Goal: Task Accomplishment & Management: Manage account settings

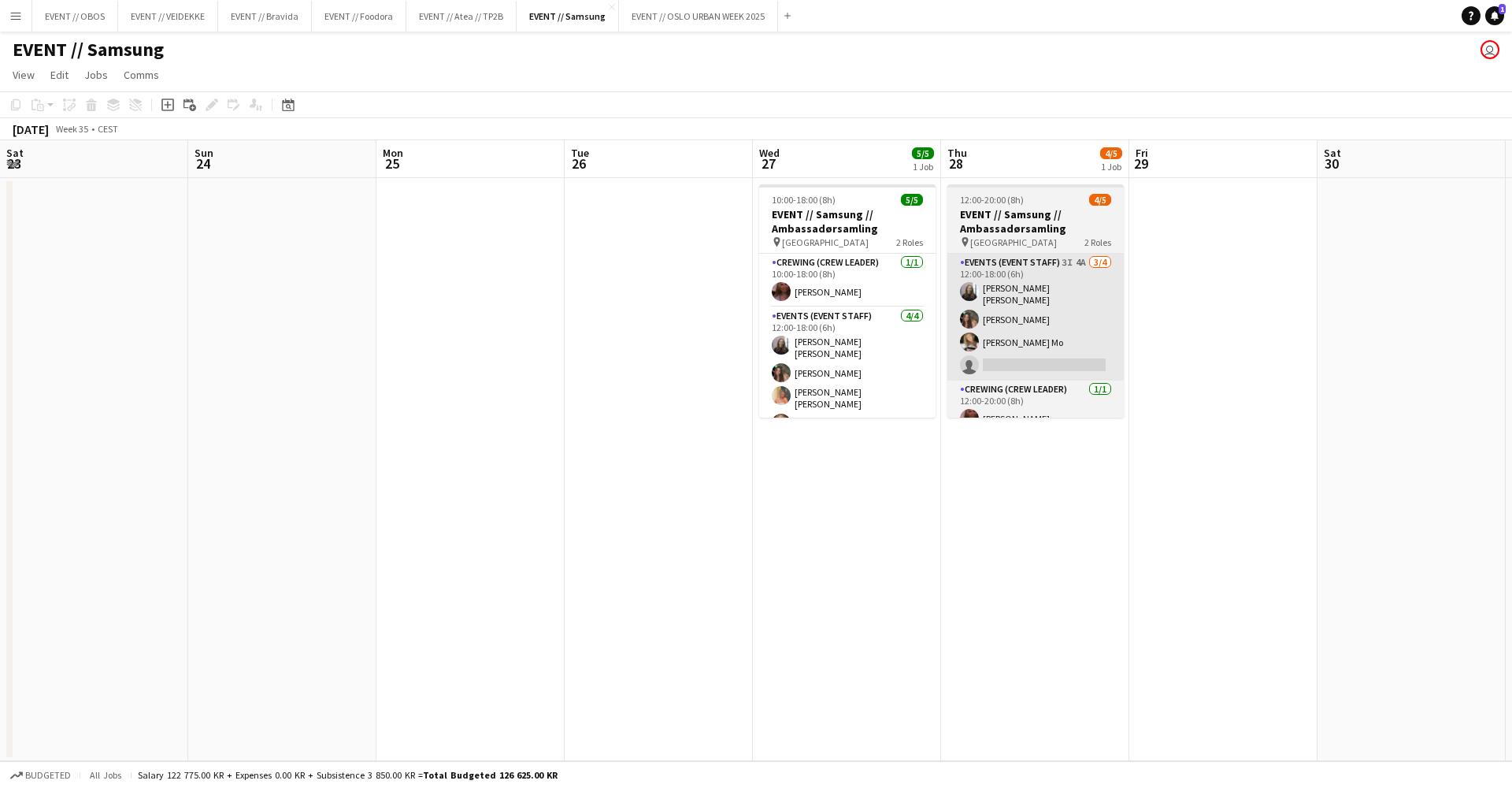
scroll to position [0, 496]
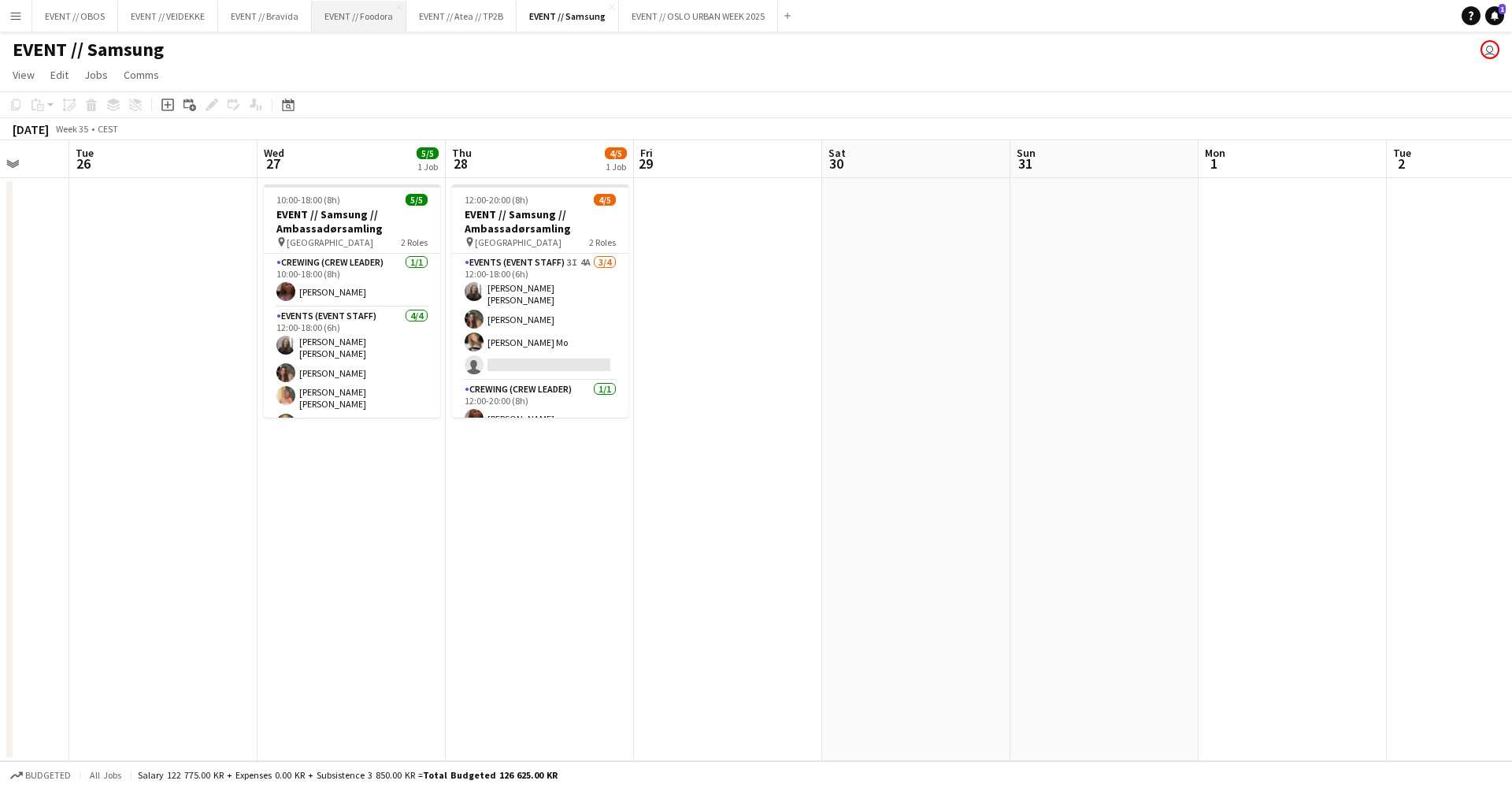
click at [380, 1] on button "EVENT // Foodora Close" at bounding box center [359, 16] width 94 height 30
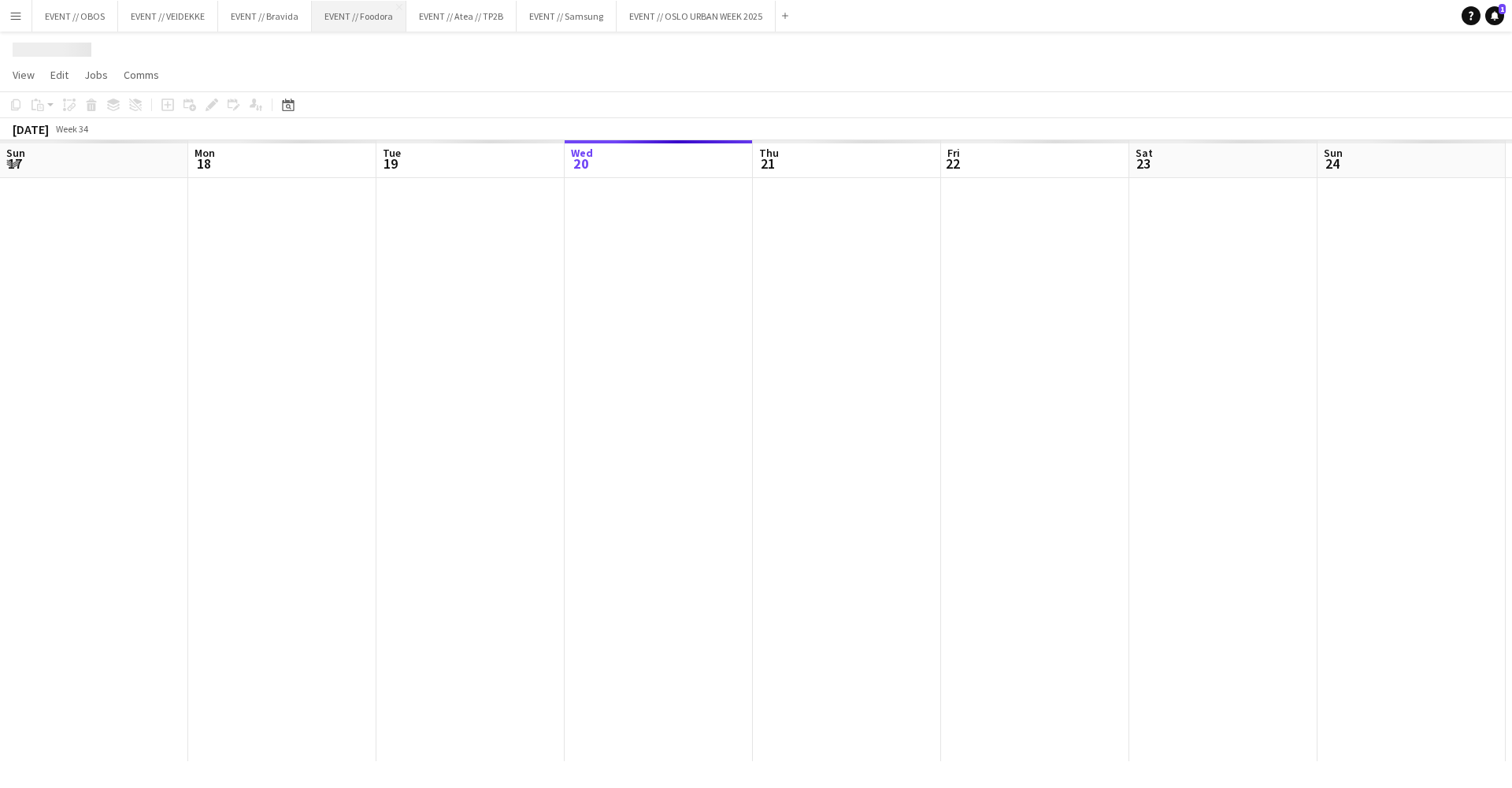
scroll to position [0, 376]
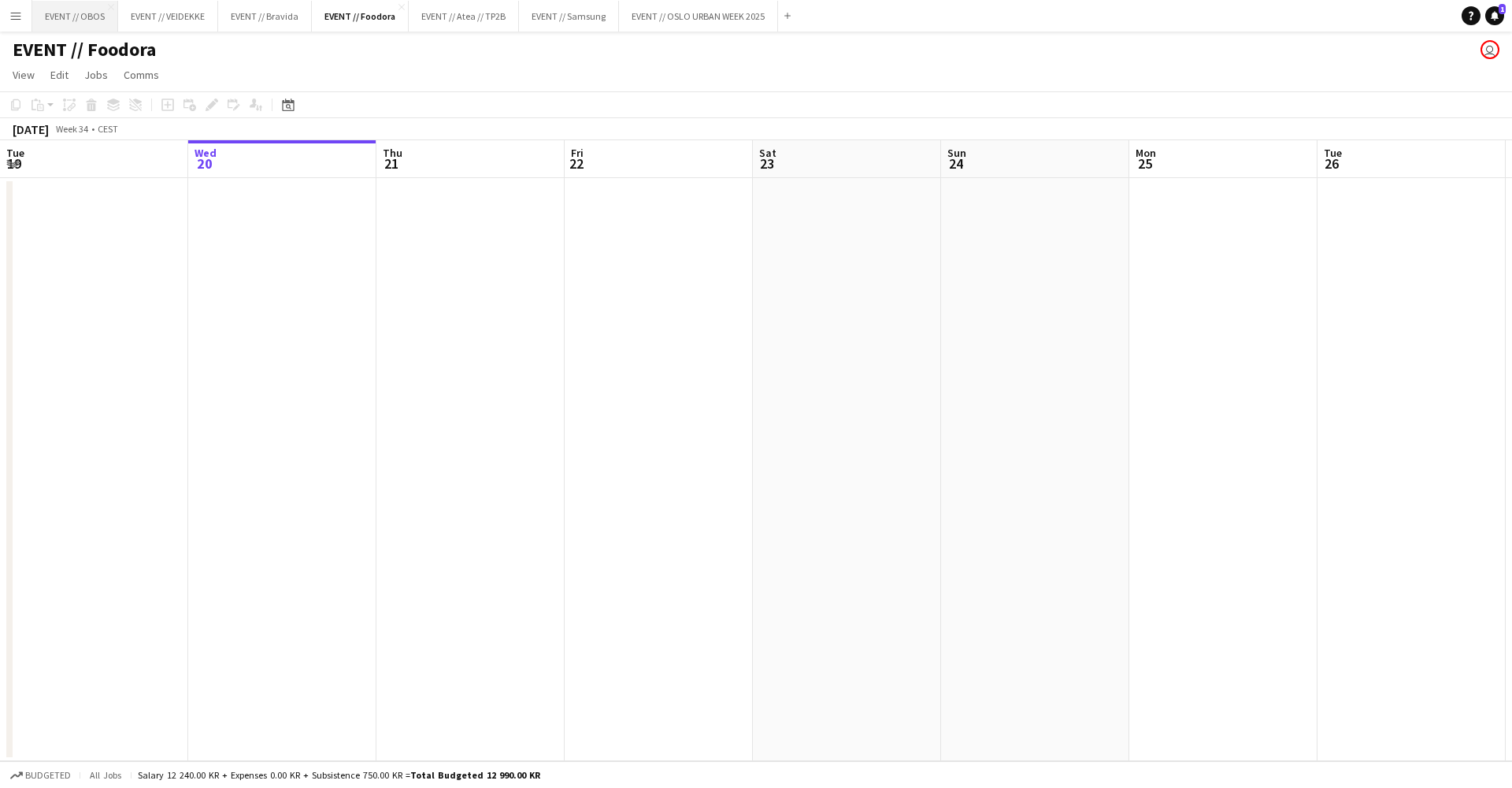
click at [91, 15] on button "EVENT // OBOS Close" at bounding box center [75, 16] width 86 height 30
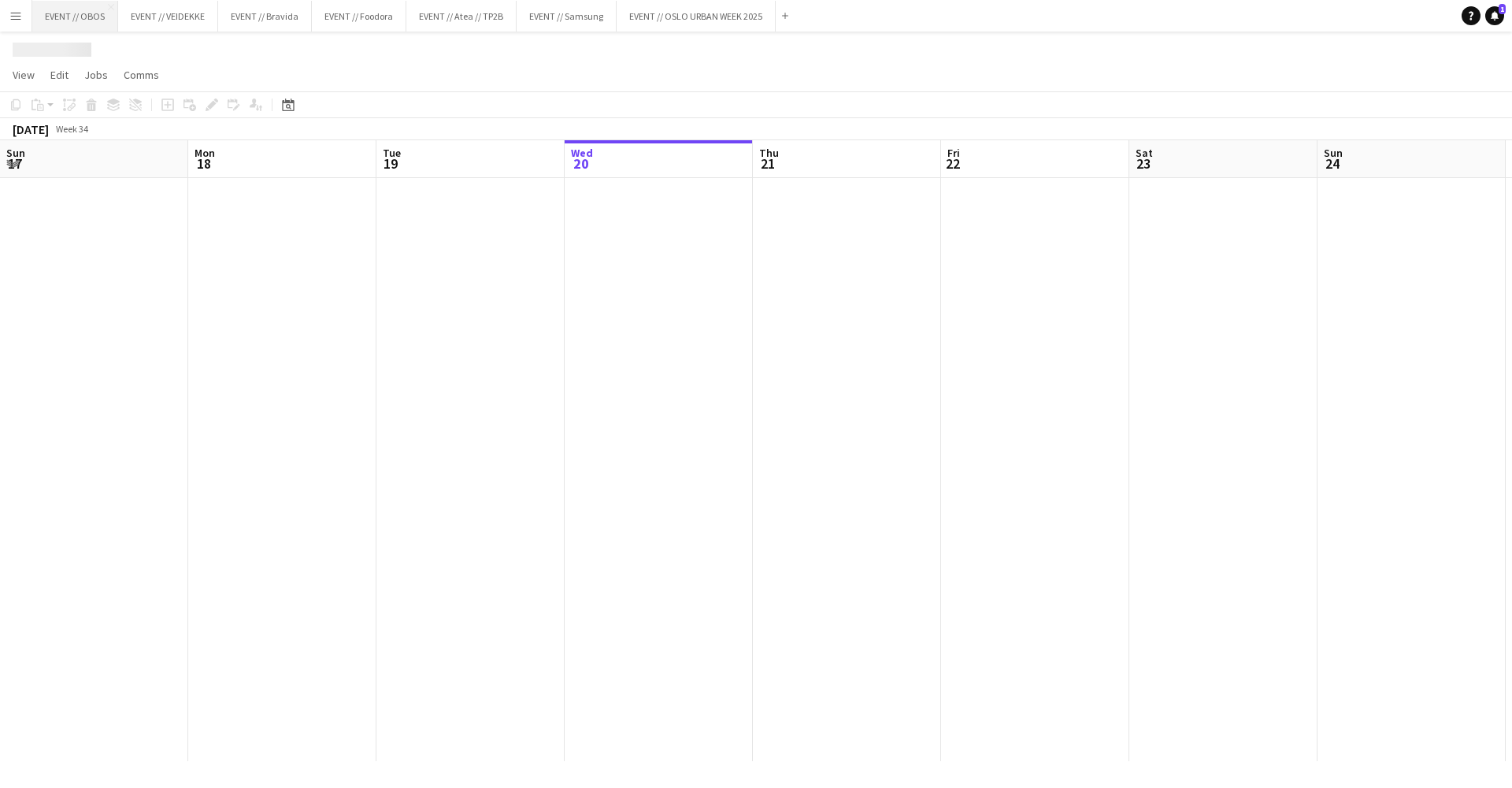
scroll to position [0, 376]
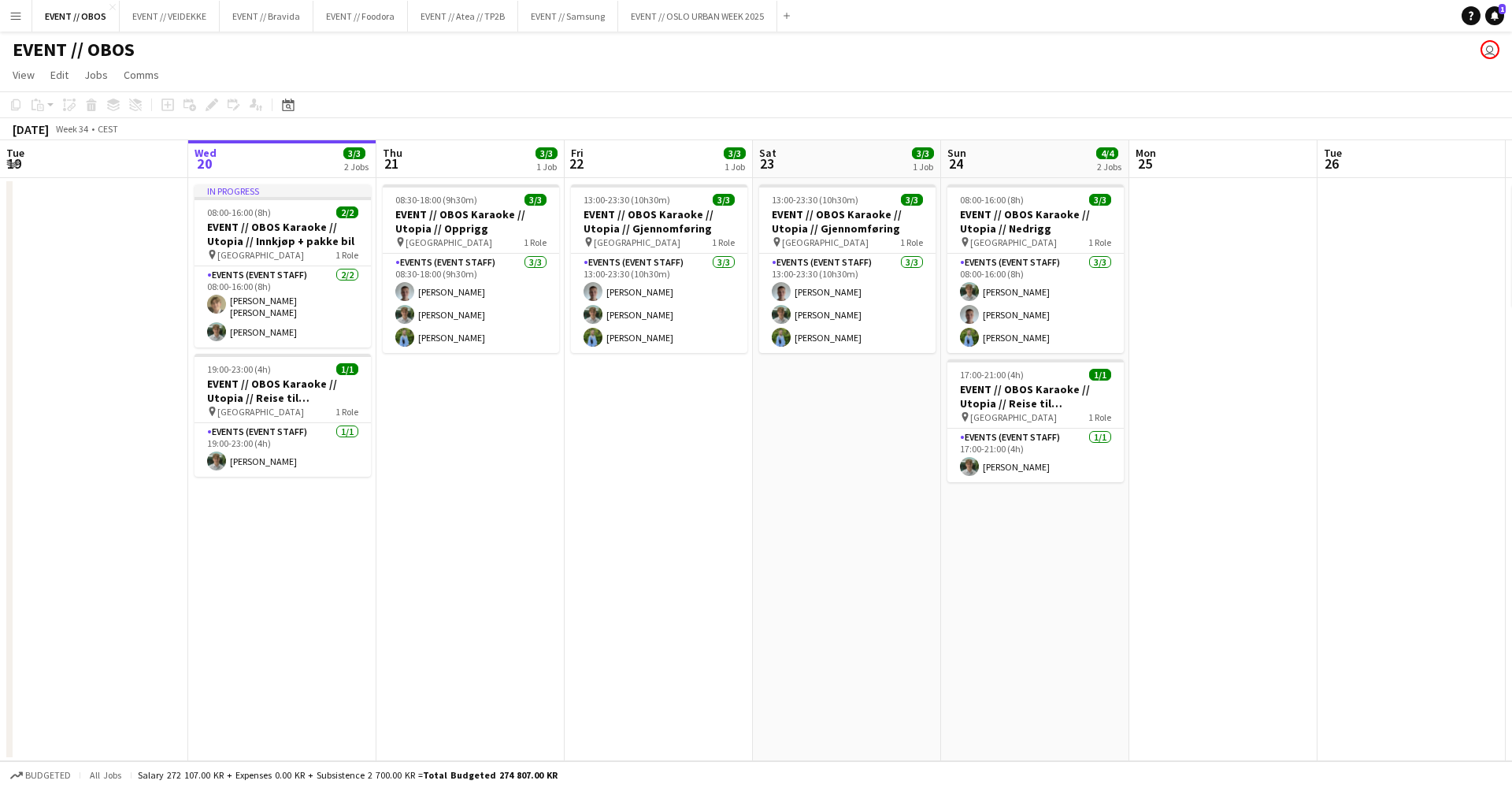
click at [475, 530] on app-date-cell "08:30-18:00 (9h30m) 3/3 EVENT // OBOS Karaoke // Utopia // Opprigg pin Stavange…" at bounding box center [470, 469] width 188 height 583
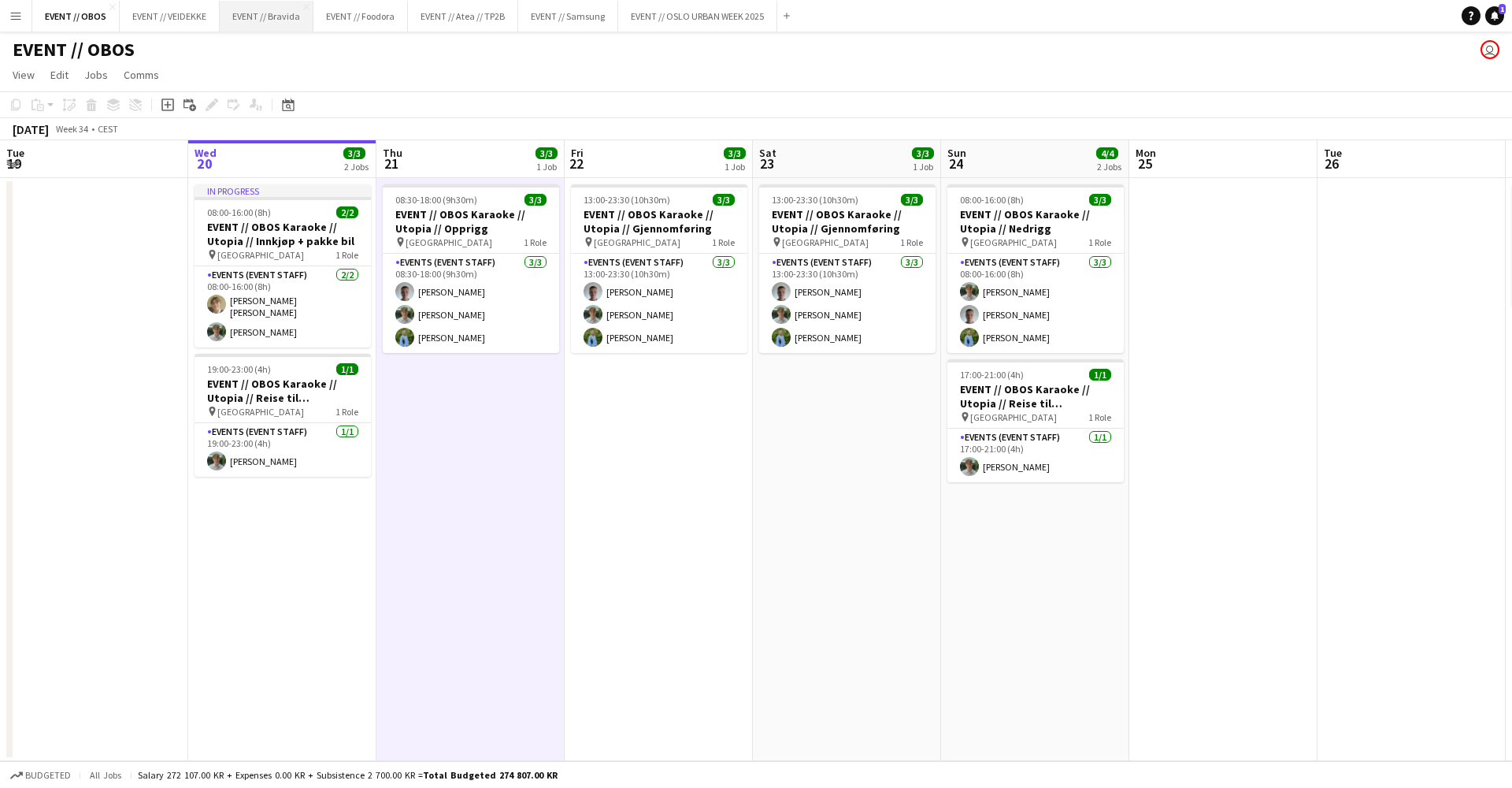
click at [278, 23] on button "EVENT // Bravida Close" at bounding box center [267, 16] width 94 height 30
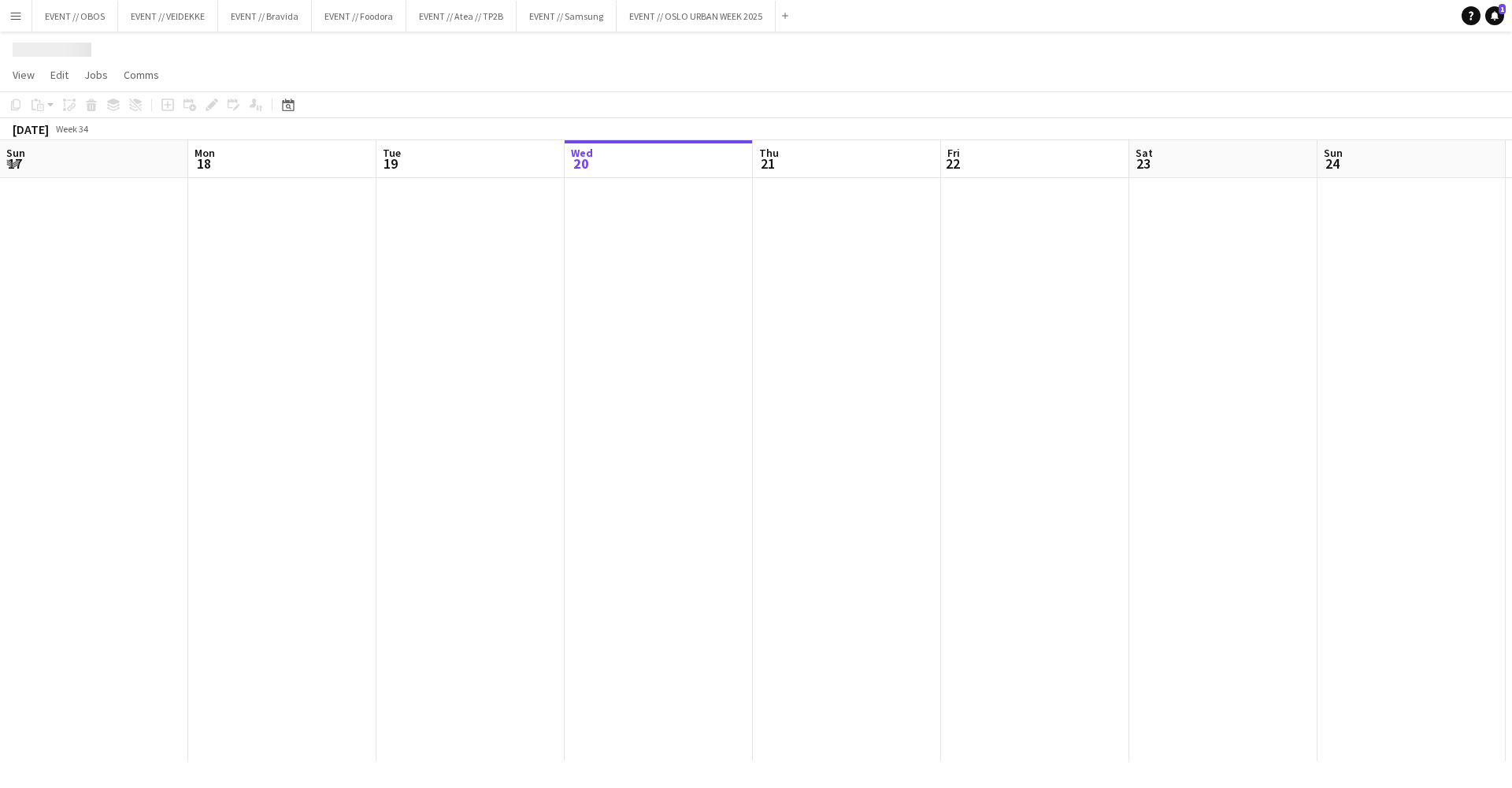
scroll to position [0, 376]
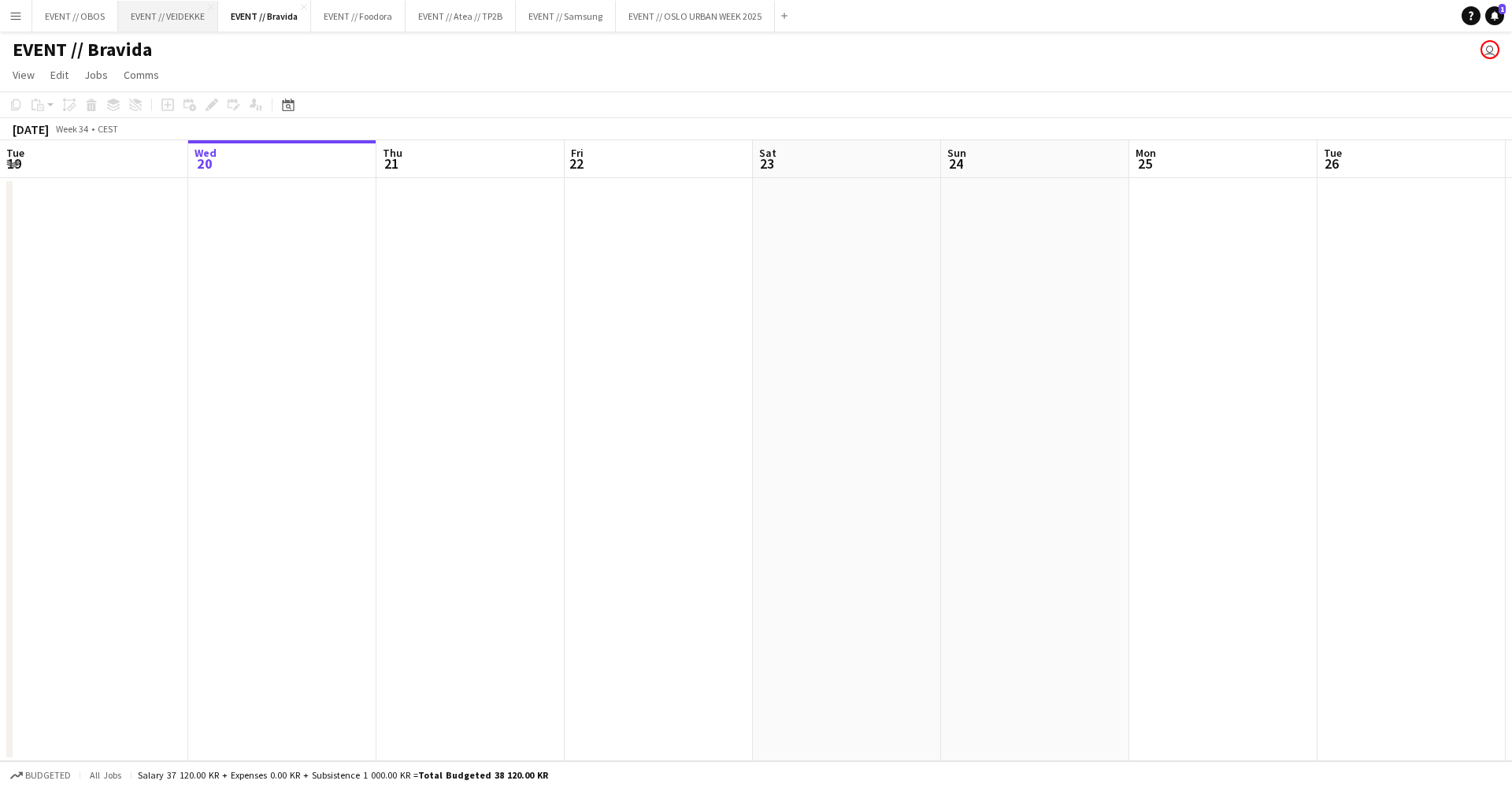
click at [160, 21] on button "EVENT // VEIDEKKE Close" at bounding box center [167, 16] width 100 height 30
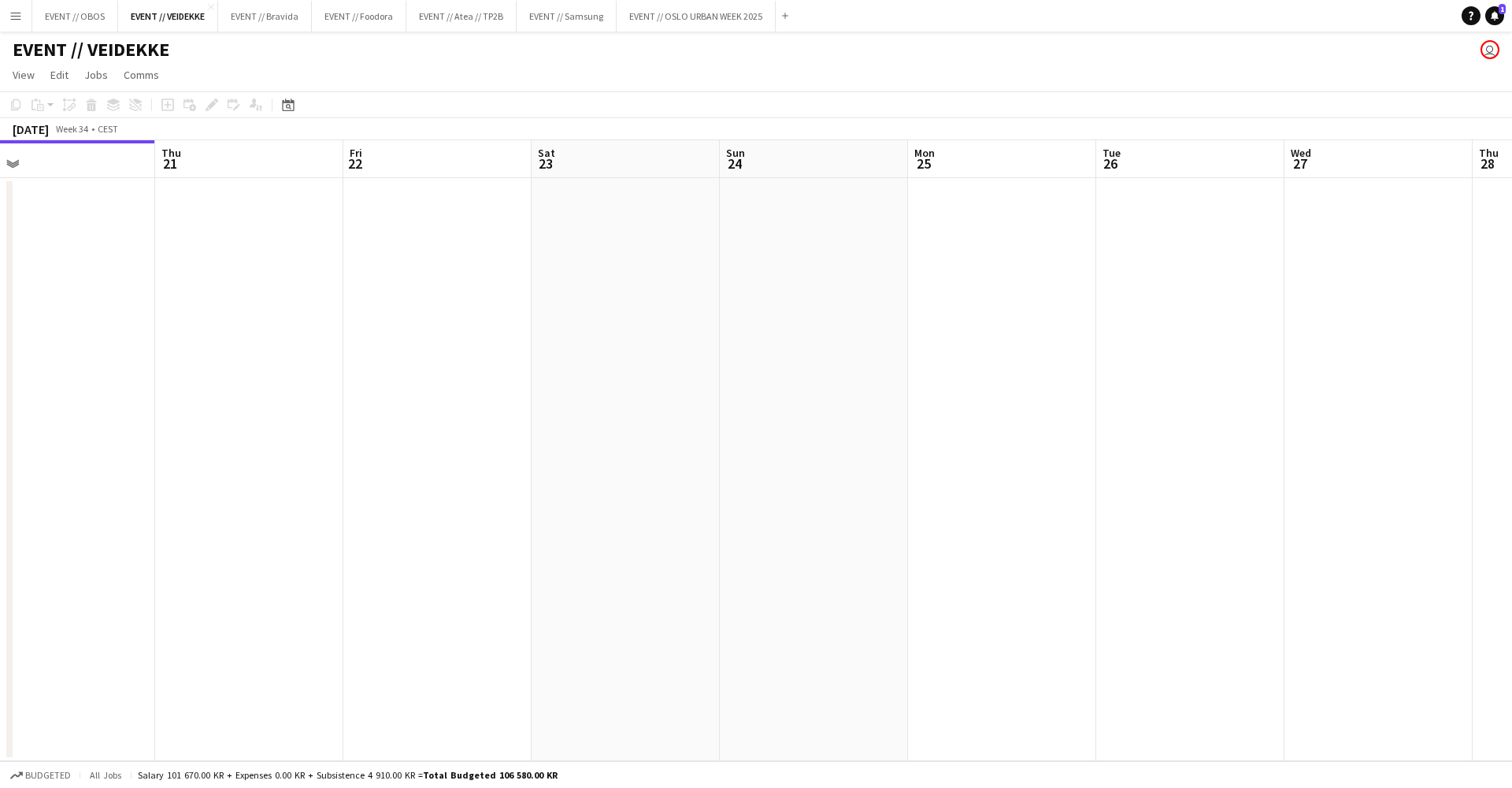
scroll to position [0, 635]
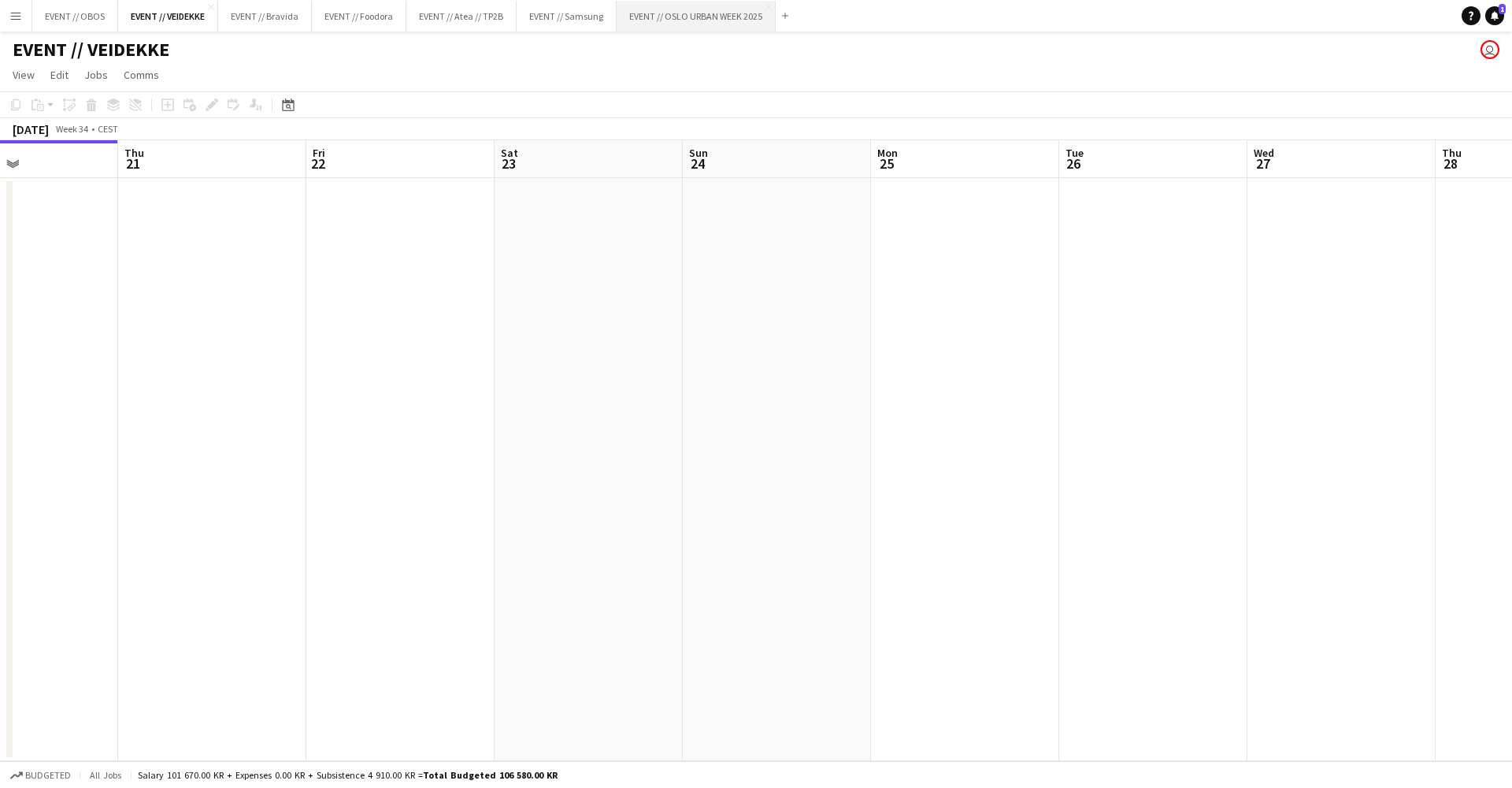
click at [690, 17] on button "EVENT // [GEOGRAPHIC_DATA] URBAN WEEK 2025 Close" at bounding box center [697, 16] width 159 height 30
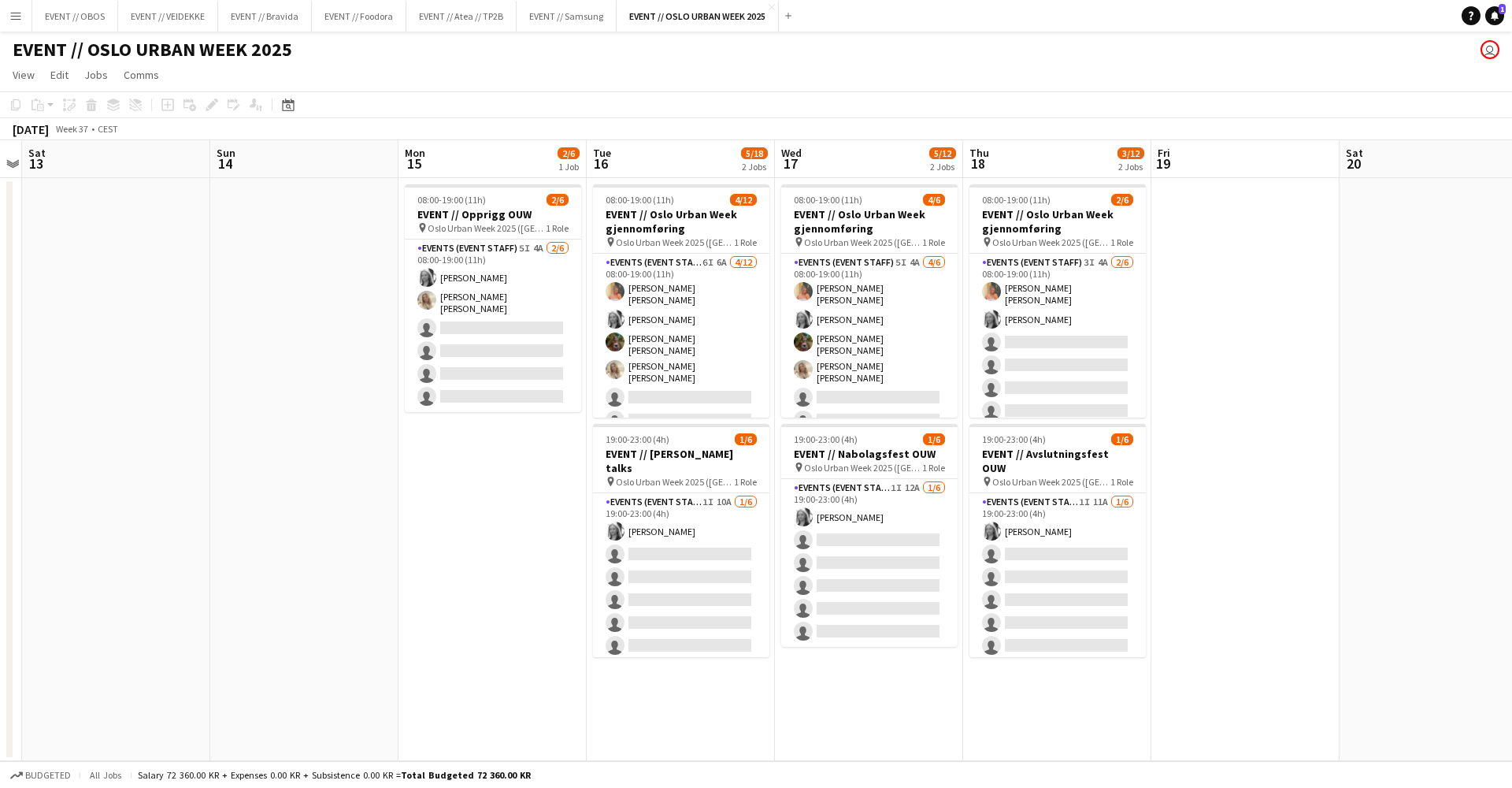
scroll to position [0, 537]
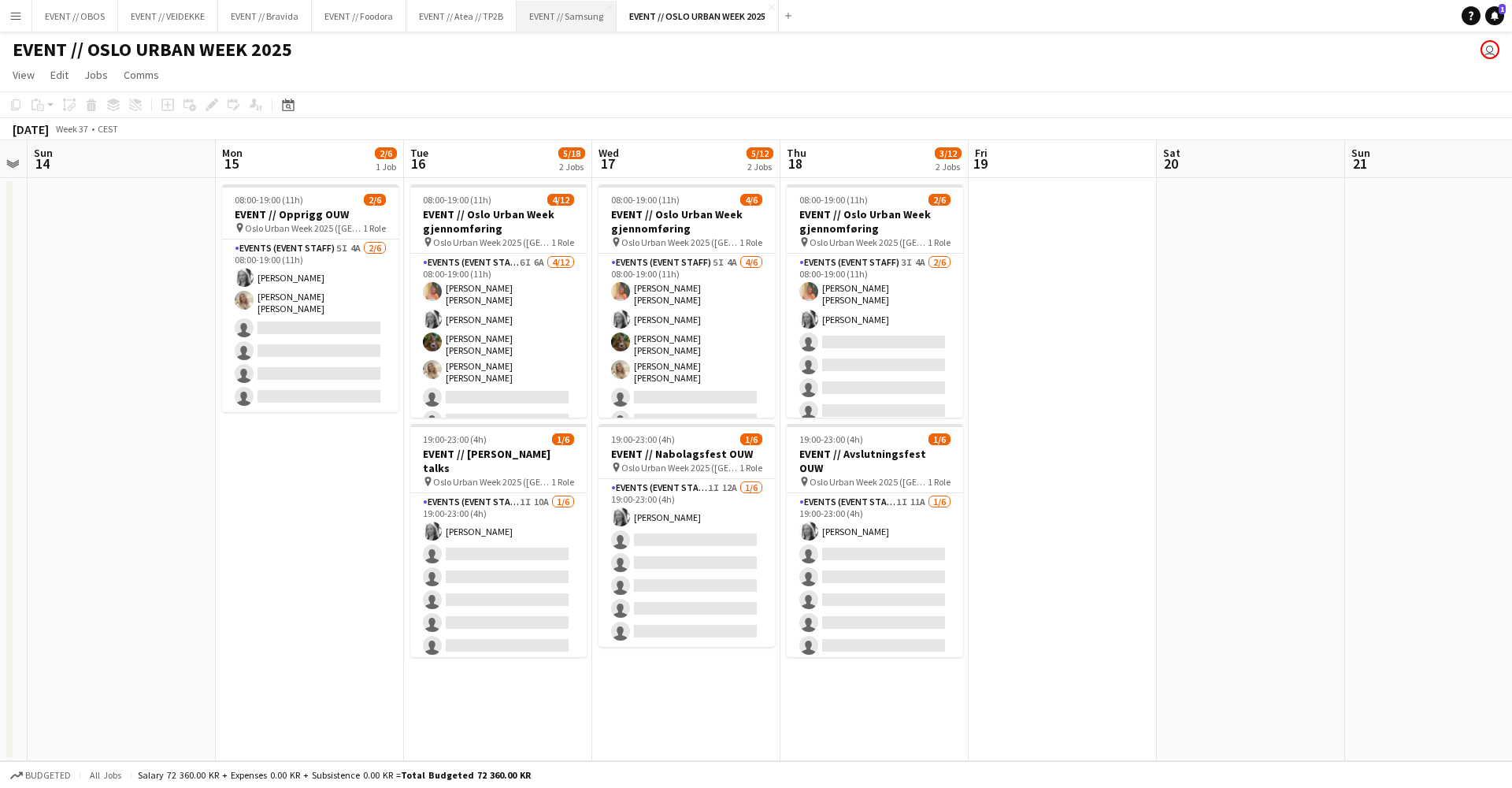
click at [575, 29] on button "EVENT // Samsung Close" at bounding box center [566, 16] width 100 height 30
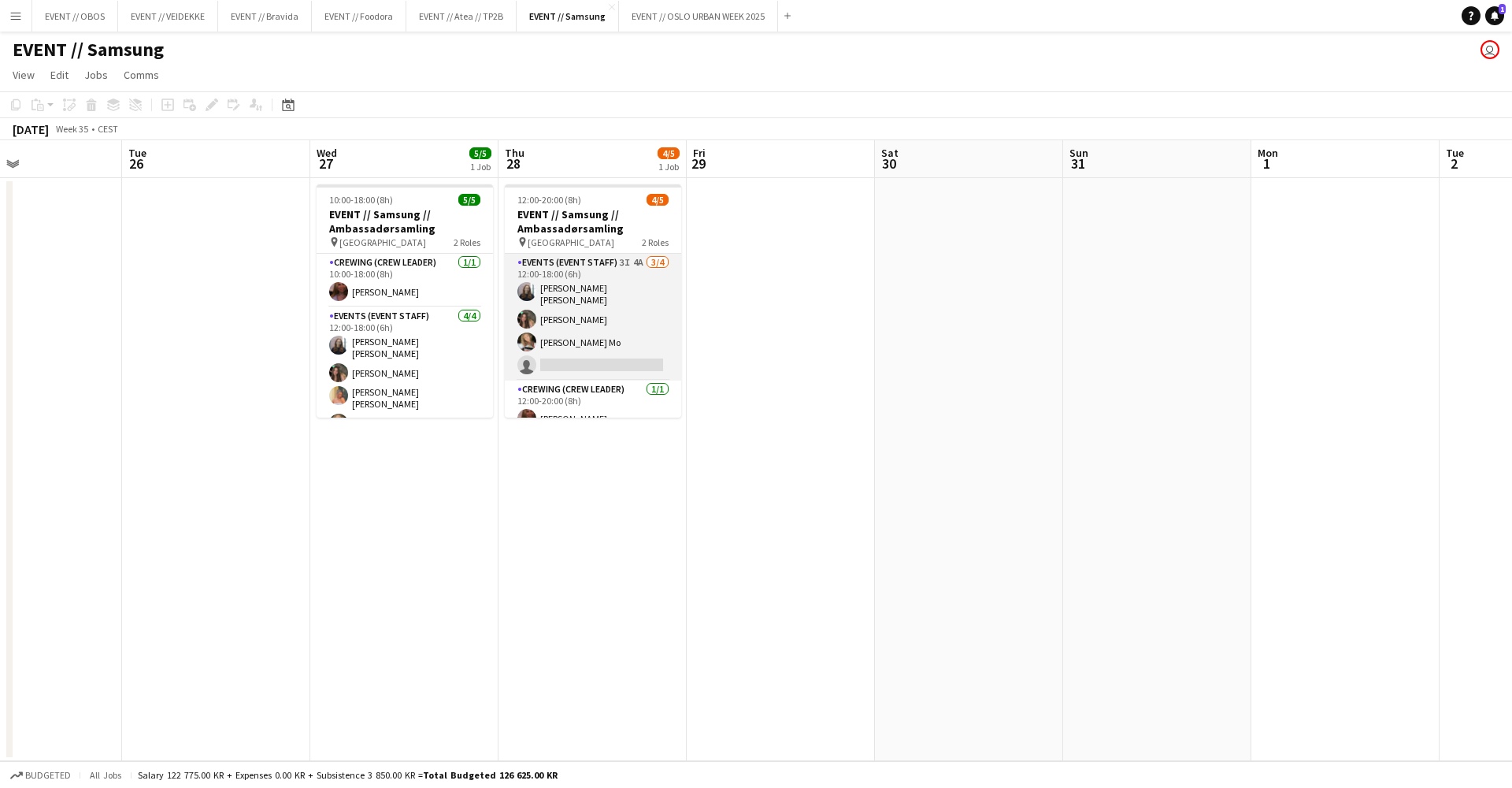
scroll to position [12, 0]
click at [568, 286] on app-card-role "Events (Event Staff) 3I 4A [DATE] 12:00-18:00 (6h) [PERSON_NAME] [PERSON_NAME] …" at bounding box center [594, 305] width 177 height 127
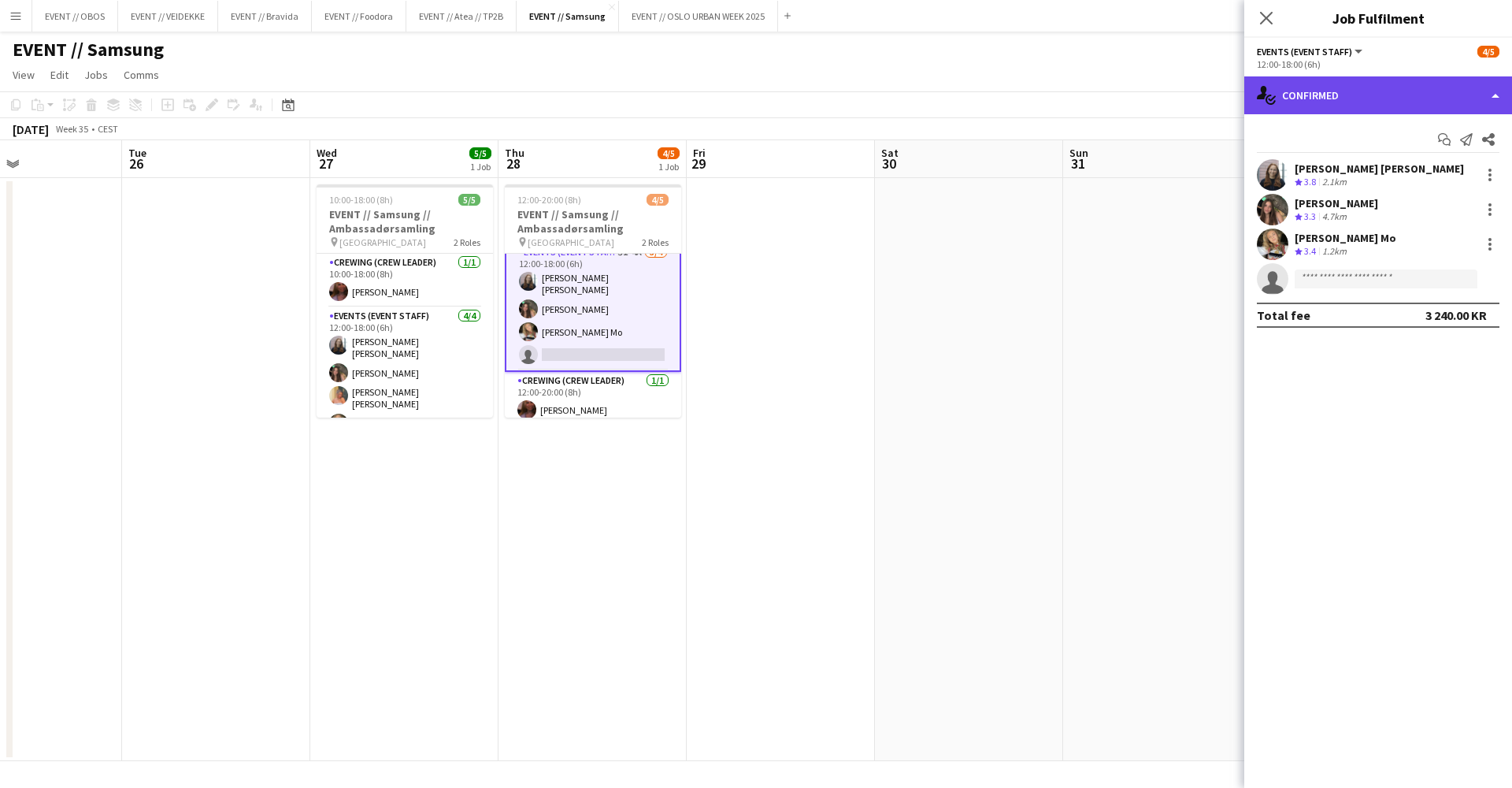
click at [1313, 107] on div "single-neutral-actions-check-2 Confirmed" at bounding box center [1378, 95] width 268 height 38
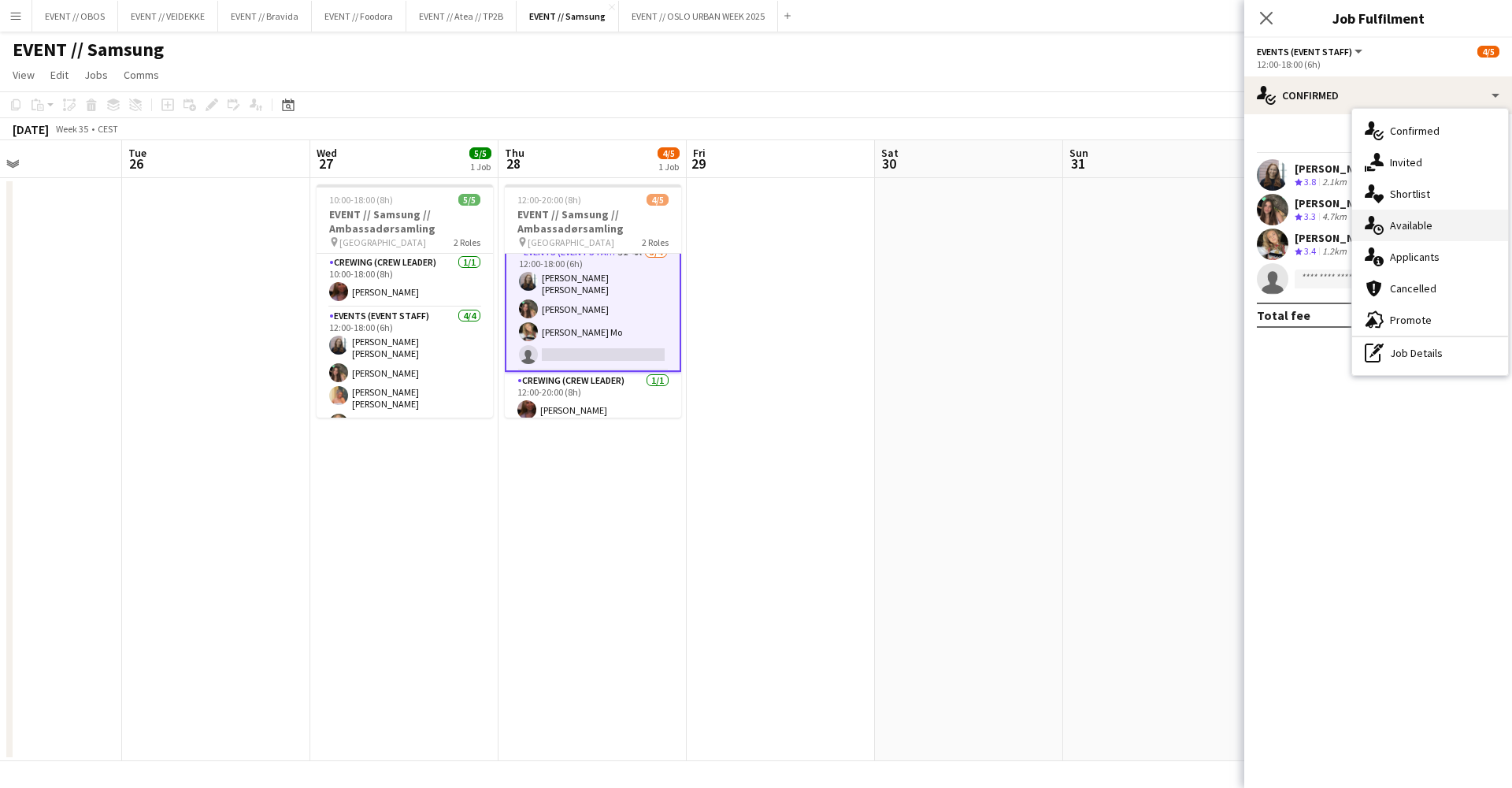
click at [1415, 233] on div "single-neutral-actions-upload Available" at bounding box center [1431, 225] width 156 height 31
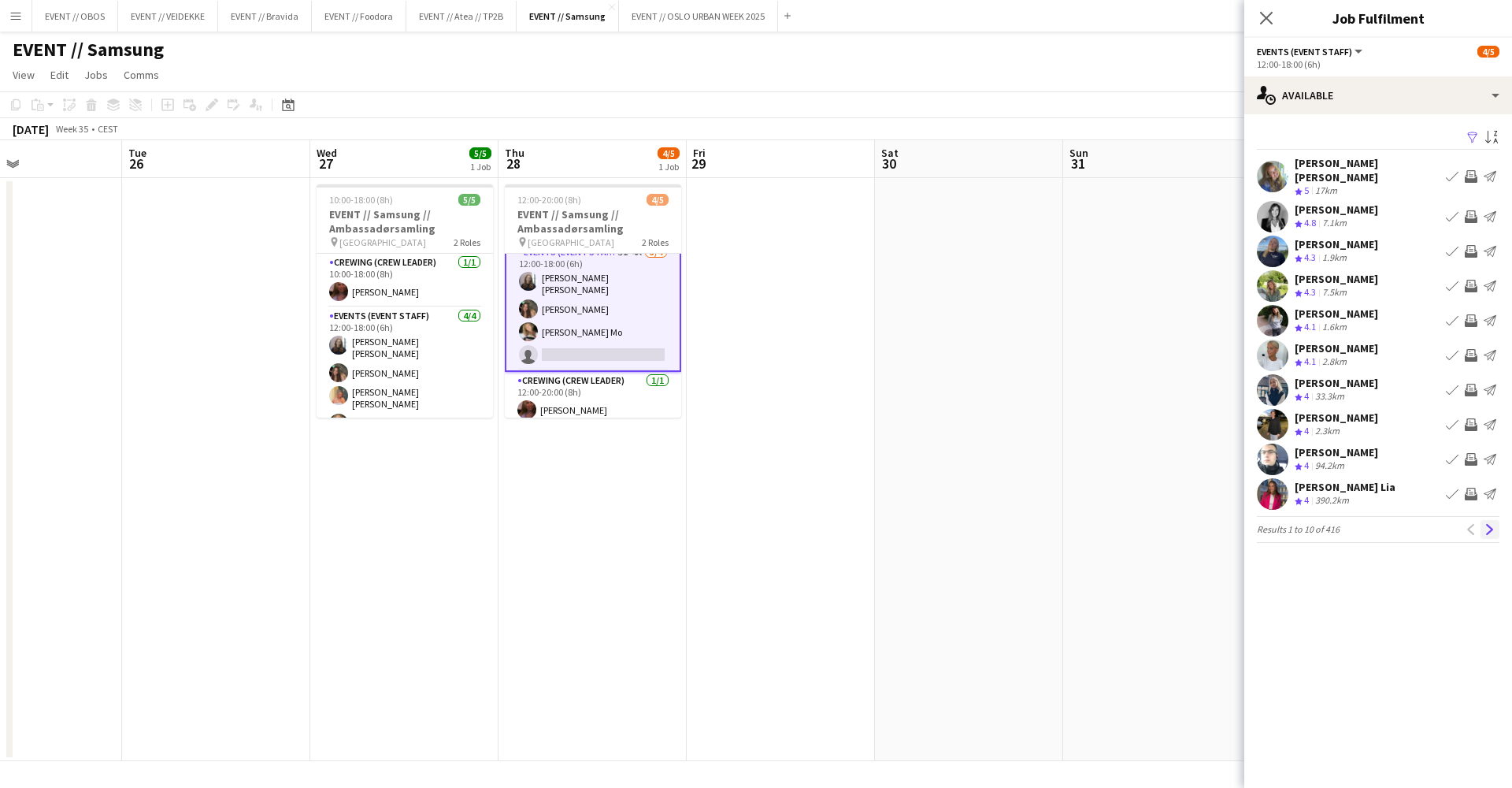
click at [1489, 524] on app-icon "Next" at bounding box center [1489, 529] width 11 height 11
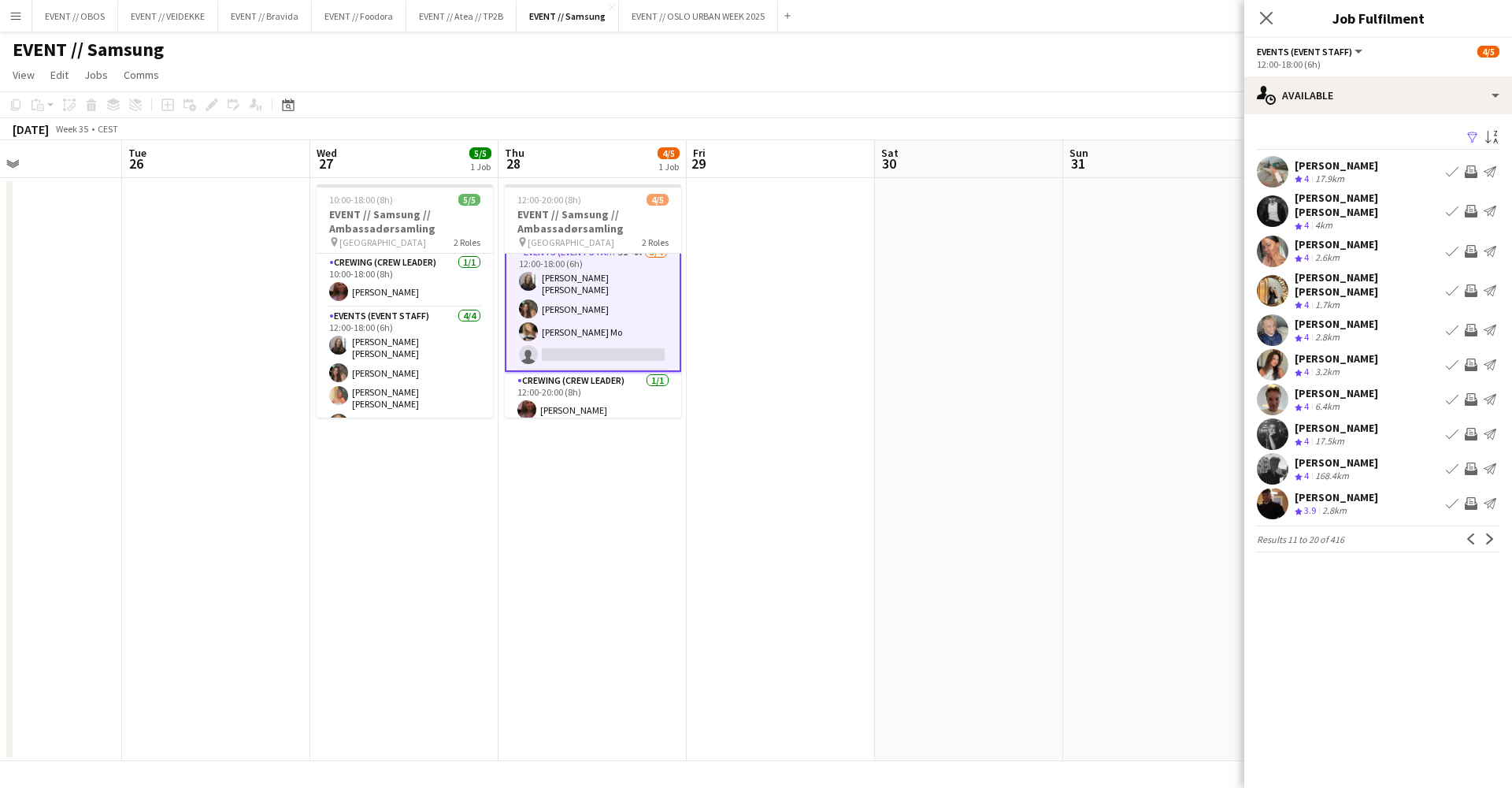
click at [1489, 533] on app-icon "Next" at bounding box center [1489, 538] width 11 height 11
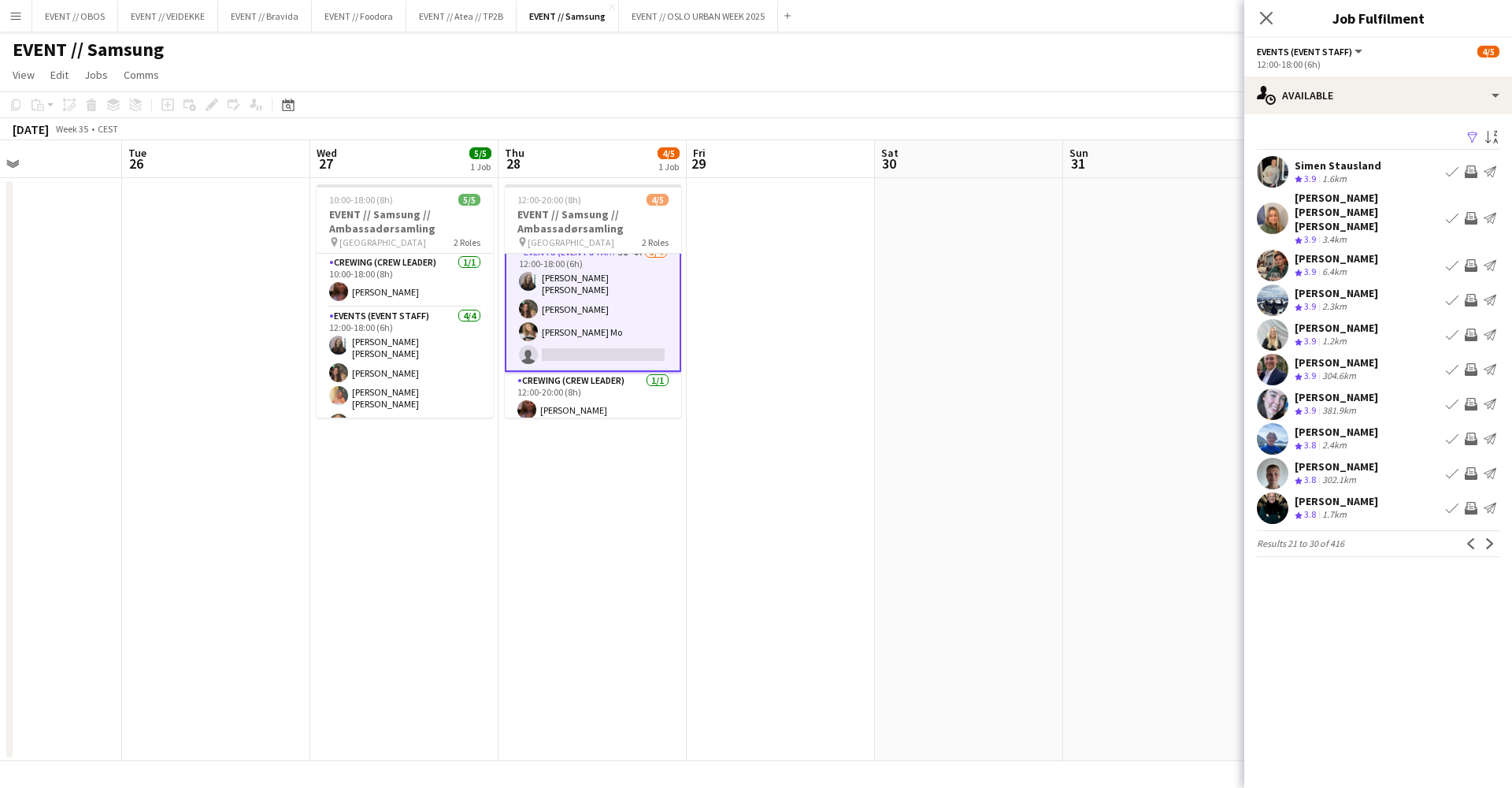
click at [1489, 531] on app-pager "Results 21 to 30 of 416 Previous Next" at bounding box center [1379, 544] width 243 height 27
click at [1491, 538] on app-icon "Next" at bounding box center [1489, 544] width 11 height 11
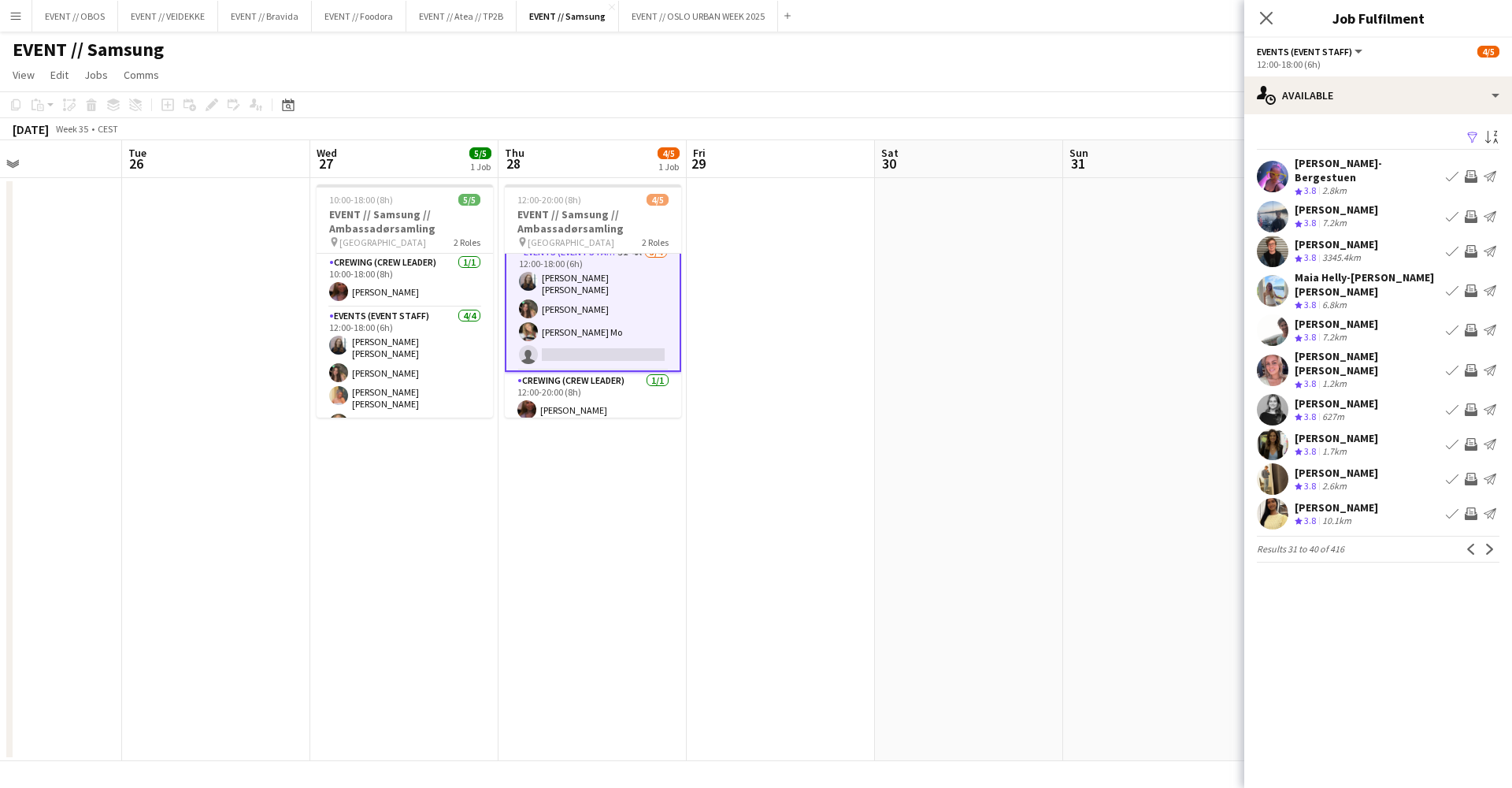
click at [1491, 544] on app-icon "Next" at bounding box center [1489, 549] width 11 height 11
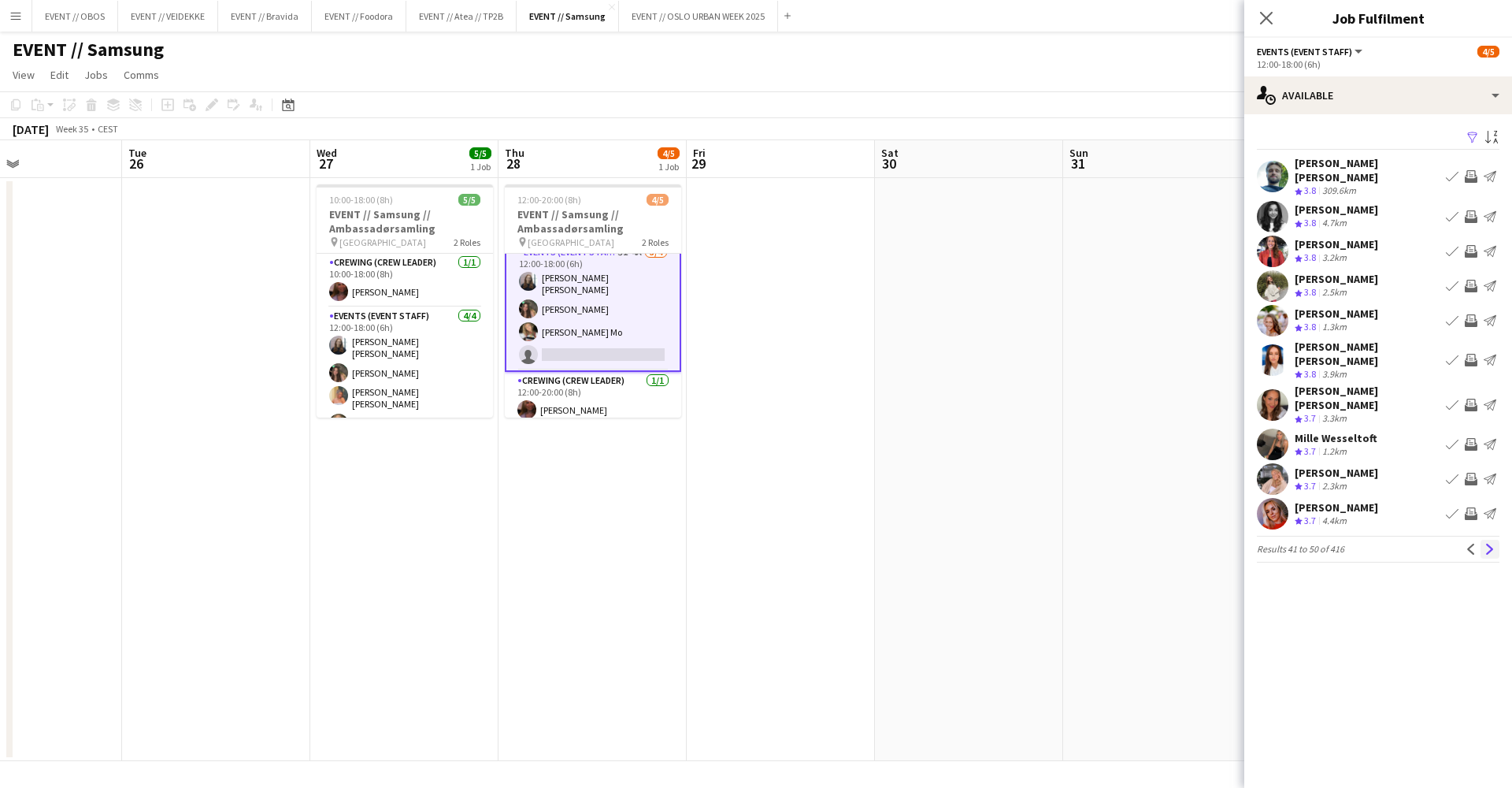
click at [1490, 540] on button "Next" at bounding box center [1490, 550] width 19 height 19
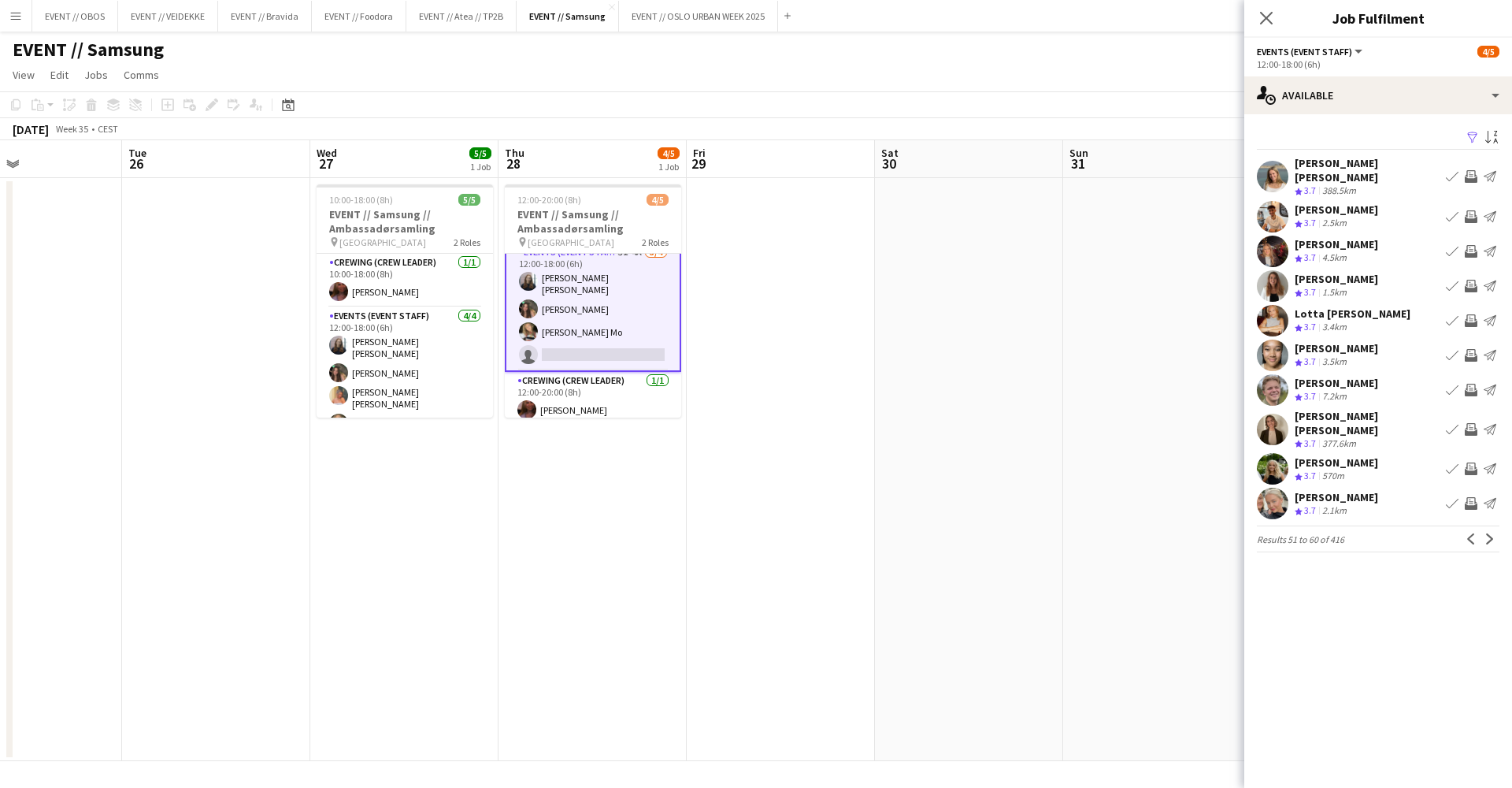
click at [1475, 211] on app-icon "Invite crew" at bounding box center [1471, 217] width 13 height 13
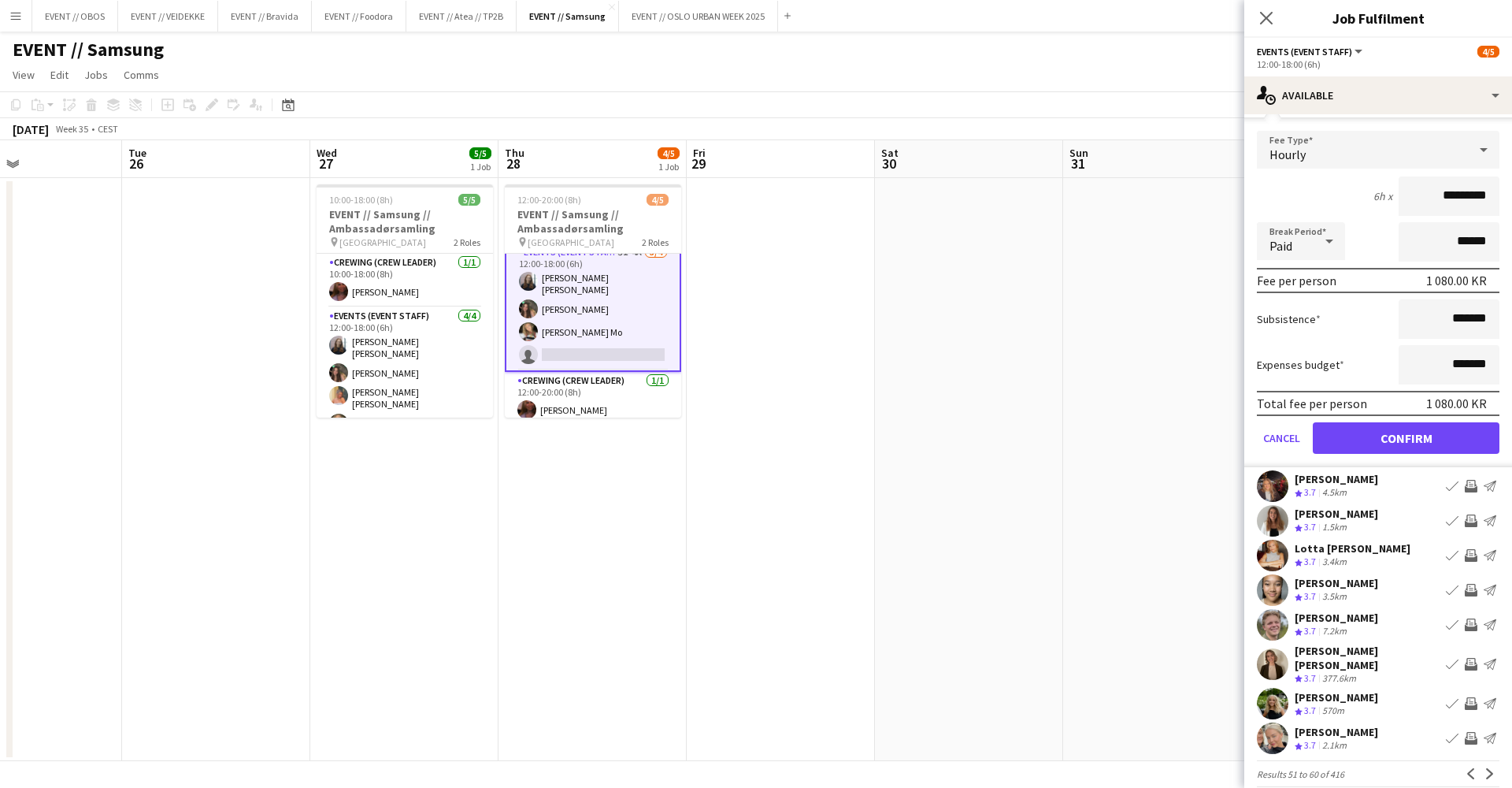
scroll to position [121, 0]
click at [1379, 427] on button "Confirm" at bounding box center [1405, 440] width 186 height 31
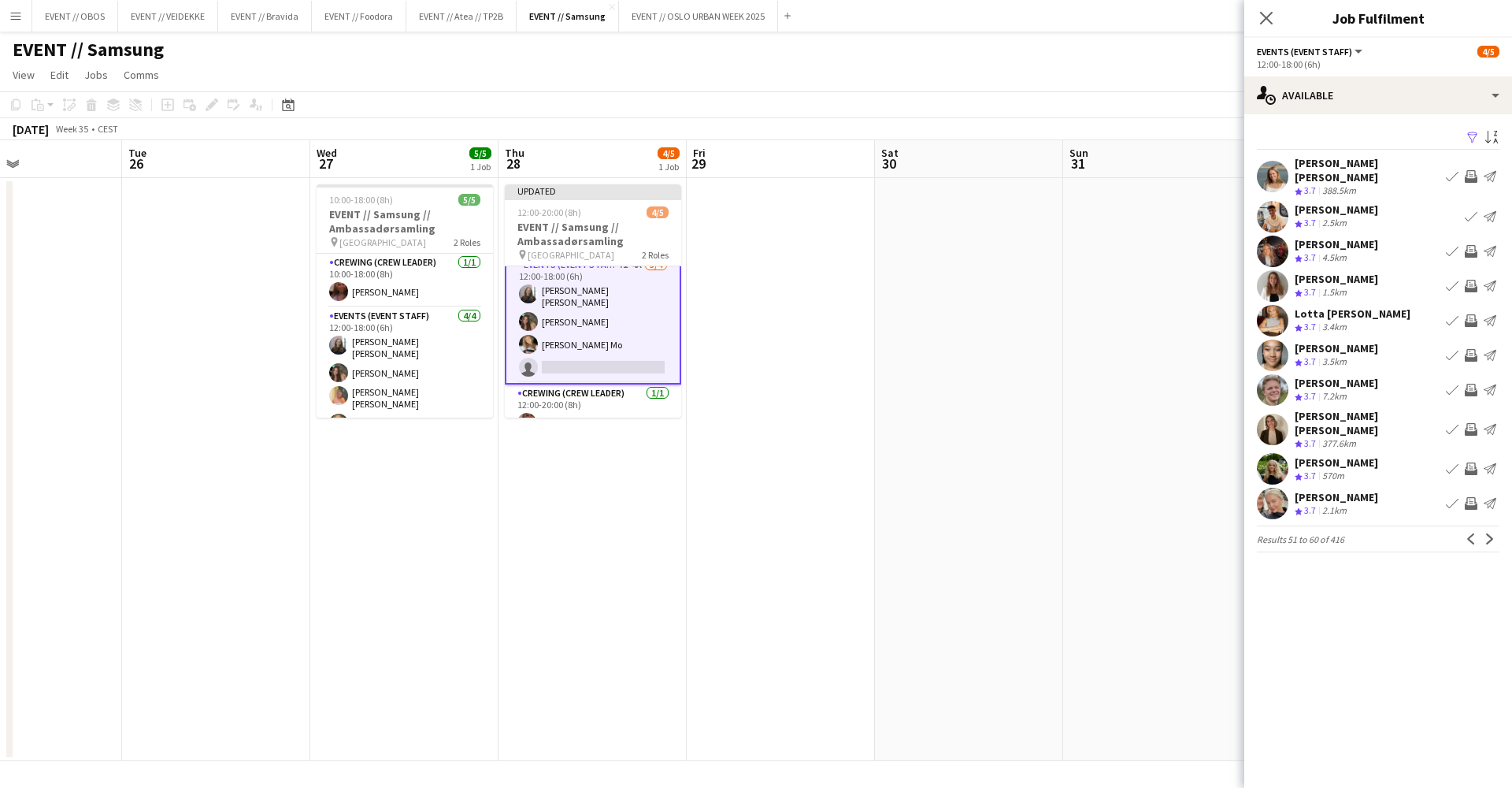
click at [1489, 529] on app-pager "Results 51 to 60 of 416 Previous Next" at bounding box center [1379, 538] width 243 height 27
click at [1490, 533] on app-icon "Next" at bounding box center [1489, 538] width 11 height 11
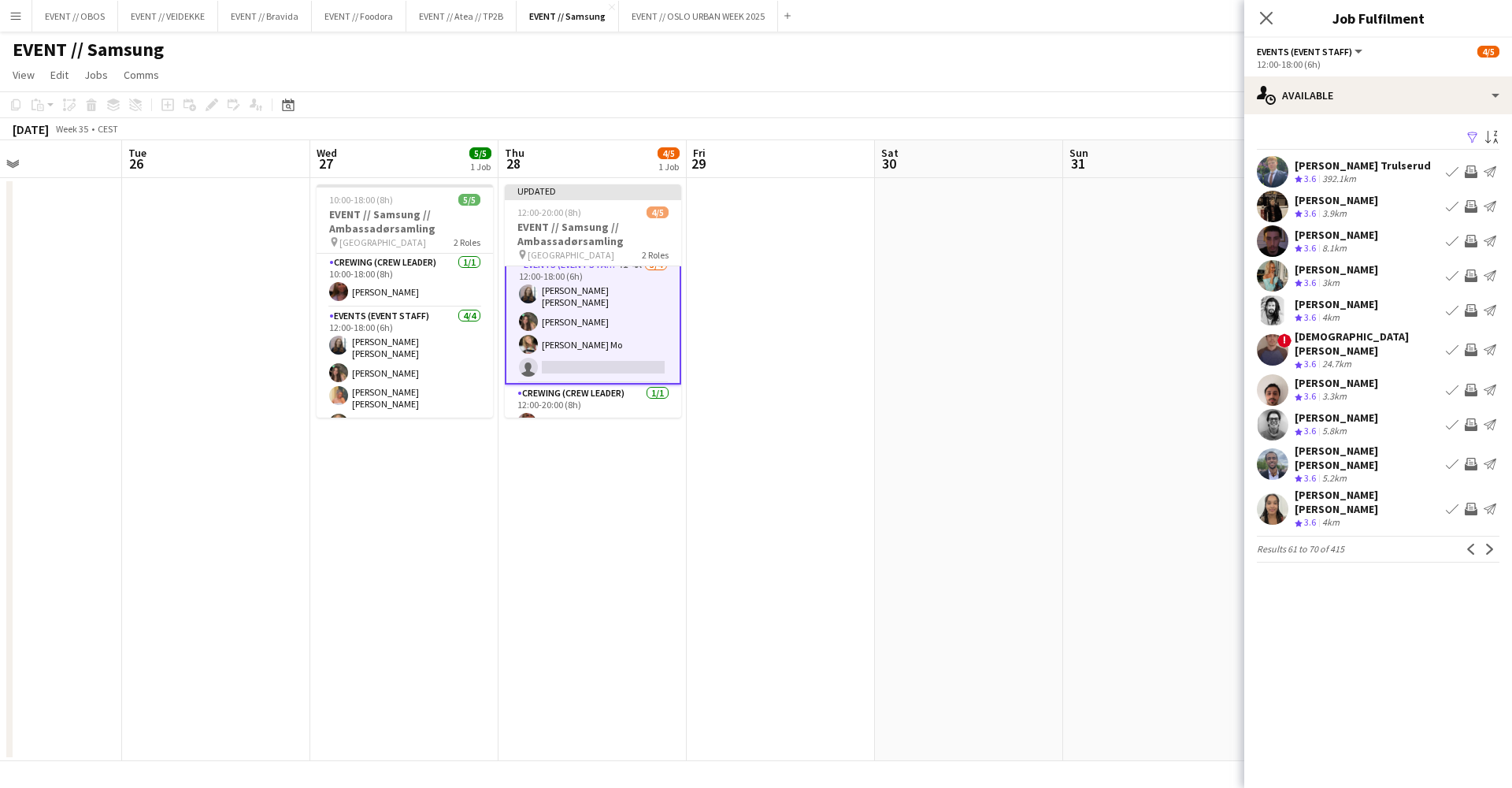
click at [1490, 544] on app-icon "Next" at bounding box center [1489, 549] width 11 height 11
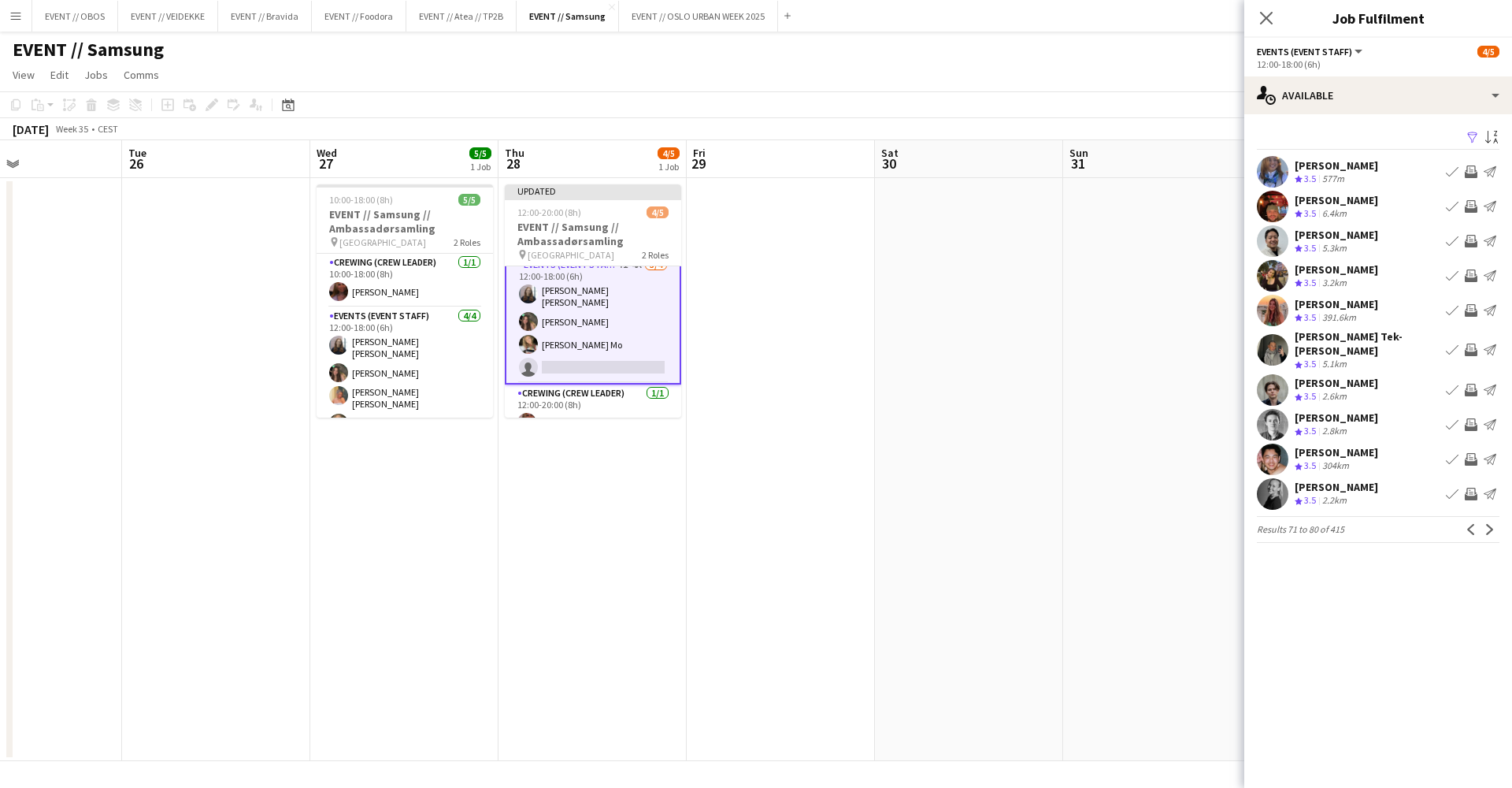
click at [1474, 492] on button "Invite crew" at bounding box center [1471, 494] width 19 height 19
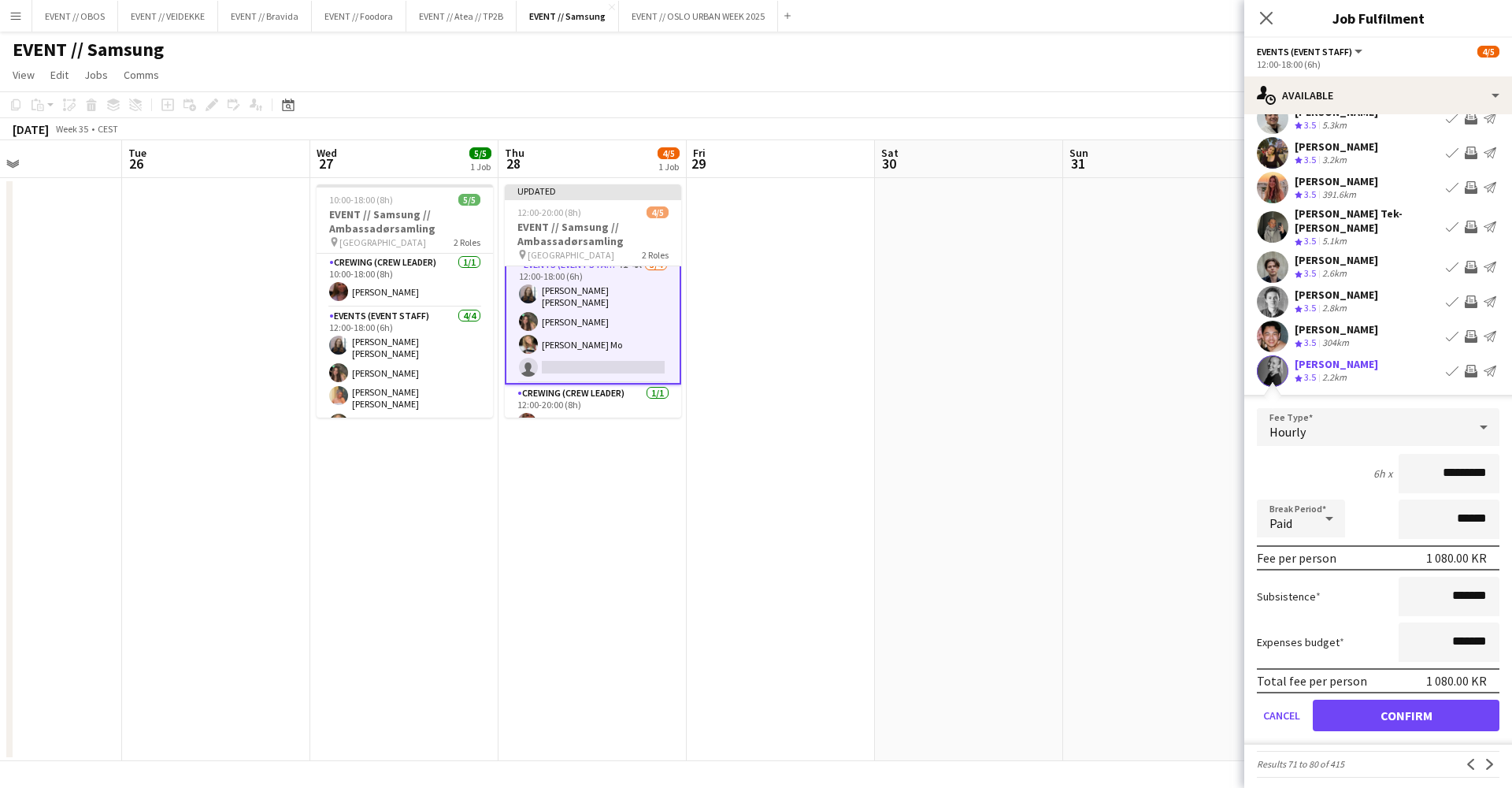
scroll to position [121, 0]
click at [1470, 701] on button "Confirm" at bounding box center [1405, 717] width 186 height 31
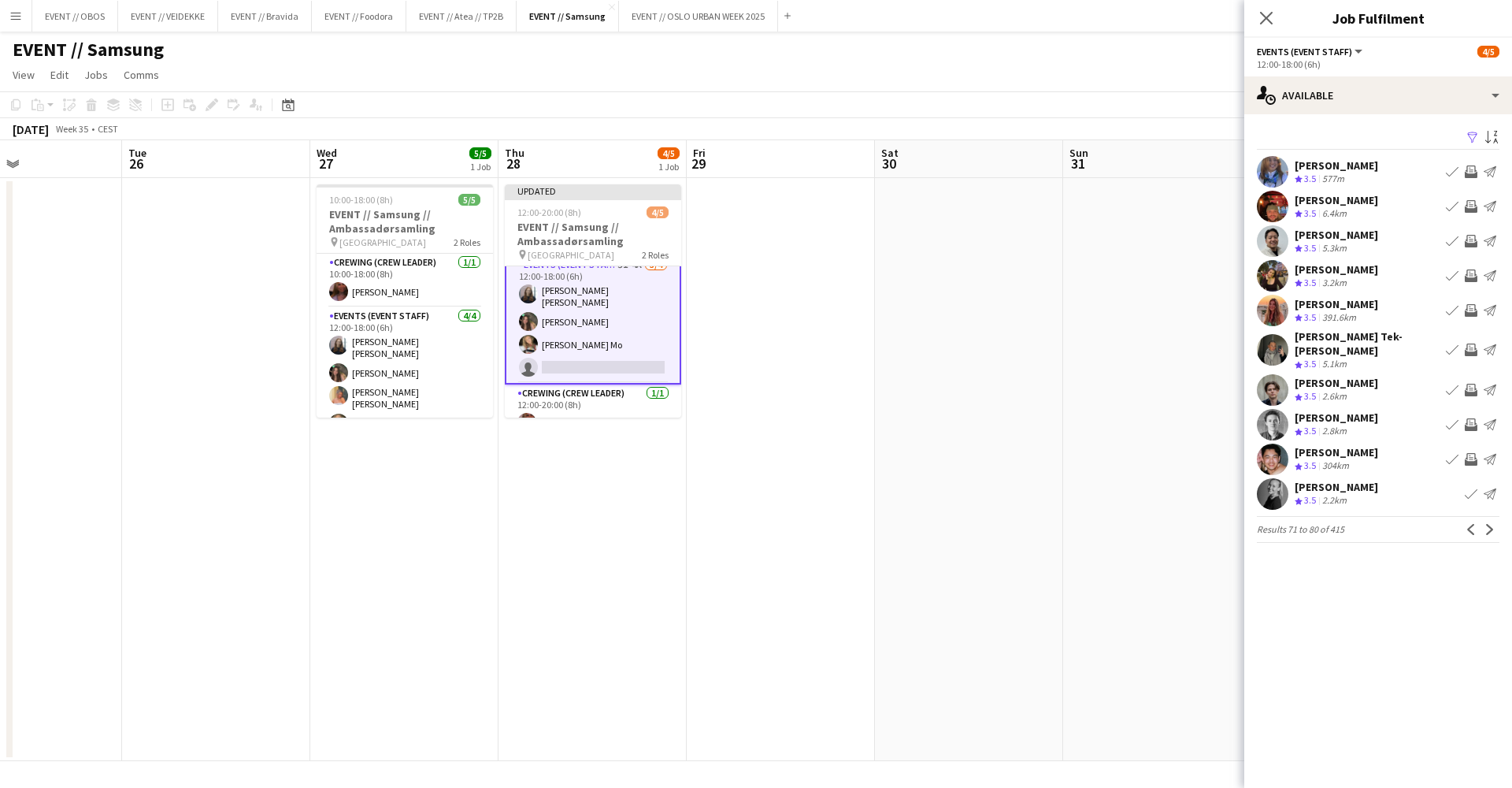
scroll to position [0, 0]
click at [1494, 524] on app-icon "Next" at bounding box center [1489, 529] width 11 height 11
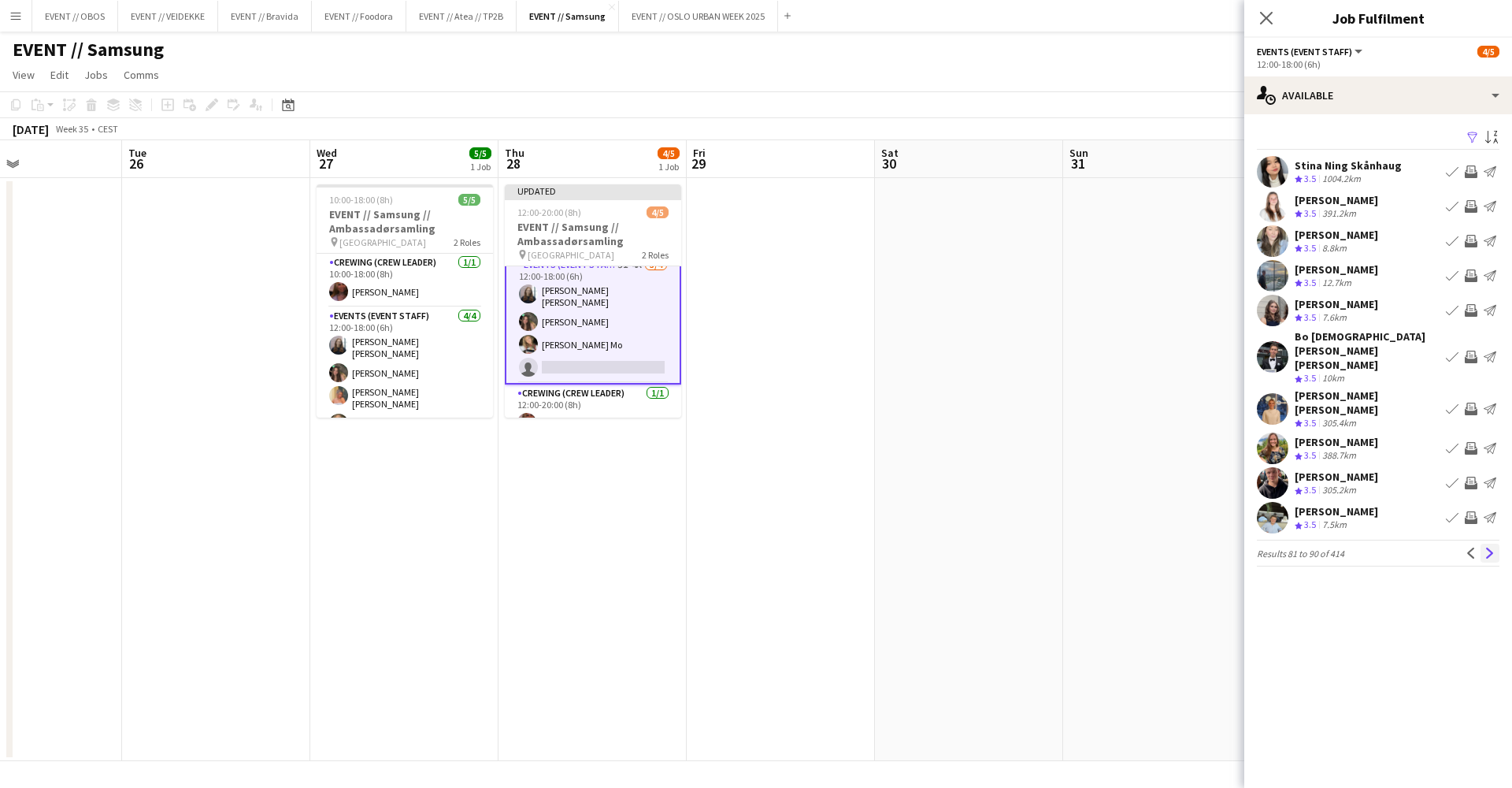
click at [1494, 548] on app-icon "Next" at bounding box center [1489, 553] width 11 height 11
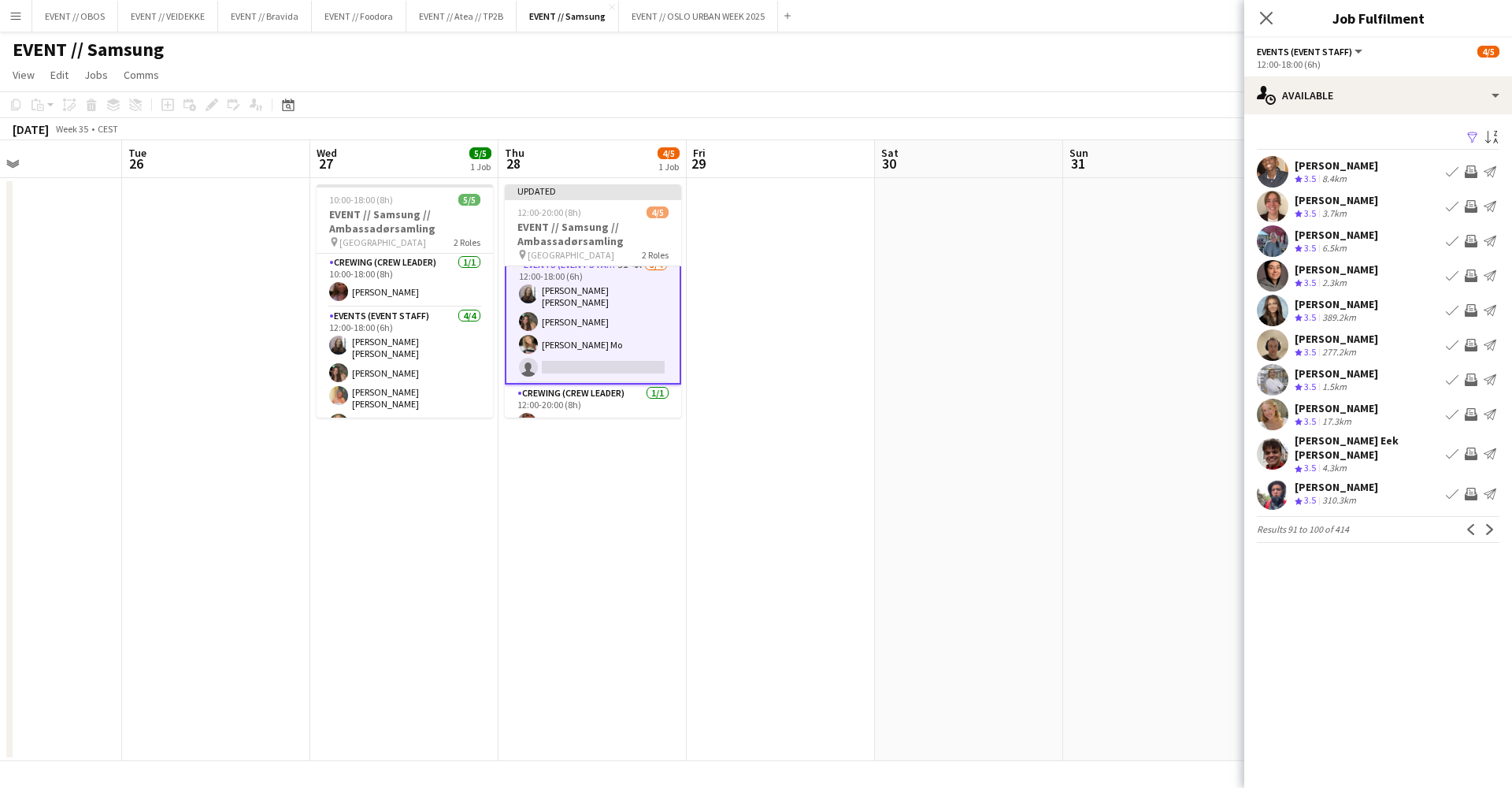
click at [1494, 524] on app-icon "Next" at bounding box center [1489, 529] width 11 height 11
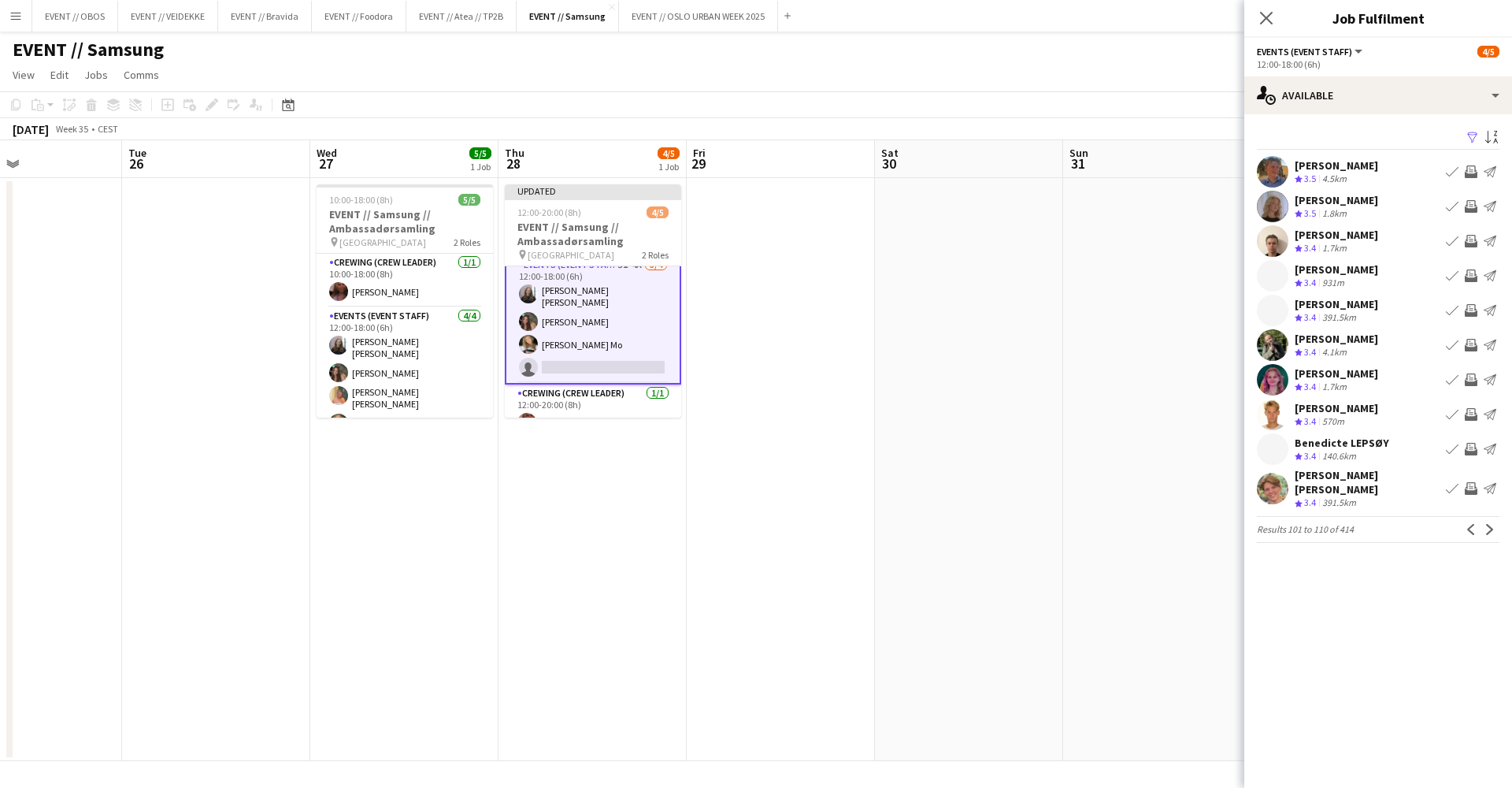
click at [1366, 200] on div "[PERSON_NAME] Crew rating 3.5 1.8km Book crew Invite crew Send notification" at bounding box center [1378, 206] width 268 height 31
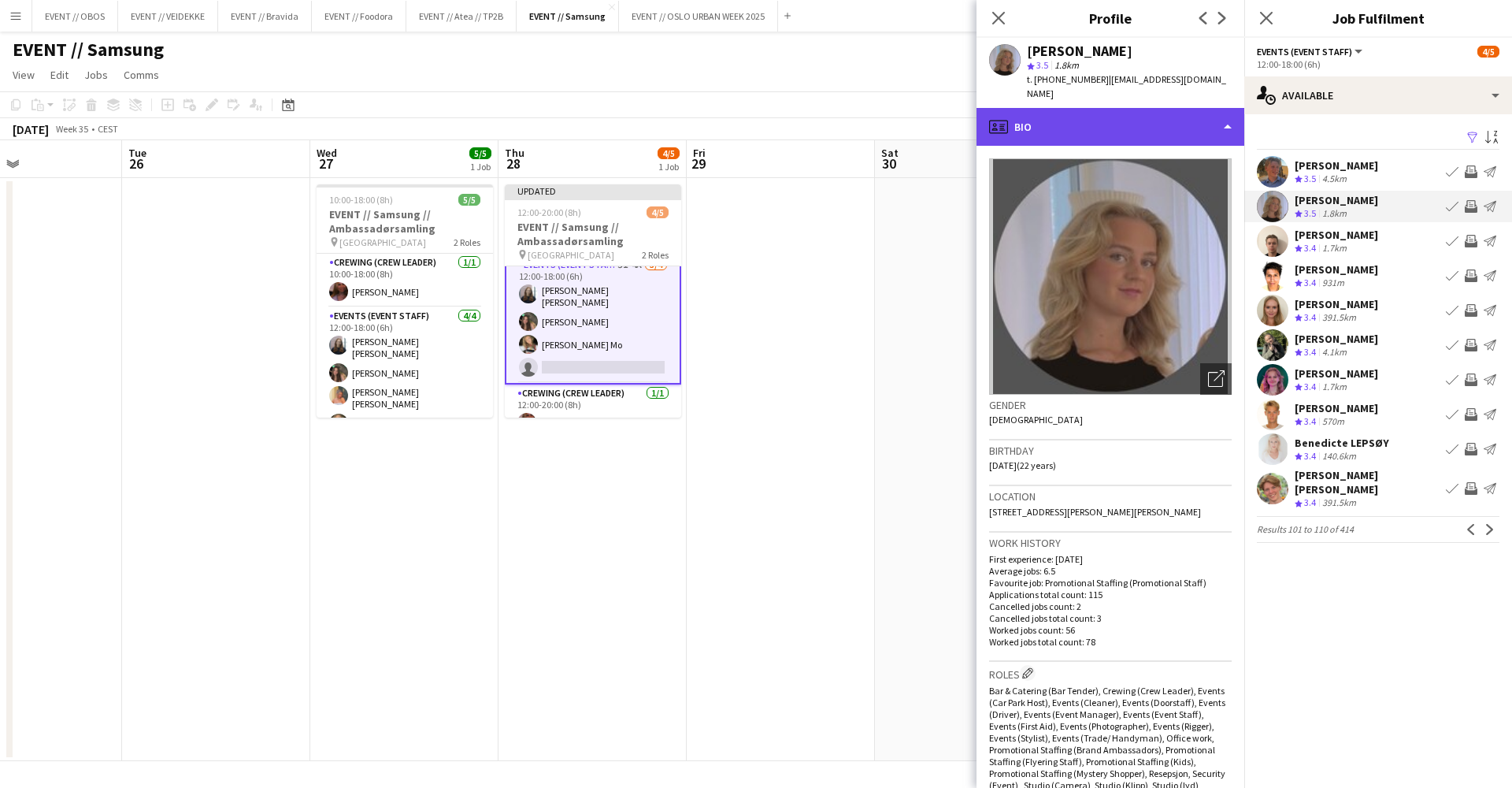
click at [1181, 108] on div "profile Bio" at bounding box center [1110, 127] width 268 height 38
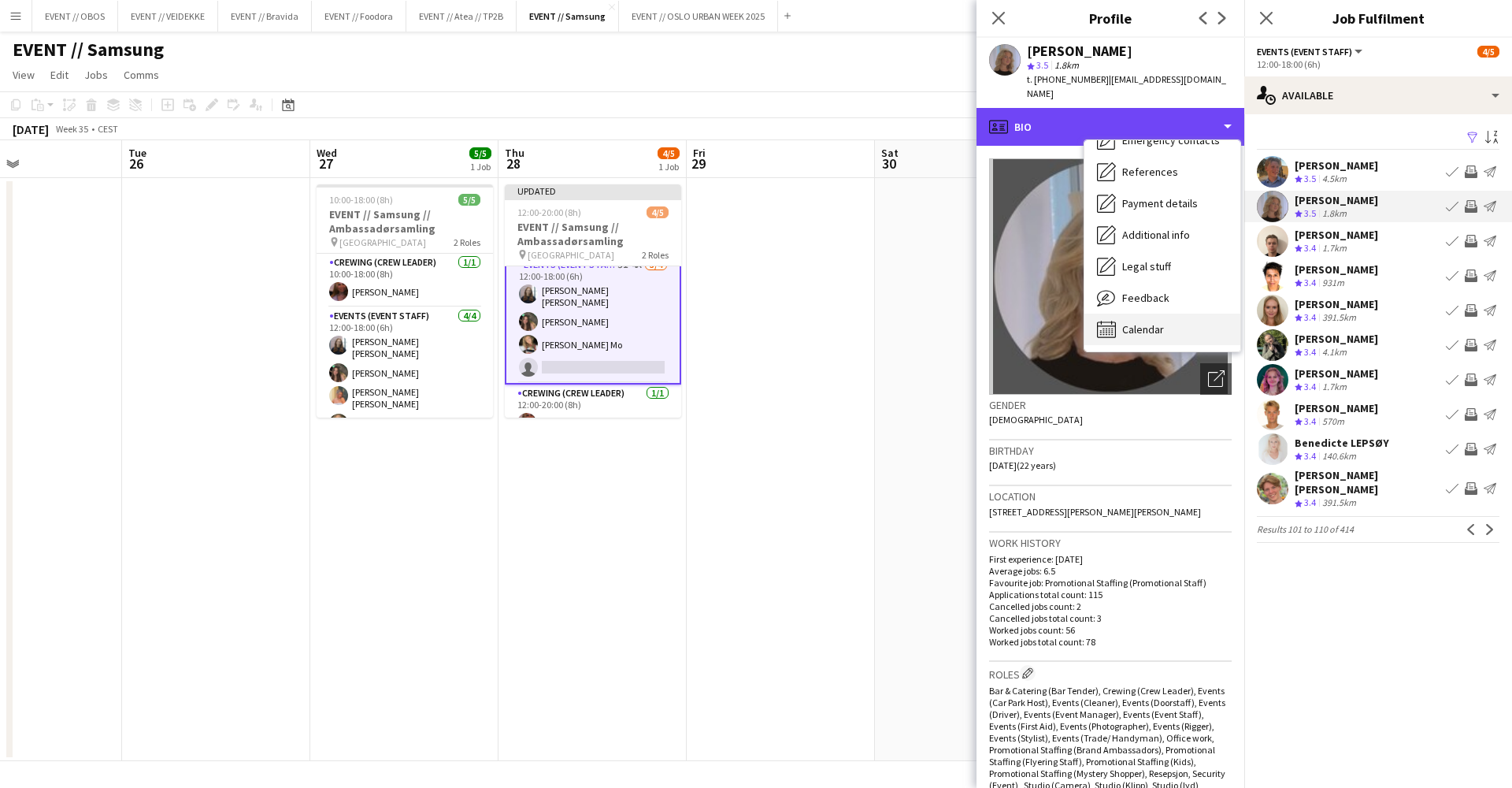
scroll to position [148, 0]
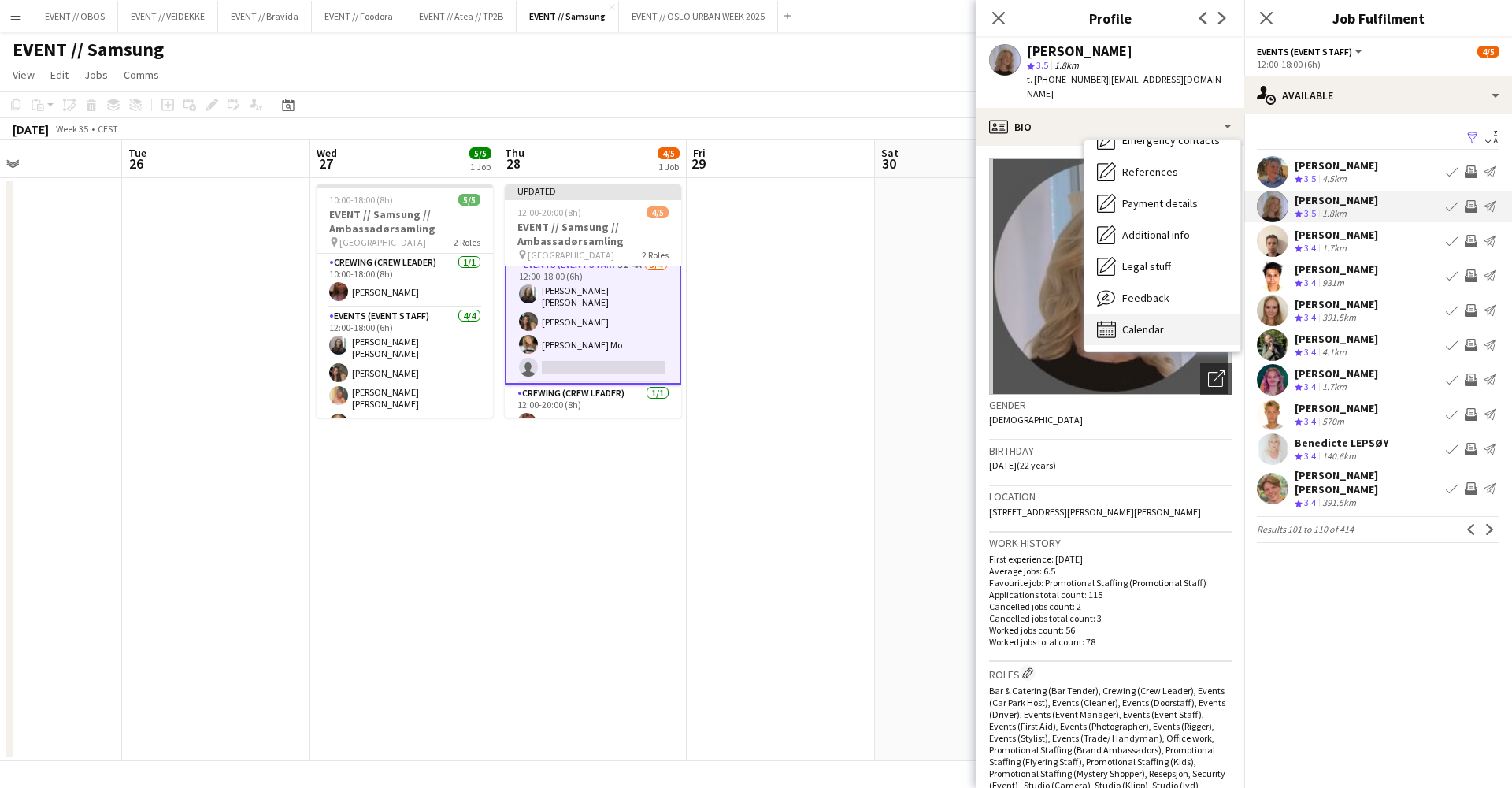
click at [1204, 319] on div "Calendar Calendar" at bounding box center [1163, 329] width 156 height 31
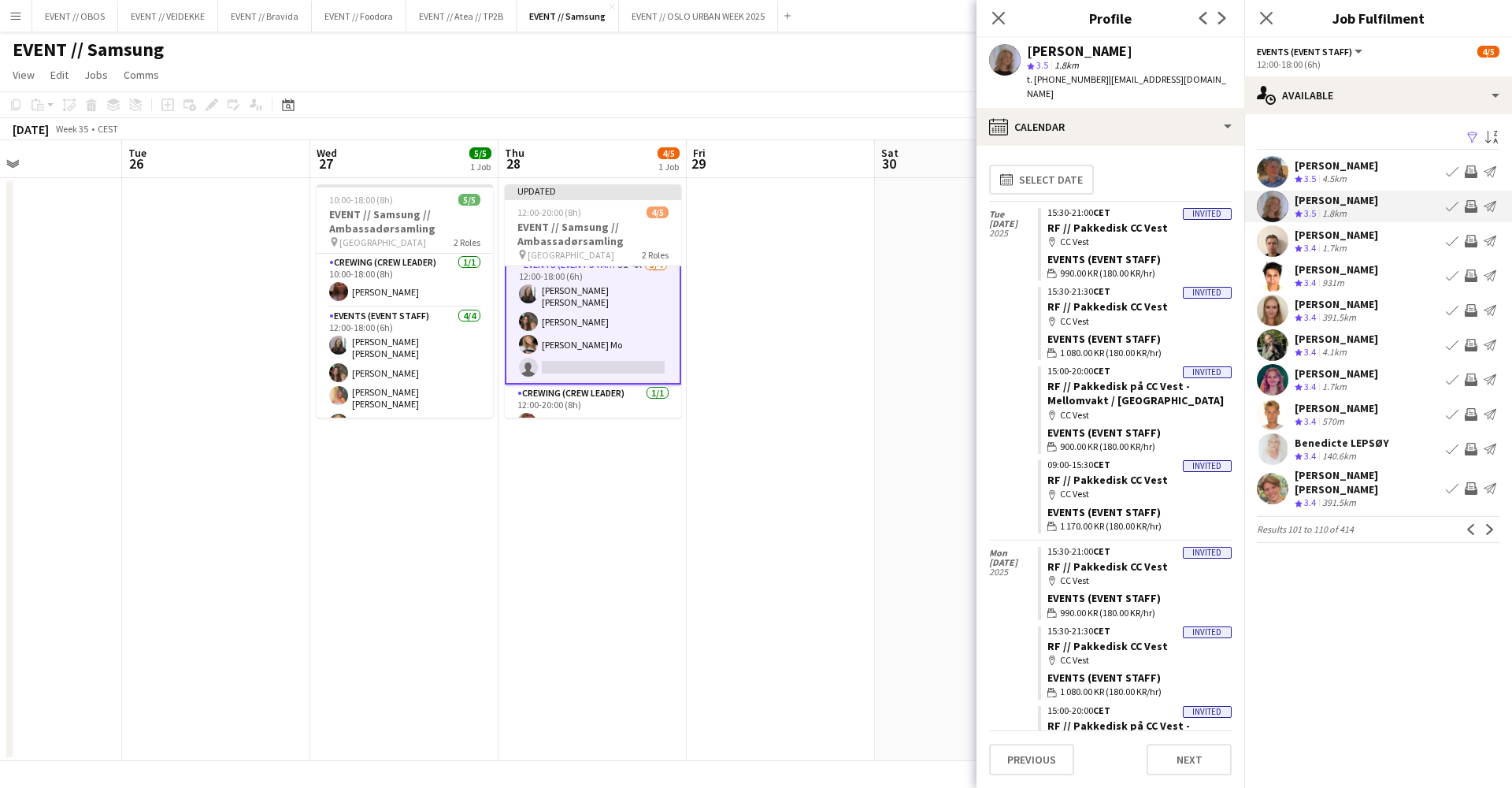
scroll to position [18, 0]
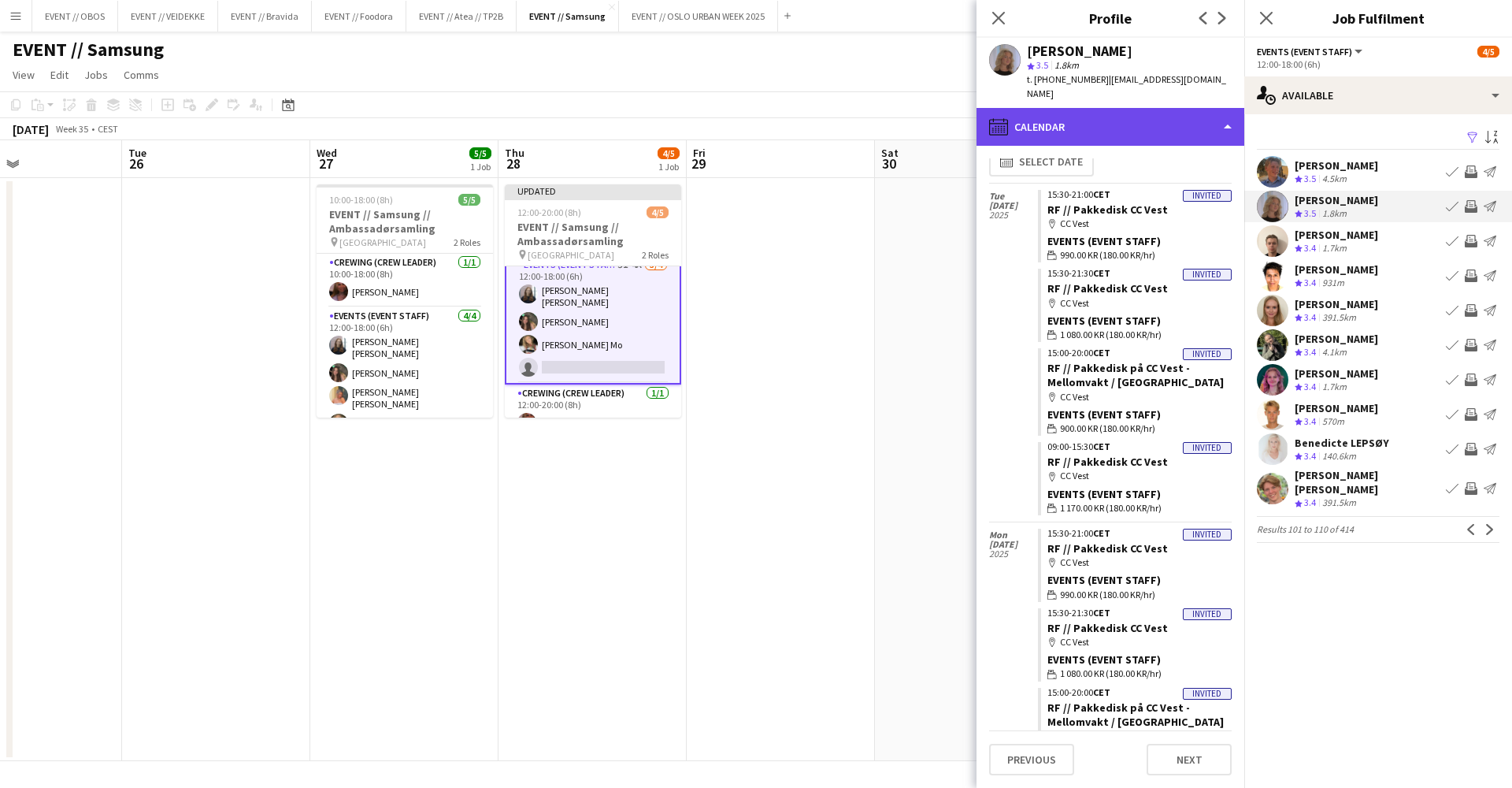
click at [1158, 118] on div "calendar-full Calendar" at bounding box center [1110, 127] width 268 height 38
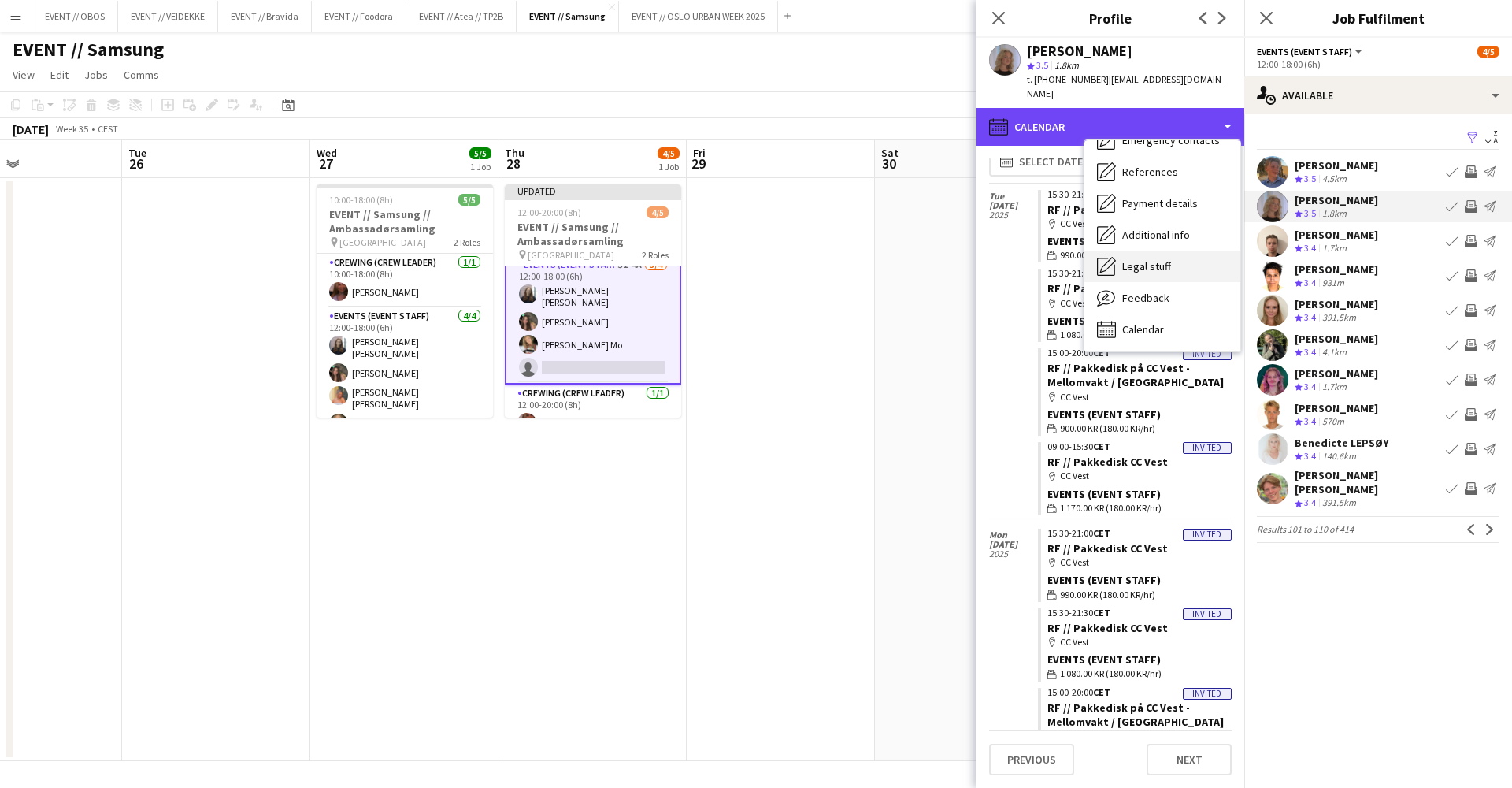
scroll to position [0, 0]
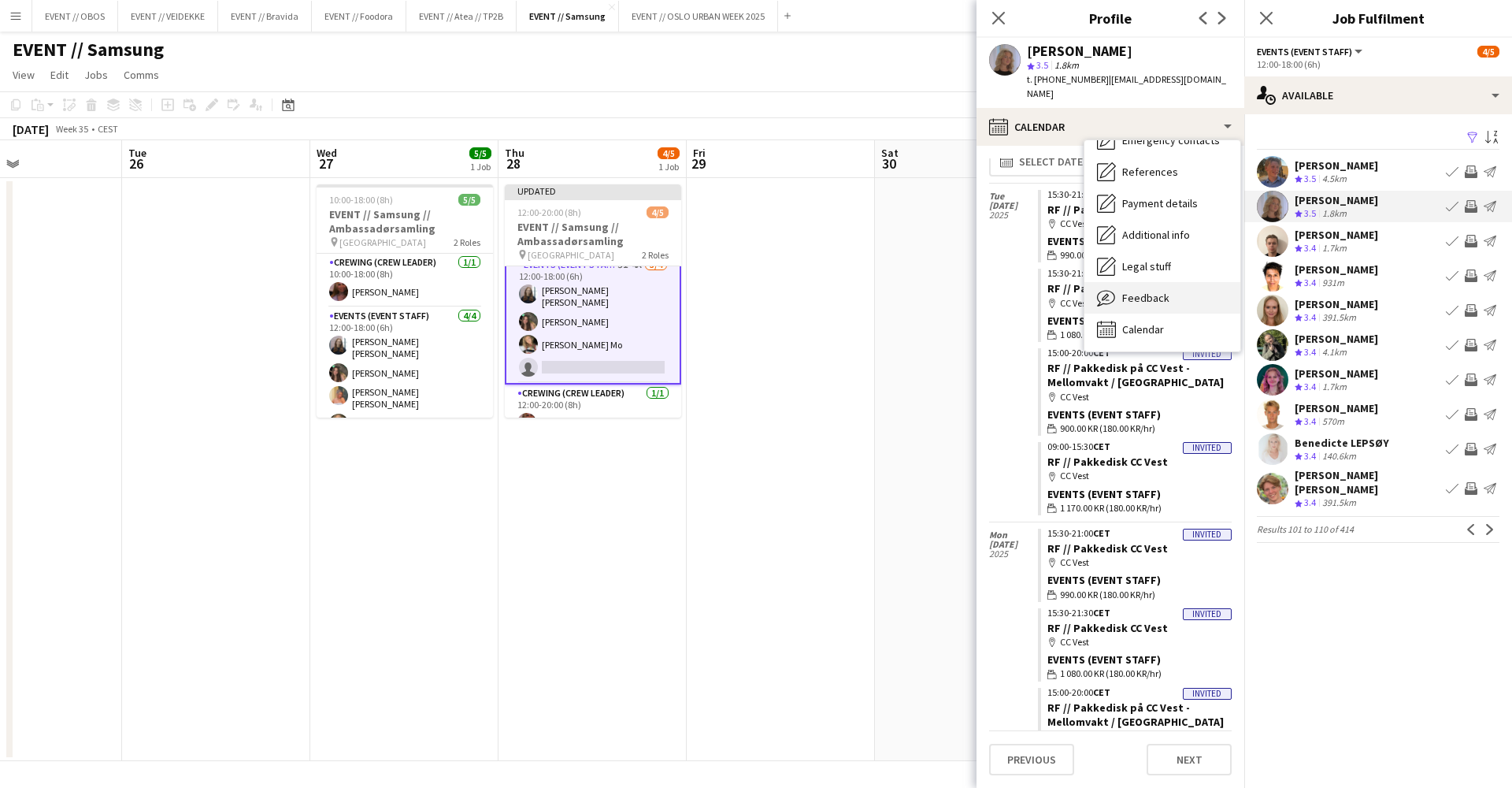
click at [1172, 282] on div "Feedback Feedback" at bounding box center [1163, 297] width 156 height 31
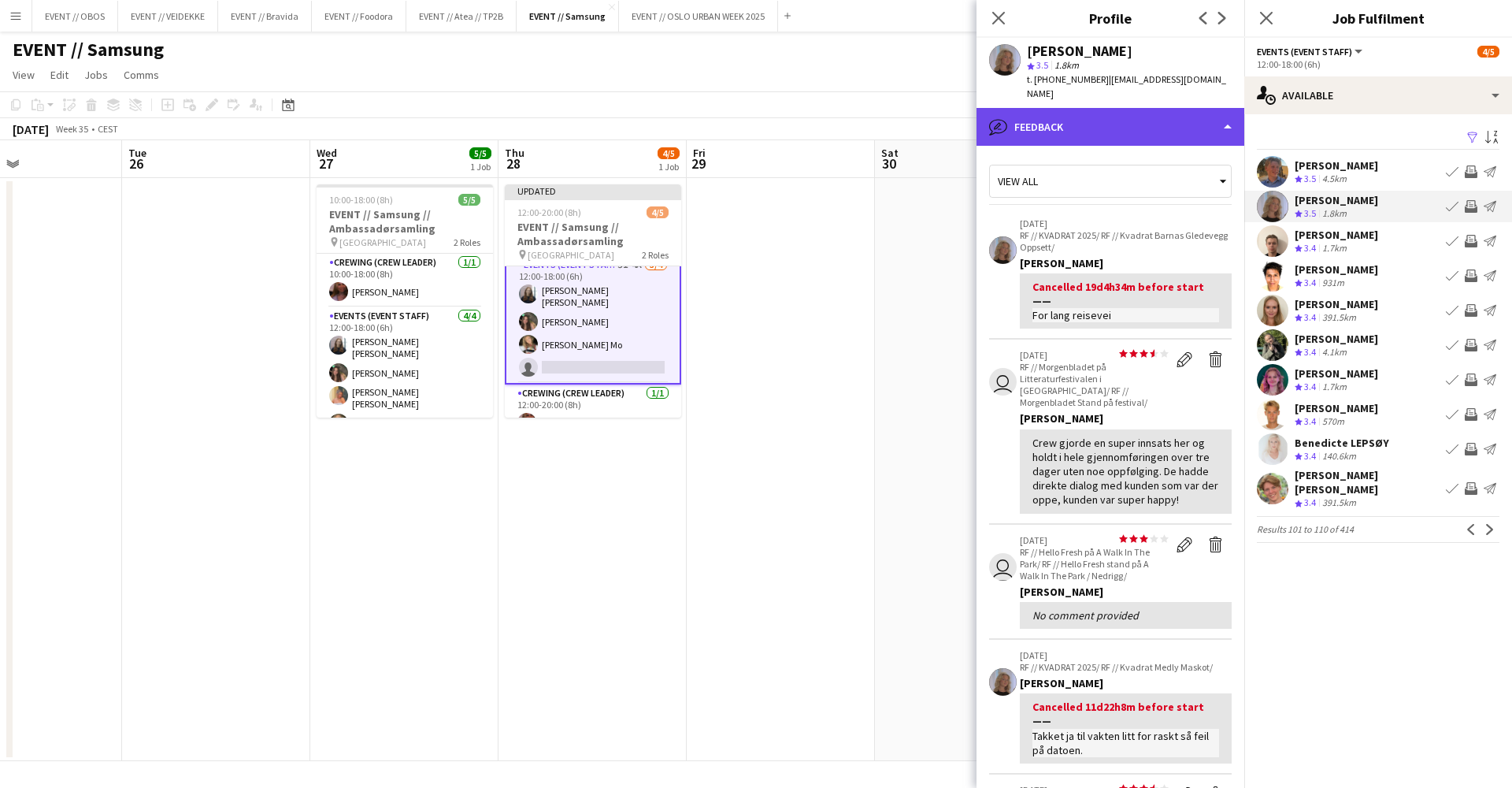
click at [1069, 108] on div "bubble-pencil Feedback" at bounding box center [1110, 127] width 268 height 38
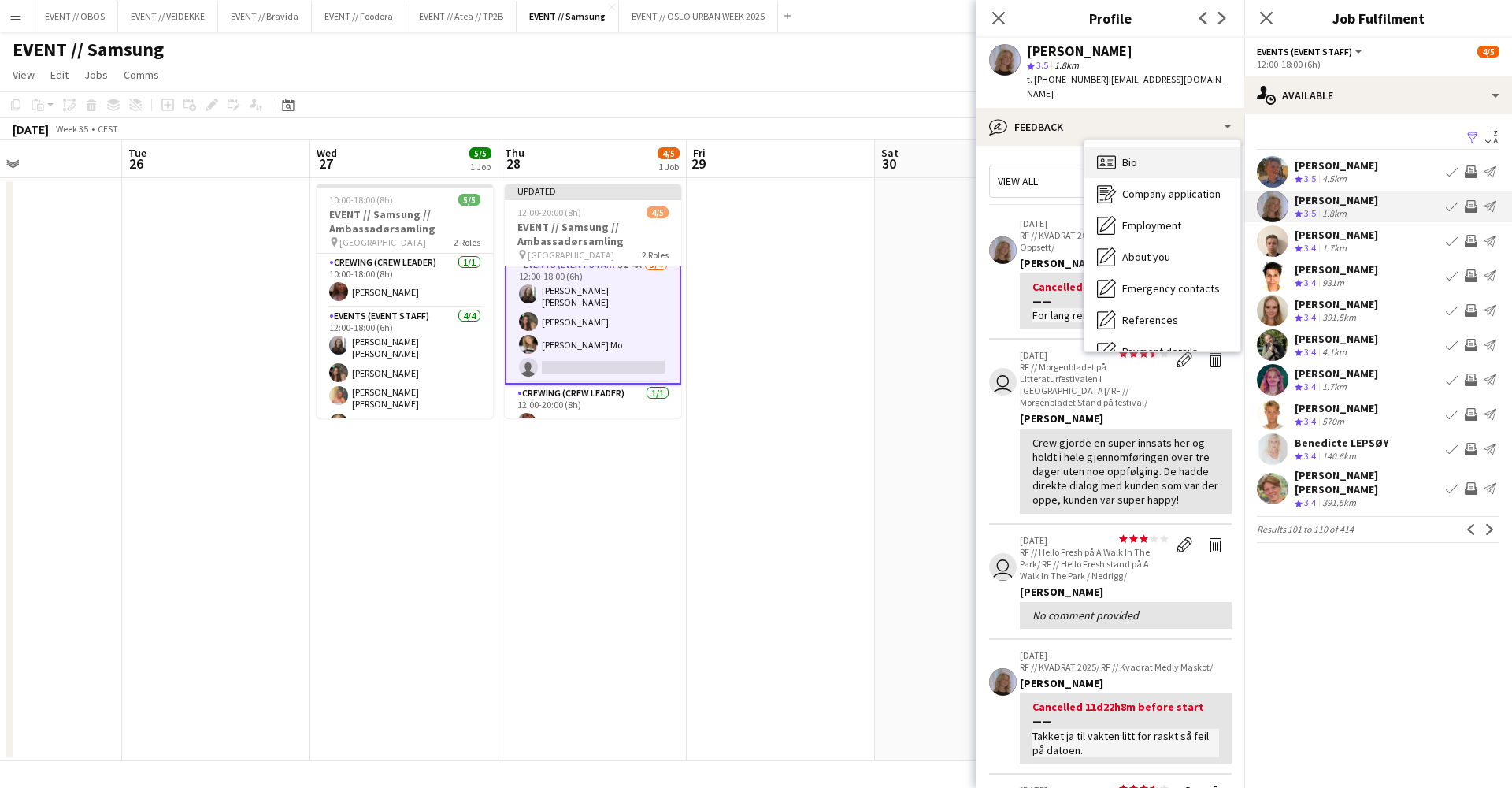
scroll to position [-1, 0]
click at [1131, 155] on span "Bio" at bounding box center [1129, 162] width 15 height 14
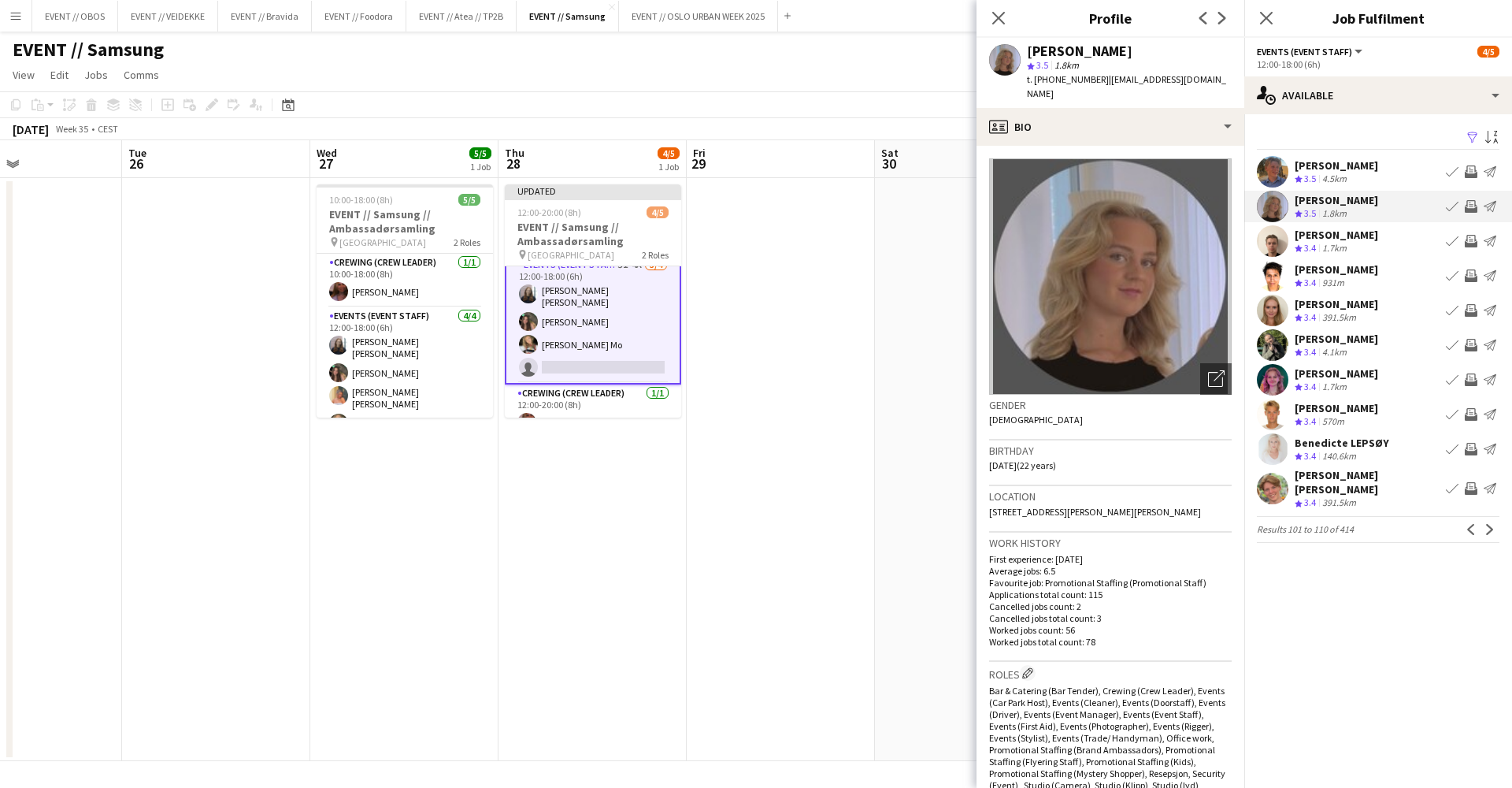
click at [1473, 203] on app-icon "Invite crew" at bounding box center [1471, 206] width 13 height 13
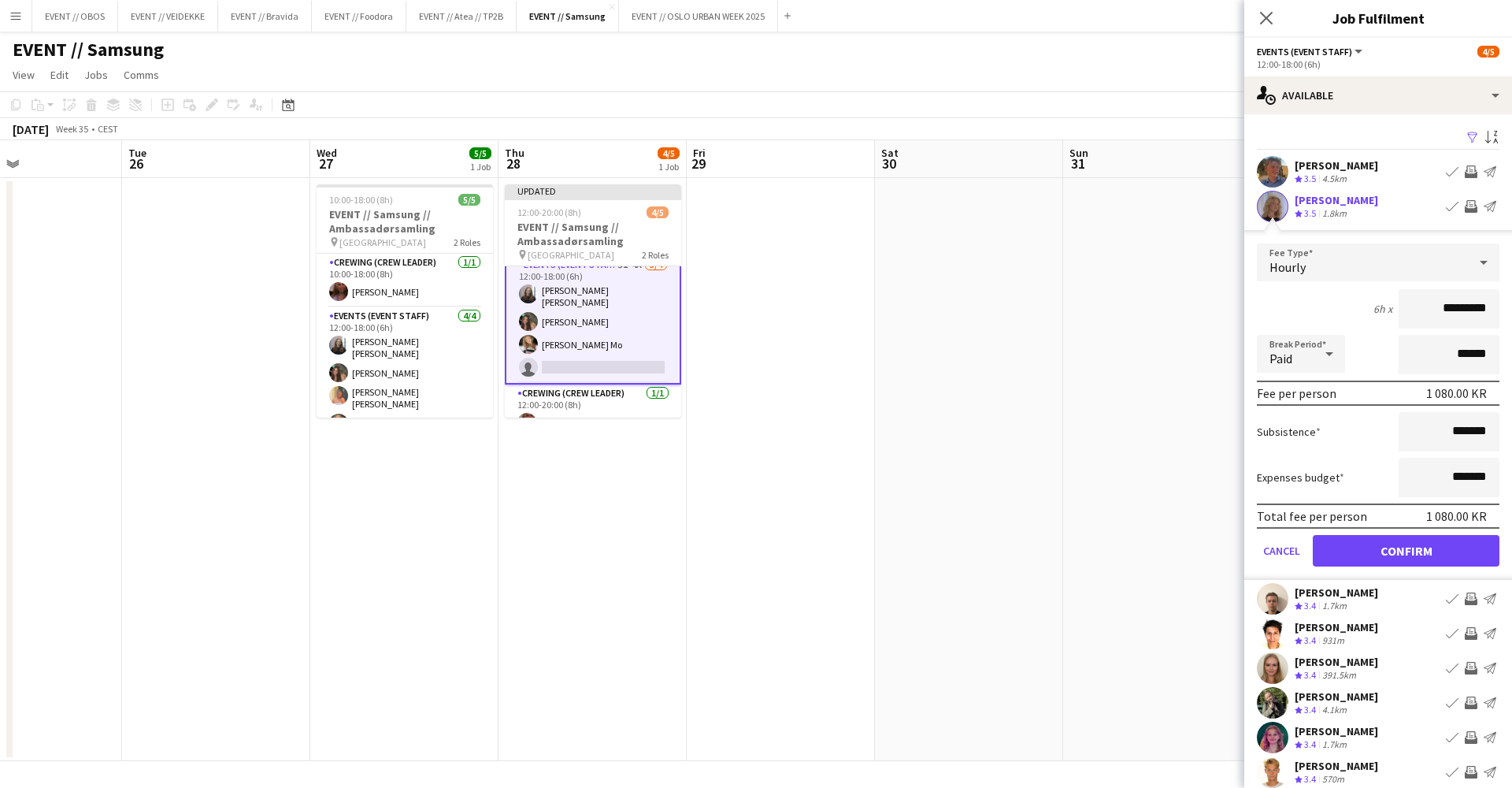
click at [1464, 539] on button "Confirm" at bounding box center [1405, 550] width 186 height 31
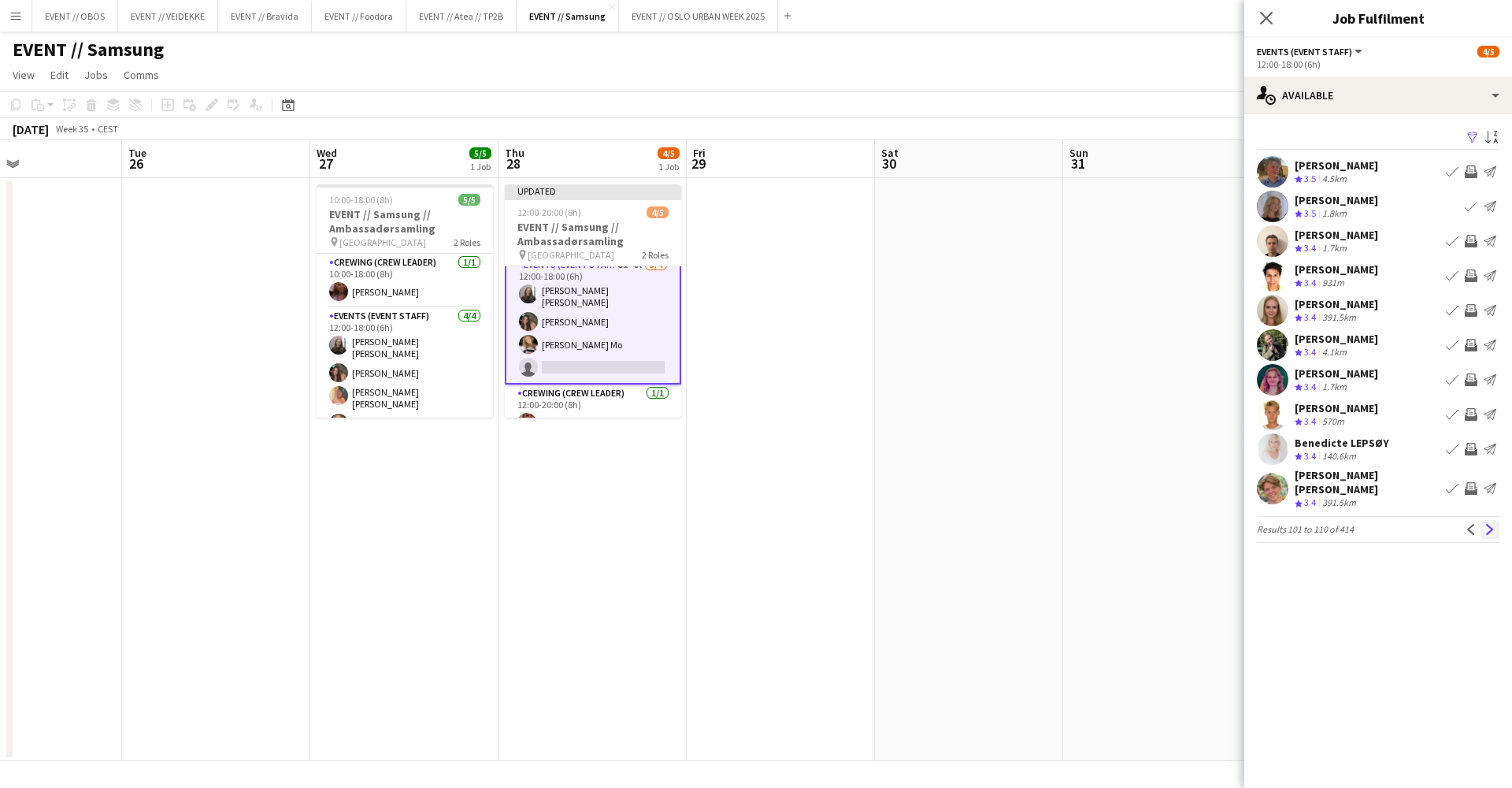
click at [1485, 524] on app-icon "Next" at bounding box center [1489, 529] width 11 height 11
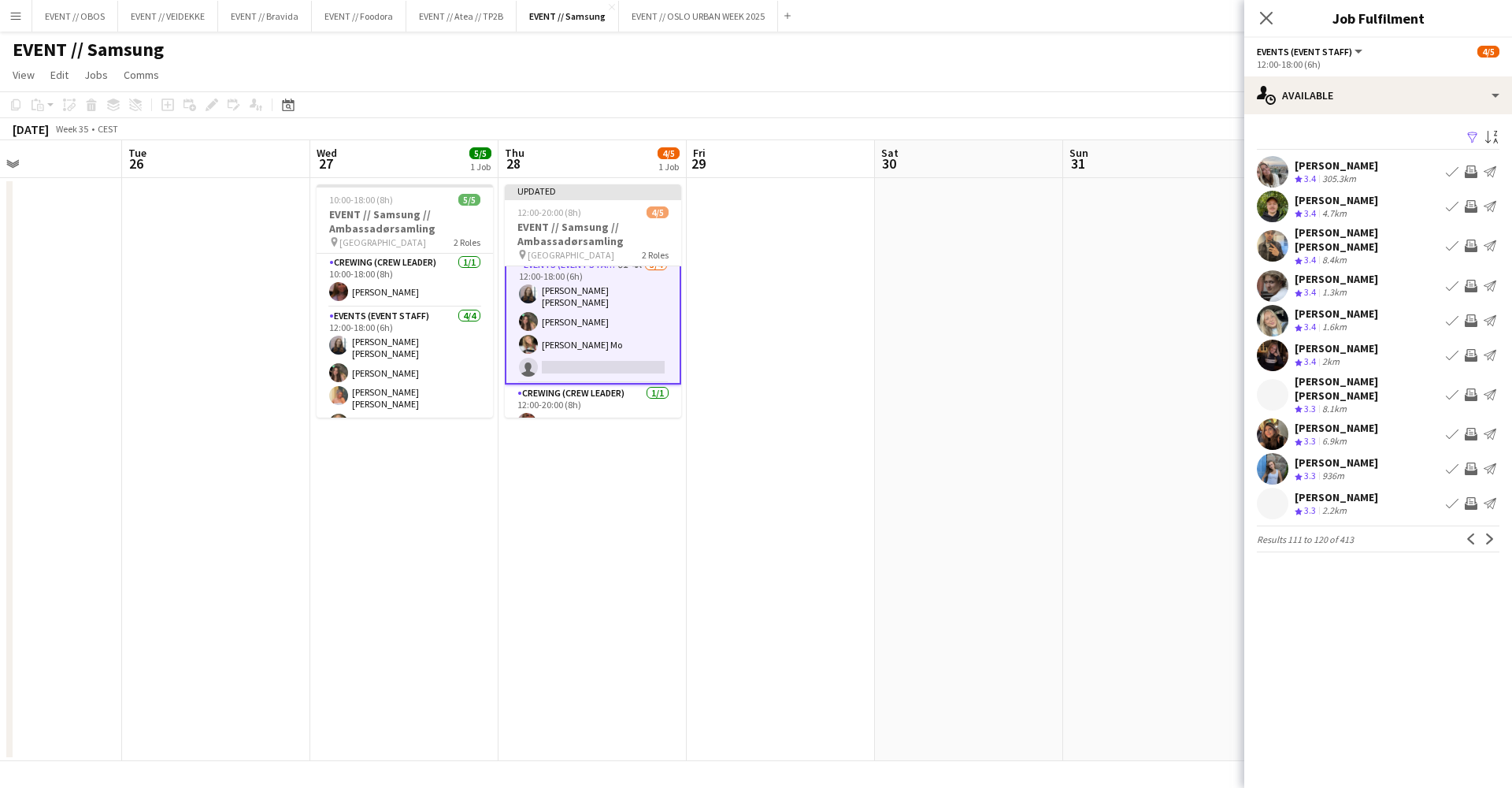
click at [1468, 315] on app-icon "Invite crew" at bounding box center [1471, 321] width 13 height 13
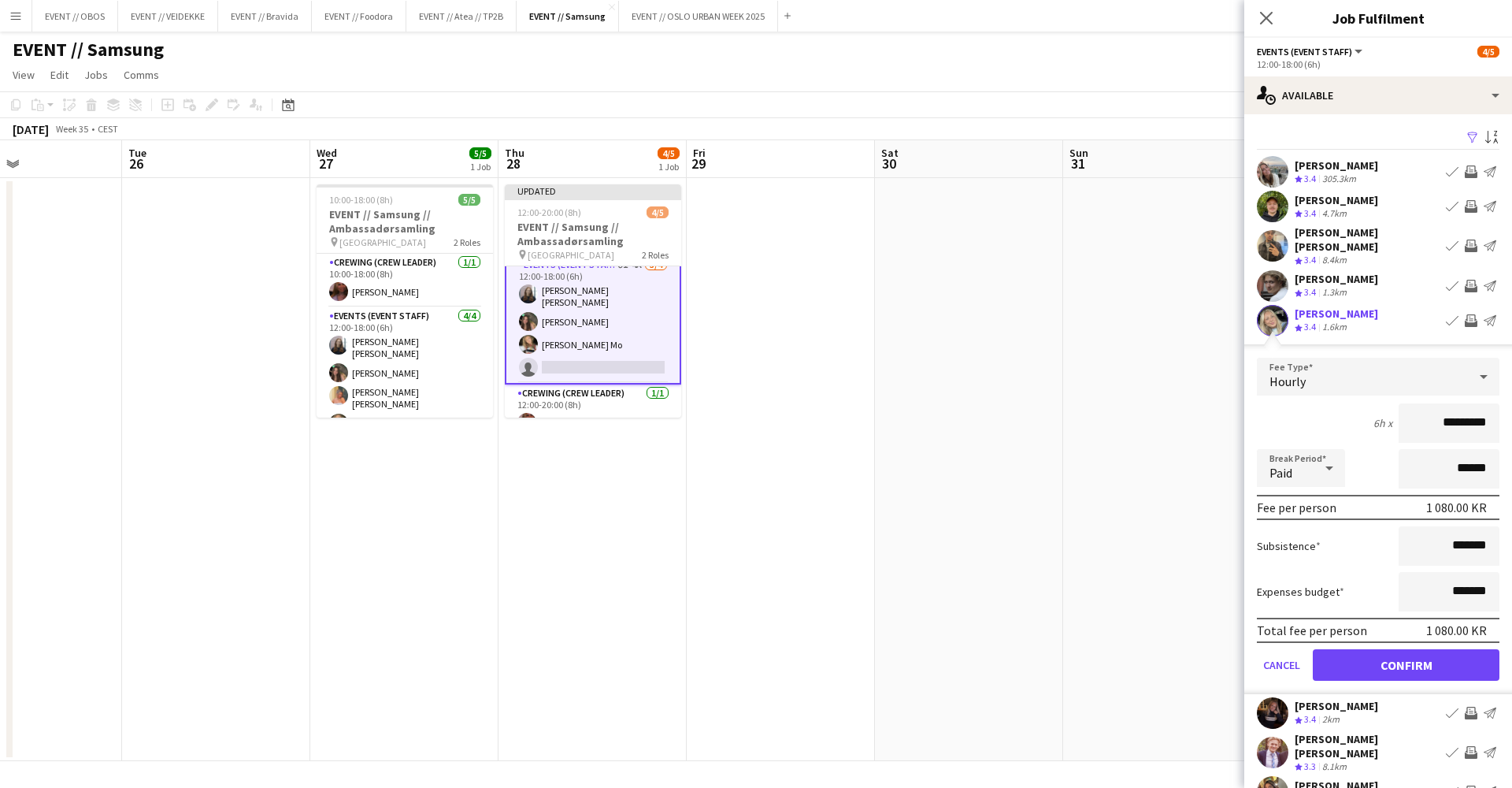
click at [1430, 656] on button "Confirm" at bounding box center [1405, 665] width 186 height 31
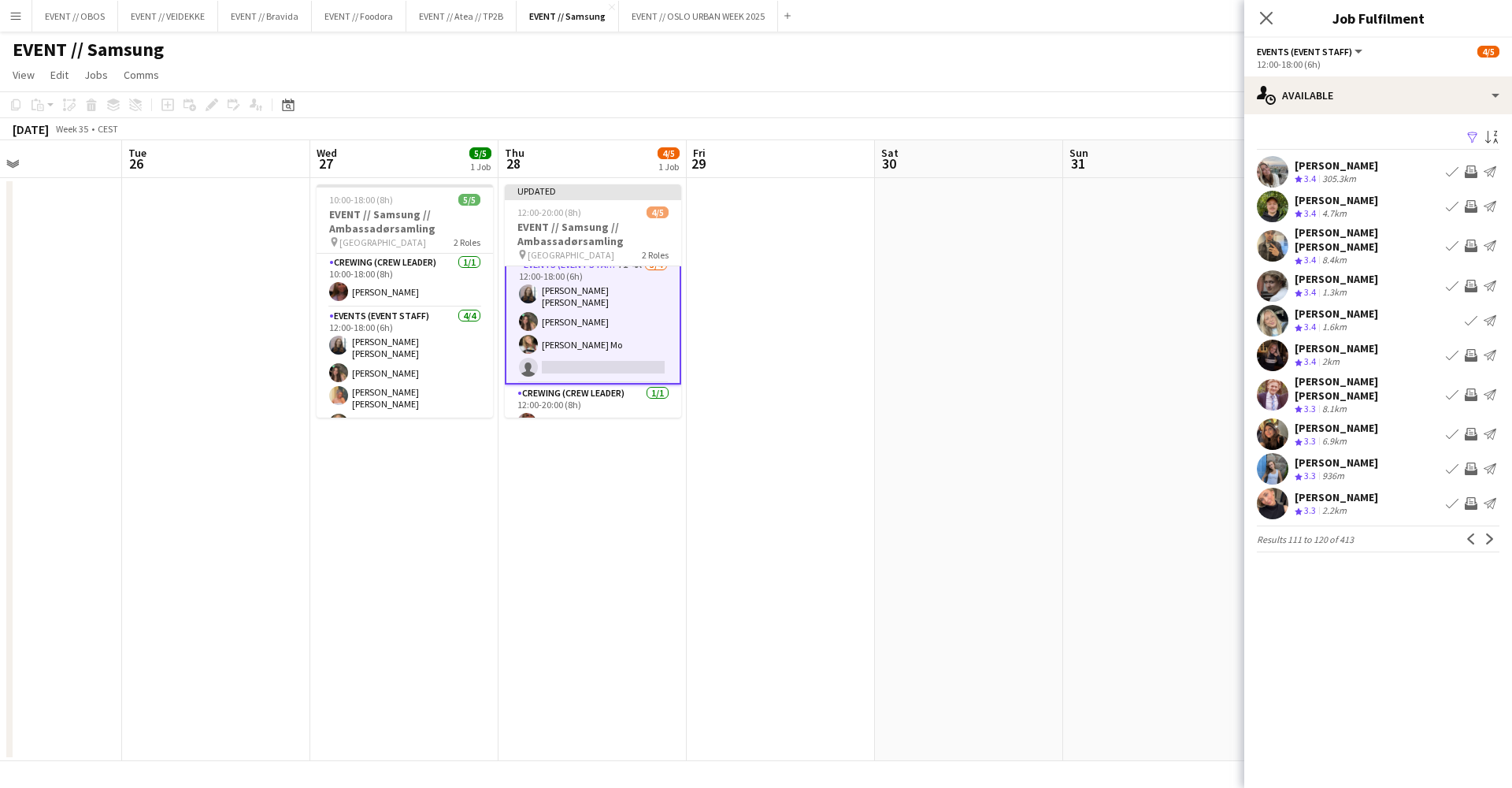
click at [1476, 495] on div "[PERSON_NAME] Crew rating 3.3 2.2km Book crew Invite crew Send notification" at bounding box center [1378, 504] width 268 height 31
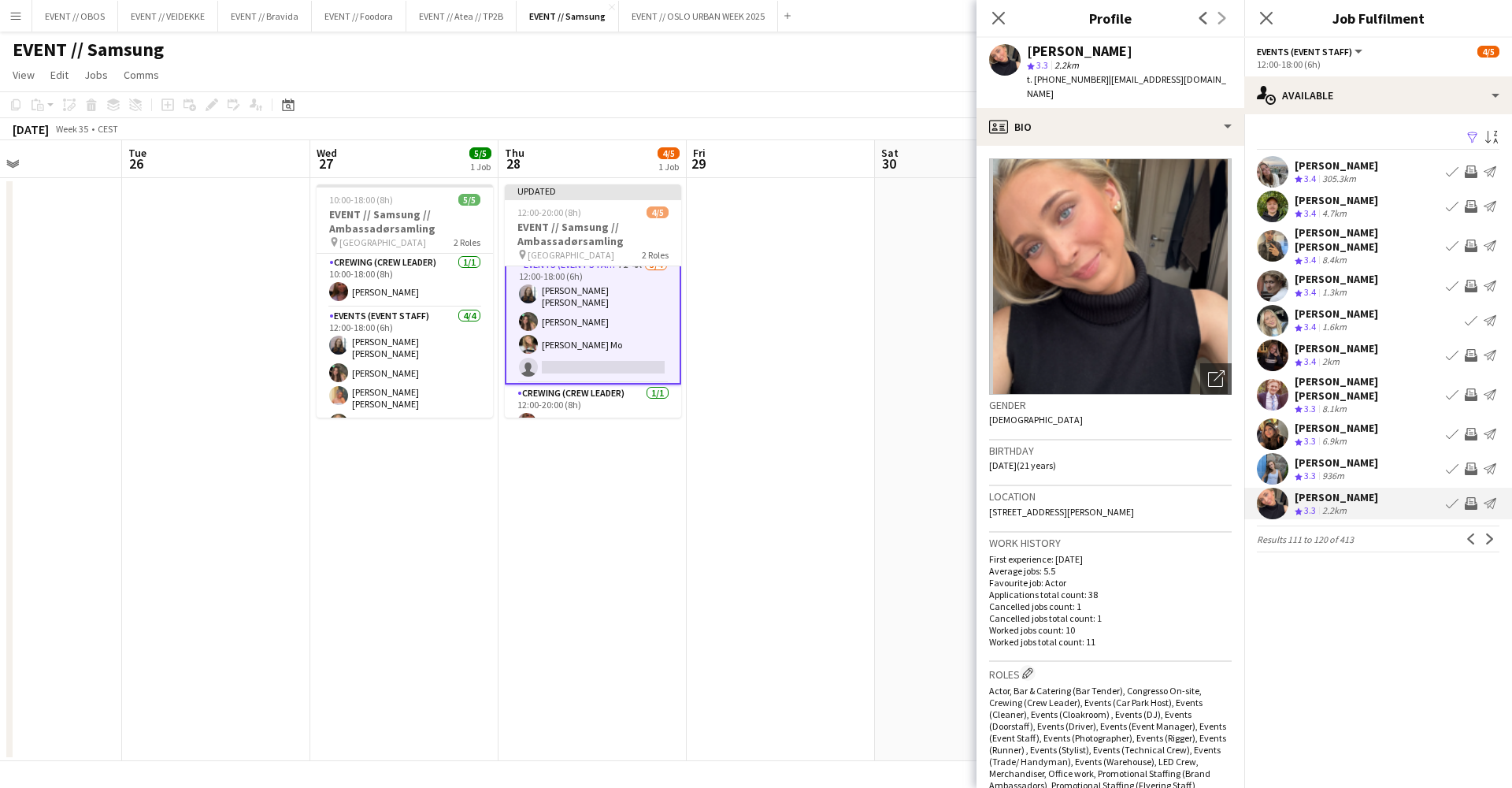
click at [1473, 498] on app-icon "Invite crew" at bounding box center [1471, 504] width 13 height 13
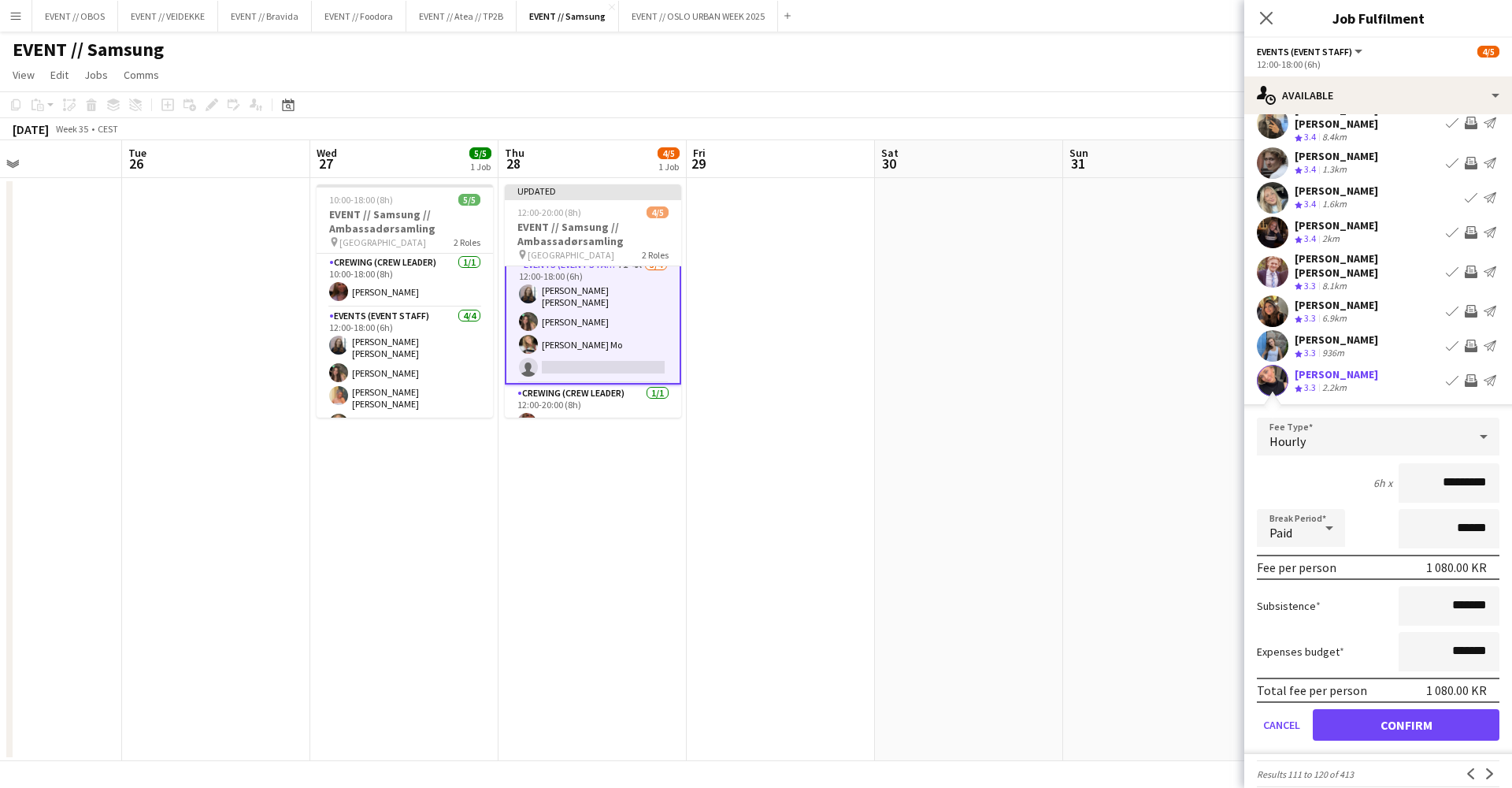
scroll to position [121, 0]
click at [1479, 711] on button "Confirm" at bounding box center [1405, 726] width 186 height 31
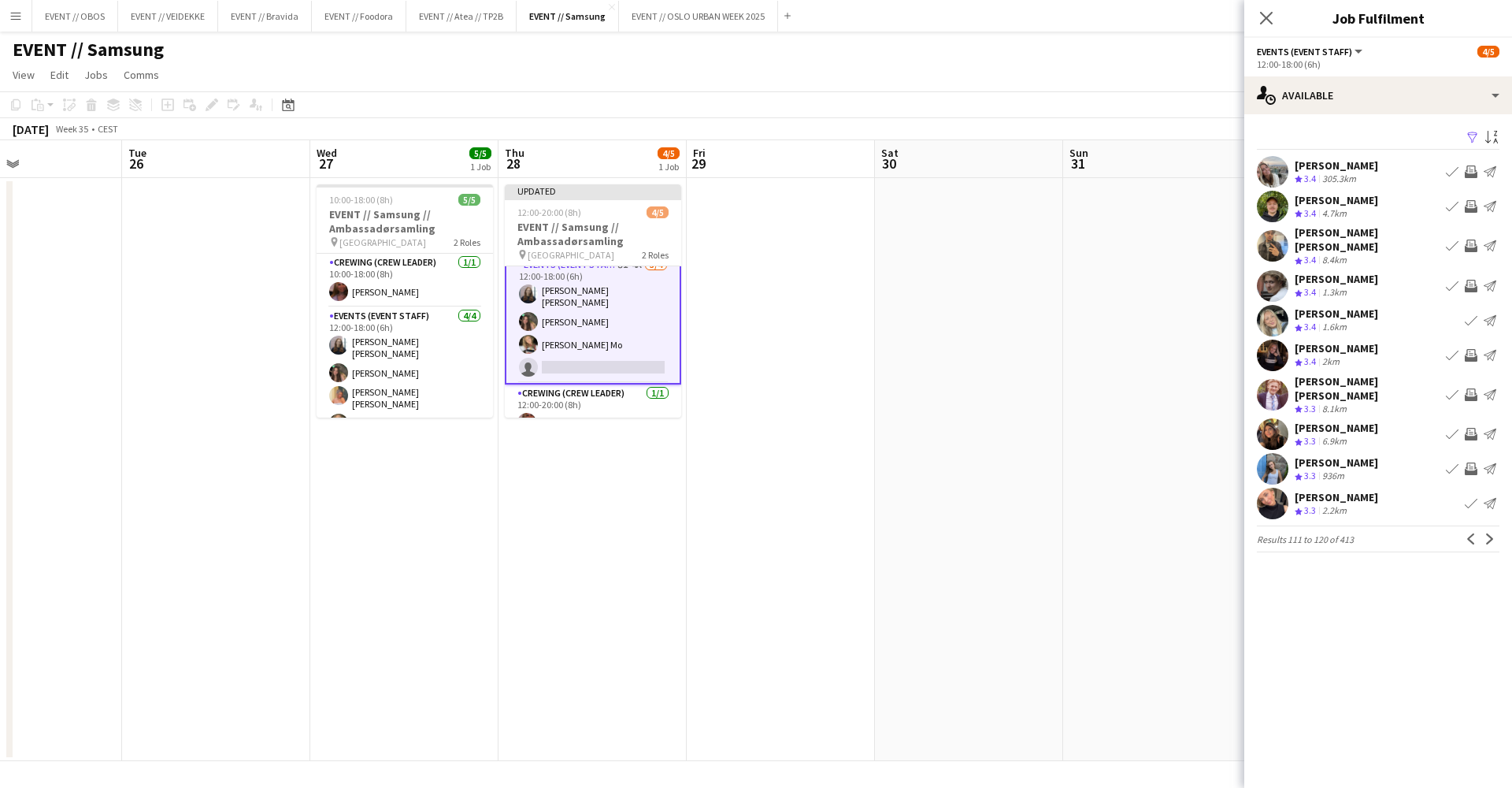
scroll to position [0, 0]
click at [1484, 530] on button "Next" at bounding box center [1490, 539] width 19 height 19
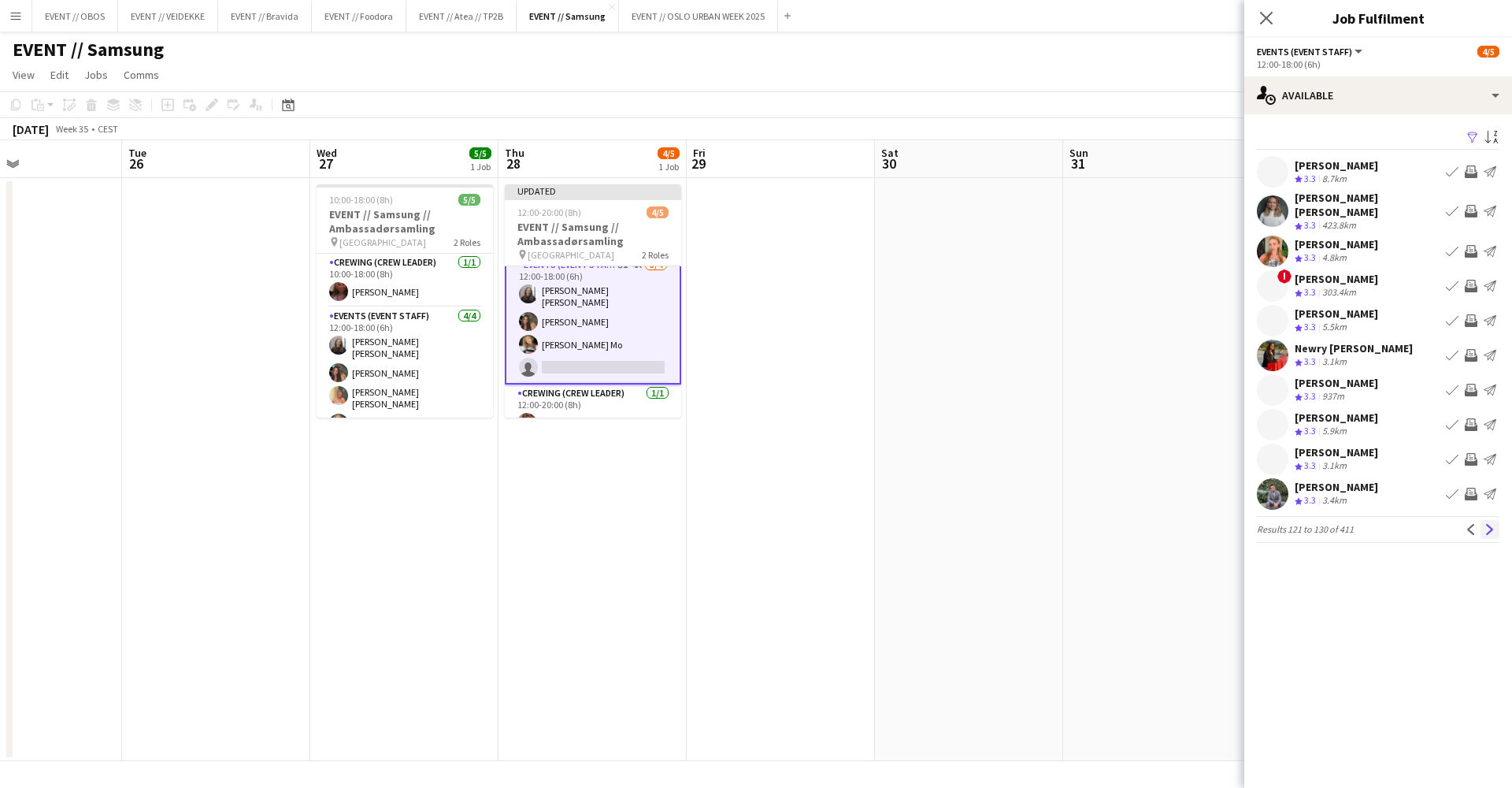
click at [1485, 524] on app-icon "Next" at bounding box center [1489, 529] width 11 height 11
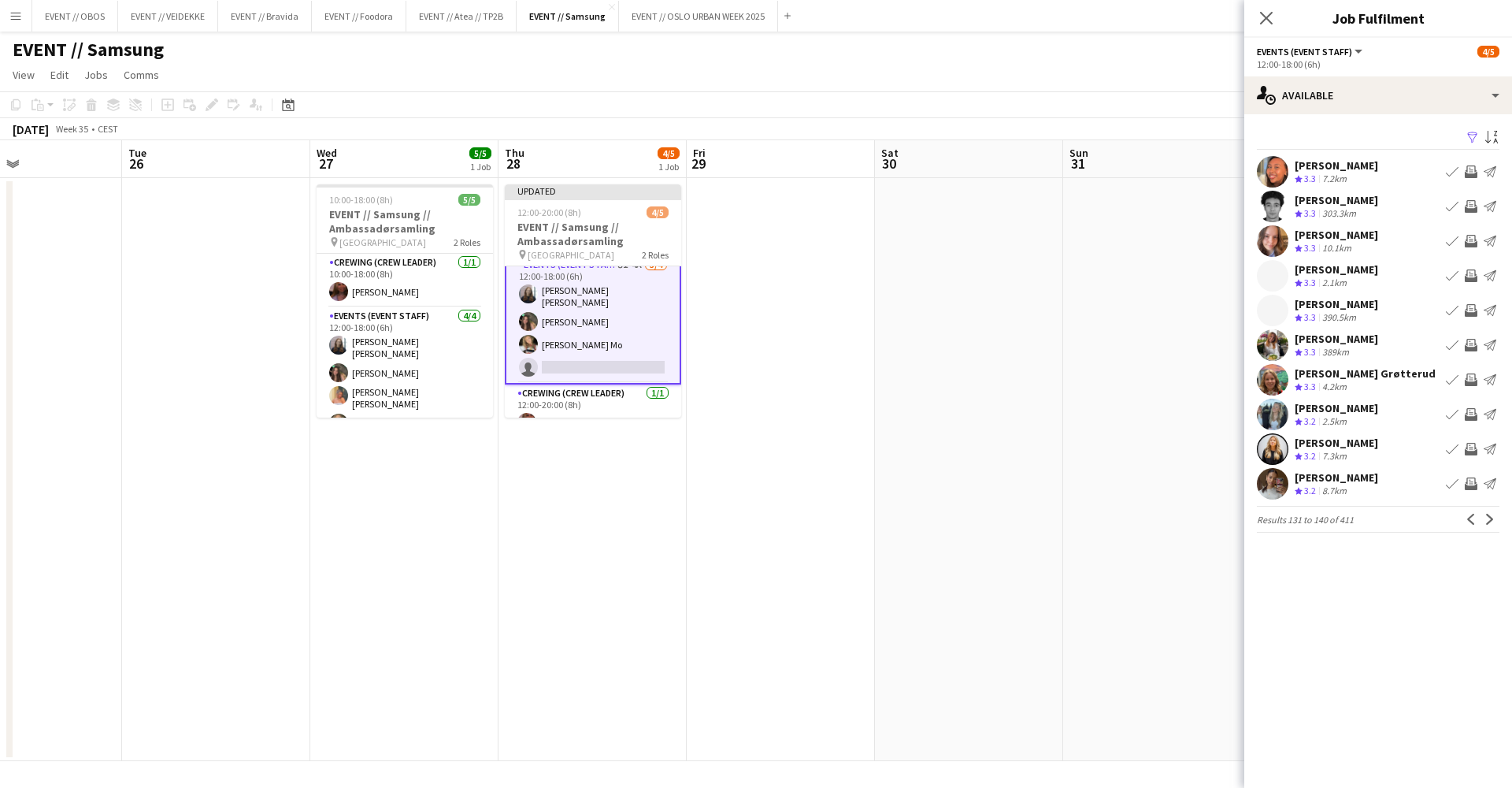
click at [1485, 516] on app-icon "Next" at bounding box center [1489, 519] width 11 height 11
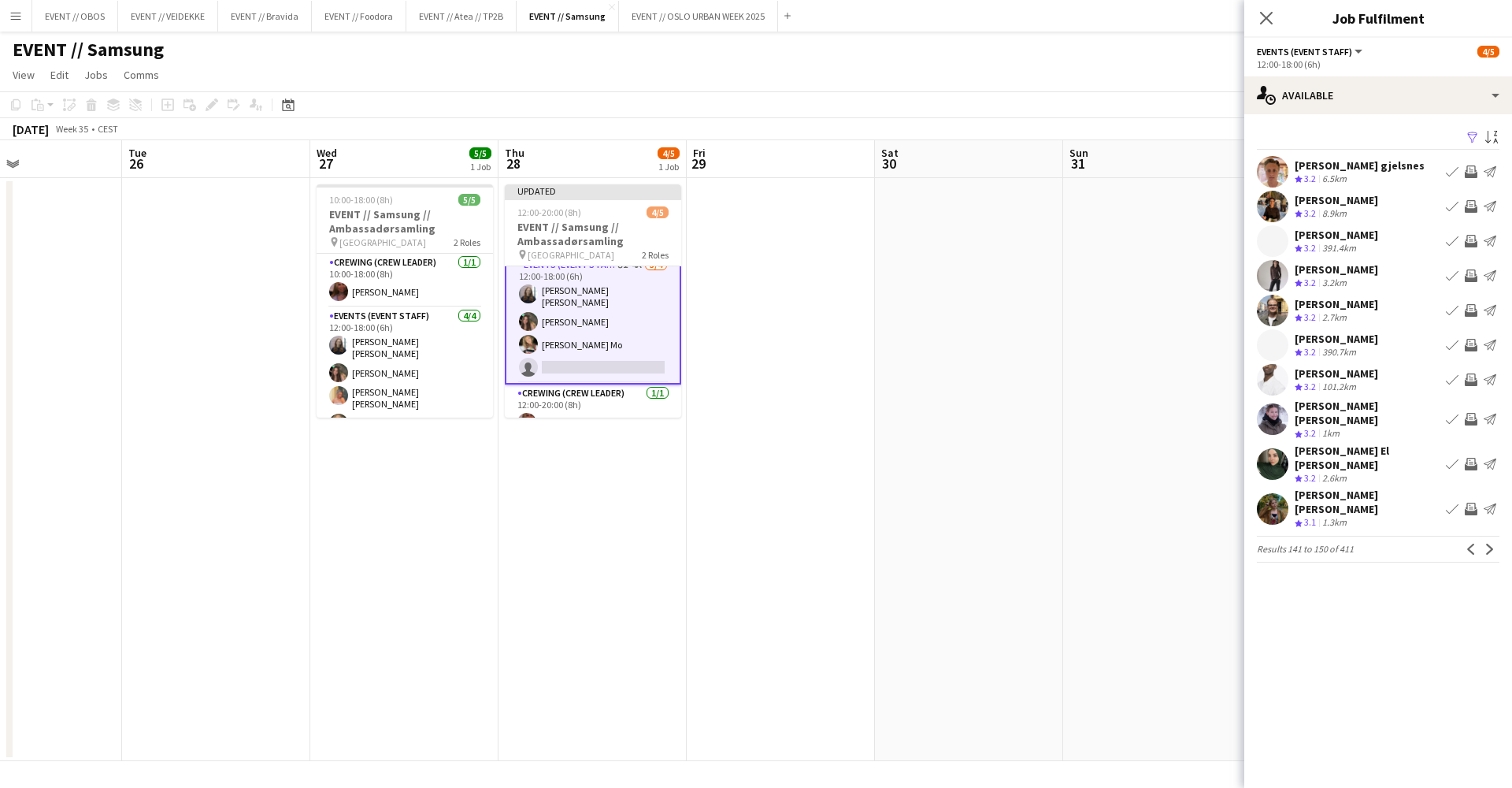
click at [1295, 430] on icon "Crew rating" at bounding box center [1298, 433] width 8 height 8
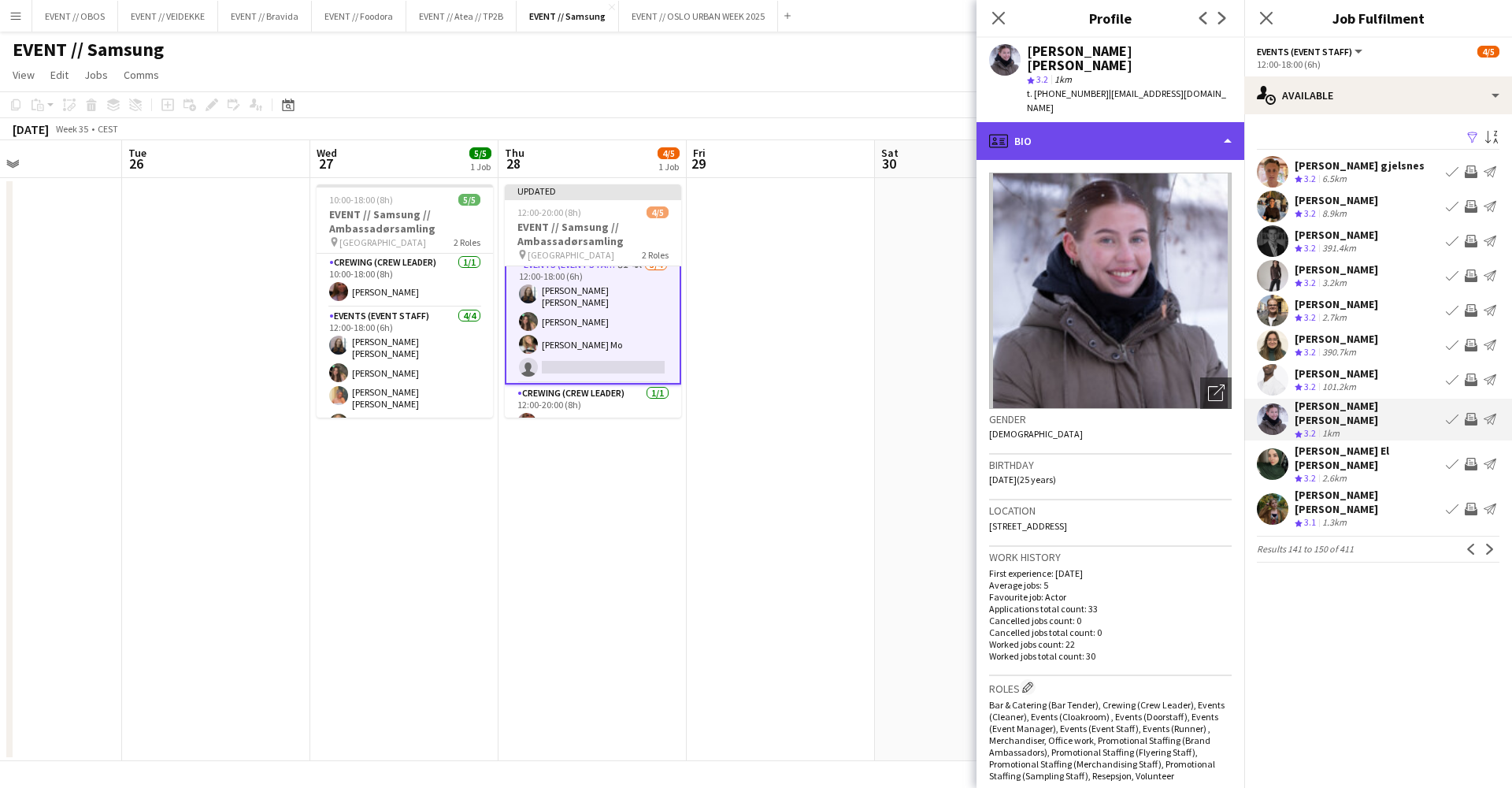
click at [1165, 122] on div "profile Bio" at bounding box center [1110, 141] width 268 height 38
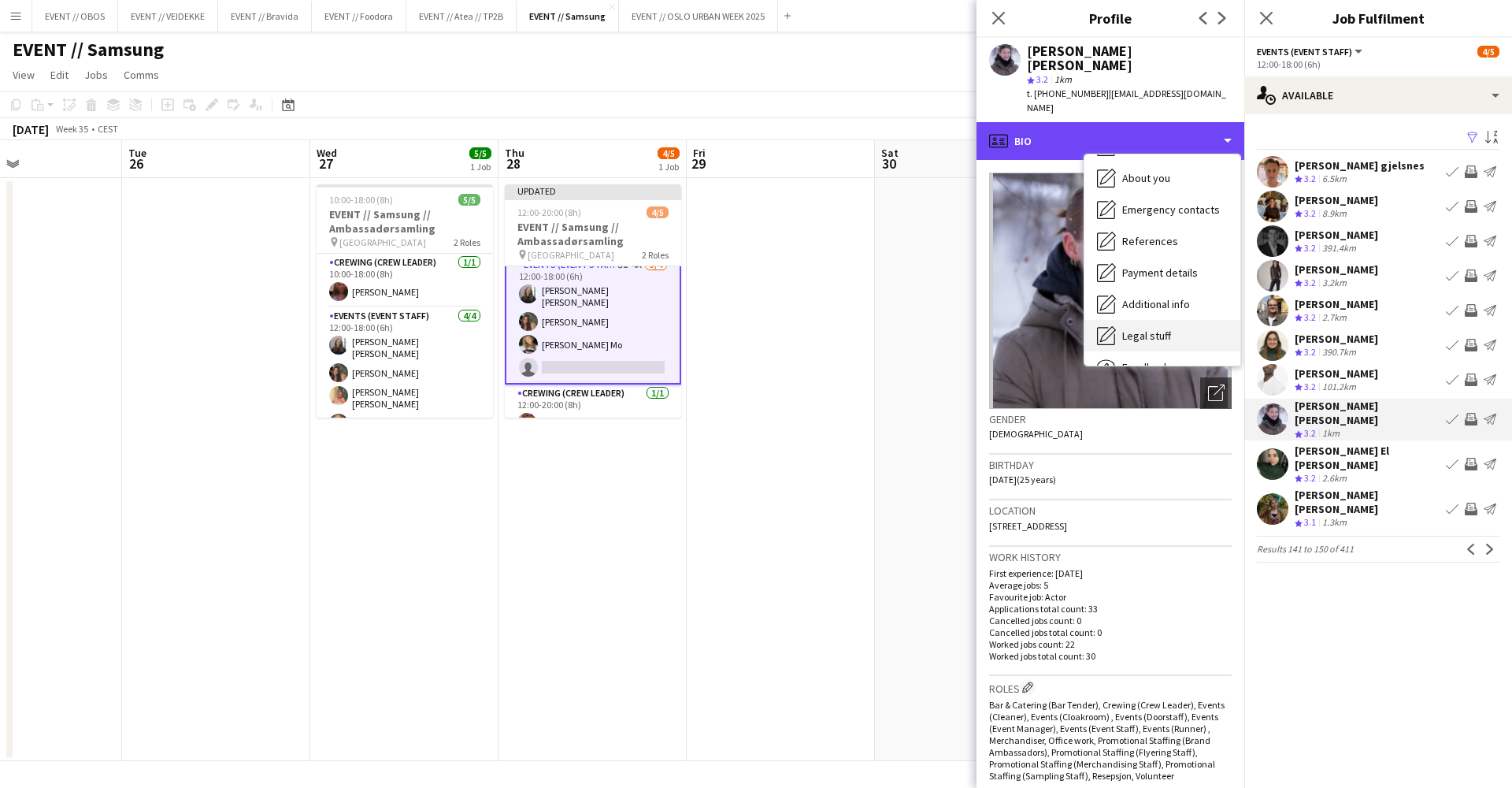
scroll to position [105, 0]
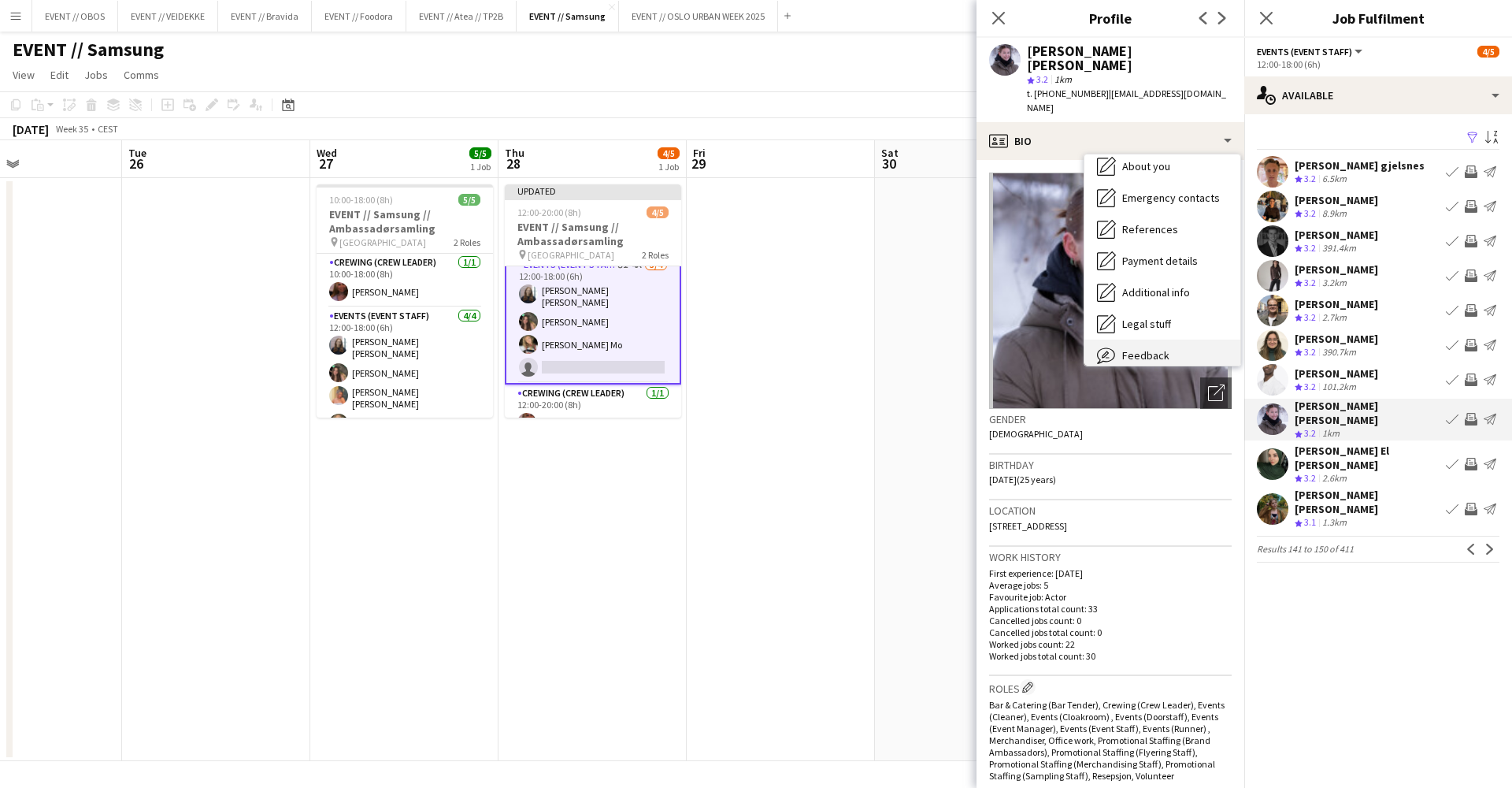
click at [1171, 340] on div "Feedback Feedback" at bounding box center [1163, 355] width 156 height 31
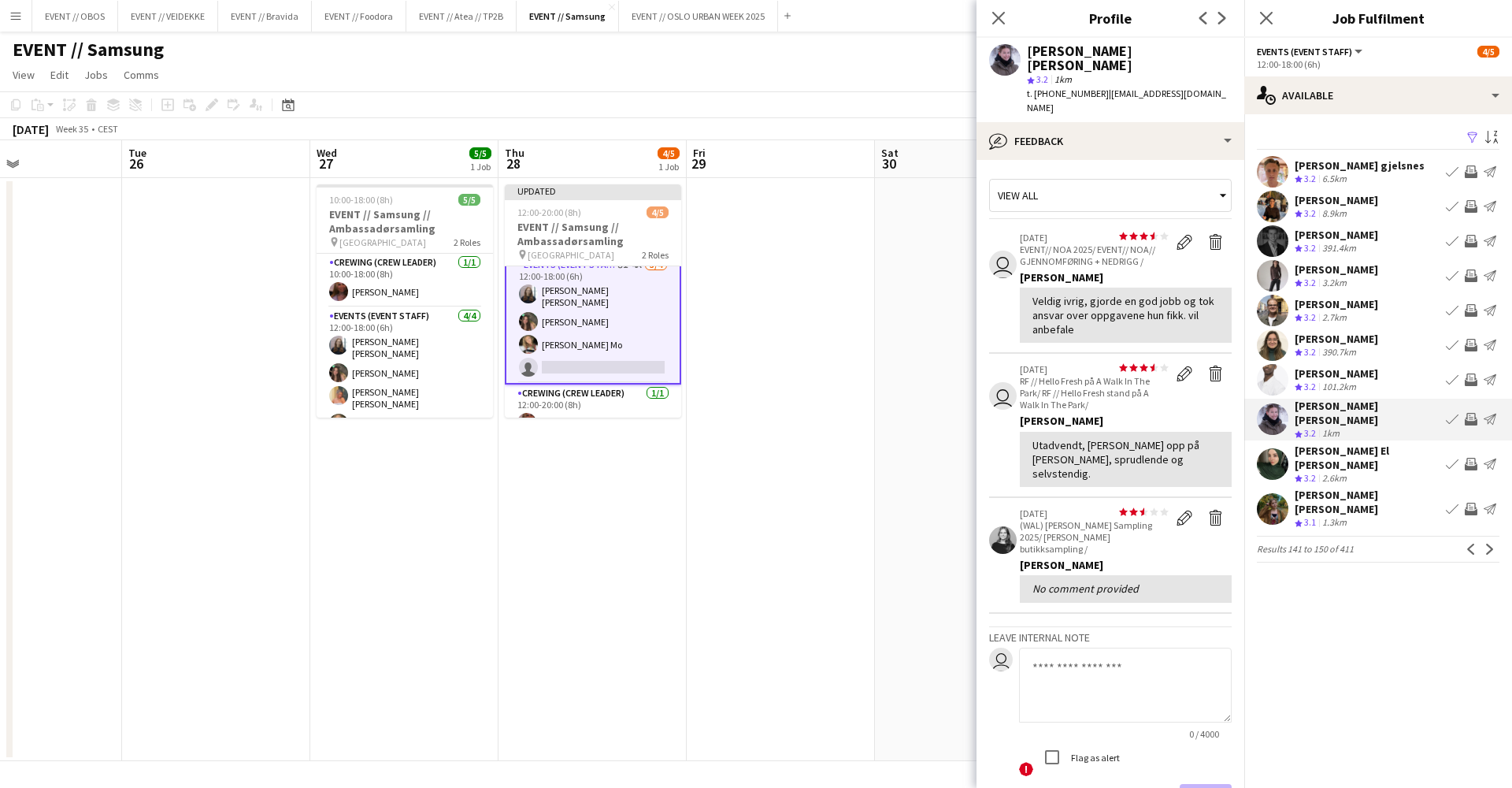
click at [1094, 173] on div "View all user star star star star star star star star star star [DATE] EVENT// …" at bounding box center [1111, 494] width 243 height 644
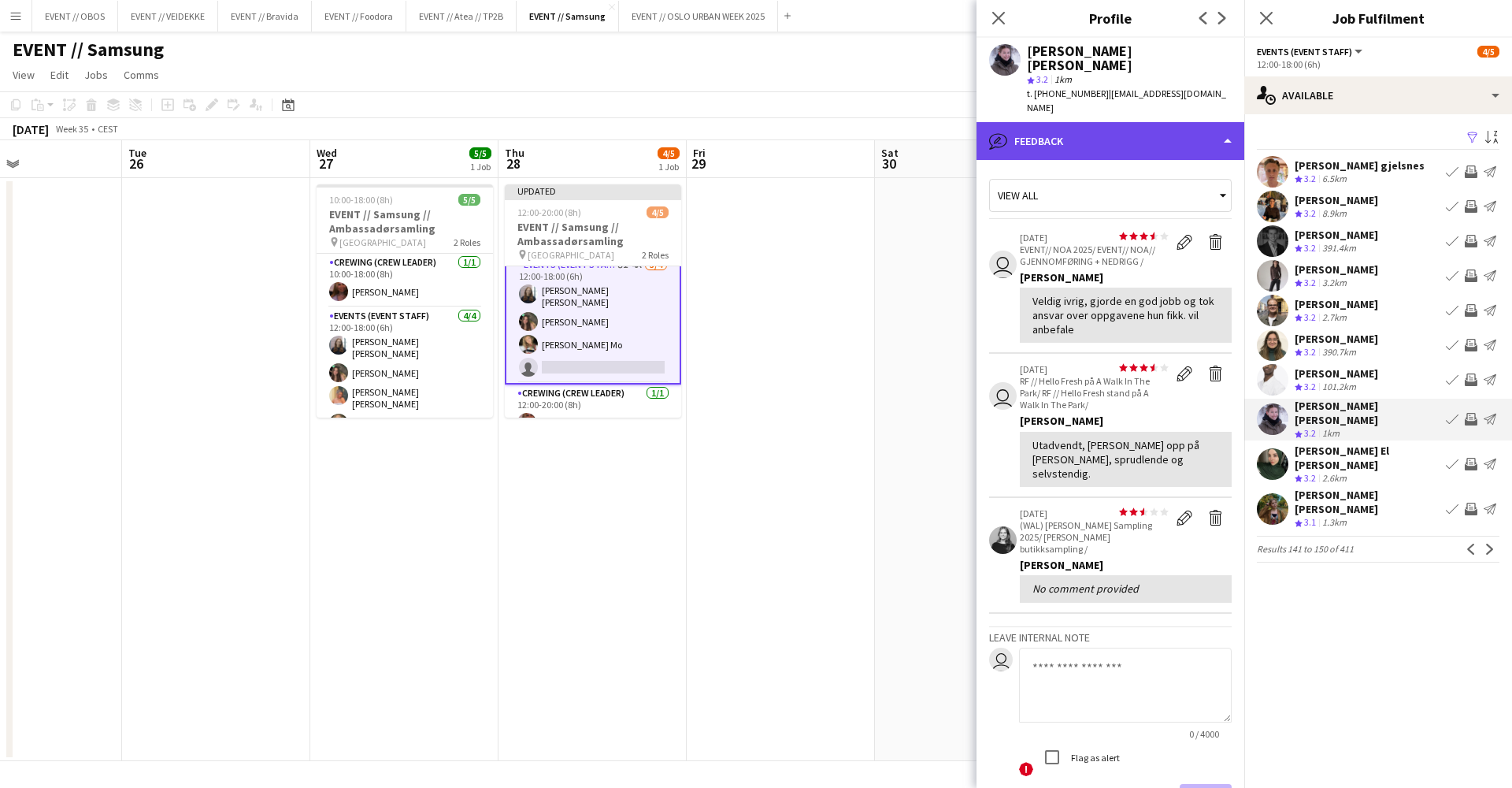
click at [1099, 122] on div "bubble-pencil Feedback" at bounding box center [1110, 141] width 268 height 38
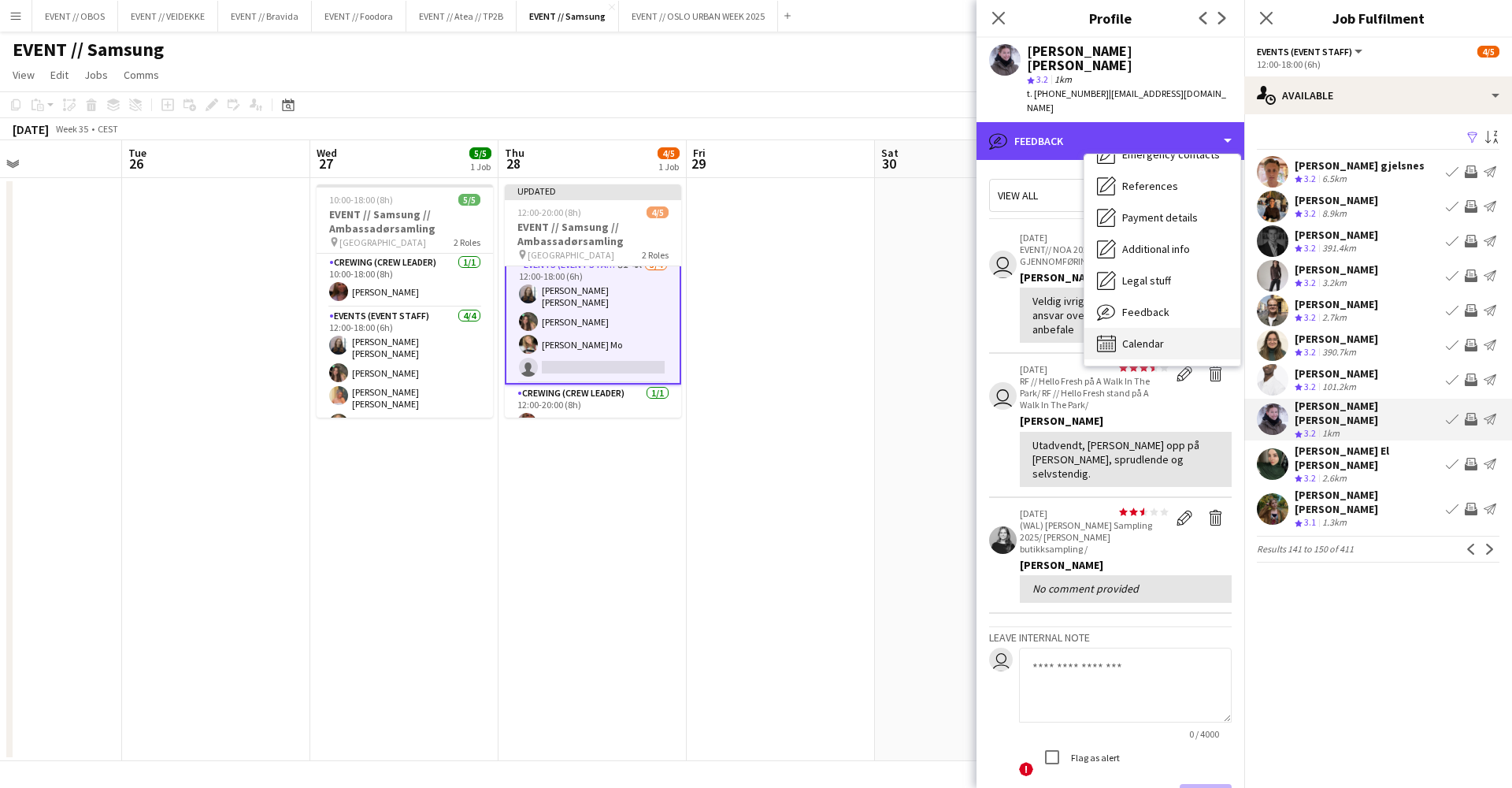
scroll to position [149, 0]
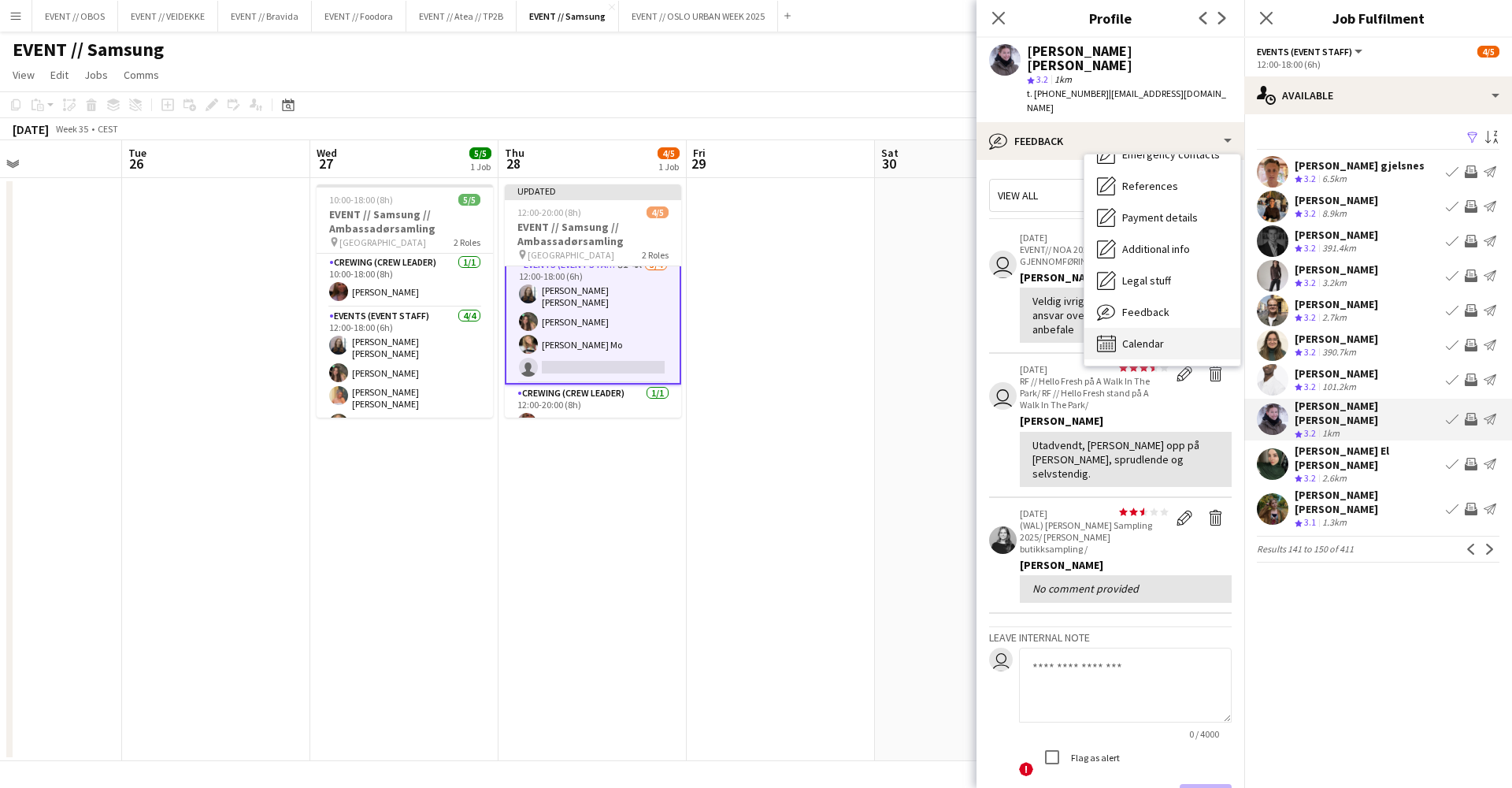
click at [1140, 336] on span "Calendar" at bounding box center [1143, 343] width 42 height 14
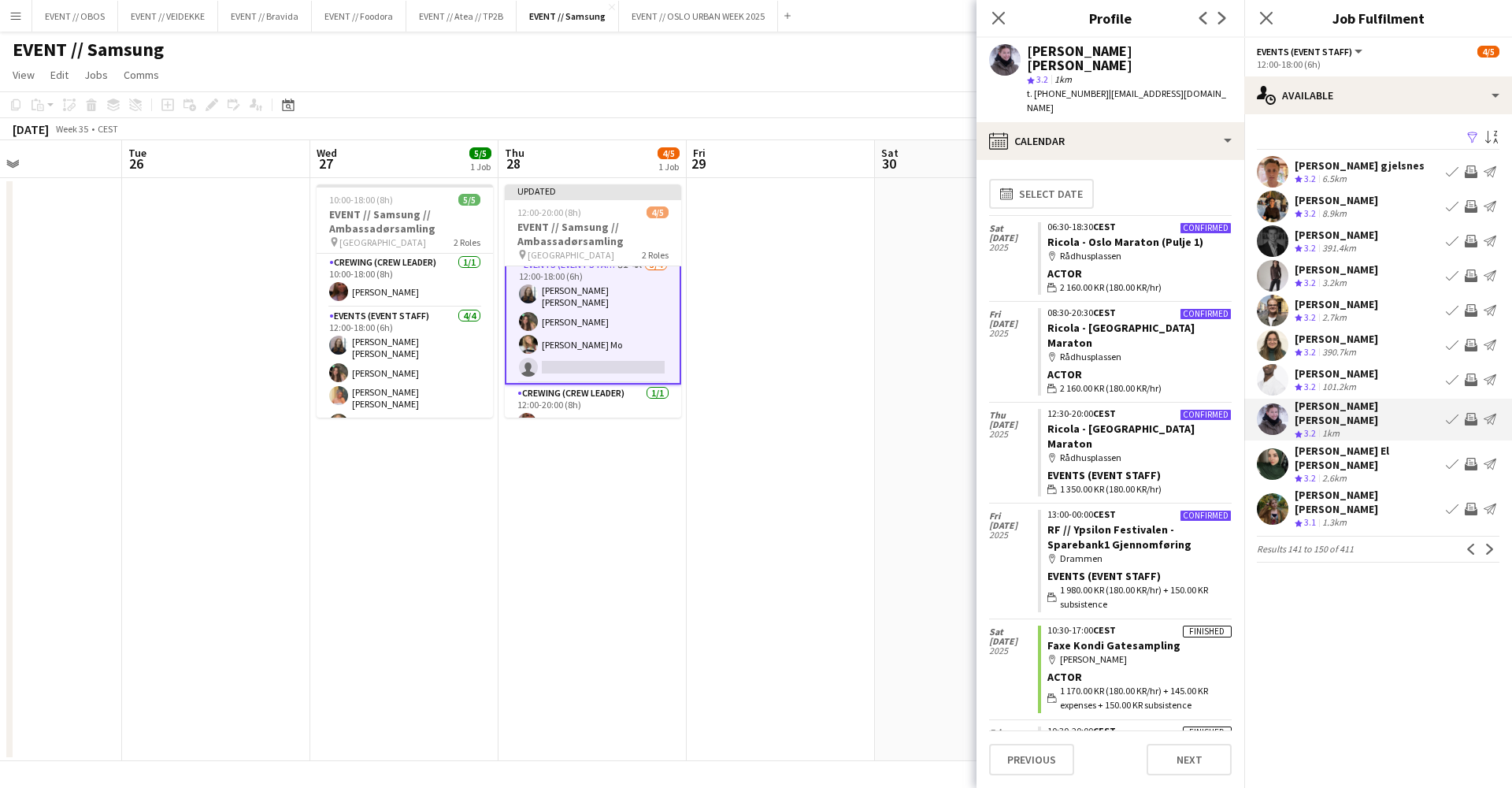
click at [1467, 413] on app-icon "Invite crew" at bounding box center [1471, 419] width 13 height 13
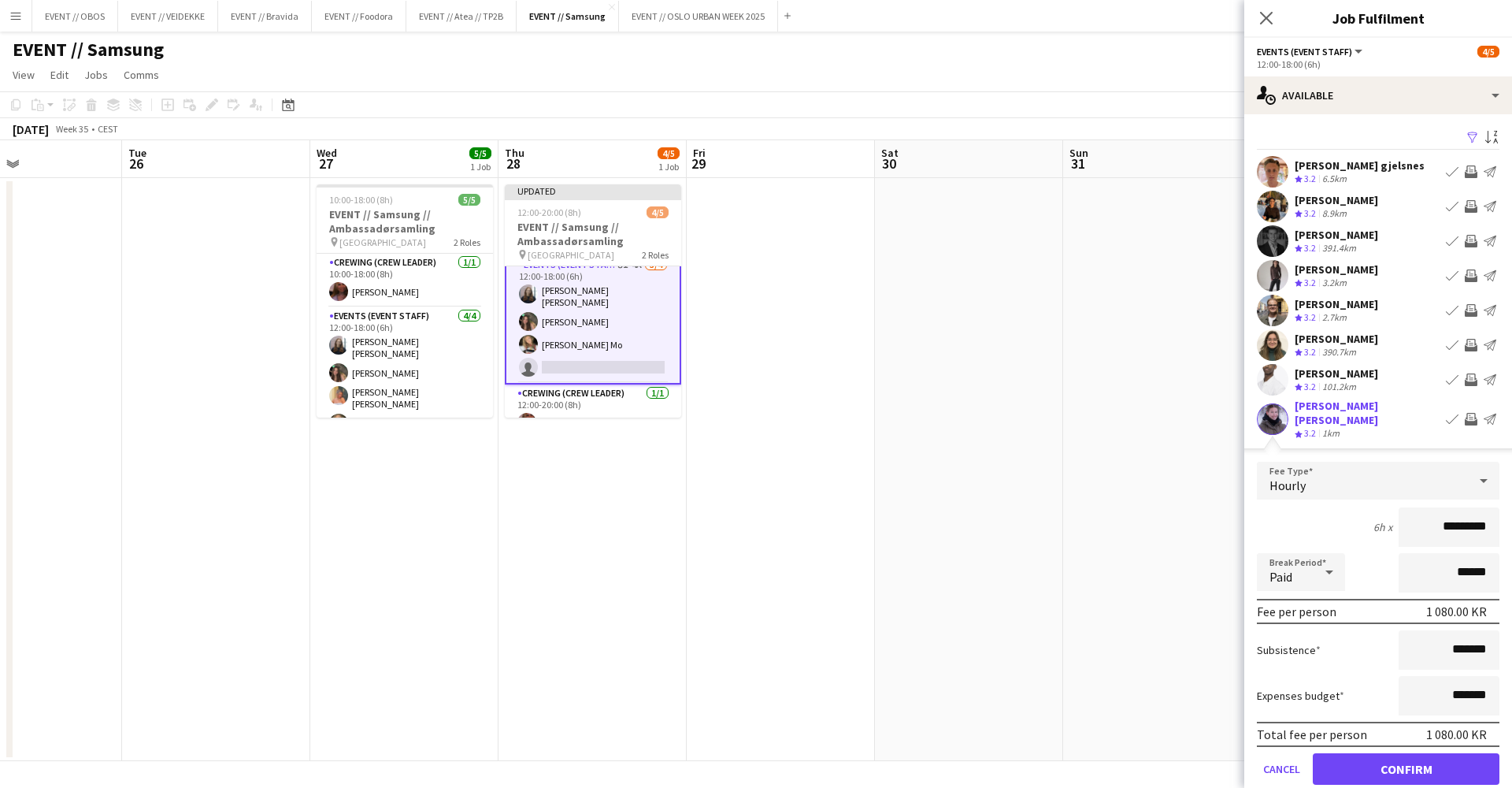
click at [1470, 787] on app-available-tab "Filter Sort asc [PERSON_NAME] gjelsnes Crew rating 3.2 6.5km Book crew Invite c…" at bounding box center [1378, 523] width 268 height 793
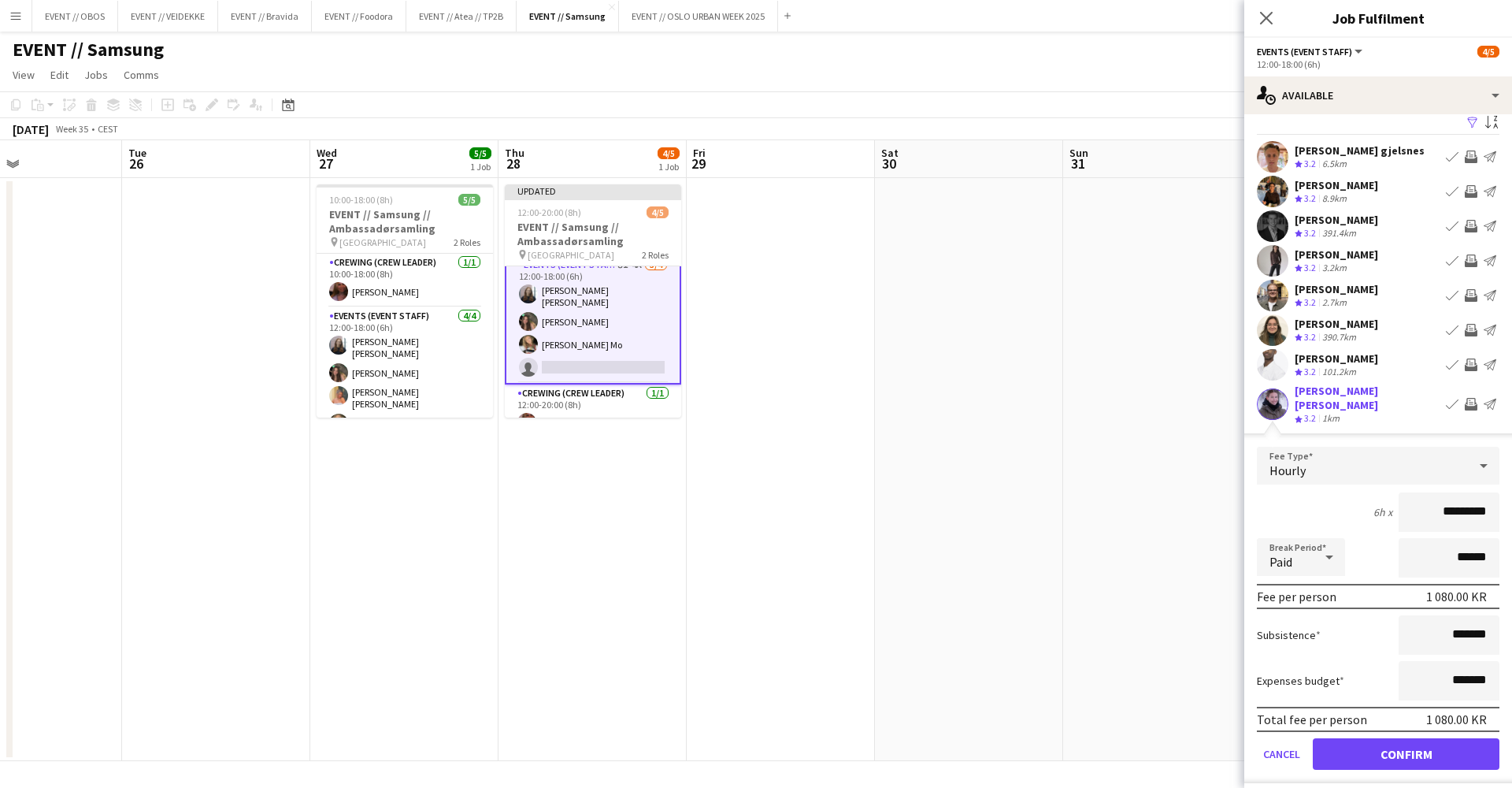
click at [1467, 741] on button "Confirm" at bounding box center [1405, 754] width 186 height 31
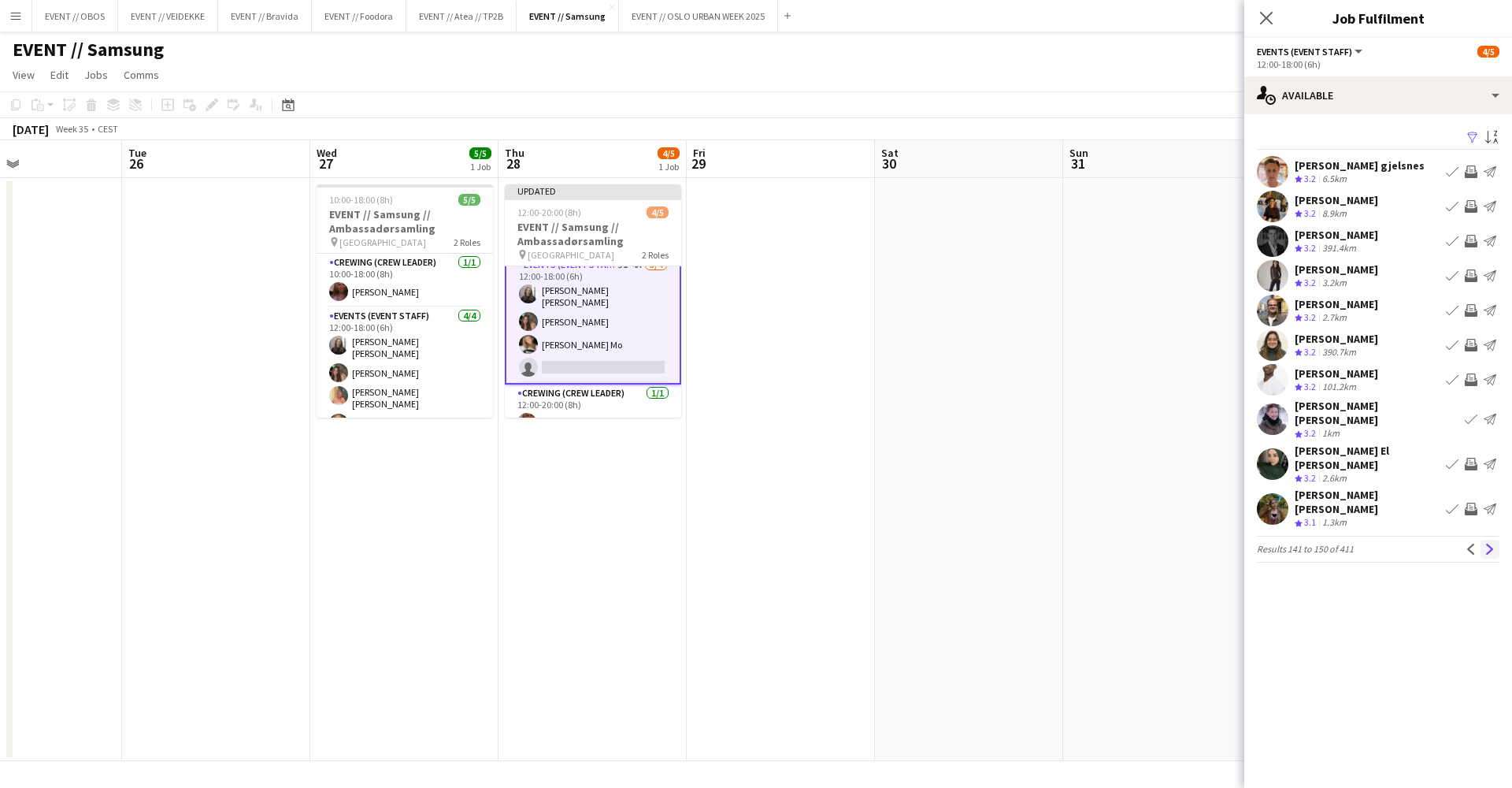
click at [1488, 544] on app-icon "Next" at bounding box center [1489, 549] width 11 height 11
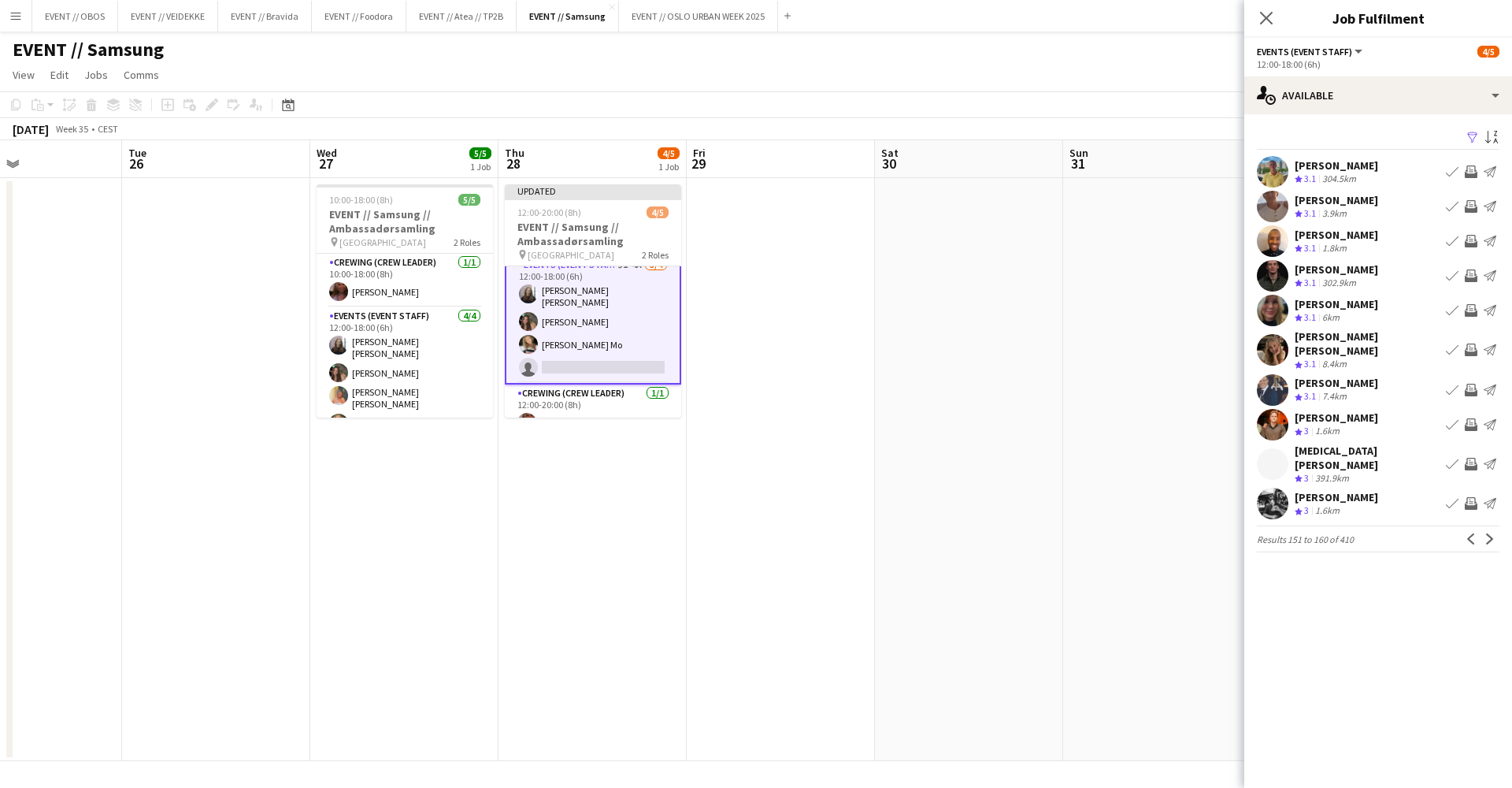
click at [1207, 245] on app-date-cell at bounding box center [1157, 469] width 188 height 583
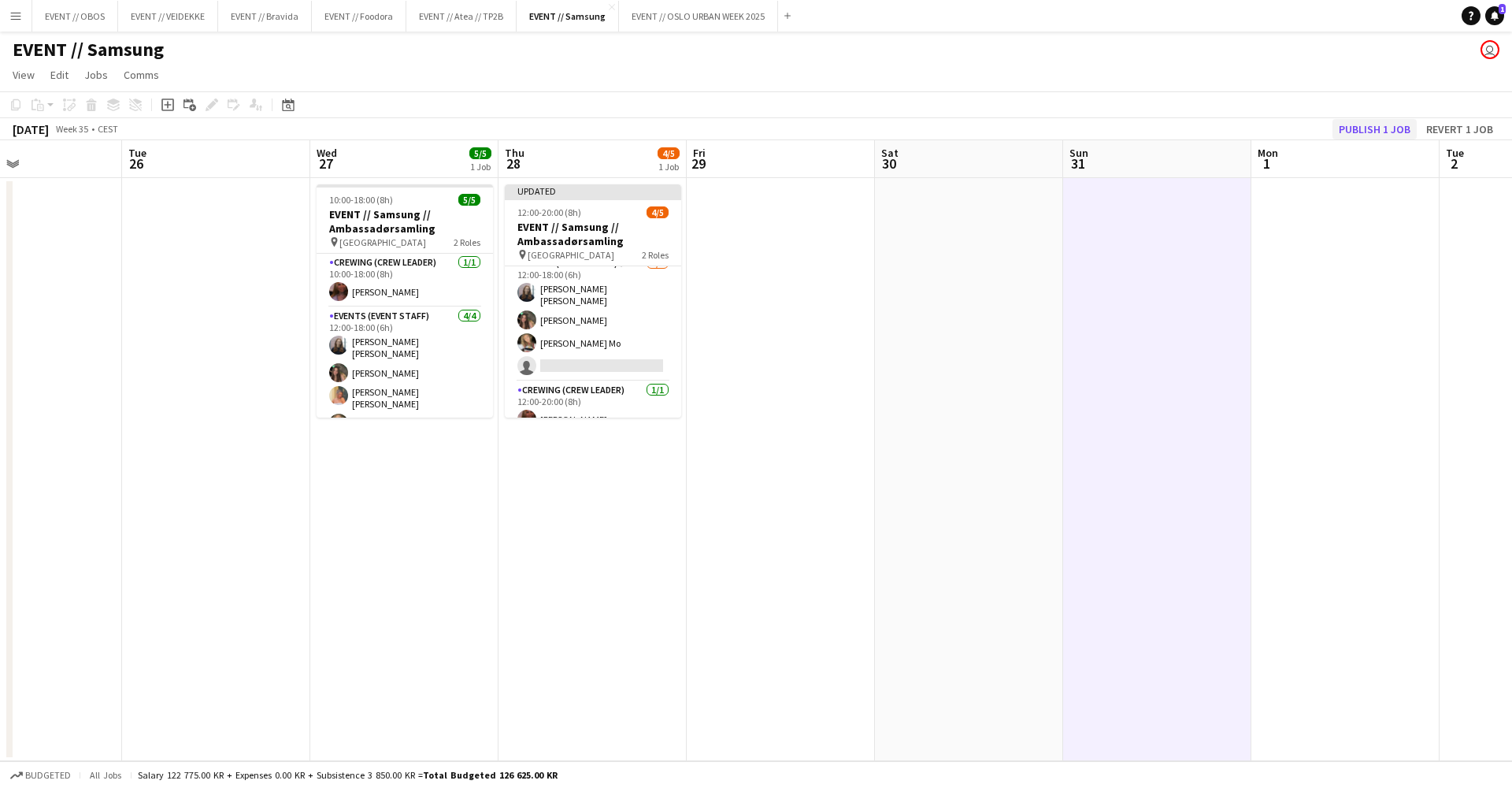
click at [1360, 134] on button "Publish 1 job" at bounding box center [1374, 129] width 84 height 21
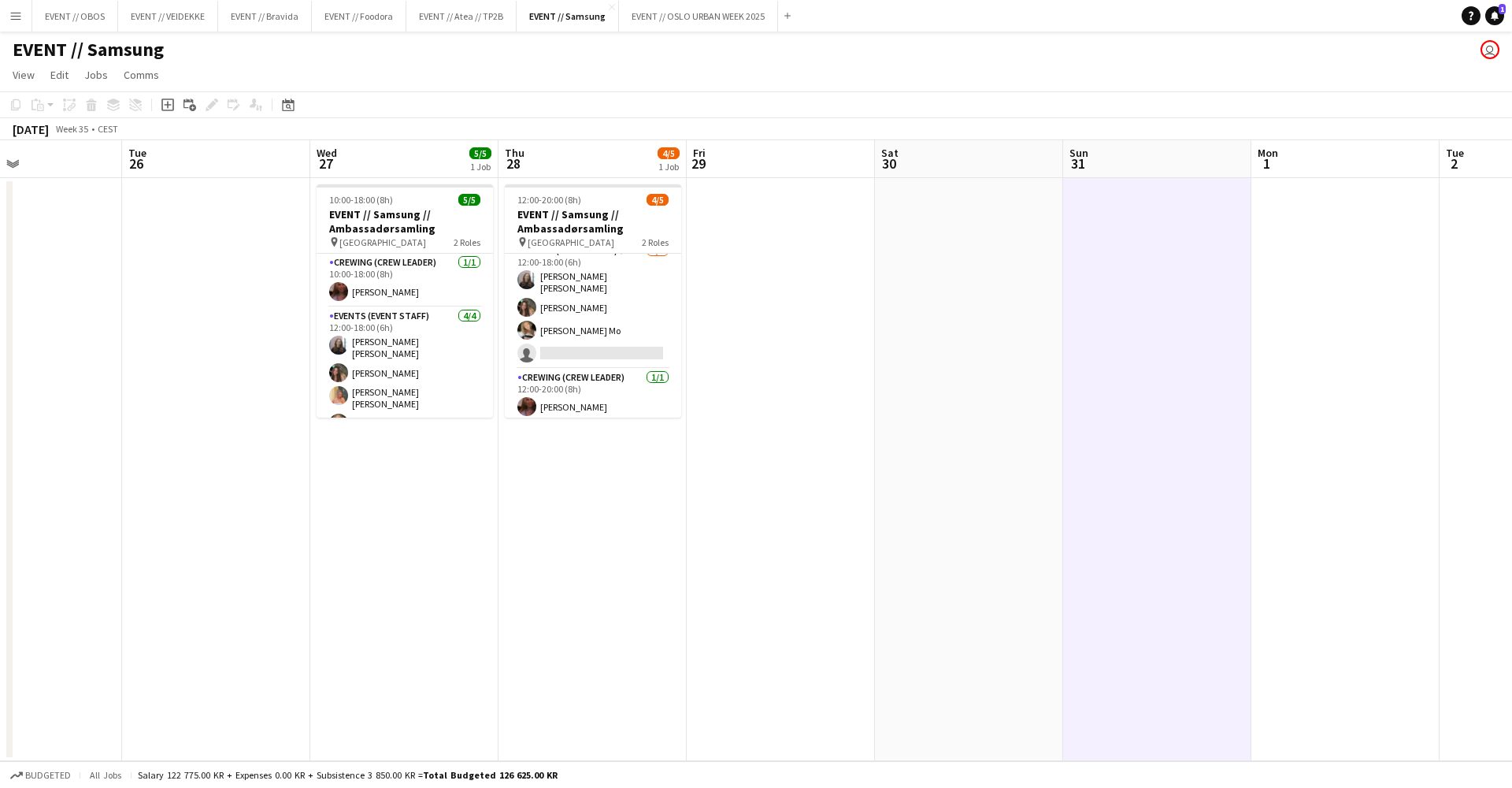
click at [424, 342] on app-card-role "Events (Event Staff) [DATE] 12:00-18:00 (6h) [PERSON_NAME] [PERSON_NAME] [PERSO…" at bounding box center [405, 374] width 177 height 132
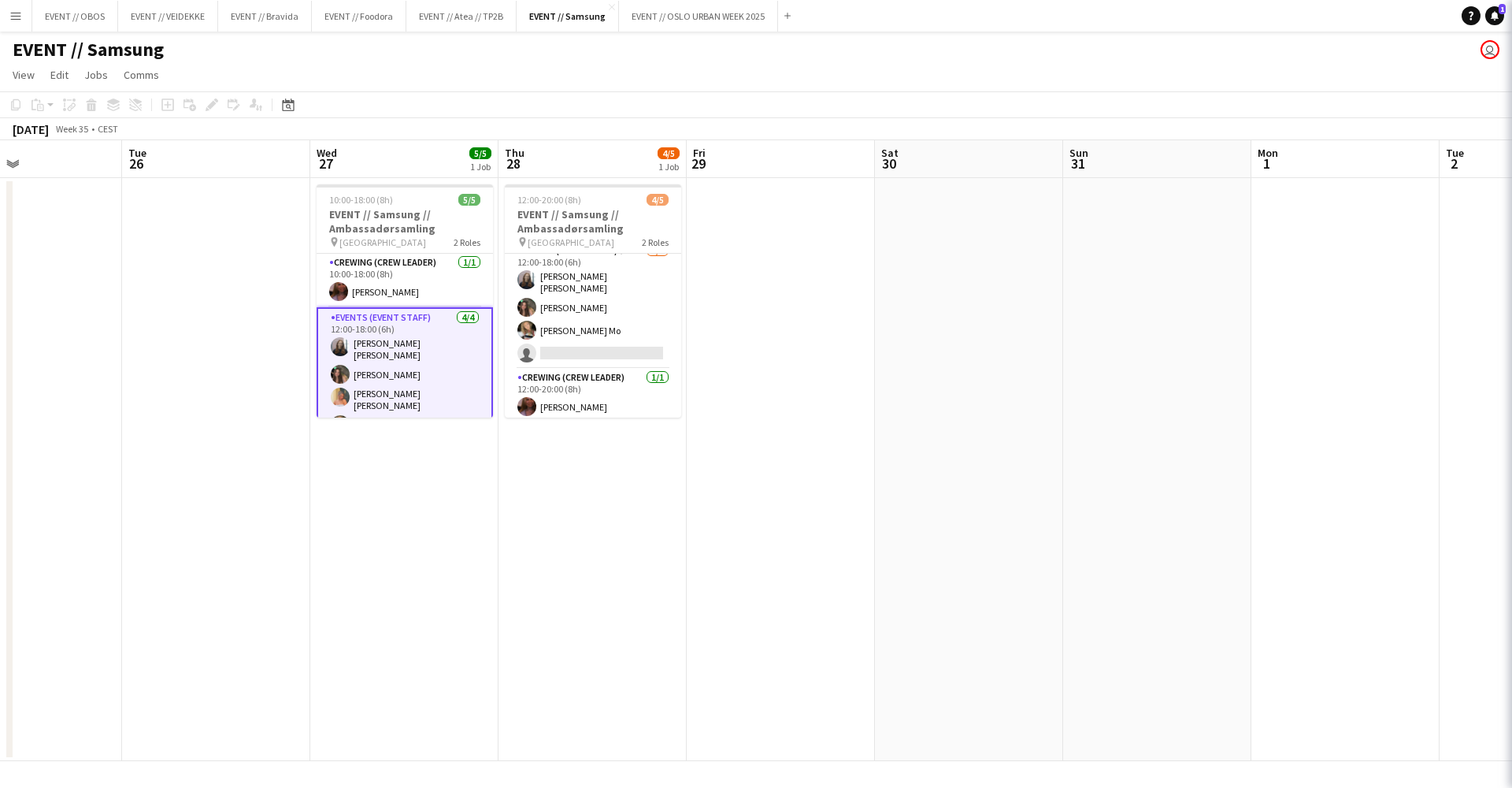
click at [424, 342] on app-card-role "Events (Event Staff) [DATE] 12:00-18:00 (6h) [PERSON_NAME] [PERSON_NAME] [PERSO…" at bounding box center [405, 374] width 177 height 134
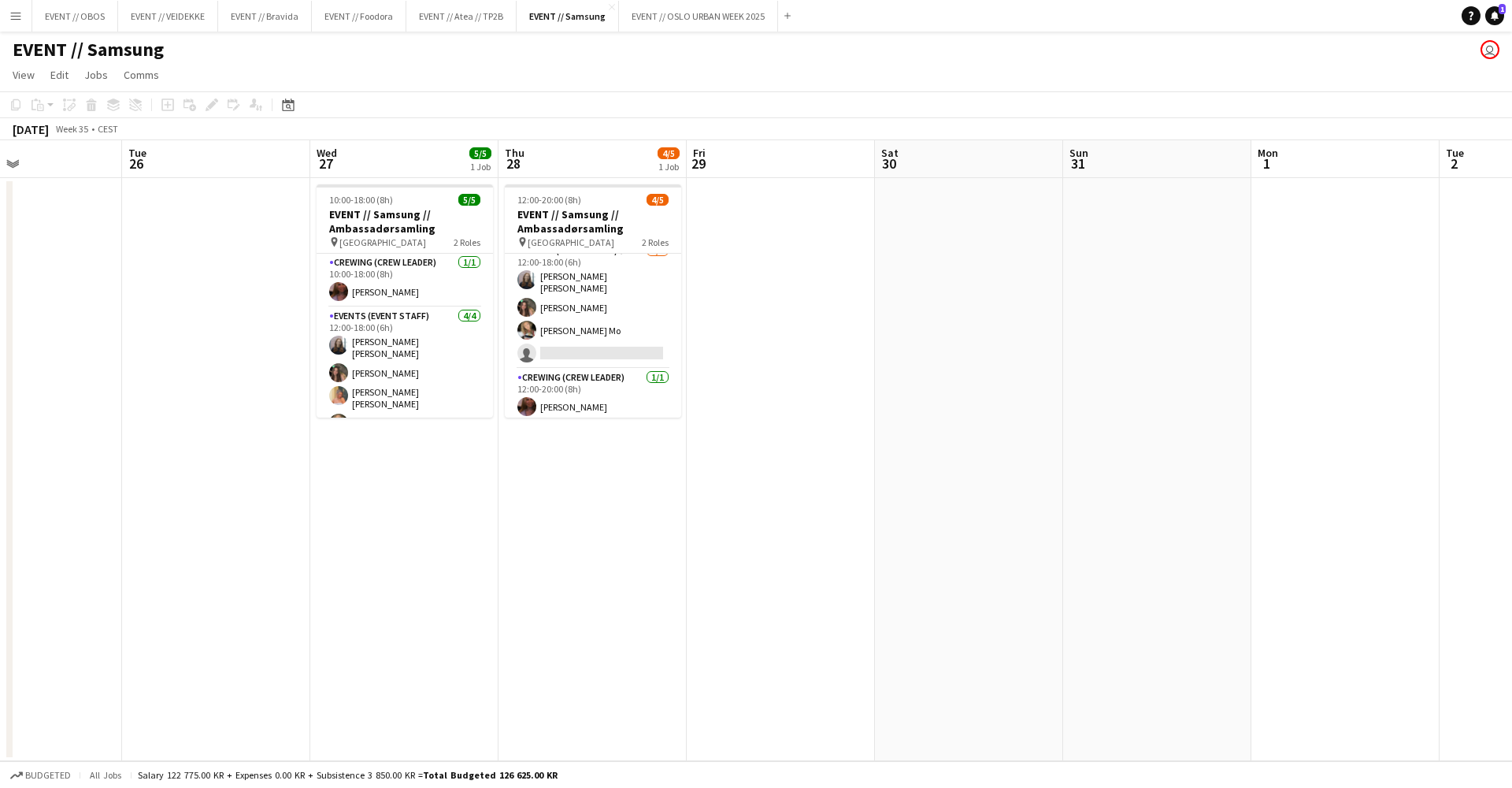
click at [419, 479] on app-date-cell "10:00-18:00 (8h) 5/5 EVENT // Samsung // Ambassadørsamling pin Oslo 2 Roles Cre…" at bounding box center [404, 469] width 188 height 583
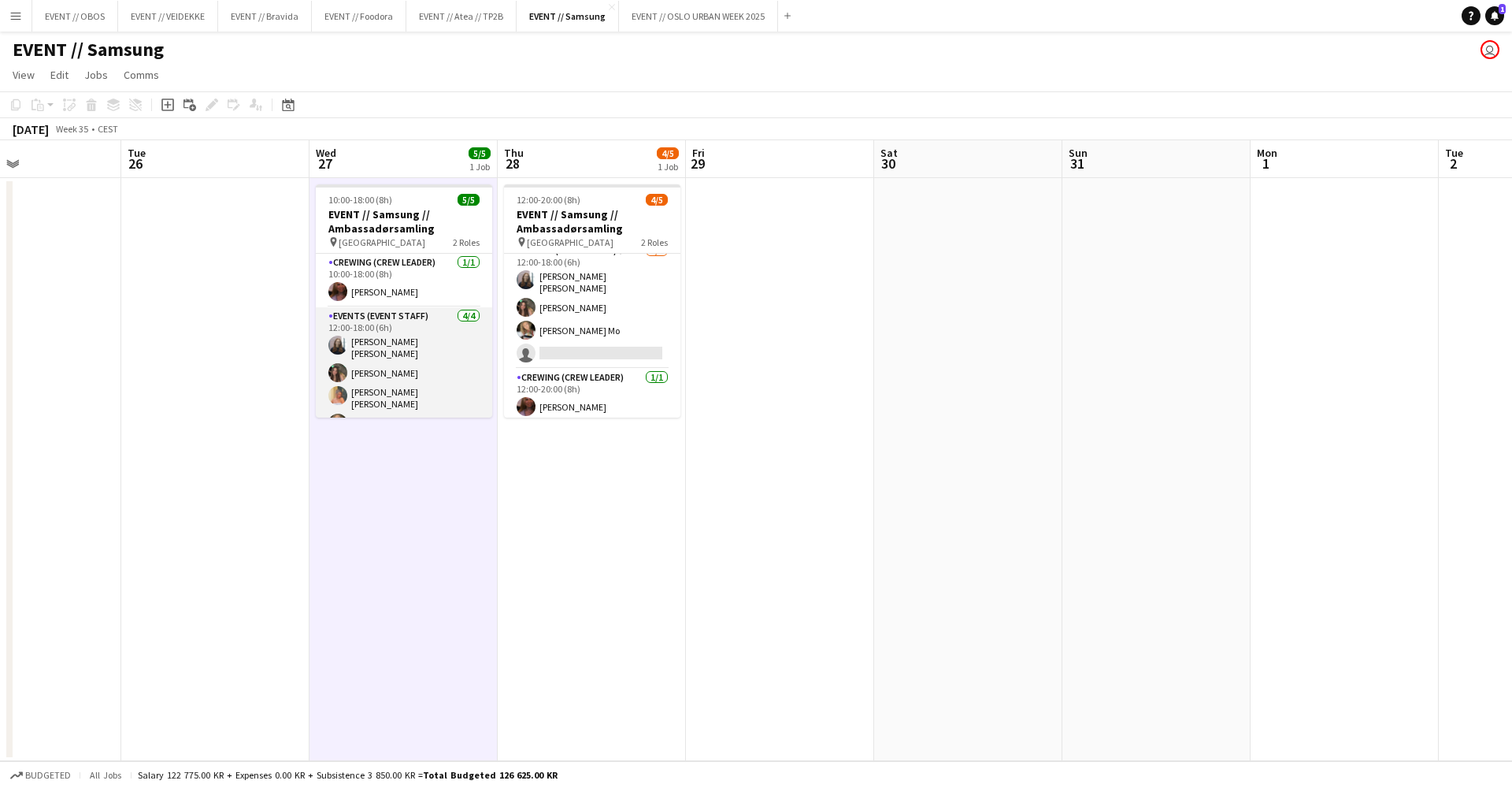
click at [411, 391] on app-card-role "Events (Event Staff) [DATE] 12:00-18:00 (6h) [PERSON_NAME] [PERSON_NAME] [PERSO…" at bounding box center [405, 374] width 177 height 132
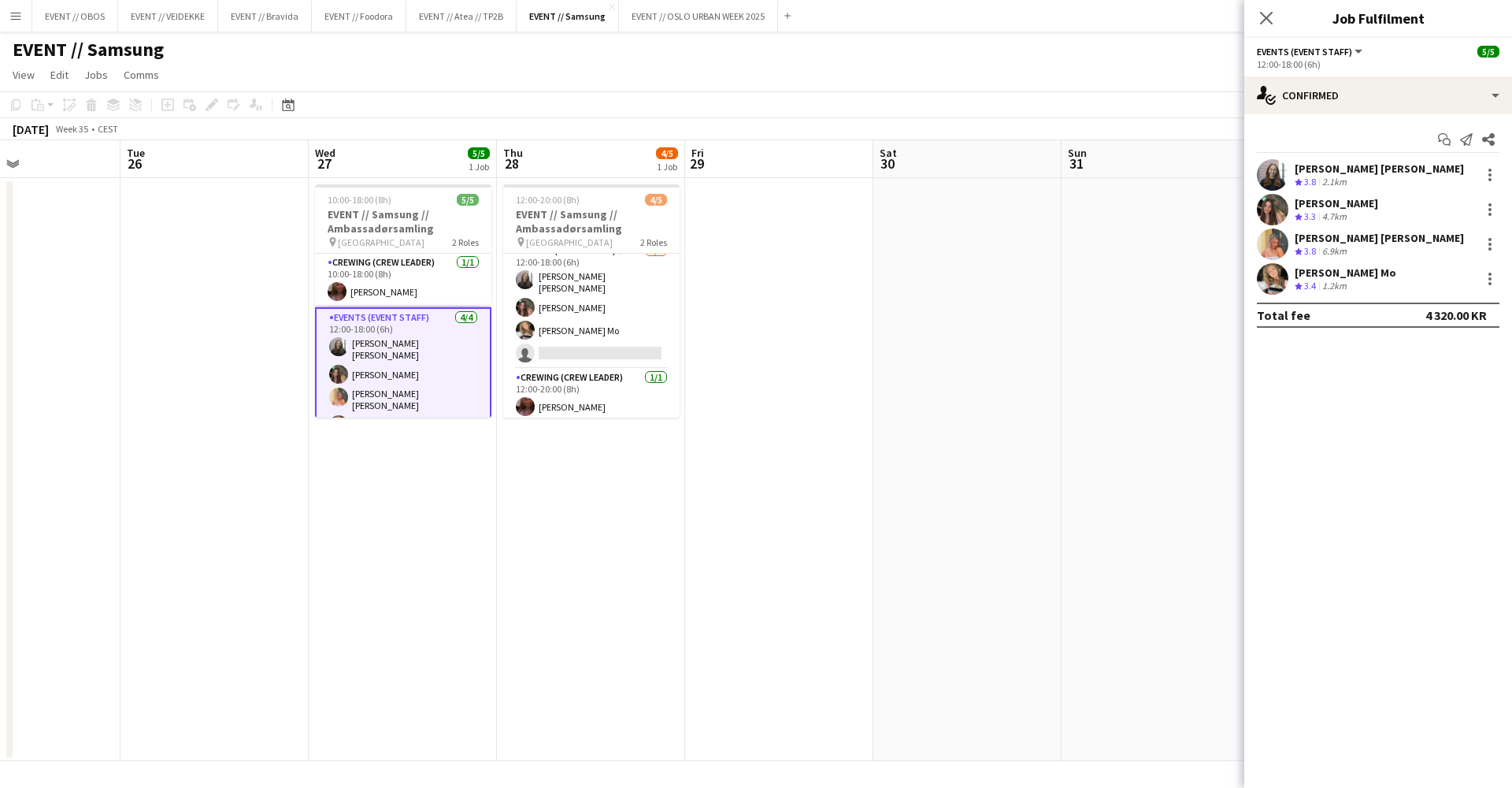
click at [412, 475] on app-date-cell "10:00-18:00 (8h) 5/5 EVENT // Samsung // Ambassadørsamling pin Oslo 2 Roles Cre…" at bounding box center [402, 469] width 188 height 583
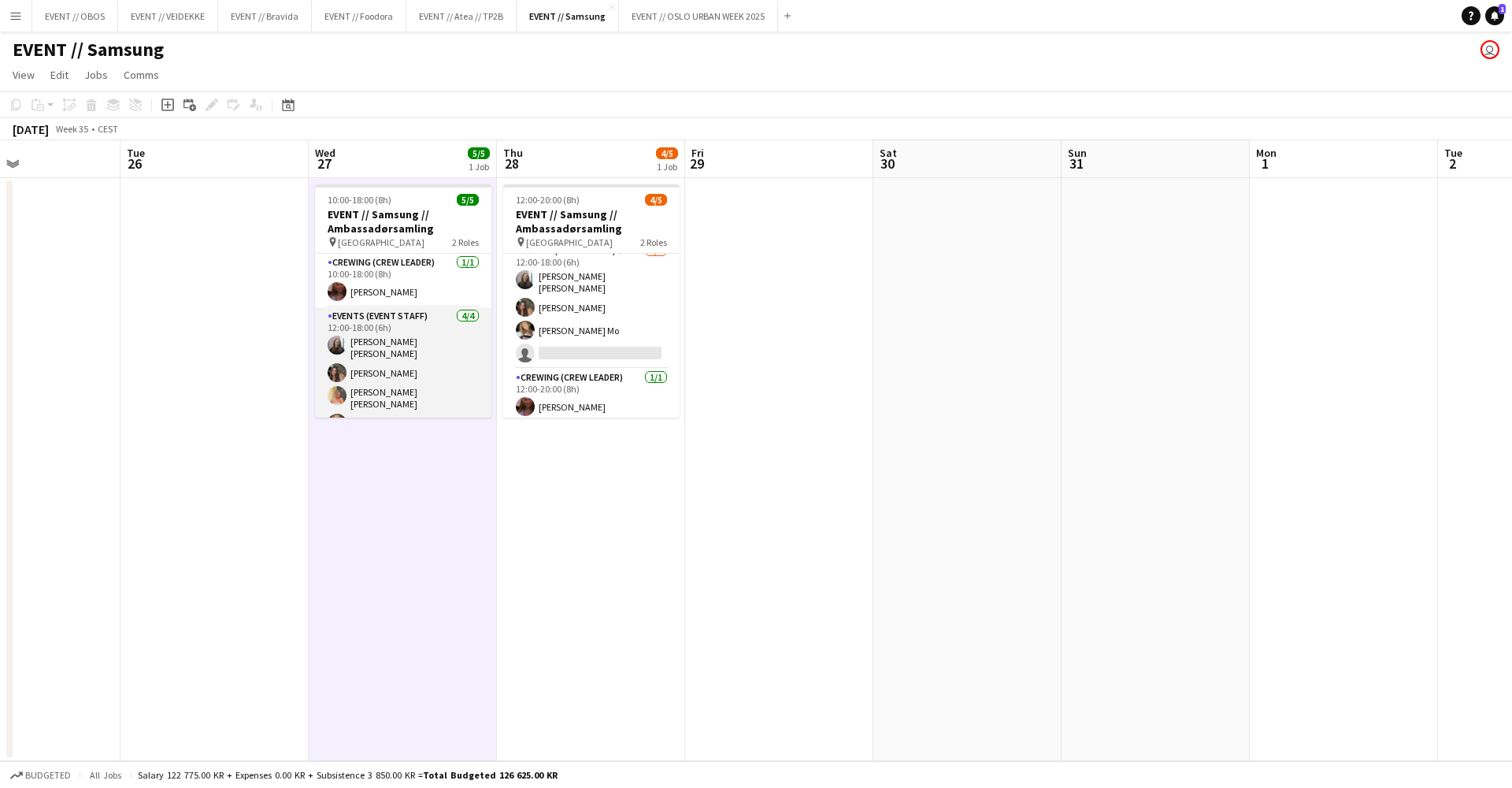
click at [392, 359] on app-card-role "Events (Event Staff) [DATE] 12:00-18:00 (6h) [PERSON_NAME] [PERSON_NAME] [PERSO…" at bounding box center [404, 374] width 177 height 132
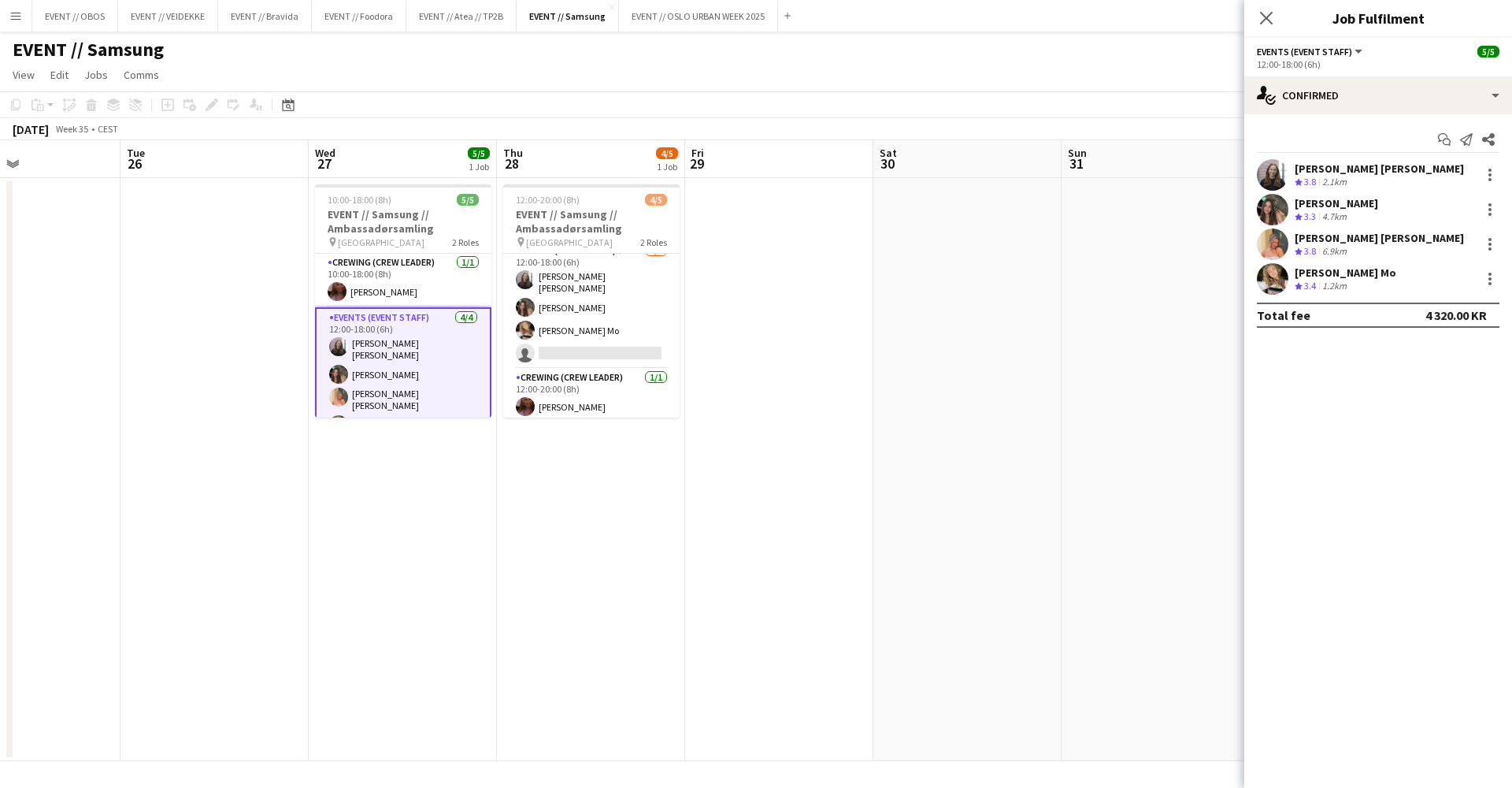
click at [593, 619] on app-date-cell "12:00-20:00 (8h) 4/5 EVENT // Samsung // Ambassadørsamling pin Oslo 2 Roles Eve…" at bounding box center [591, 469] width 188 height 583
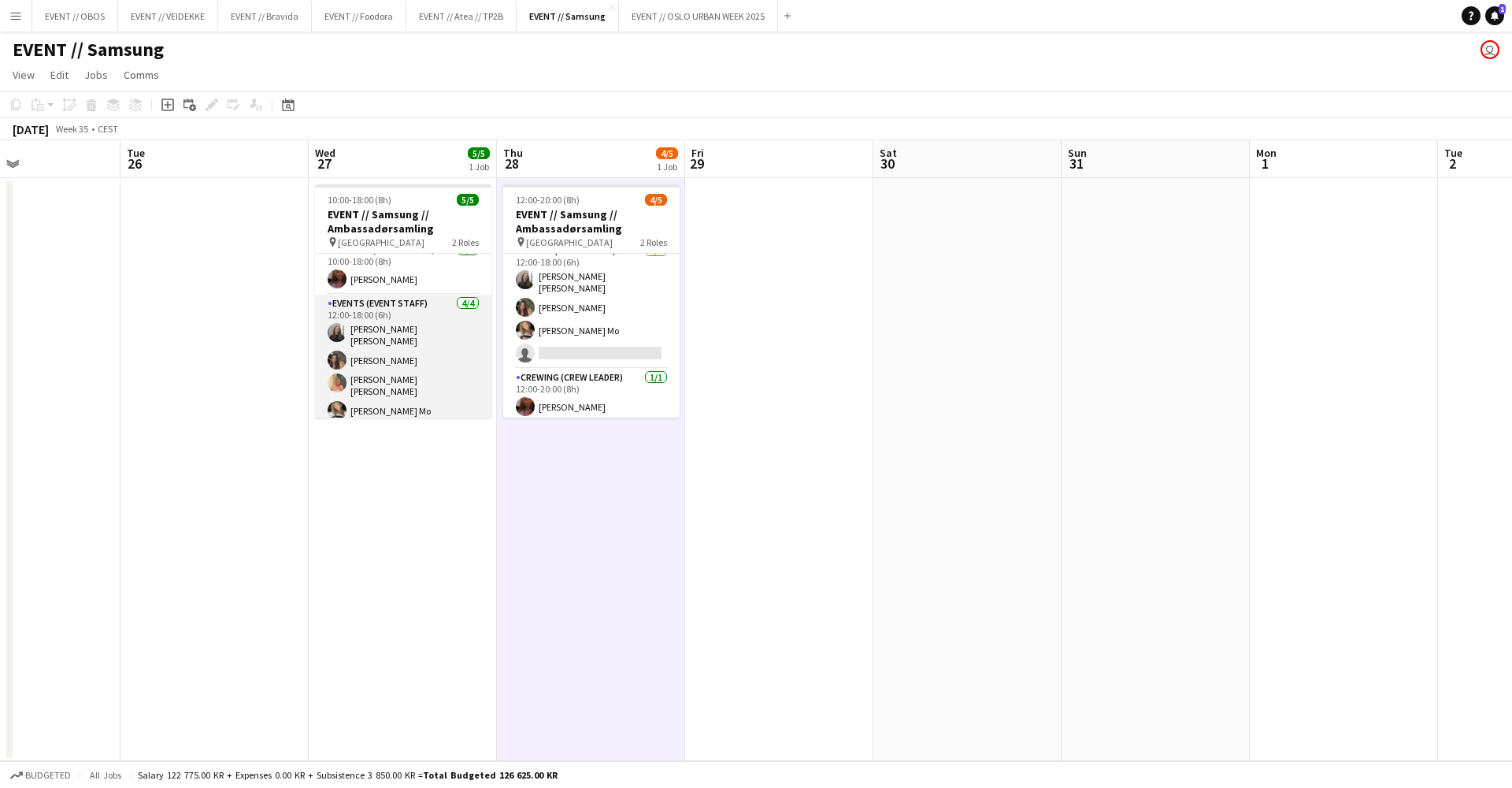
scroll to position [12, 0]
click at [428, 382] on app-card-role "Events (Event Staff) [DATE] 12:00-18:00 (6h) [PERSON_NAME] [PERSON_NAME] [PERSO…" at bounding box center [404, 361] width 177 height 132
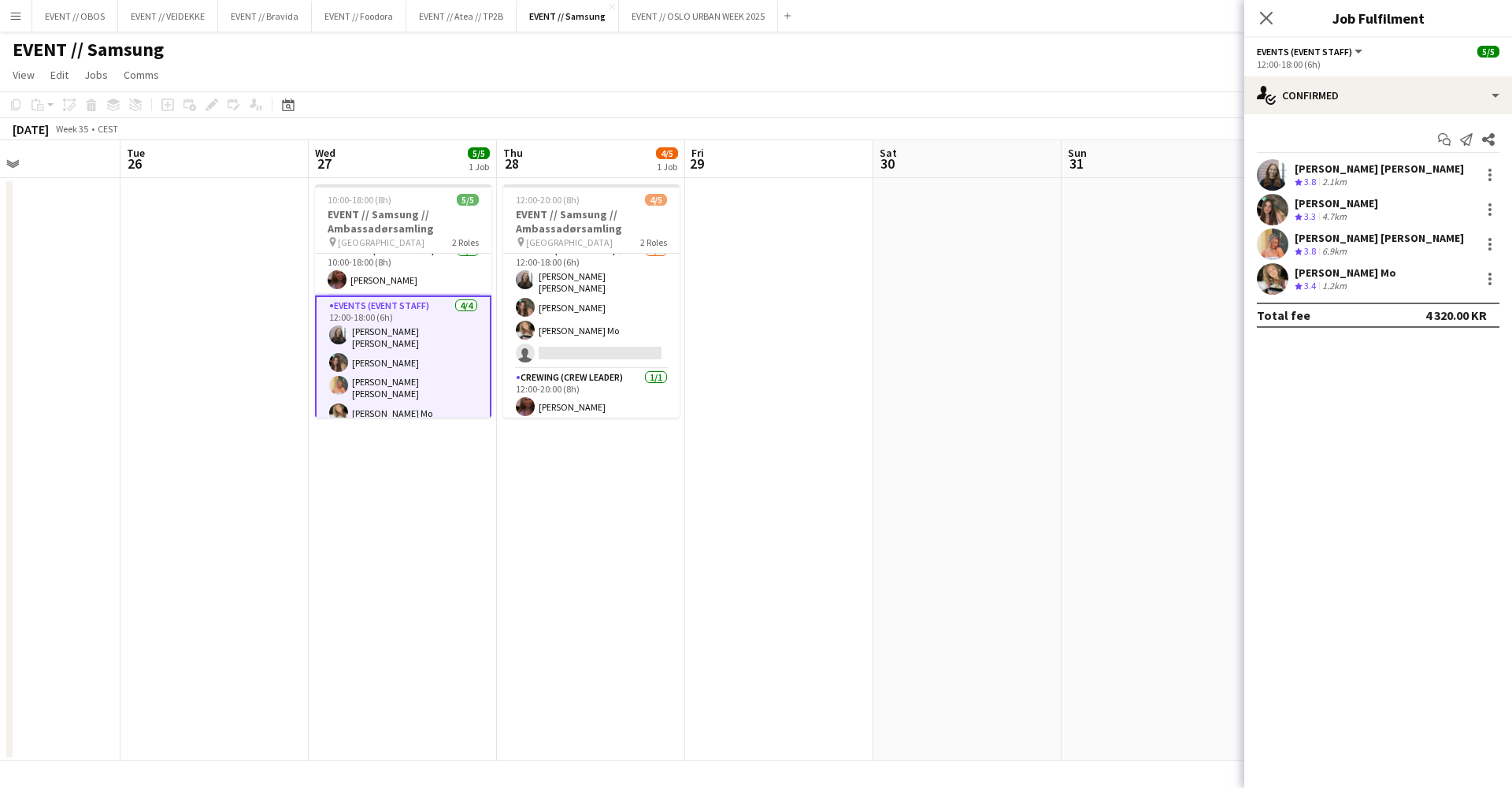
click at [418, 453] on app-date-cell "10:00-18:00 (8h) 5/5 EVENT // Samsung // Ambassadørsamling pin Oslo 2 Roles Cre…" at bounding box center [402, 469] width 188 height 583
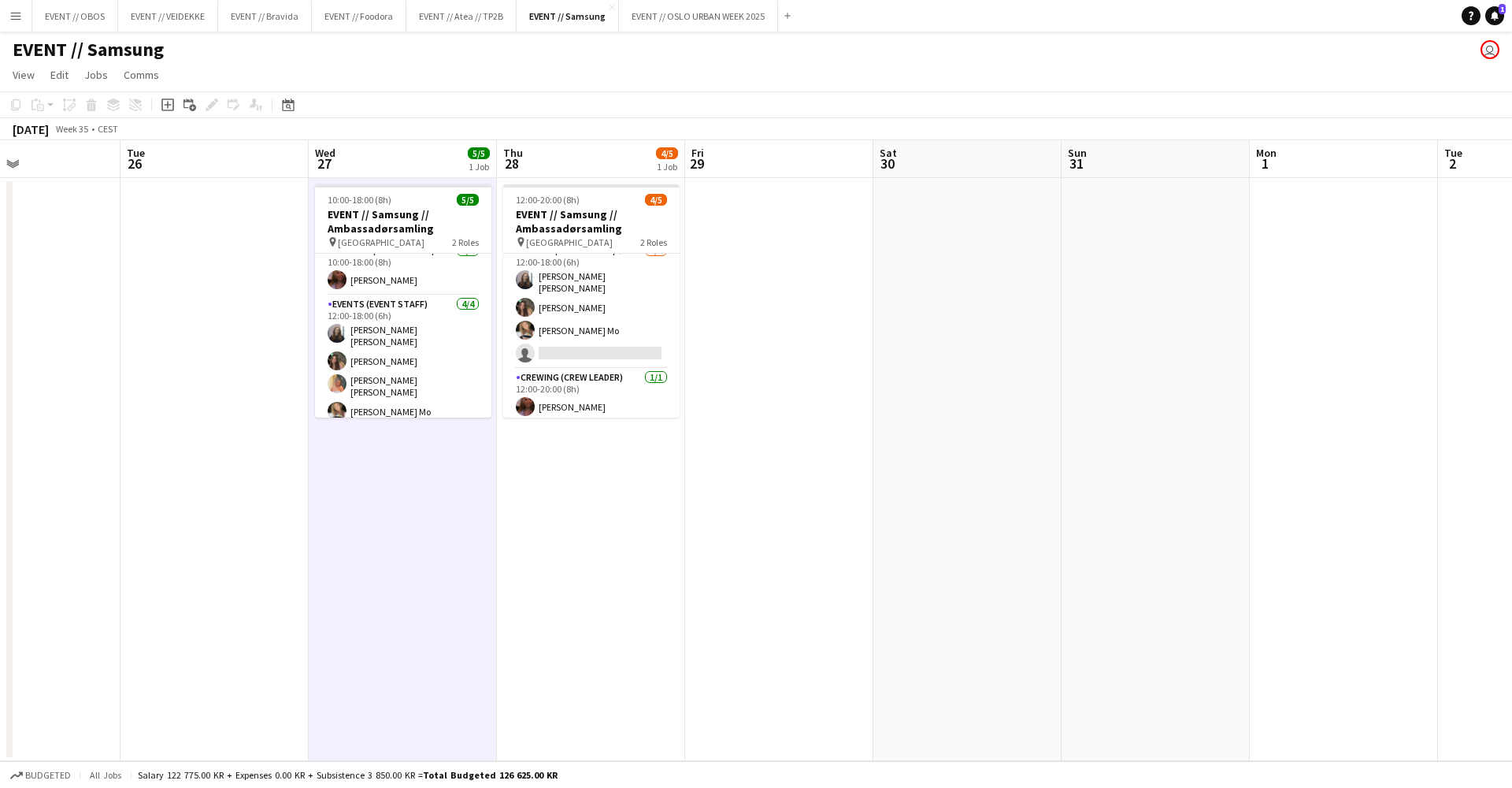
scroll to position [0, 445]
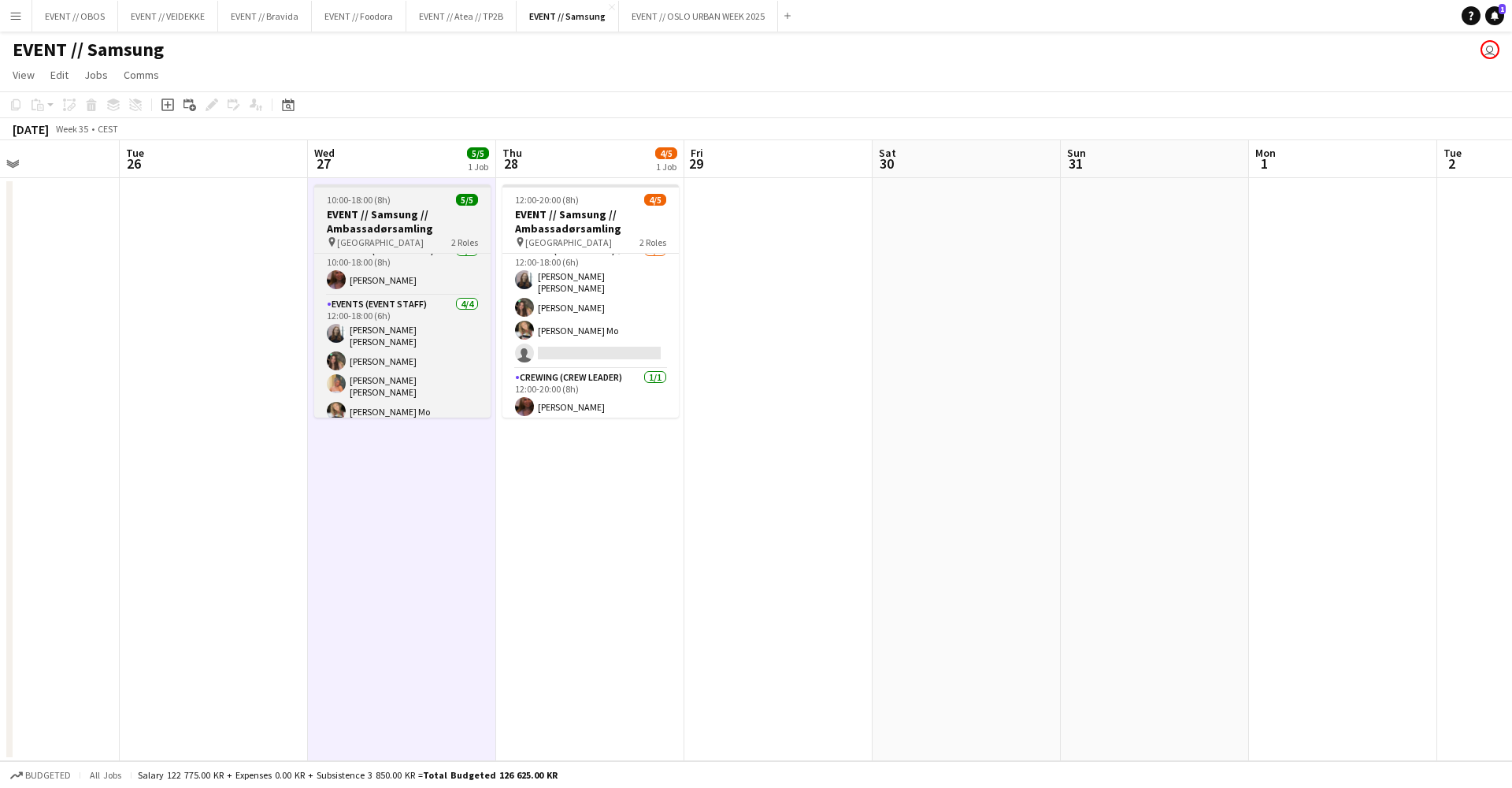
click at [418, 233] on h3 "EVENT // Samsung // Ambassadørsamling" at bounding box center [403, 221] width 177 height 29
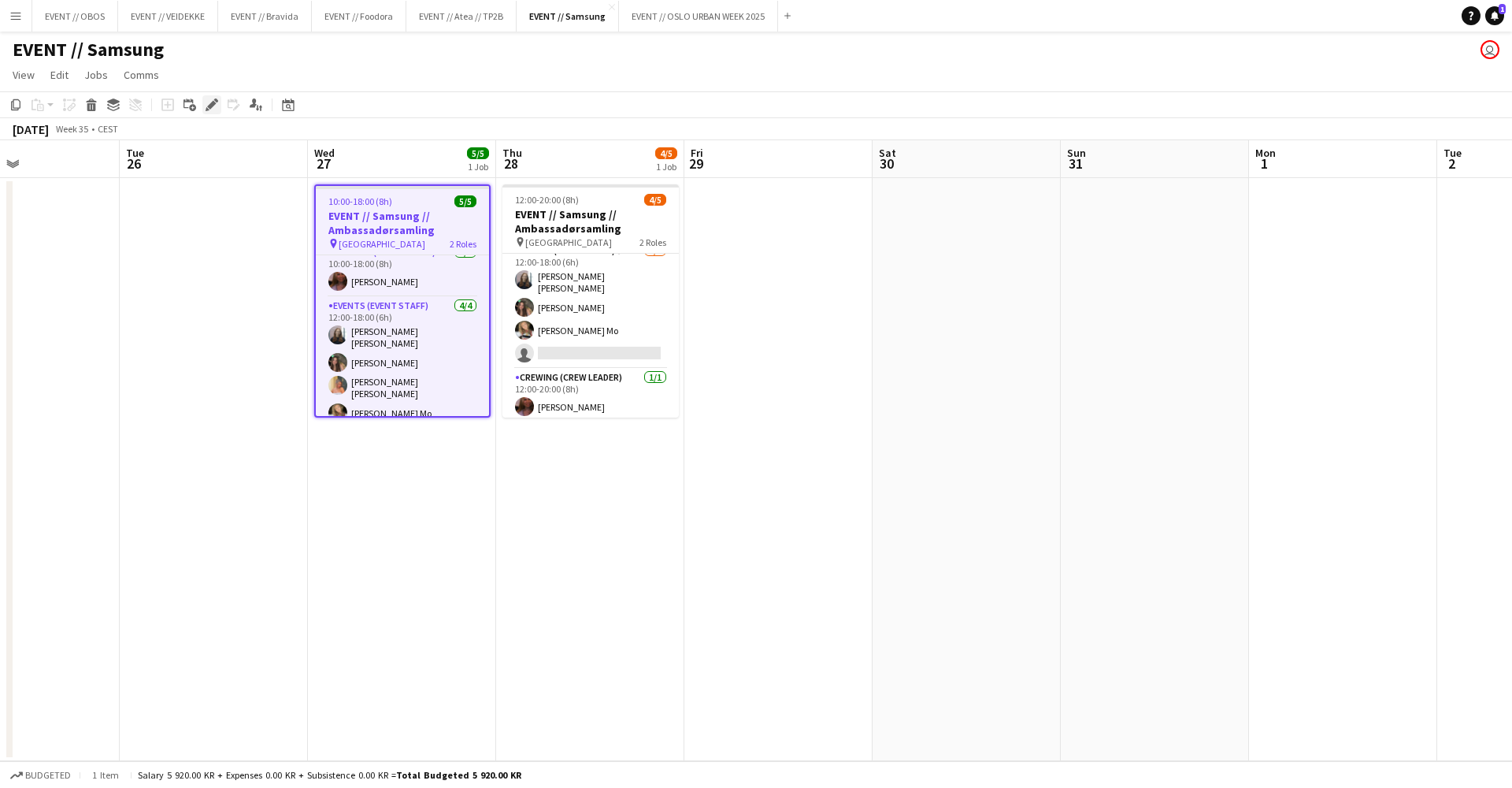
click at [208, 98] on div "Edit" at bounding box center [212, 105] width 19 height 19
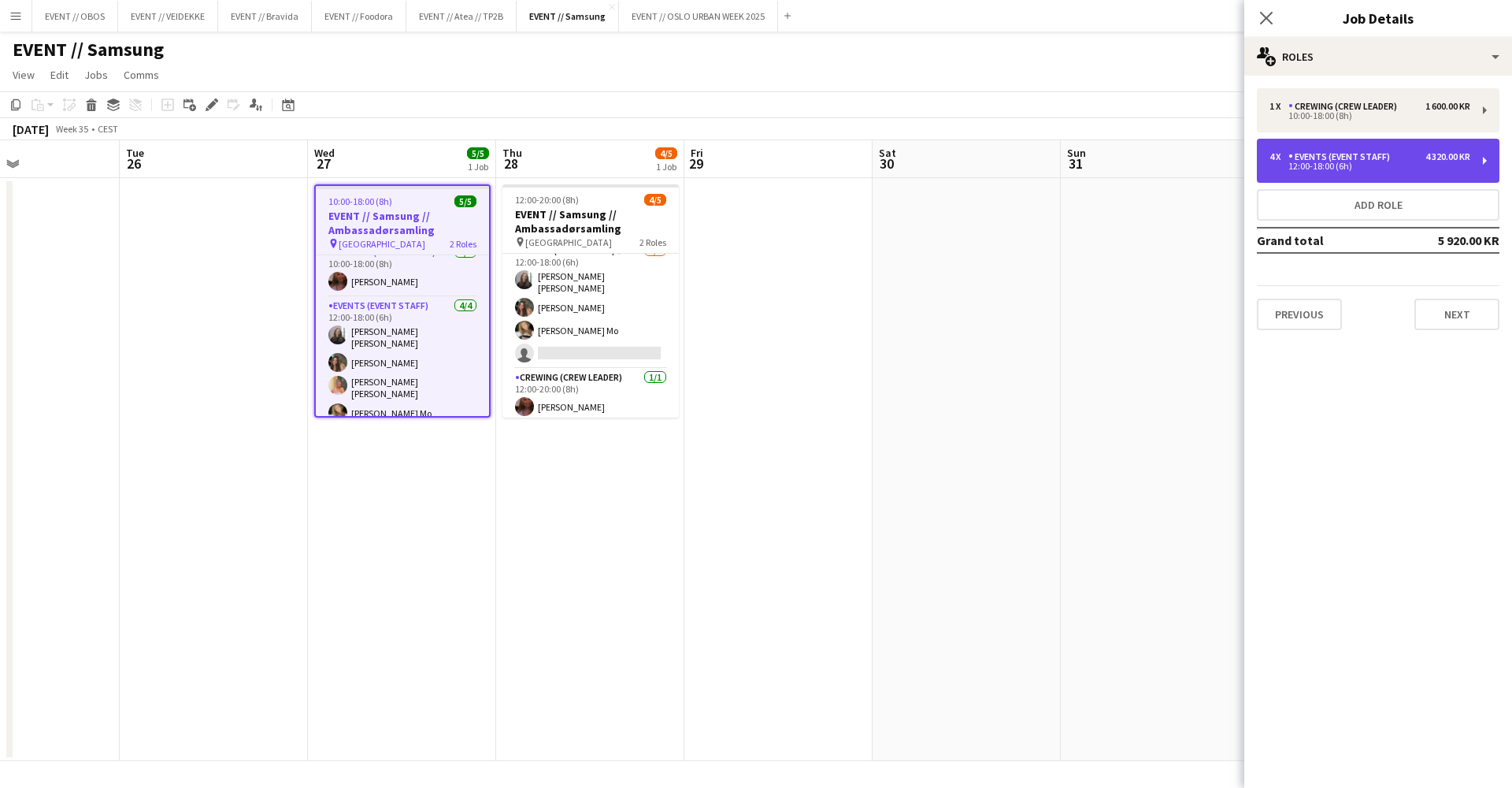
click at [1272, 143] on div "4 x Events (Event Staff) 4 320.00 KR 12:00-18:00 (6h)" at bounding box center [1379, 160] width 243 height 44
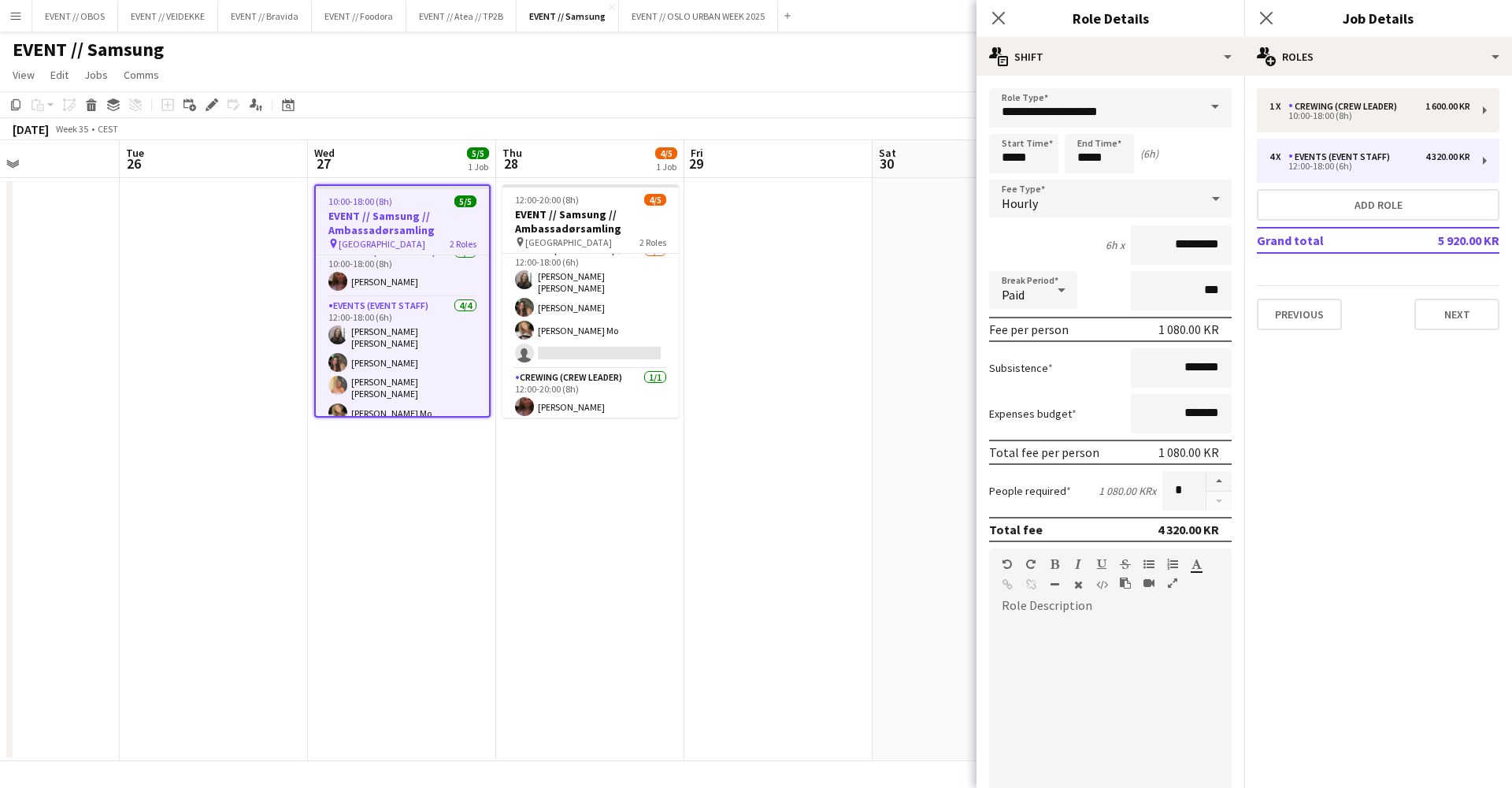
click at [525, 492] on app-date-cell "12:00-20:00 (8h) 4/5 EVENT // Samsung // Ambassadørsamling pin Oslo 2 Roles Eve…" at bounding box center [590, 469] width 188 height 583
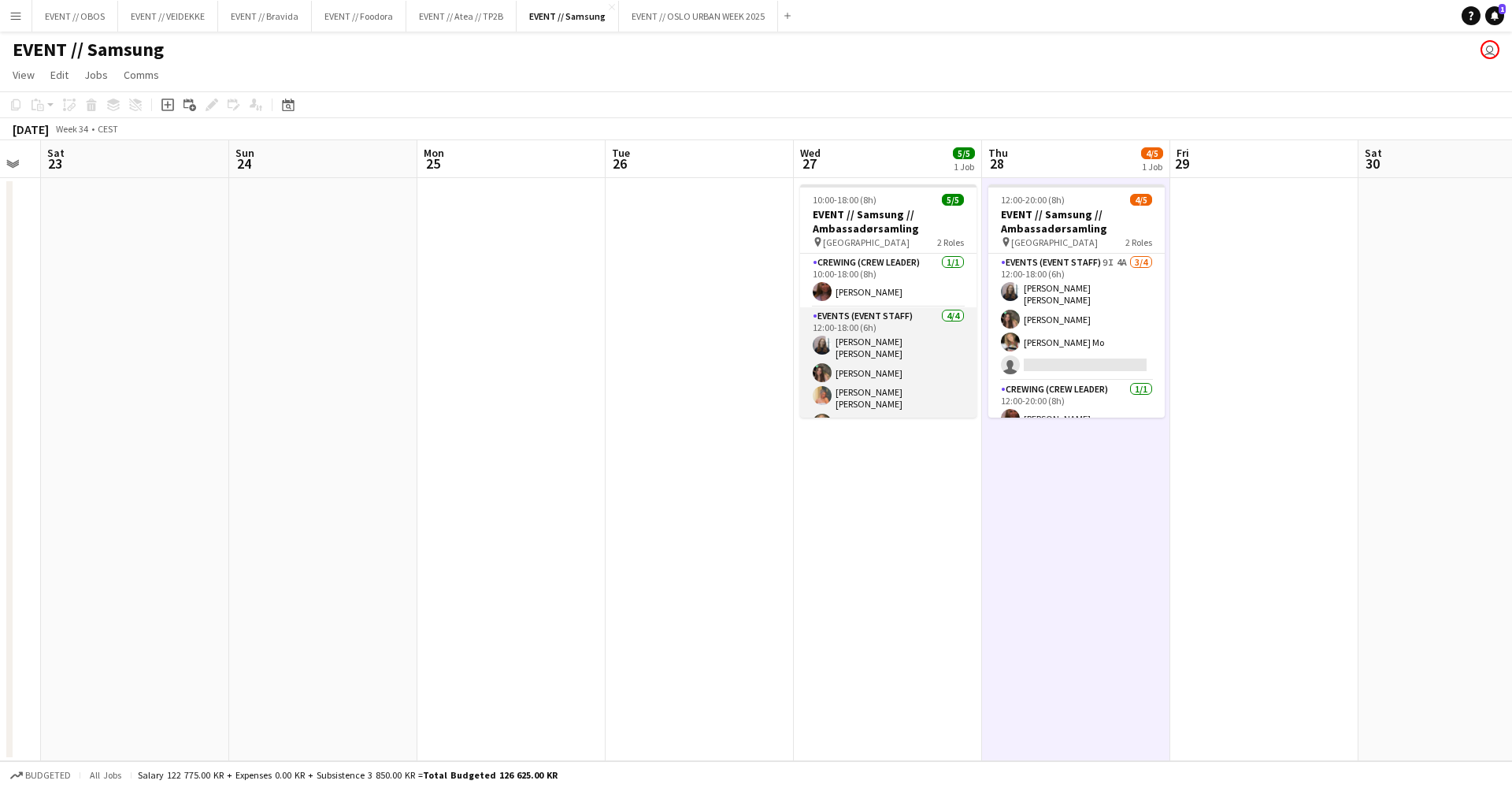
scroll to position [0, 523]
click at [900, 411] on app-card-role "Events (Event Staff) [DATE] 12:00-18:00 (6h) [PERSON_NAME] [PERSON_NAME] [PERSO…" at bounding box center [889, 374] width 177 height 132
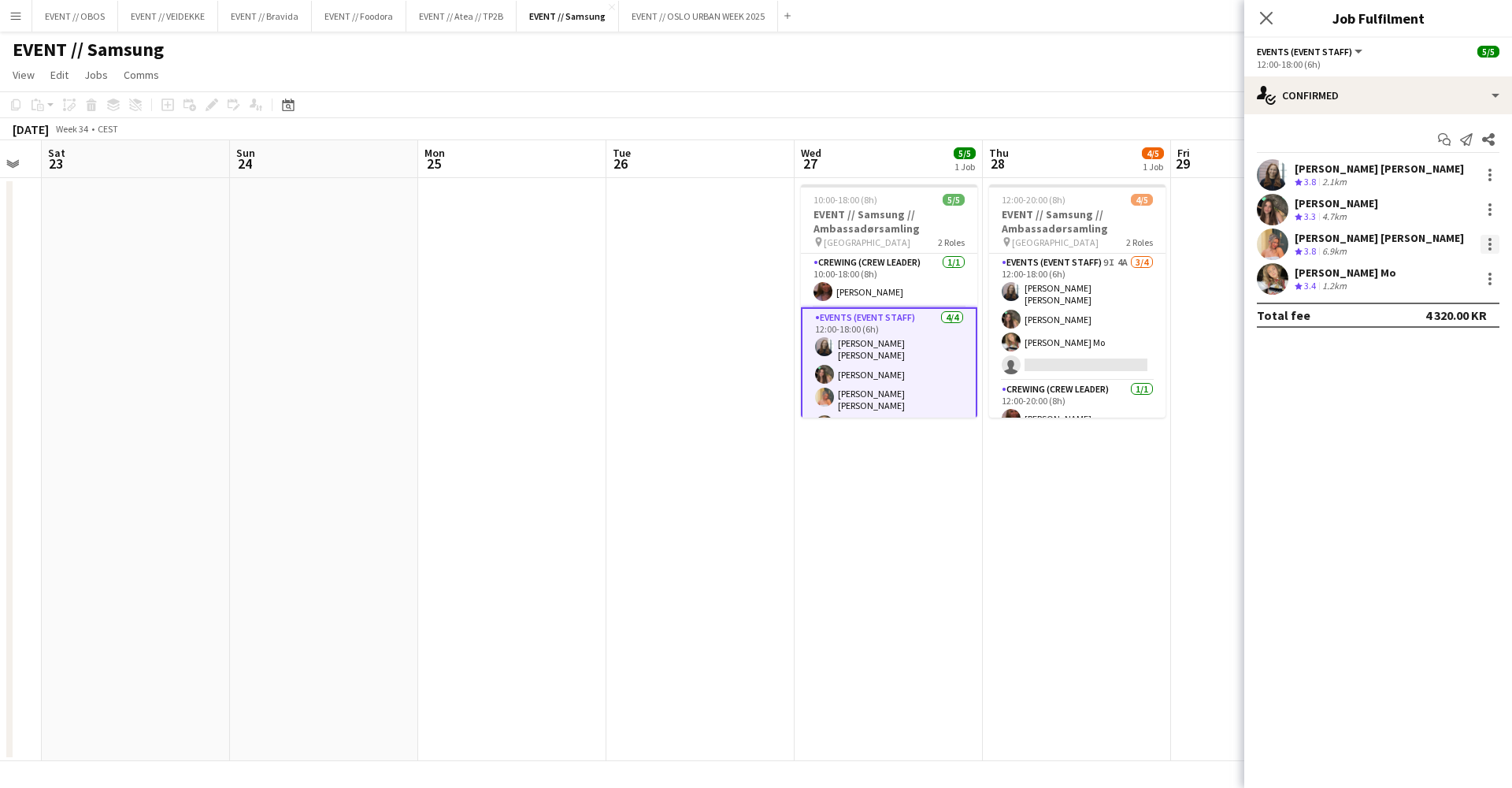
click at [1489, 247] on div at bounding box center [1490, 249] width 3 height 3
click at [1406, 419] on span "Remove" at bounding box center [1412, 424] width 48 height 13
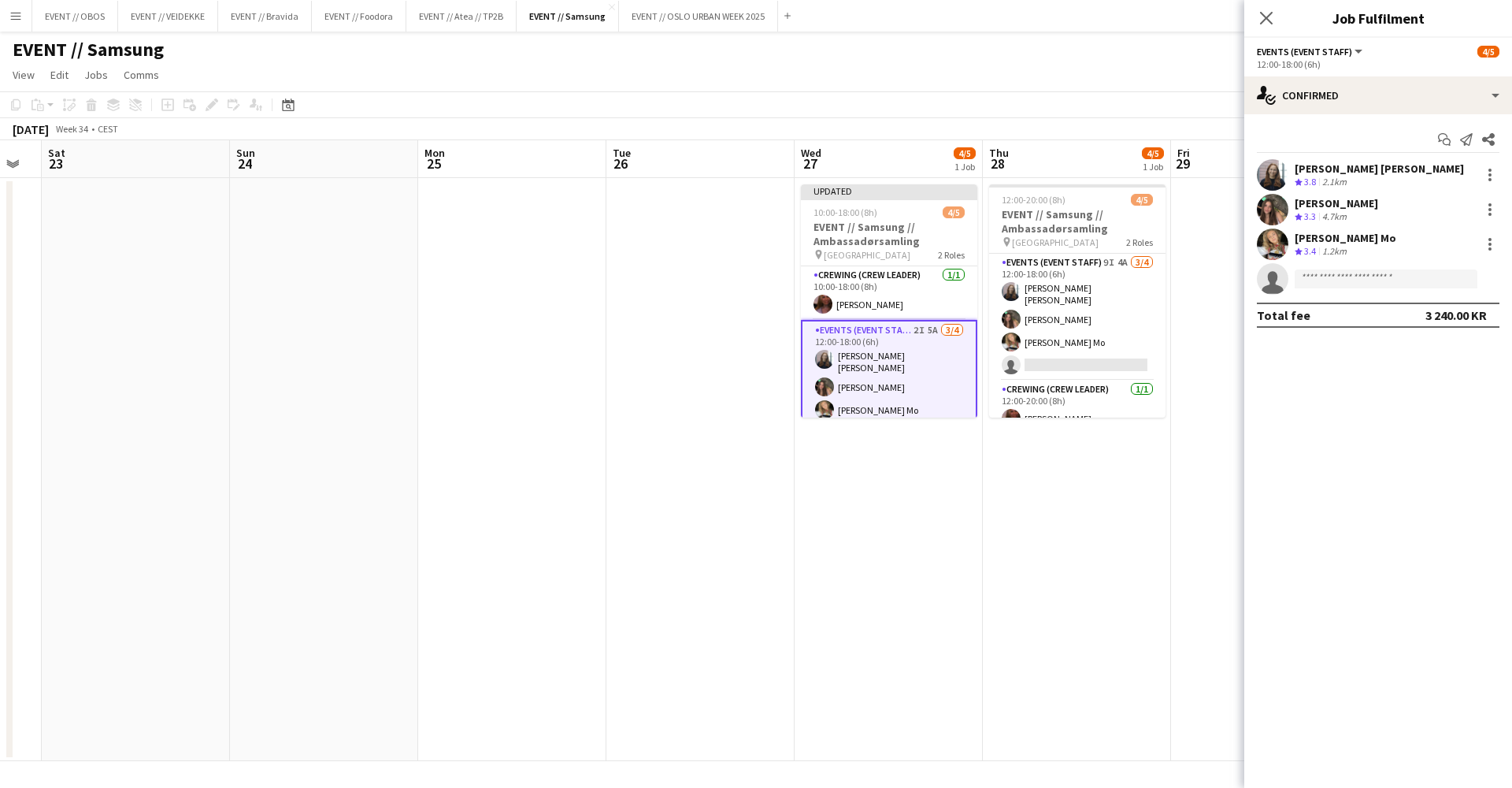
click at [1215, 264] on app-date-cell at bounding box center [1265, 469] width 188 height 583
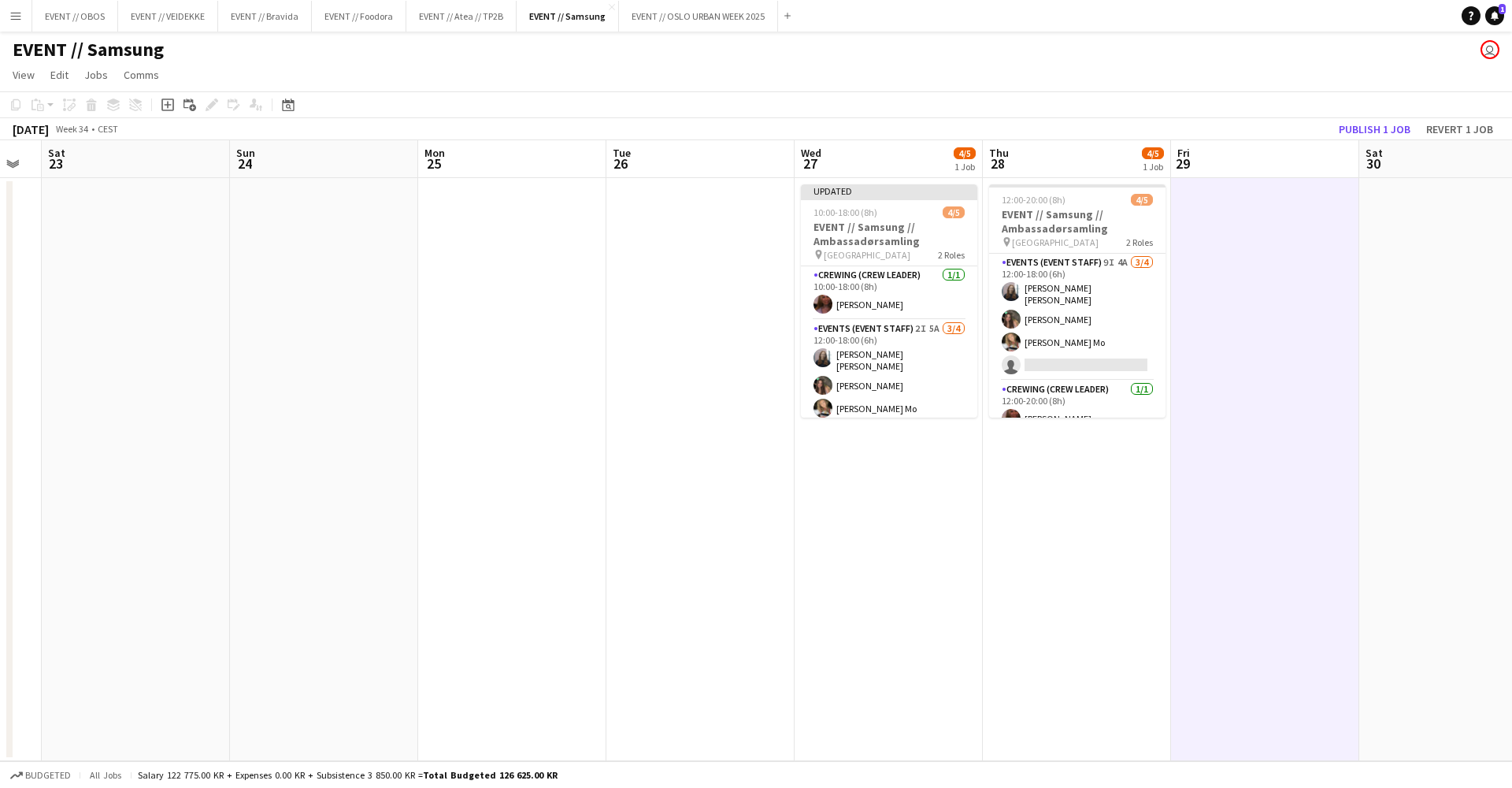
scroll to position [0, 523]
click at [1368, 119] on button "Publish 1 job" at bounding box center [1374, 129] width 84 height 21
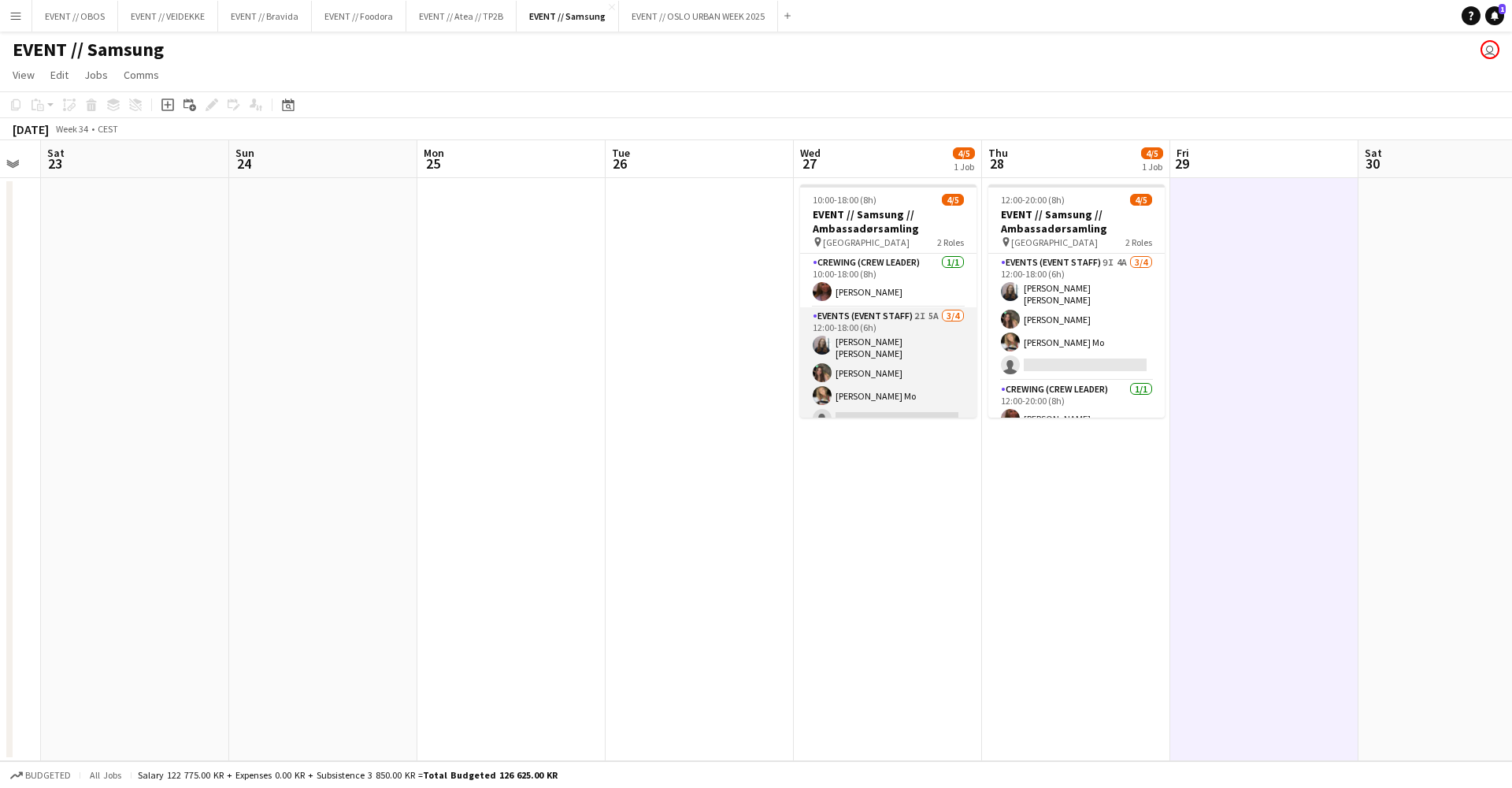
click at [867, 336] on app-card-role "Events (Event Staff) 2I 5A [DATE] 12:00-18:00 (6h) [PERSON_NAME] [PERSON_NAME] …" at bounding box center [889, 371] width 177 height 127
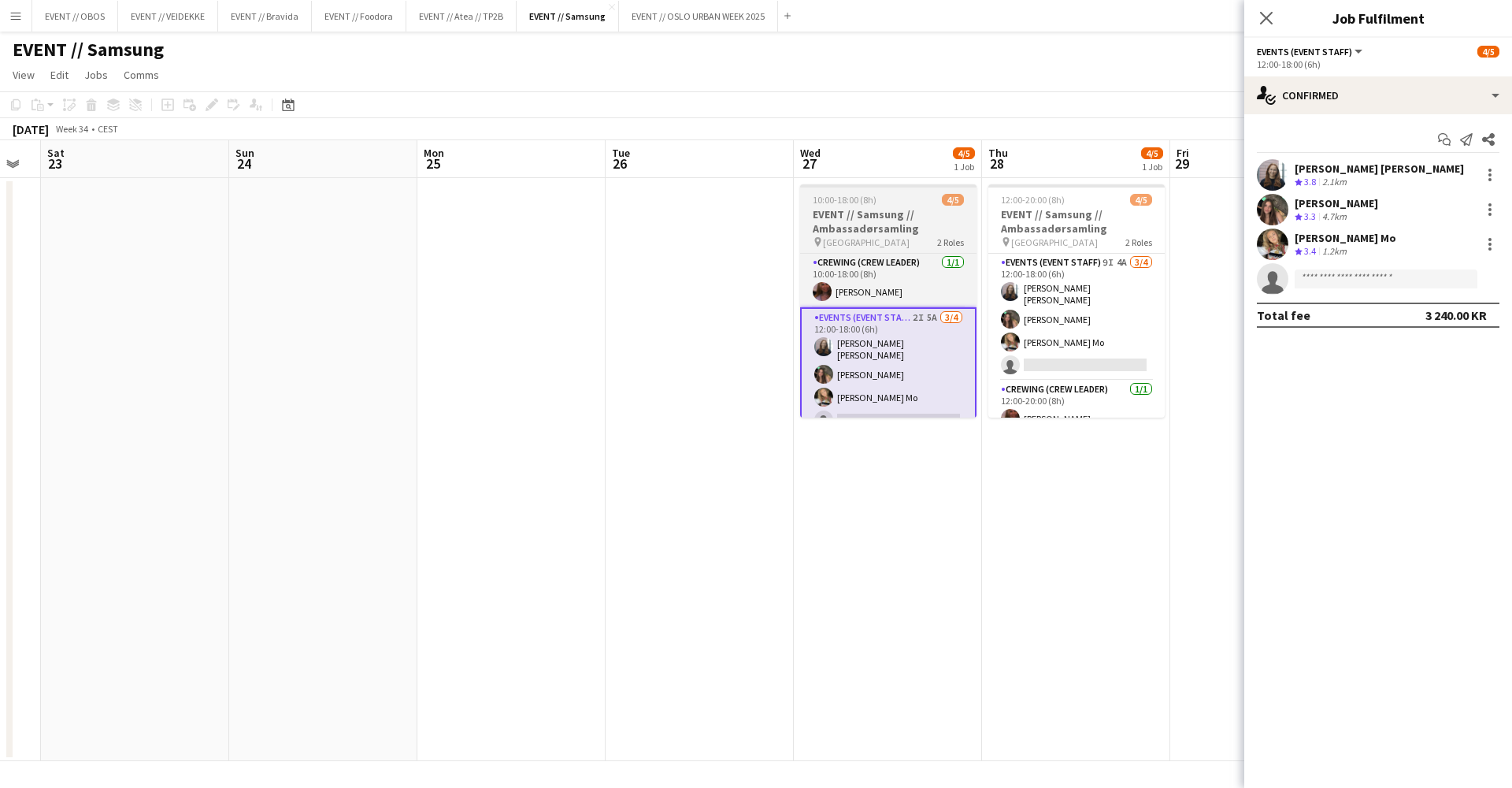
click at [842, 194] on span "10:00-18:00 (8h)" at bounding box center [845, 200] width 64 height 12
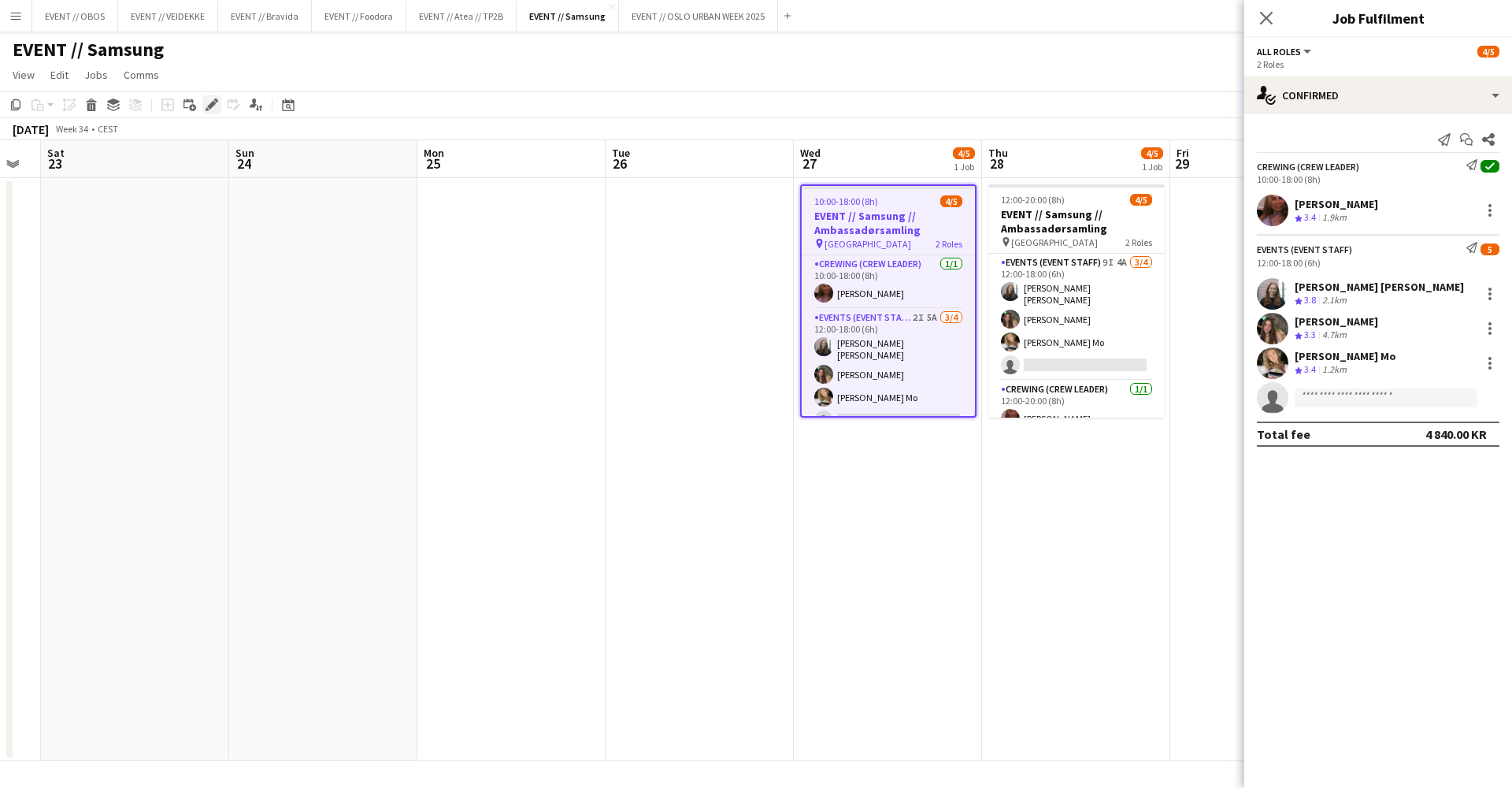
click at [204, 106] on div "Edit" at bounding box center [212, 105] width 19 height 19
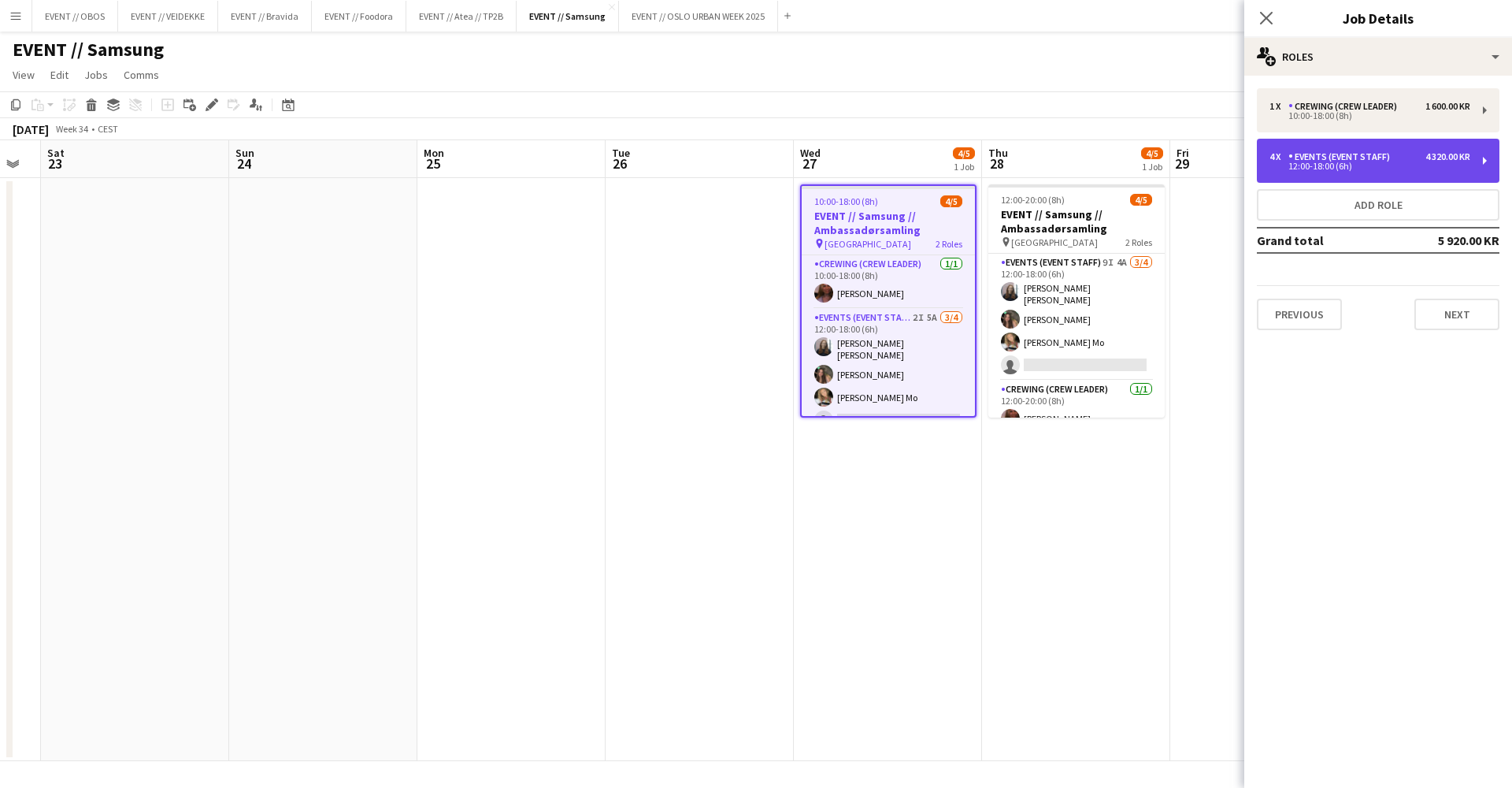
click at [1317, 149] on div "4 x Events (Event Staff) 4 320.00 KR 12:00-18:00 (6h)" at bounding box center [1379, 160] width 243 height 44
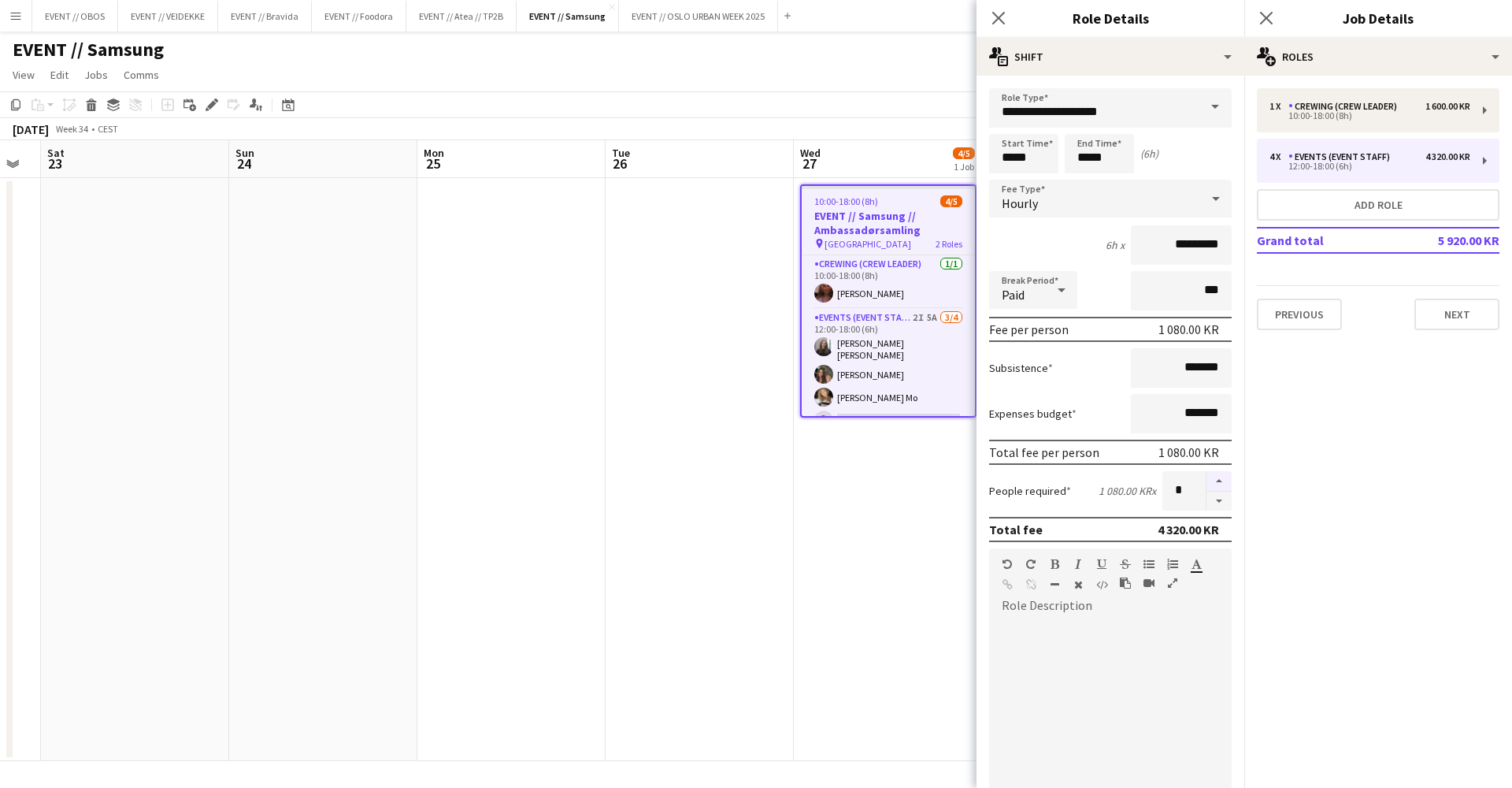
click at [1220, 477] on button "button" at bounding box center [1219, 482] width 25 height 21
type input "*"
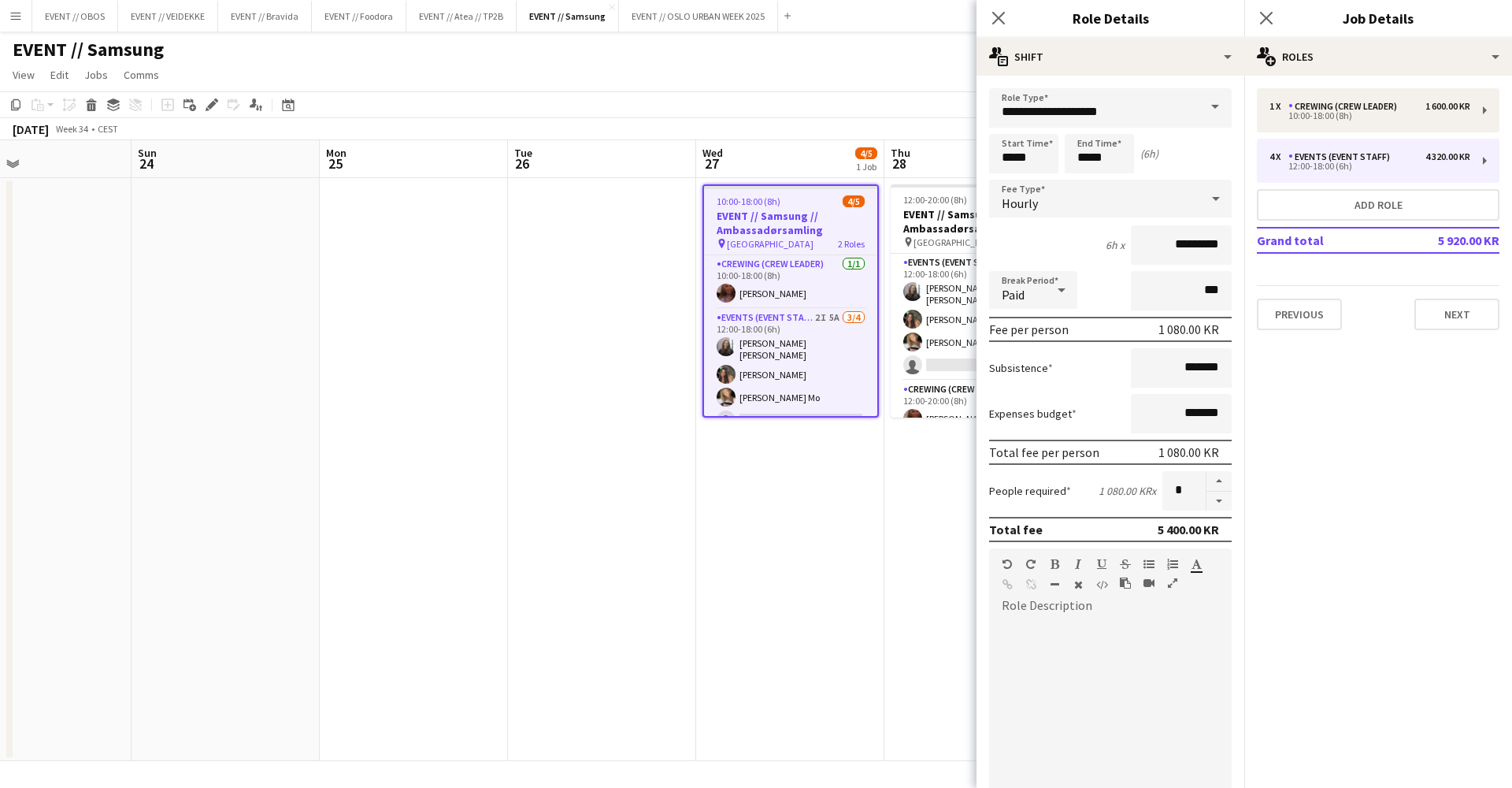
scroll to position [0, 639]
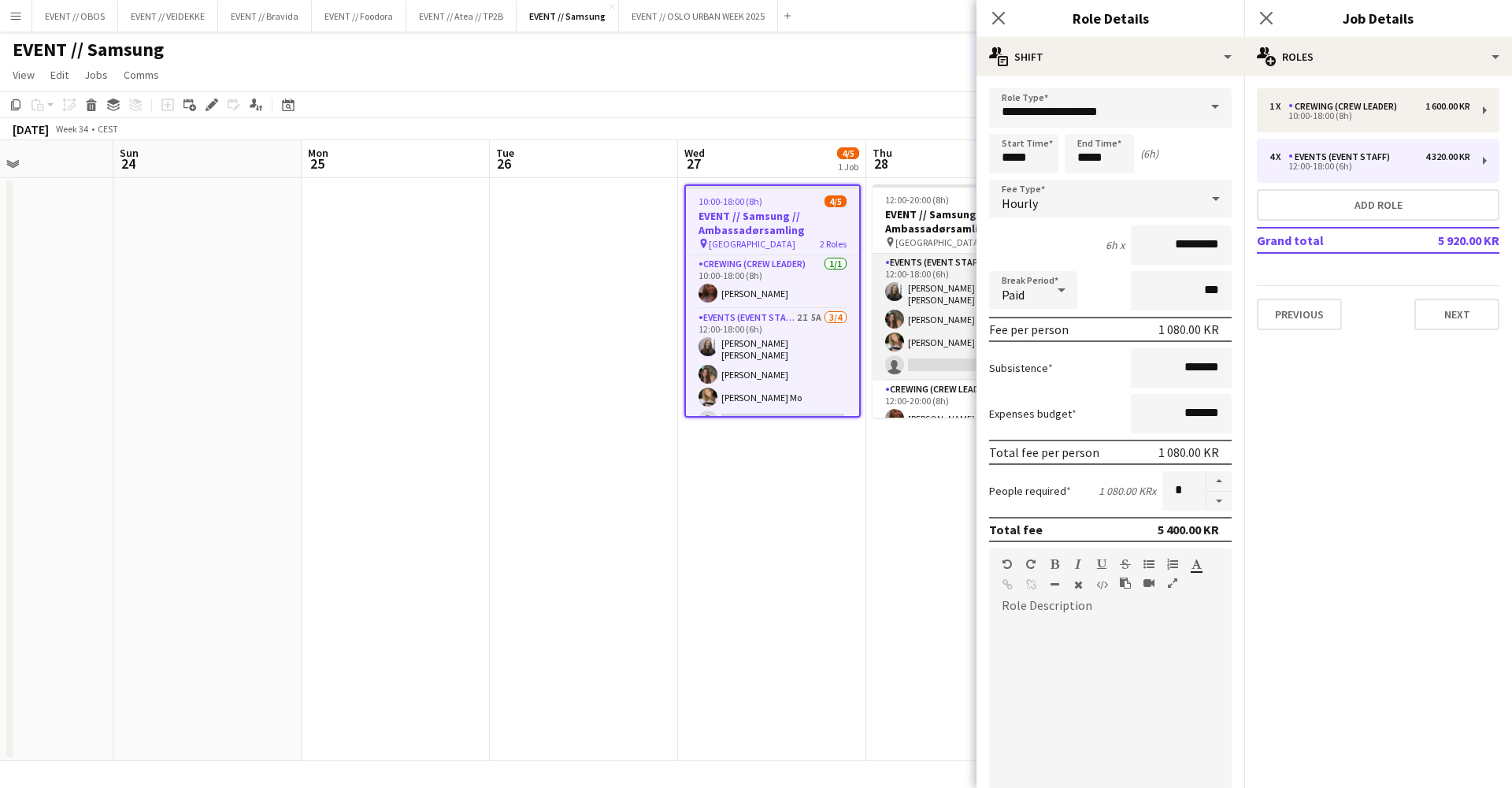
click at [908, 310] on app-card-role "Events (Event Staff) 9I 4A [DATE] 12:00-18:00 (6h) [PERSON_NAME] [PERSON_NAME] …" at bounding box center [961, 317] width 177 height 127
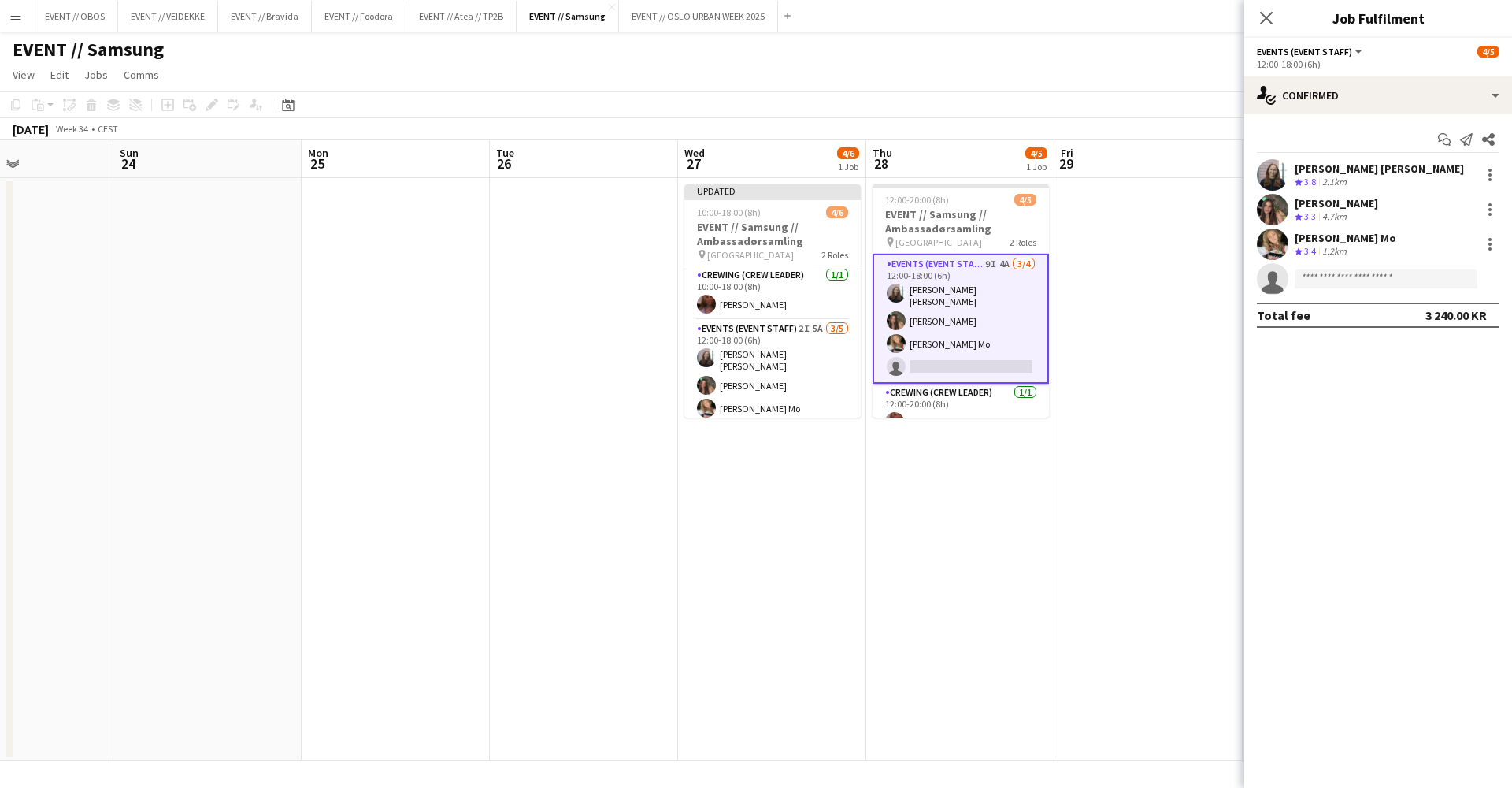
click at [977, 233] on h3 "EVENT // Samsung // Ambassadørsamling" at bounding box center [961, 221] width 177 height 29
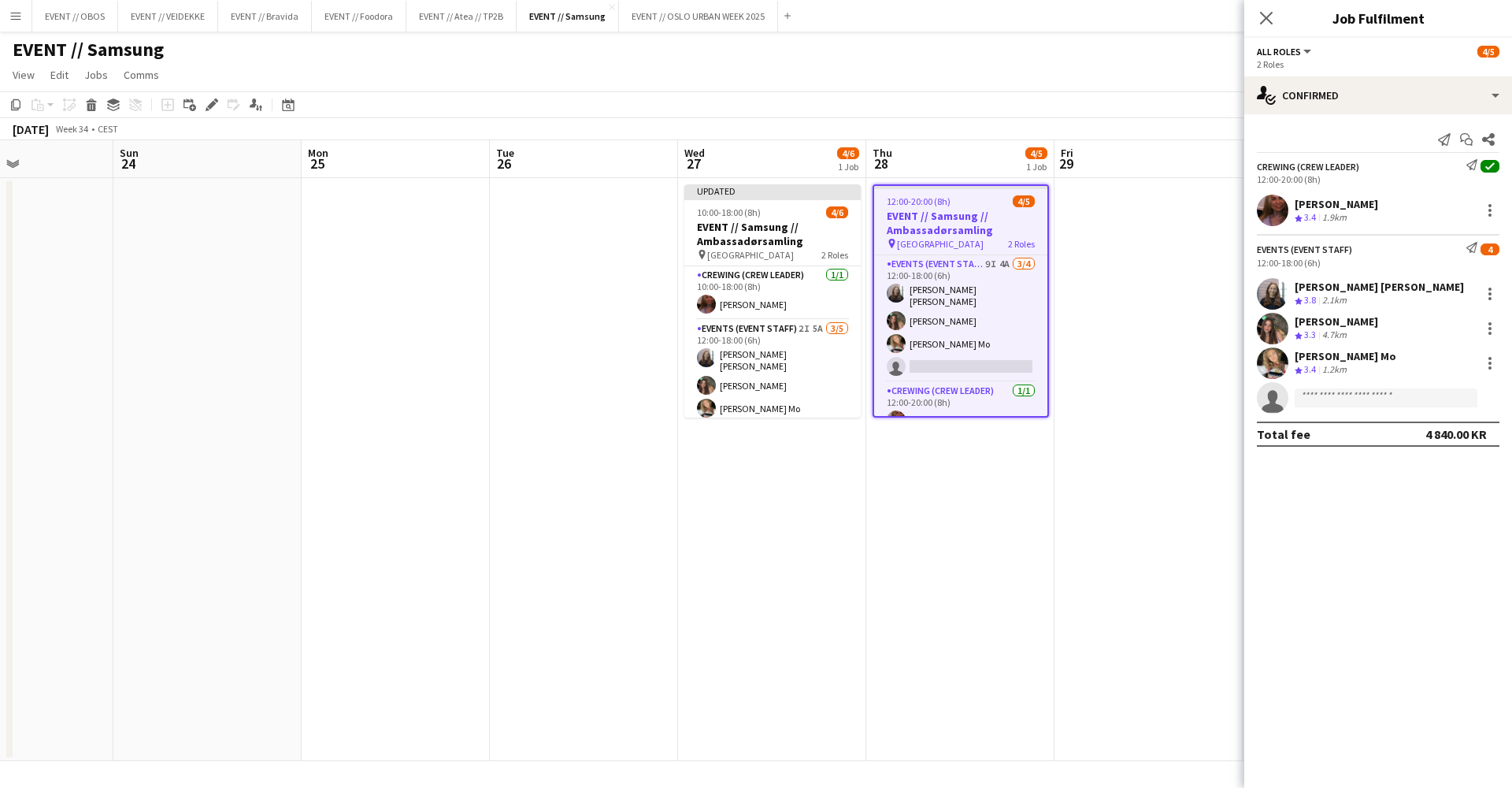
scroll to position [0, 640]
click at [207, 99] on div "Edit" at bounding box center [212, 105] width 19 height 19
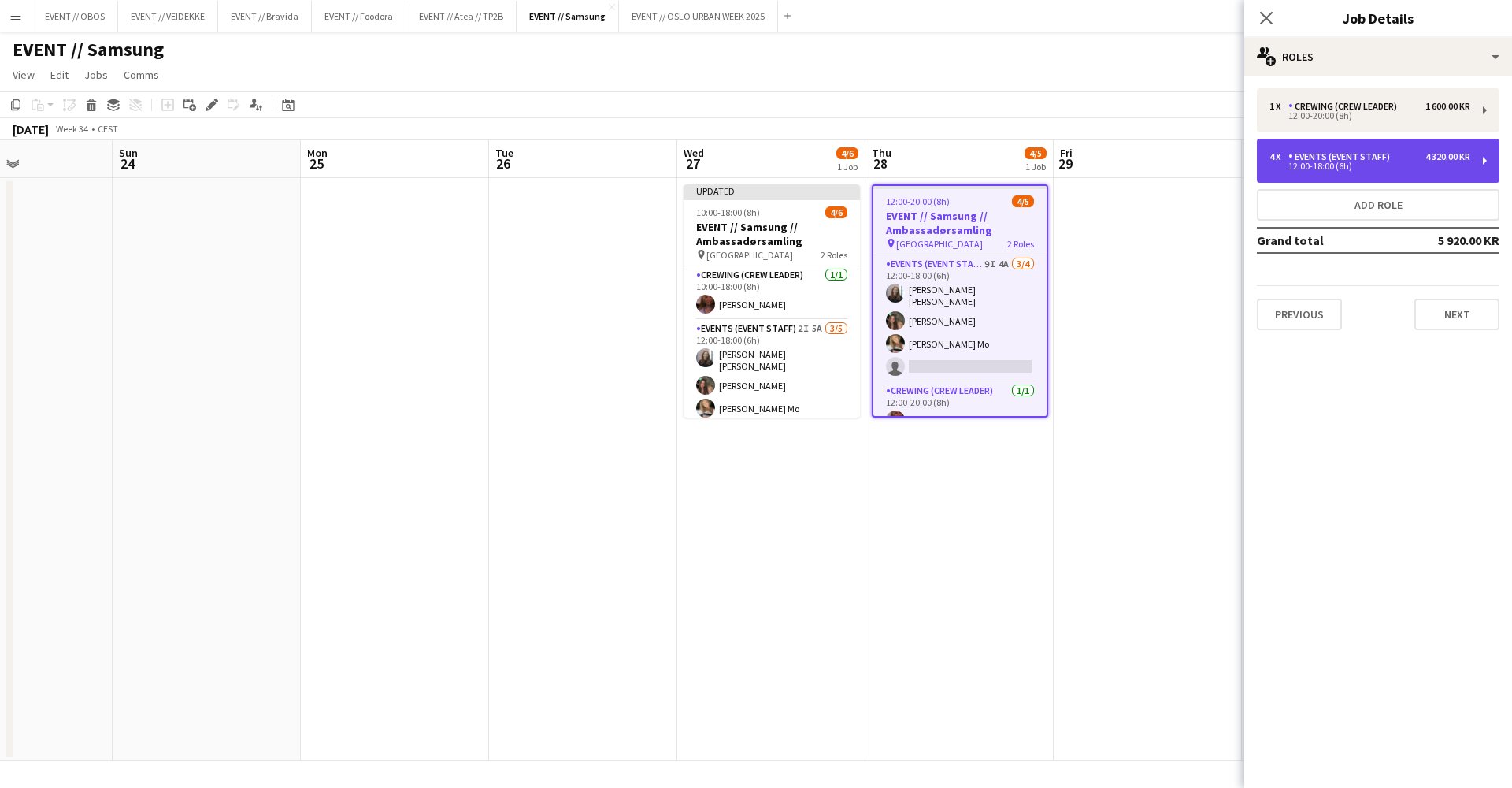
click at [1326, 147] on div "4 x Events (Event Staff) 4 320.00 KR 12:00-18:00 (6h)" at bounding box center [1379, 160] width 243 height 44
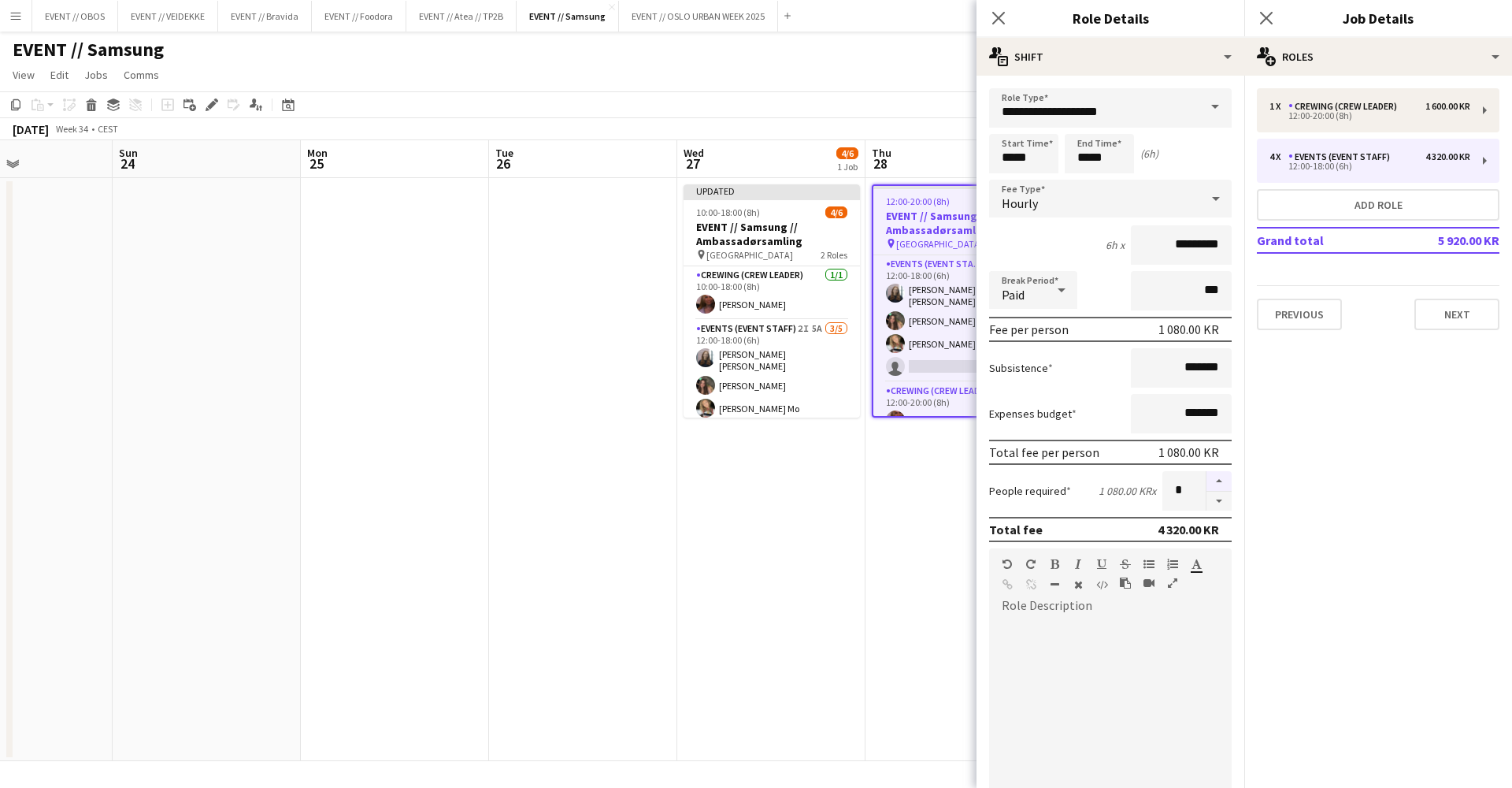
click at [1217, 475] on button "button" at bounding box center [1219, 482] width 25 height 21
type input "*"
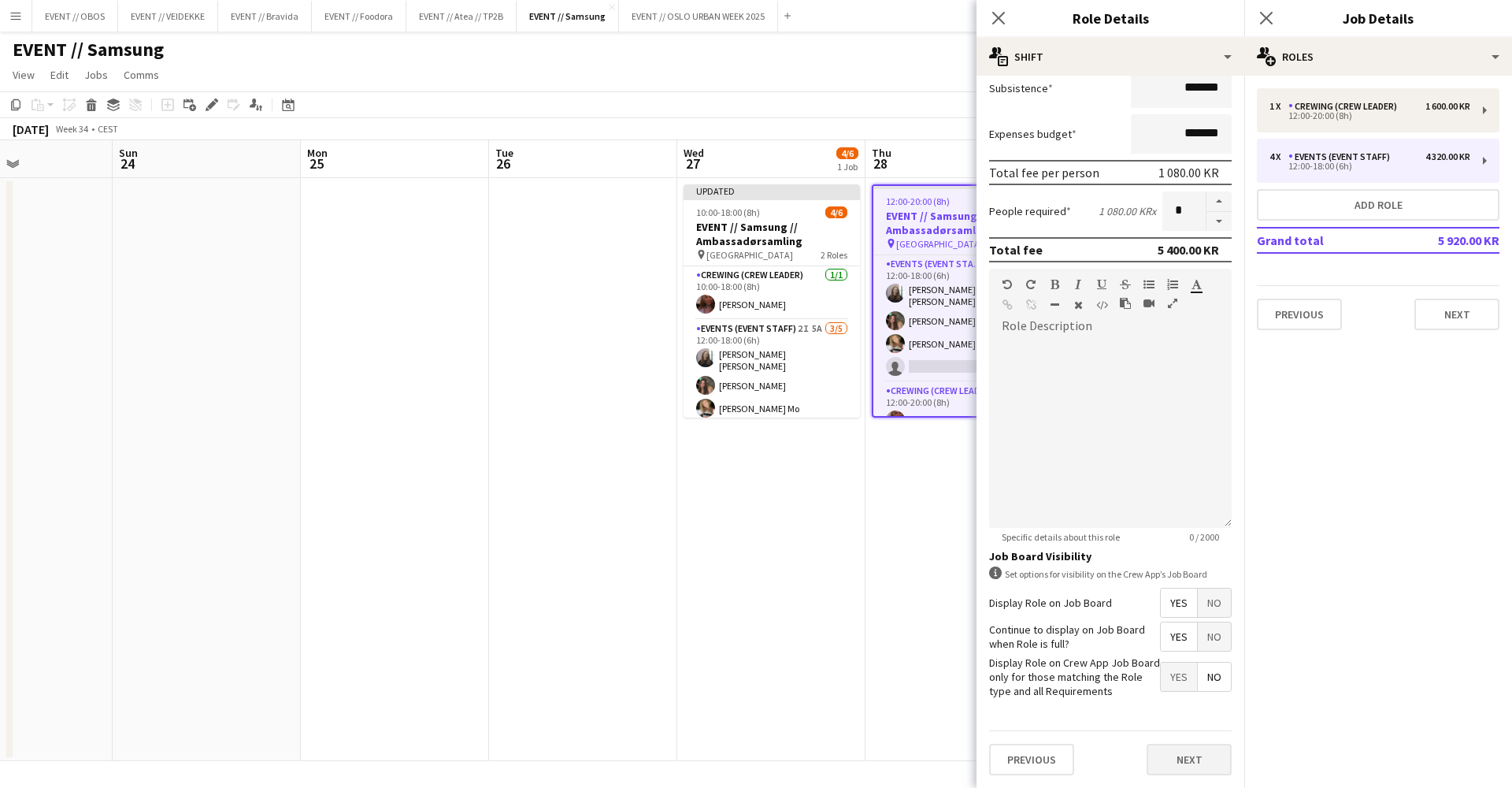
scroll to position [279, 0]
click at [1460, 324] on button "Next" at bounding box center [1457, 315] width 85 height 31
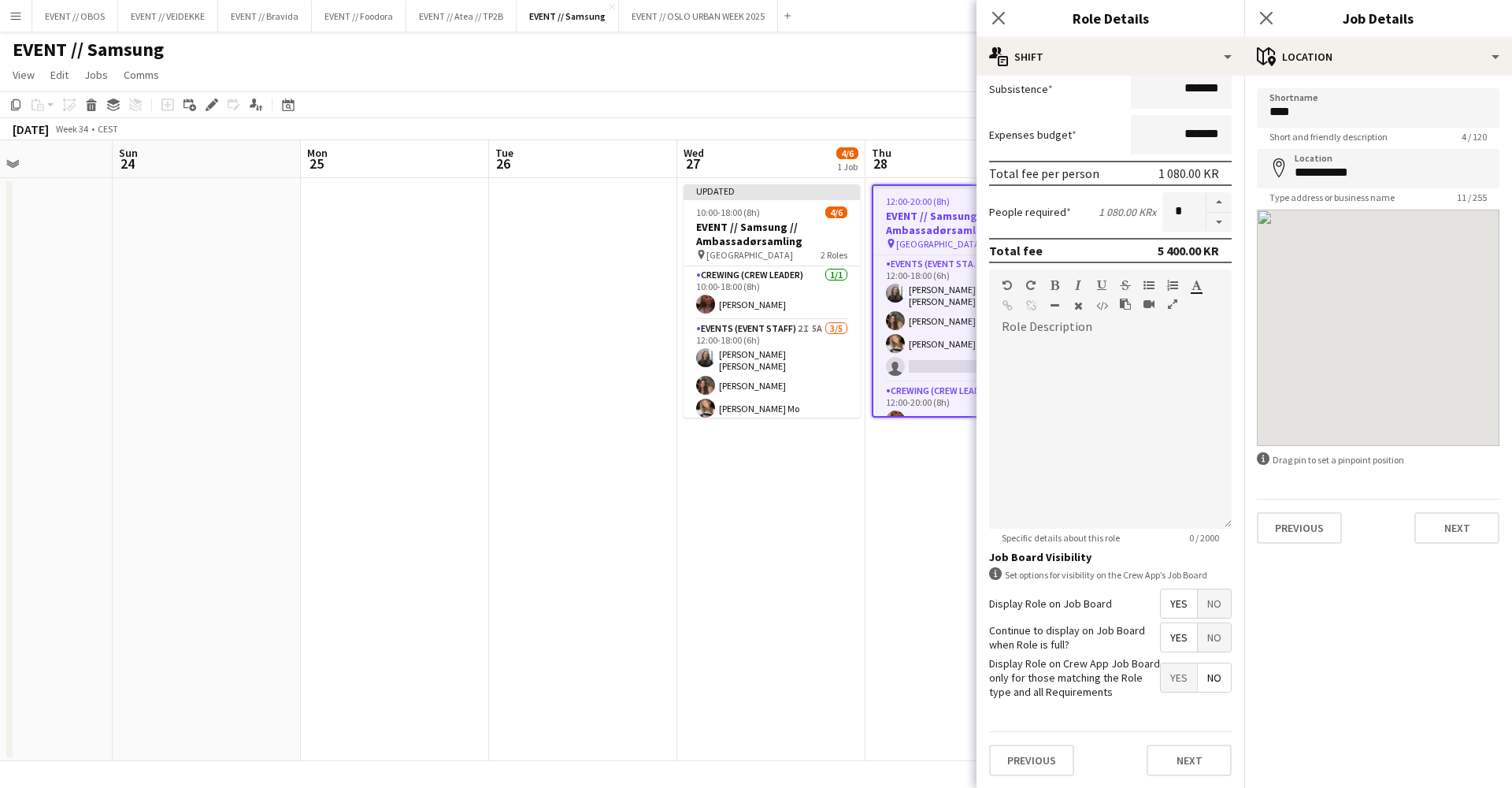
click at [954, 30] on app-navbar "Menu Boards Boards Boards All jobs Status Workforce Workforce My Workforce Recr…" at bounding box center [756, 16] width 1512 height 31
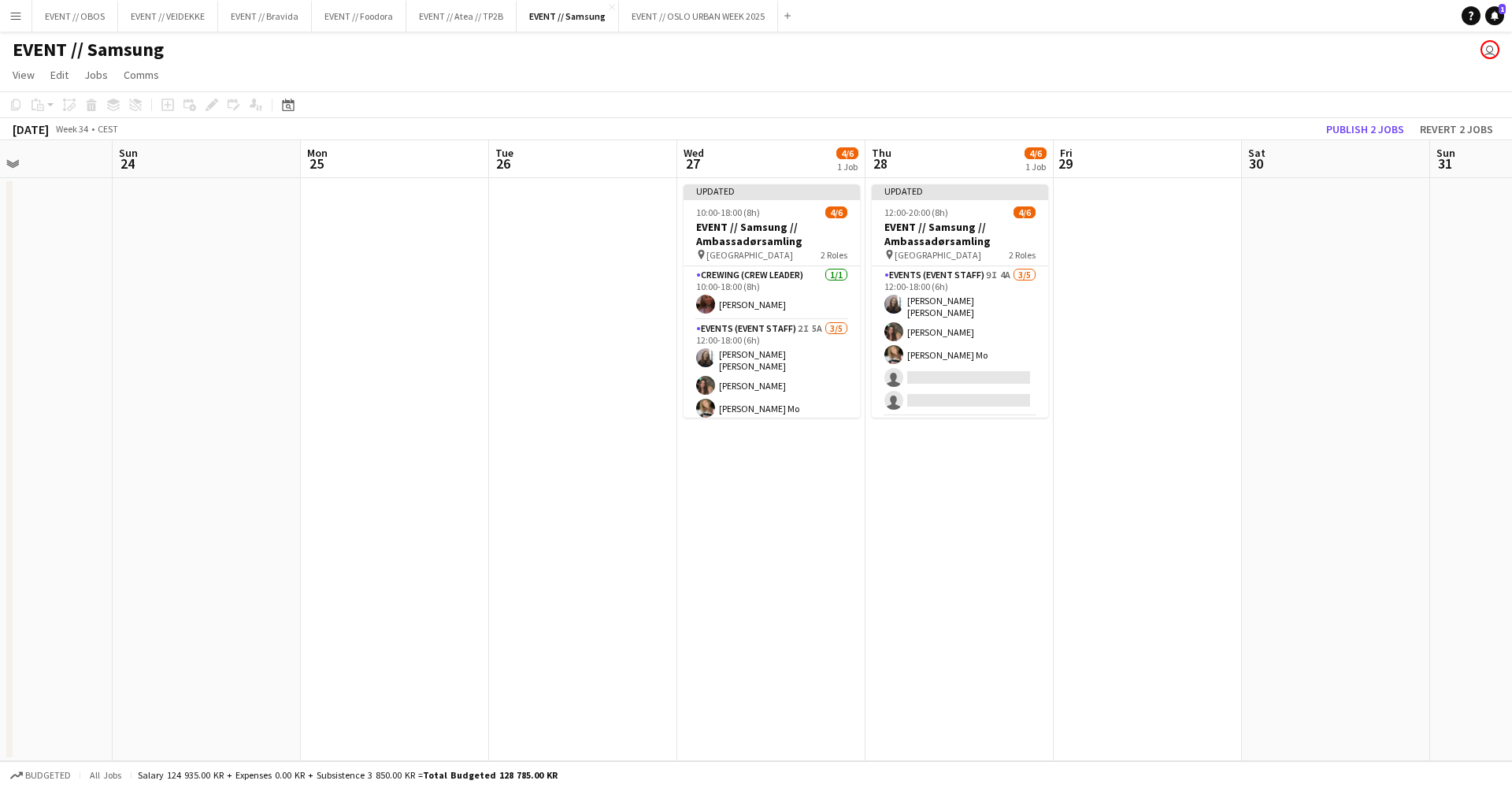
scroll to position [0, 0]
click at [1354, 130] on button "Publish 2 jobs" at bounding box center [1365, 129] width 91 height 21
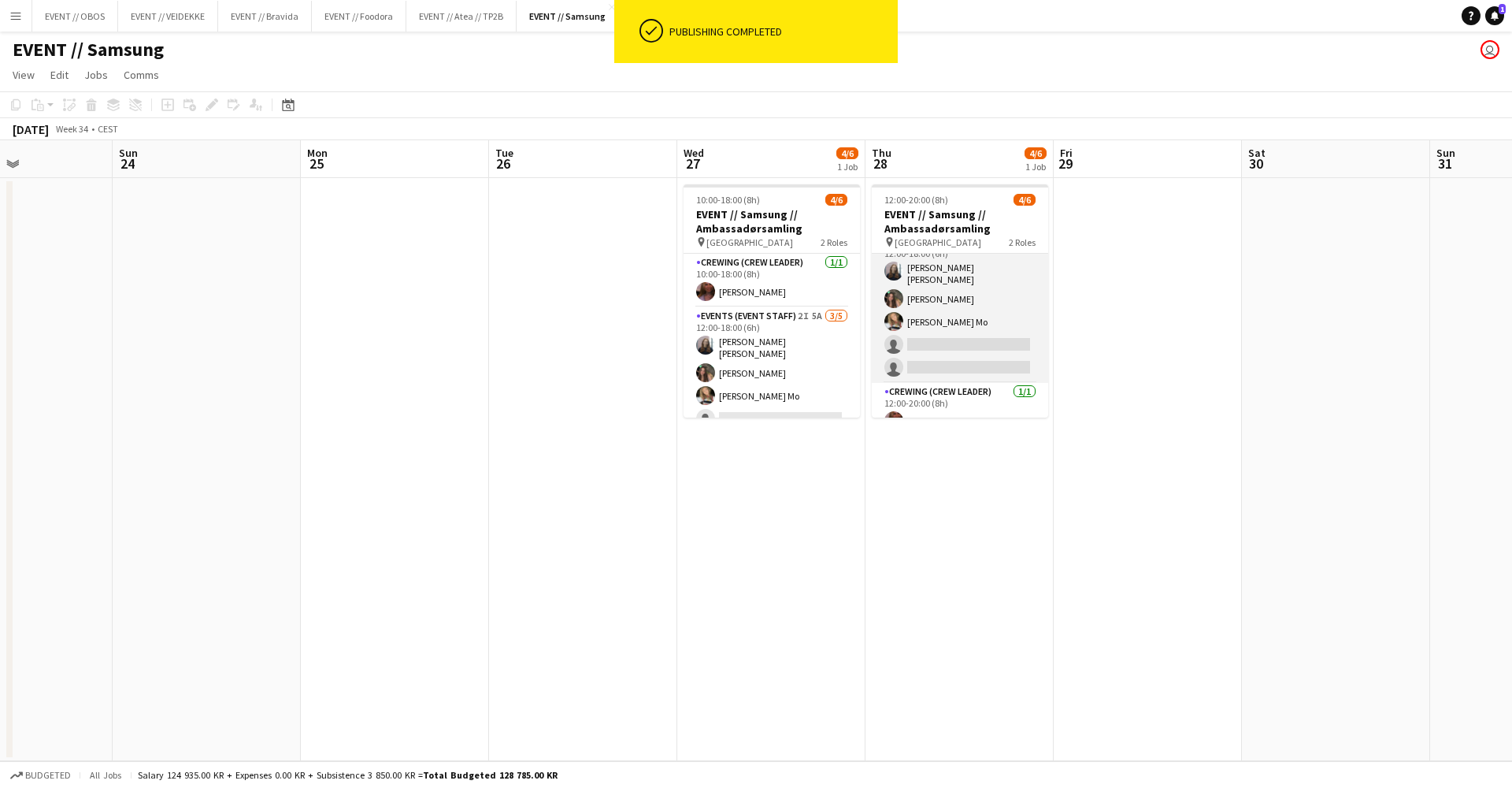
scroll to position [24, 0]
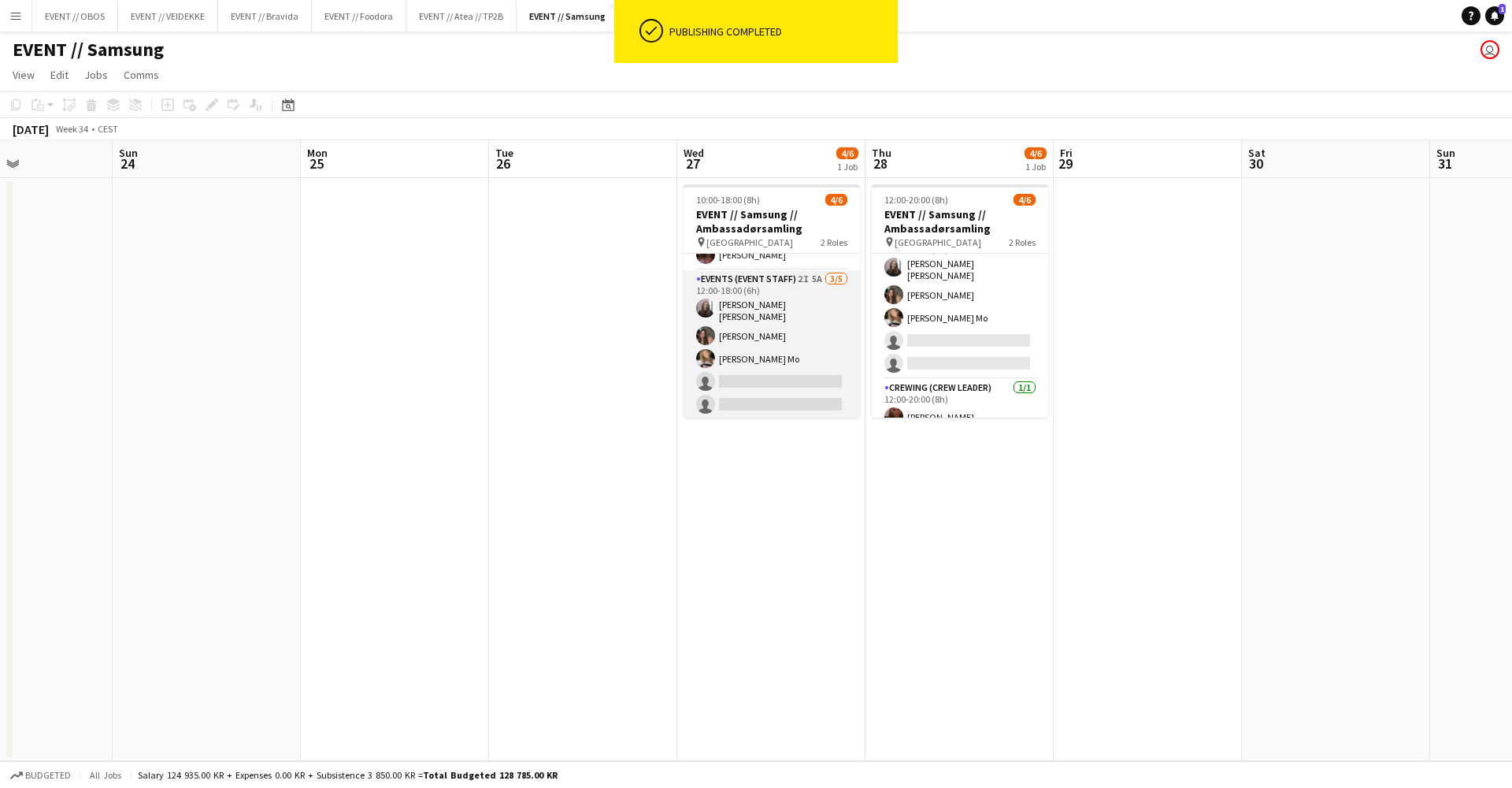
click at [831, 381] on app-card-role "Events (Event Staff) 2I 5A [DATE] 12:00-18:00 (6h) [PERSON_NAME] [PERSON_NAME] …" at bounding box center [772, 345] width 177 height 150
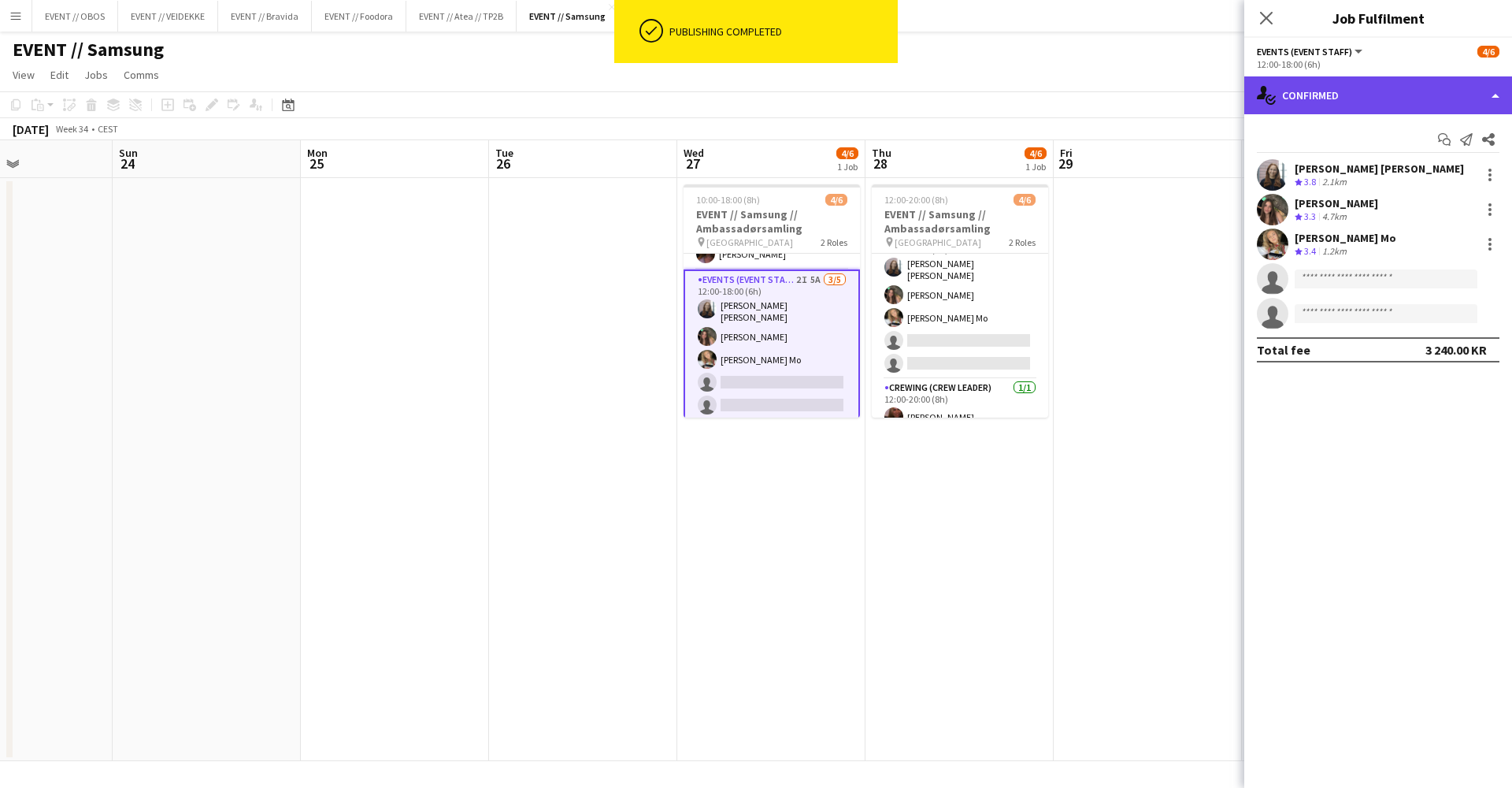
click at [1358, 104] on div "single-neutral-actions-check-2 Confirmed" at bounding box center [1378, 95] width 268 height 38
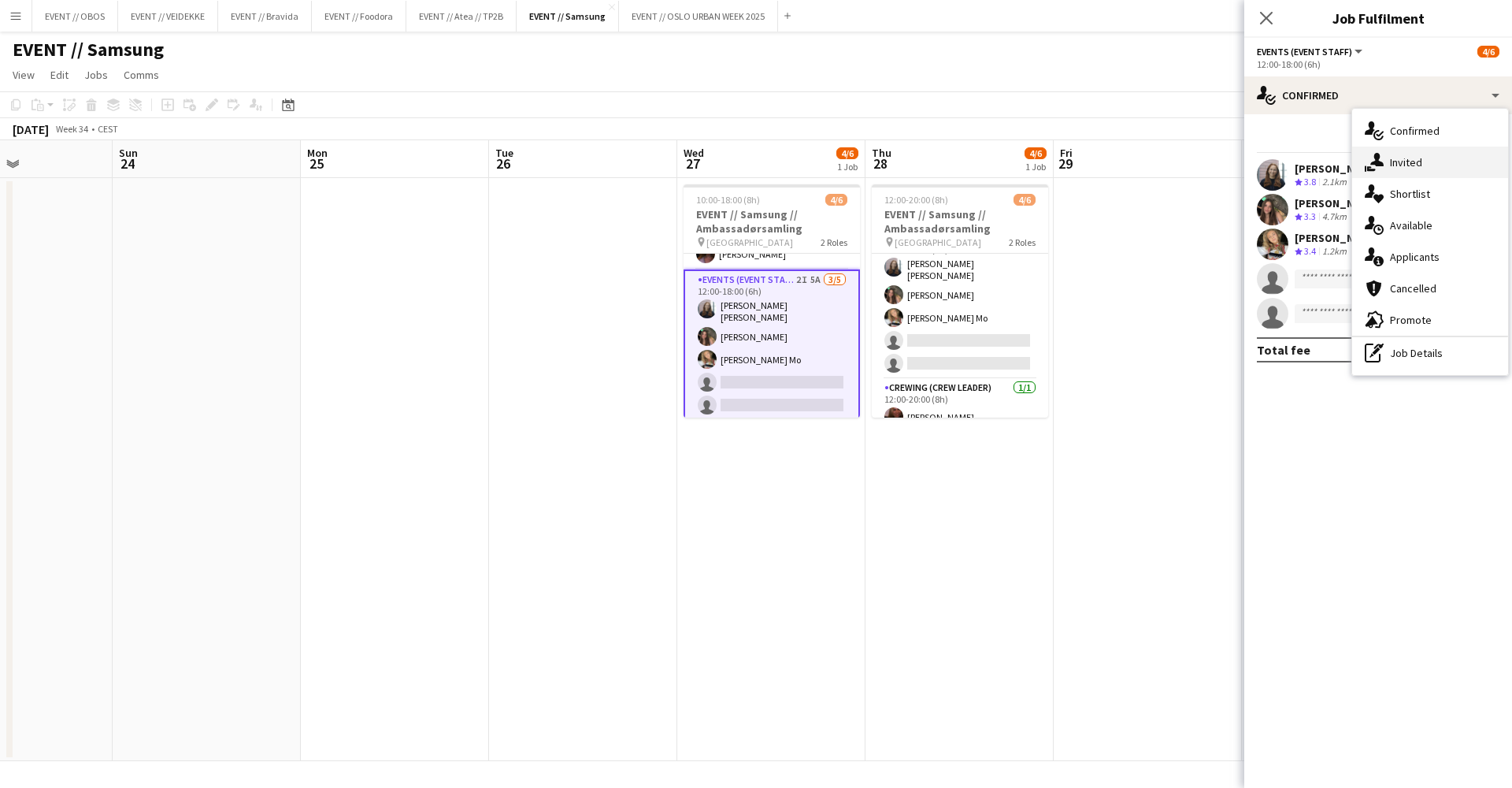
click at [1379, 173] on div "single-neutral-actions-share-1 Invited" at bounding box center [1431, 162] width 156 height 31
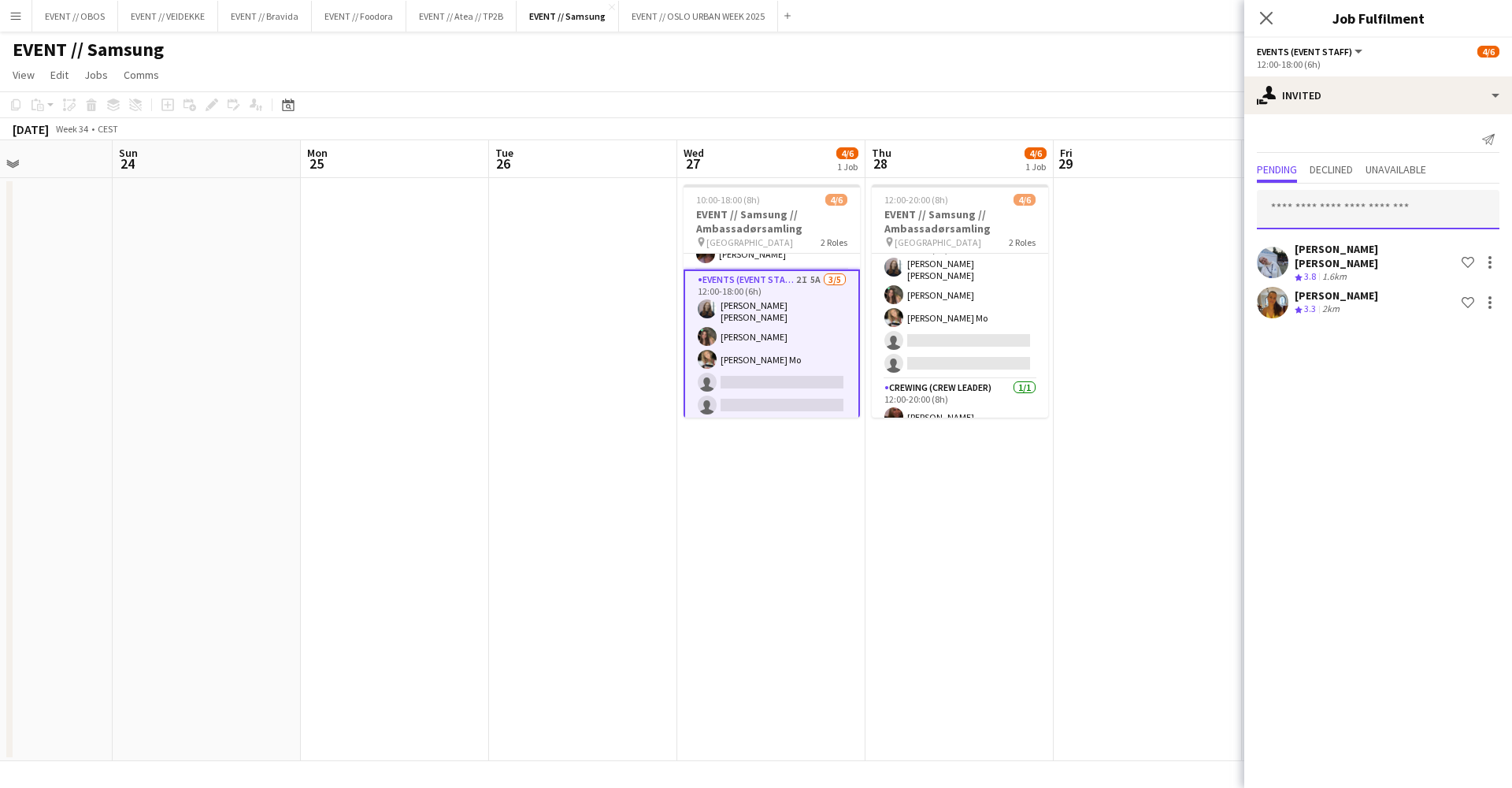
click at [1269, 204] on input "text" at bounding box center [1379, 209] width 243 height 39
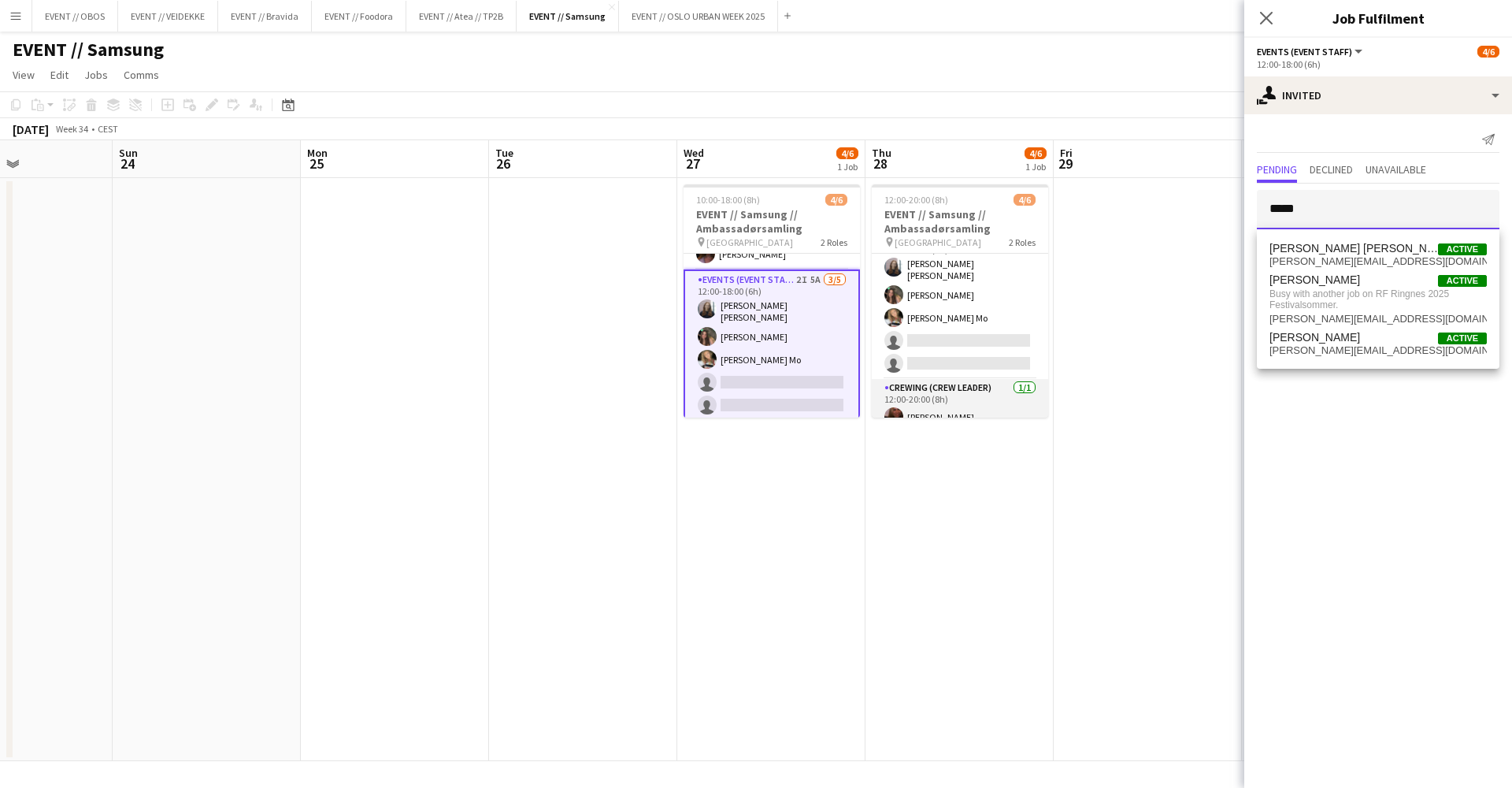
type input "*****"
click at [967, 379] on app-card-role "Crewing (Crew Leader) [DATE] 12:00-20:00 (8h) [PERSON_NAME]" at bounding box center [960, 406] width 177 height 54
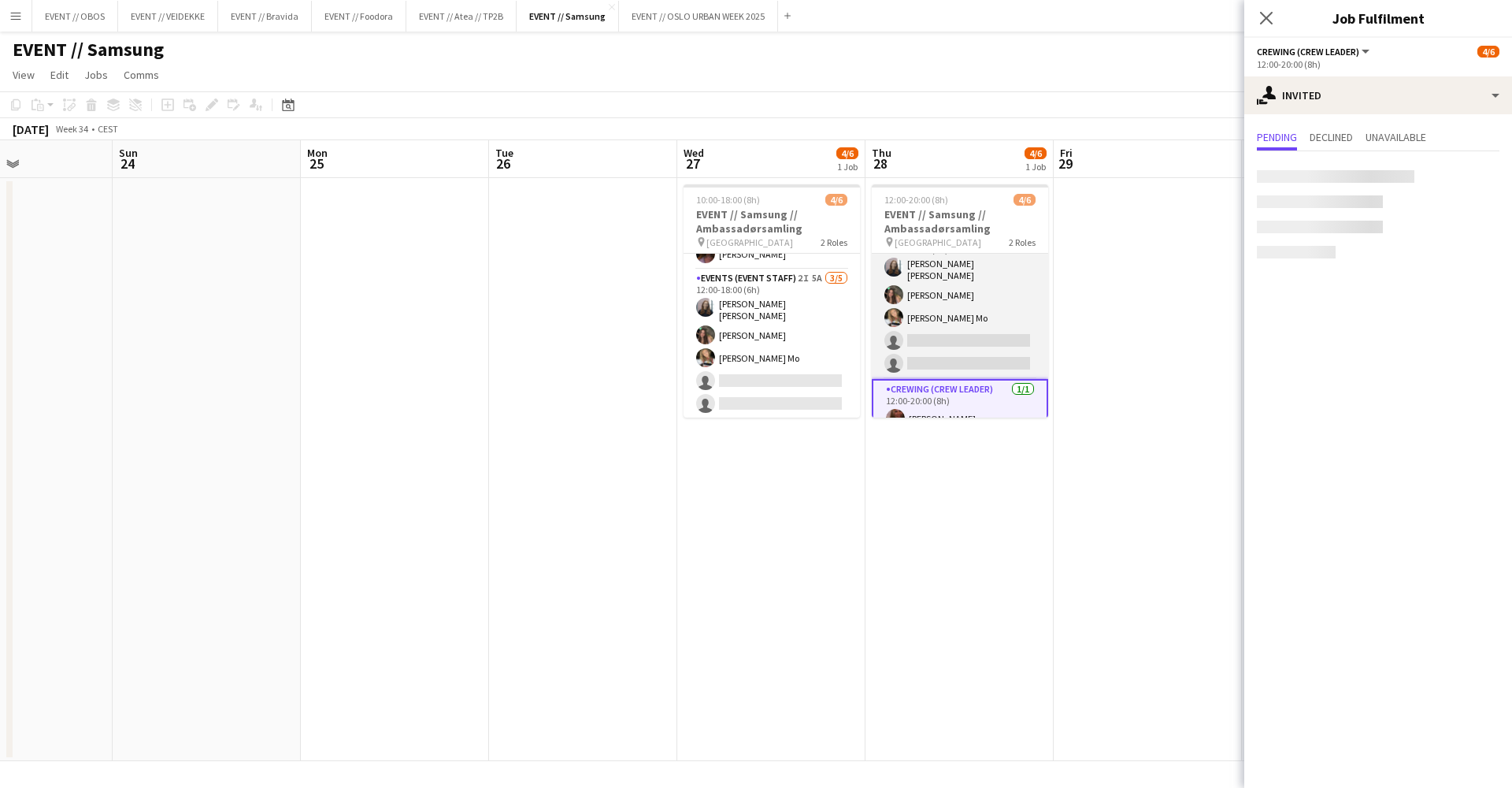
scroll to position [35, 0]
click at [980, 332] on app-card-role "Events (Event Staff) 9I 4A [DATE] 12:00-18:00 (6h) [PERSON_NAME] [PERSON_NAME] …" at bounding box center [960, 304] width 177 height 150
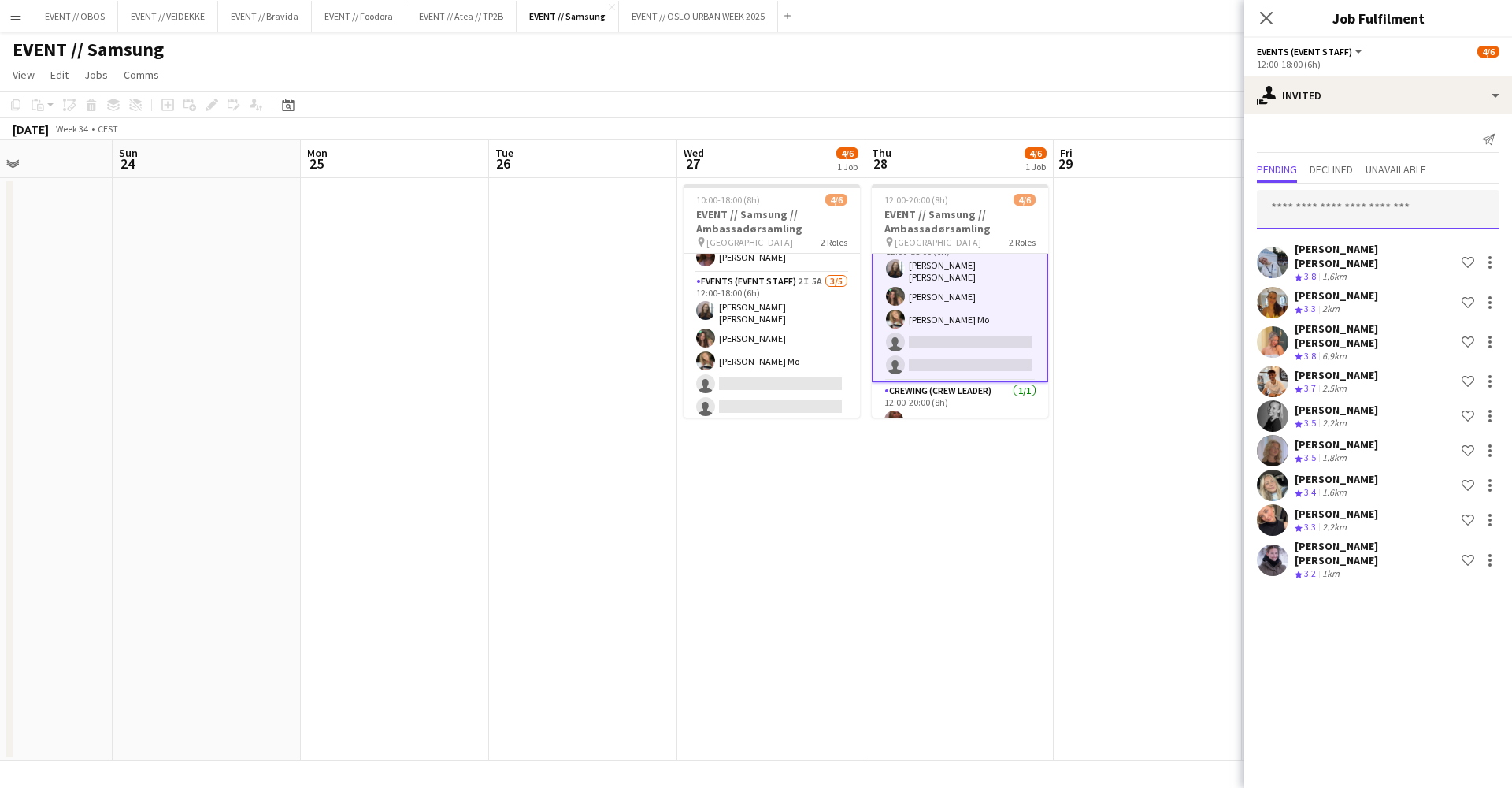
click at [1334, 205] on input "text" at bounding box center [1379, 209] width 243 height 39
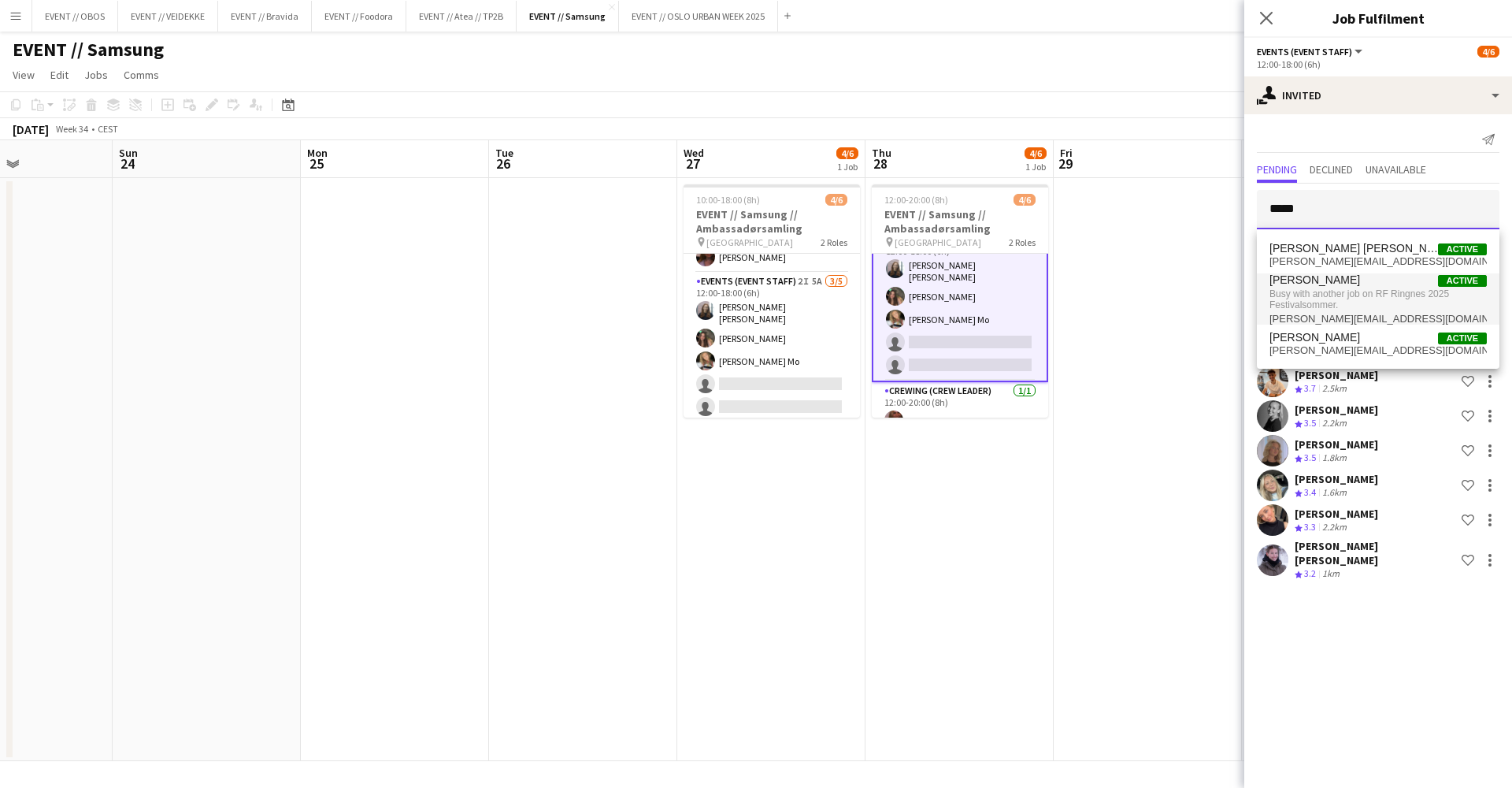
type input "*****"
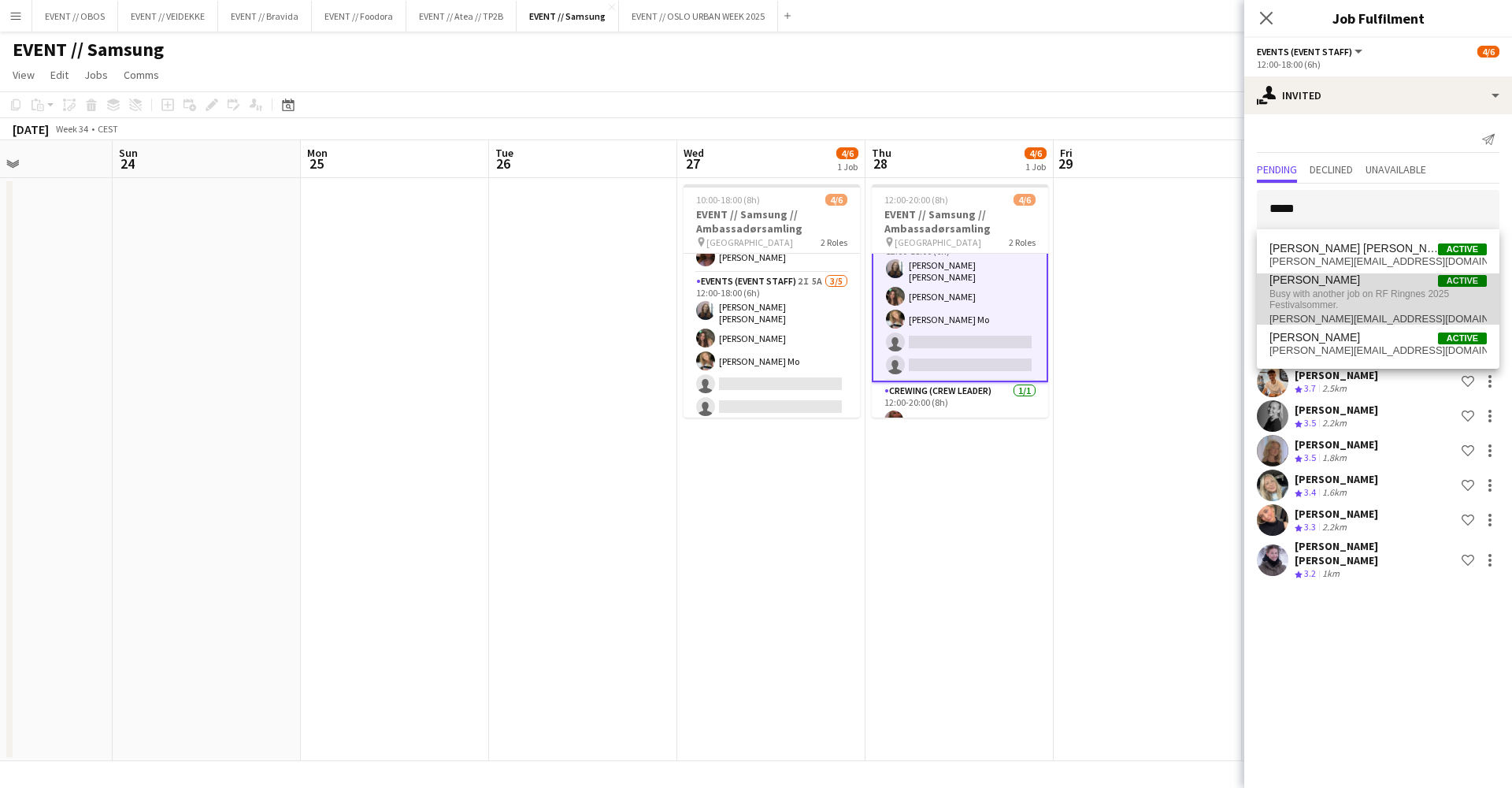
click at [1334, 285] on span "[PERSON_NAME]" at bounding box center [1314, 279] width 91 height 13
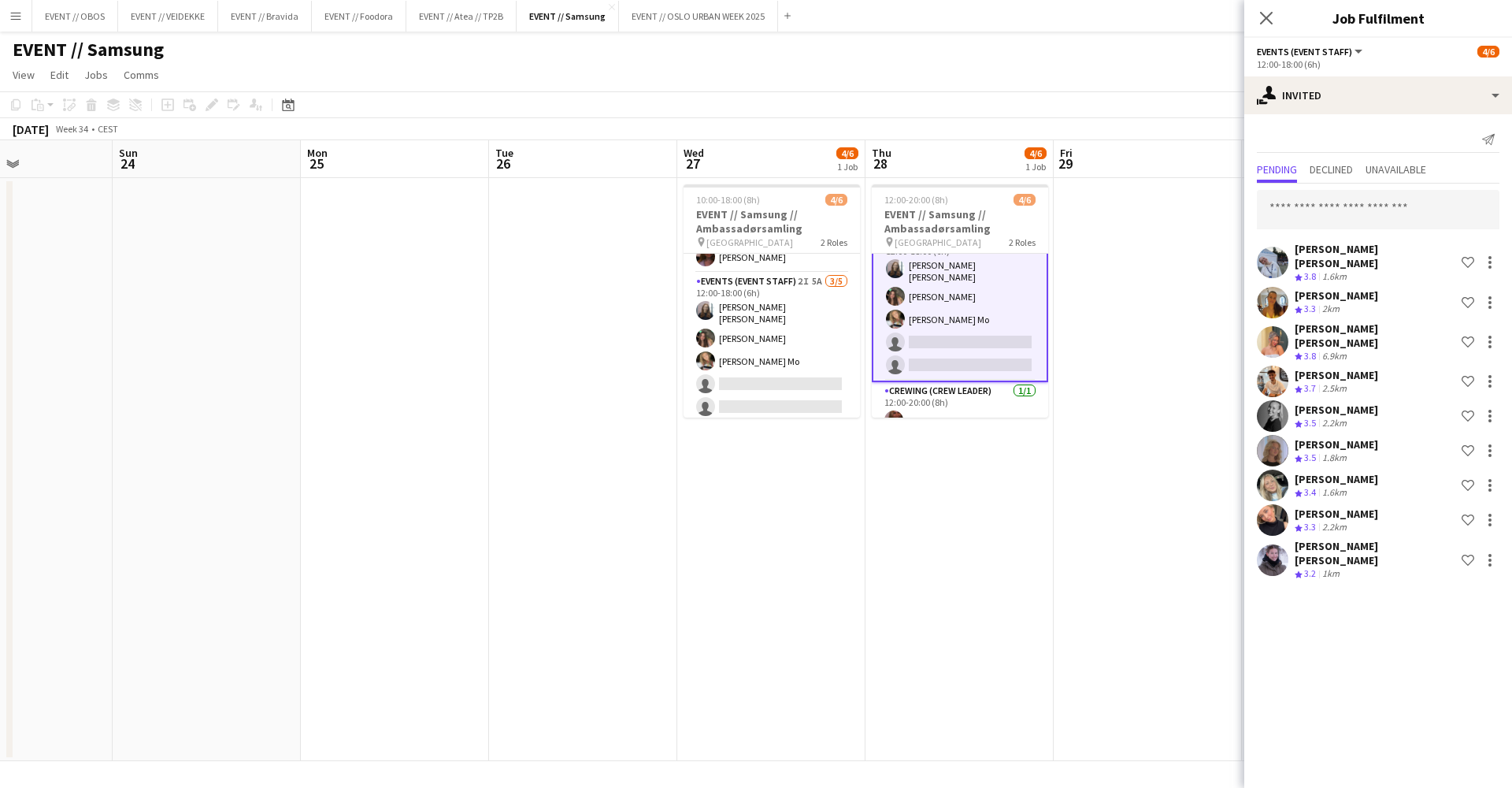
click at [1110, 334] on app-date-cell at bounding box center [1147, 469] width 188 height 583
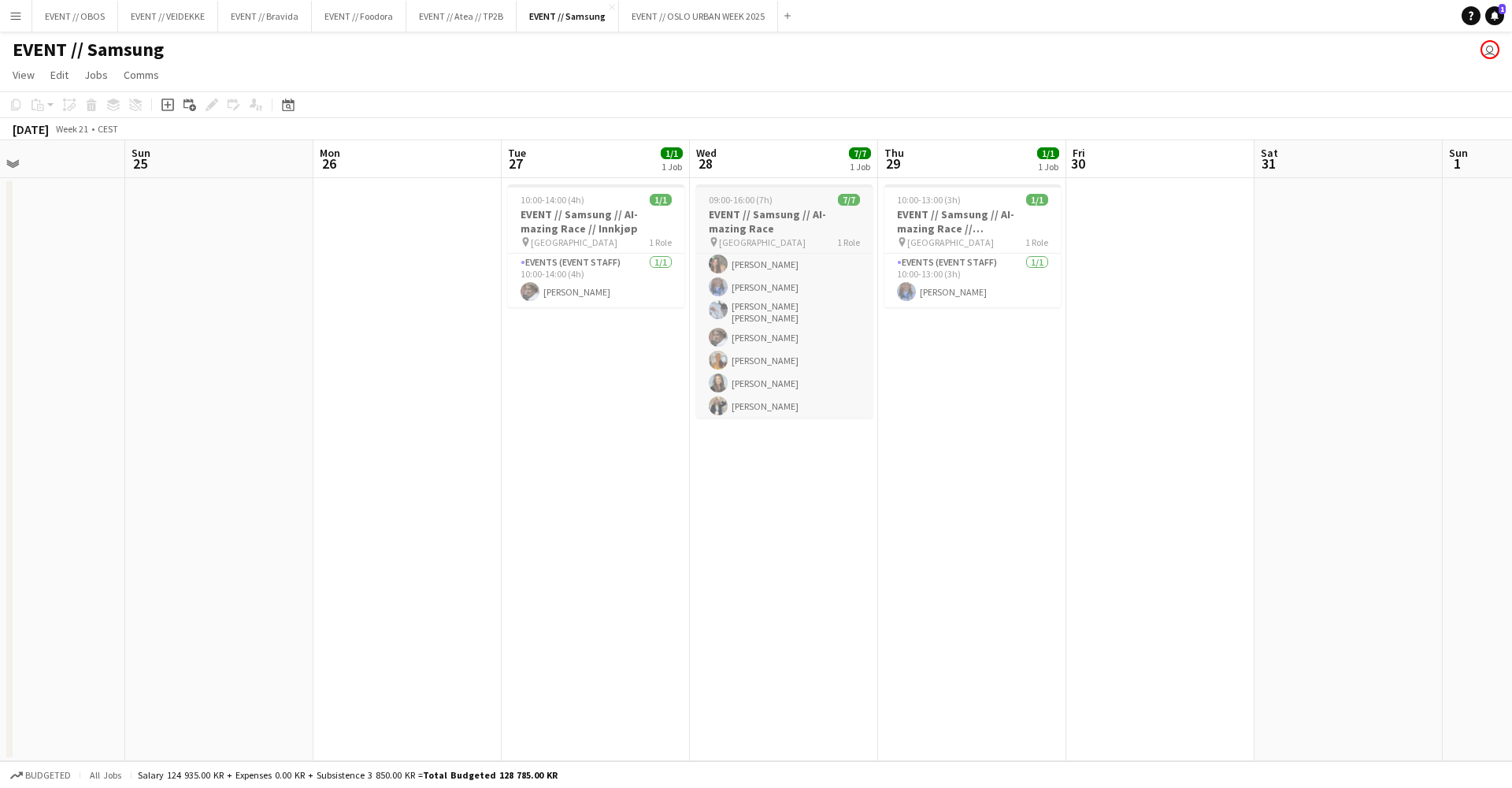
scroll to position [27, 0]
click at [788, 380] on app-card-role "Events (Event Staff) [DATE] 09:00-16:00 (7h) [PERSON_NAME] [PERSON_NAME] [PERSO…" at bounding box center [785, 324] width 177 height 195
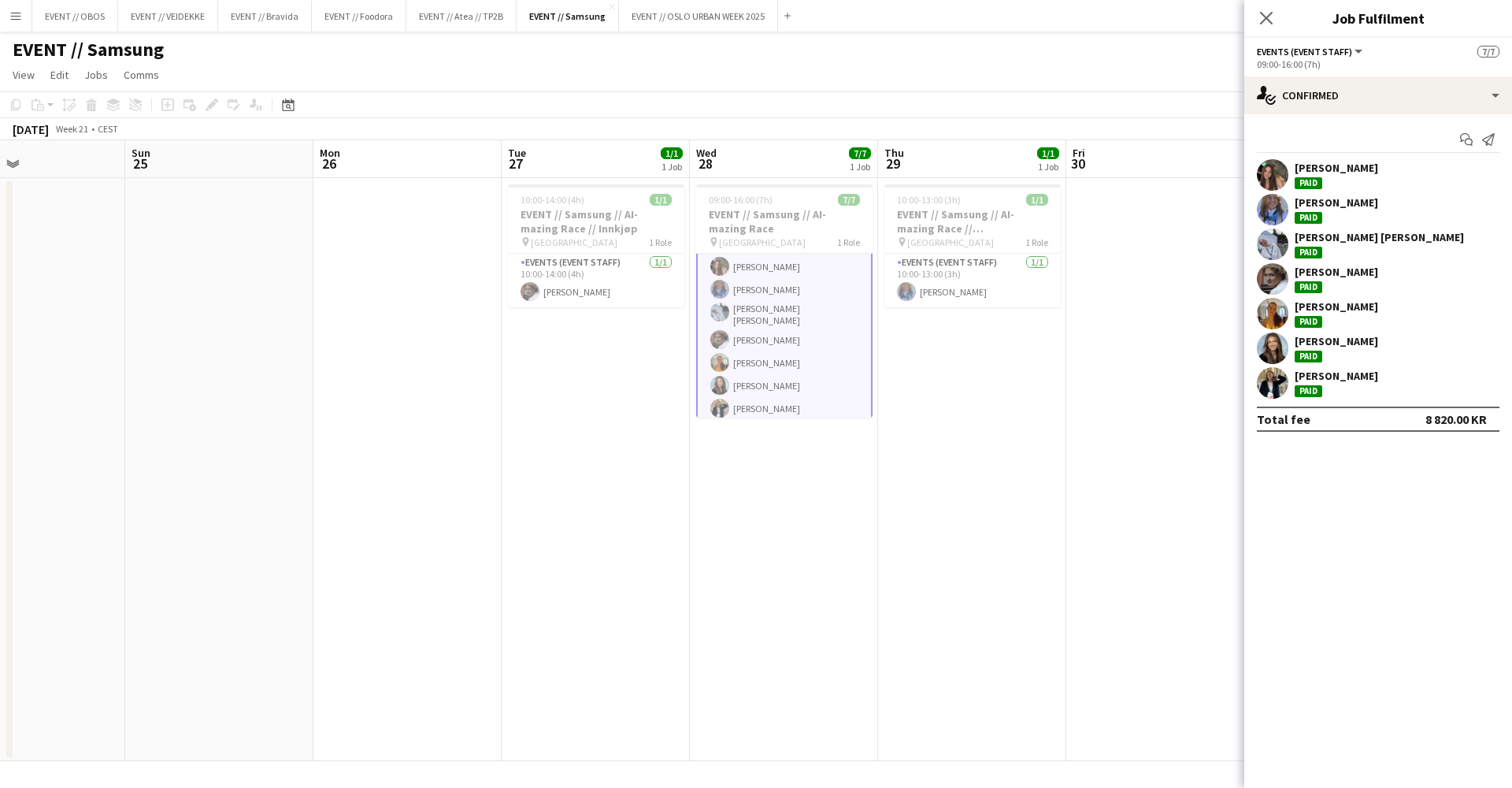
click at [1272, 334] on app-user-avatar at bounding box center [1273, 348] width 31 height 31
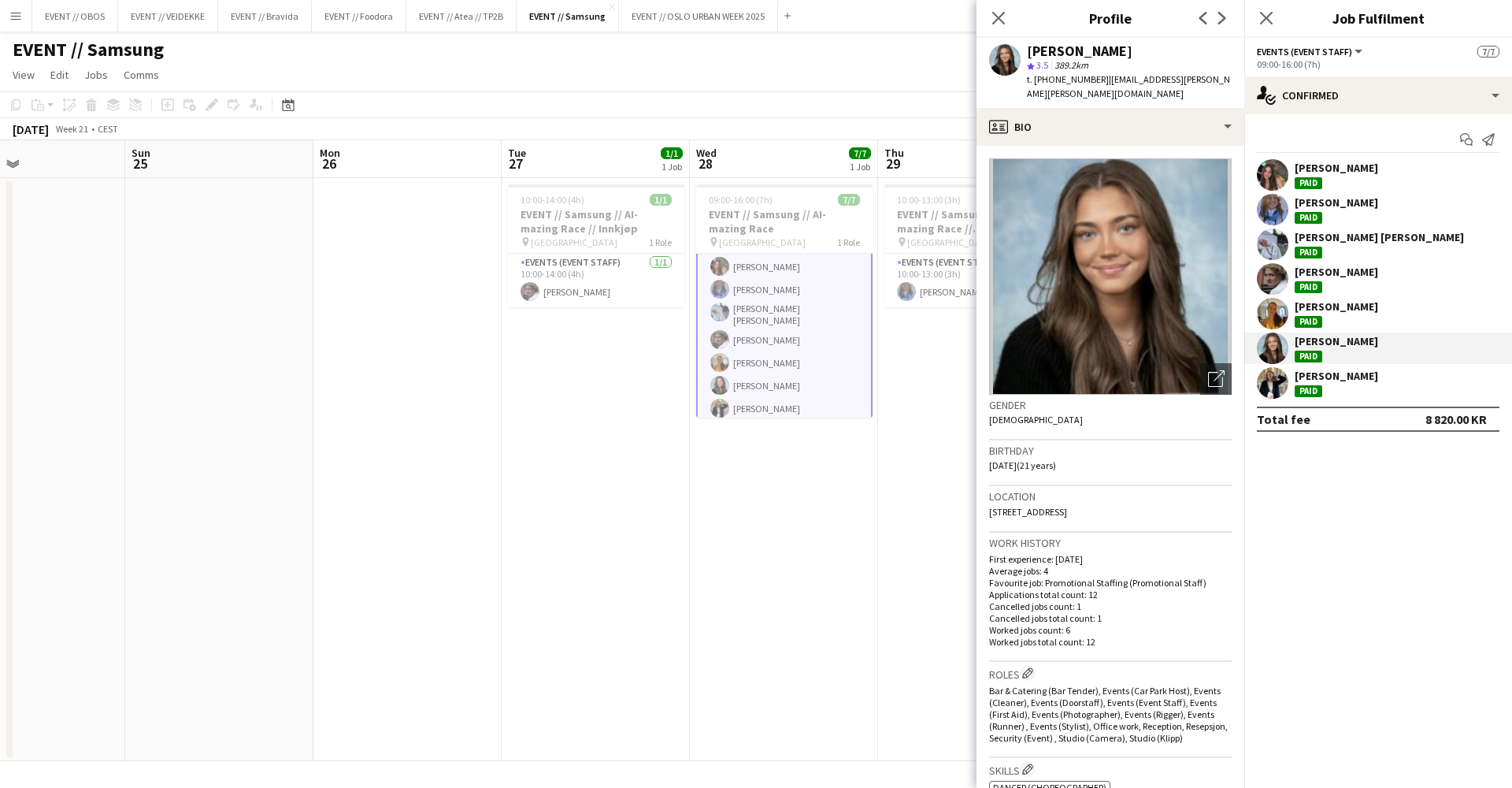
click at [1154, 102] on div "[PERSON_NAME] star 3.5 389.2km t. [PHONE_NUMBER] | [EMAIL_ADDRESS][PERSON_NAME]…" at bounding box center [1110, 73] width 268 height 70
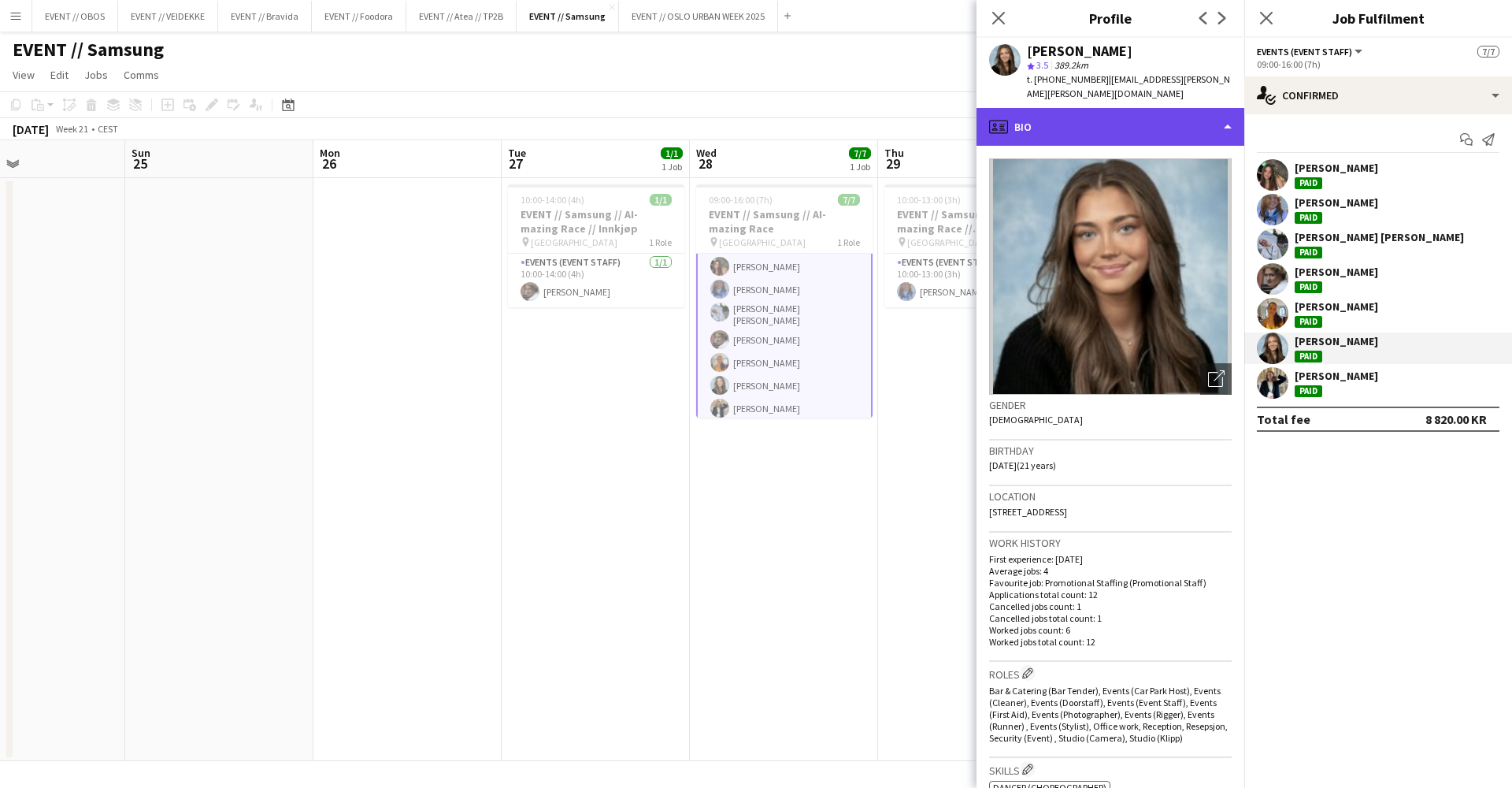
click at [1154, 111] on div "profile Bio" at bounding box center [1110, 127] width 268 height 38
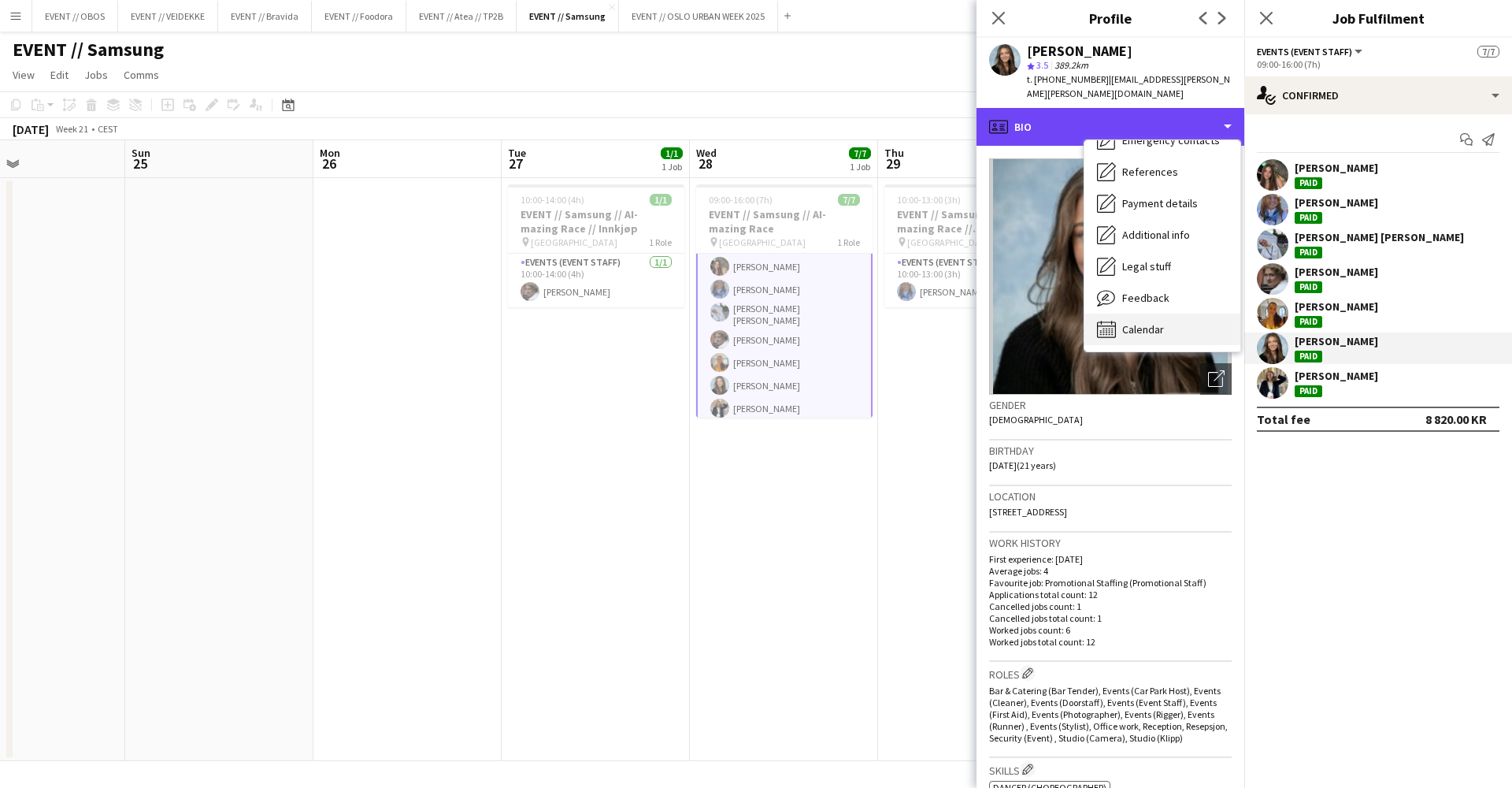
scroll to position [149, 0]
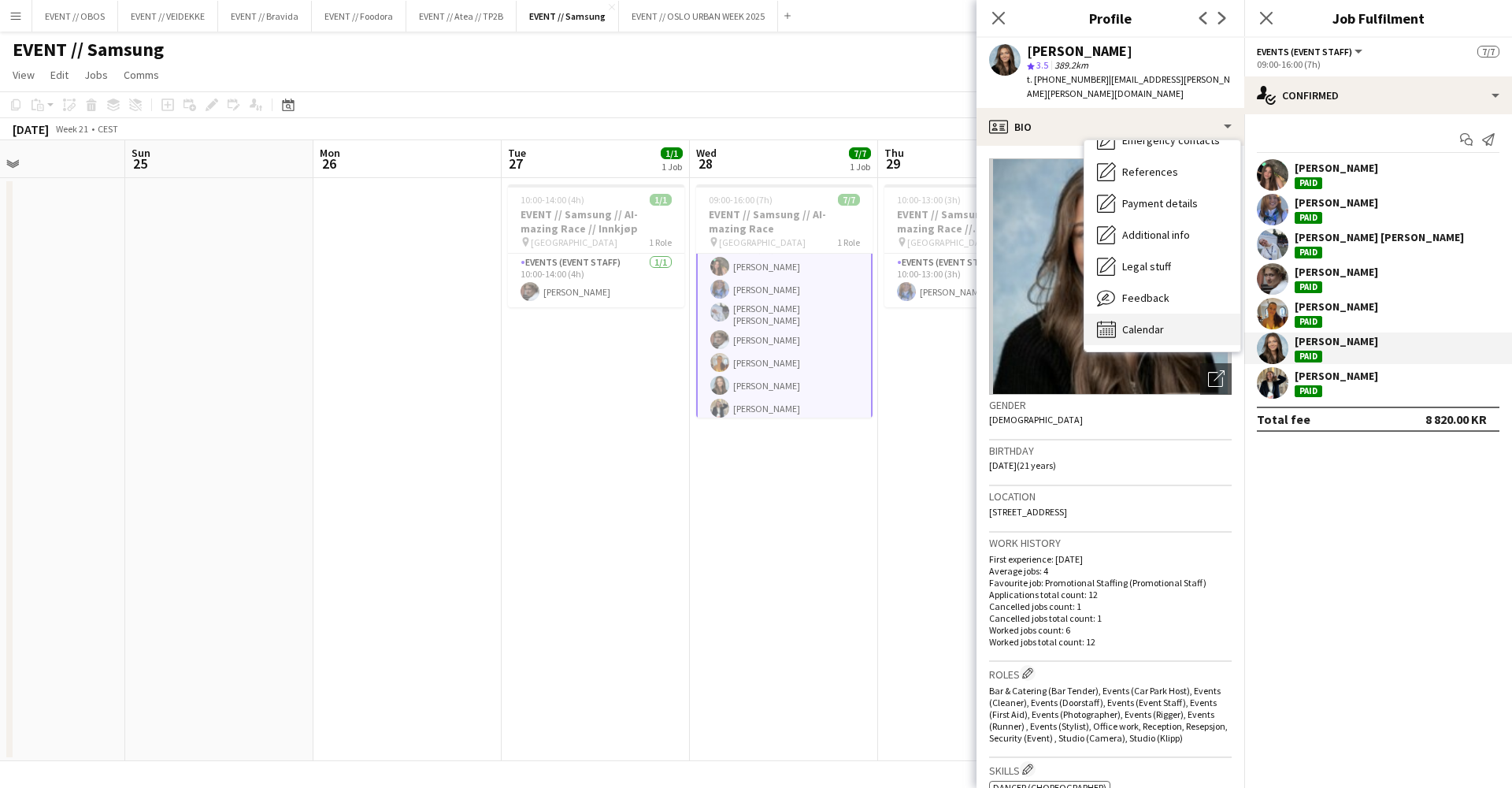
click at [1169, 322] on div "Calendar Calendar" at bounding box center [1163, 329] width 156 height 31
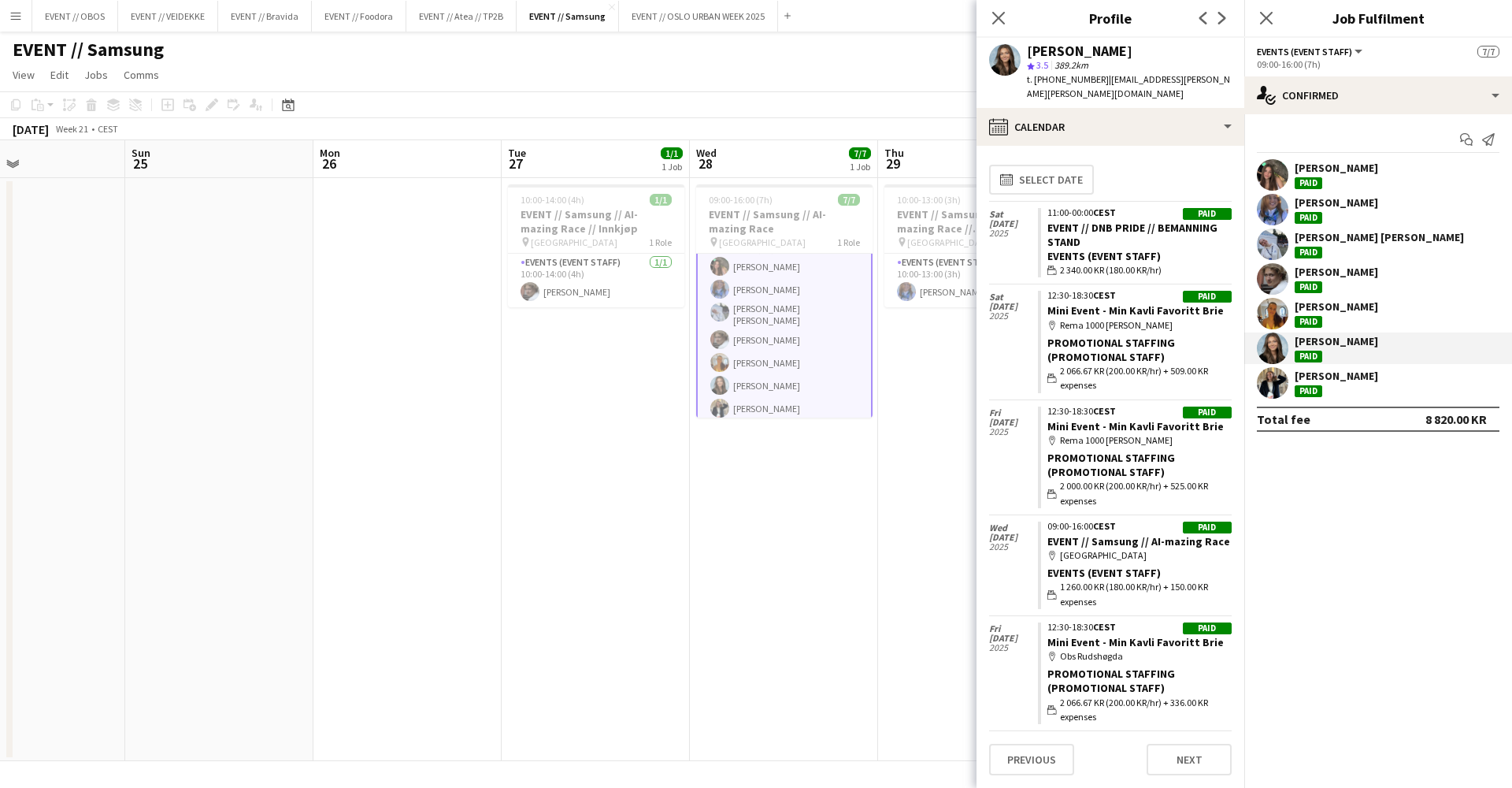
click at [901, 428] on app-date-cell "10:00-13:00 (3h) 1/1 EVENT // Samsung // AI-mazing Race // Tilbakelevering pin …" at bounding box center [972, 469] width 188 height 583
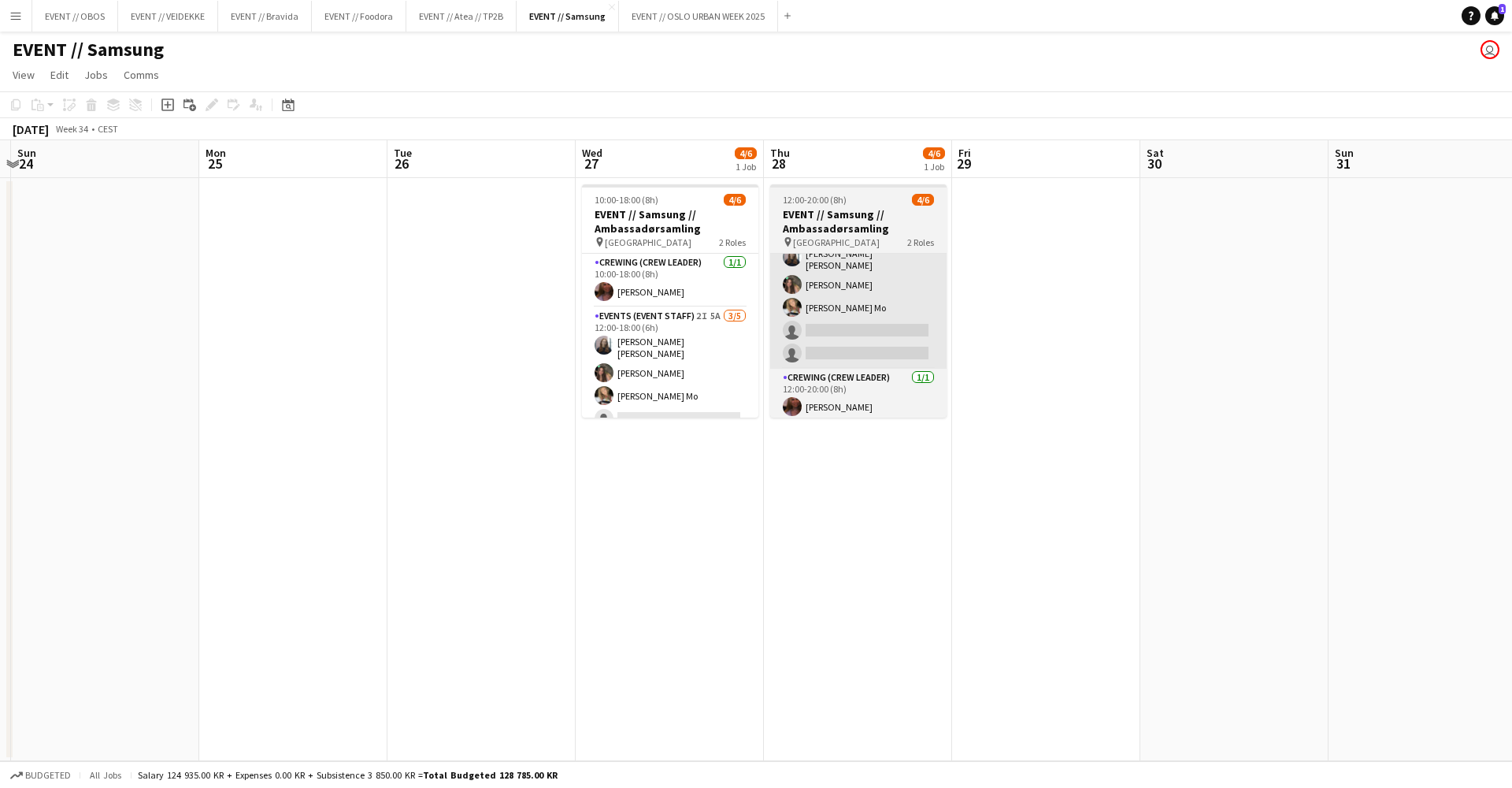
click at [821, 334] on app-card-role "Events (Event Staff) 9I 4A [DATE] 12:00-18:00 (6h) [PERSON_NAME] [PERSON_NAME] …" at bounding box center [859, 294] width 177 height 150
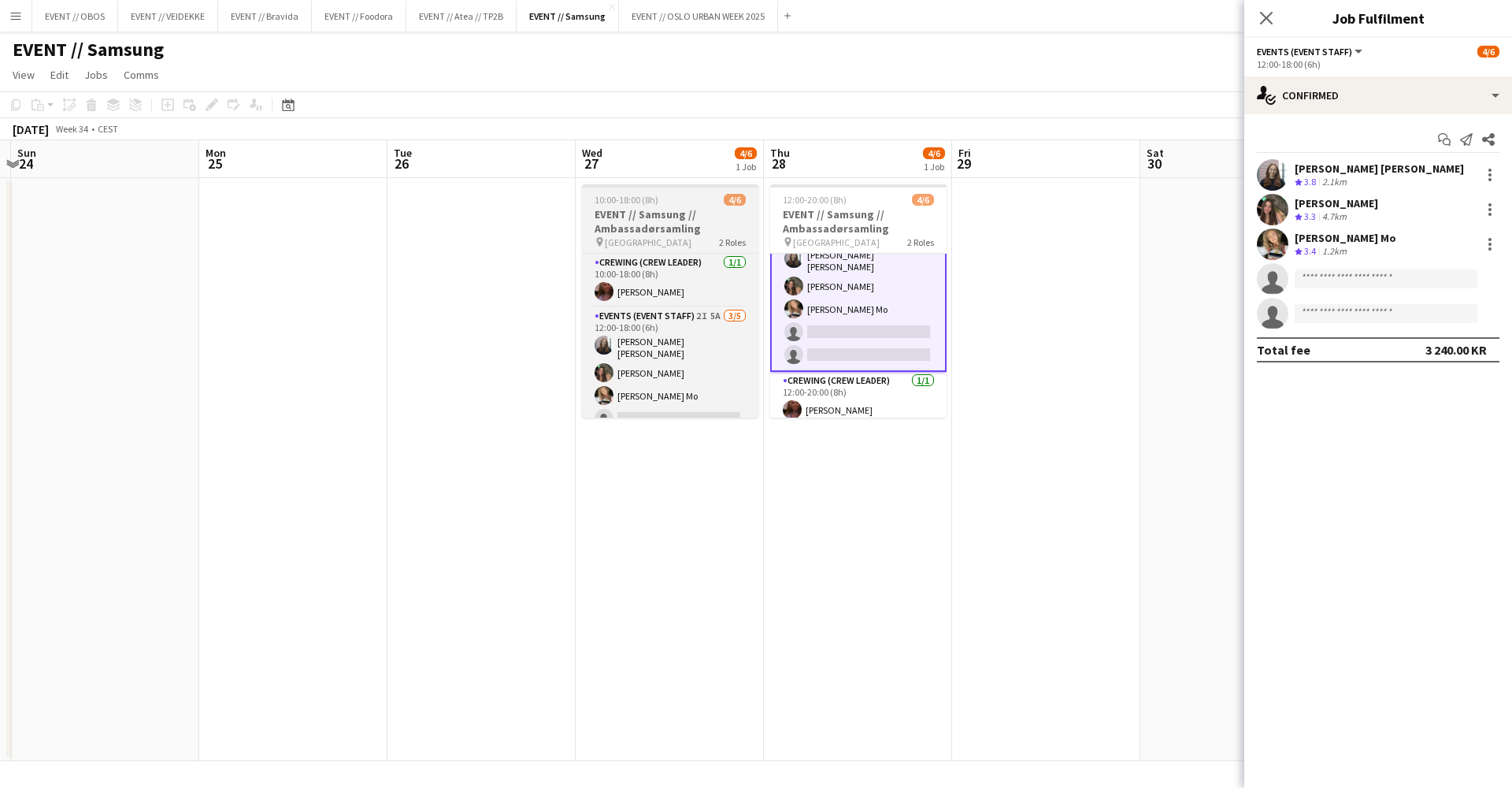
click at [635, 237] on div "pin Oslo 2 Roles" at bounding box center [671, 242] width 177 height 13
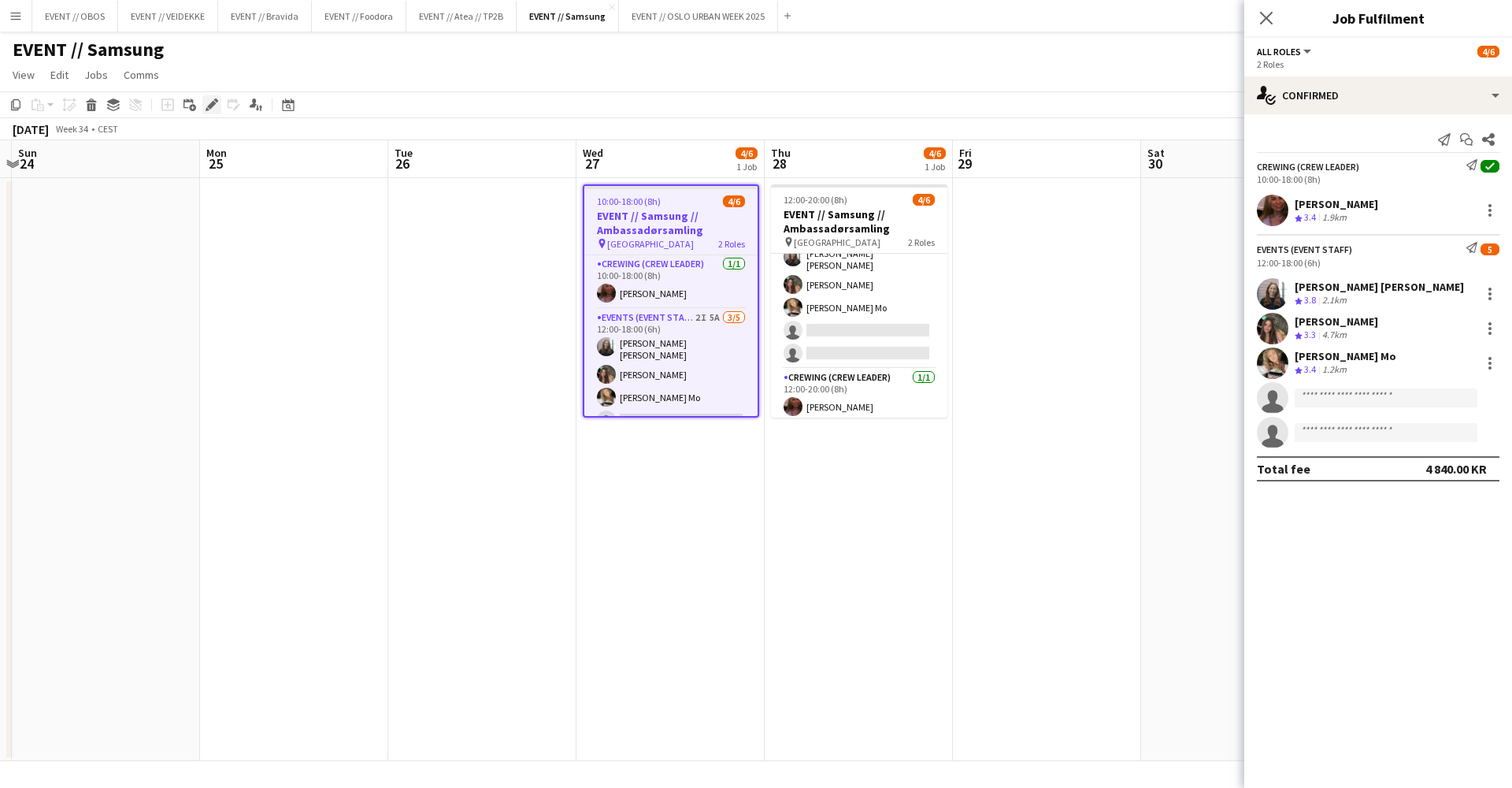
click at [208, 108] on icon "Edit" at bounding box center [211, 105] width 13 height 13
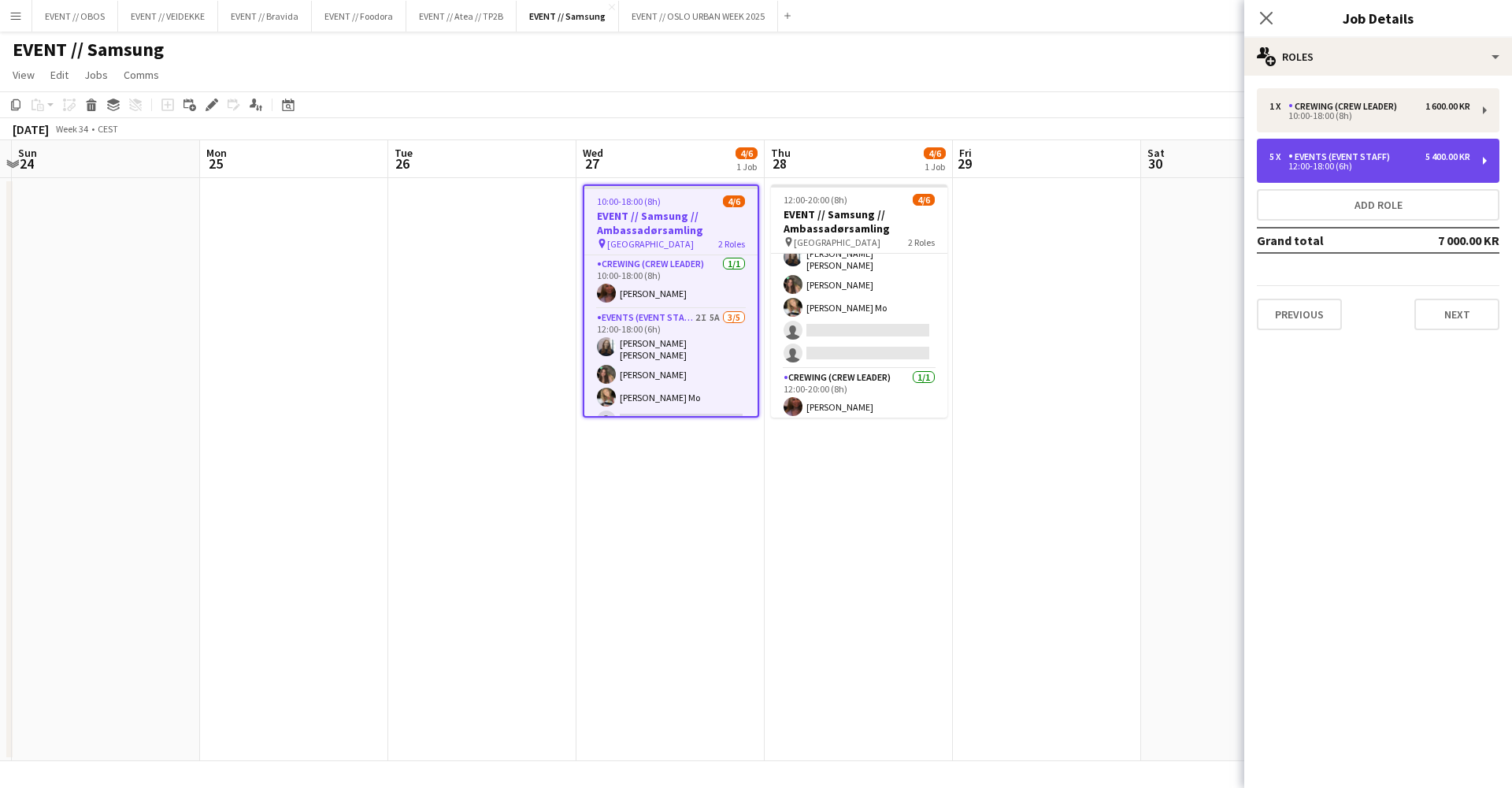
click at [1294, 167] on div "12:00-18:00 (6h)" at bounding box center [1370, 166] width 201 height 8
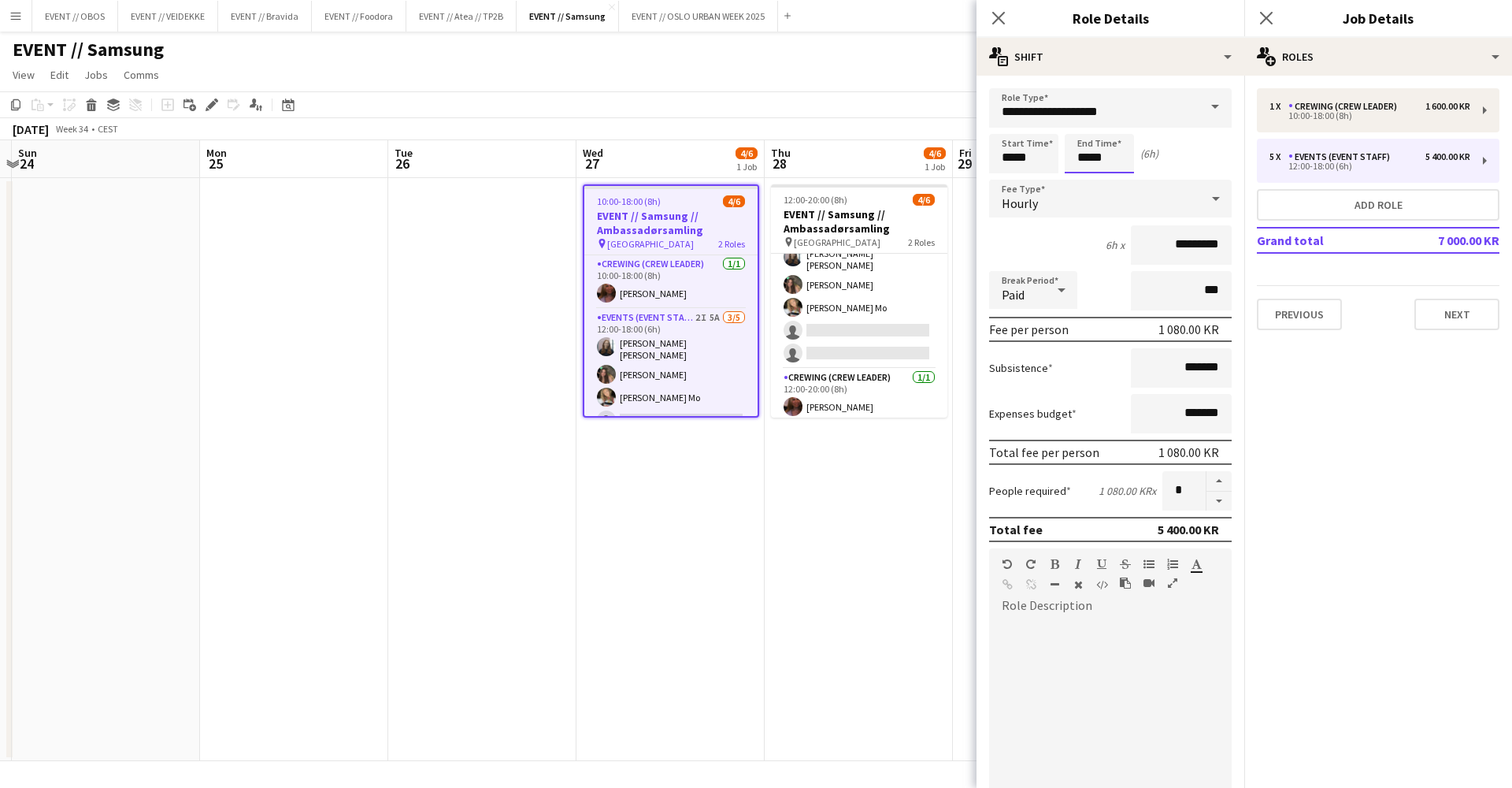
click at [1086, 155] on input "*****" at bounding box center [1100, 153] width 69 height 39
click at [1086, 167] on input "*****" at bounding box center [1100, 153] width 69 height 39
click at [1087, 171] on input "*****" at bounding box center [1100, 153] width 69 height 39
type input "*****"
click at [1087, 177] on div at bounding box center [1084, 181] width 31 height 16
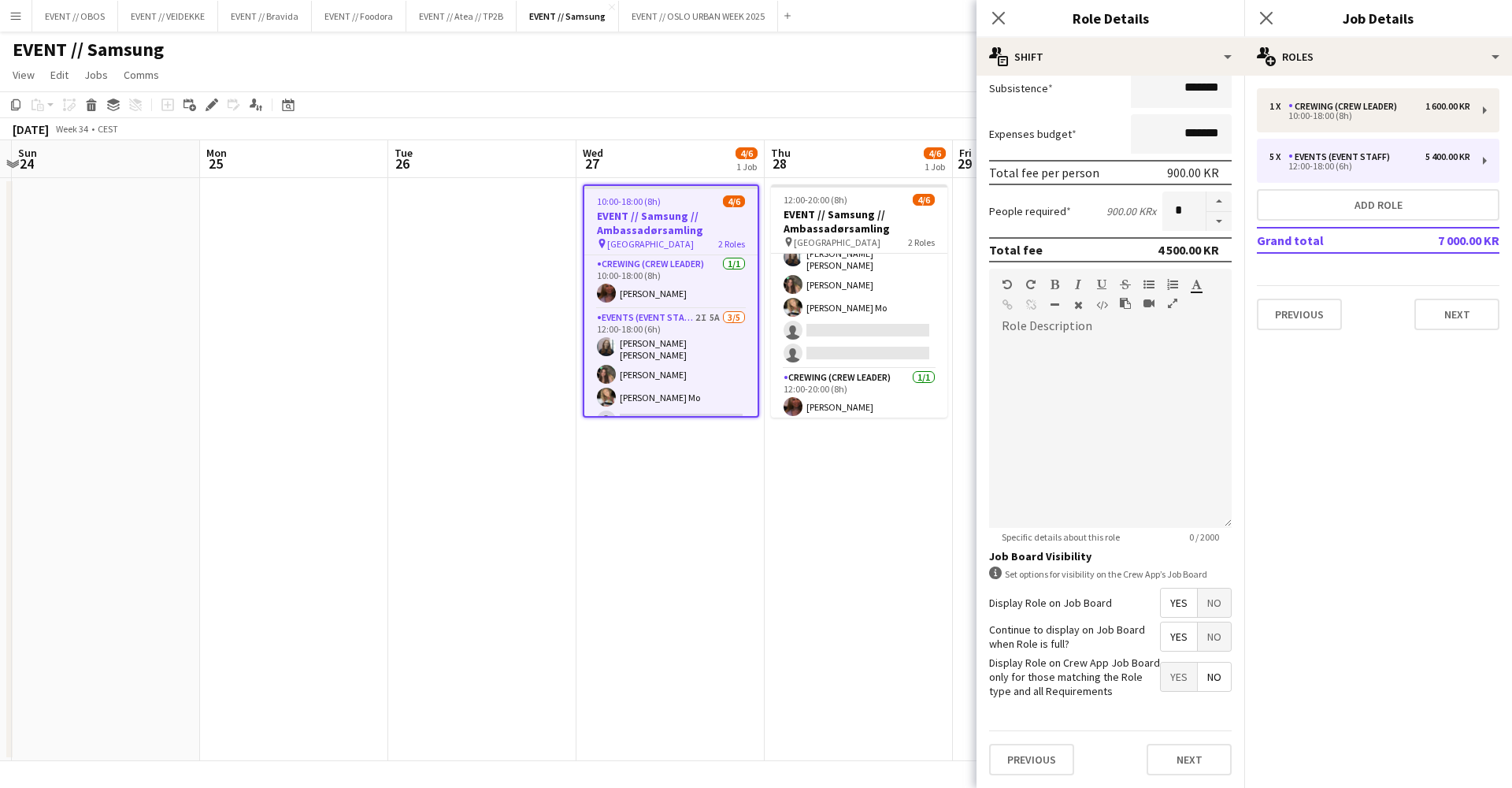
scroll to position [279, 0]
click at [1227, 748] on button "Next" at bounding box center [1189, 760] width 85 height 31
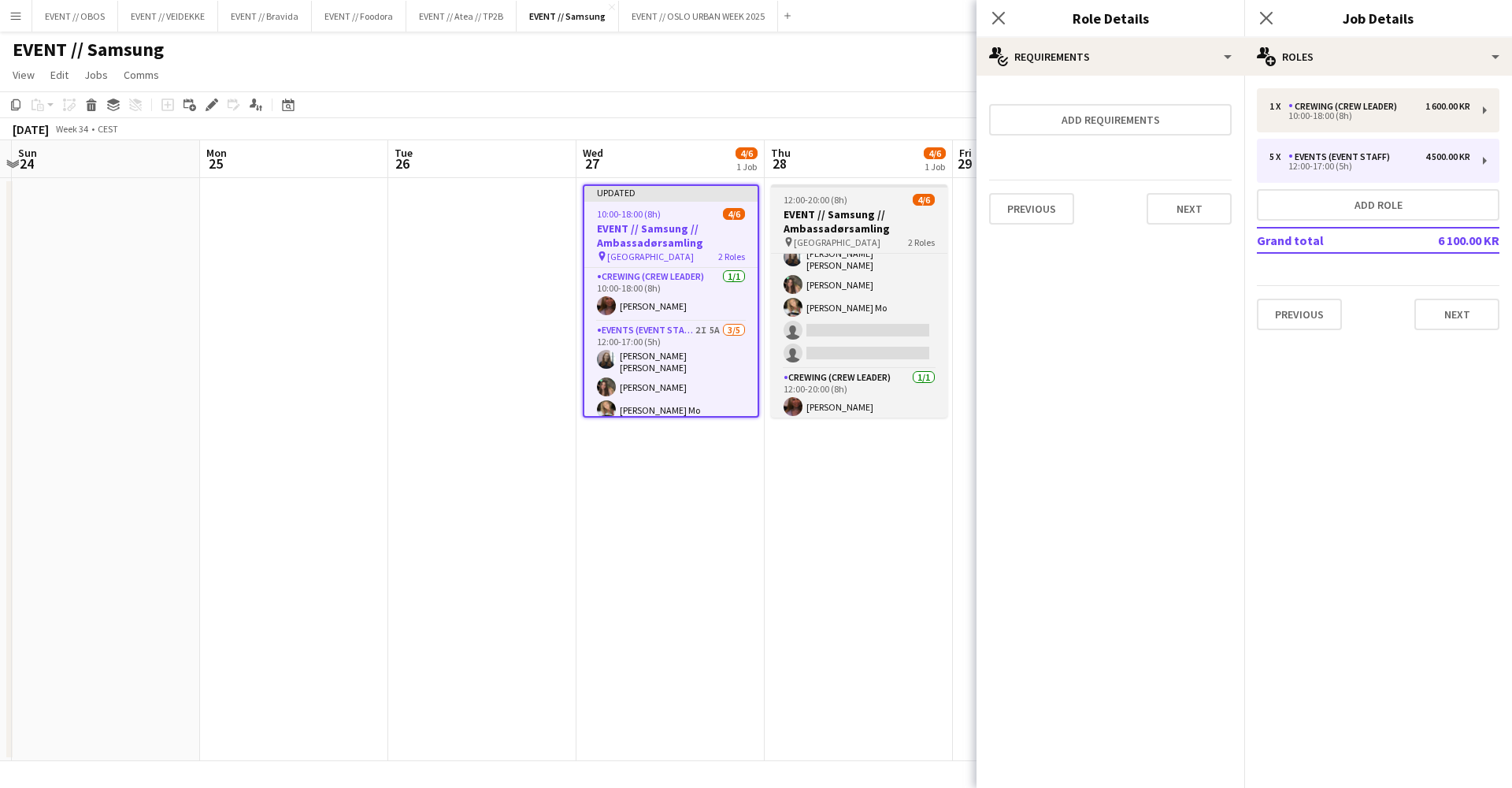
click at [808, 239] on span "[GEOGRAPHIC_DATA]" at bounding box center [837, 243] width 87 height 12
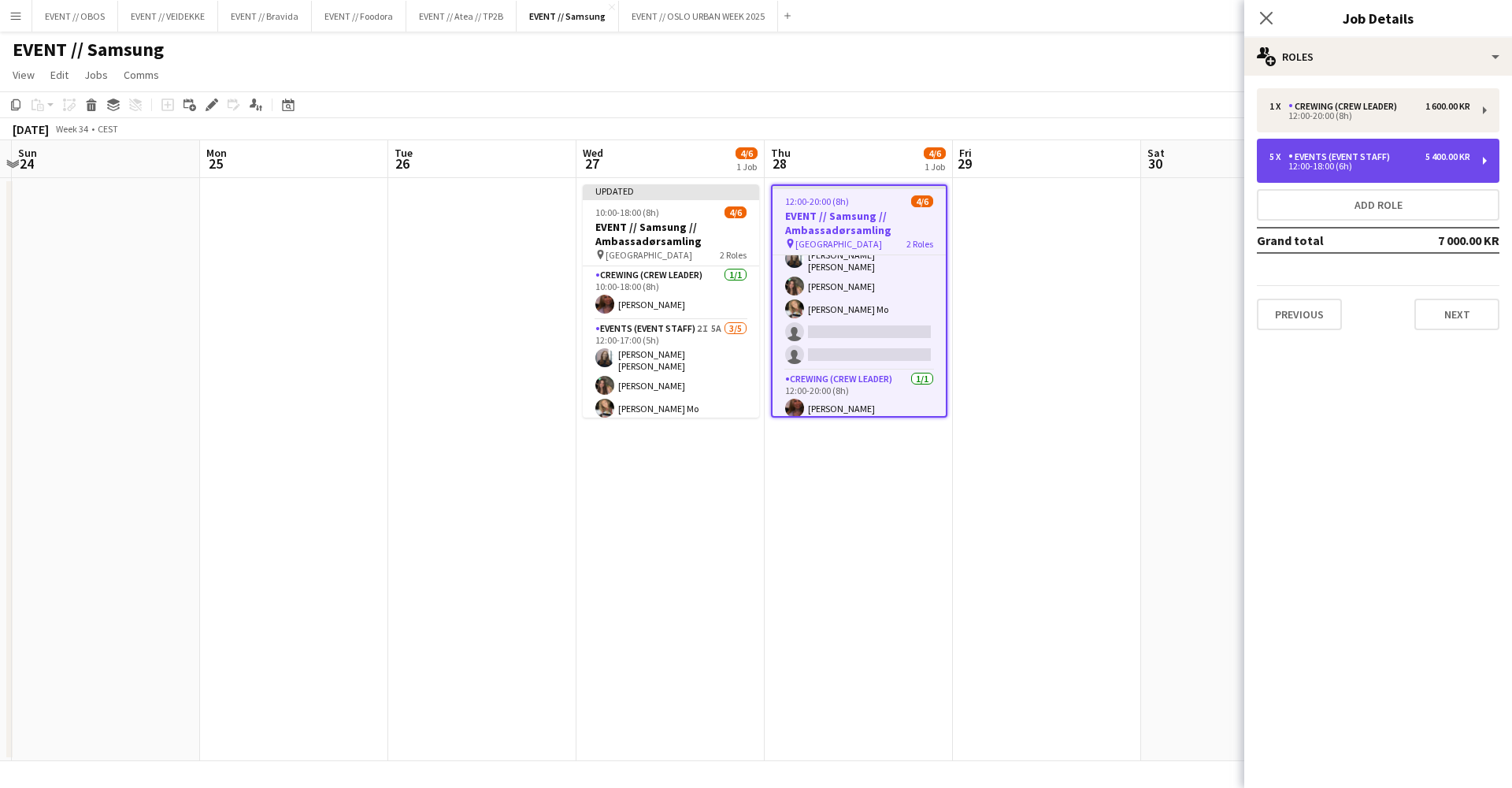
click at [1366, 169] on div "12:00-18:00 (6h)" at bounding box center [1370, 166] width 201 height 8
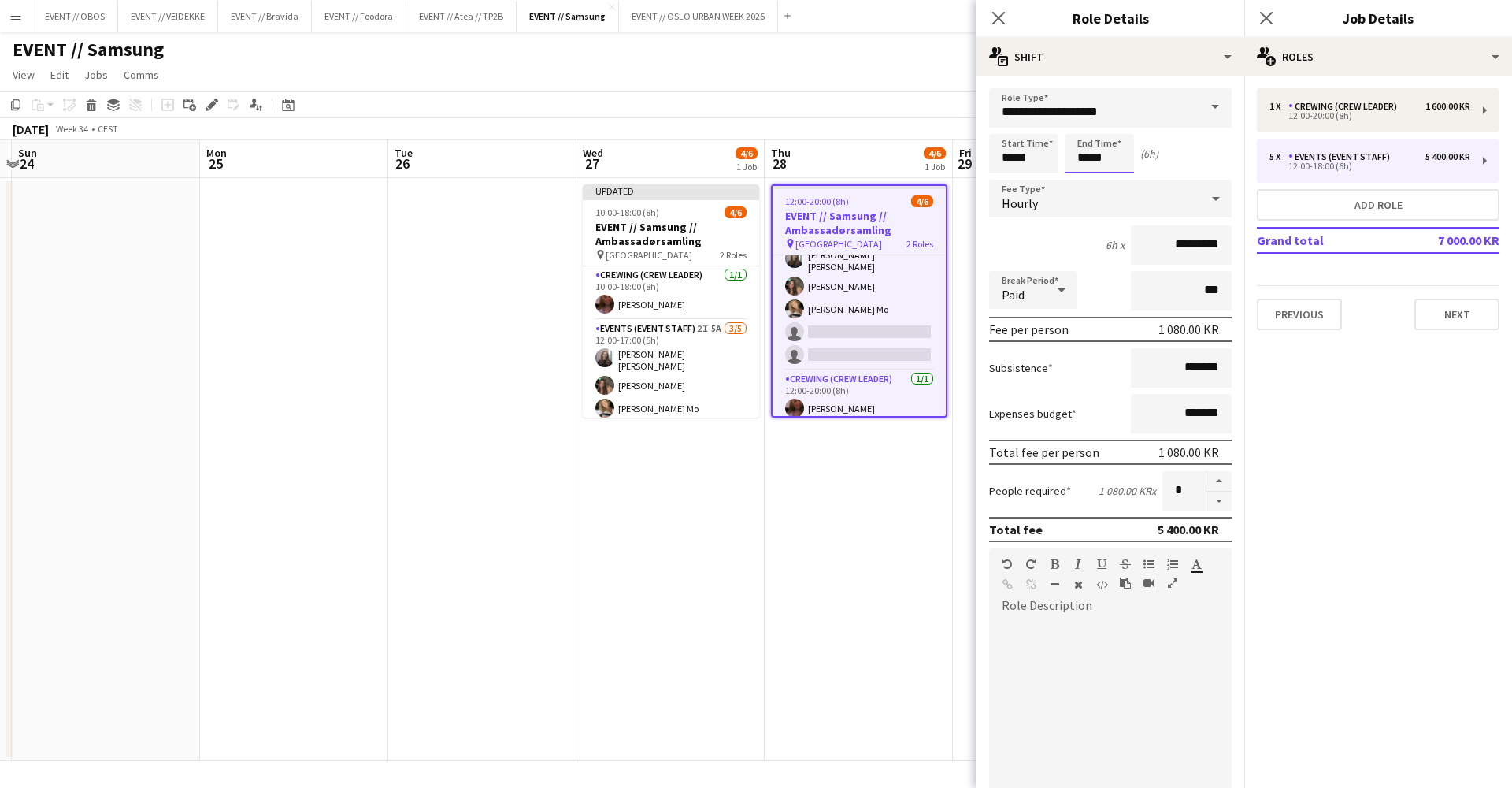
click at [1085, 146] on input "*****" at bounding box center [1100, 153] width 69 height 39
click at [1117, 180] on div at bounding box center [1115, 181] width 31 height 16
click at [1084, 183] on div at bounding box center [1084, 181] width 31 height 16
type input "*****"
click at [1116, 127] on div at bounding box center [1115, 126] width 31 height 16
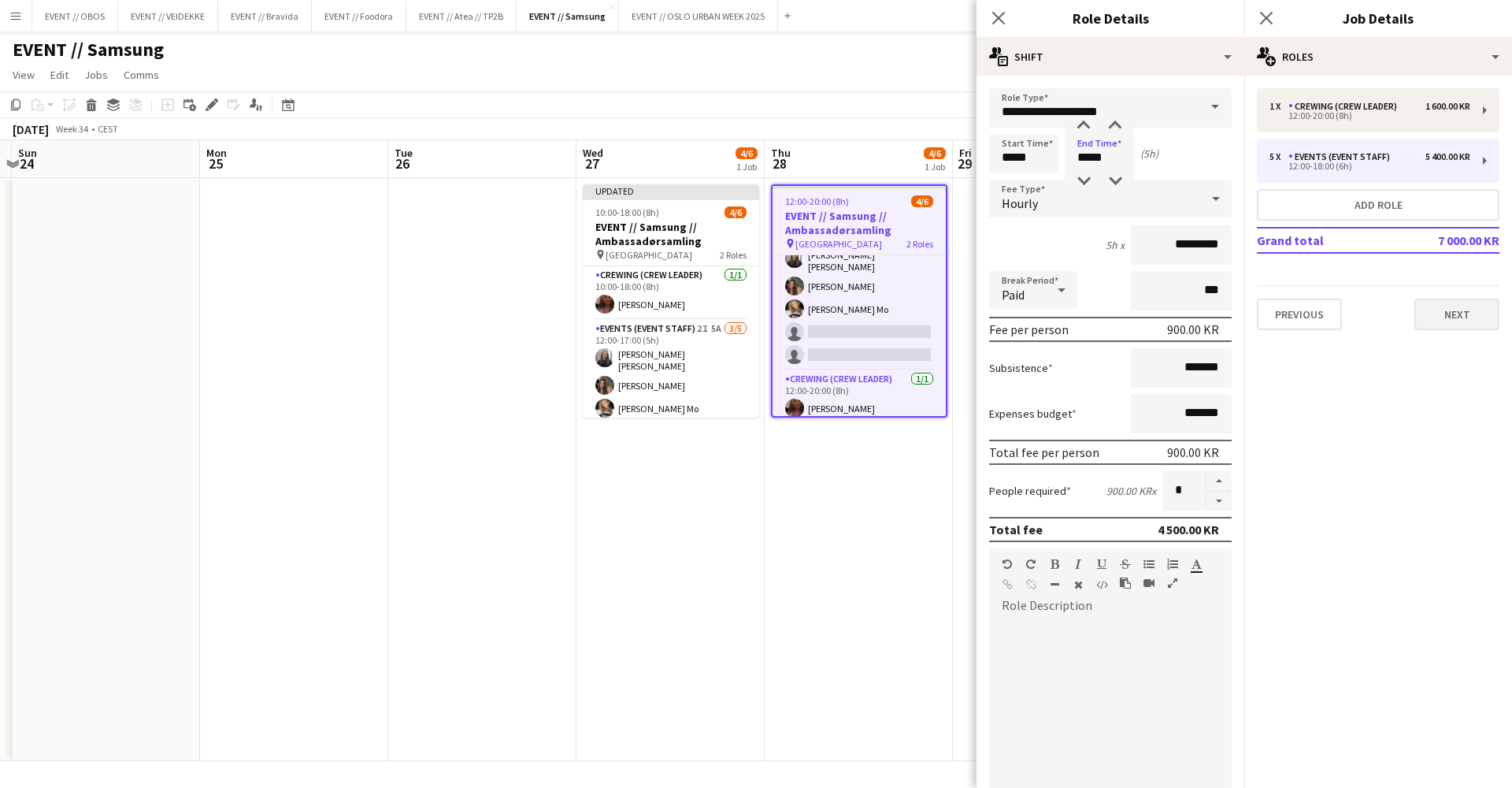
click at [1453, 305] on button "Next" at bounding box center [1457, 315] width 85 height 31
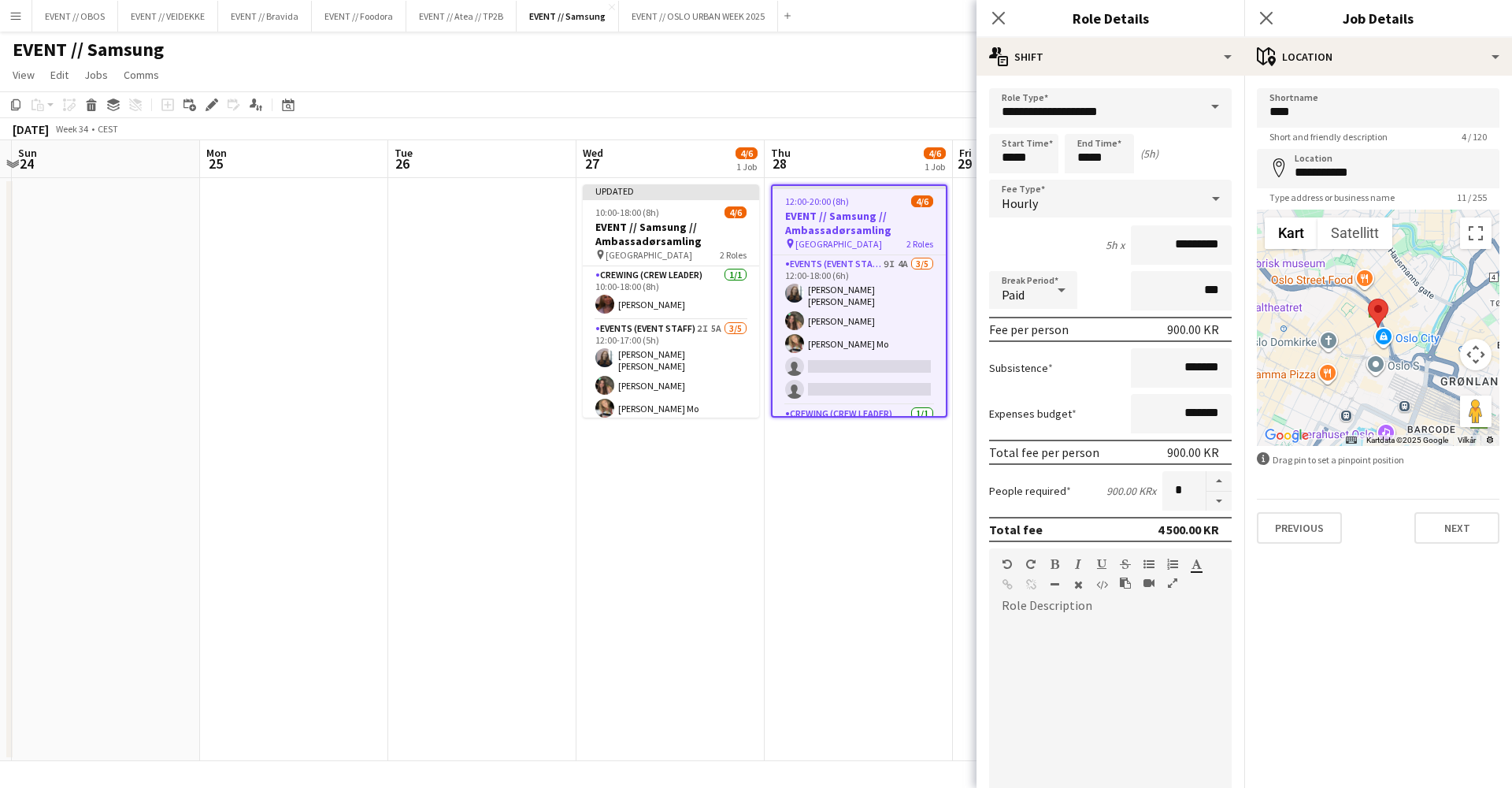
click at [891, 53] on div "EVENT // Samsung user" at bounding box center [756, 46] width 1512 height 30
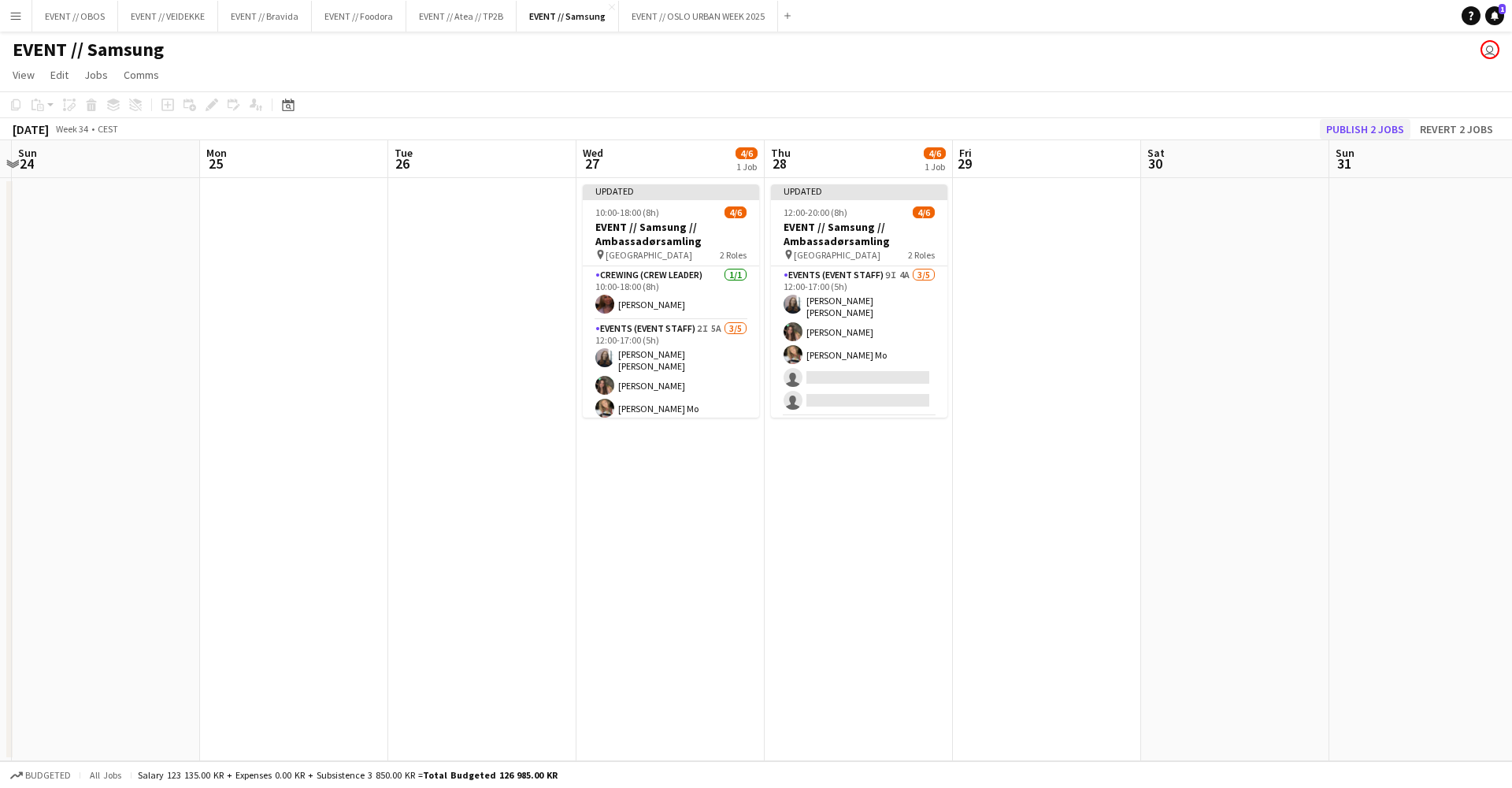
click at [1354, 130] on button "Publish 2 jobs" at bounding box center [1365, 129] width 91 height 21
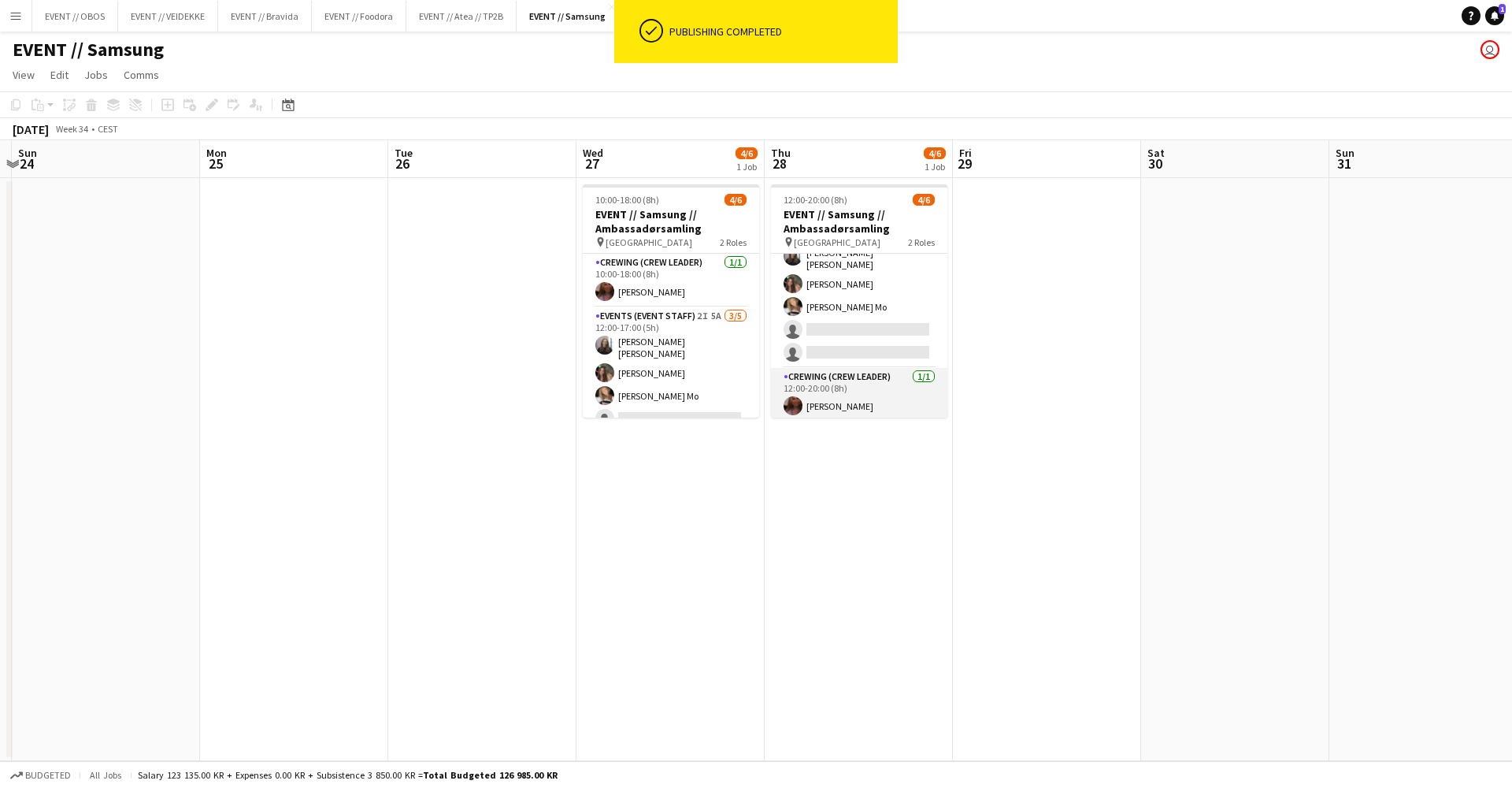
scroll to position [35, 0]
click at [845, 368] on app-card-role "Crewing (Crew Leader) [DATE] 12:00-20:00 (8h) [PERSON_NAME]" at bounding box center [860, 395] width 177 height 54
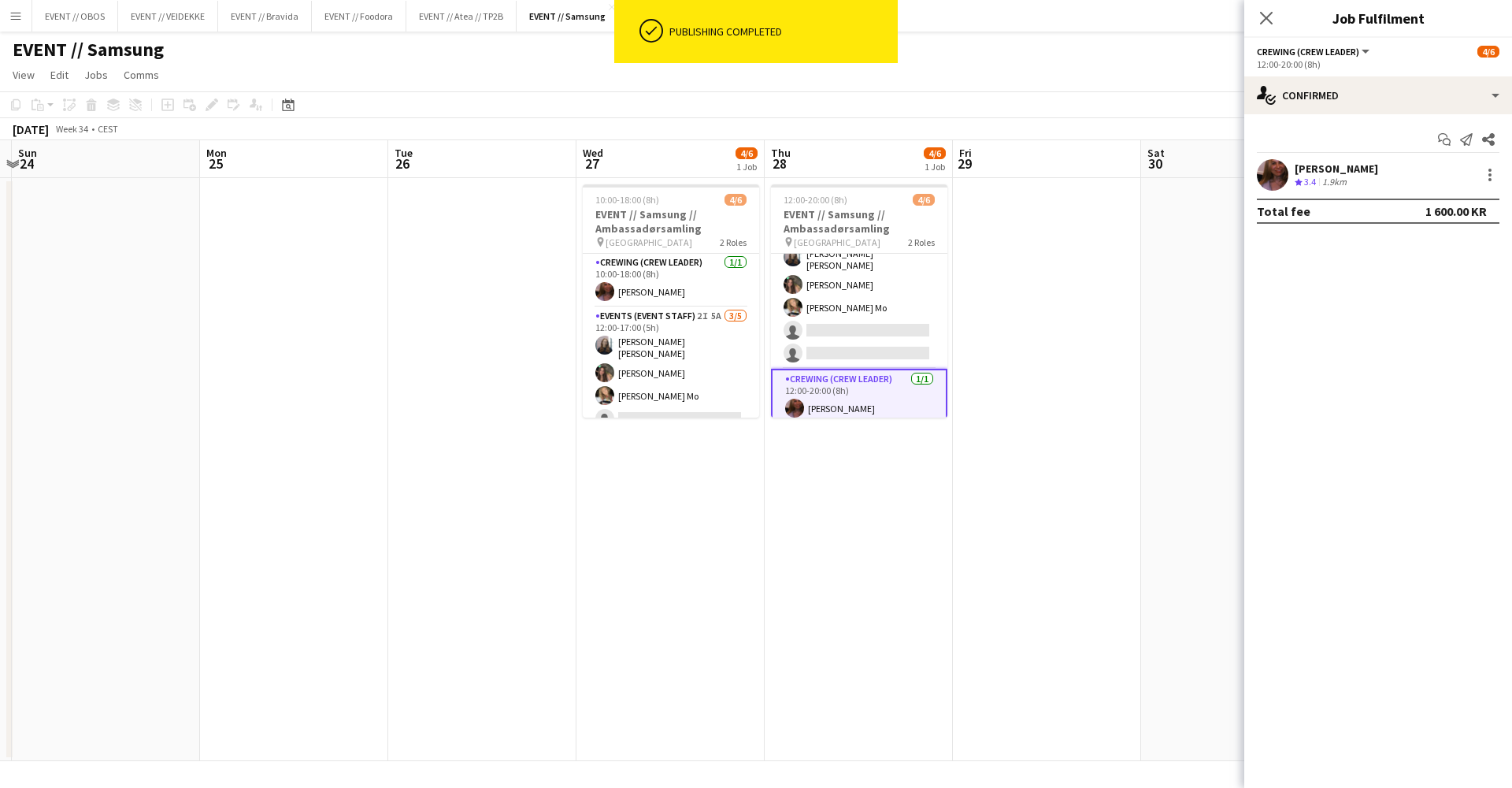
click at [1009, 356] on app-date-cell at bounding box center [1047, 469] width 188 height 583
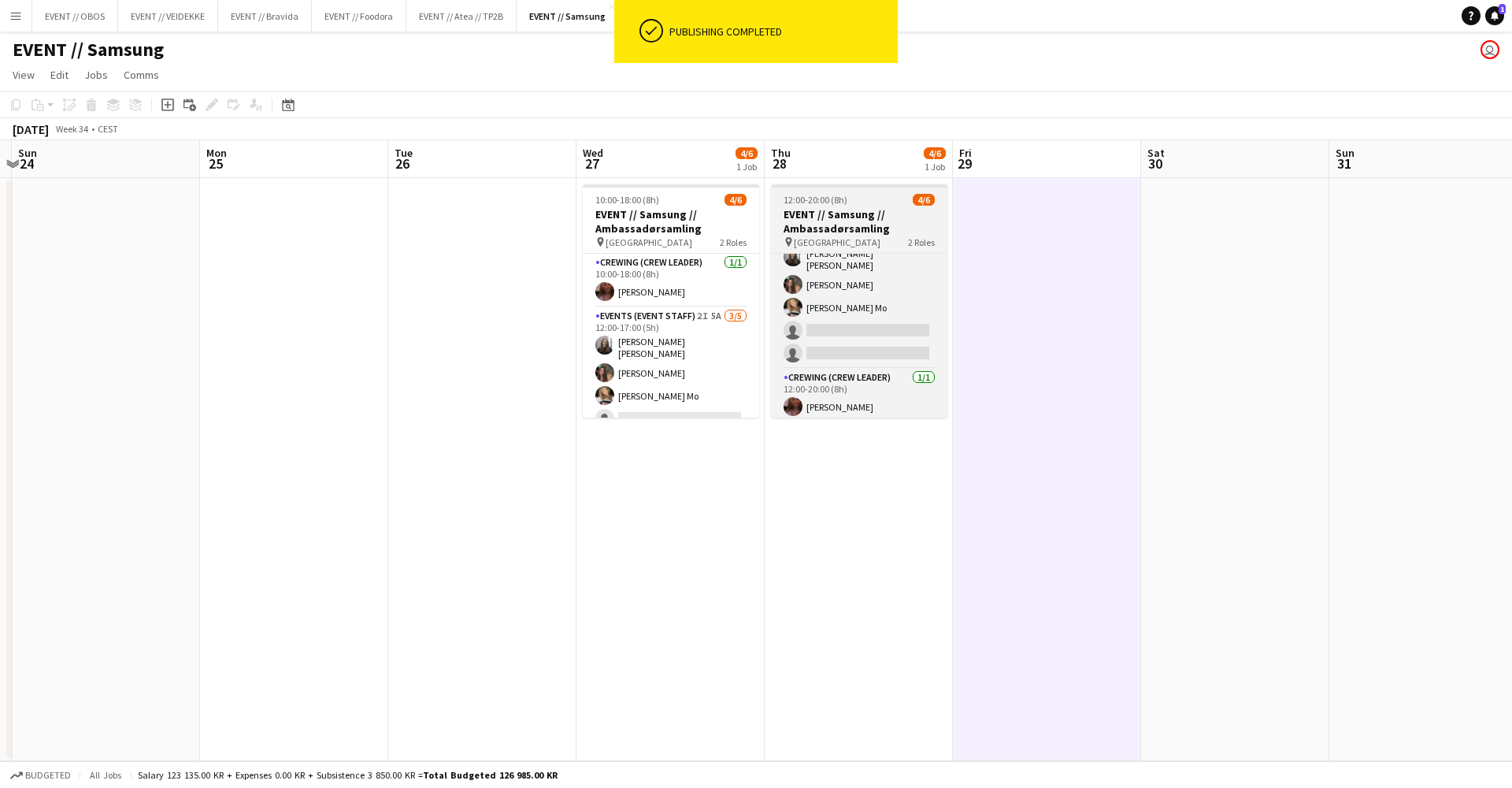
click at [832, 186] on div at bounding box center [860, 186] width 177 height 3
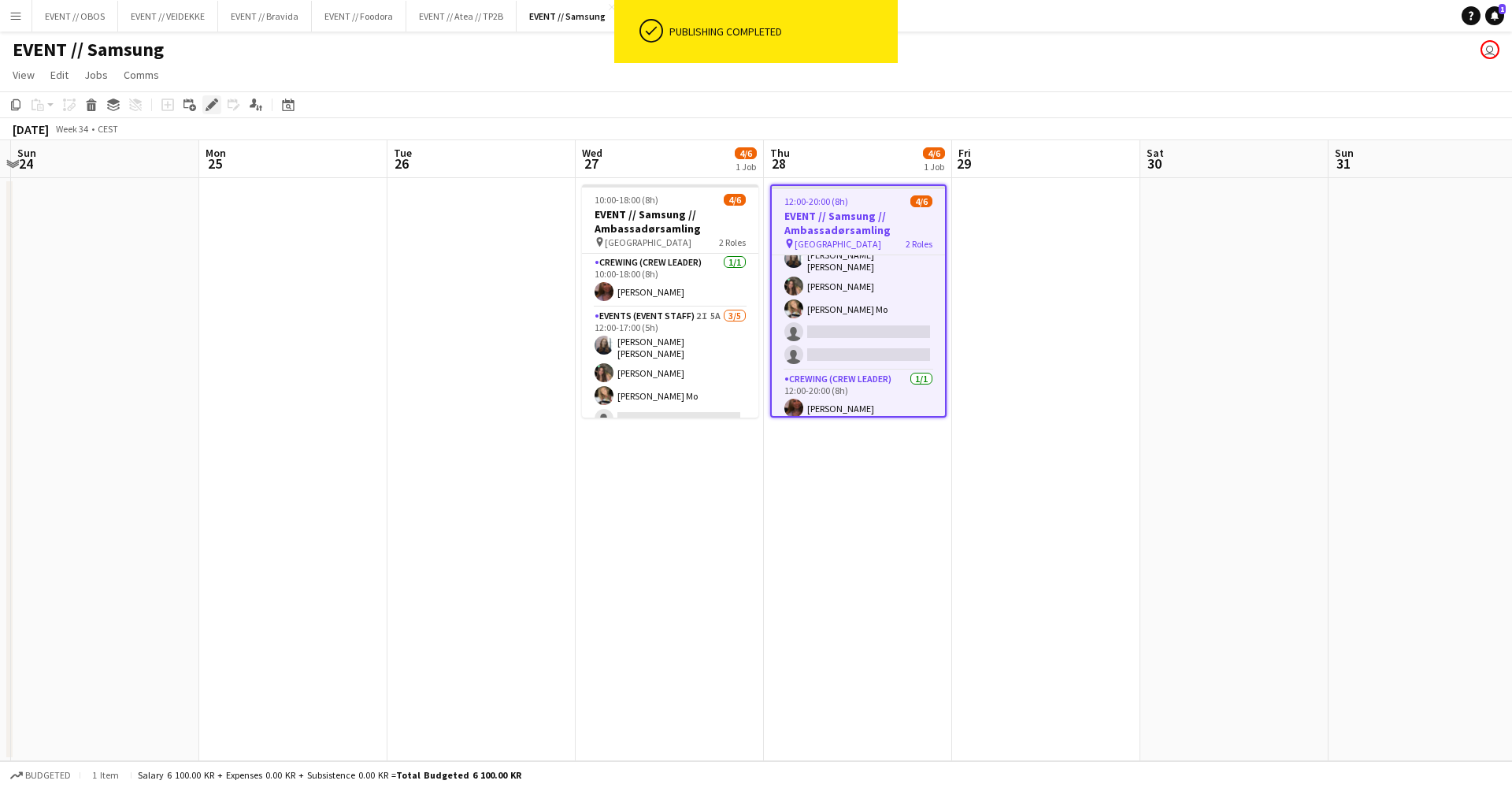
click at [215, 100] on icon at bounding box center [216, 101] width 4 height 4
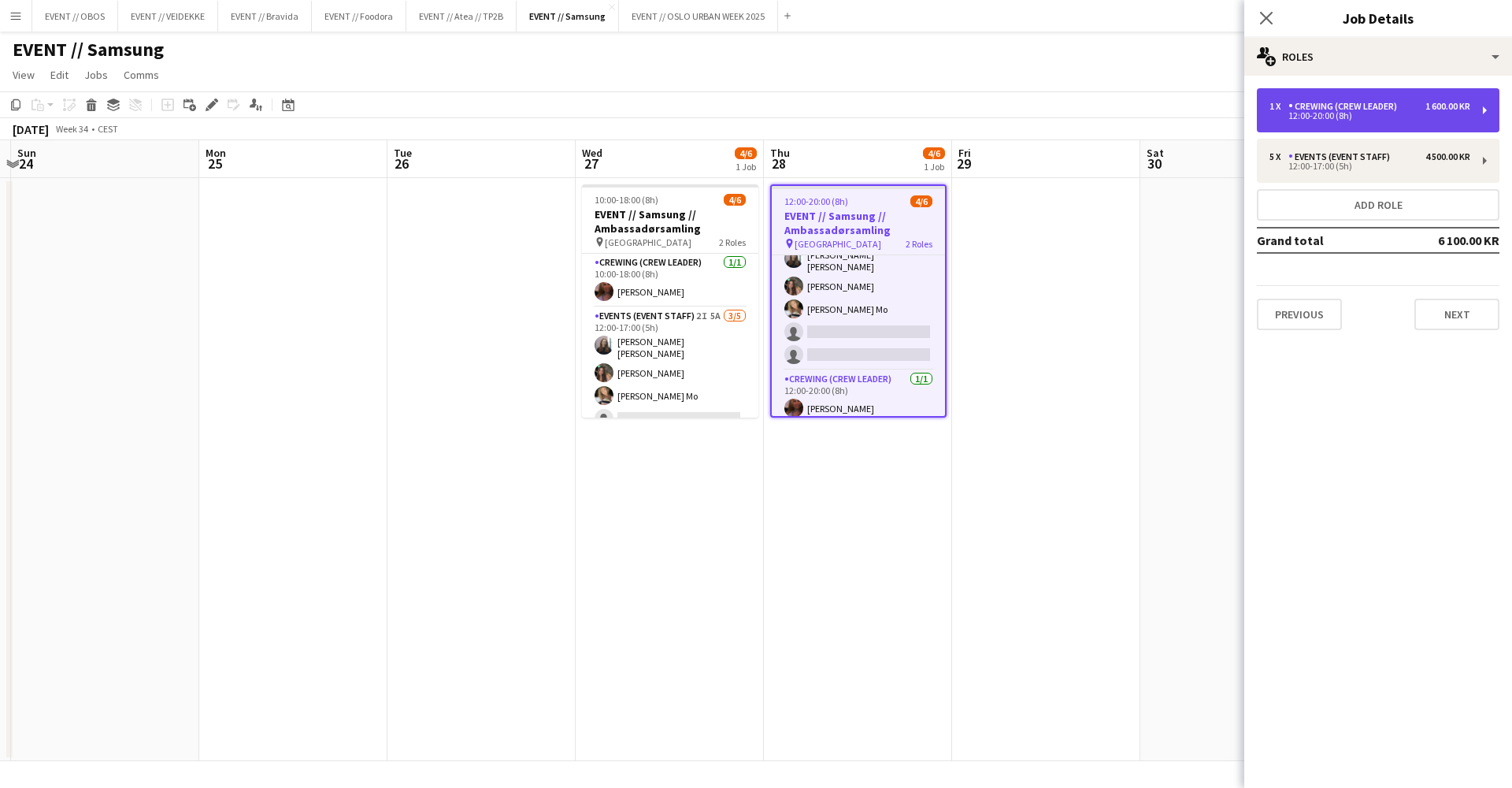
click at [1284, 110] on div "1 x" at bounding box center [1279, 106] width 19 height 11
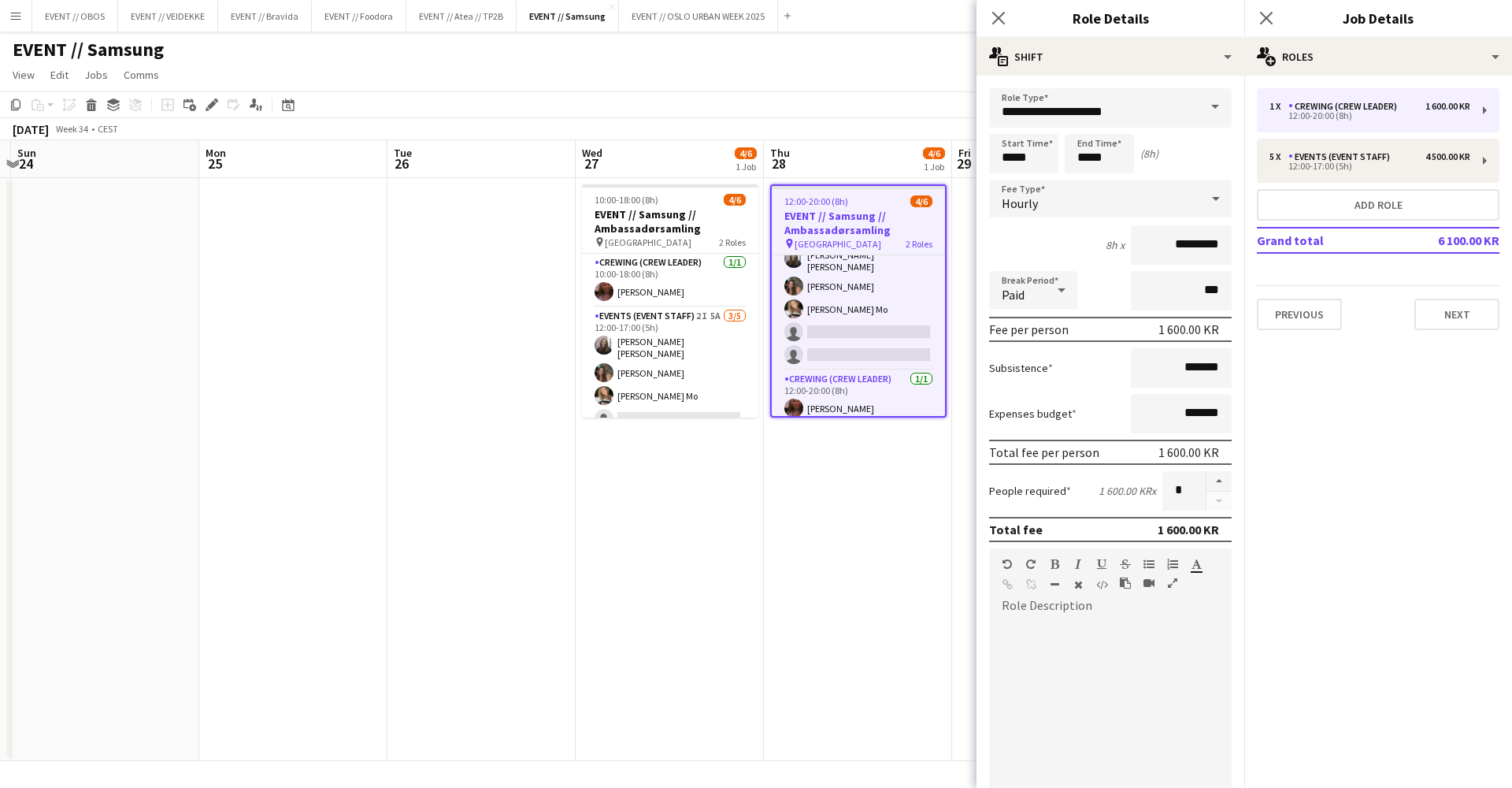
click at [1094, 176] on form "**********" at bounding box center [1110, 578] width 268 height 980
click at [1093, 168] on input "*****" at bounding box center [1100, 153] width 69 height 39
click at [1087, 178] on div at bounding box center [1084, 181] width 31 height 16
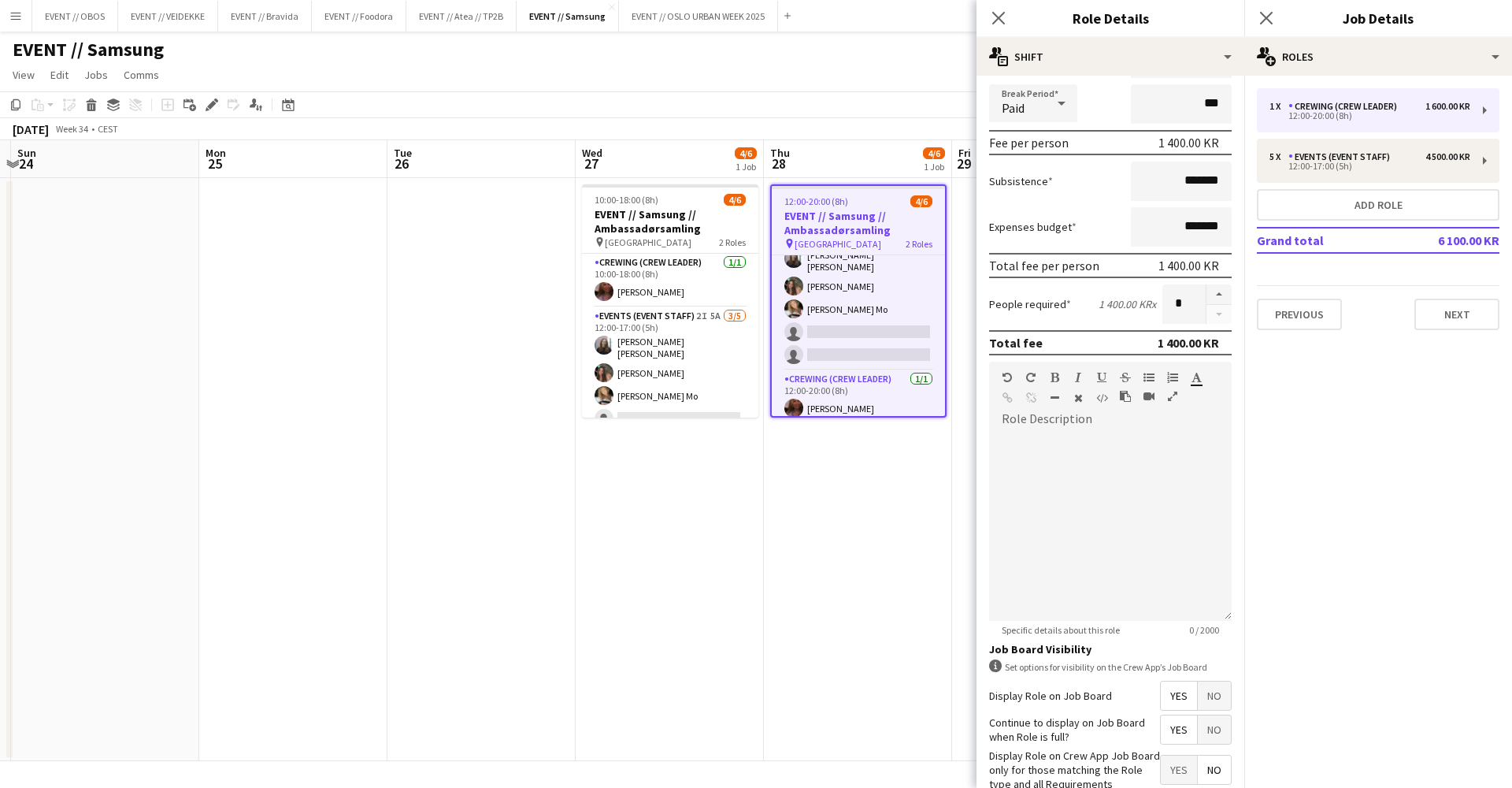
scroll to position [0, 0]
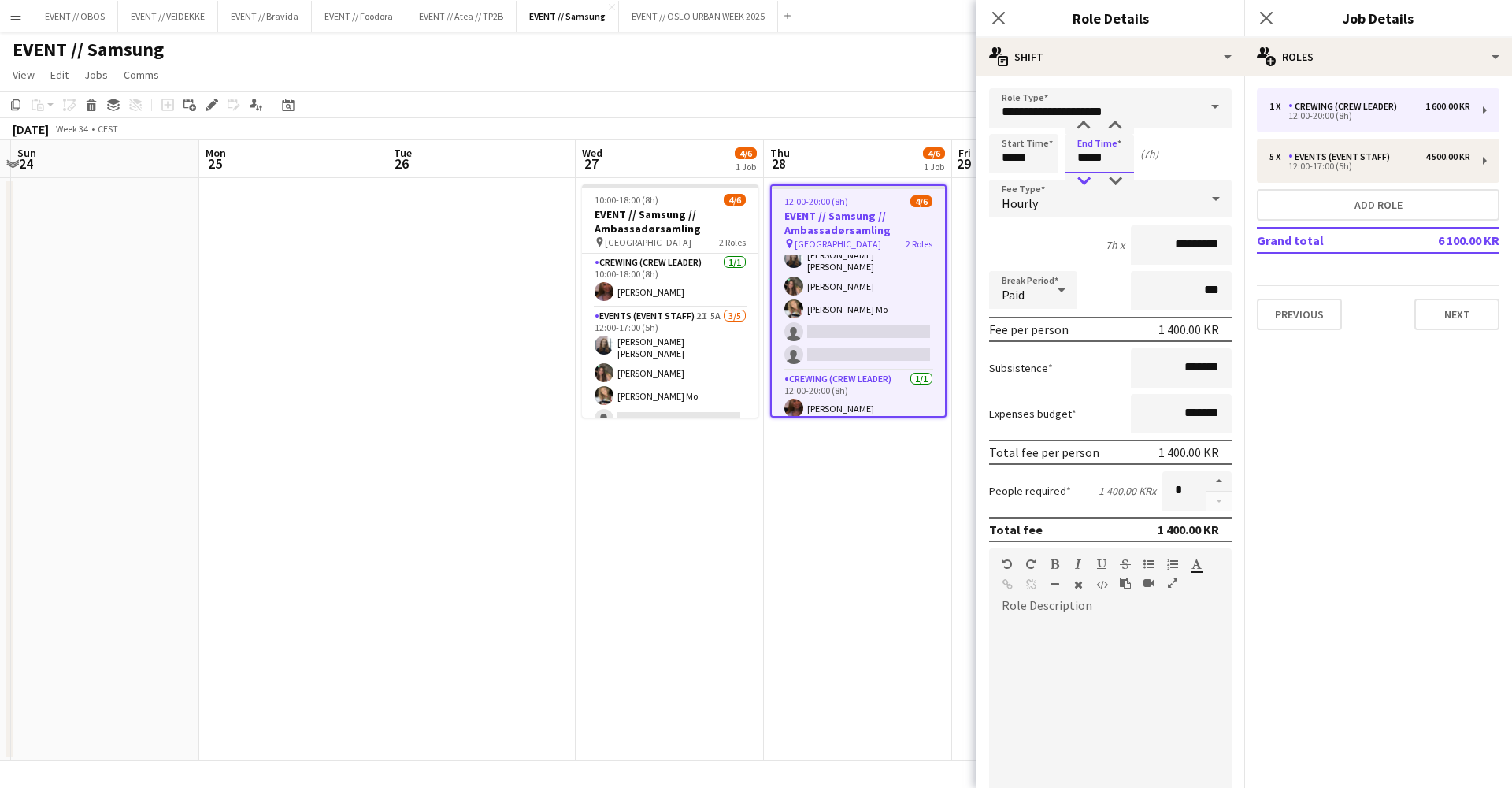
type input "*****"
click at [1081, 180] on div at bounding box center [1084, 181] width 31 height 16
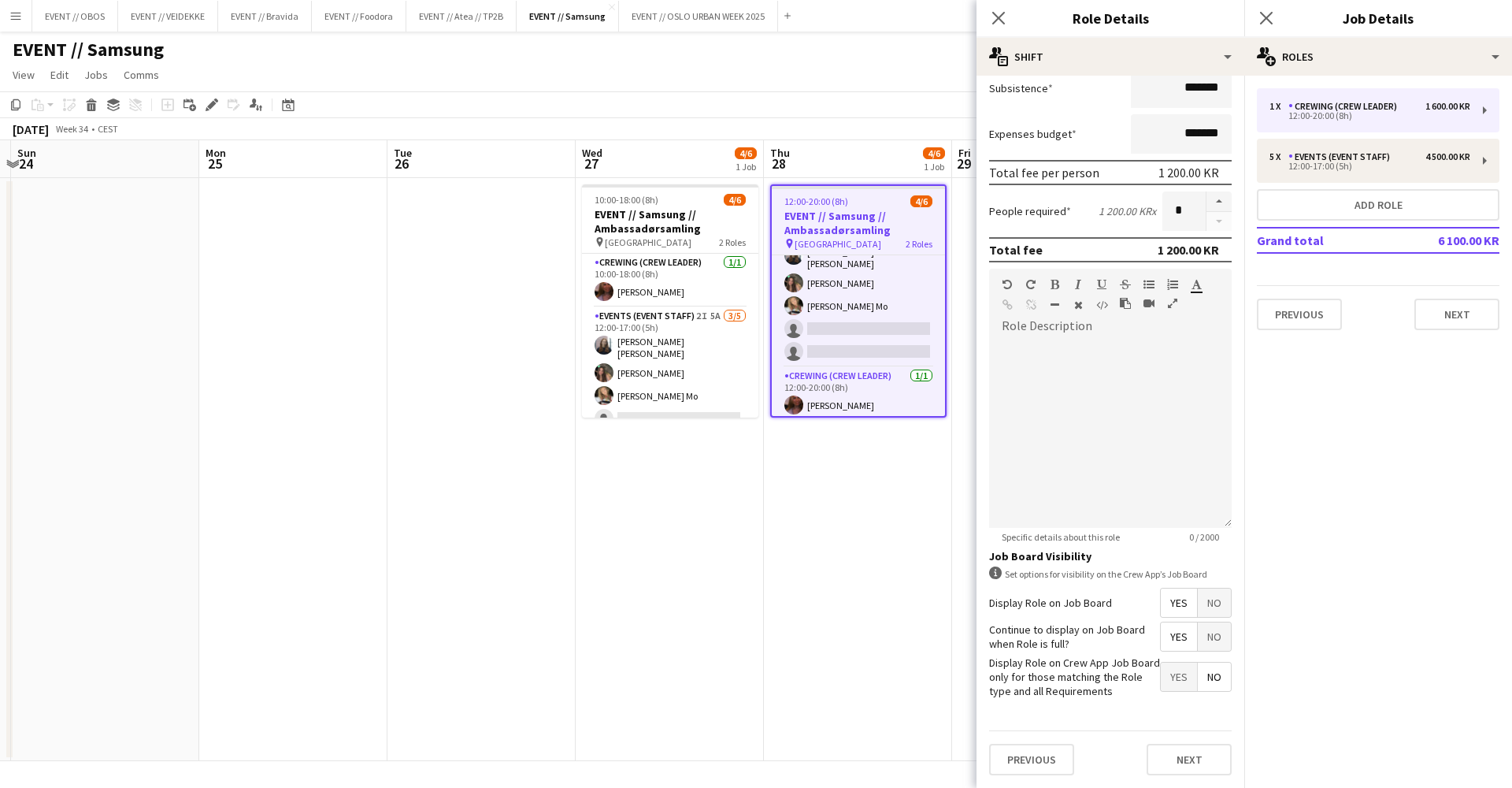
scroll to position [279, 0]
click at [1199, 749] on button "Next" at bounding box center [1189, 760] width 85 height 31
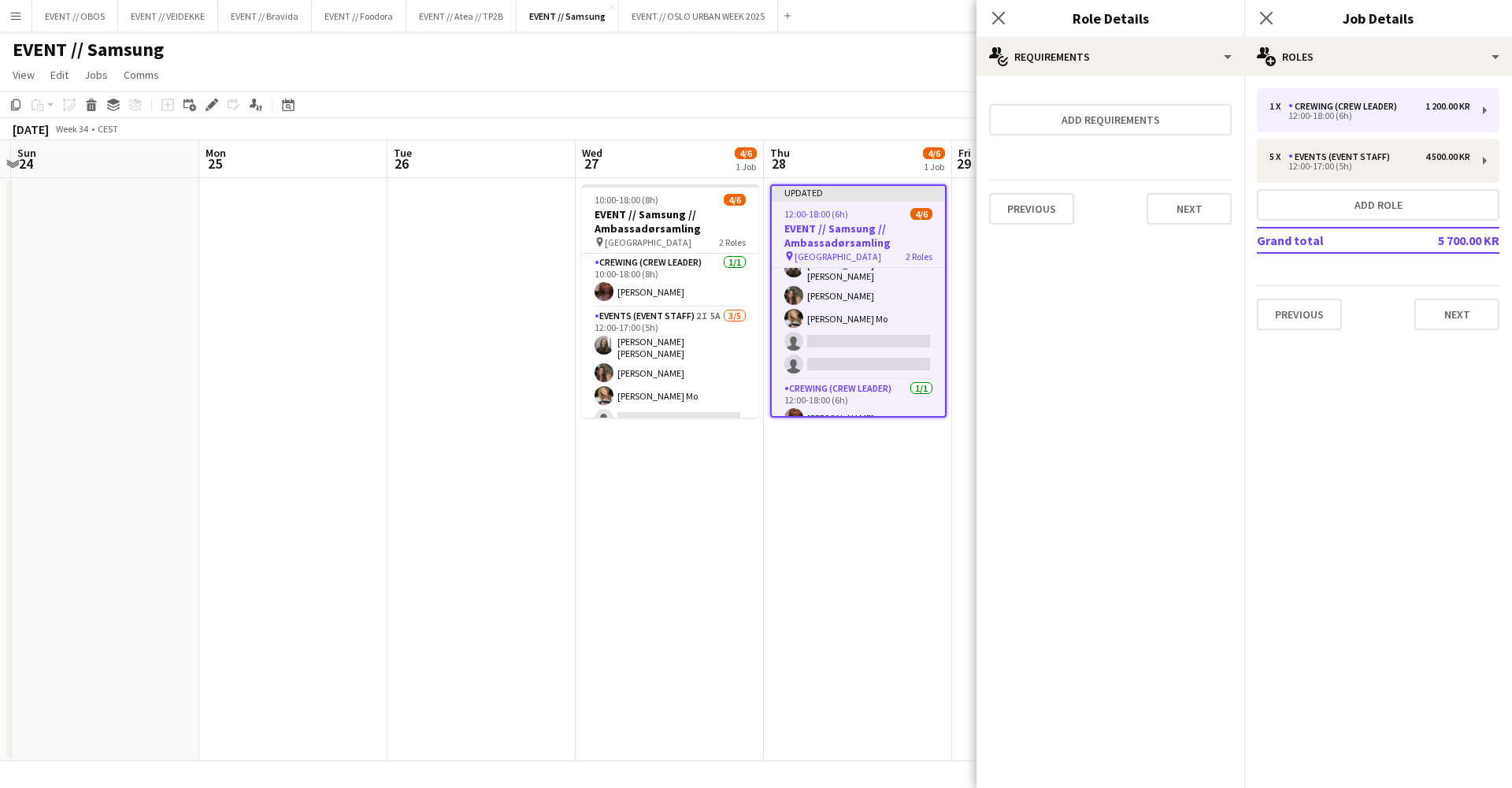
click at [877, 620] on app-date-cell "Updated 12:00-18:00 (6h) 4/6 EVENT // Samsung // Ambassadørsamling pin Oslo 2 R…" at bounding box center [858, 469] width 188 height 583
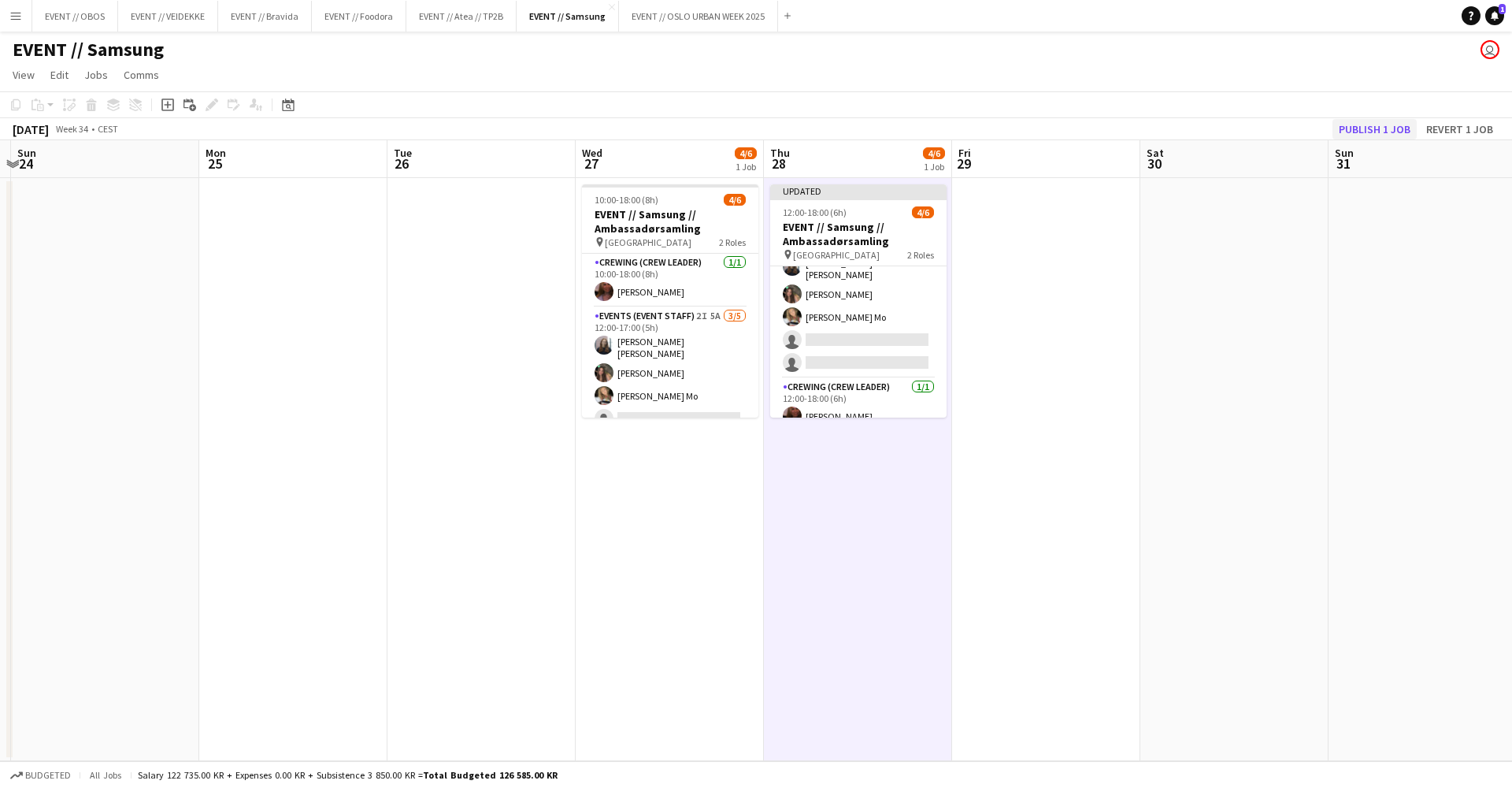
click at [1384, 126] on button "Publish 1 job" at bounding box center [1374, 129] width 84 height 21
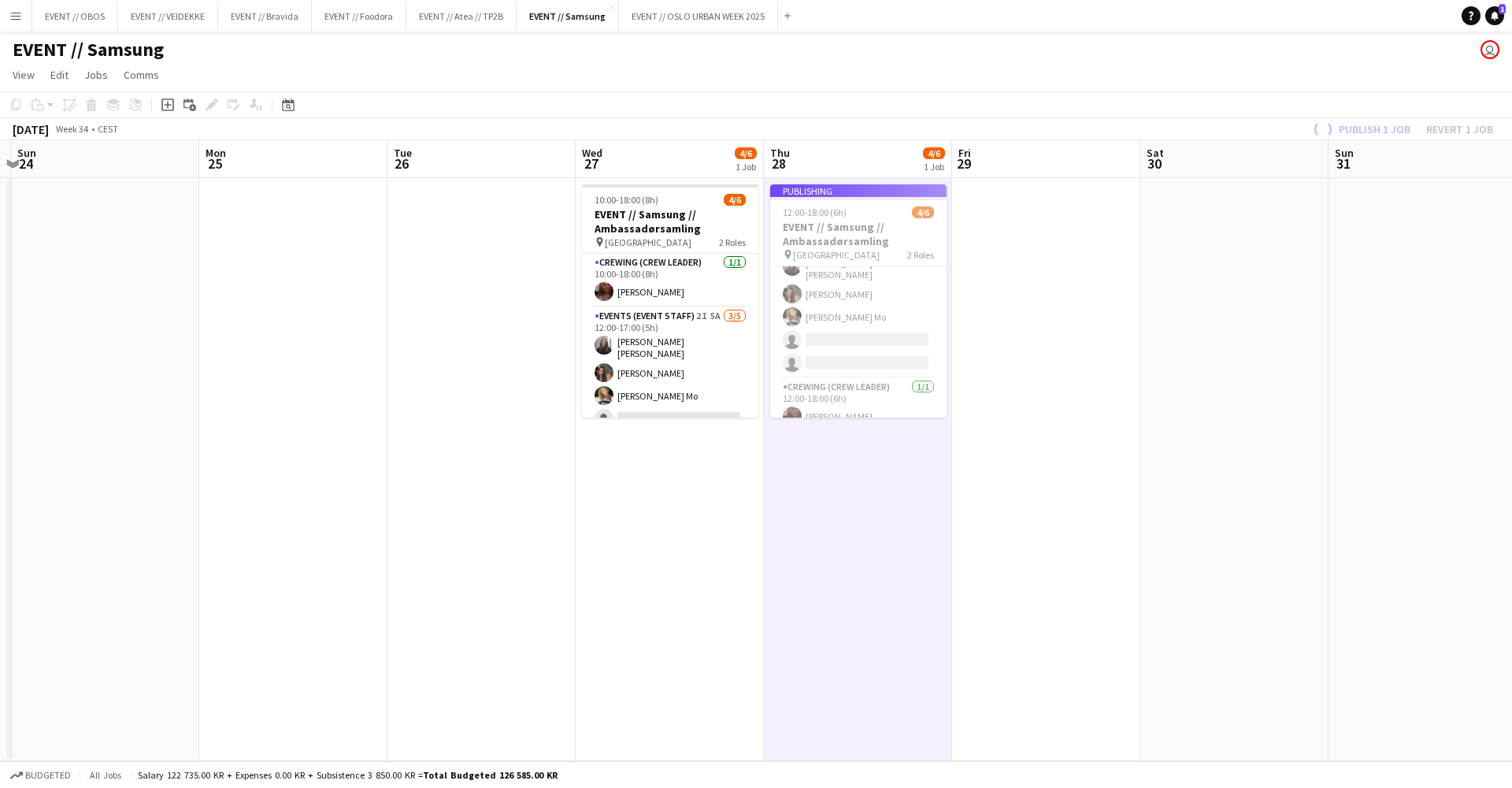
scroll to position [35, 0]
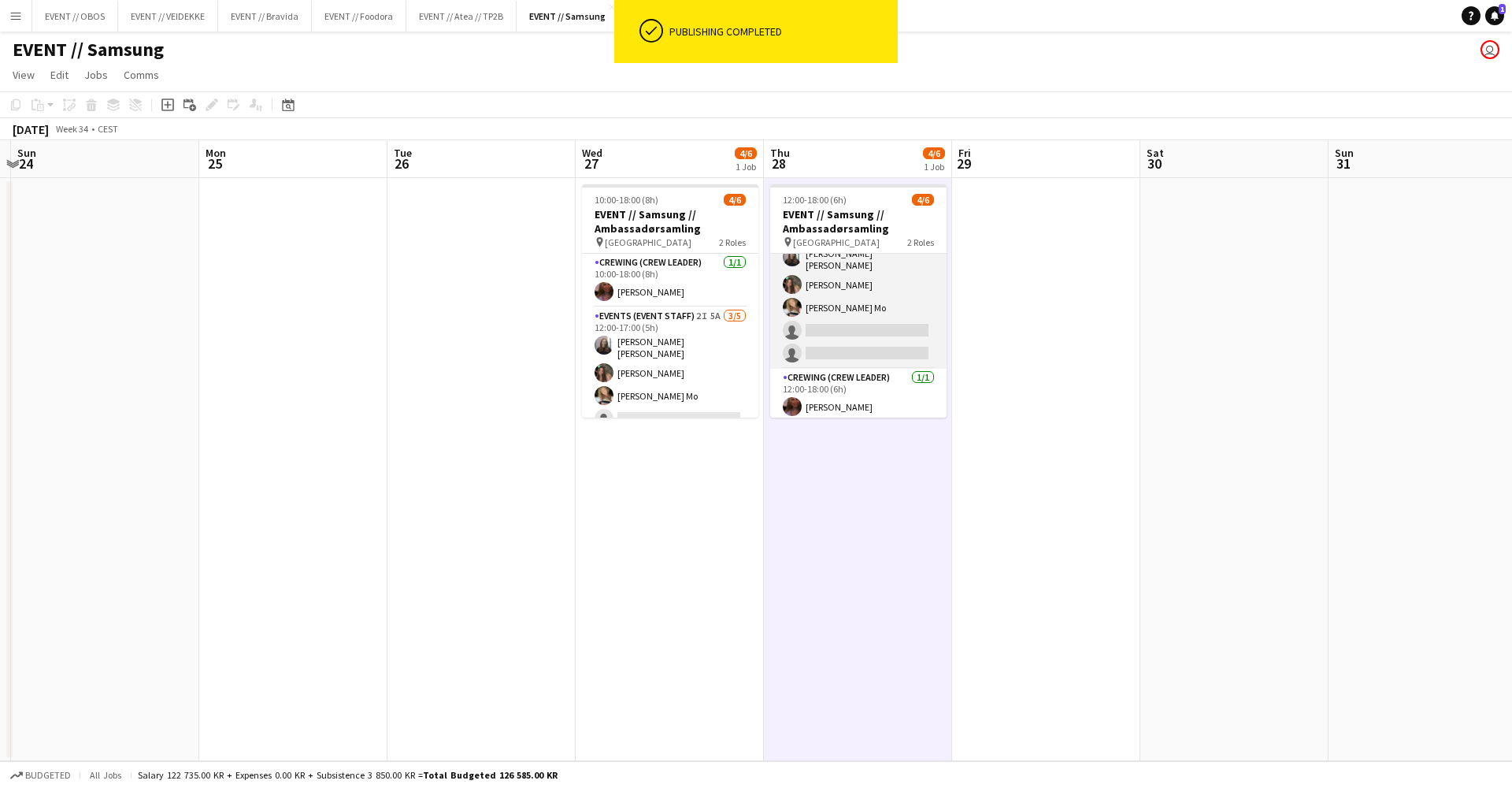
click at [859, 267] on app-card-role "Events (Event Staff) 9I 4A [DATE] 12:00-17:00 (5h) [PERSON_NAME] [PERSON_NAME] …" at bounding box center [859, 294] width 177 height 150
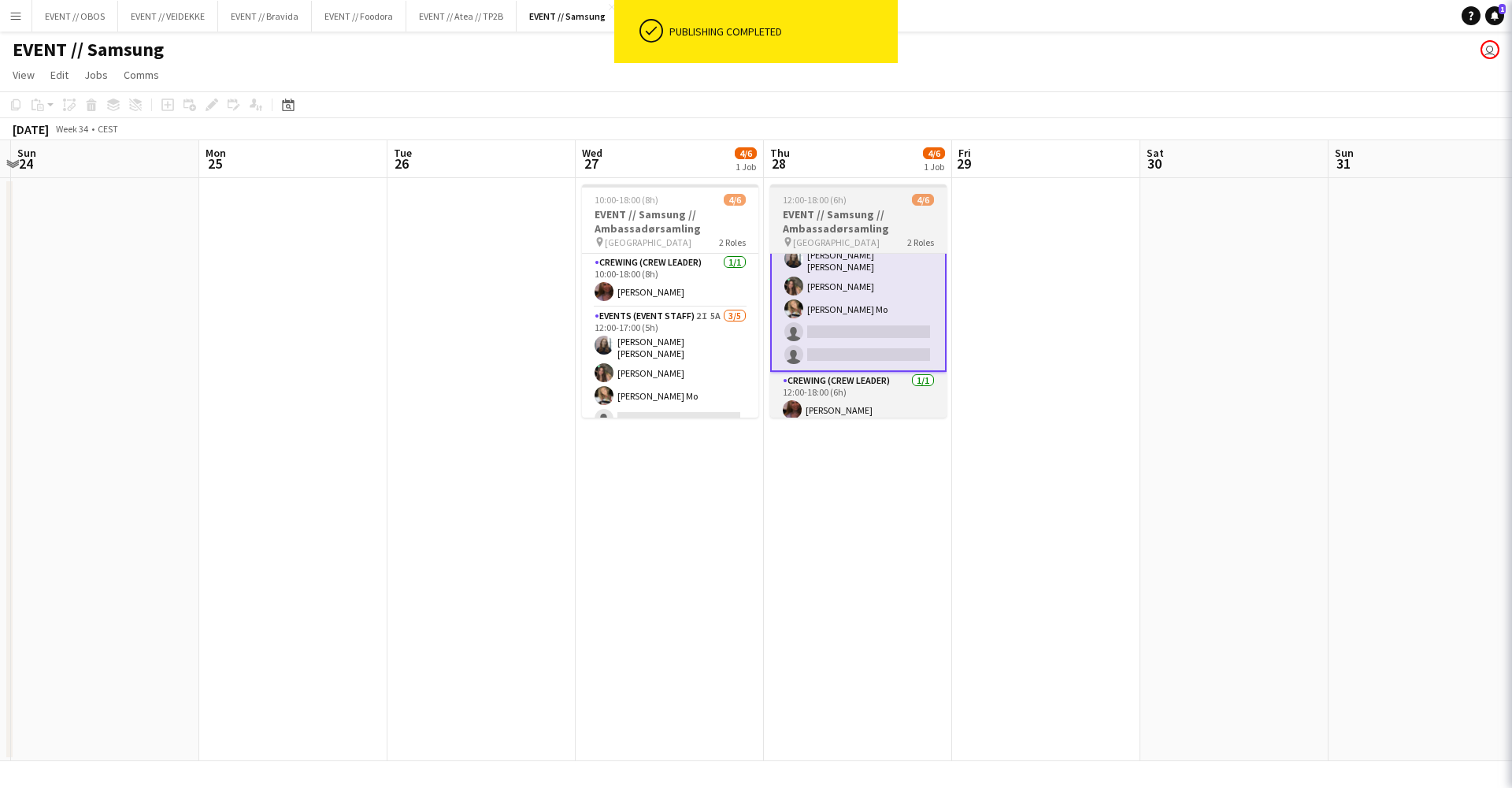
click at [841, 208] on h3 "EVENT // Samsung // Ambassadørsamling" at bounding box center [859, 221] width 177 height 29
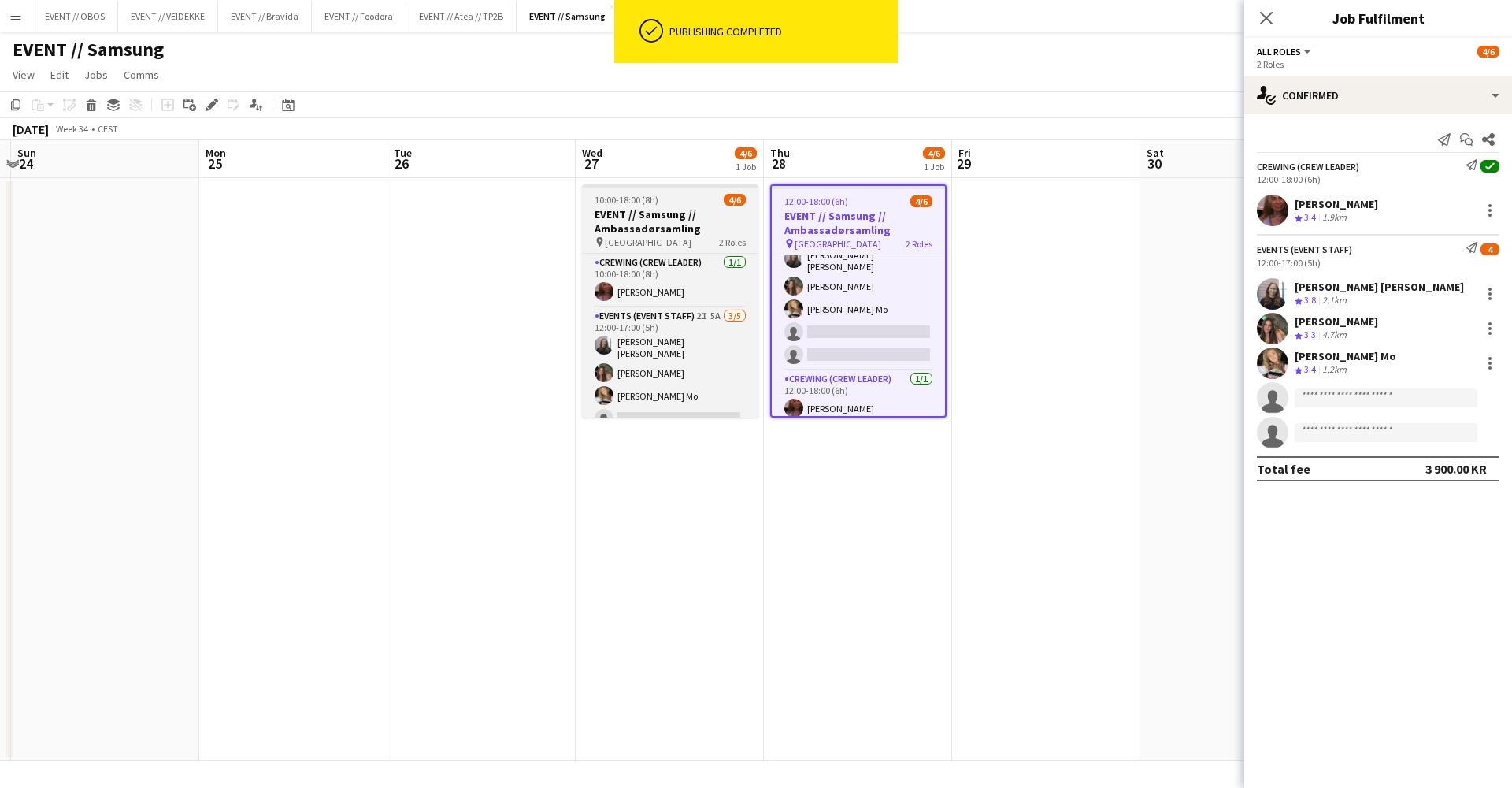
click at [670, 225] on h3 "EVENT // Samsung // Ambassadørsamling" at bounding box center [671, 221] width 177 height 29
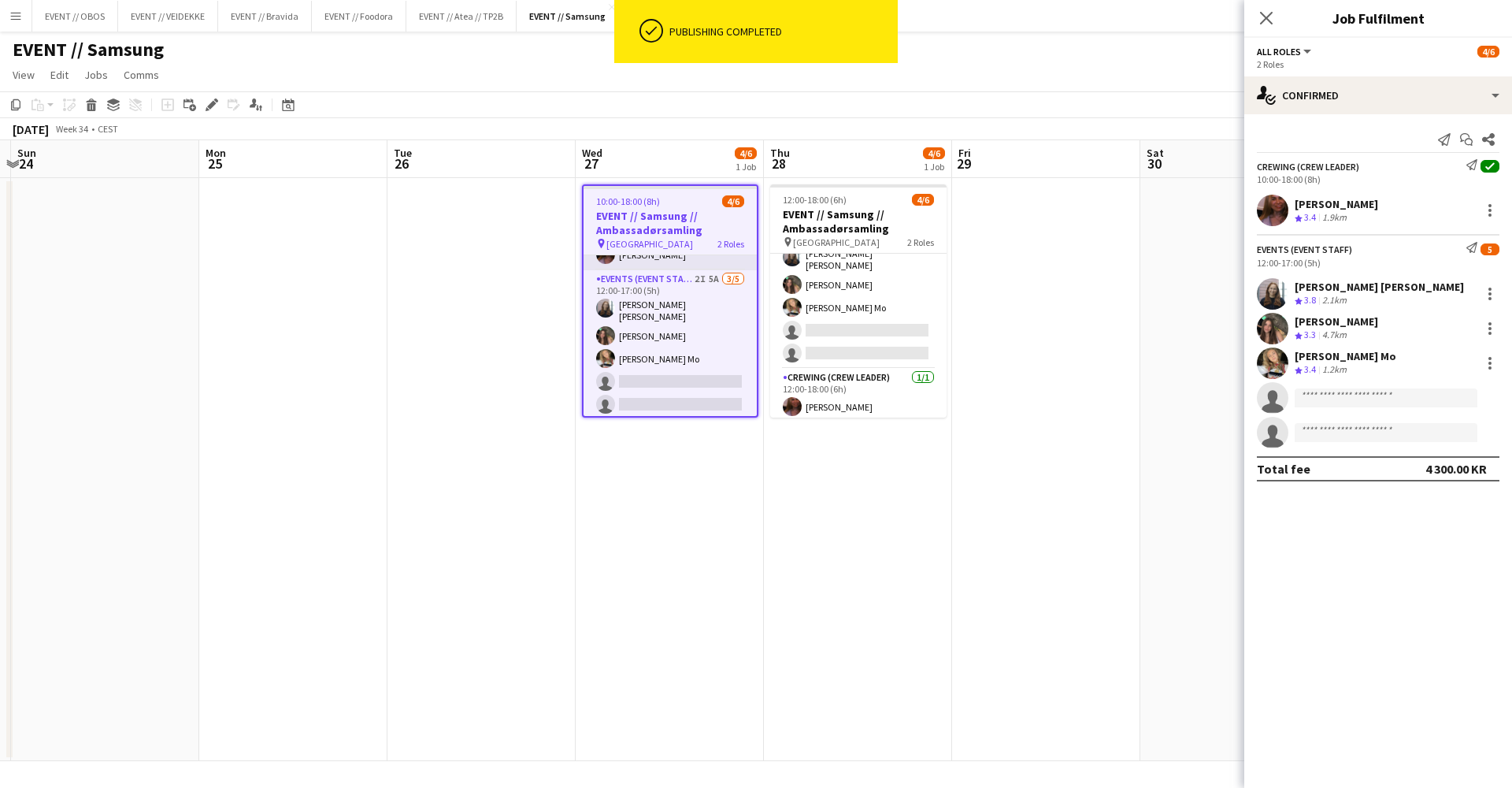
scroll to position [38, 0]
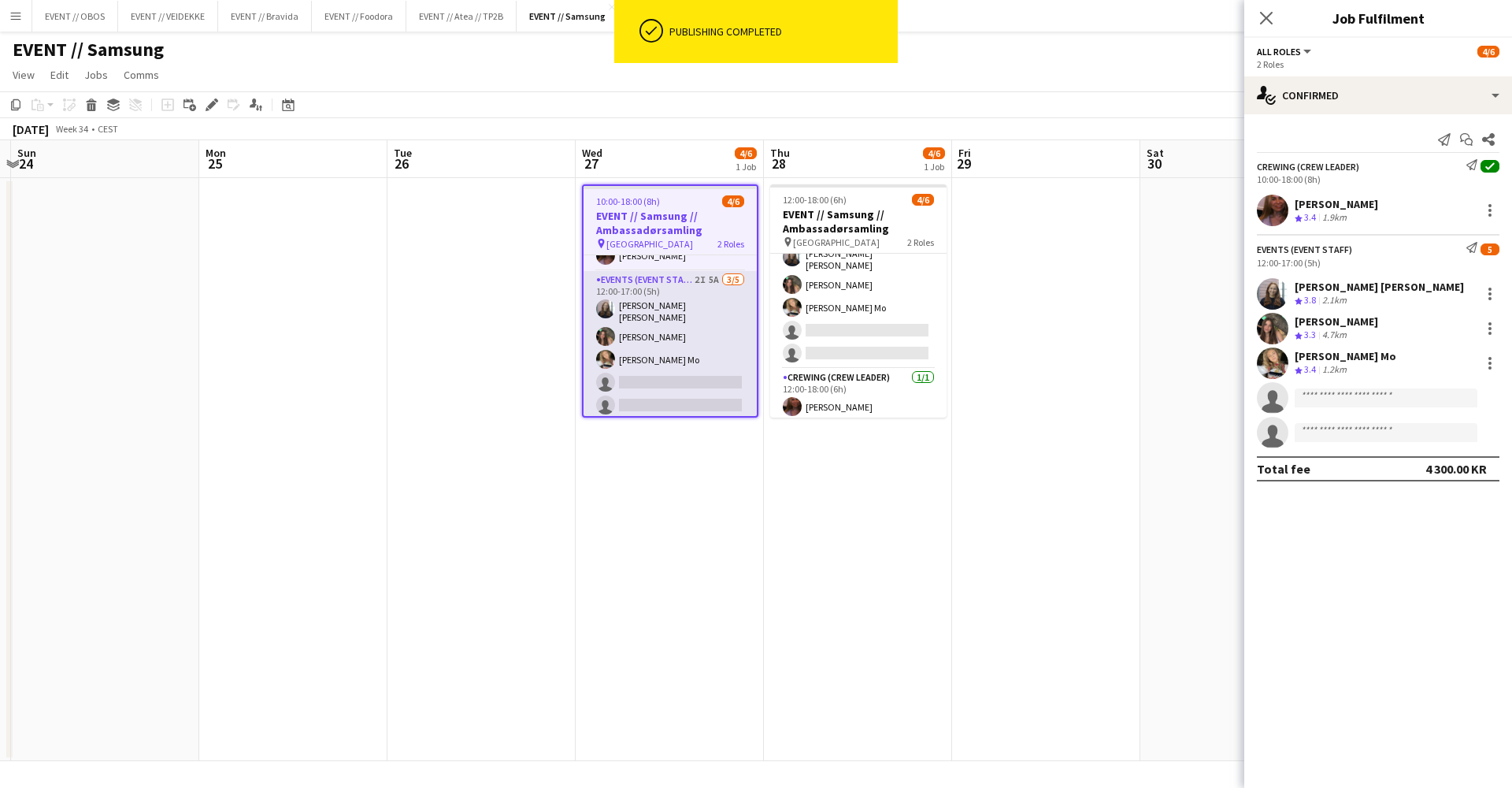
click at [694, 374] on app-card-role "Events (Event Staff) 2I 5A [DATE] 12:00-17:00 (5h) [PERSON_NAME] [PERSON_NAME] …" at bounding box center [671, 346] width 173 height 150
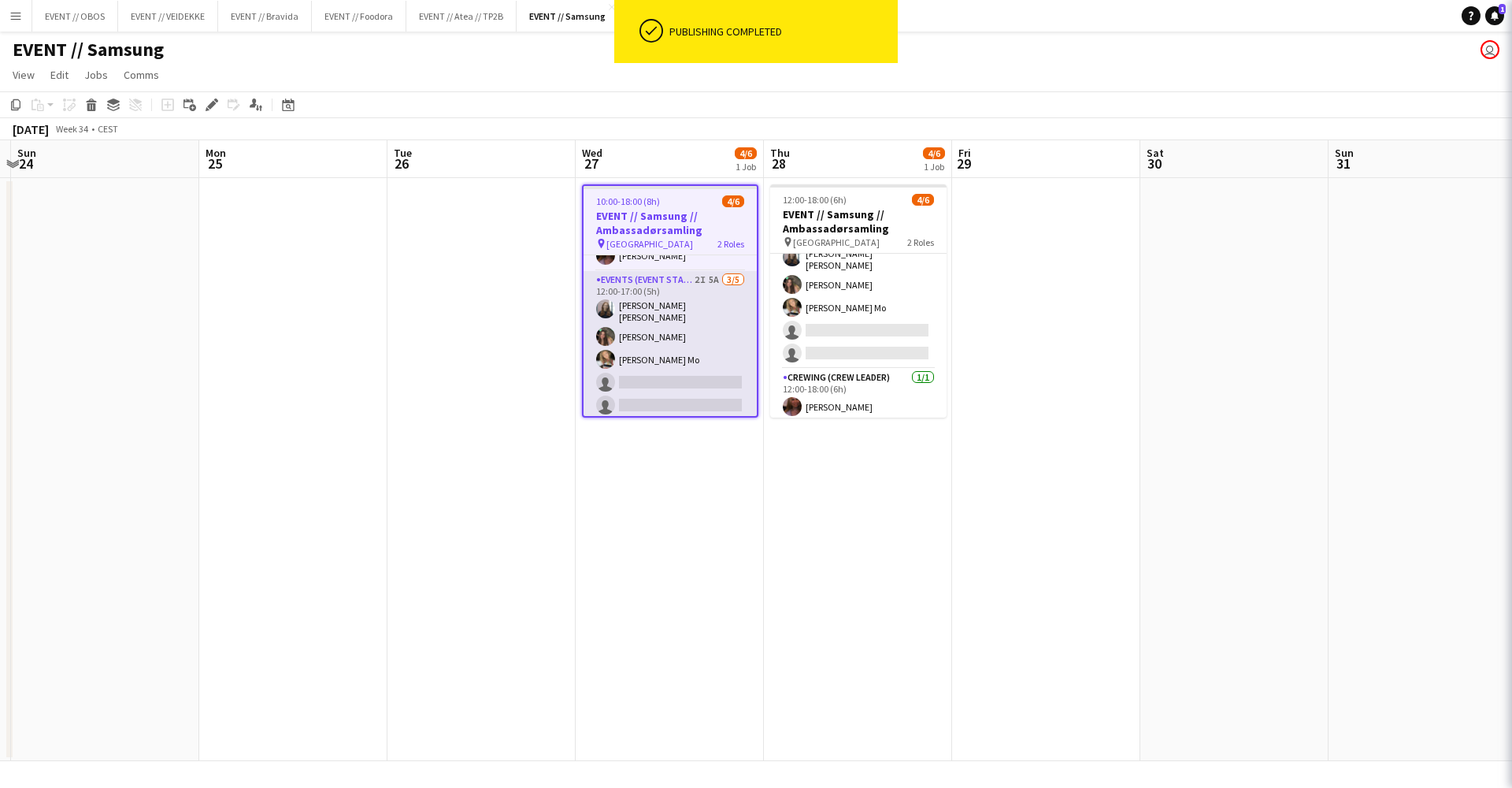
scroll to position [0, 743]
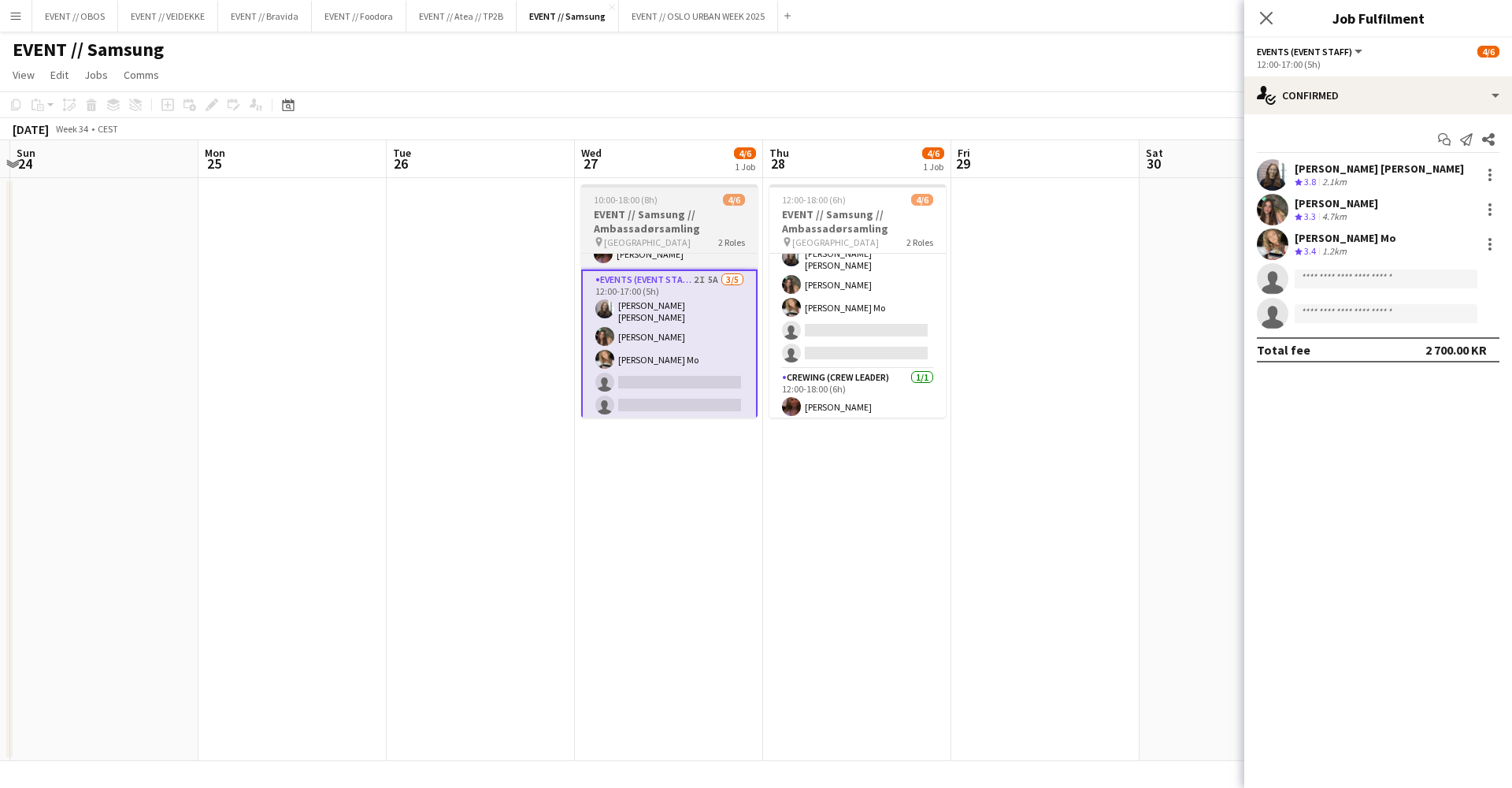
click at [727, 248] on app-job-card "10:00-18:00 (8h) 4/6 EVENT // Samsung // Ambassadørsamling pin Oslo 2 Roles Cre…" at bounding box center [670, 301] width 177 height 233
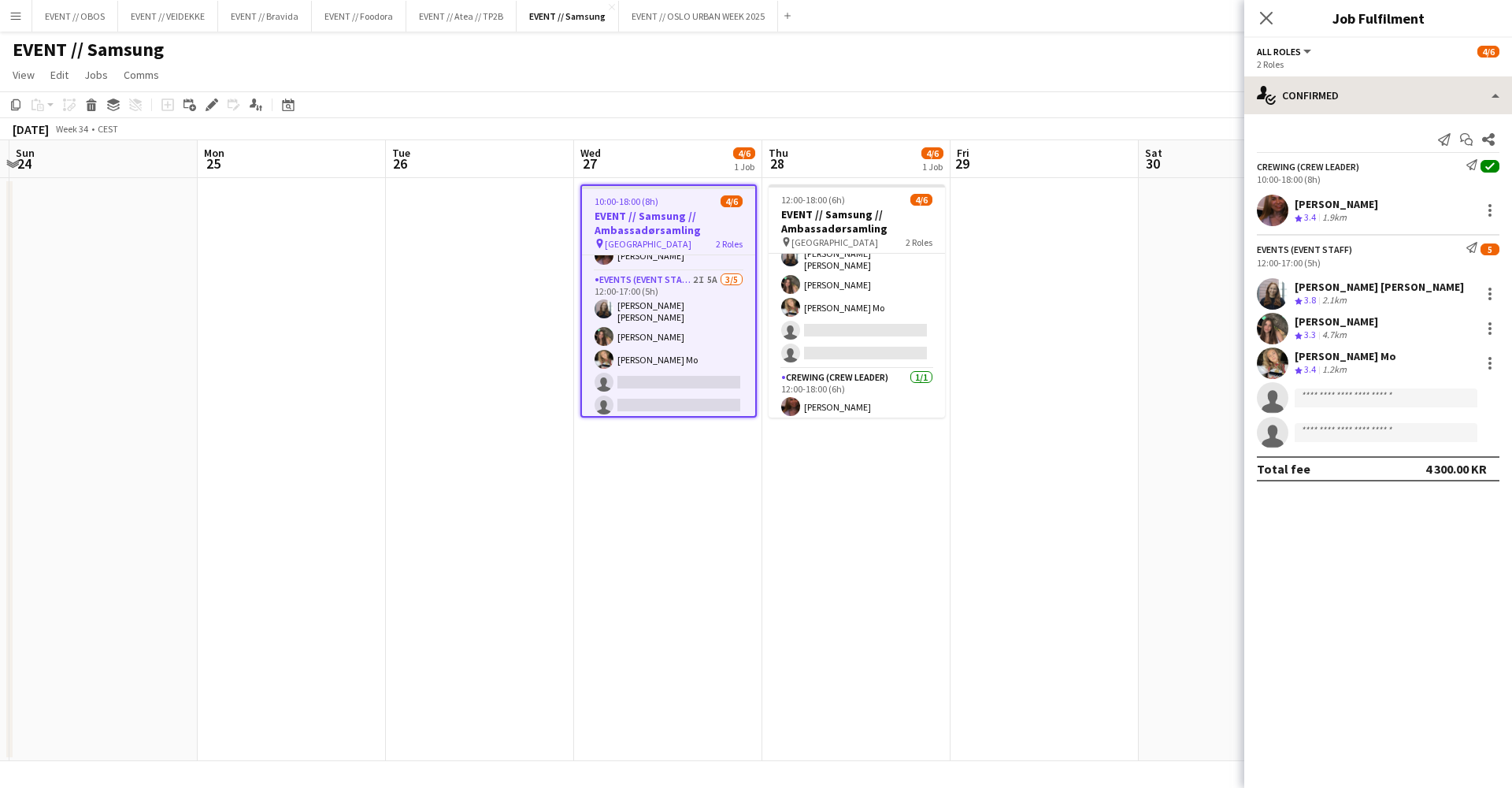
click at [1342, 76] on div "All roles All roles Crewing (Crew Leader) Events (Event Staff) 4/6 2 Roles sing…" at bounding box center [1378, 413] width 268 height 750
click at [1346, 95] on div "single-neutral-actions-check-2 Confirmed" at bounding box center [1378, 95] width 268 height 38
click at [1185, 210] on app-date-cell at bounding box center [1232, 469] width 188 height 583
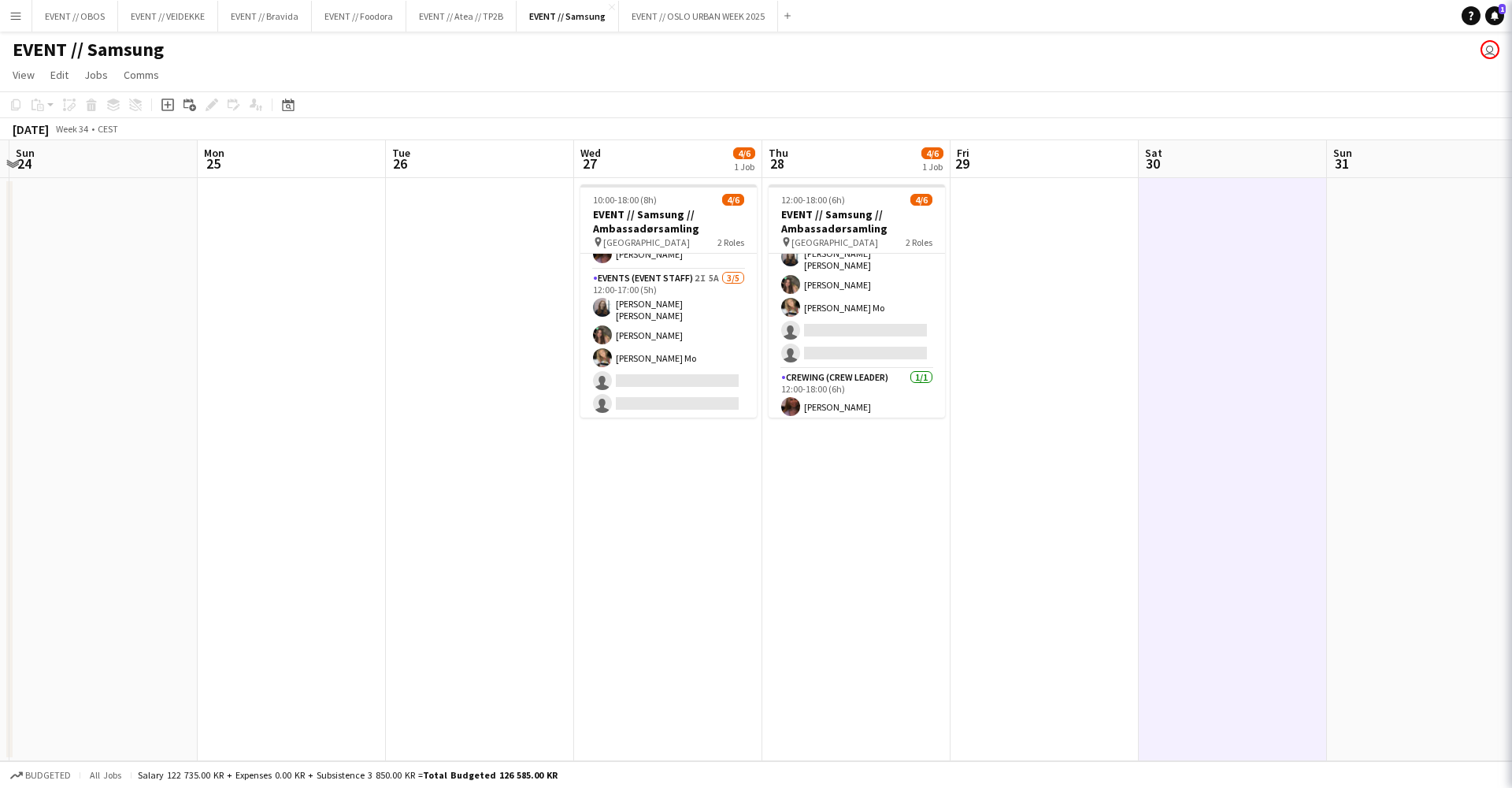
scroll to position [35, 0]
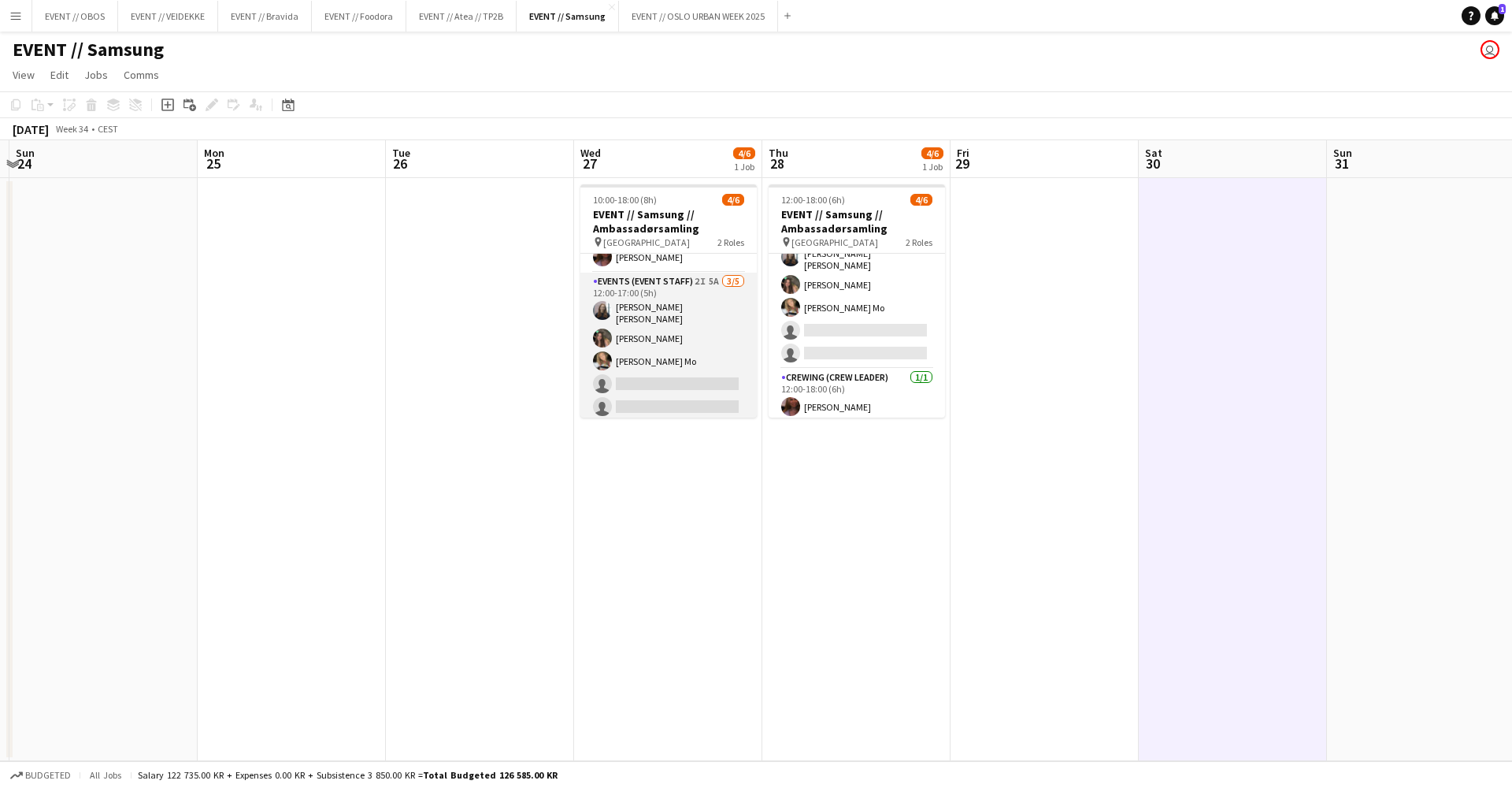
click at [671, 287] on app-card-role "Events (Event Staff) 2I 5A [DATE] 12:00-17:00 (5h) [PERSON_NAME] [PERSON_NAME] …" at bounding box center [669, 348] width 177 height 150
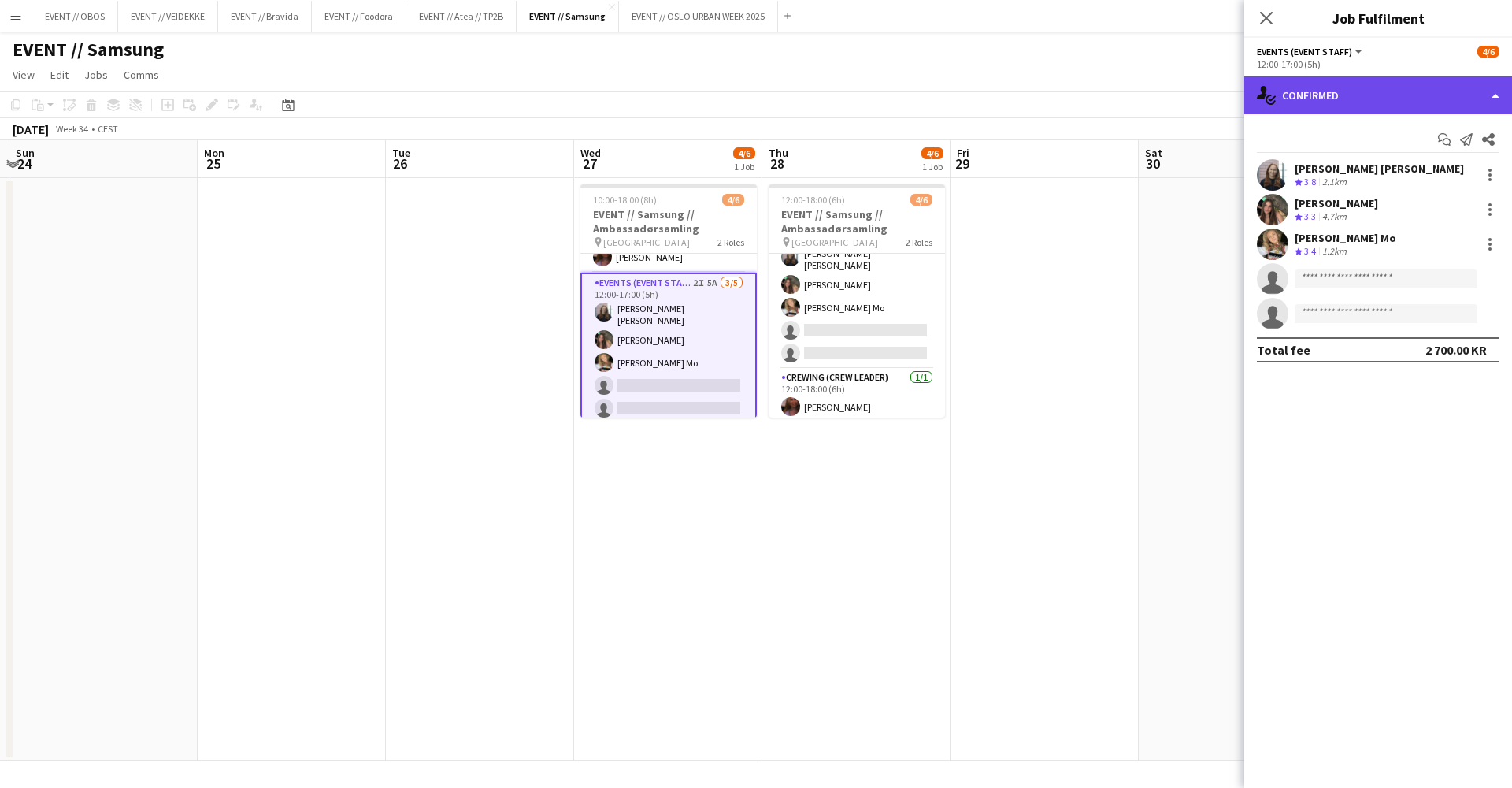
click at [1415, 105] on div "single-neutral-actions-check-2 Confirmed" at bounding box center [1378, 95] width 268 height 38
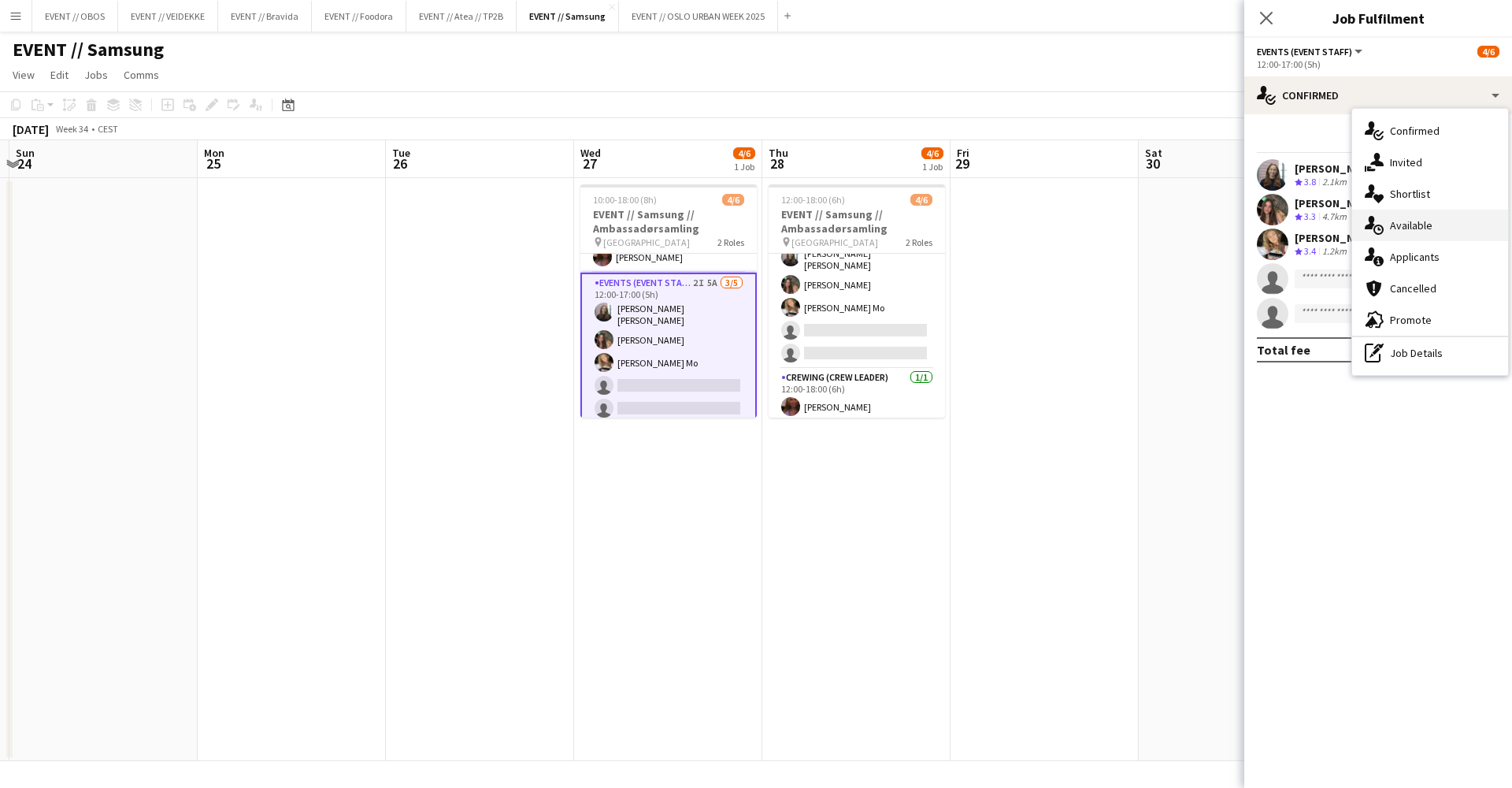
click at [1447, 224] on div "single-neutral-actions-upload Available" at bounding box center [1431, 225] width 156 height 31
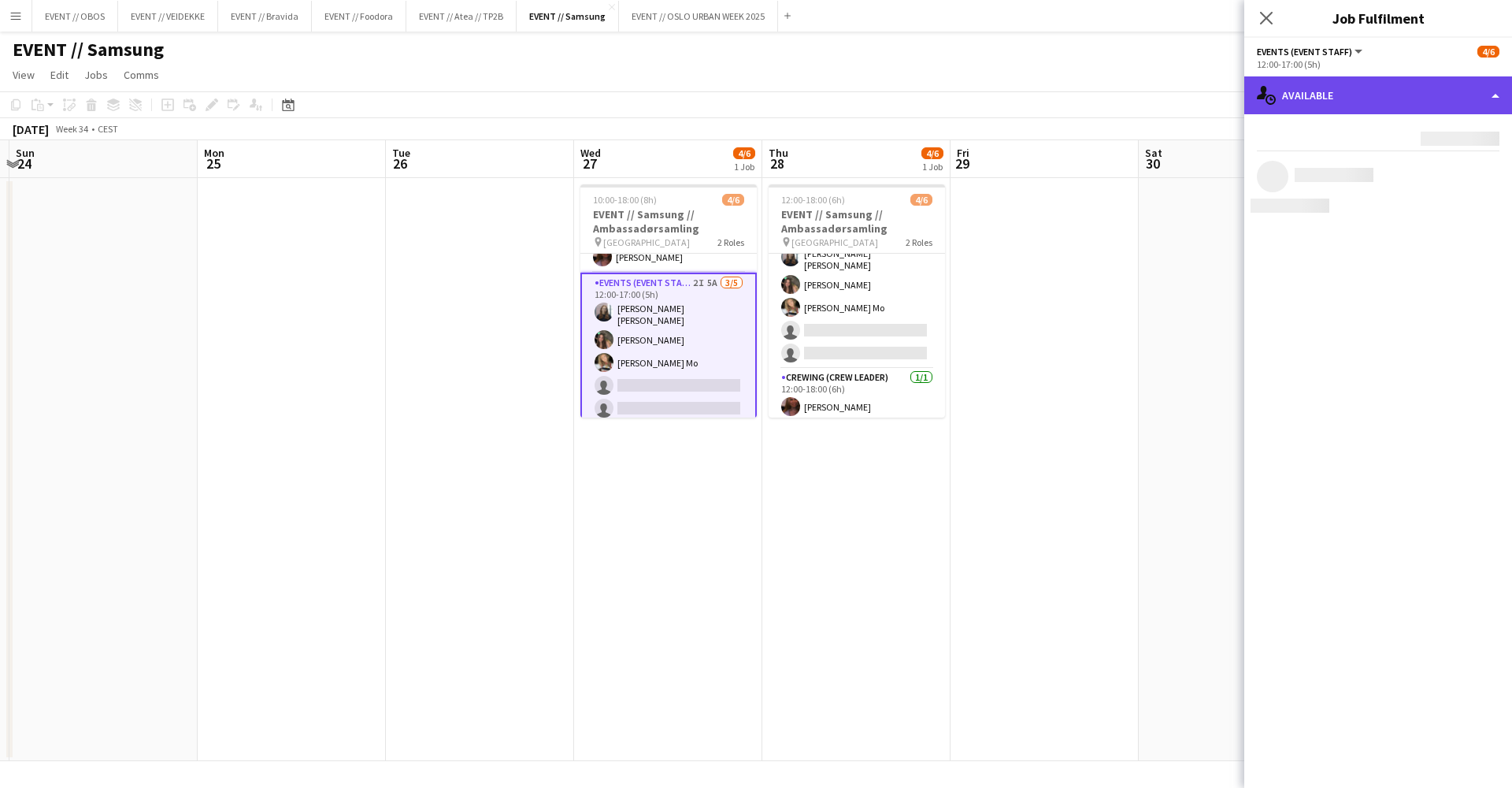
click at [1365, 113] on div "single-neutral-actions-upload Available" at bounding box center [1378, 95] width 268 height 38
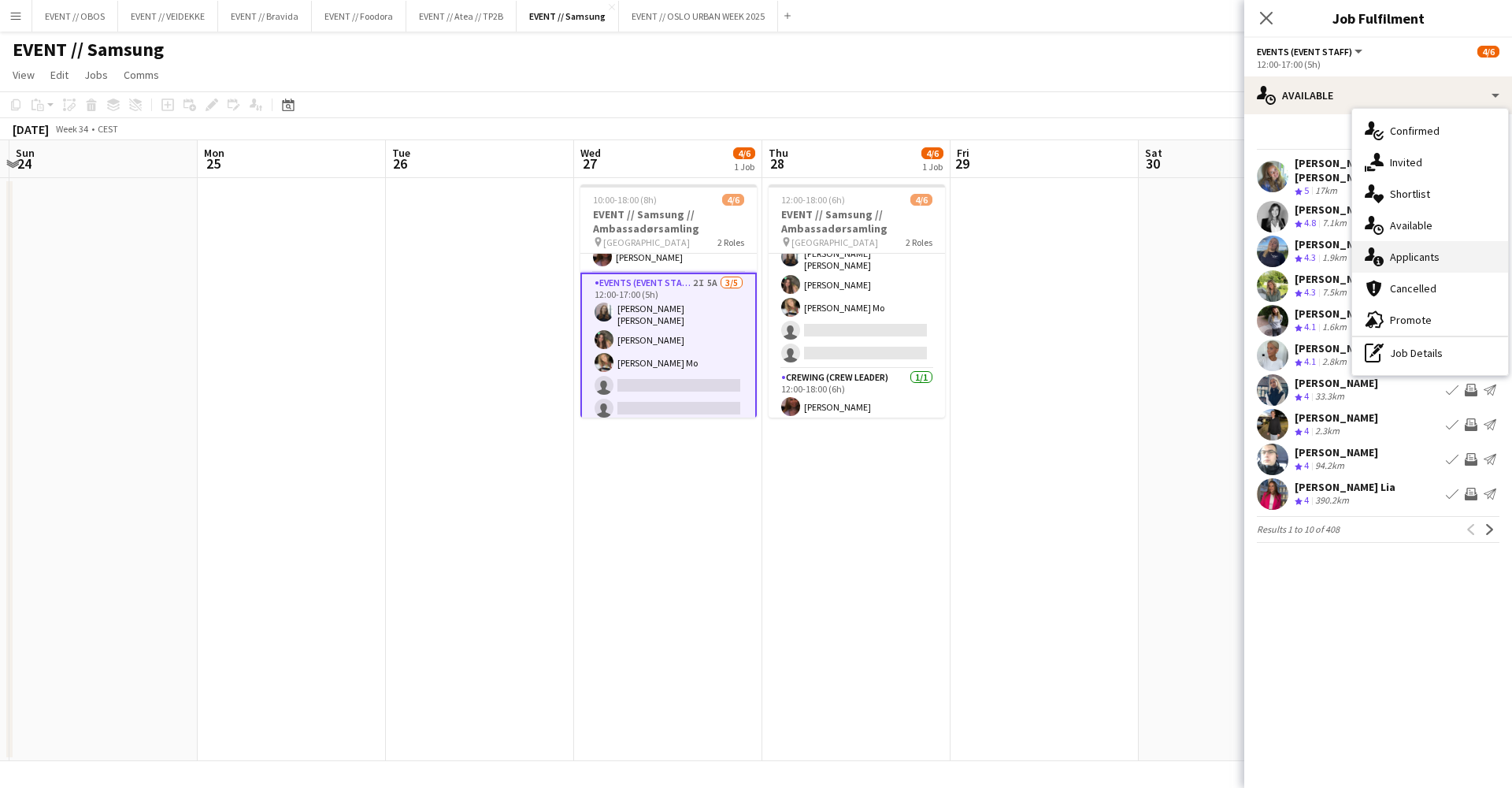
click at [1426, 269] on div "single-neutral-actions-information Applicants" at bounding box center [1431, 257] width 156 height 31
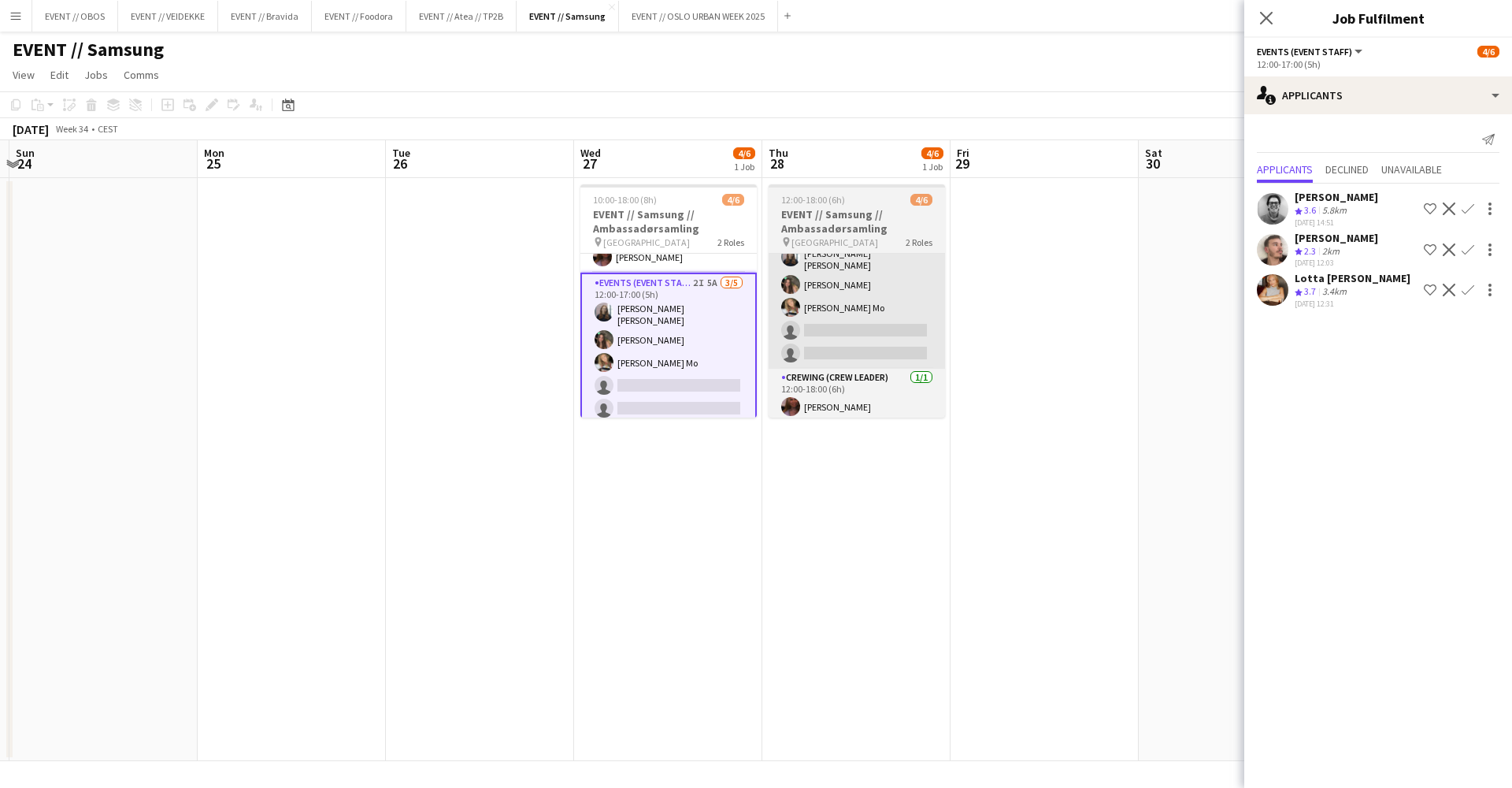
click at [936, 316] on app-card-role "Events (Event Staff) 9I 4A [DATE] 12:00-17:00 (5h) [PERSON_NAME] [PERSON_NAME] …" at bounding box center [857, 294] width 177 height 150
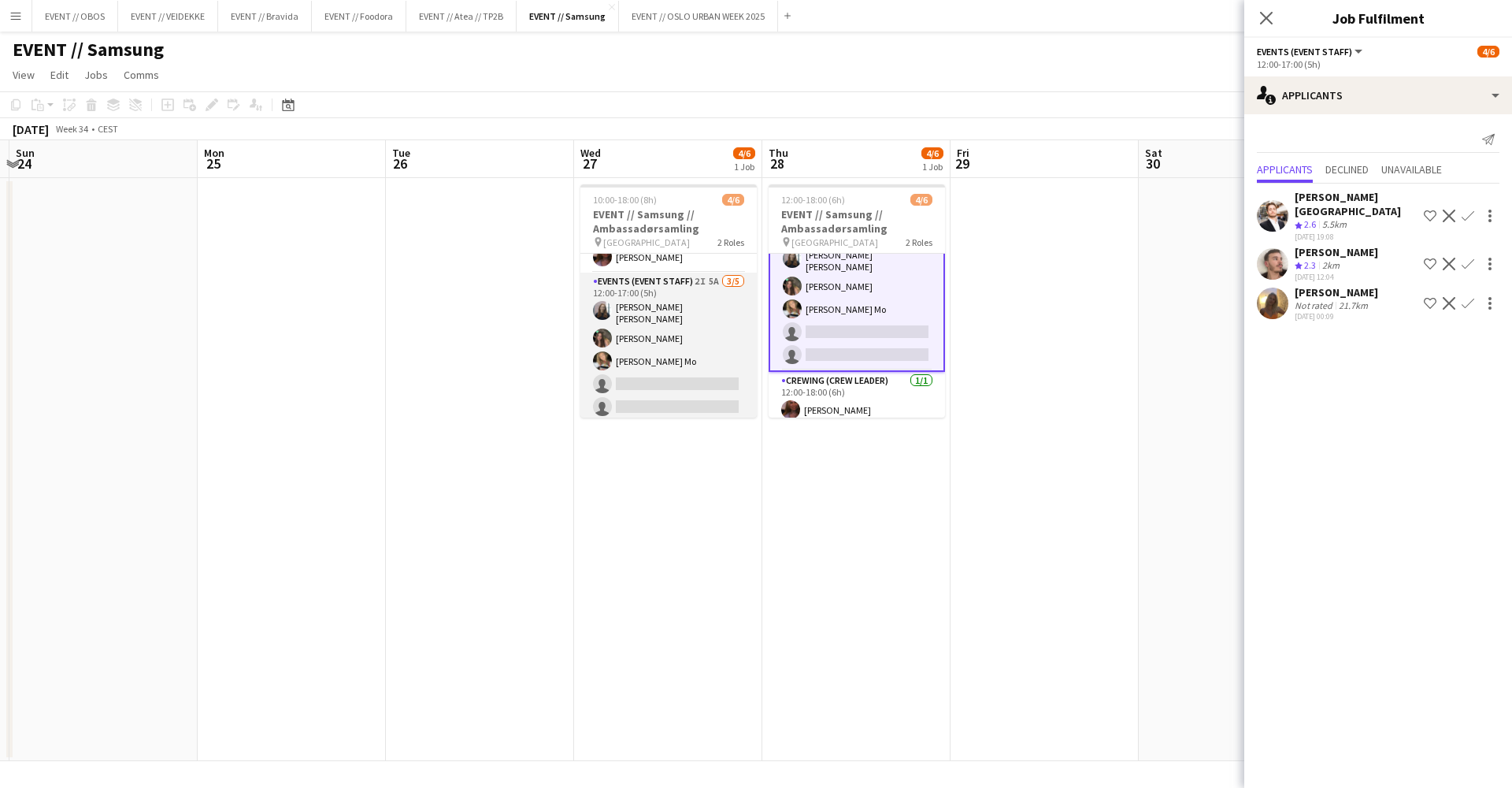
click at [635, 342] on app-card-role "Events (Event Staff) 2I 5A [DATE] 12:00-17:00 (5h) [PERSON_NAME] [PERSON_NAME] …" at bounding box center [669, 348] width 177 height 150
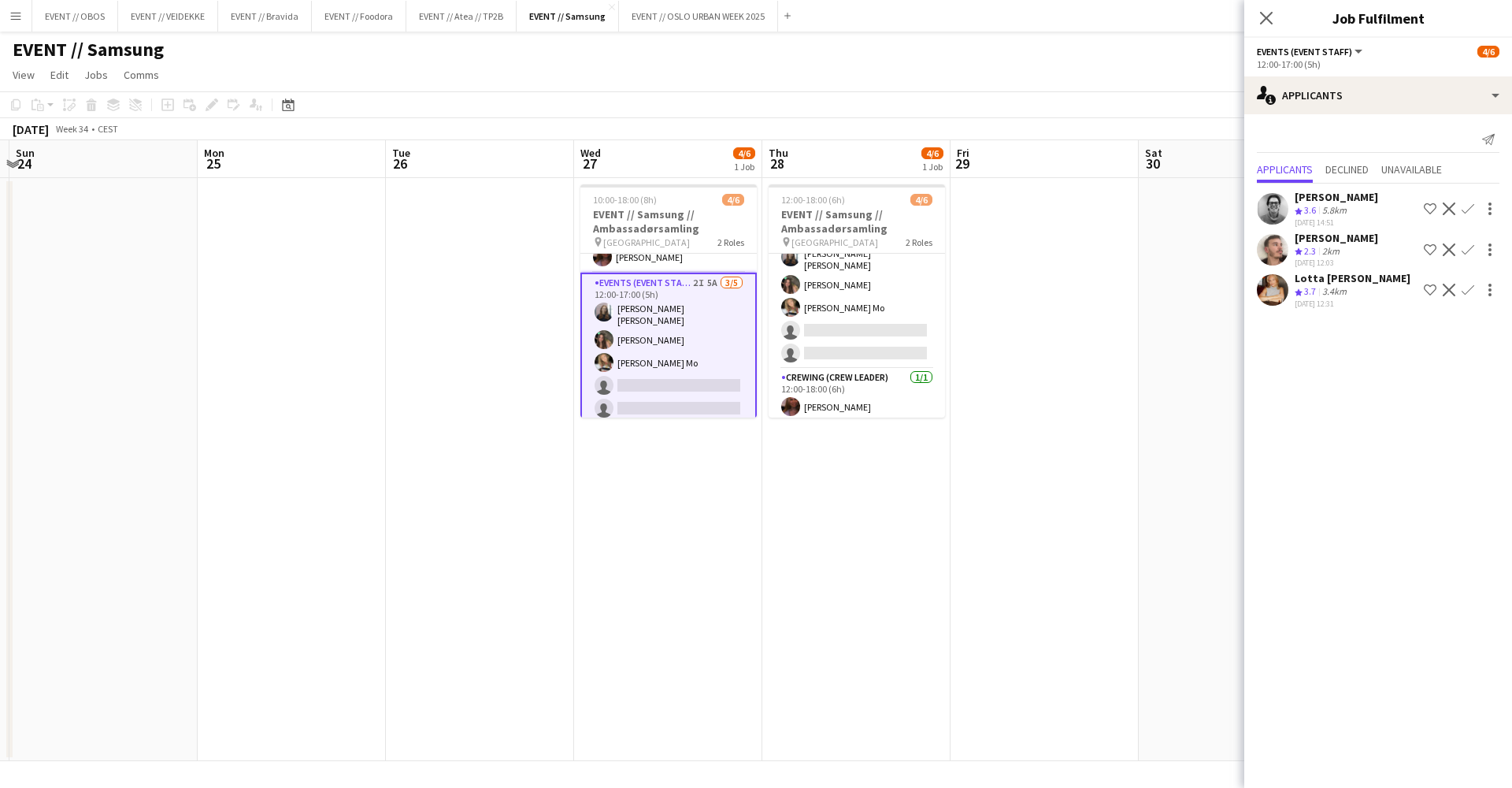
click at [1297, 117] on div "Send notification Applicants Declined Unavailable [PERSON_NAME] Crew rating 3.6…" at bounding box center [1378, 219] width 268 height 211
click at [1271, 303] on app-user-avatar at bounding box center [1273, 290] width 31 height 31
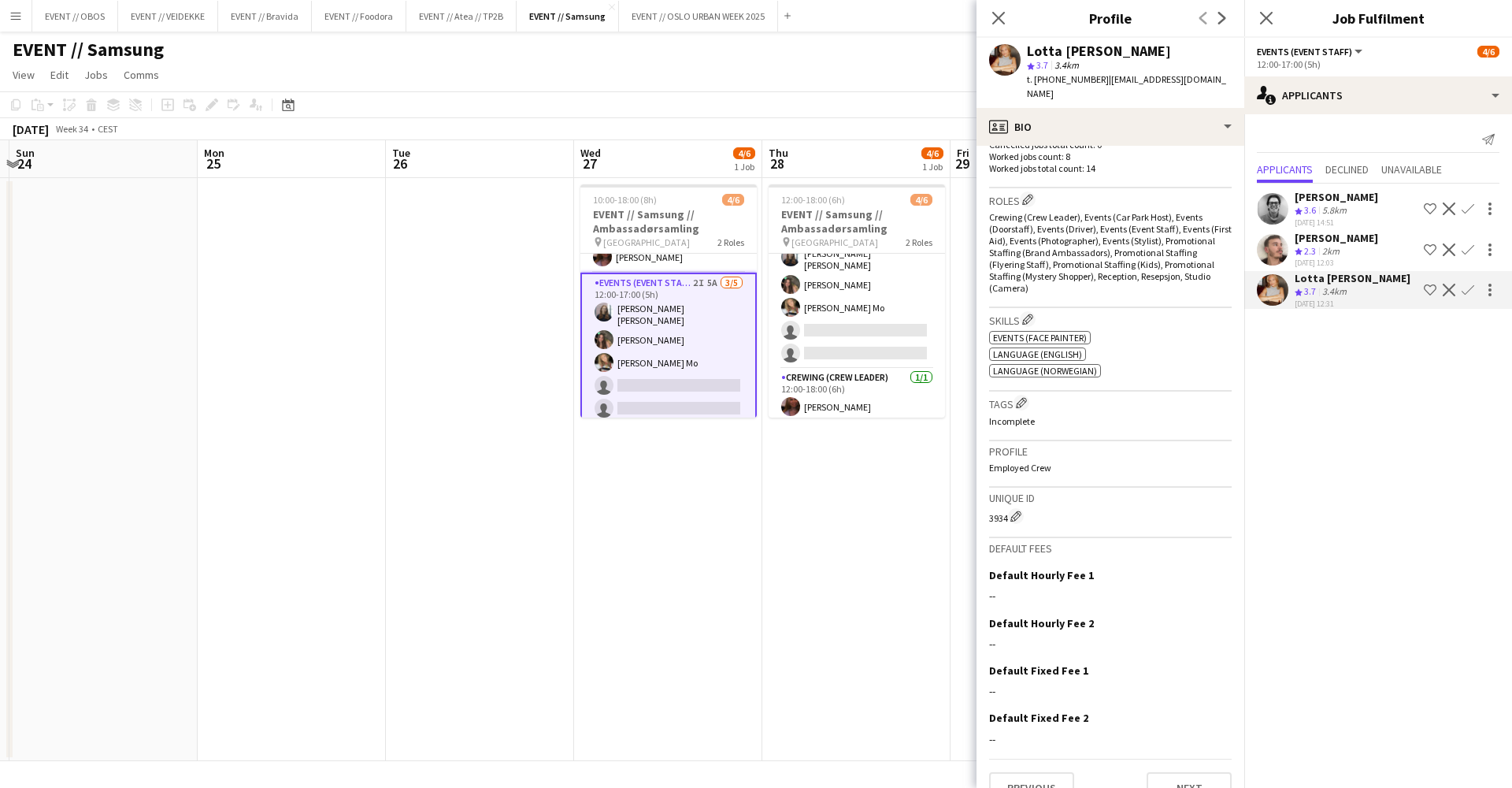
scroll to position [472, 0]
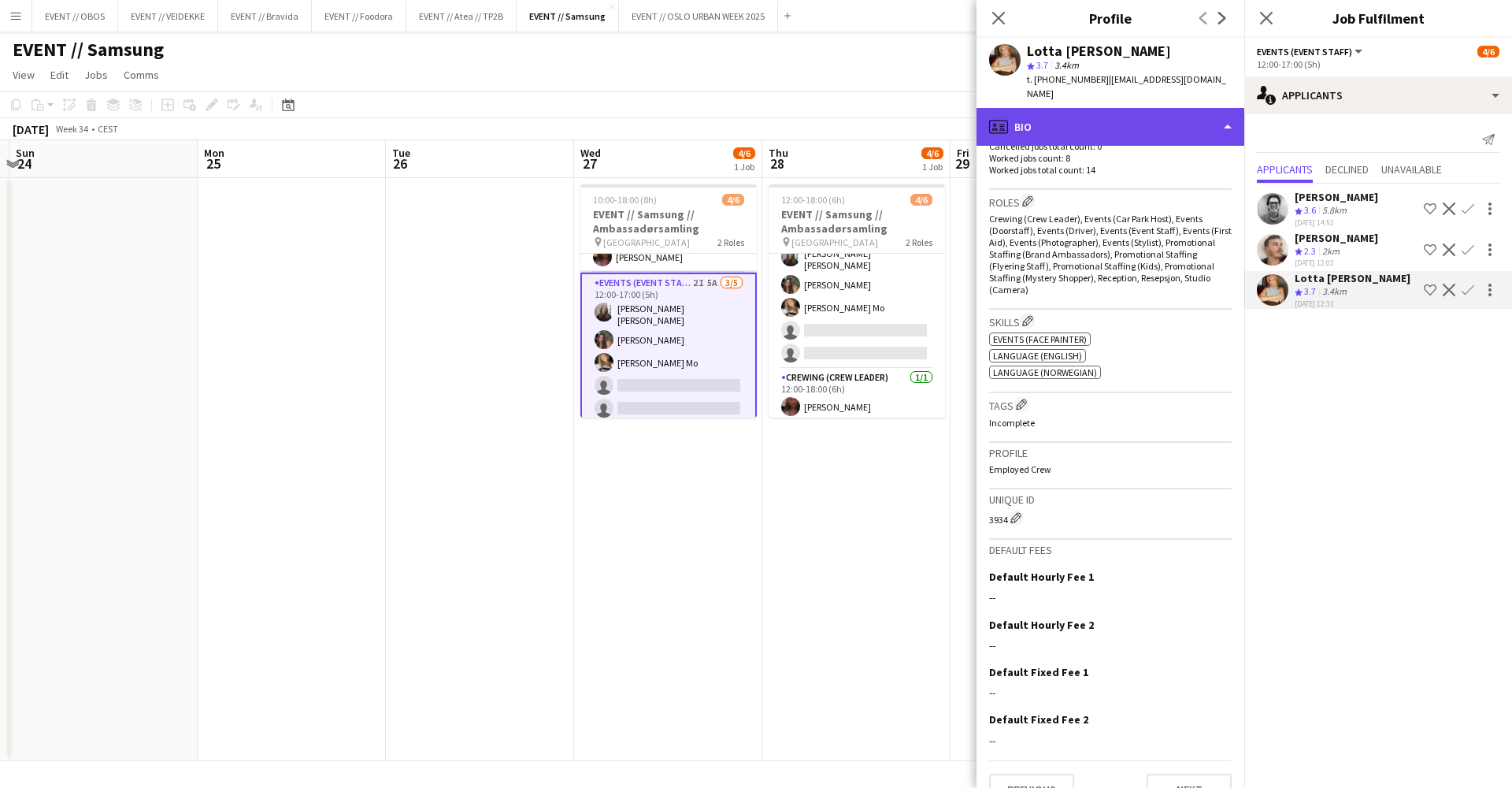
click at [1086, 108] on div "profile Bio" at bounding box center [1110, 127] width 268 height 38
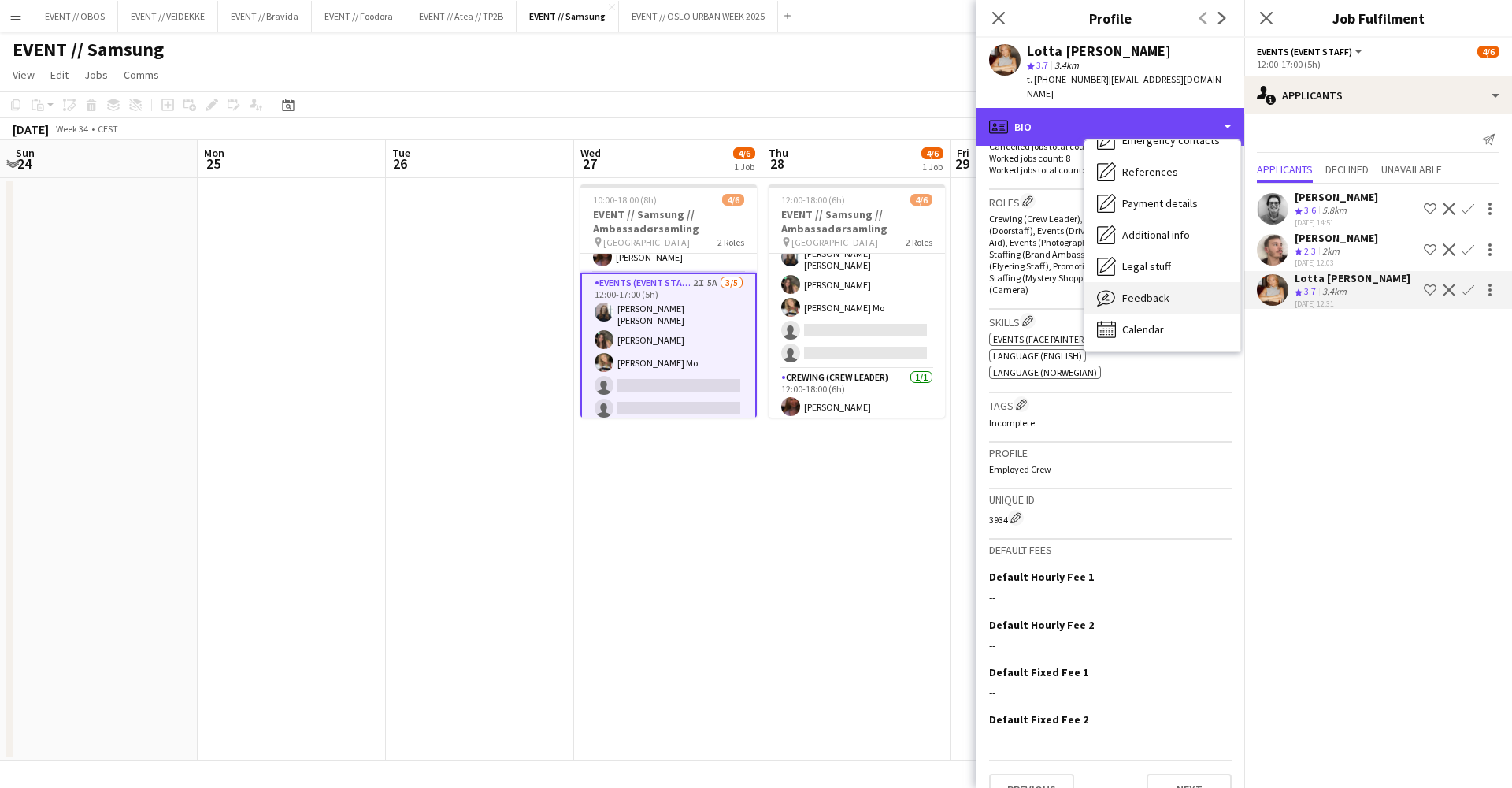
scroll to position [149, 0]
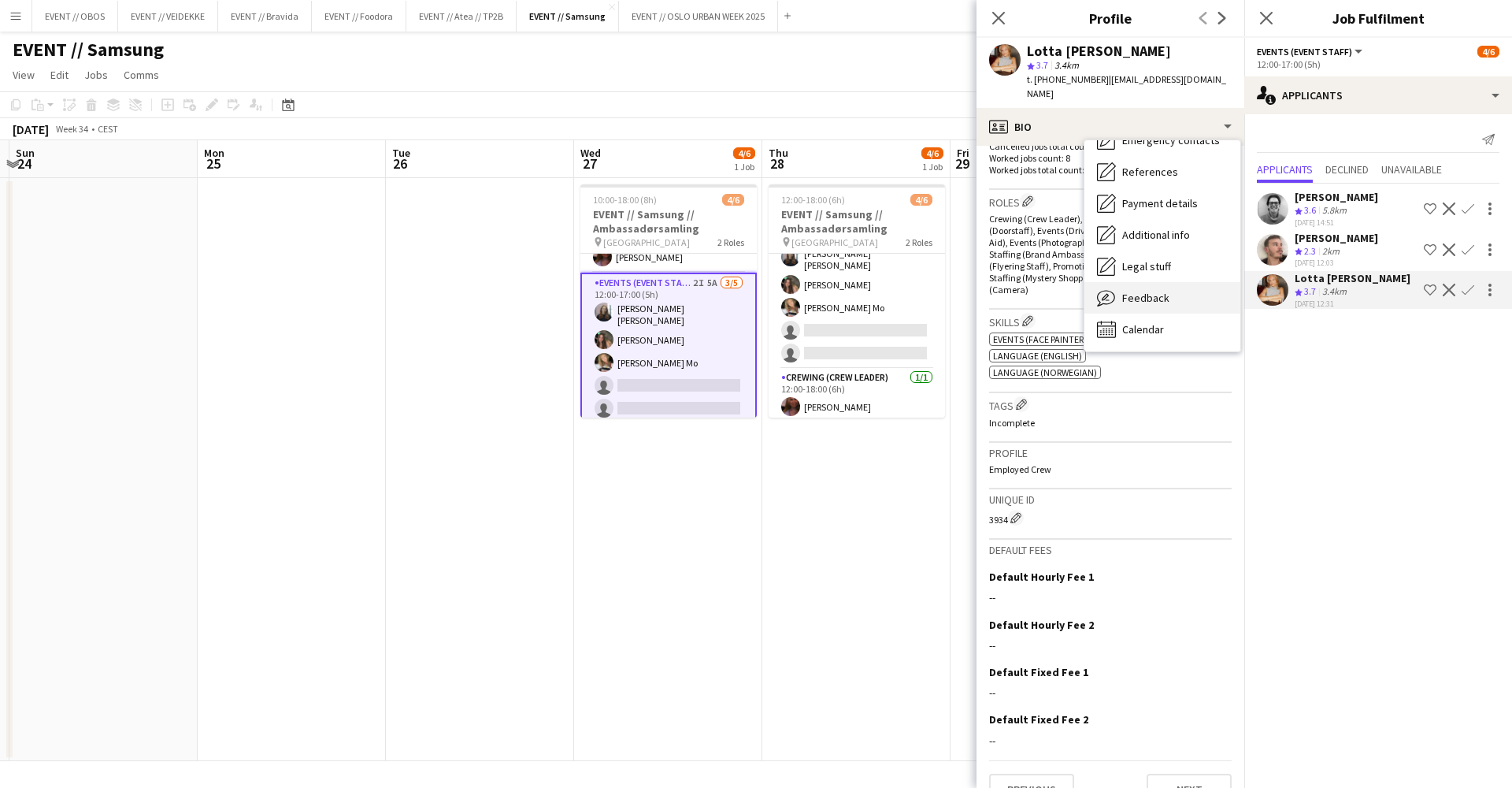
click at [1144, 292] on div "Feedback Feedback" at bounding box center [1163, 297] width 156 height 31
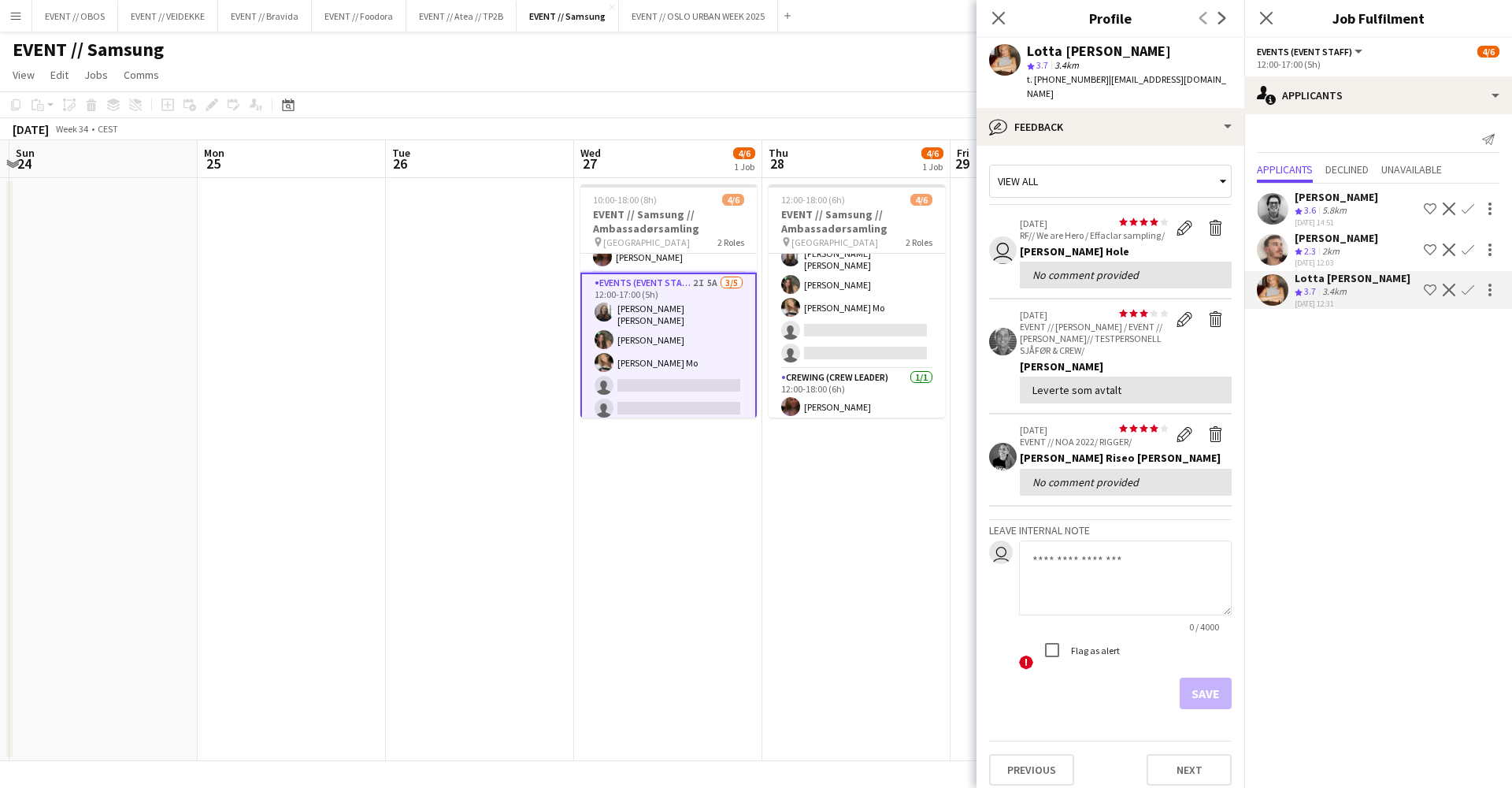
click at [1318, 145] on div "Send notification" at bounding box center [1379, 140] width 243 height 26
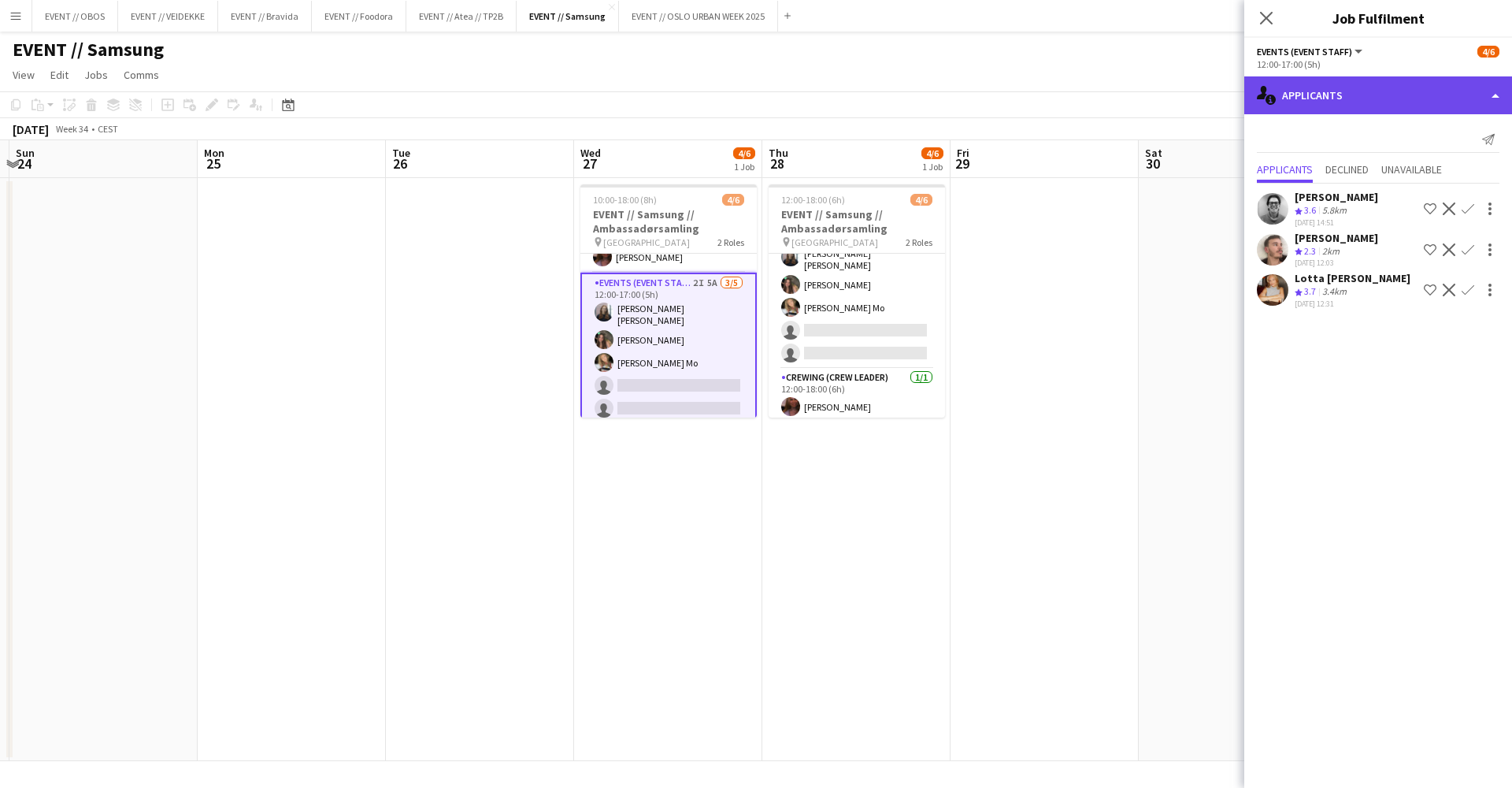
click at [1321, 85] on div "single-neutral-actions-information Applicants" at bounding box center [1378, 95] width 268 height 38
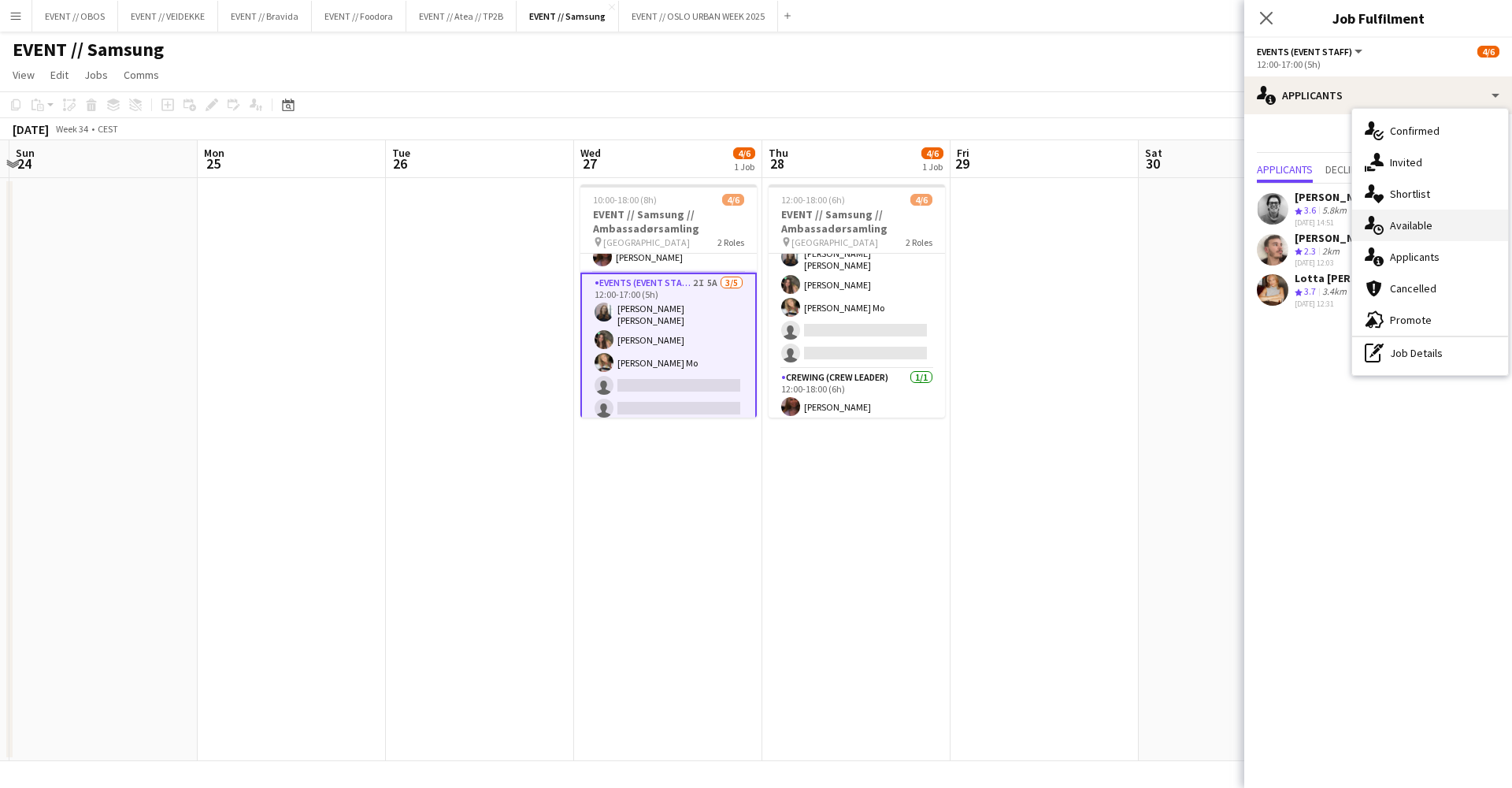
click at [1393, 212] on div "single-neutral-actions-upload Available" at bounding box center [1431, 225] width 156 height 31
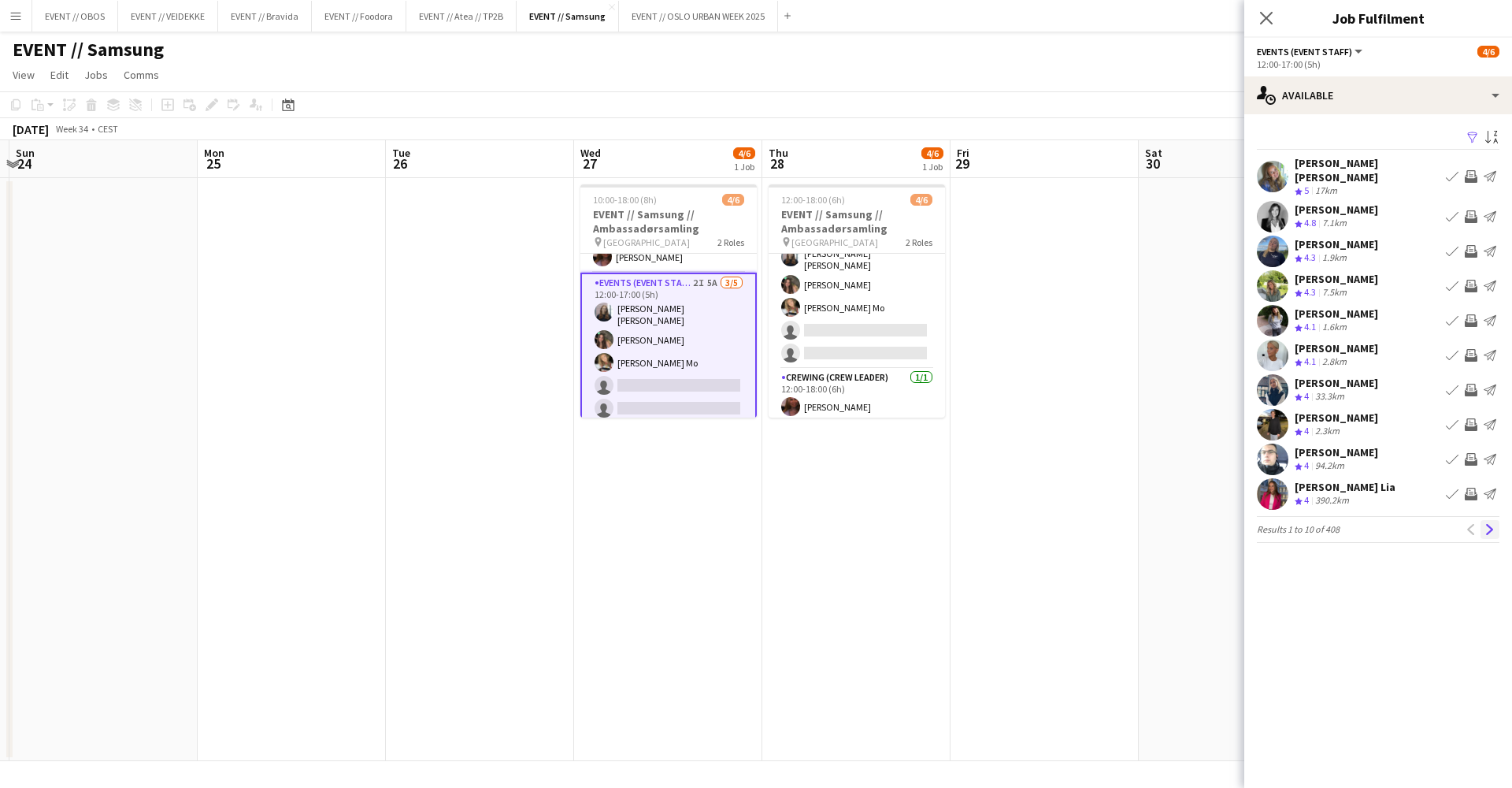
click at [1490, 524] on app-icon "Next" at bounding box center [1489, 529] width 11 height 11
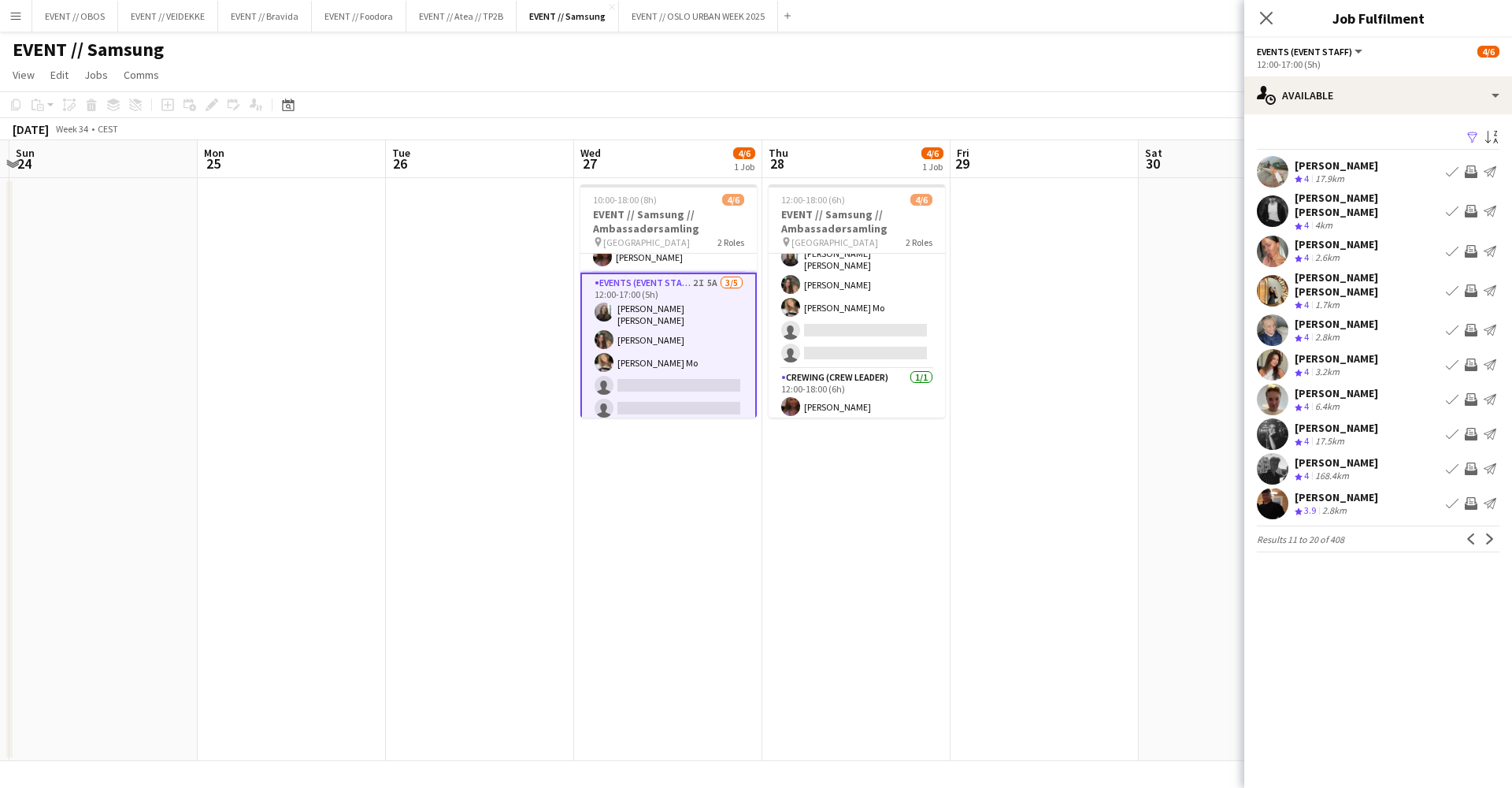
click at [1490, 533] on app-icon "Next" at bounding box center [1489, 538] width 11 height 11
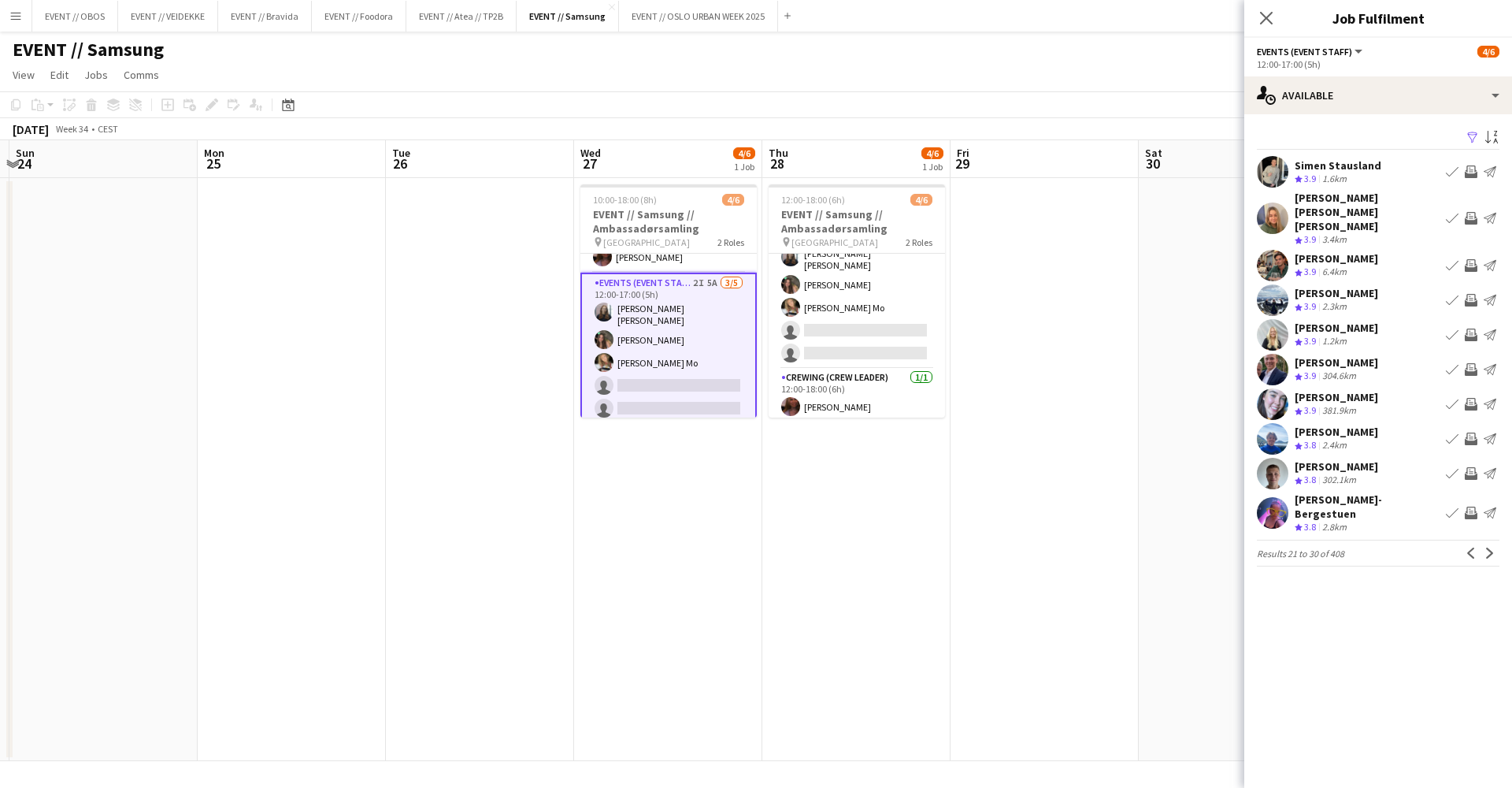
click at [1490, 520] on div "Filter Sort asc Simen Stausland Crew rating 3.9 1.6km Book crew Invite crew Sen…" at bounding box center [1378, 350] width 268 height 472
click at [1493, 548] on app-icon "Next" at bounding box center [1489, 553] width 11 height 11
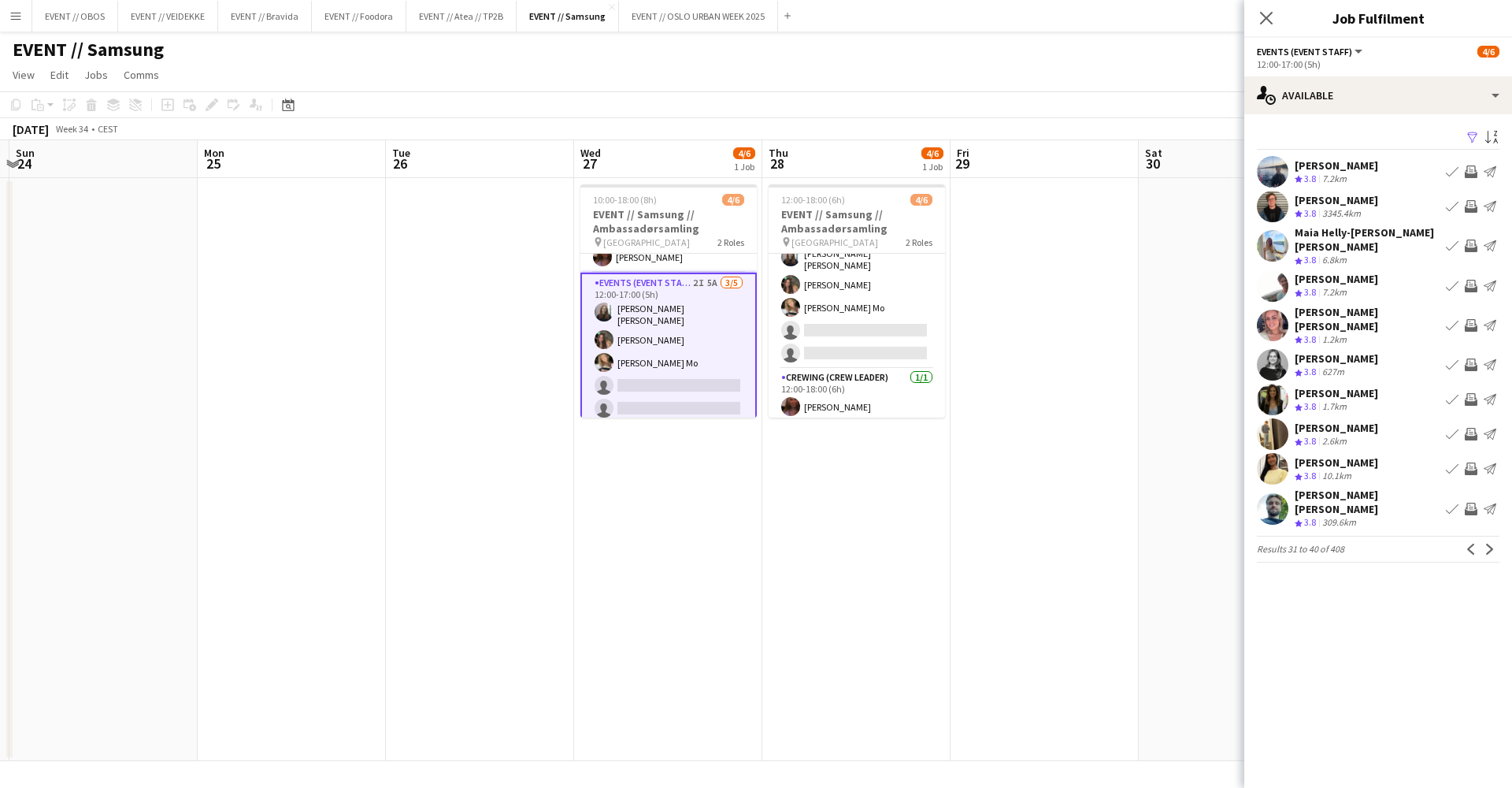
click at [1493, 533] on div "Filter Sort asc [PERSON_NAME] Crew rating 3.8 7.2km Book crew Invite crew Send …" at bounding box center [1378, 348] width 268 height 467
click at [1489, 540] on button "Next" at bounding box center [1490, 550] width 19 height 19
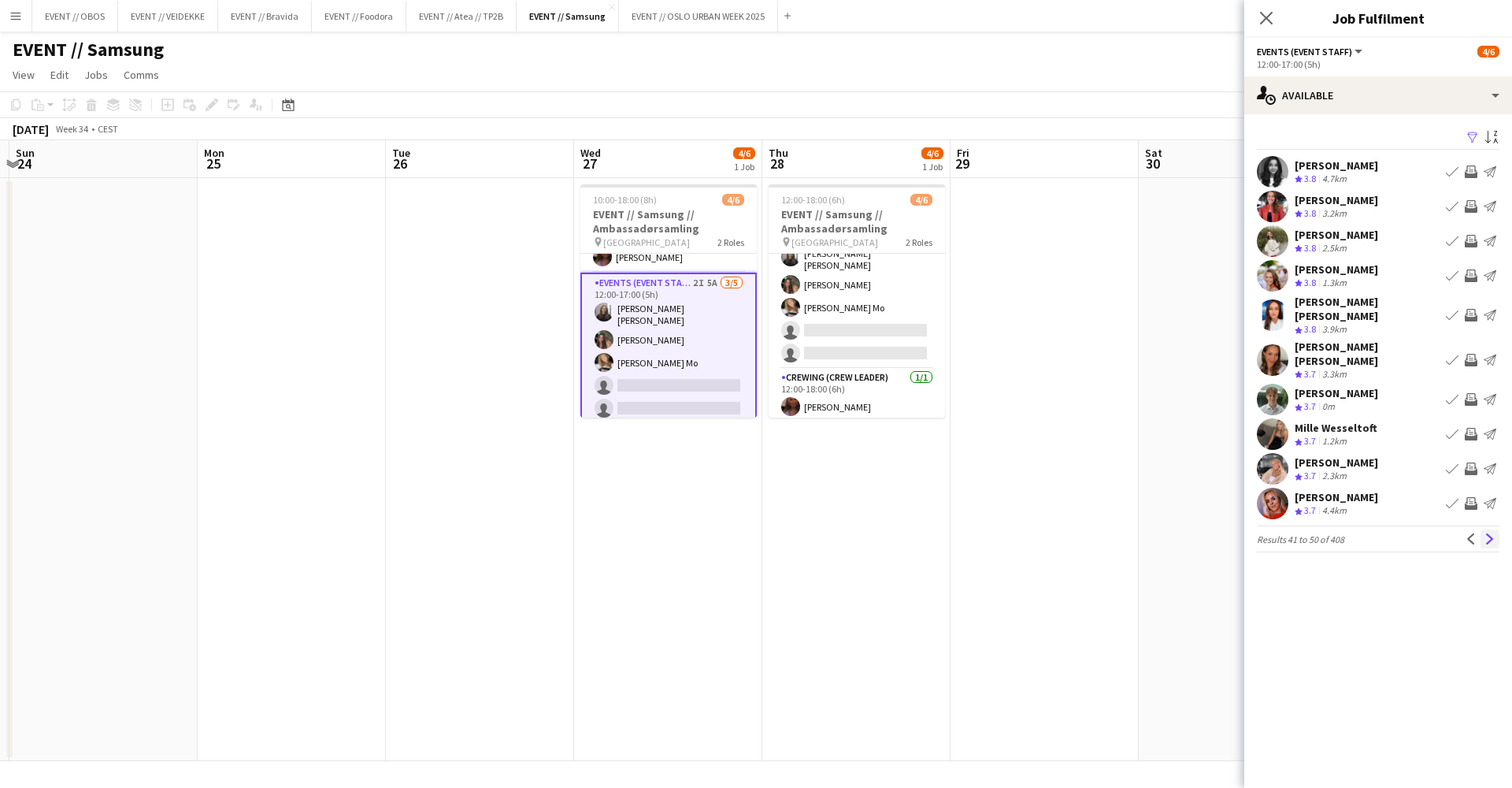
click at [1497, 530] on button "Next" at bounding box center [1490, 539] width 19 height 19
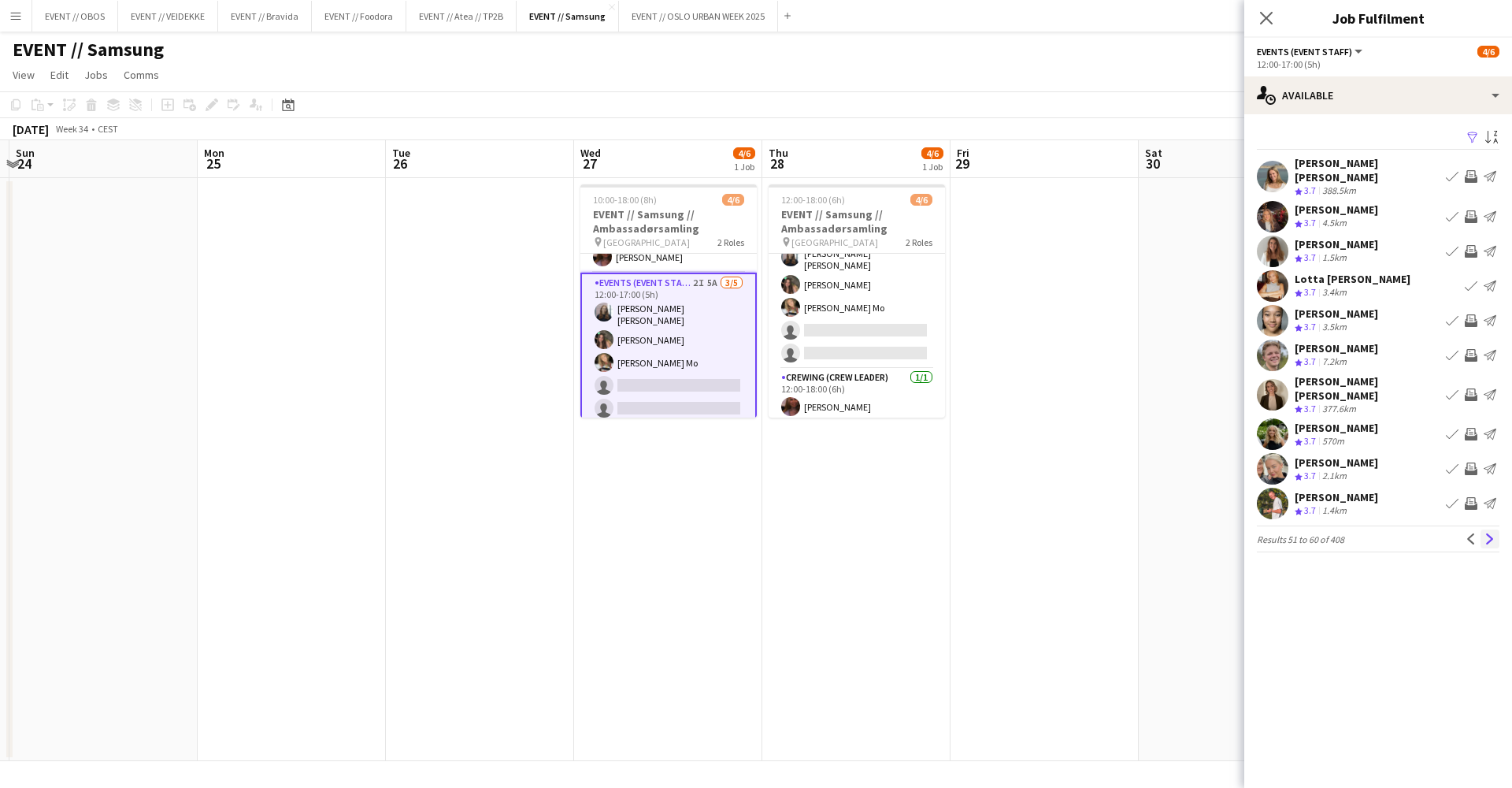
click at [1490, 533] on app-icon "Next" at bounding box center [1489, 538] width 11 height 11
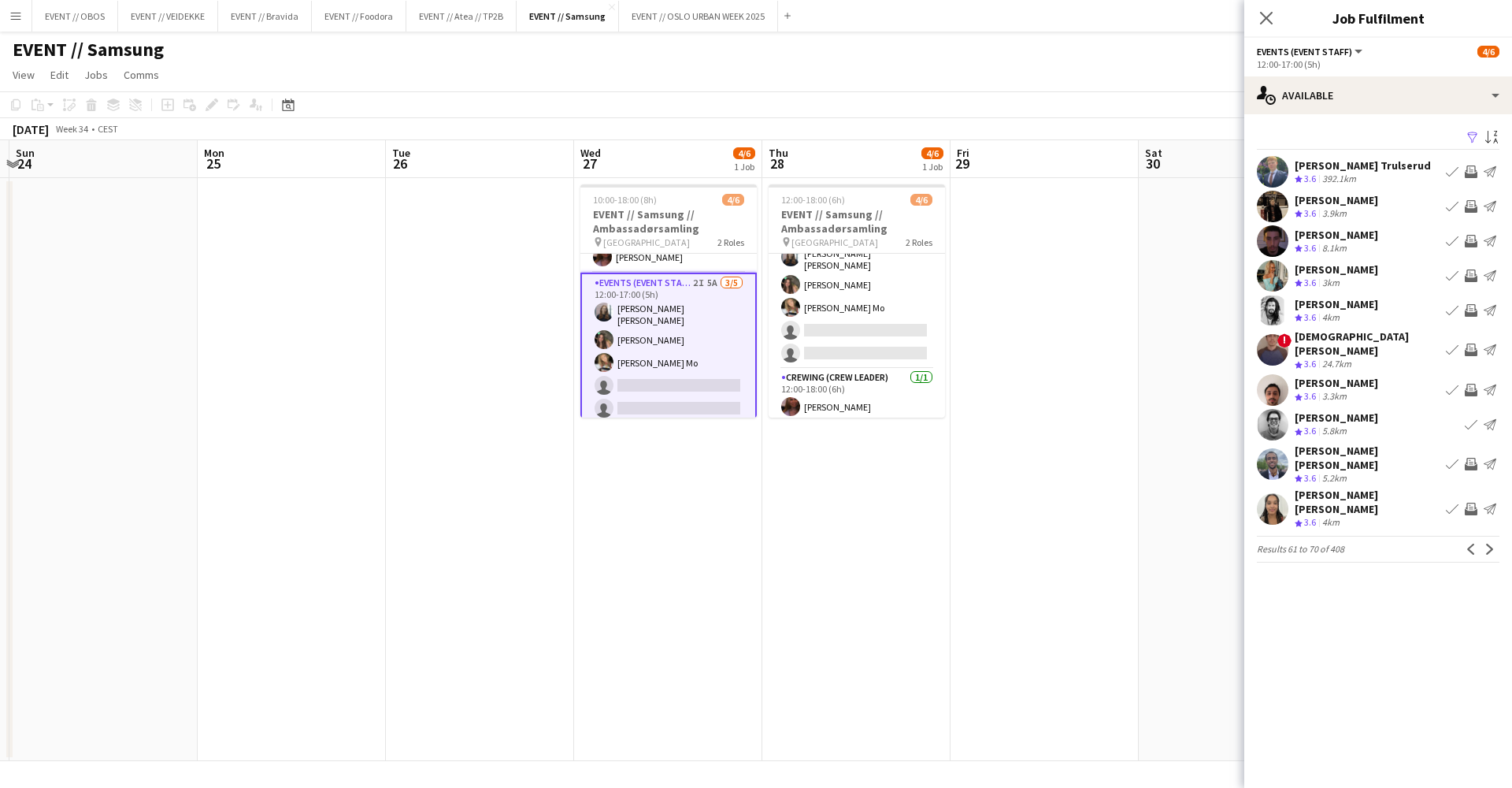
click at [1490, 544] on app-icon "Next" at bounding box center [1489, 549] width 11 height 11
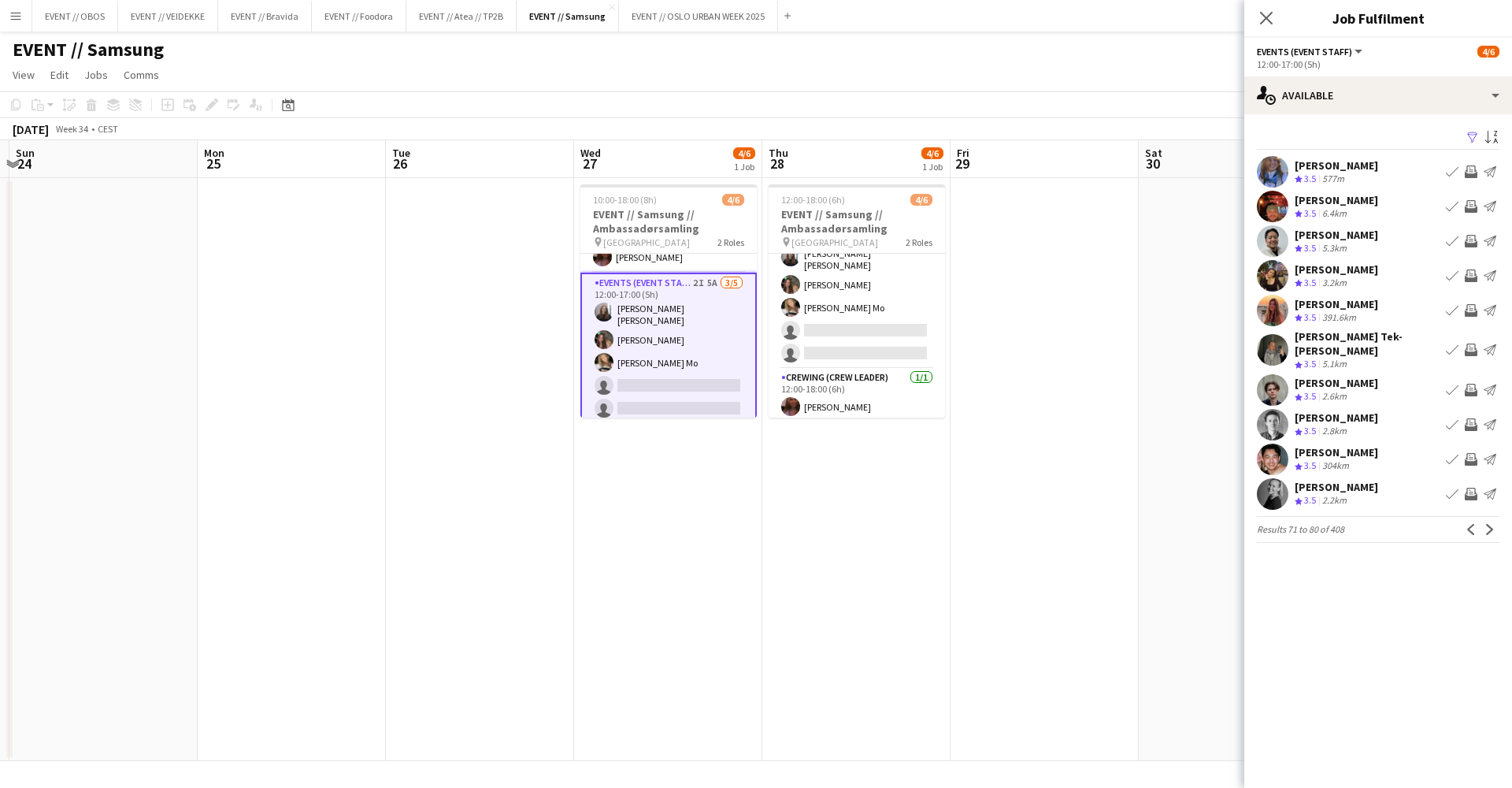
click at [1490, 524] on app-icon "Next" at bounding box center [1489, 529] width 11 height 11
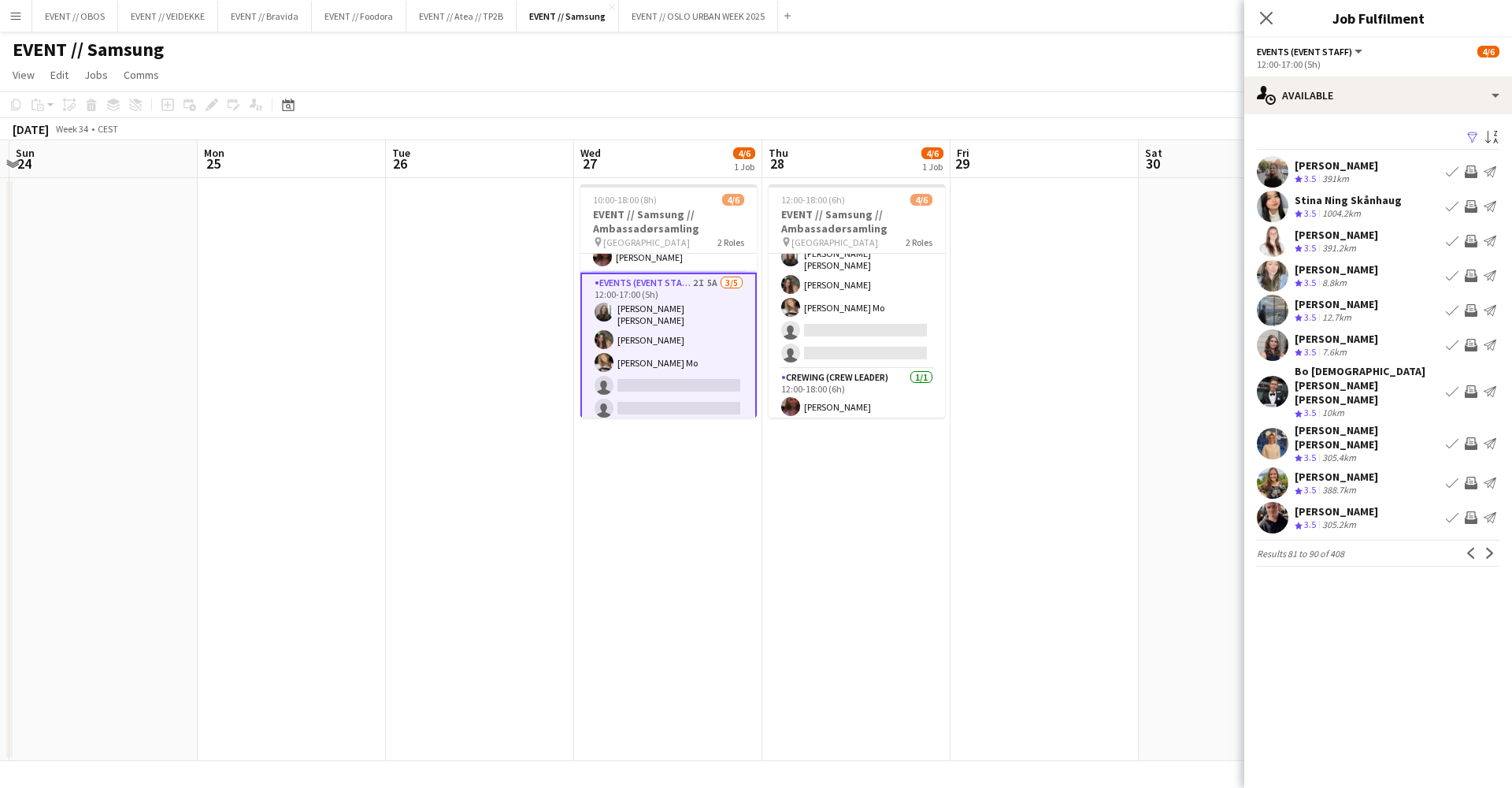
click at [1490, 548] on app-icon "Next" at bounding box center [1489, 553] width 11 height 11
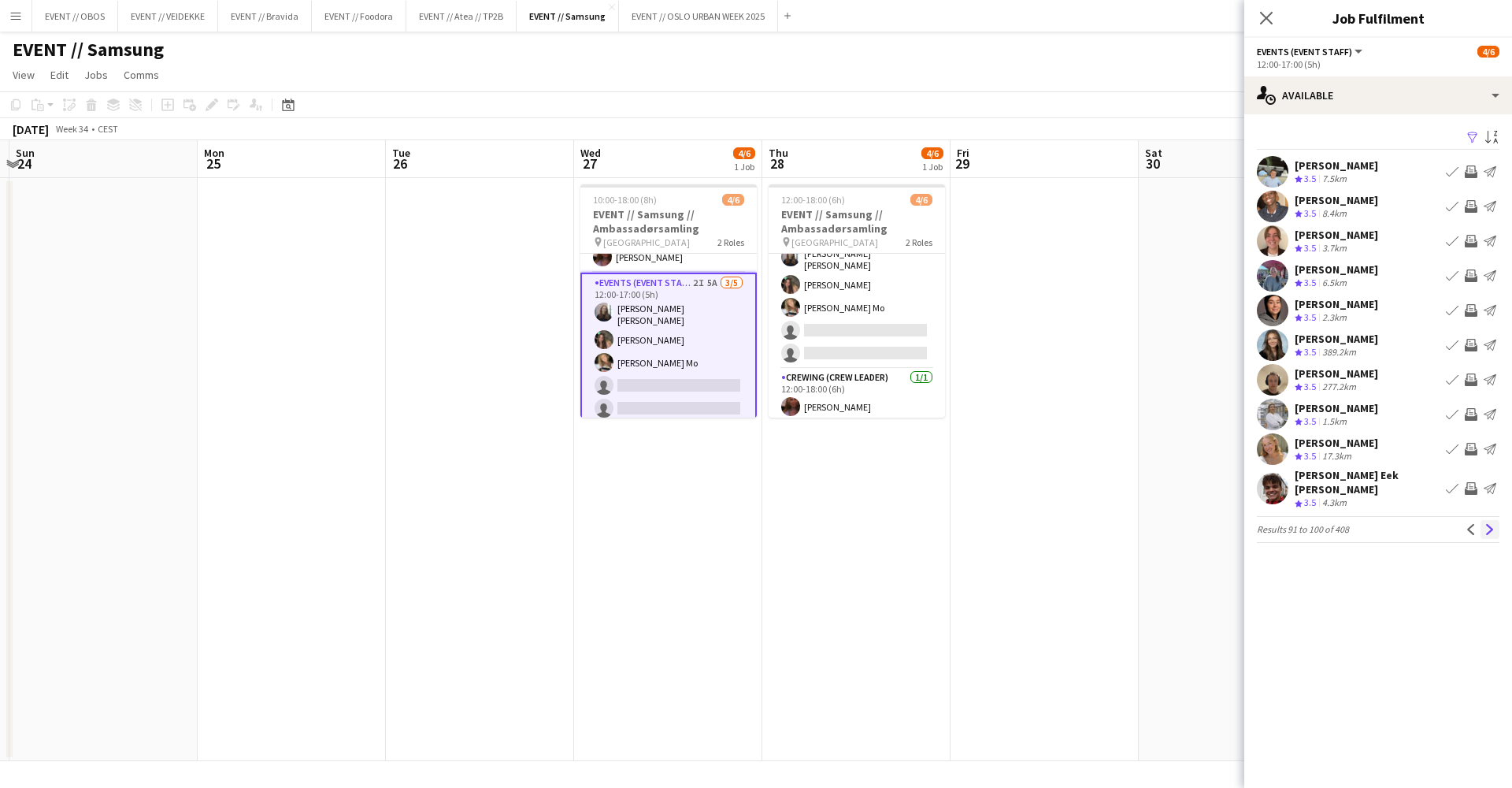
click at [1489, 524] on app-icon "Next" at bounding box center [1489, 529] width 11 height 11
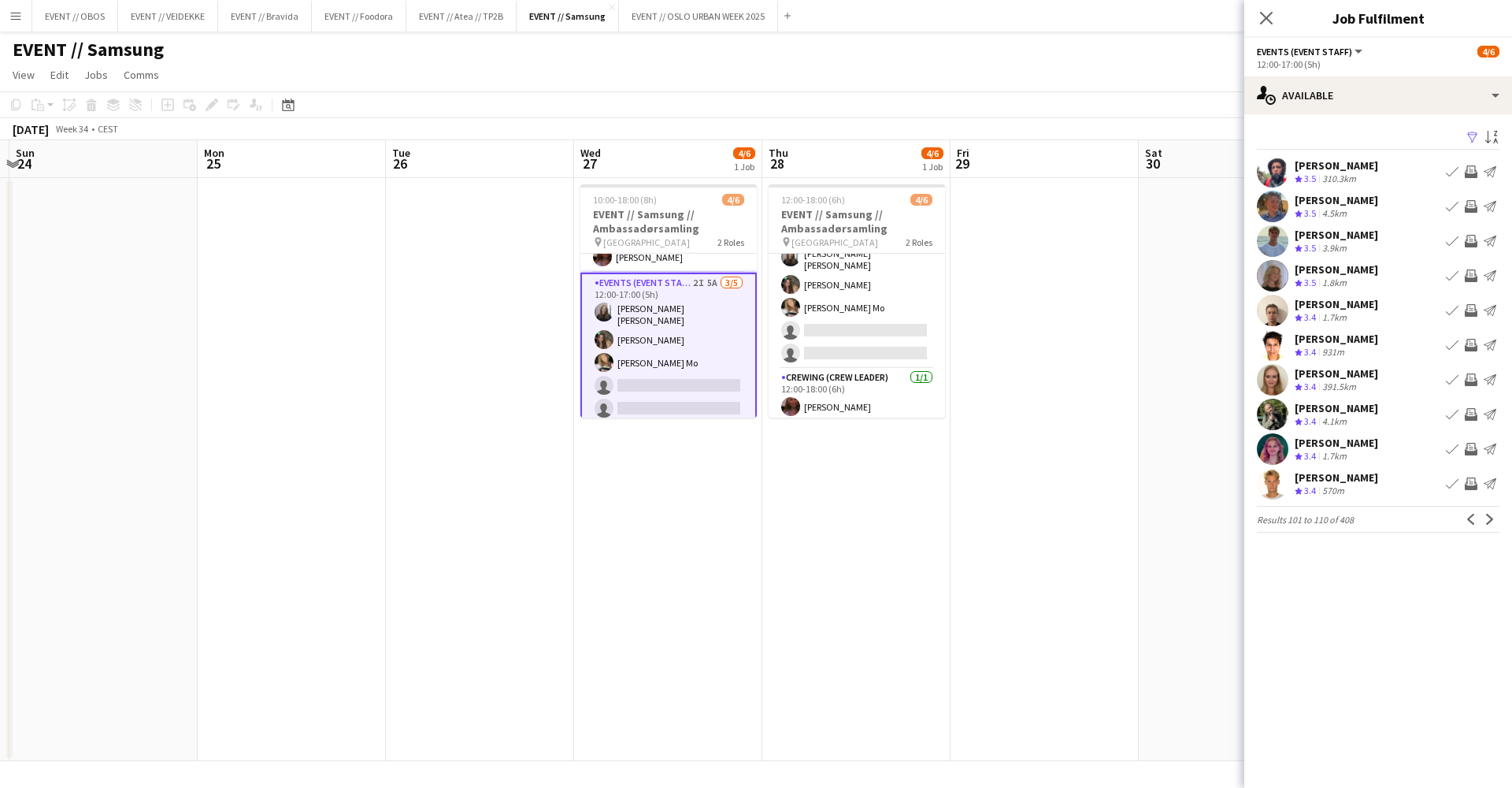
click at [1470, 275] on app-icon "Invite crew" at bounding box center [1471, 276] width 13 height 13
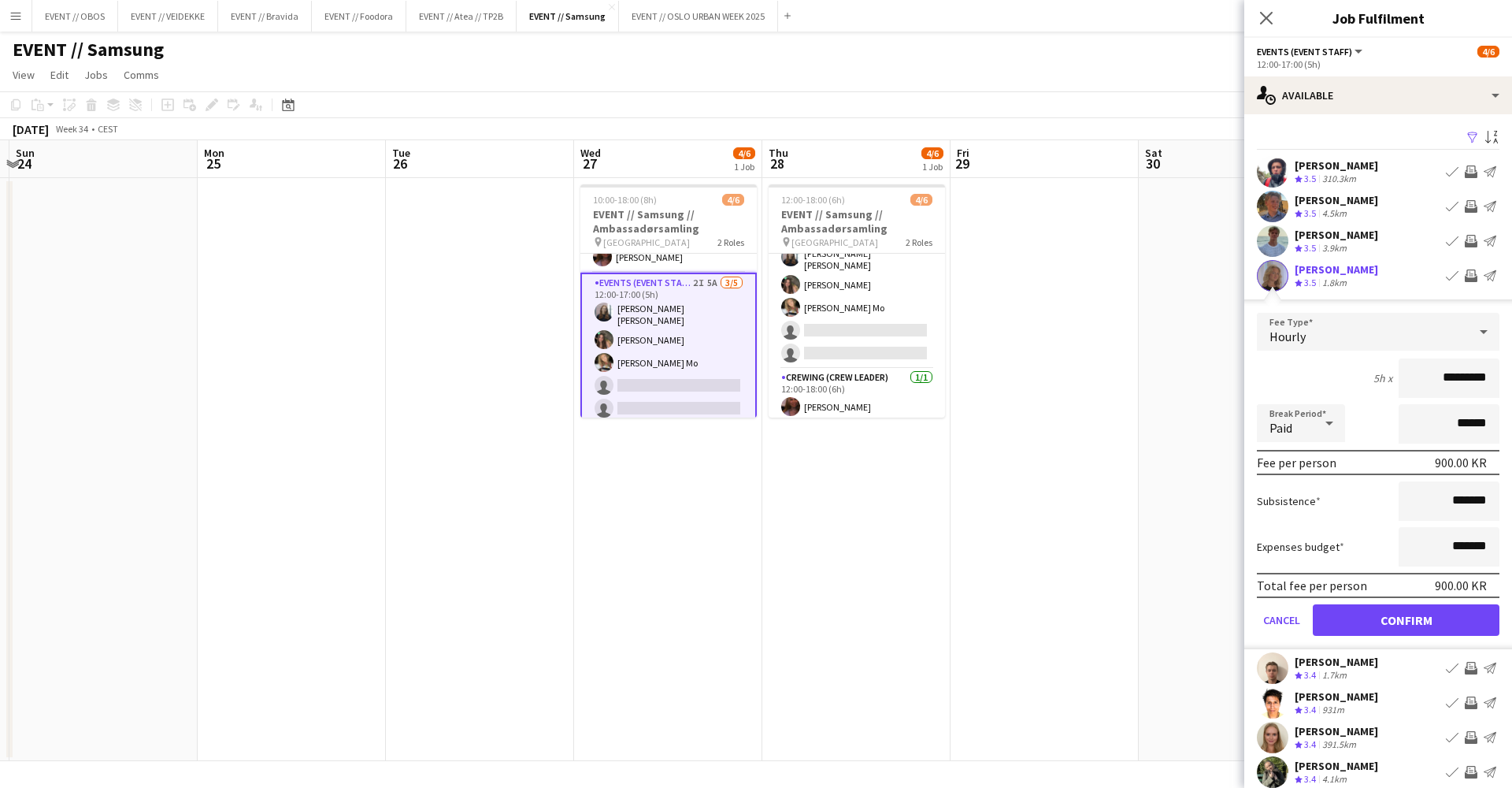
click at [1416, 616] on button "Confirm" at bounding box center [1405, 620] width 186 height 31
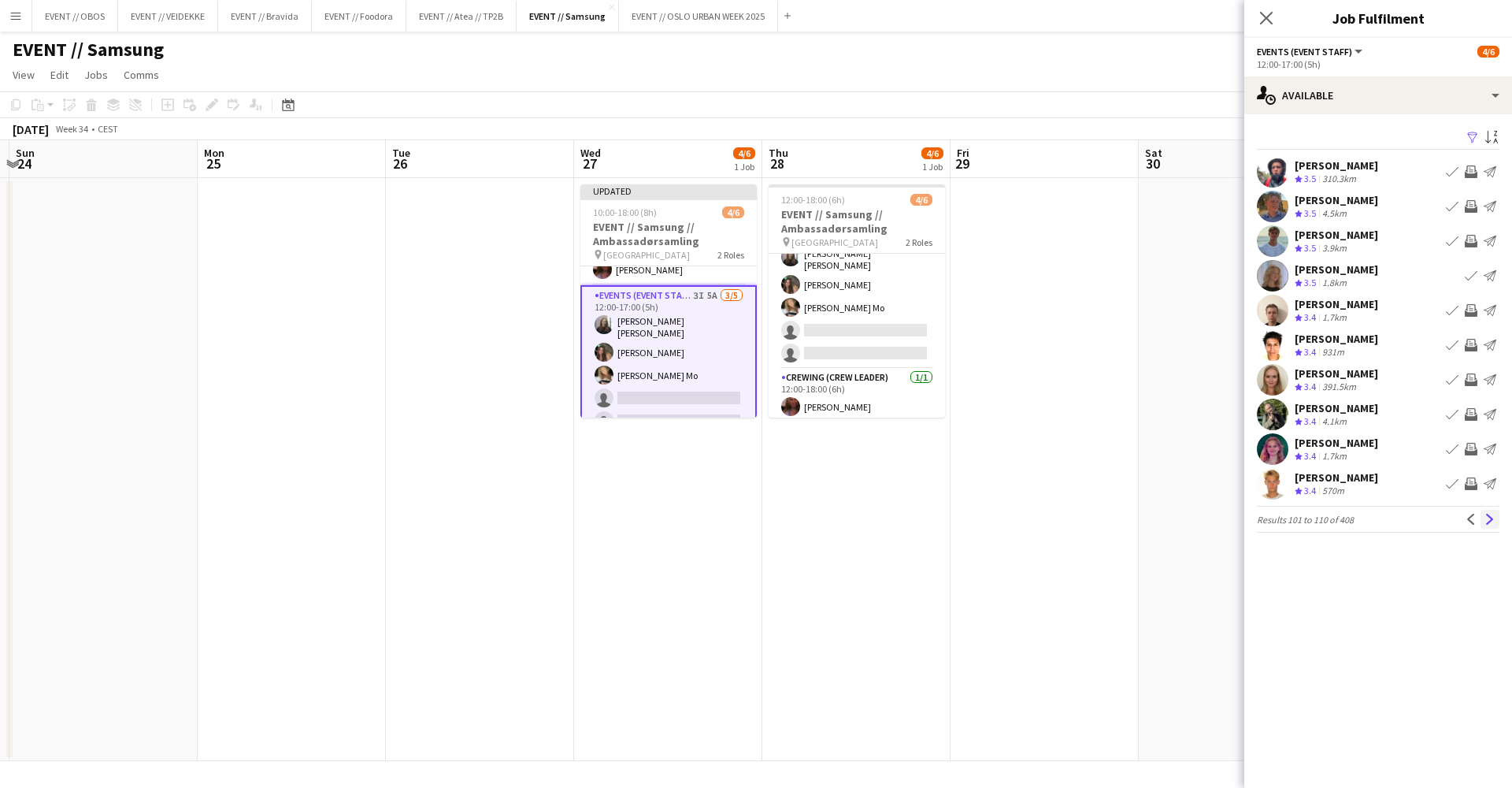
click at [1485, 515] on app-icon "Next" at bounding box center [1489, 519] width 11 height 11
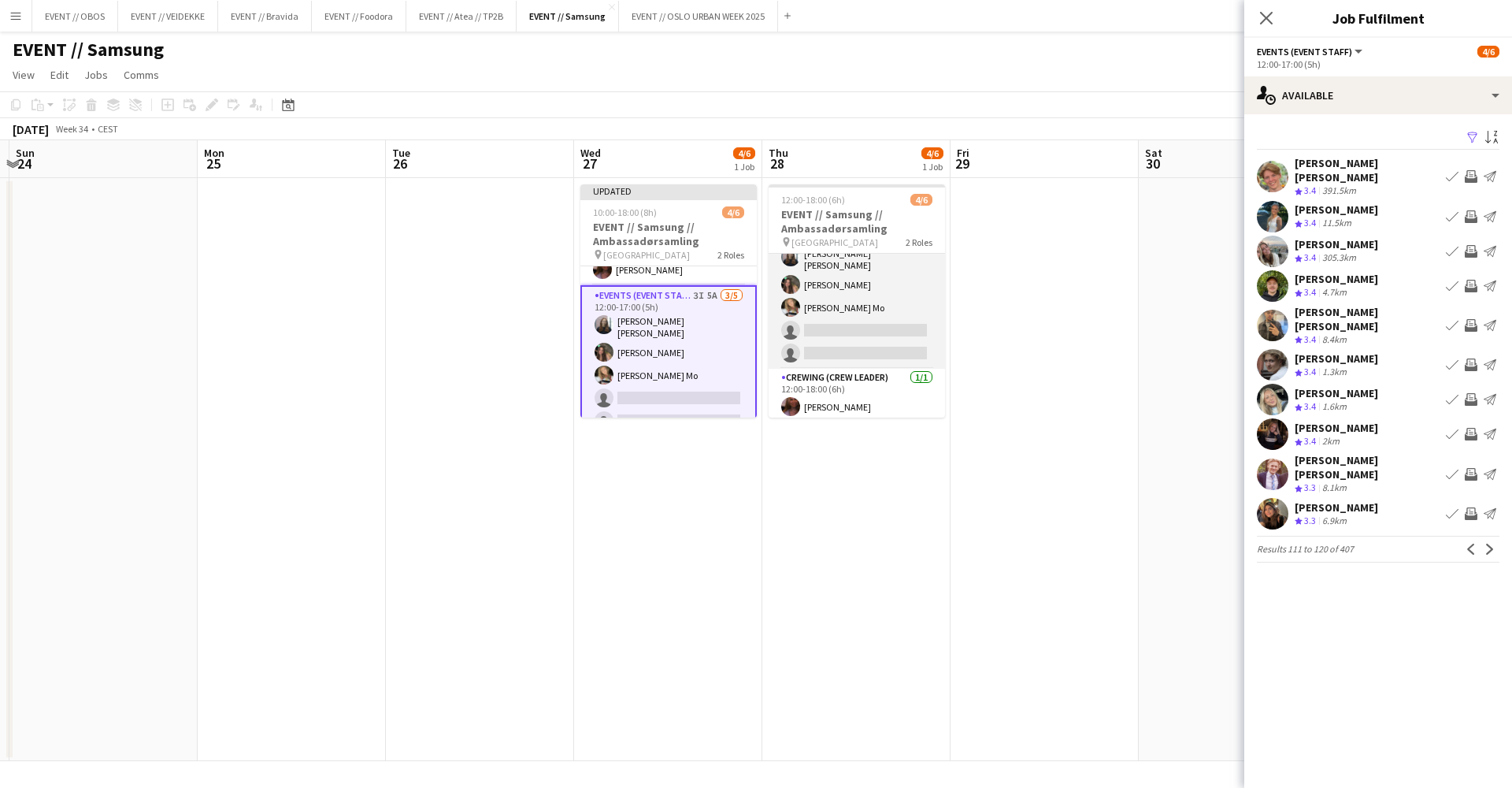
click at [879, 292] on app-card-role "Events (Event Staff) 9I 4A [DATE] 12:00-17:00 (5h) [PERSON_NAME] [PERSON_NAME] …" at bounding box center [857, 294] width 177 height 150
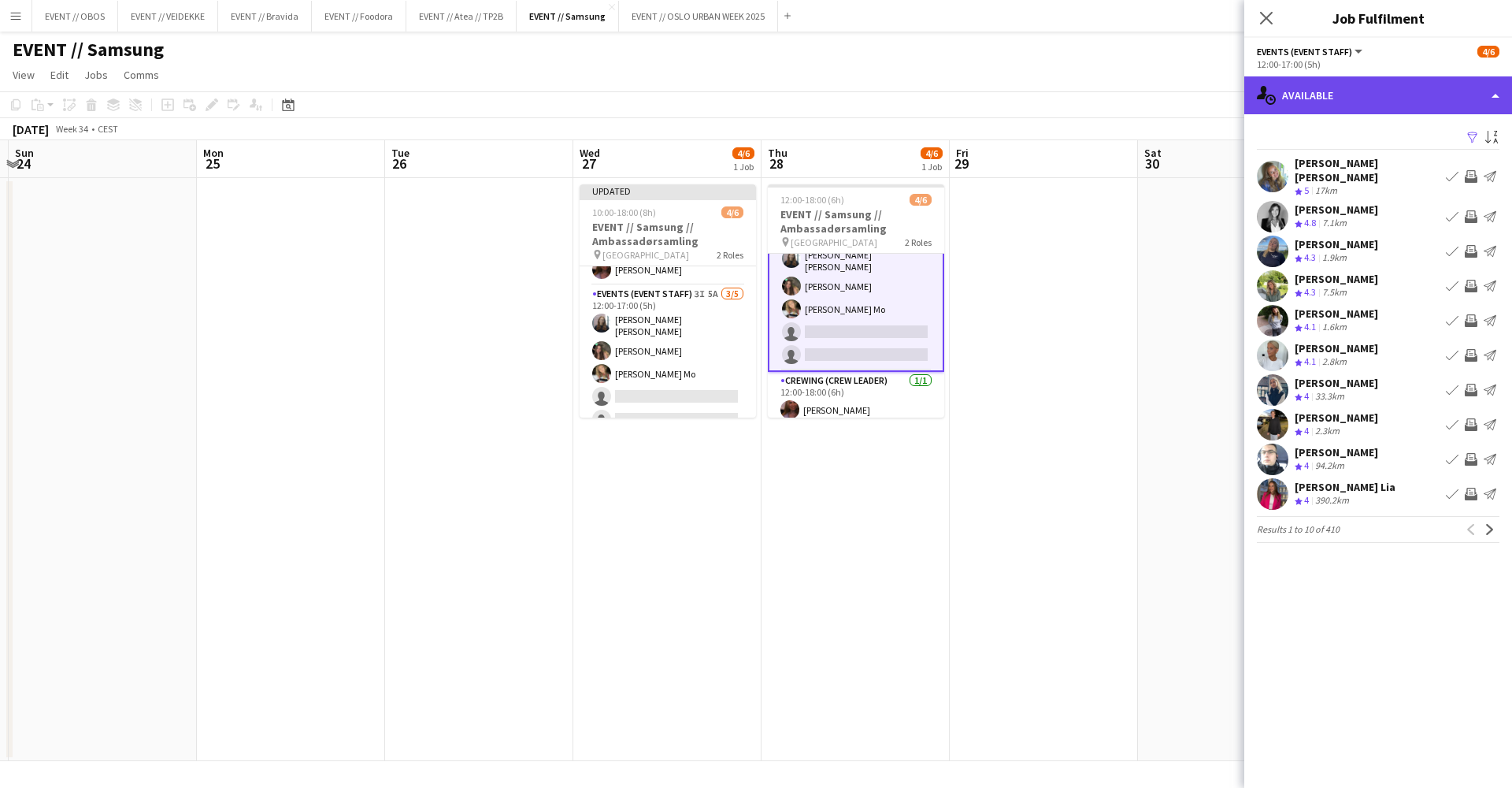
click at [1390, 88] on div "single-neutral-actions-upload Available" at bounding box center [1378, 95] width 268 height 38
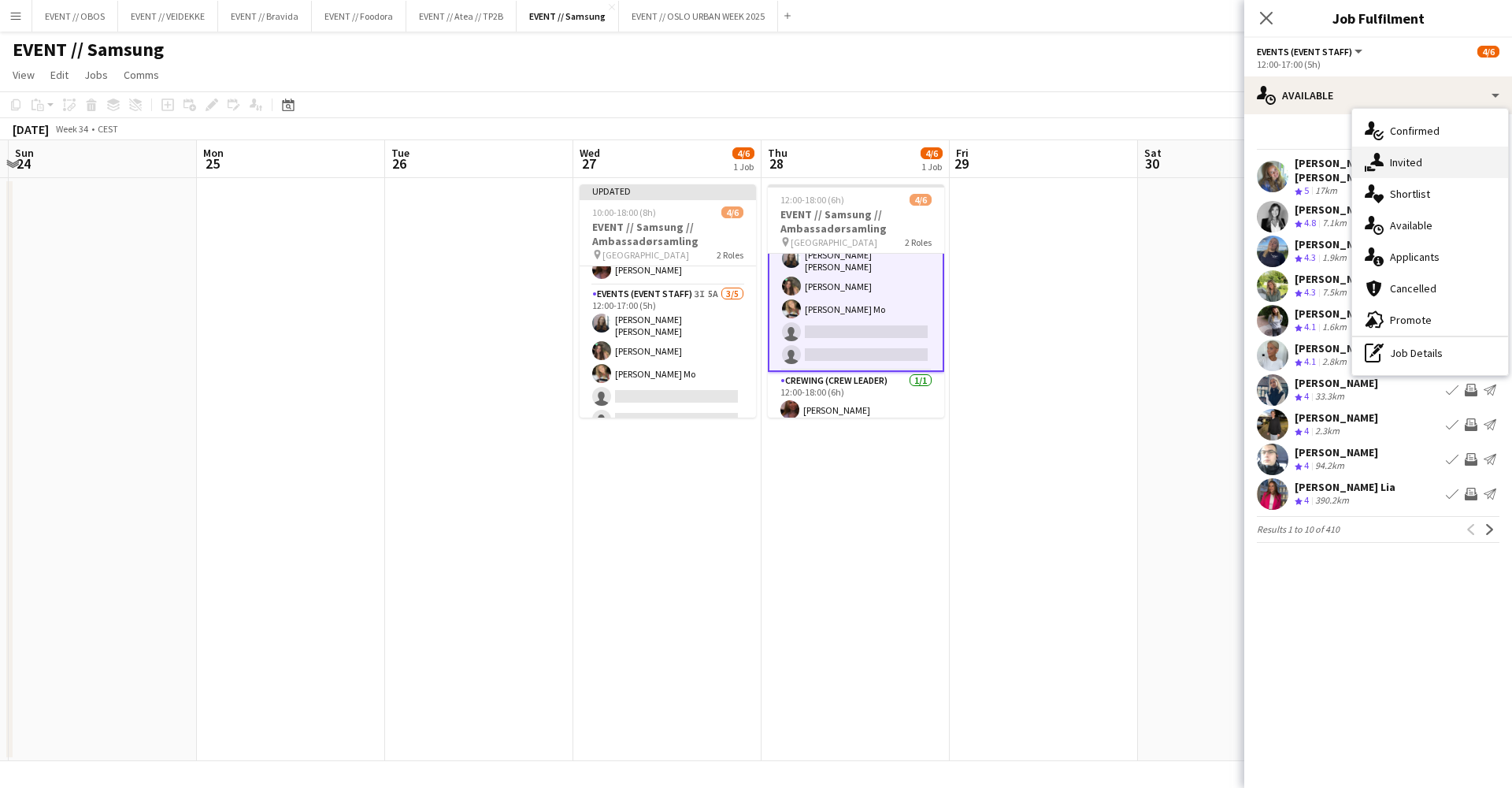
click at [1418, 154] on div "single-neutral-actions-share-1 Invited" at bounding box center [1431, 162] width 156 height 31
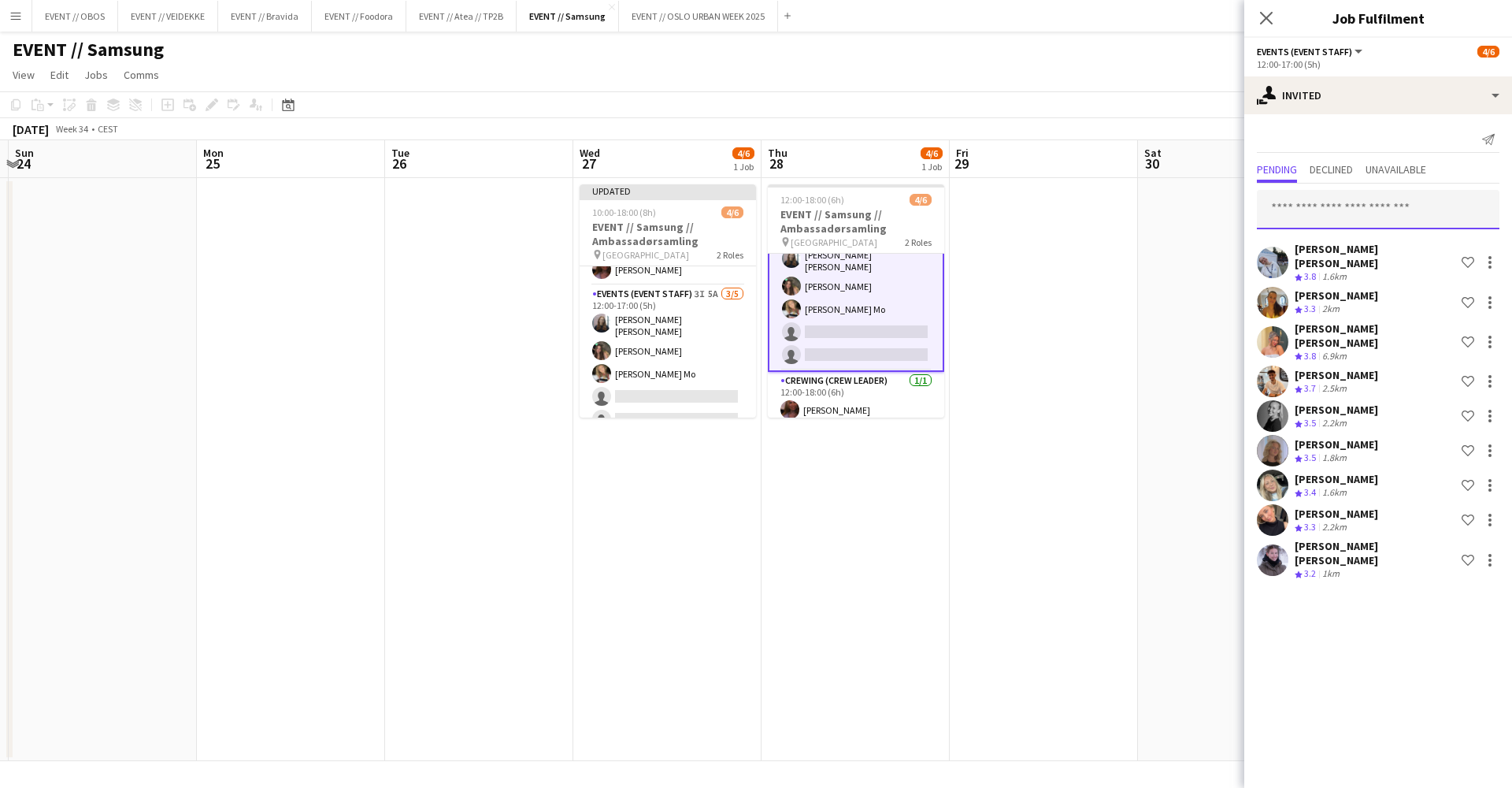
click at [1285, 201] on input "text" at bounding box center [1379, 209] width 243 height 39
type input "*"
click at [1106, 274] on app-date-cell at bounding box center [1043, 469] width 188 height 583
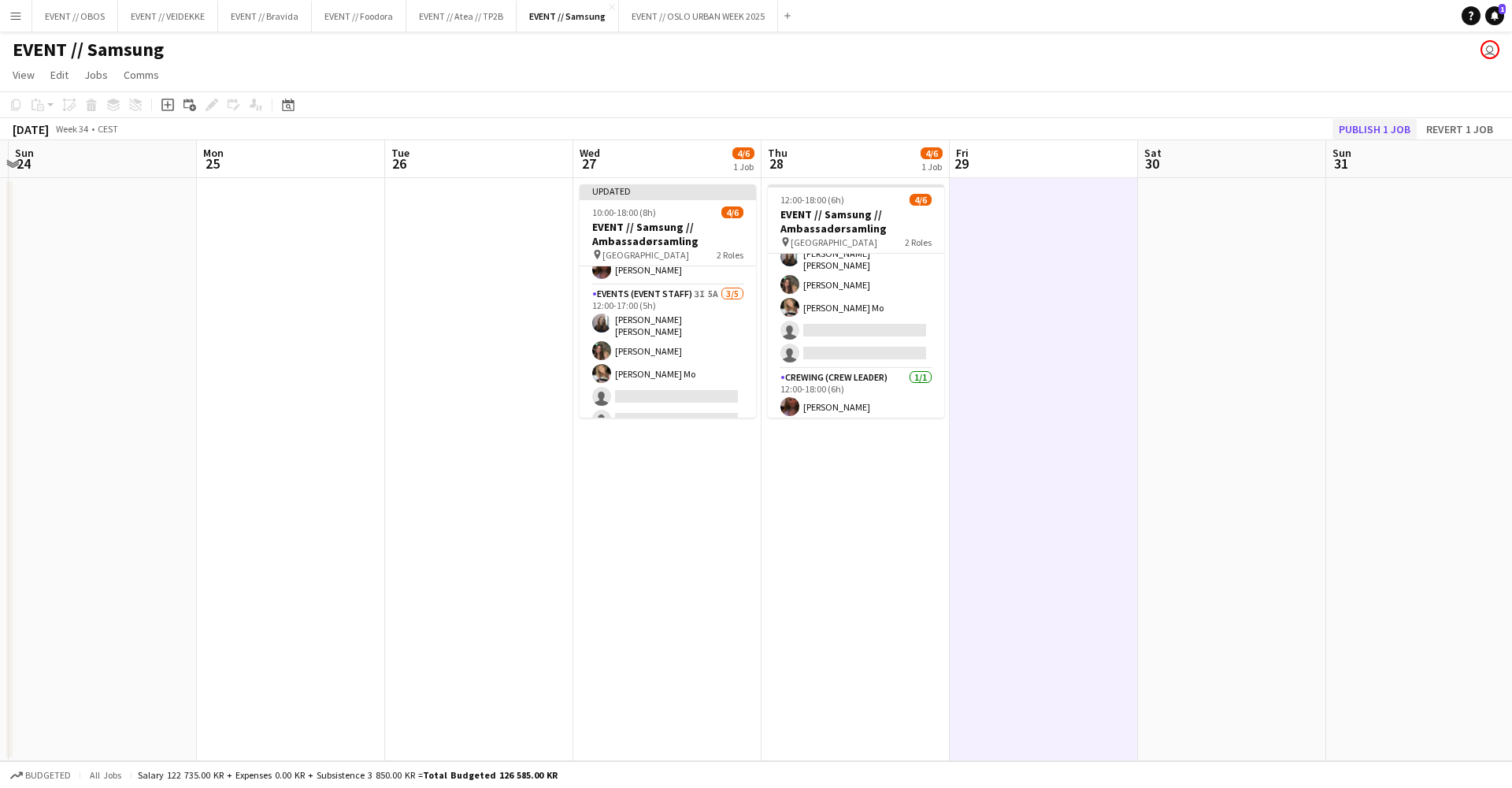
click at [1372, 126] on button "Publish 1 job" at bounding box center [1374, 129] width 84 height 21
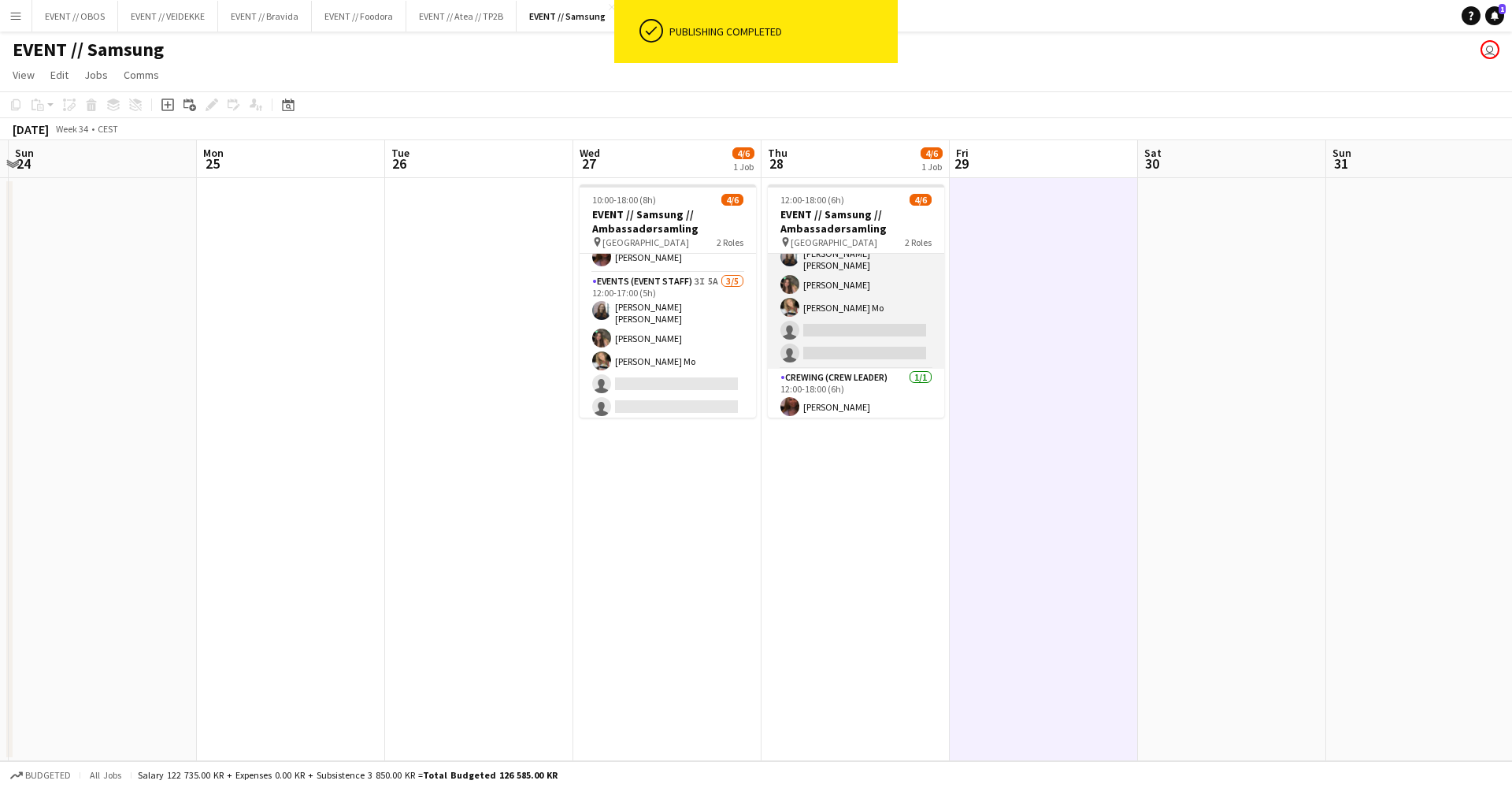
click at [903, 292] on app-card-role "Events (Event Staff) 9I 4A [DATE] 12:00-17:00 (5h) [PERSON_NAME] [PERSON_NAME] …" at bounding box center [856, 294] width 177 height 150
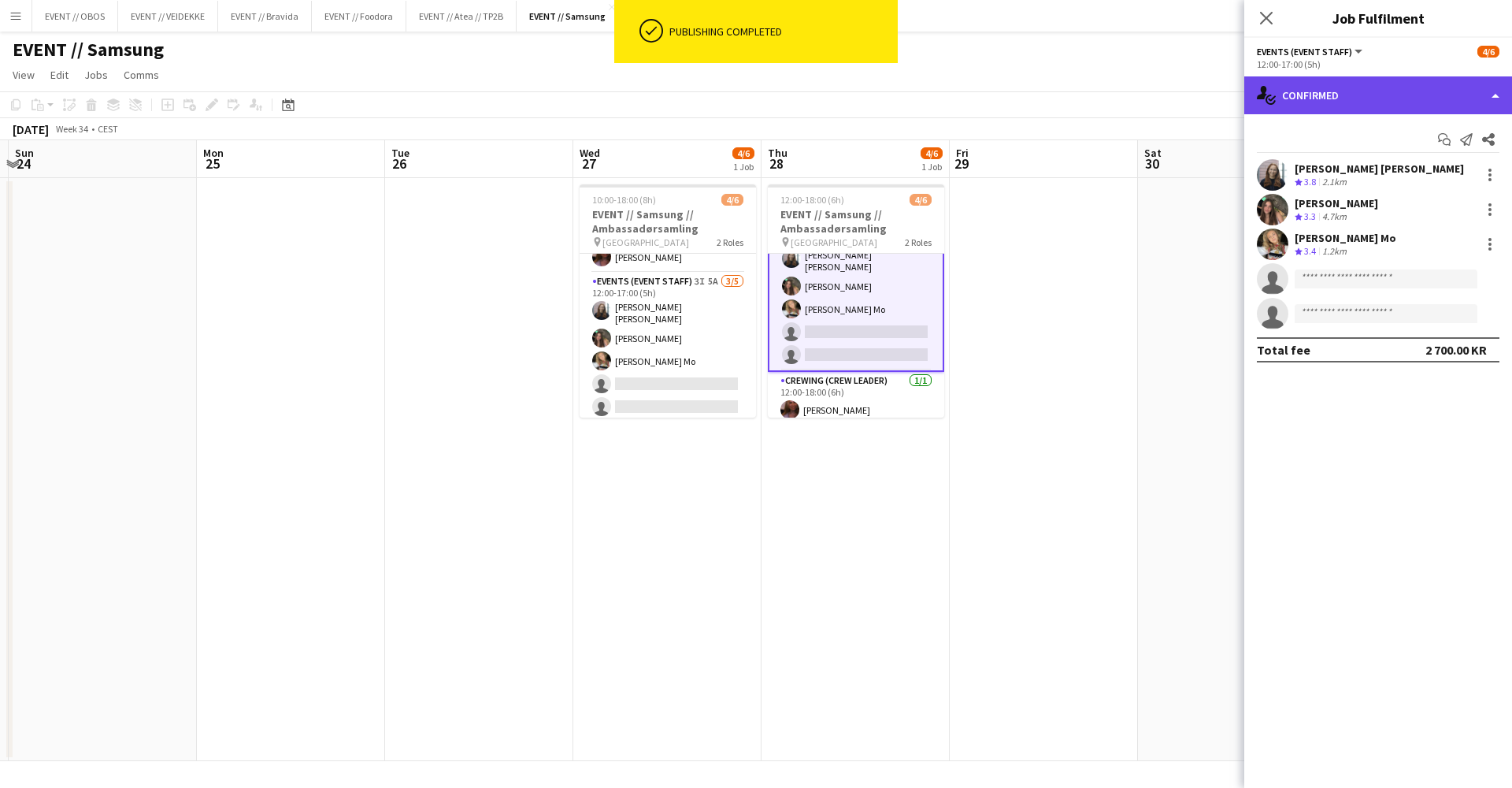
click at [1329, 99] on div "single-neutral-actions-check-2 Confirmed" at bounding box center [1378, 95] width 268 height 38
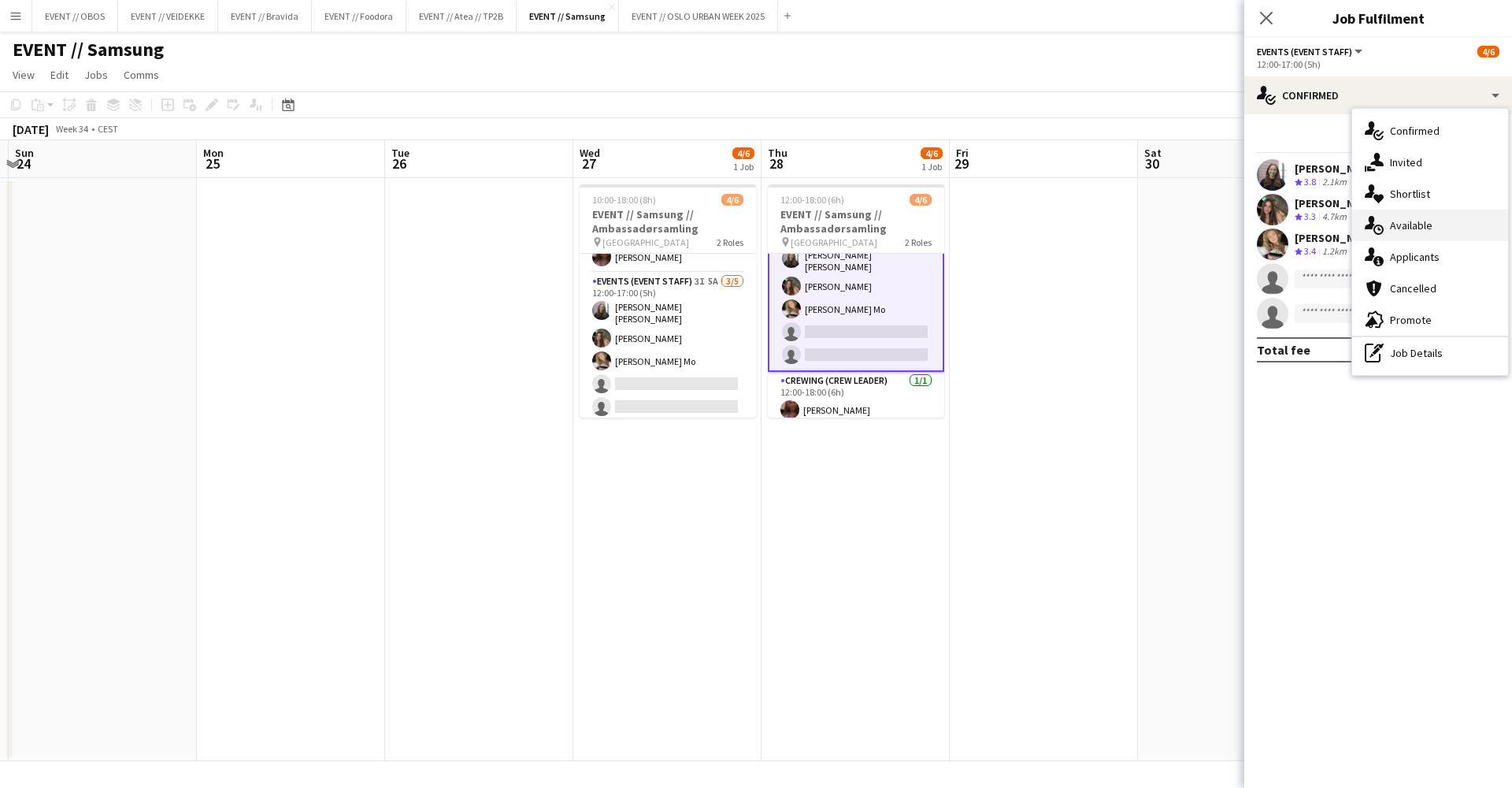
click at [1377, 237] on div "single-neutral-actions-upload Available" at bounding box center [1431, 225] width 156 height 31
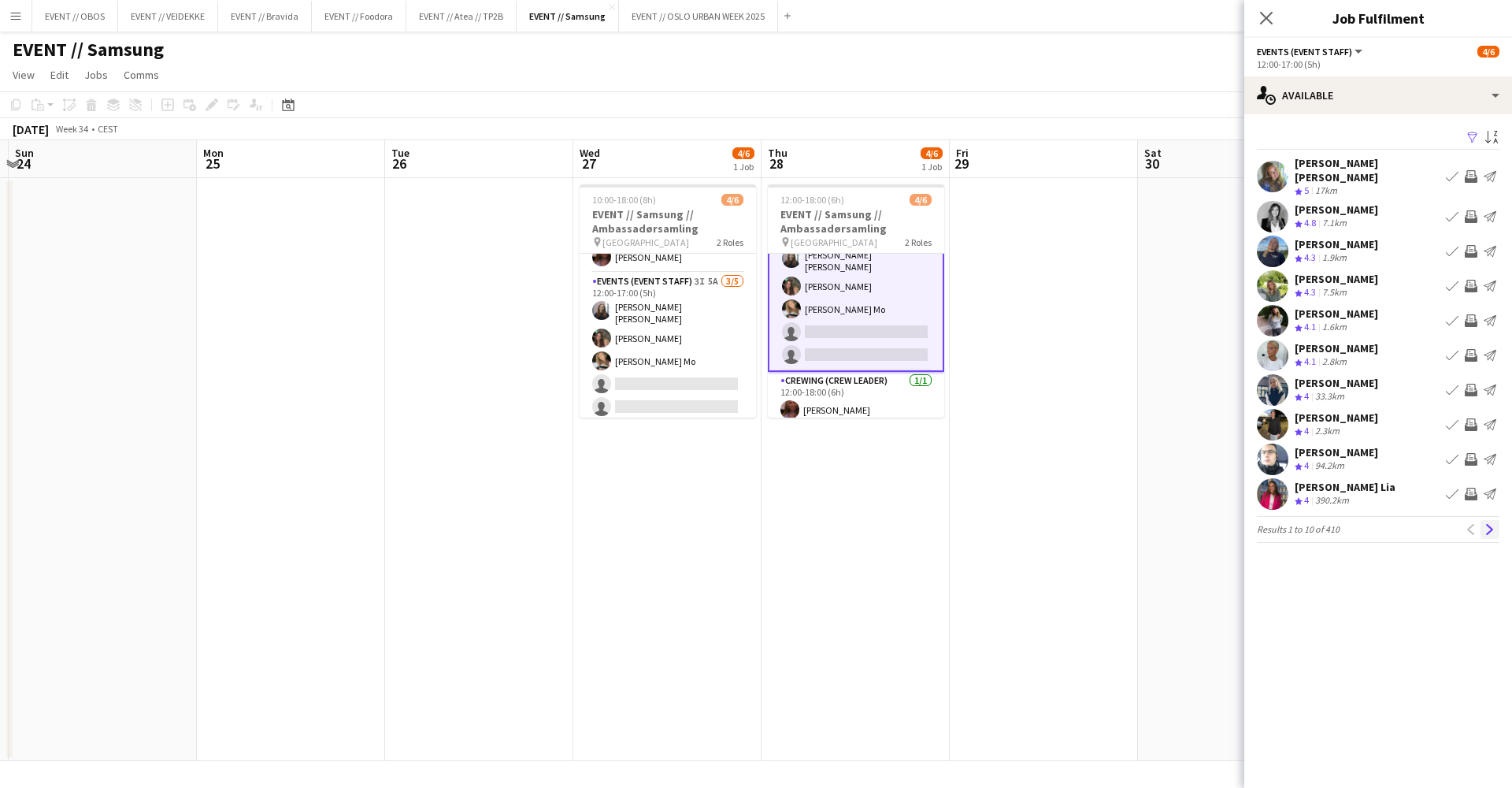
click at [1492, 524] on app-icon "Next" at bounding box center [1489, 529] width 11 height 11
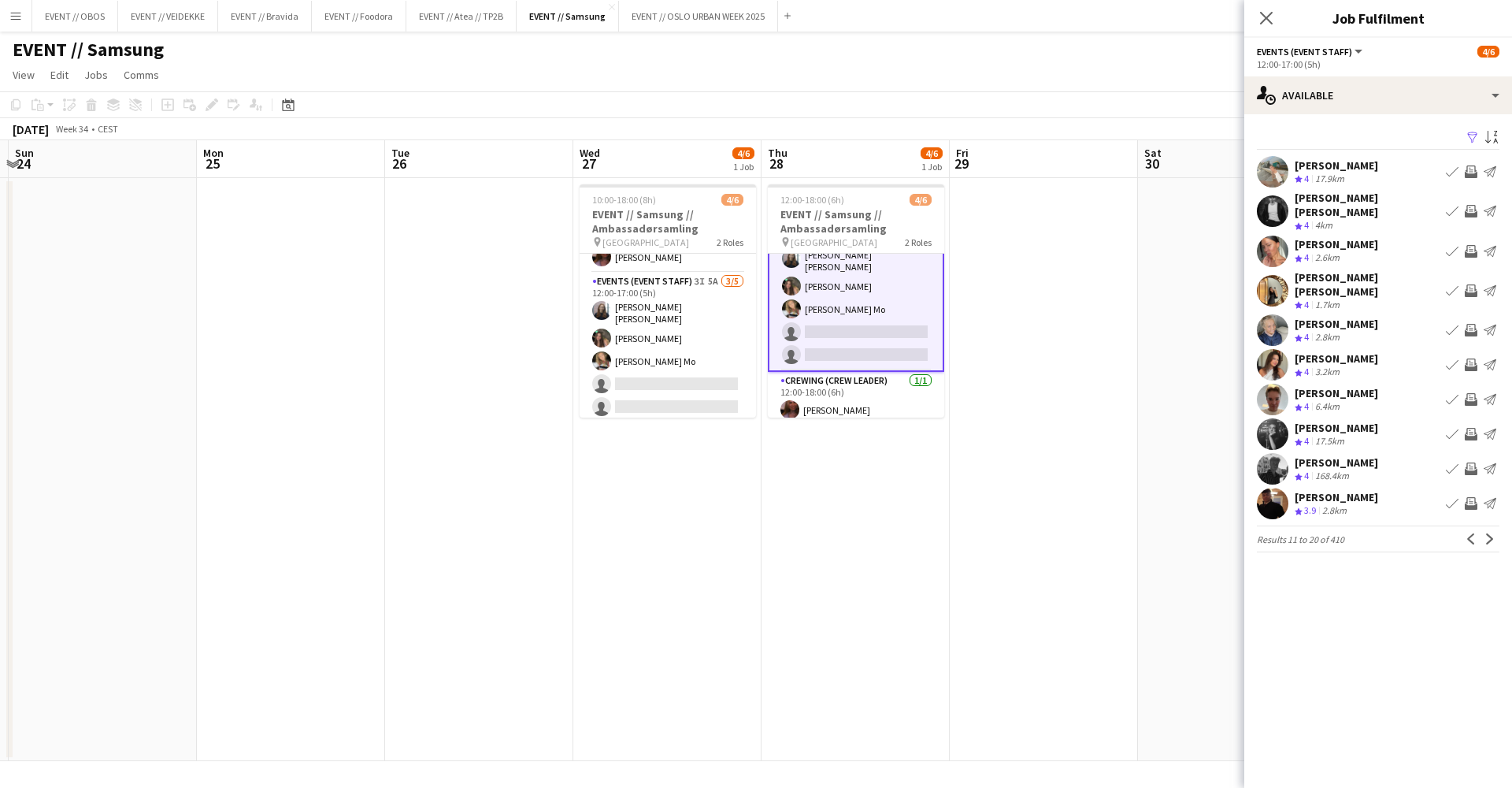
click at [1492, 533] on app-icon "Next" at bounding box center [1489, 538] width 11 height 11
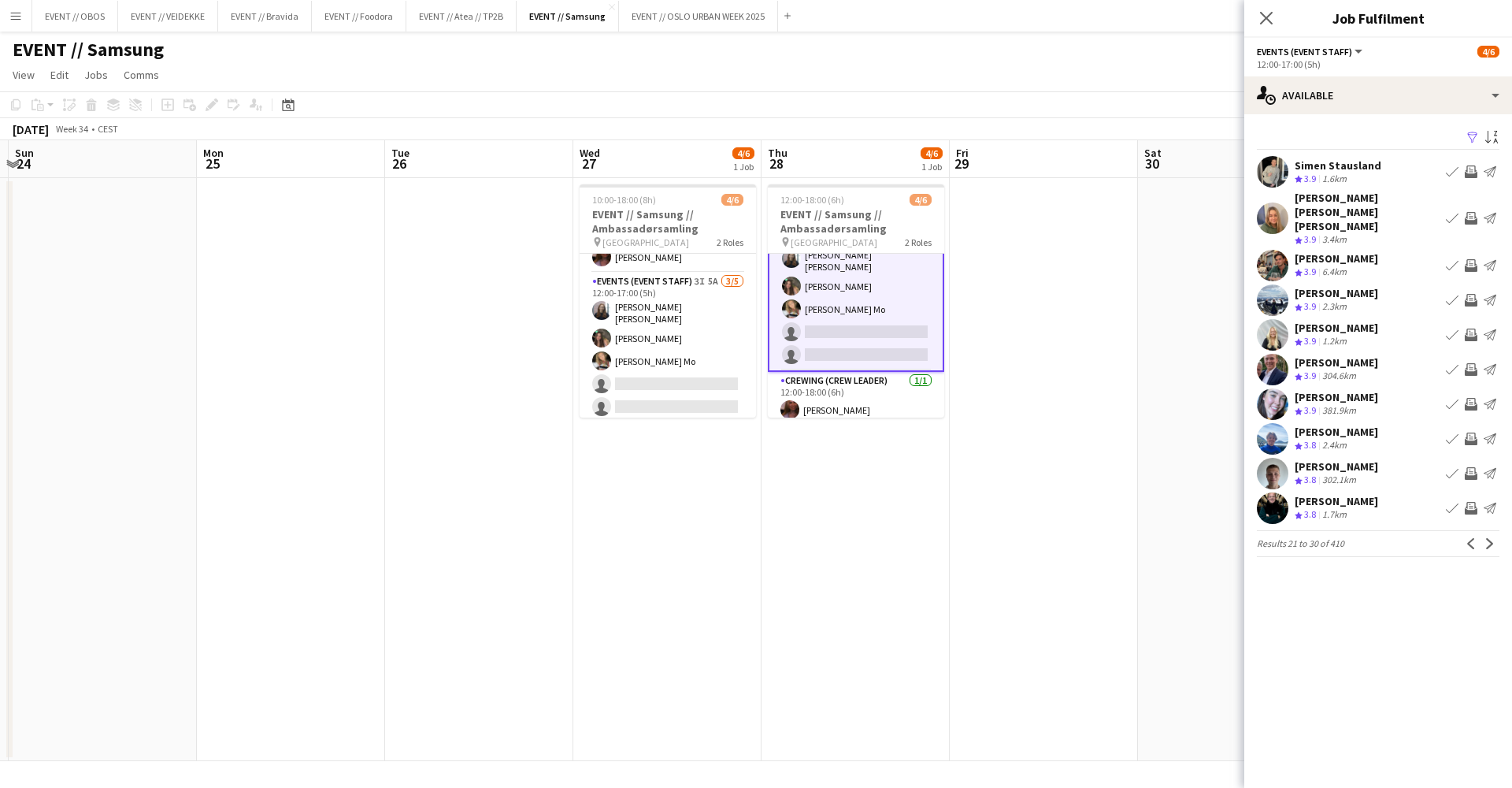
click at [1492, 531] on app-pager "Results 21 to 30 of 410 Previous Next" at bounding box center [1379, 544] width 243 height 27
click at [1488, 537] on button "Next" at bounding box center [1490, 544] width 19 height 19
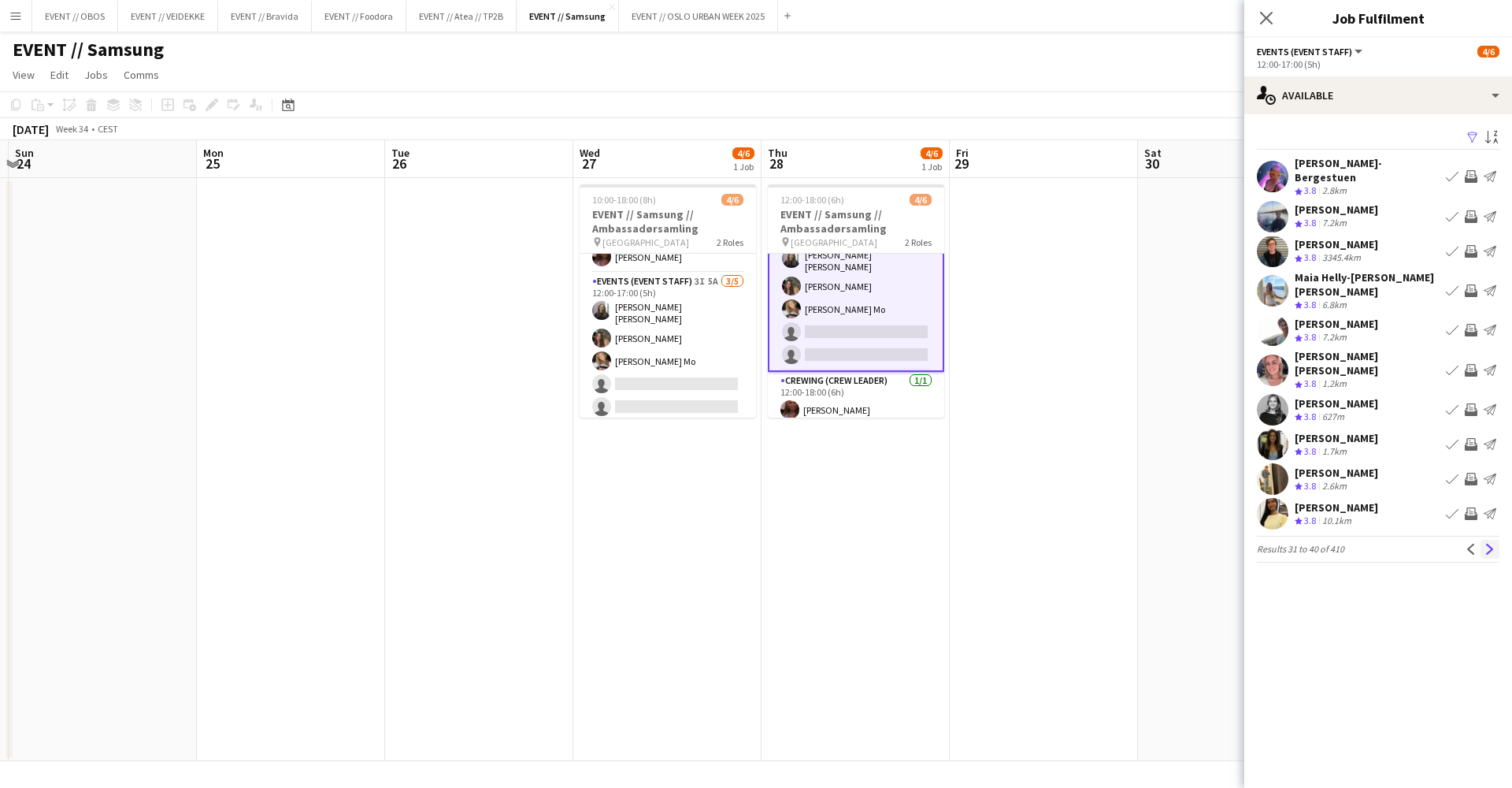
click at [1484, 540] on button "Next" at bounding box center [1490, 550] width 19 height 19
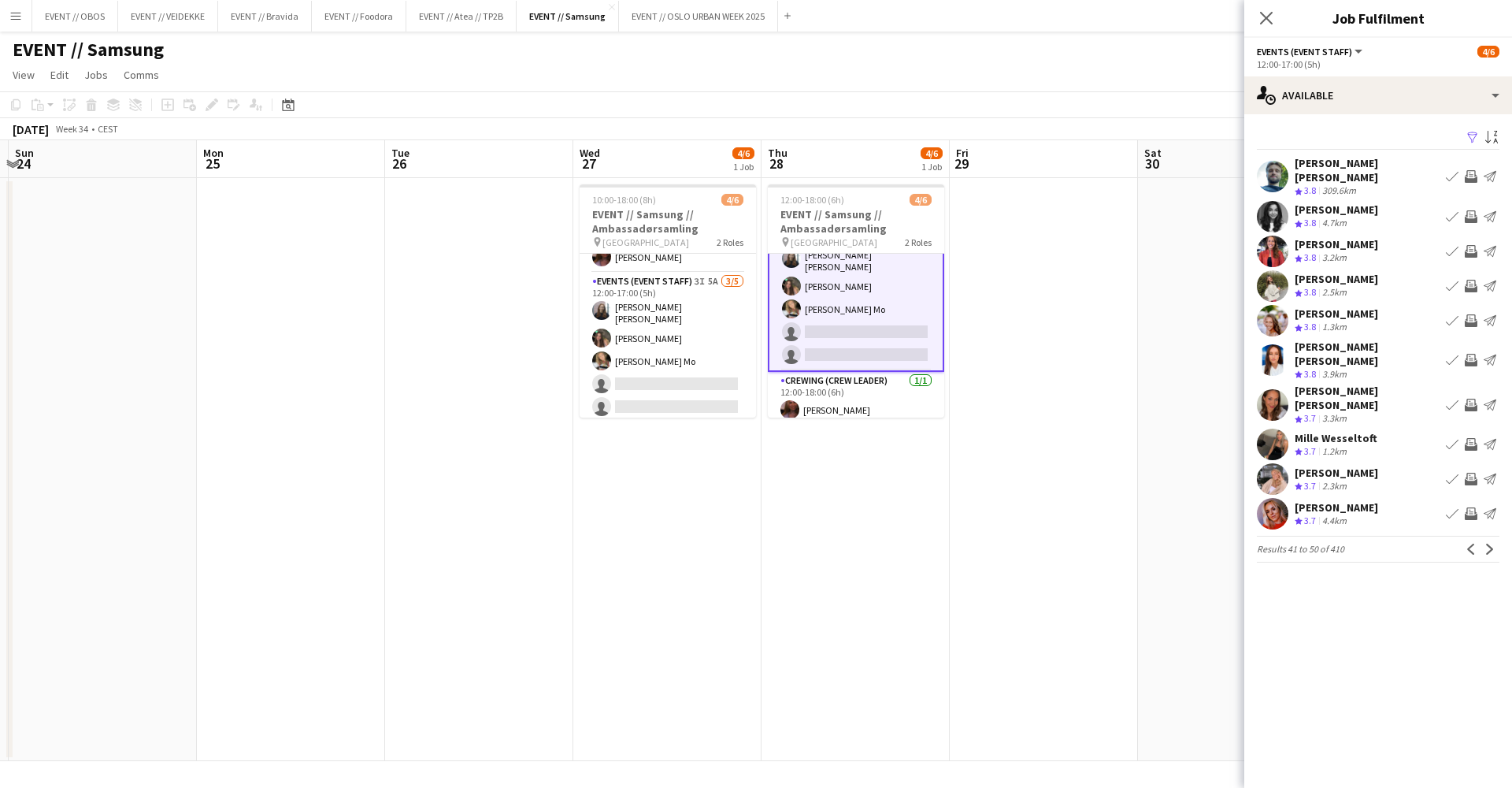
click at [1484, 540] on button "Next" at bounding box center [1490, 550] width 19 height 19
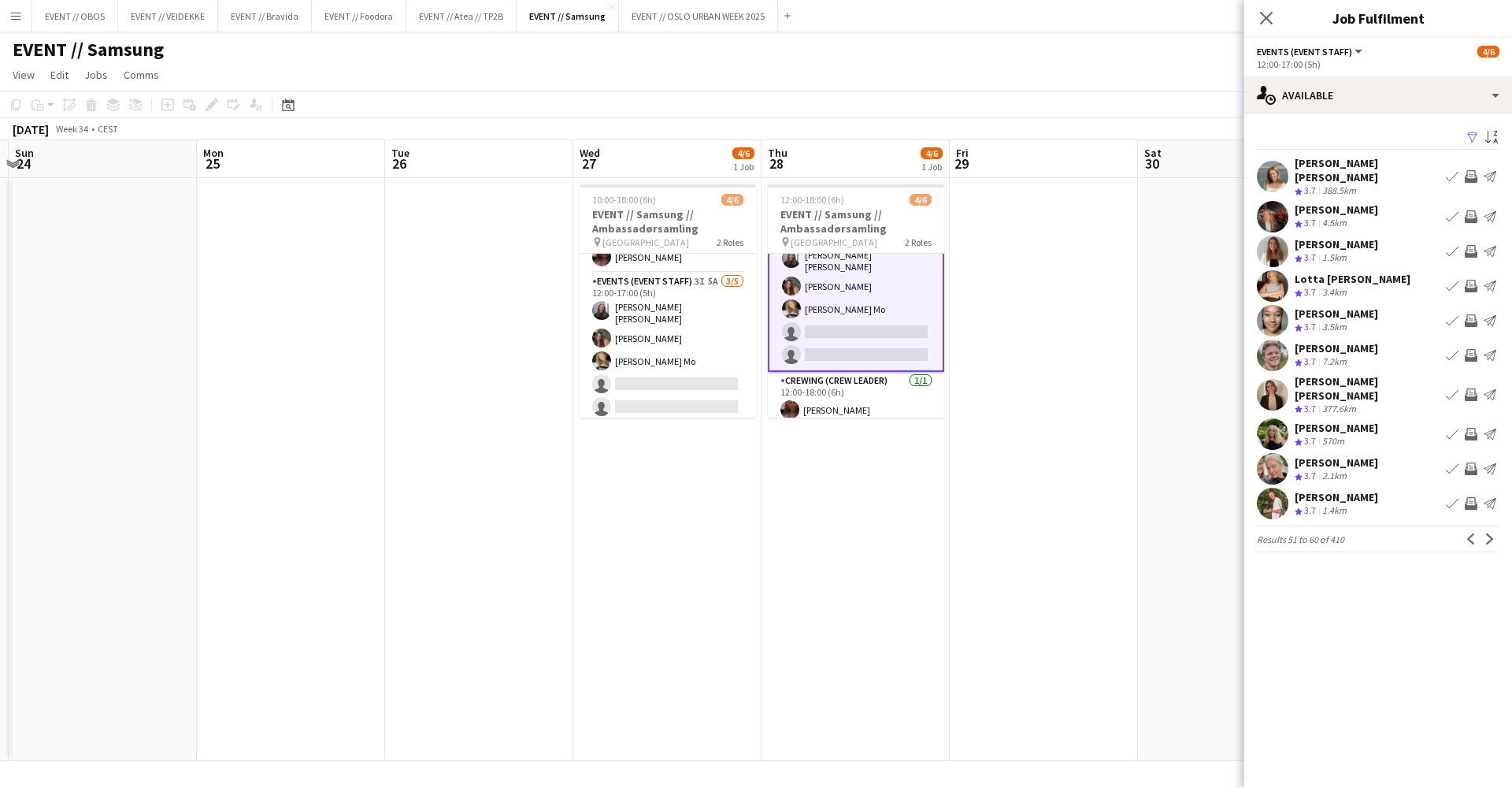
click at [1484, 533] on app-icon "Next" at bounding box center [1489, 538] width 11 height 11
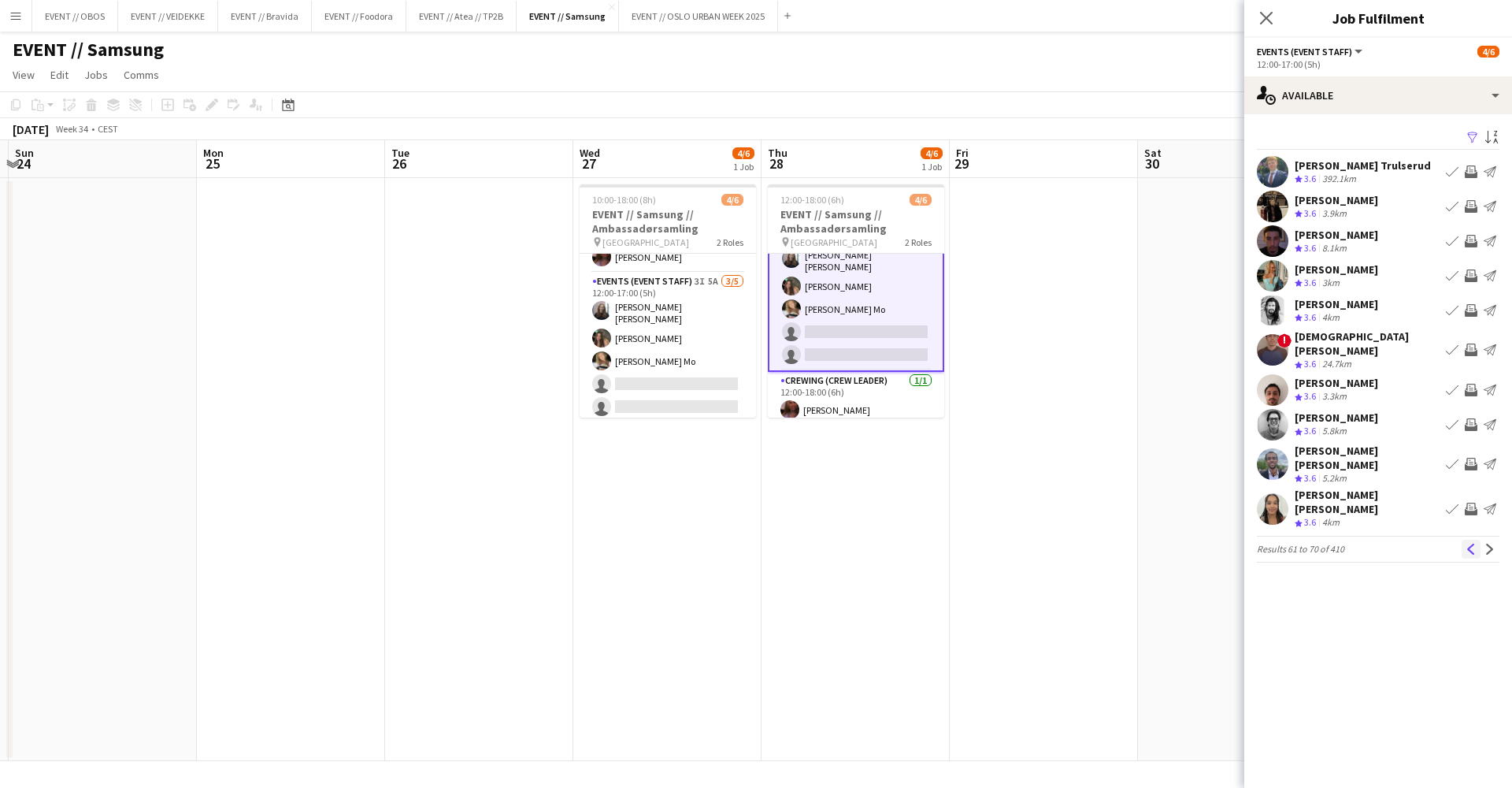
click at [1470, 544] on app-icon "Previous" at bounding box center [1471, 549] width 11 height 11
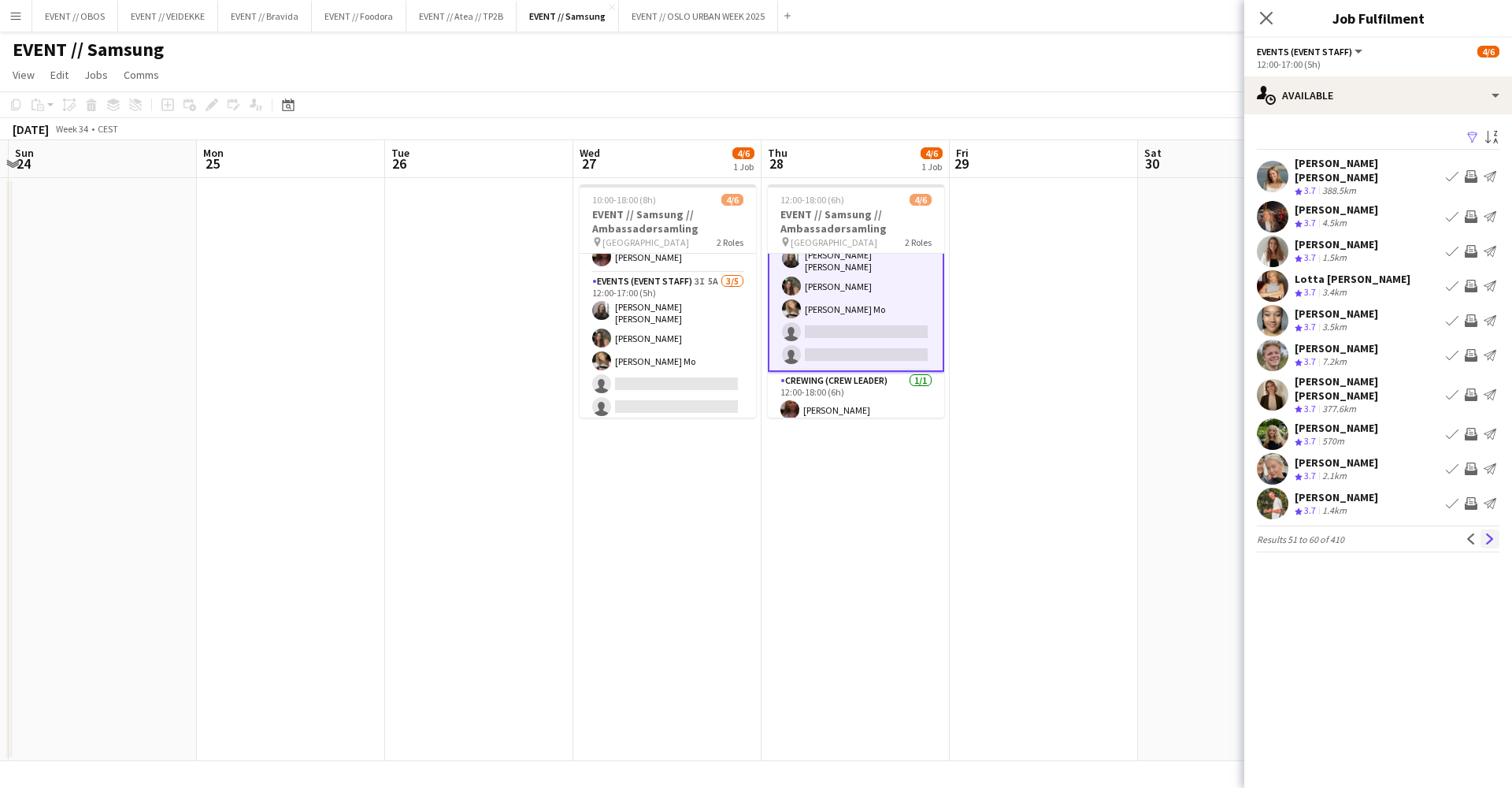
click at [1486, 533] on app-icon "Next" at bounding box center [1489, 538] width 11 height 11
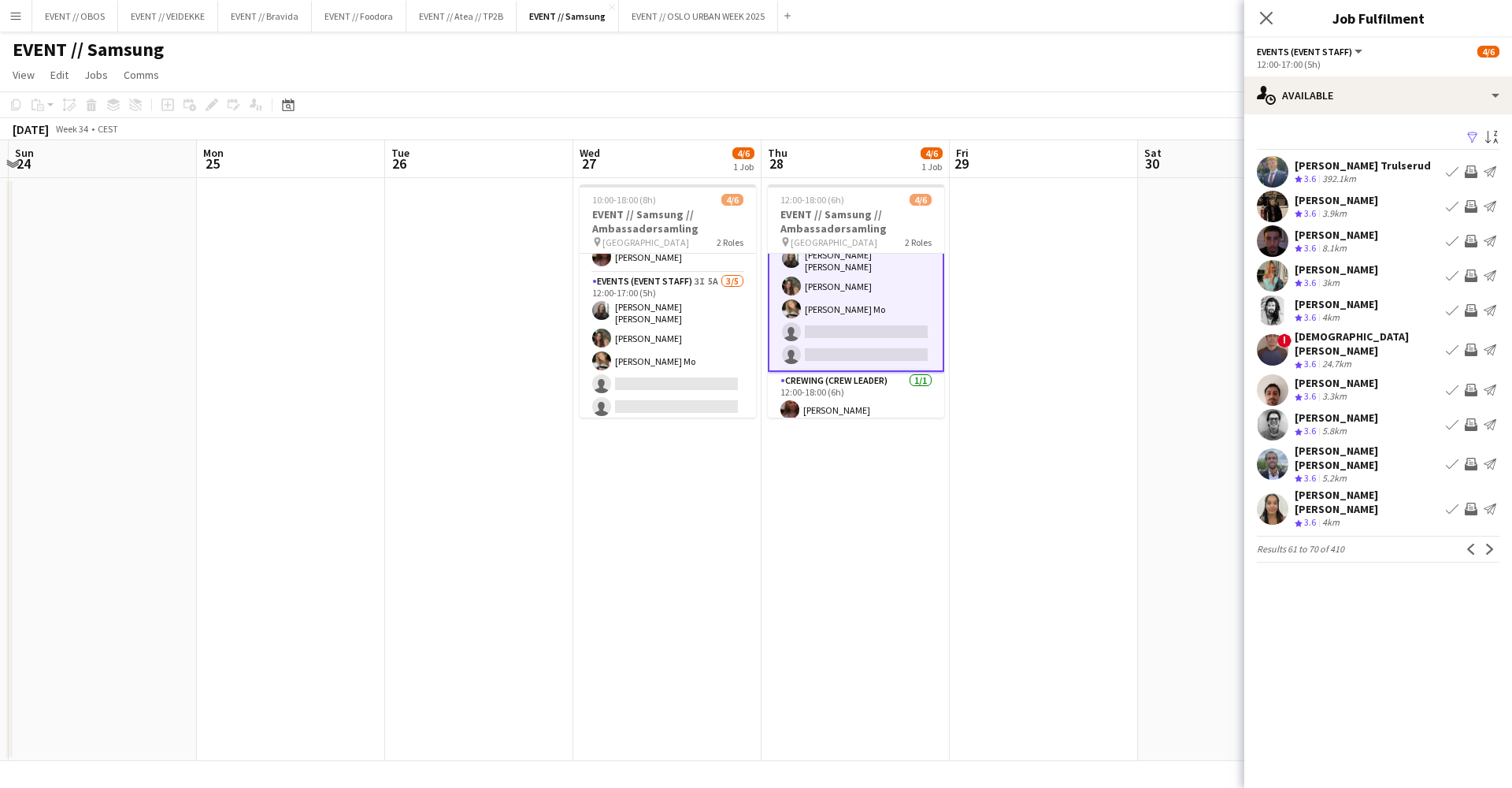
click at [1486, 544] on app-icon "Next" at bounding box center [1489, 549] width 11 height 11
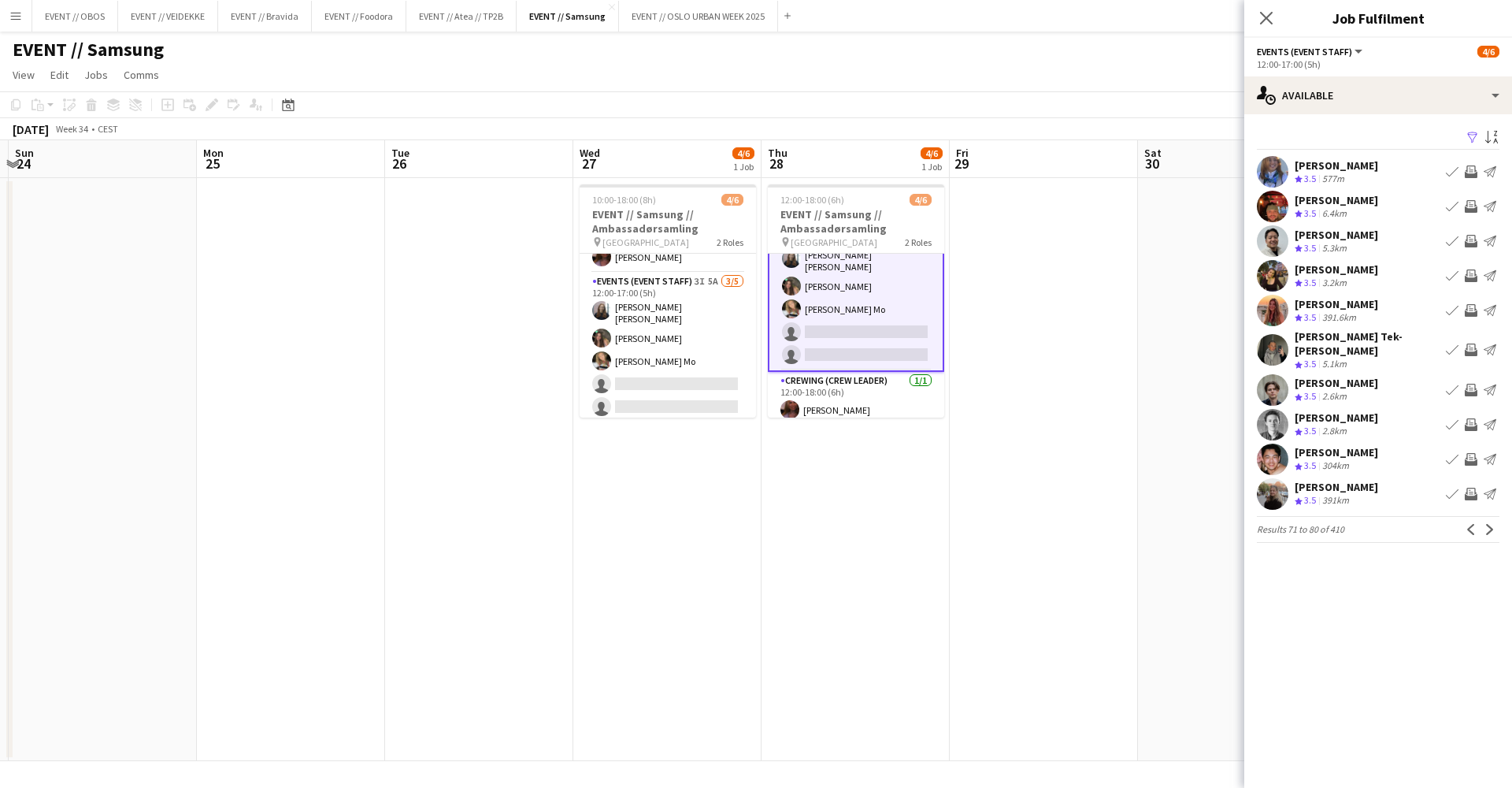
click at [1486, 524] on app-icon "Next" at bounding box center [1489, 529] width 11 height 11
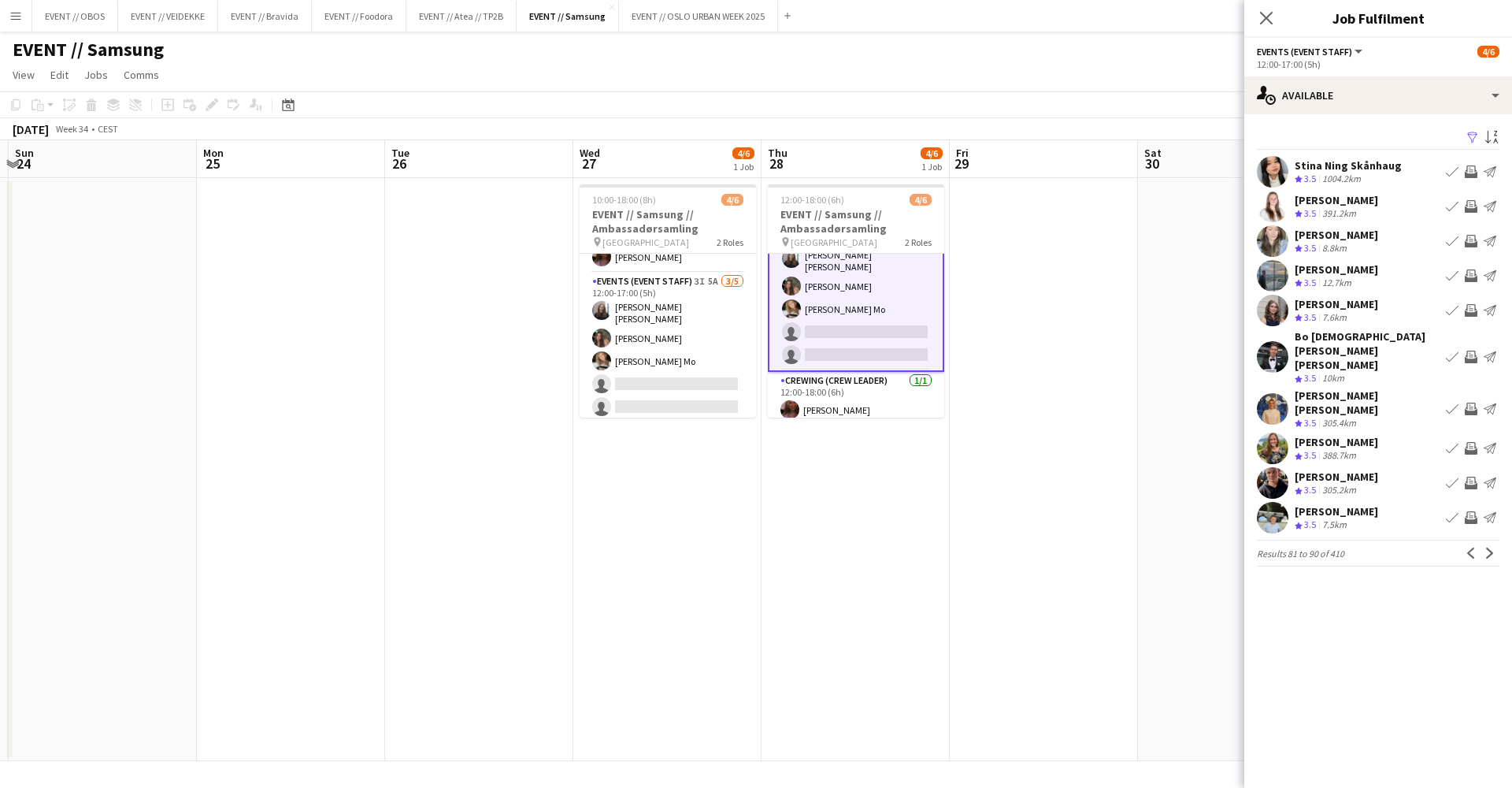
click at [1486, 548] on app-icon "Next" at bounding box center [1489, 553] width 11 height 11
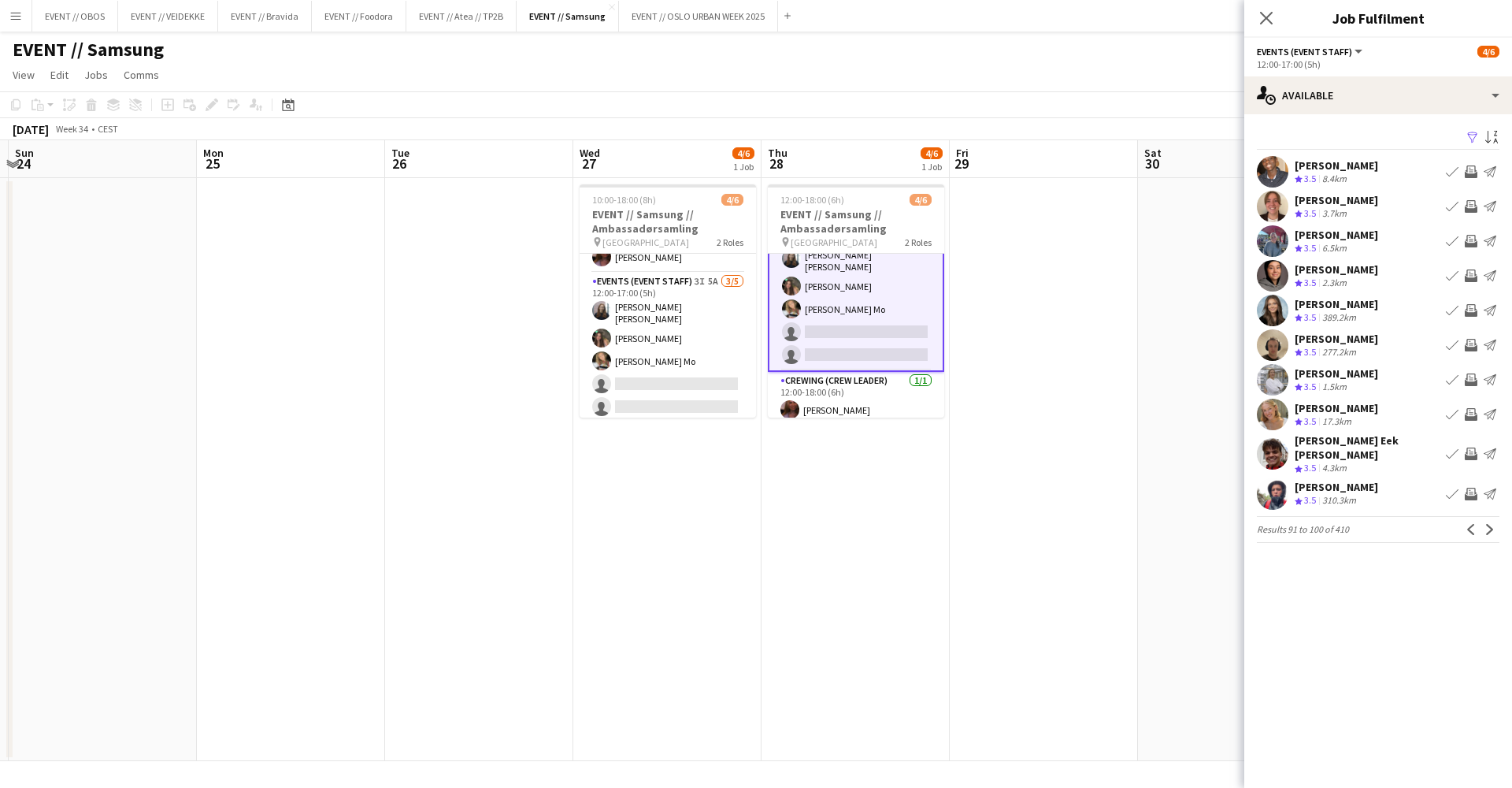
click at [1486, 524] on app-icon "Next" at bounding box center [1489, 529] width 11 height 11
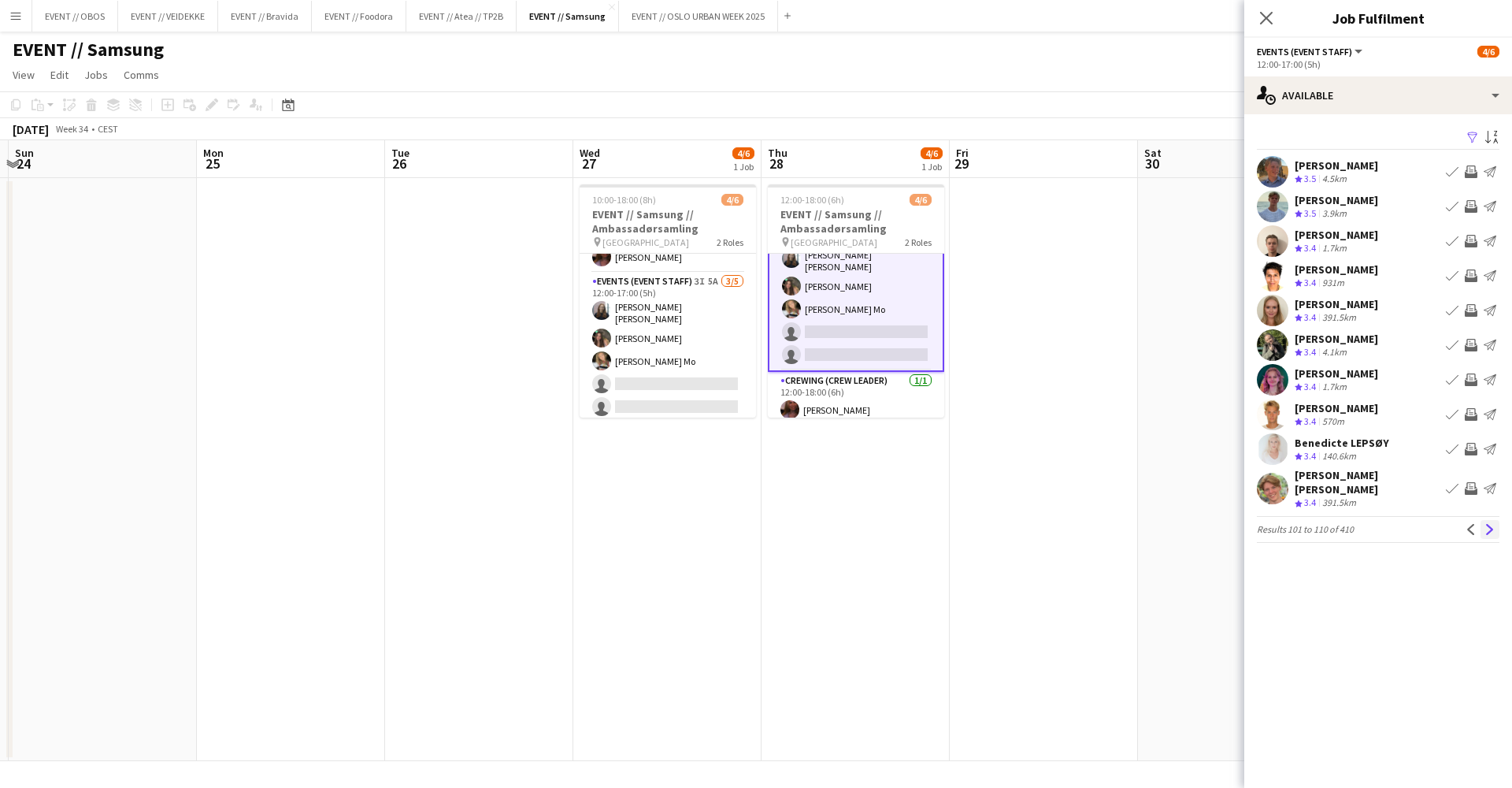
click at [1488, 524] on app-icon "Next" at bounding box center [1489, 529] width 11 height 11
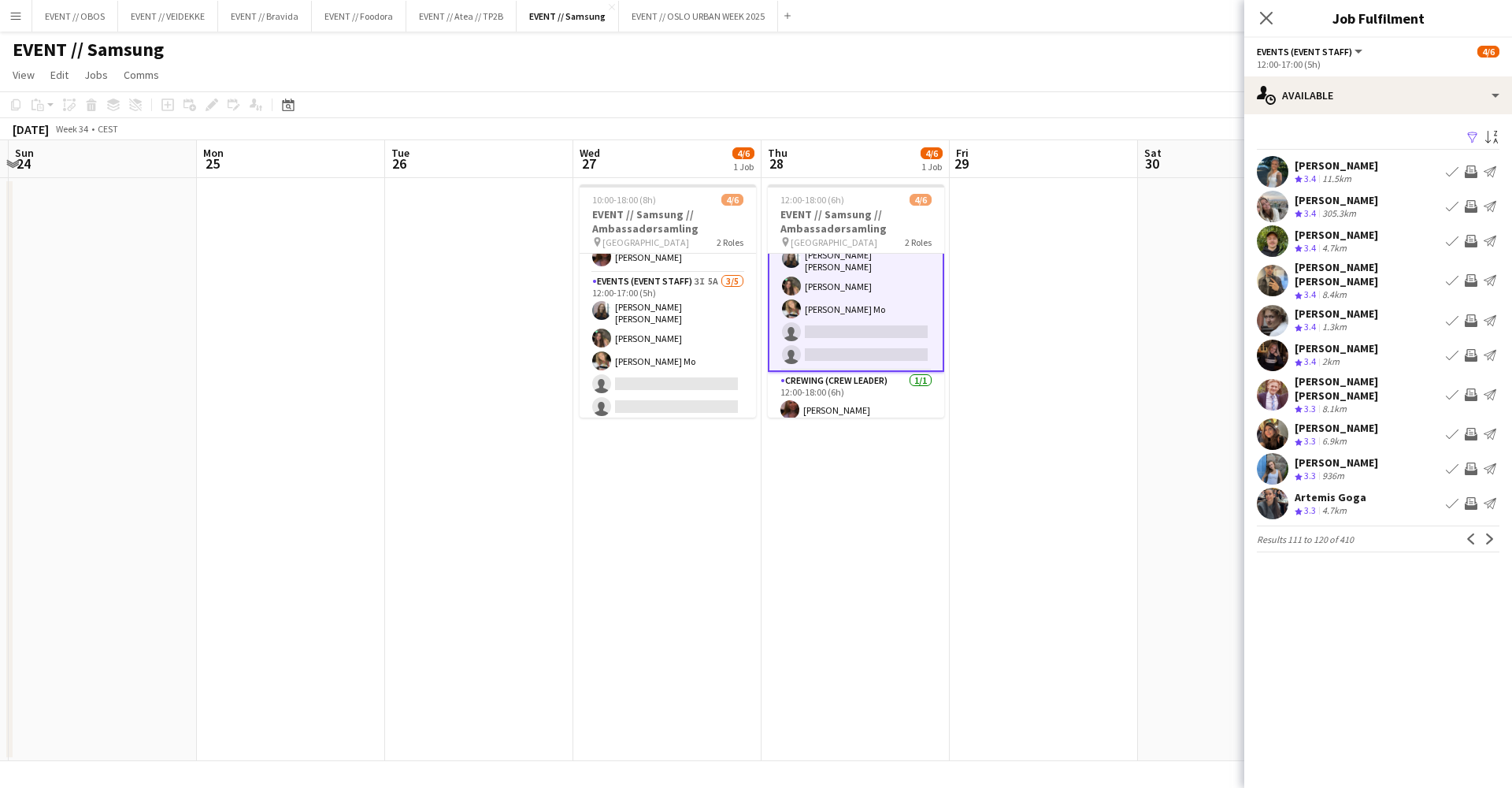
click at [1488, 533] on app-icon "Next" at bounding box center [1489, 538] width 11 height 11
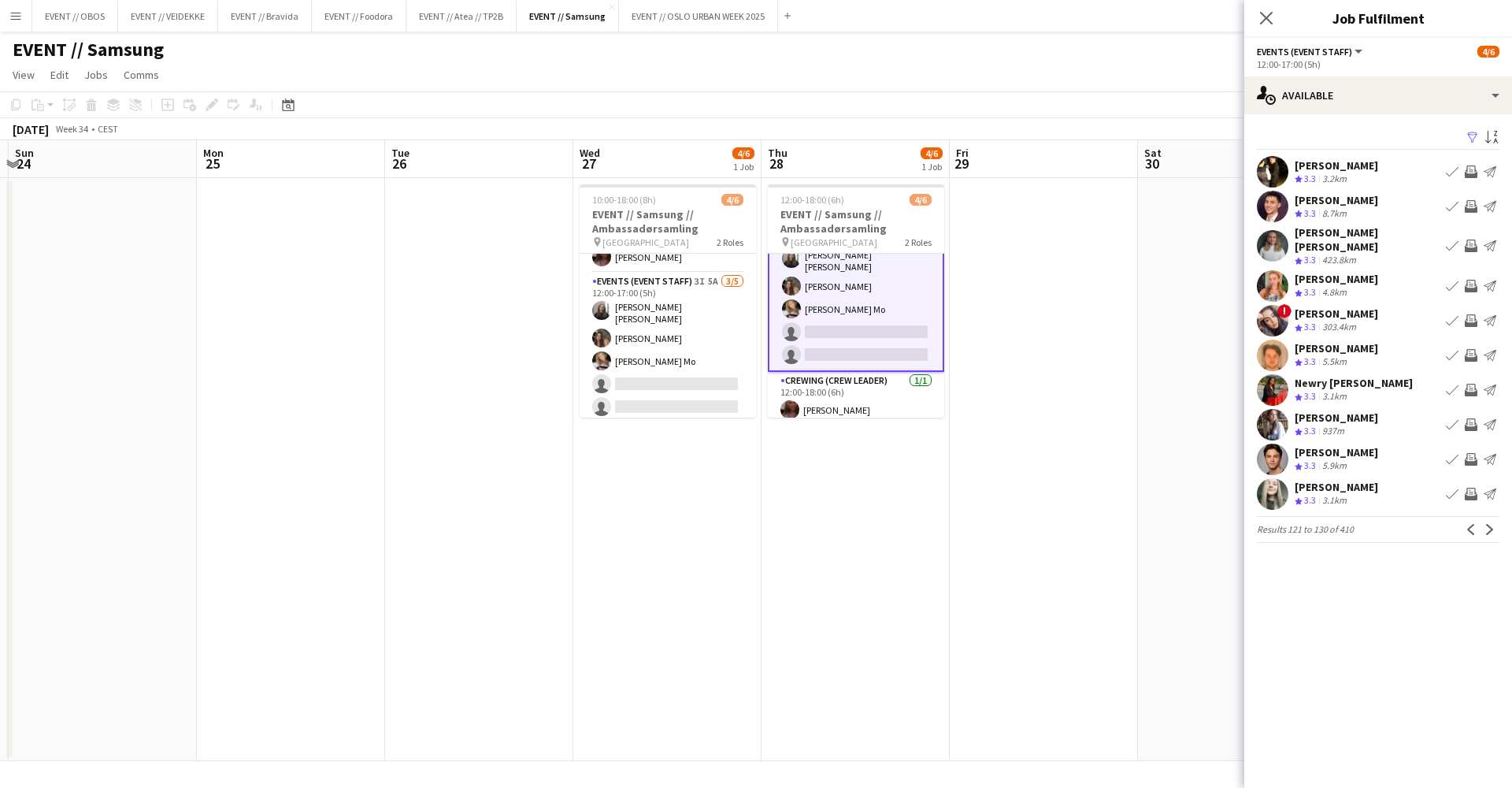
click at [1488, 524] on app-icon "Next" at bounding box center [1489, 529] width 11 height 11
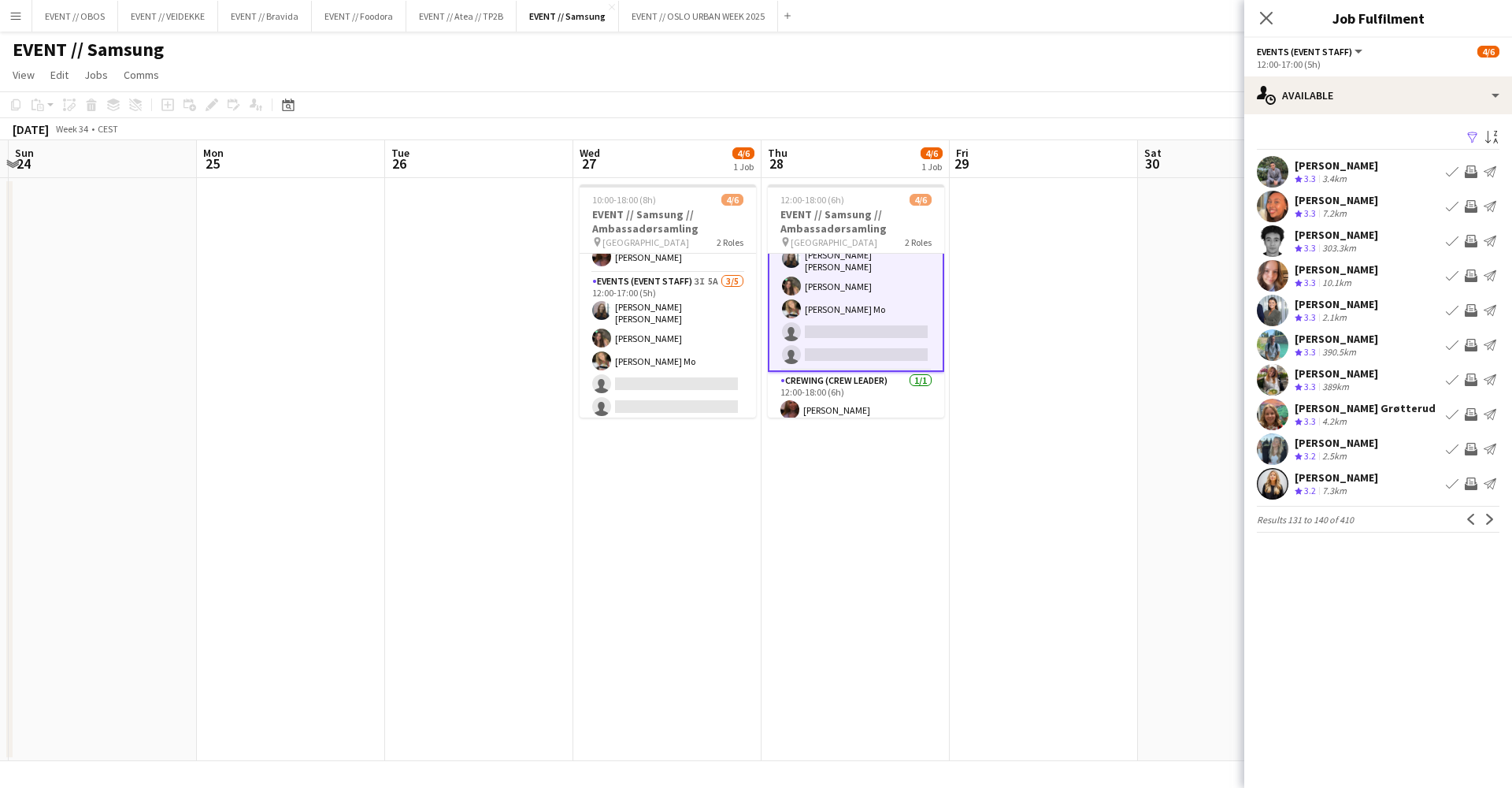
click at [1488, 523] on app-icon "Next" at bounding box center [1489, 519] width 11 height 11
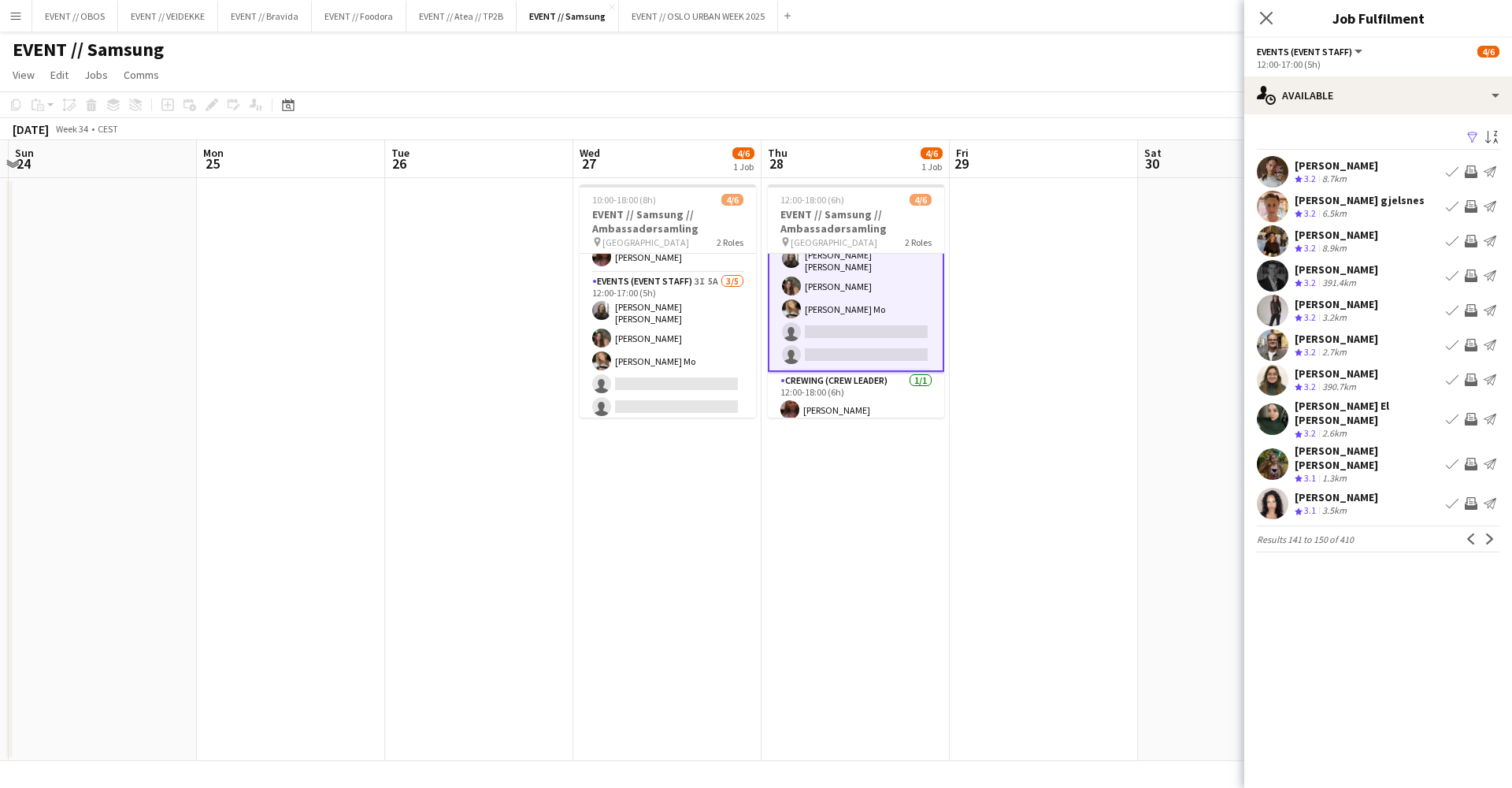
click at [1485, 530] on button "Next" at bounding box center [1490, 539] width 19 height 19
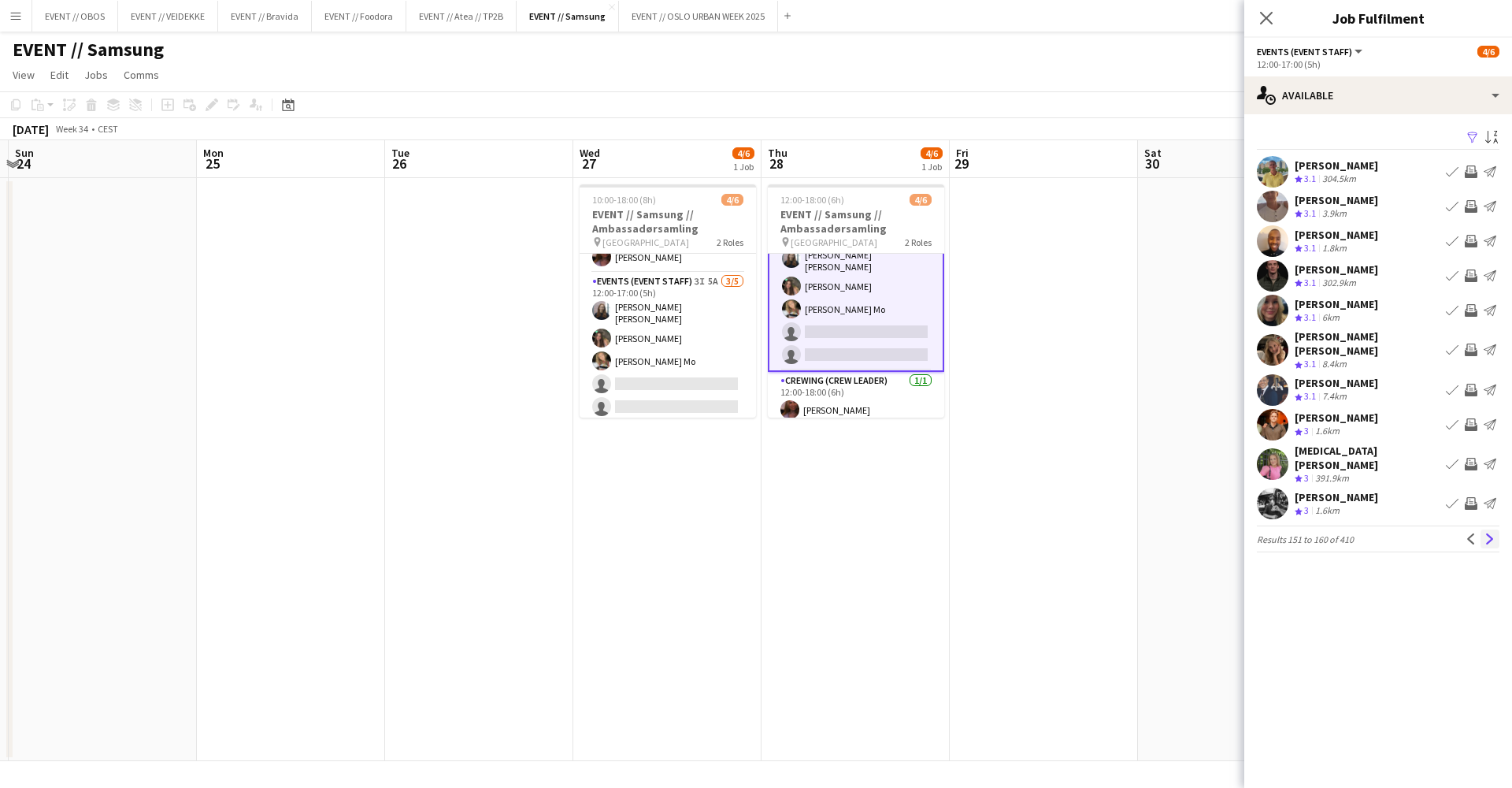
click at [1484, 530] on button "Next" at bounding box center [1490, 539] width 19 height 19
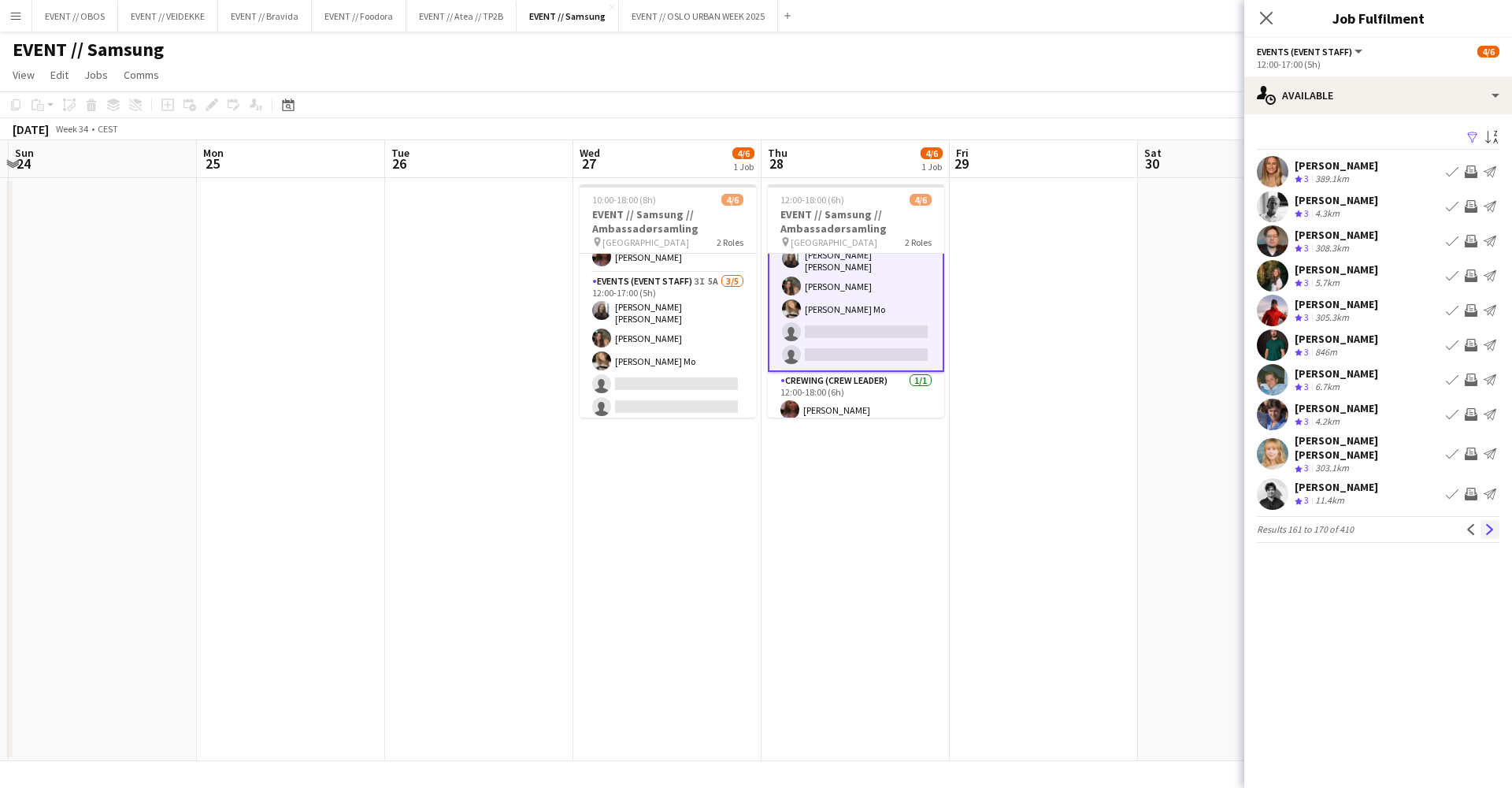
click at [1484, 534] on button "Next" at bounding box center [1490, 530] width 19 height 19
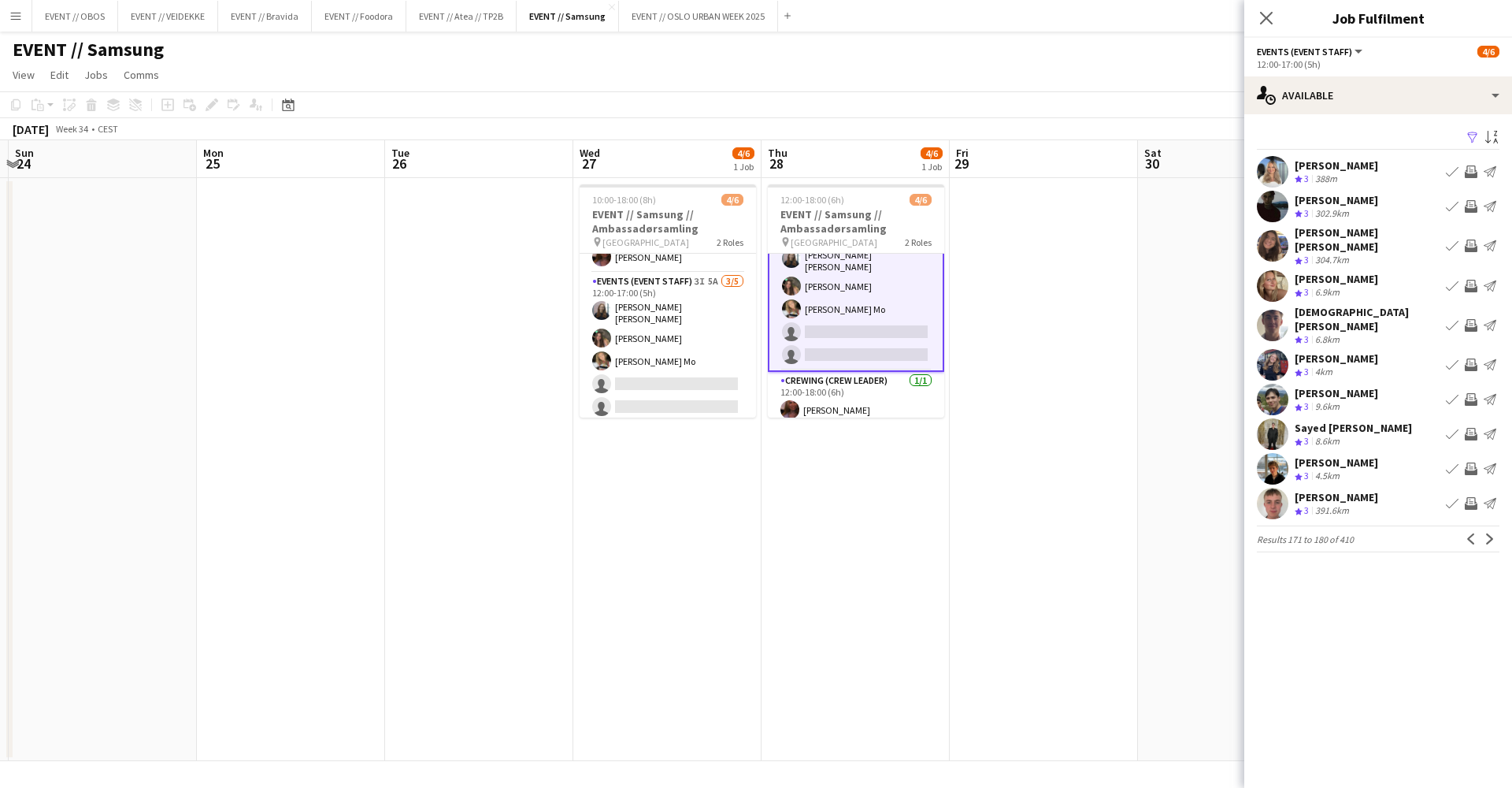
click at [1484, 534] on div "Filter Sort asc [PERSON_NAME] Myrvoll Crew rating 3 388m Book crew Invite crew …" at bounding box center [1378, 342] width 268 height 457
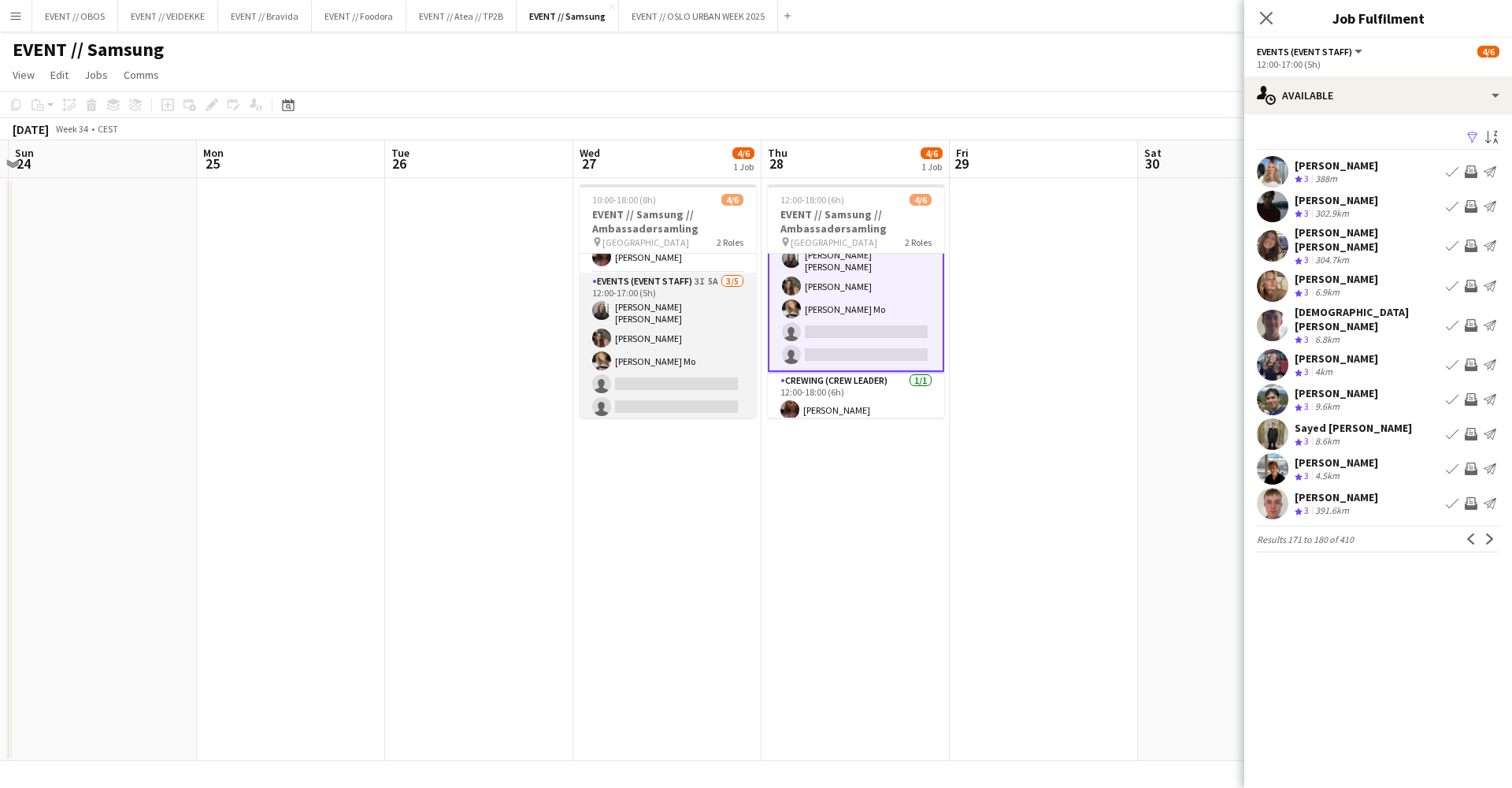
click at [691, 317] on app-card-role "Events (Event Staff) 3I 5A [DATE] 12:00-17:00 (5h) [PERSON_NAME] [PERSON_NAME] …" at bounding box center [668, 348] width 177 height 150
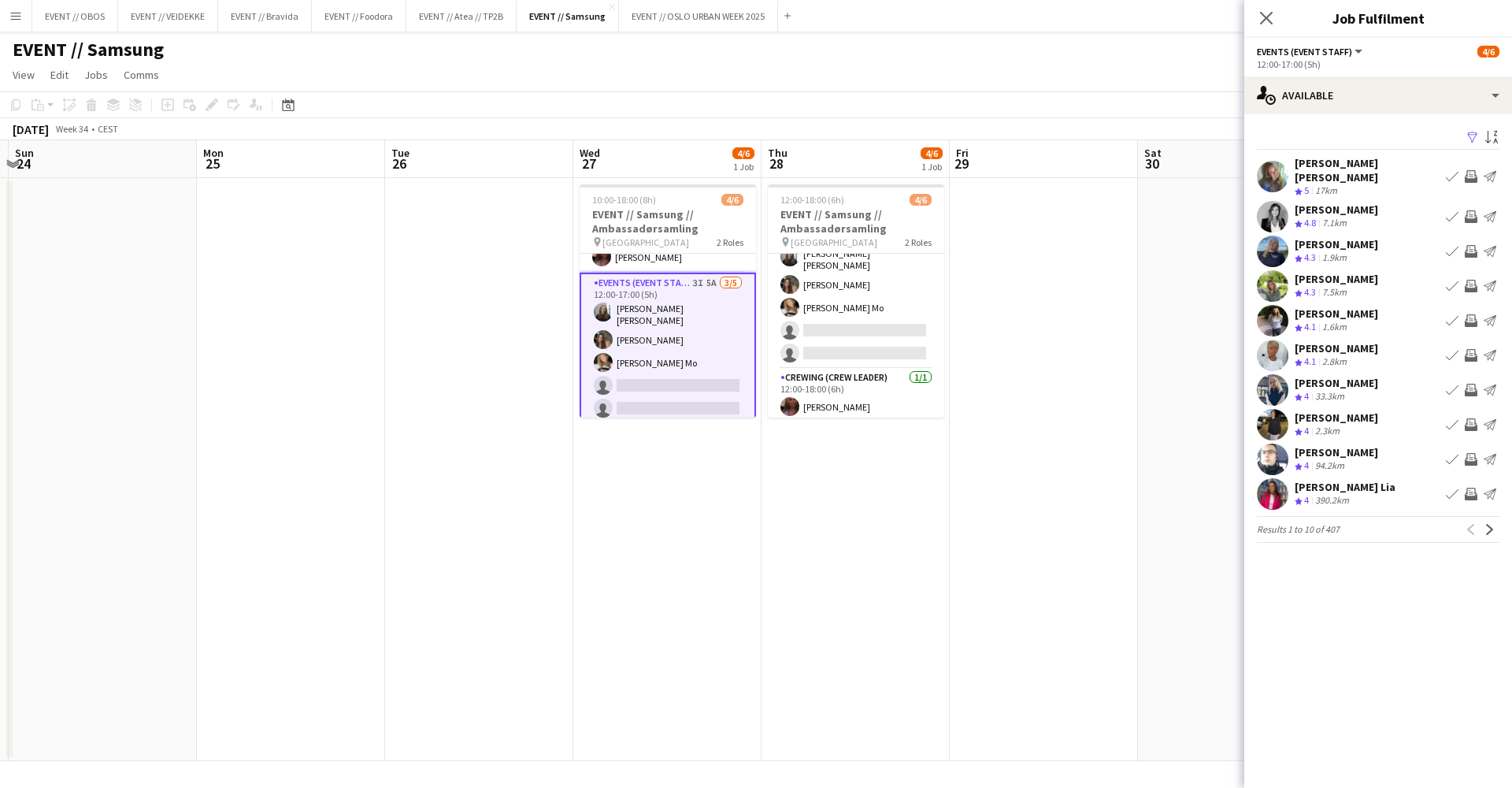
click at [1192, 51] on div "EVENT // Samsung user" at bounding box center [756, 46] width 1512 height 30
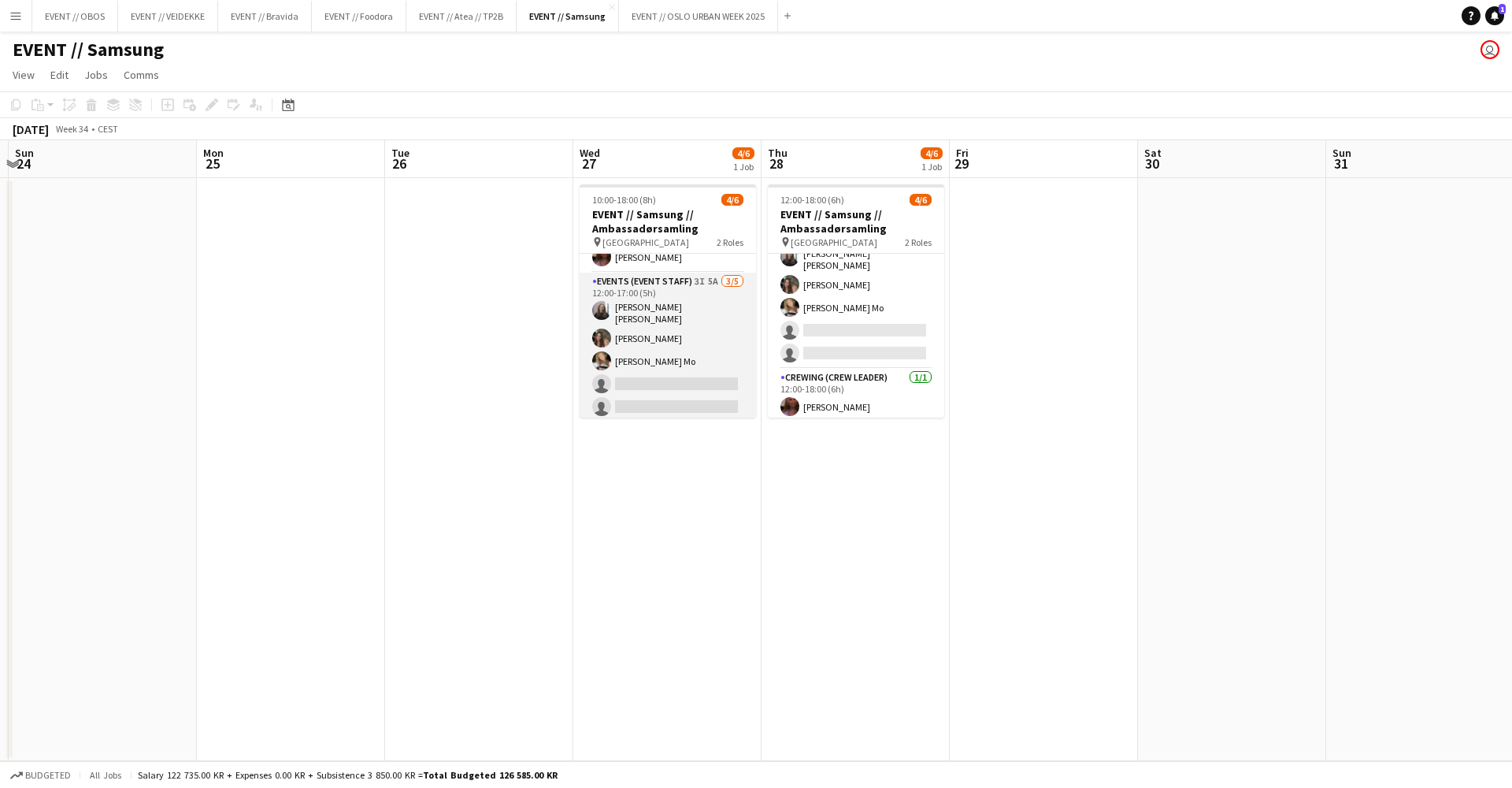
click at [716, 308] on app-card-role "Events (Event Staff) 3I 5A [DATE] 12:00-17:00 (5h) [PERSON_NAME] [PERSON_NAME] …" at bounding box center [668, 348] width 177 height 150
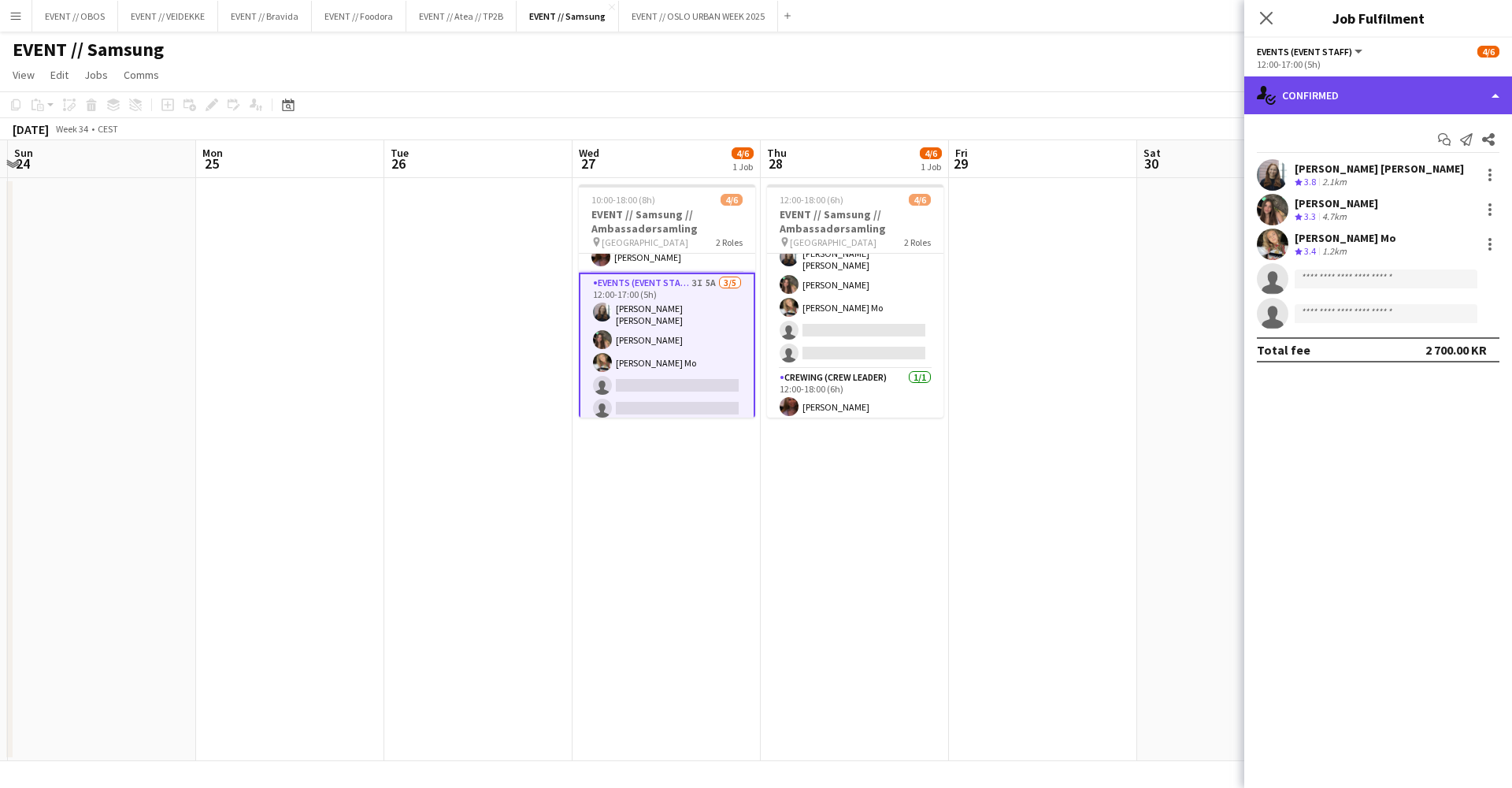
click at [1314, 91] on div "single-neutral-actions-check-2 Confirmed" at bounding box center [1378, 95] width 268 height 38
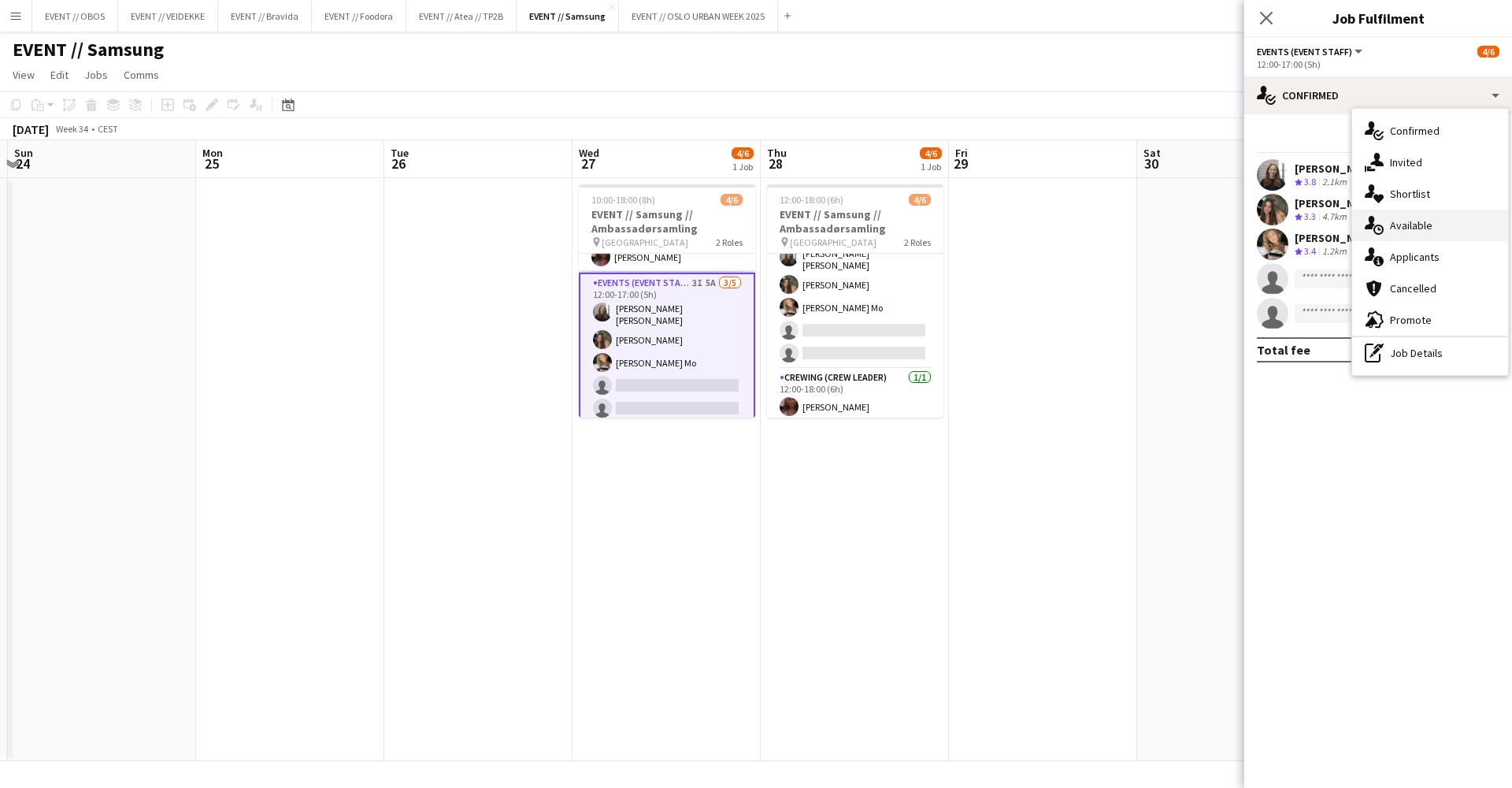
click at [1437, 224] on div "single-neutral-actions-upload Available" at bounding box center [1431, 225] width 156 height 31
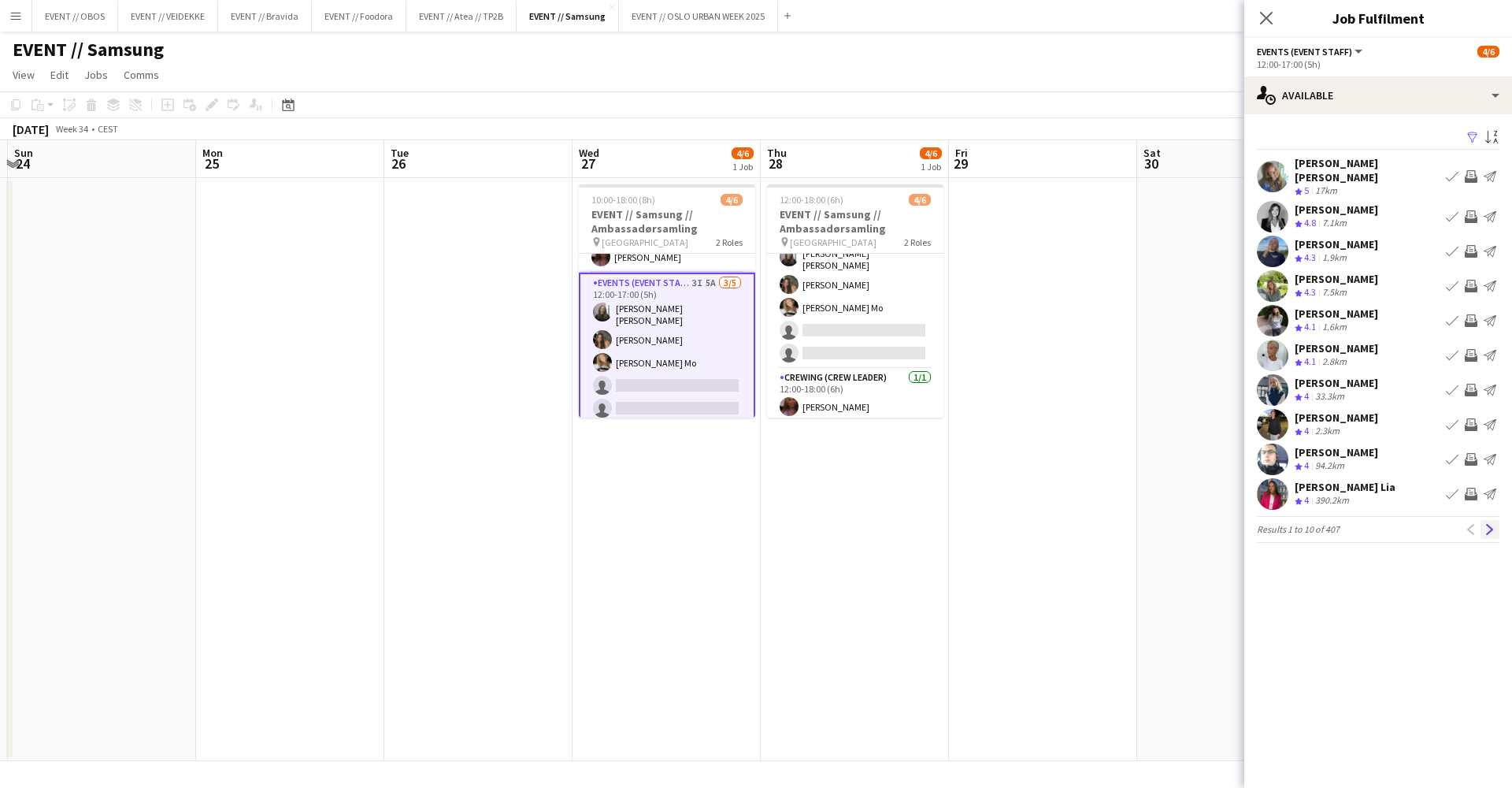
click at [1492, 524] on app-icon "Next" at bounding box center [1489, 529] width 11 height 11
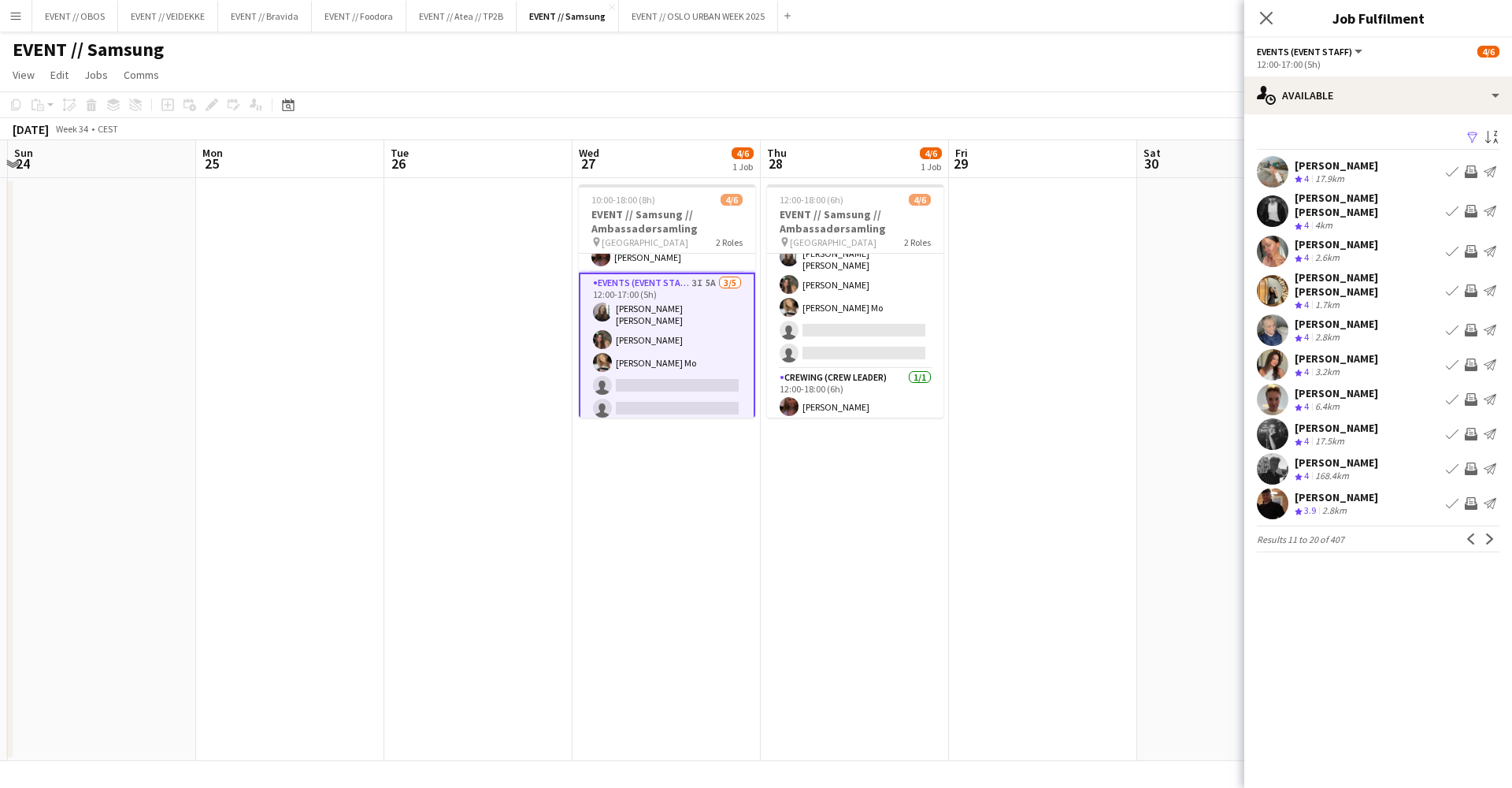
click at [1492, 533] on app-icon "Next" at bounding box center [1489, 538] width 11 height 11
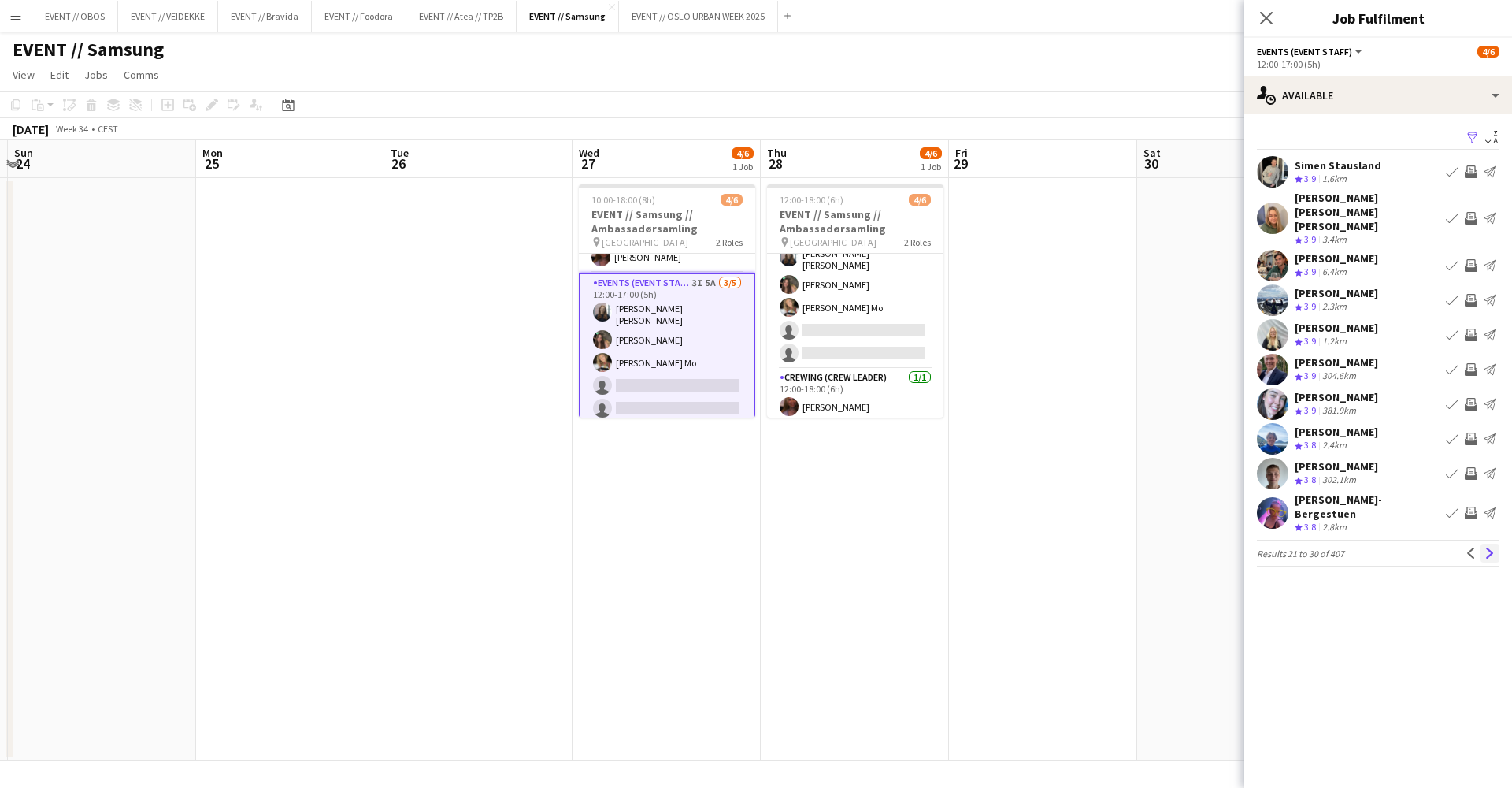
click at [1489, 548] on app-icon "Next" at bounding box center [1489, 553] width 11 height 11
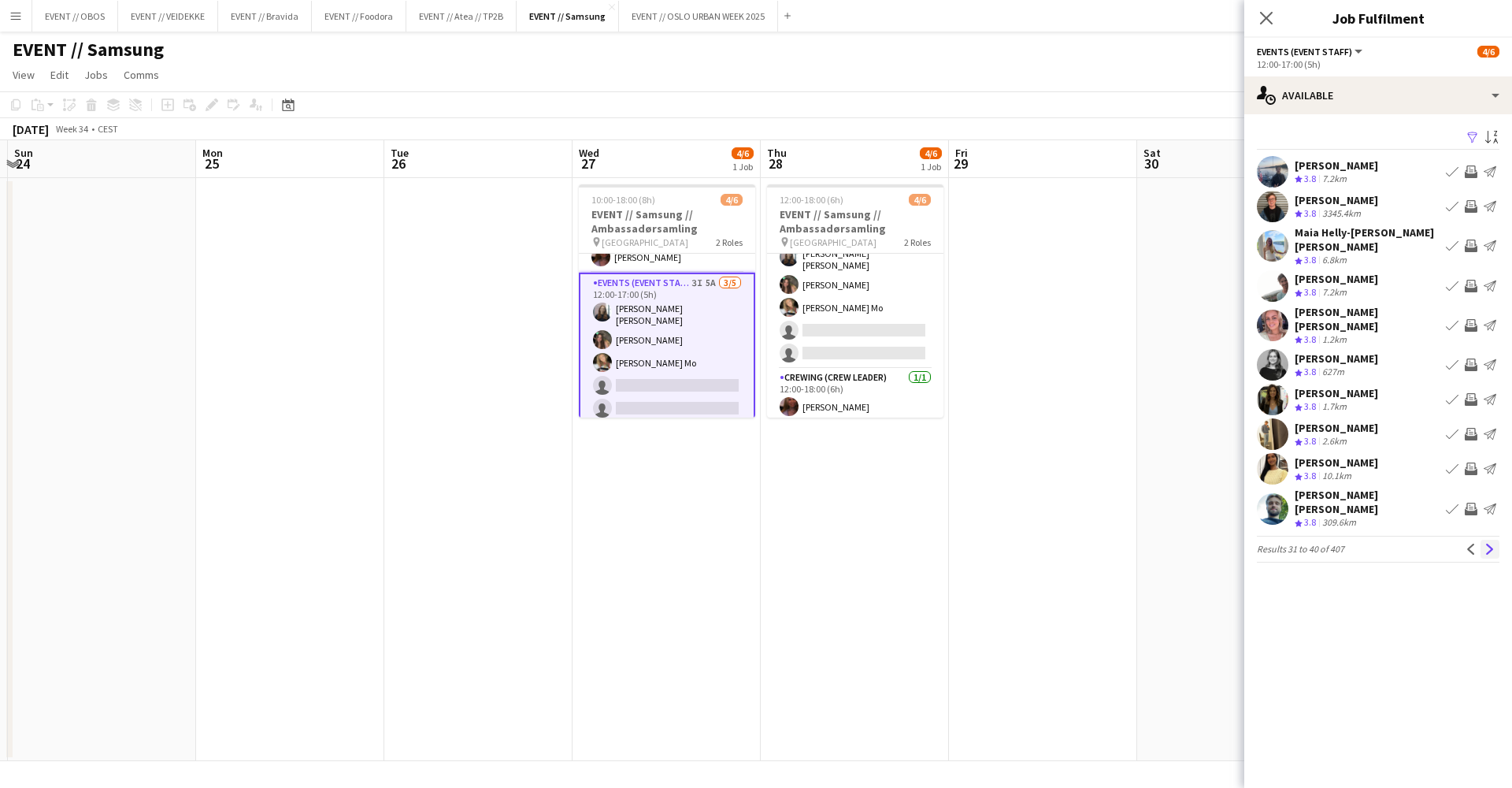
click at [1493, 540] on button "Next" at bounding box center [1490, 550] width 19 height 19
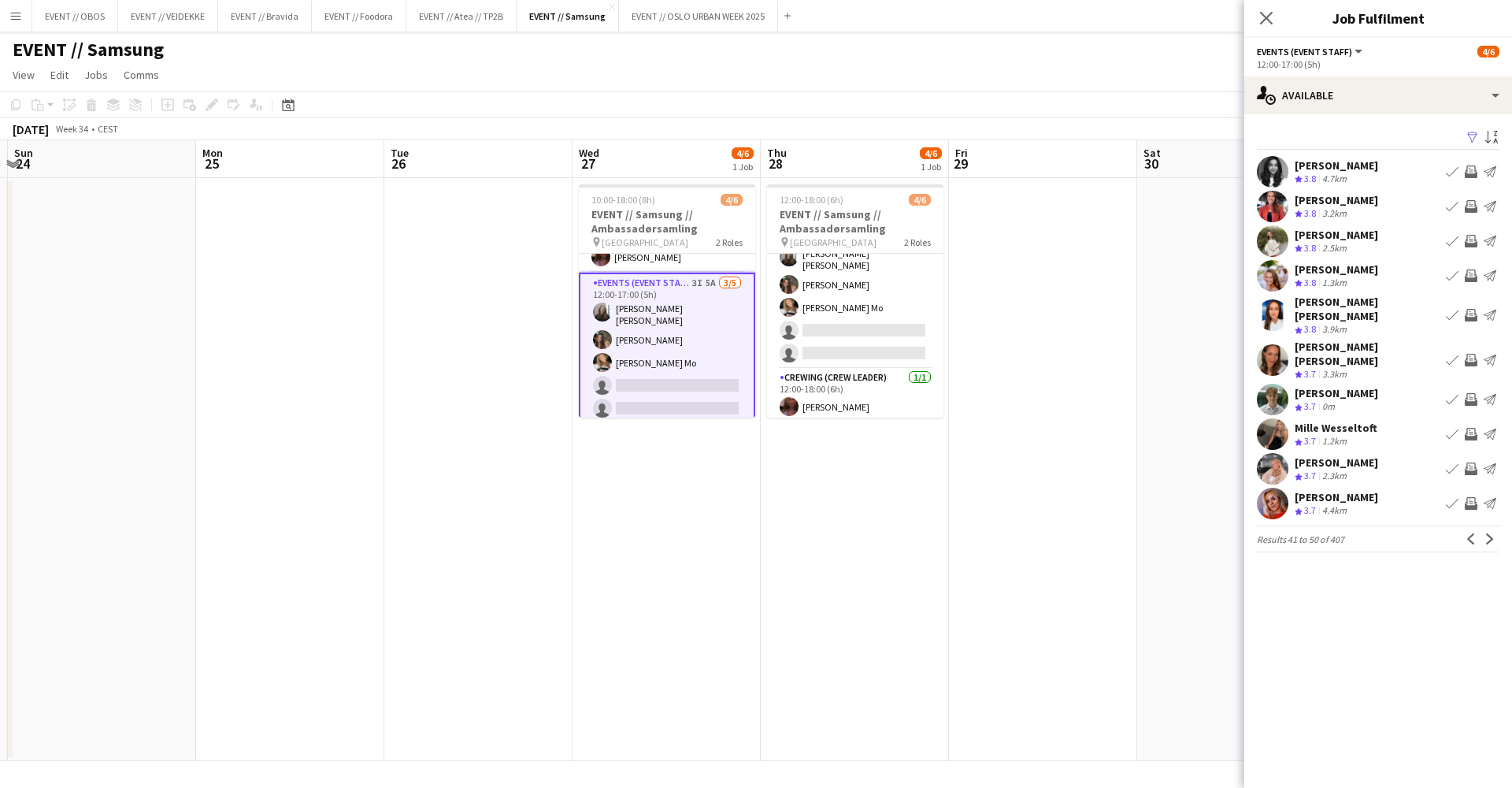
click at [1493, 530] on button "Next" at bounding box center [1490, 539] width 19 height 19
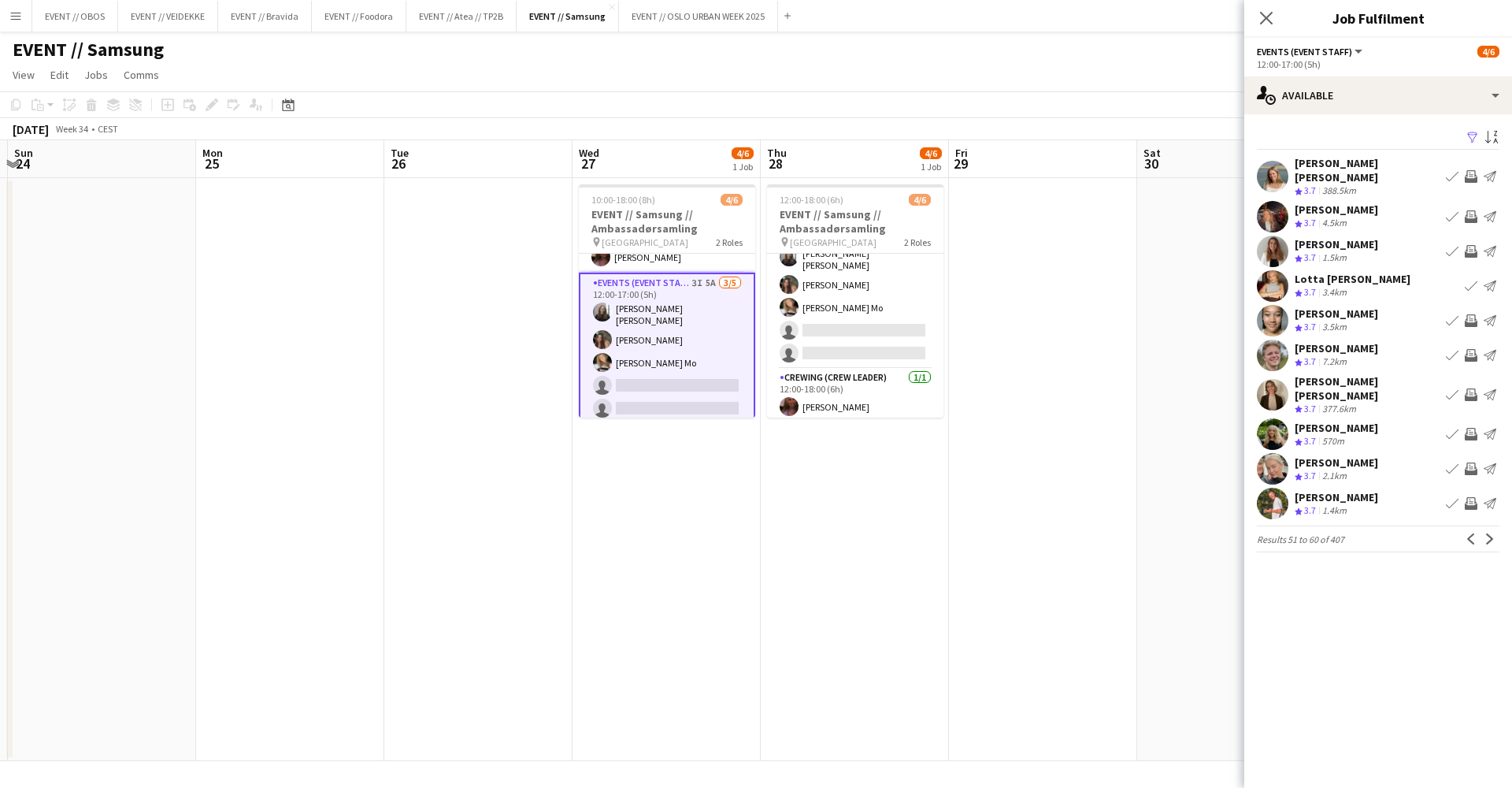
click at [1372, 212] on div "[PERSON_NAME] Crew rating 3.7 4.5km Book crew Invite crew Send notification" at bounding box center [1378, 217] width 268 height 31
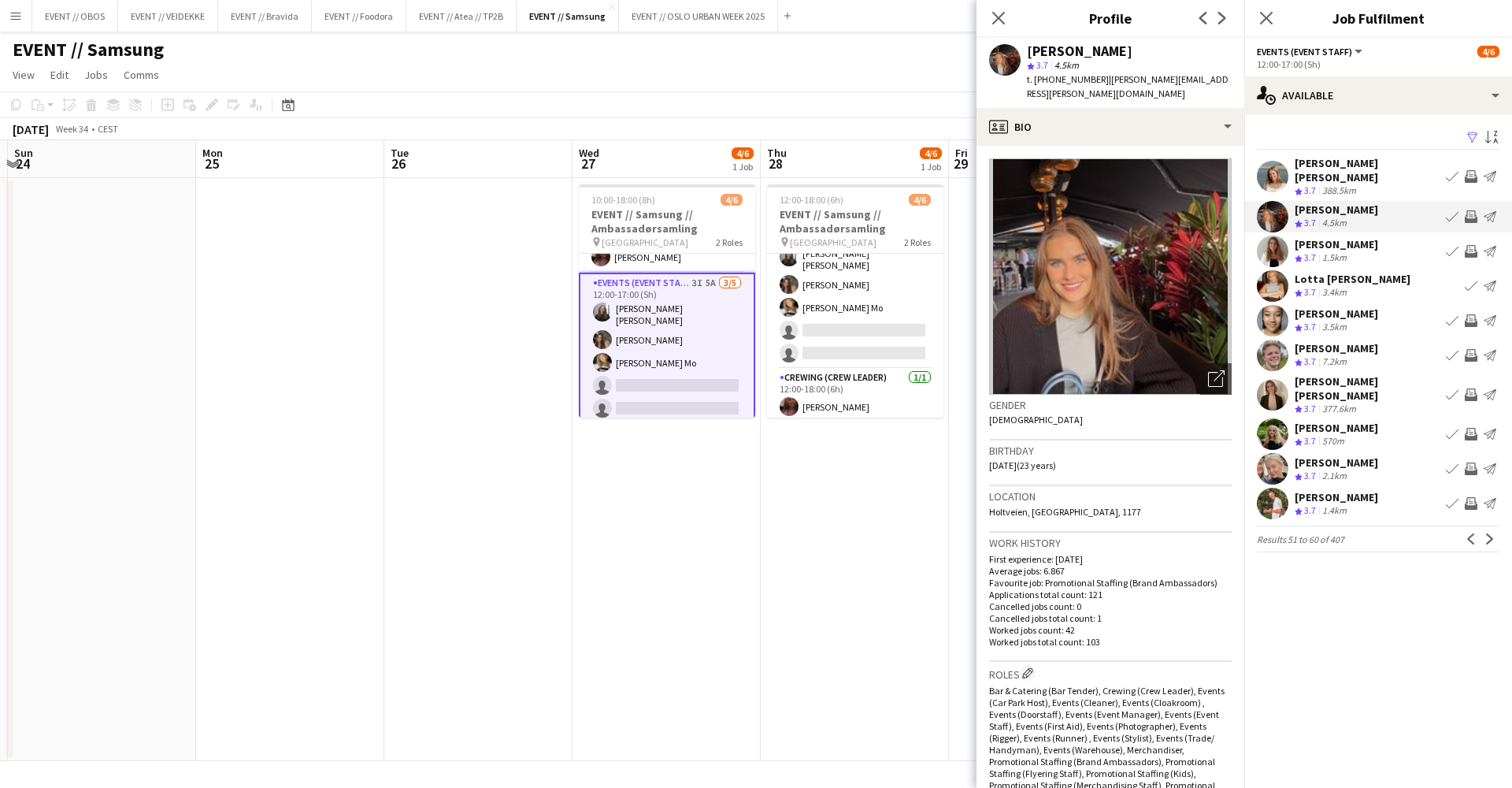
click at [1353, 282] on div "Lotta [PERSON_NAME] Crew rating 3.7 3.4km Book crew Send notification" at bounding box center [1378, 286] width 268 height 31
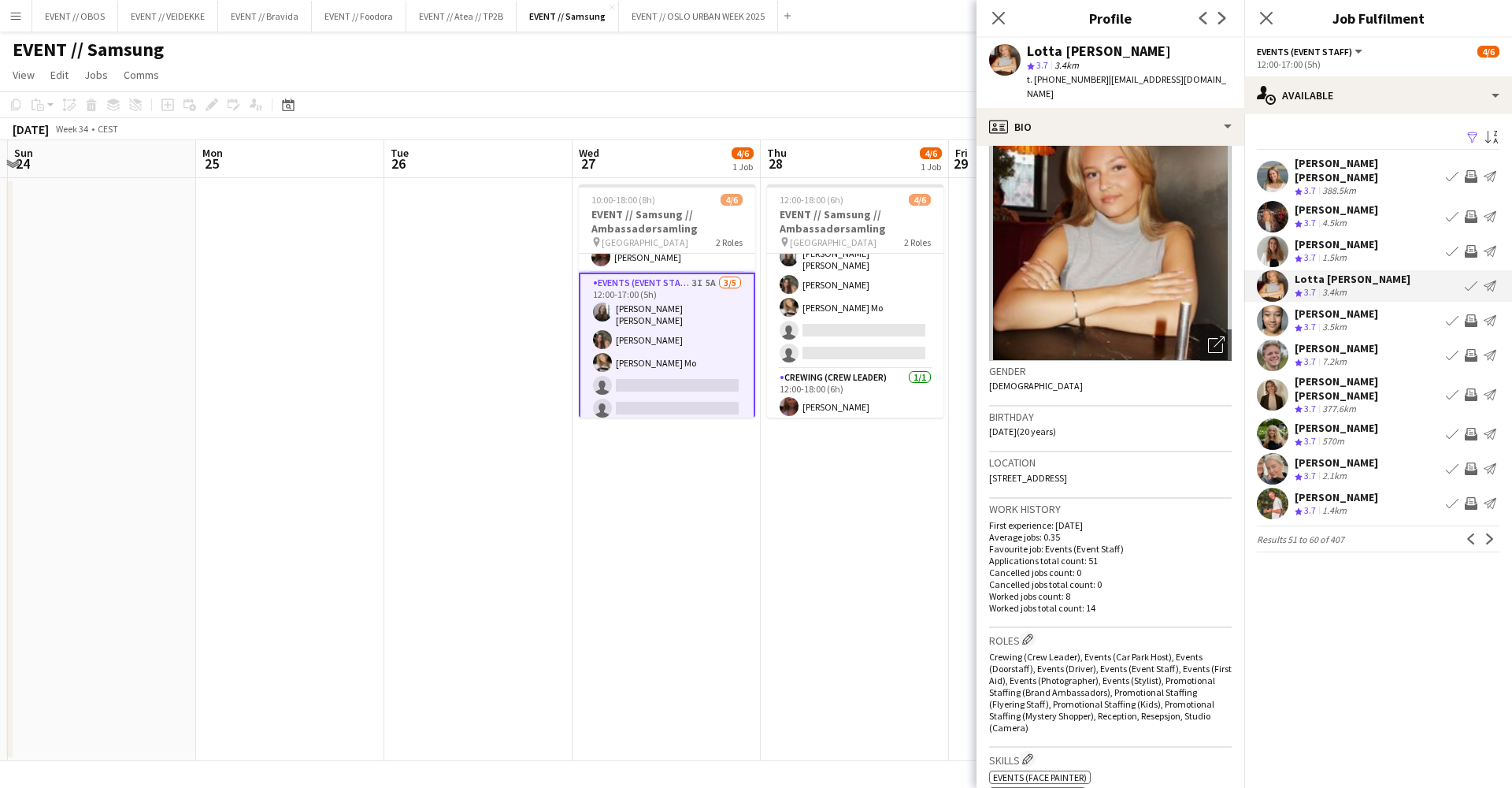
scroll to position [35, 0]
click at [1261, 379] on app-user-avatar at bounding box center [1273, 394] width 31 height 31
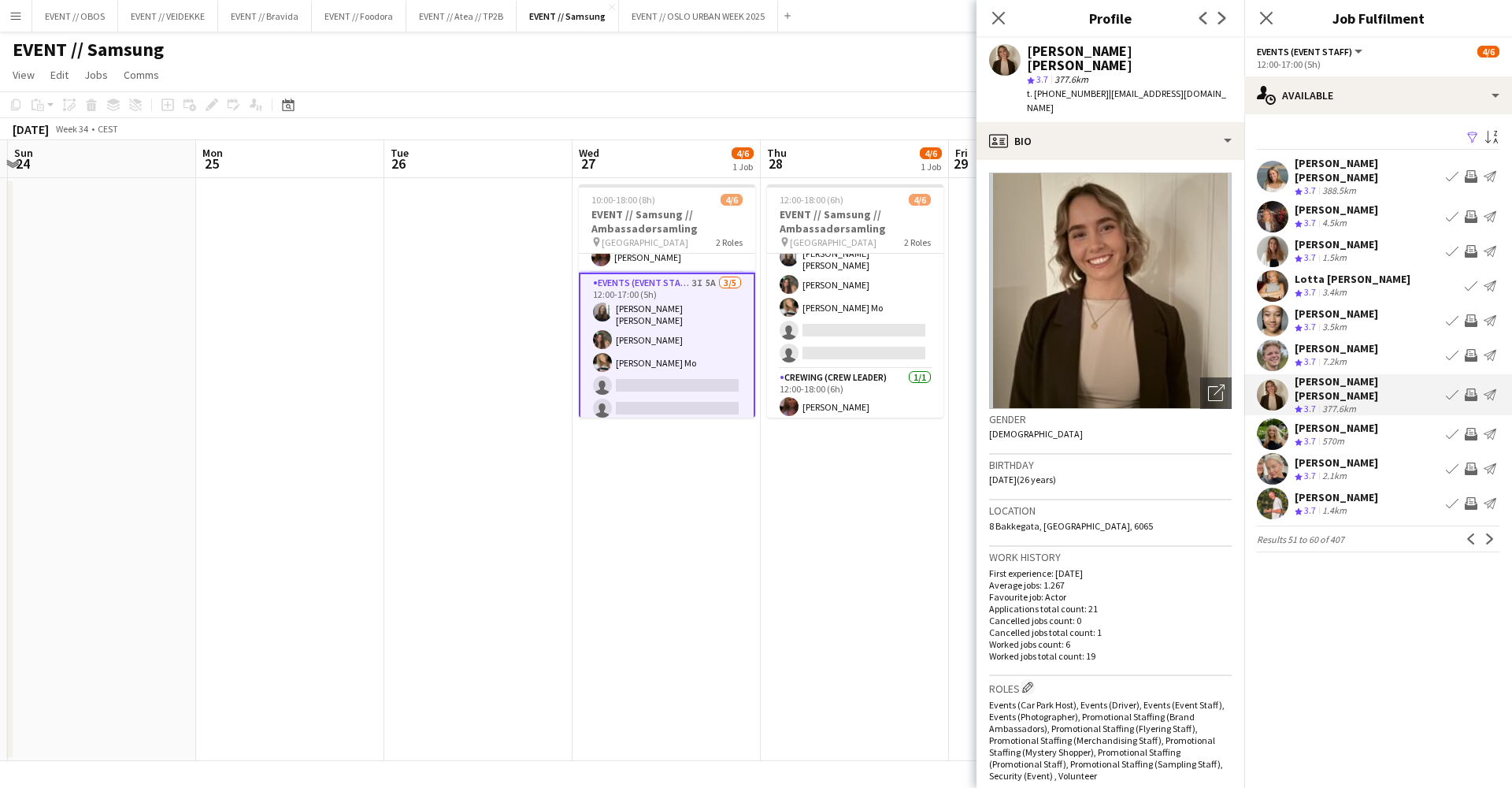
click at [1269, 419] on app-user-avatar at bounding box center [1273, 434] width 31 height 31
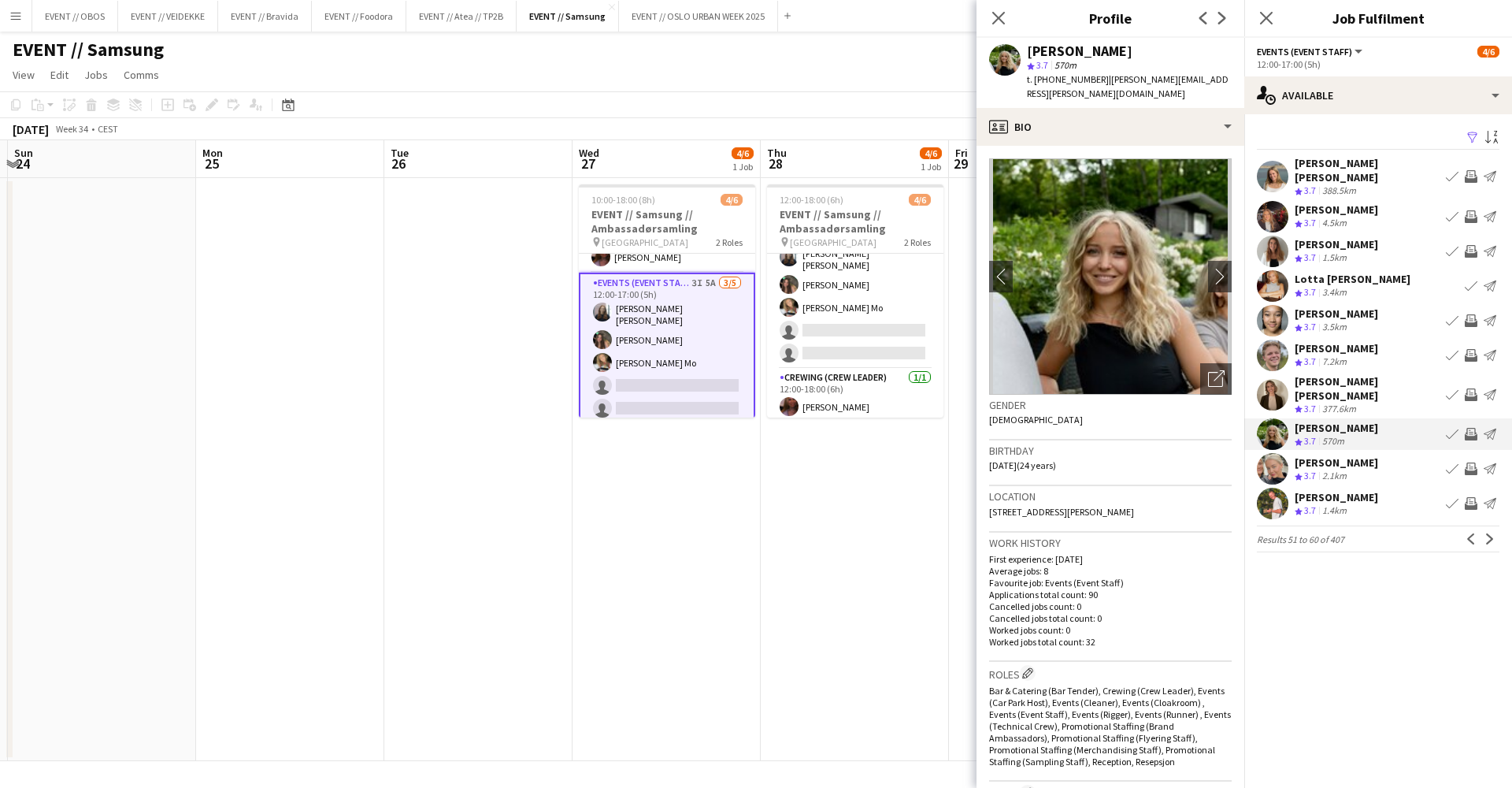
click at [1265, 380] on app-user-avatar at bounding box center [1273, 394] width 31 height 31
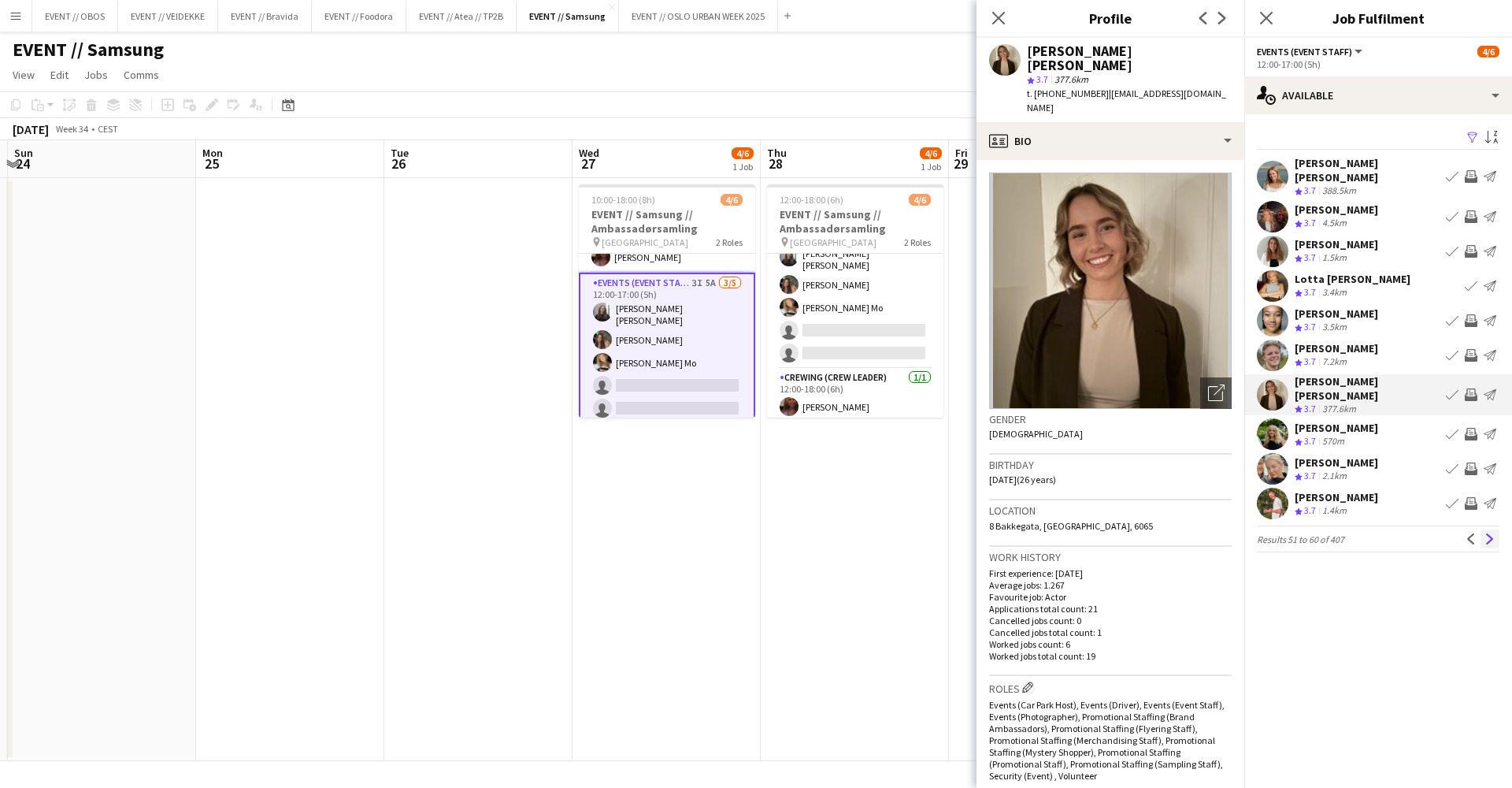
click at [1489, 533] on app-icon "Next" at bounding box center [1489, 538] width 11 height 11
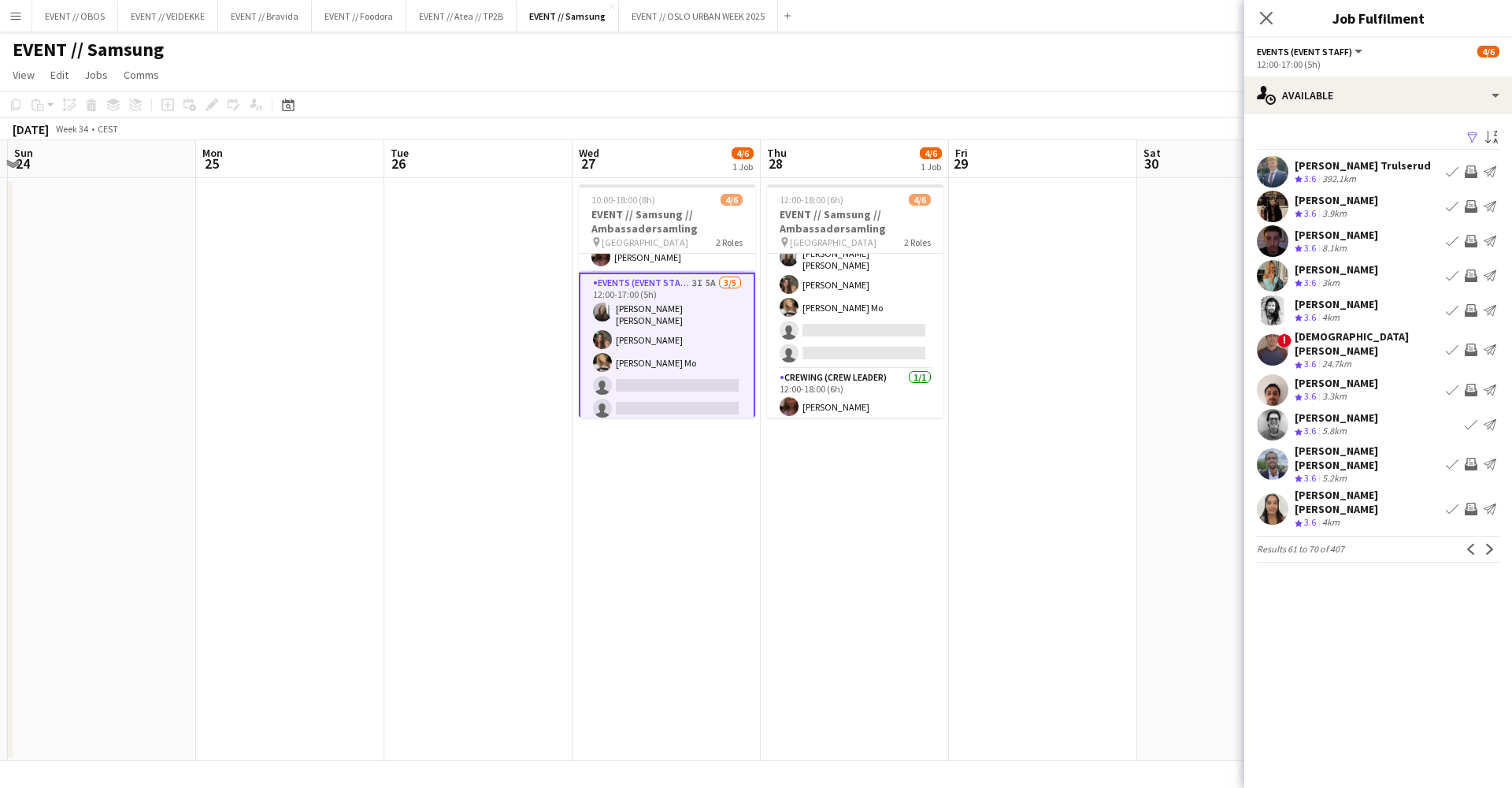
click at [1272, 409] on app-user-avatar at bounding box center [1273, 425] width 31 height 31
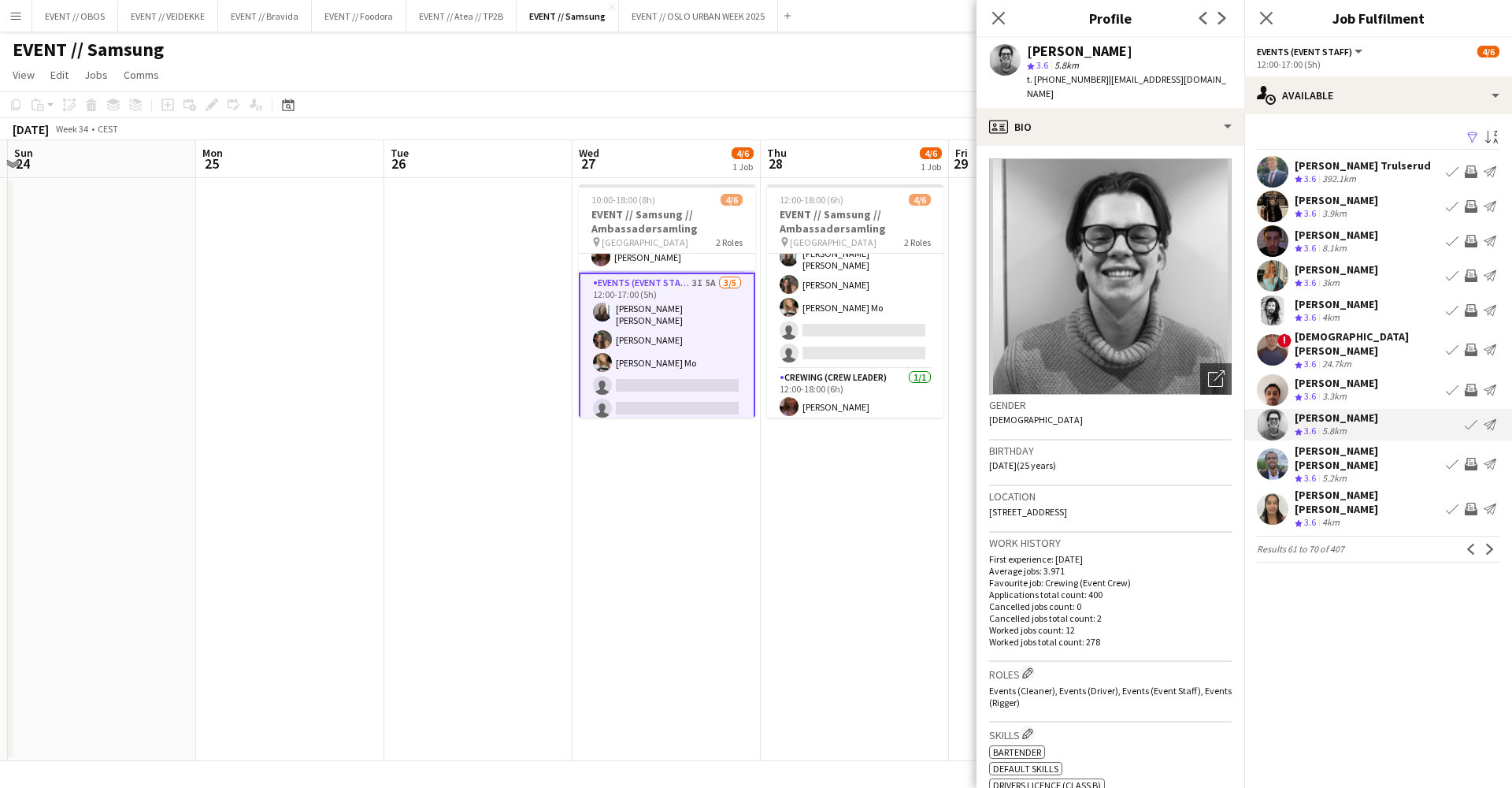
click at [1329, 488] on div "[PERSON_NAME] [PERSON_NAME] Crew rating 3.6 4km Book crew Invite crew Send noti…" at bounding box center [1378, 509] width 268 height 42
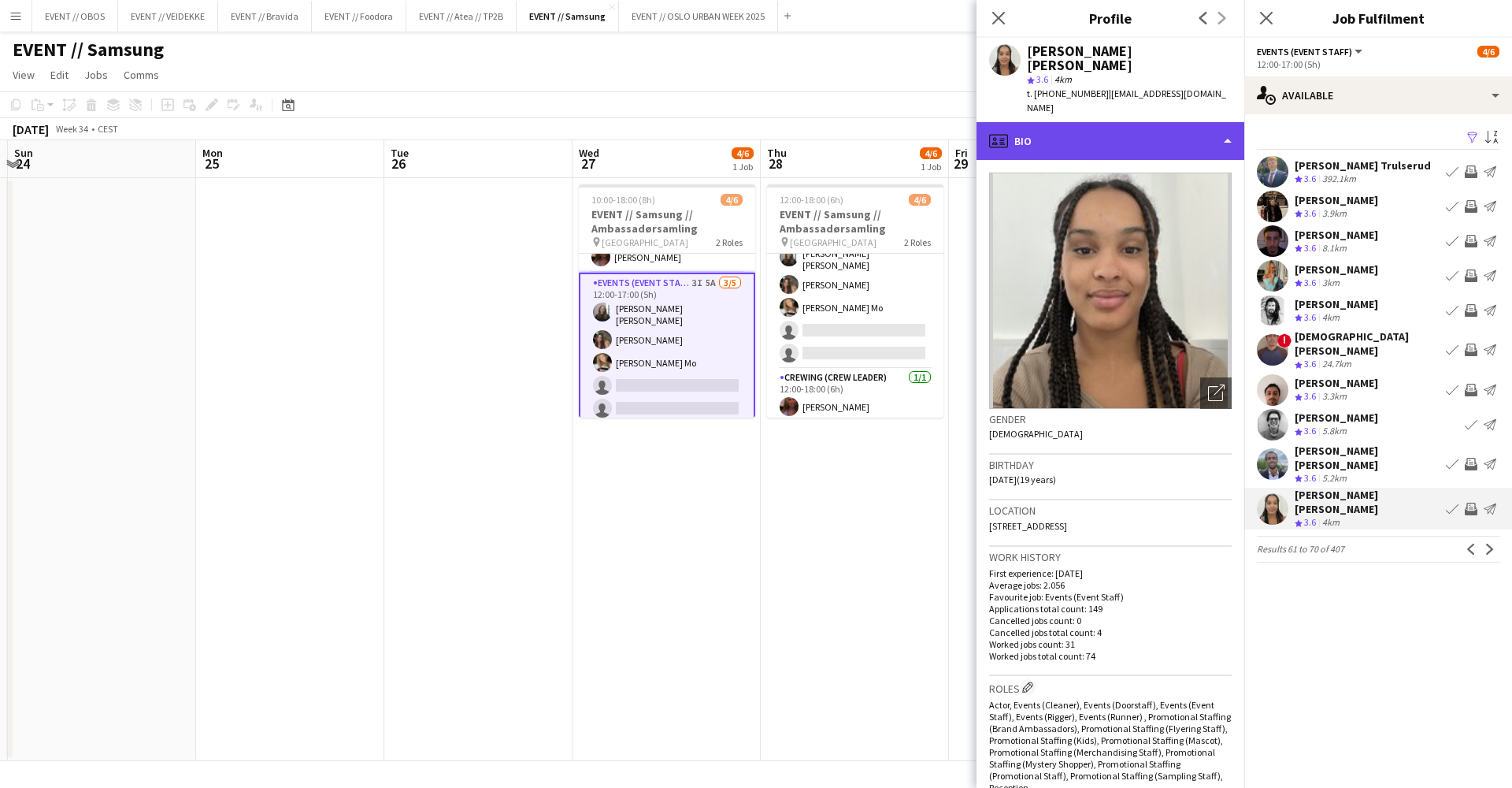
click at [1183, 122] on div "profile Bio" at bounding box center [1110, 141] width 268 height 38
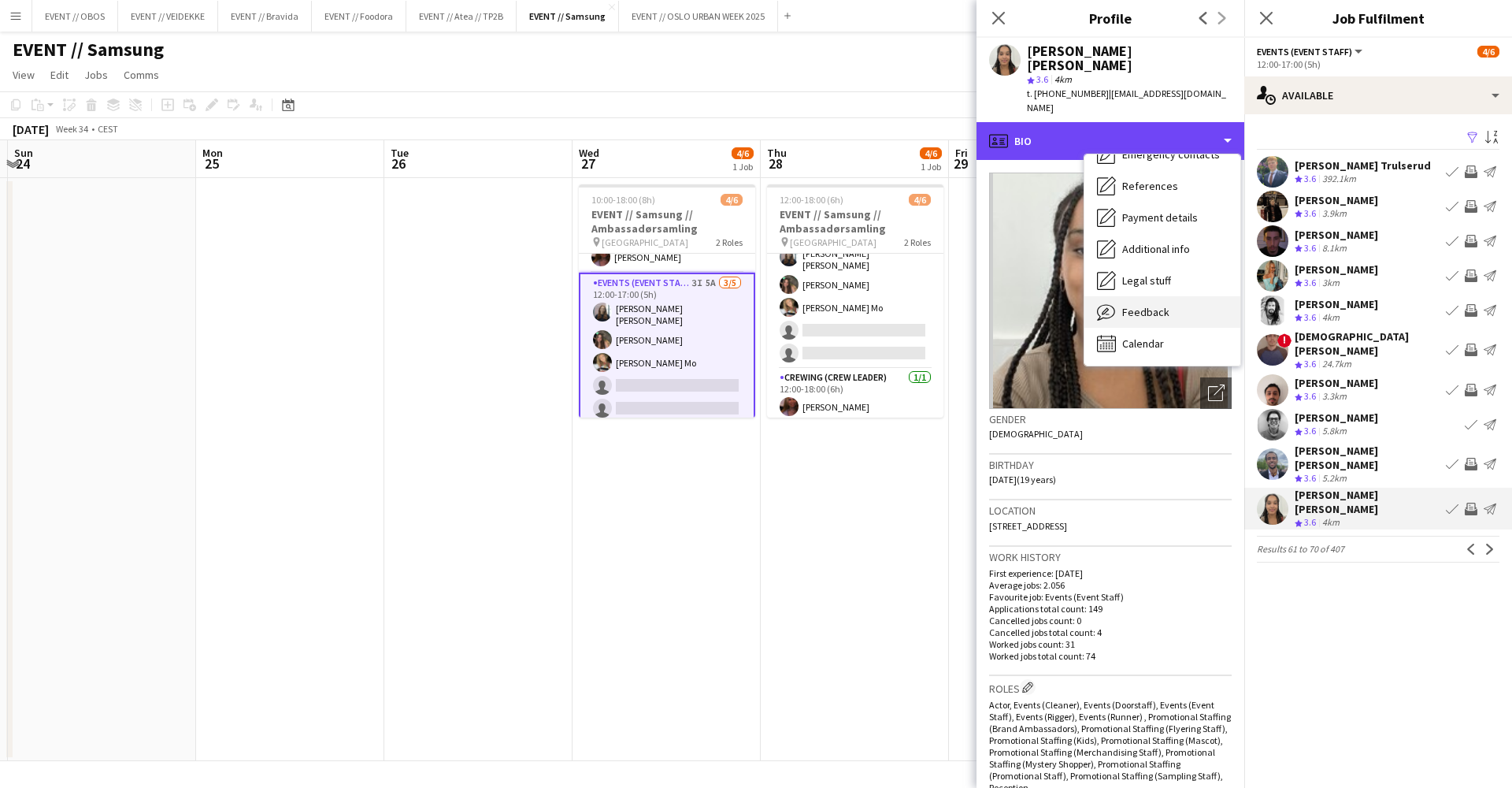
scroll to position [152, 0]
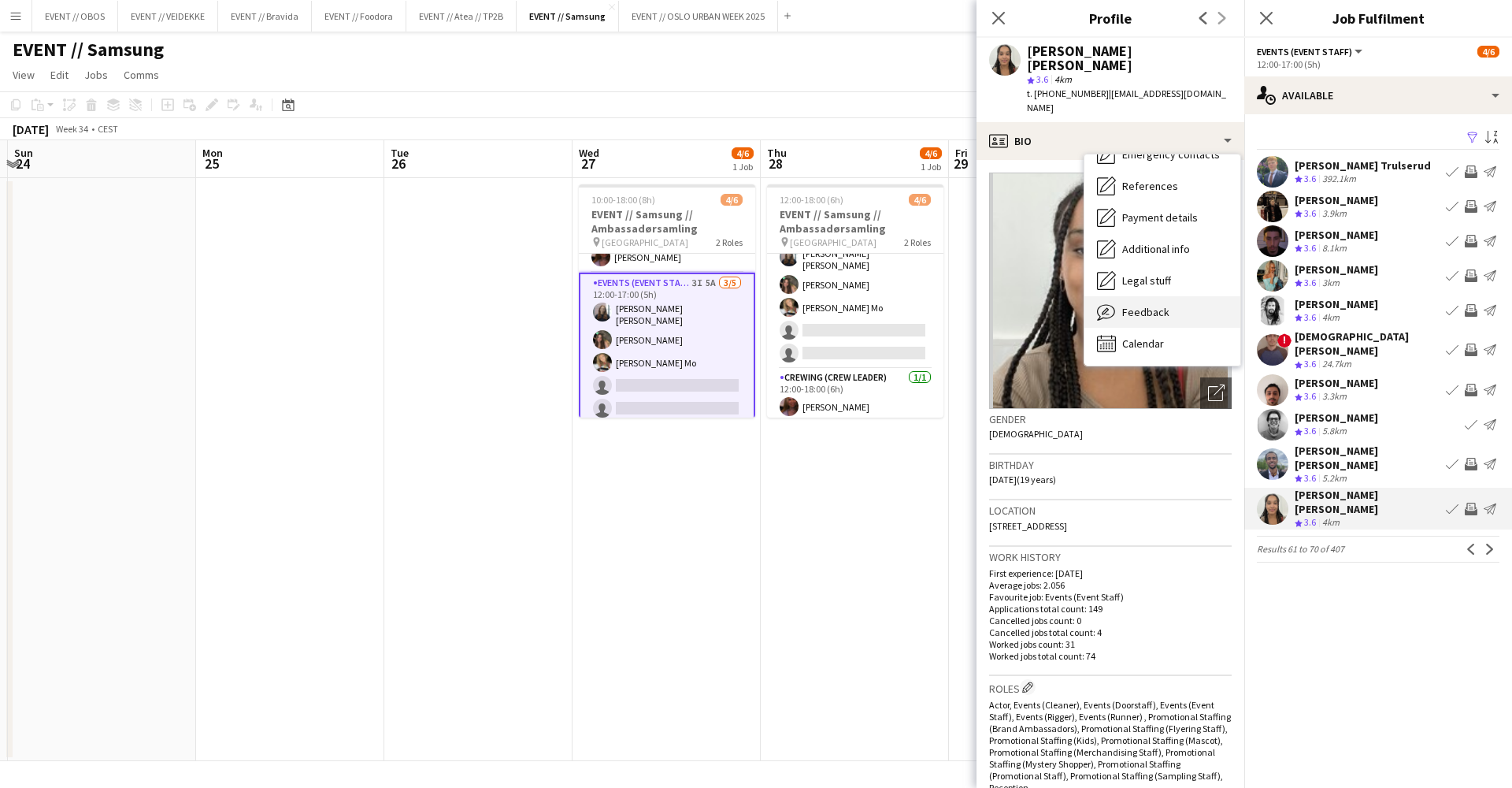
click at [1161, 296] on div "Feedback Feedback" at bounding box center [1163, 312] width 156 height 31
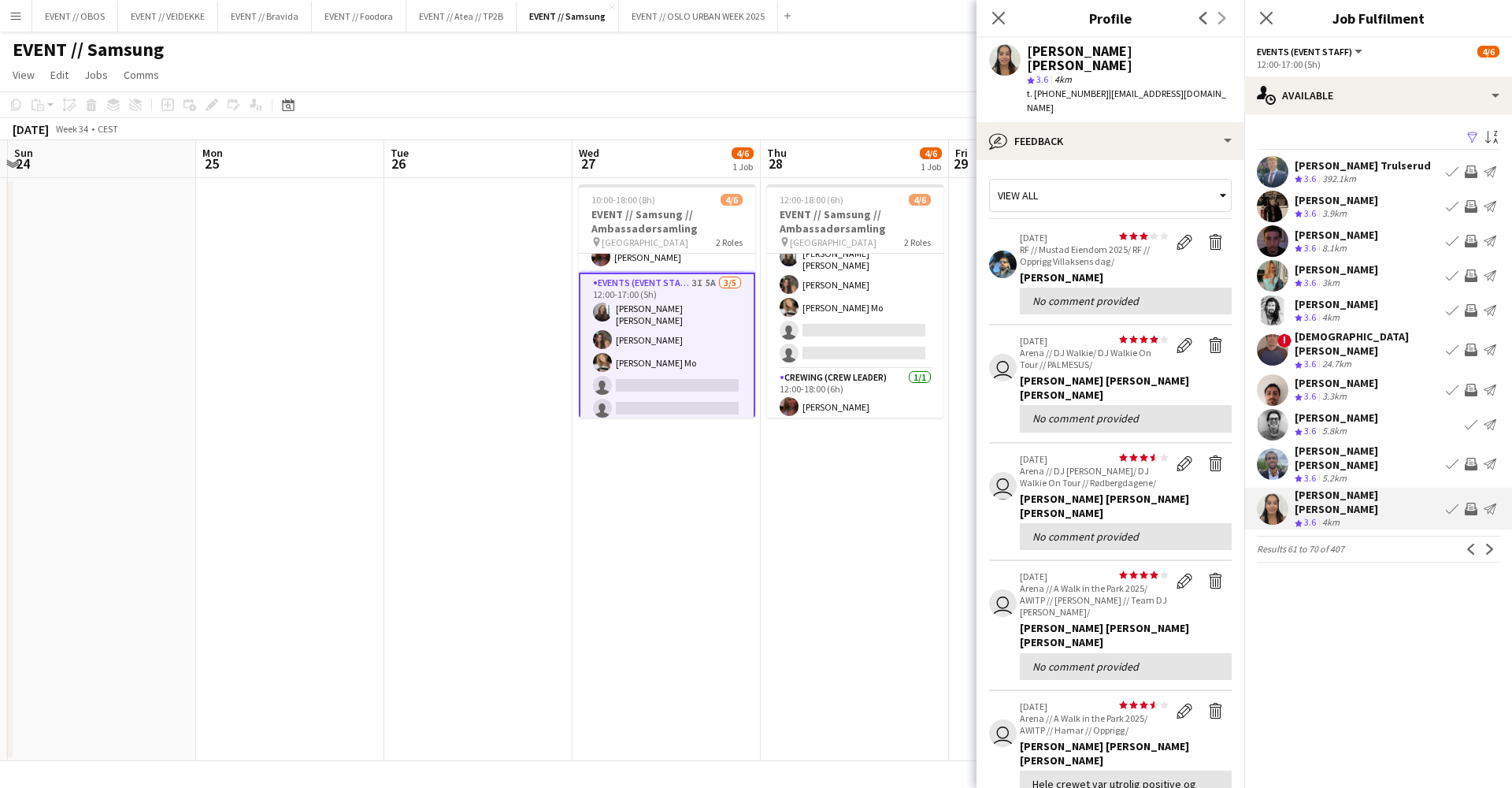
click at [1475, 503] on app-icon "Invite crew" at bounding box center [1471, 509] width 13 height 13
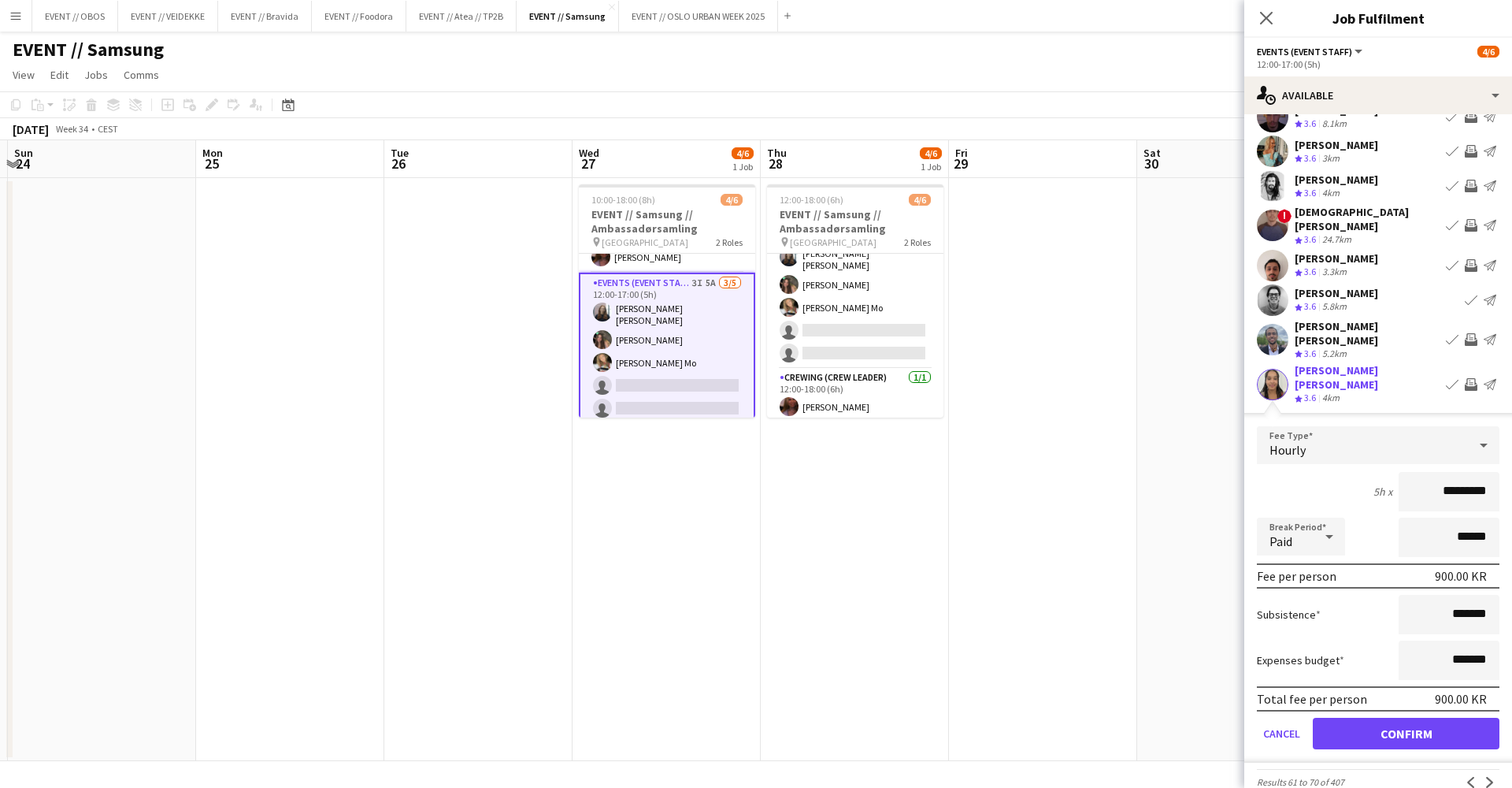
scroll to position [122, 0]
click at [1398, 720] on button "Confirm" at bounding box center [1405, 736] width 186 height 31
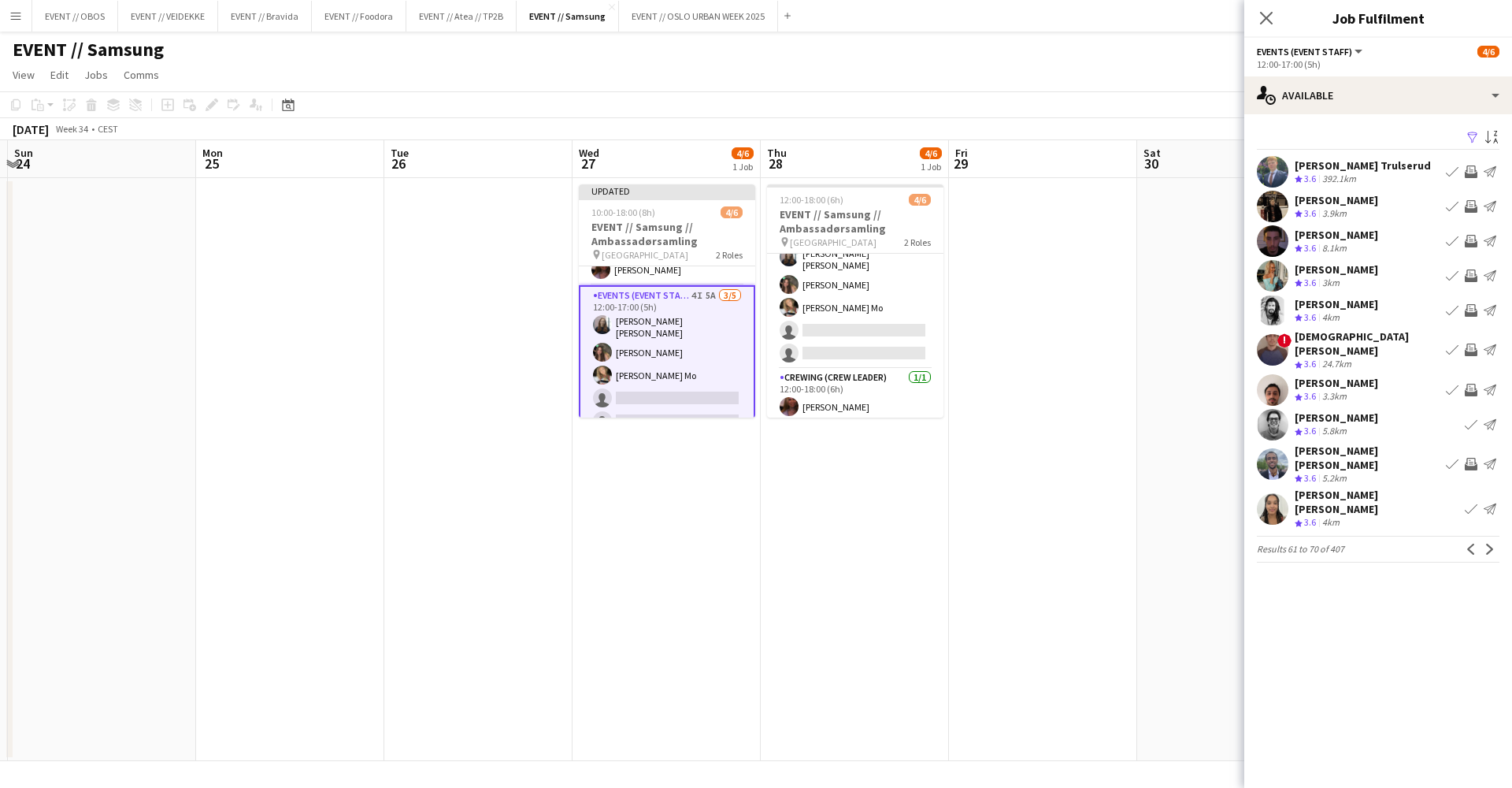
scroll to position [0, 0]
click at [1498, 540] on button "Next" at bounding box center [1490, 550] width 19 height 19
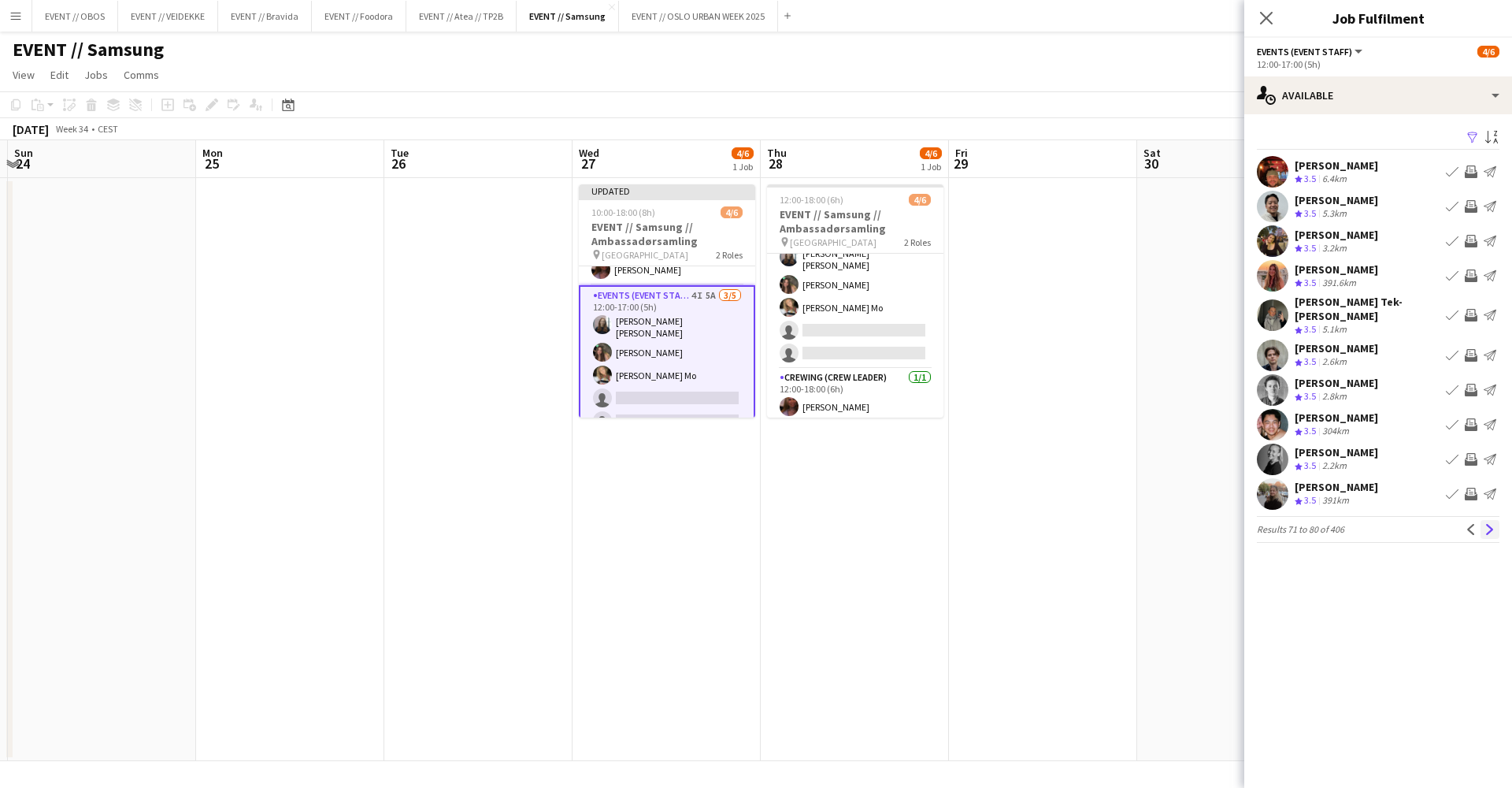
click at [1496, 520] on button "Next" at bounding box center [1490, 530] width 19 height 19
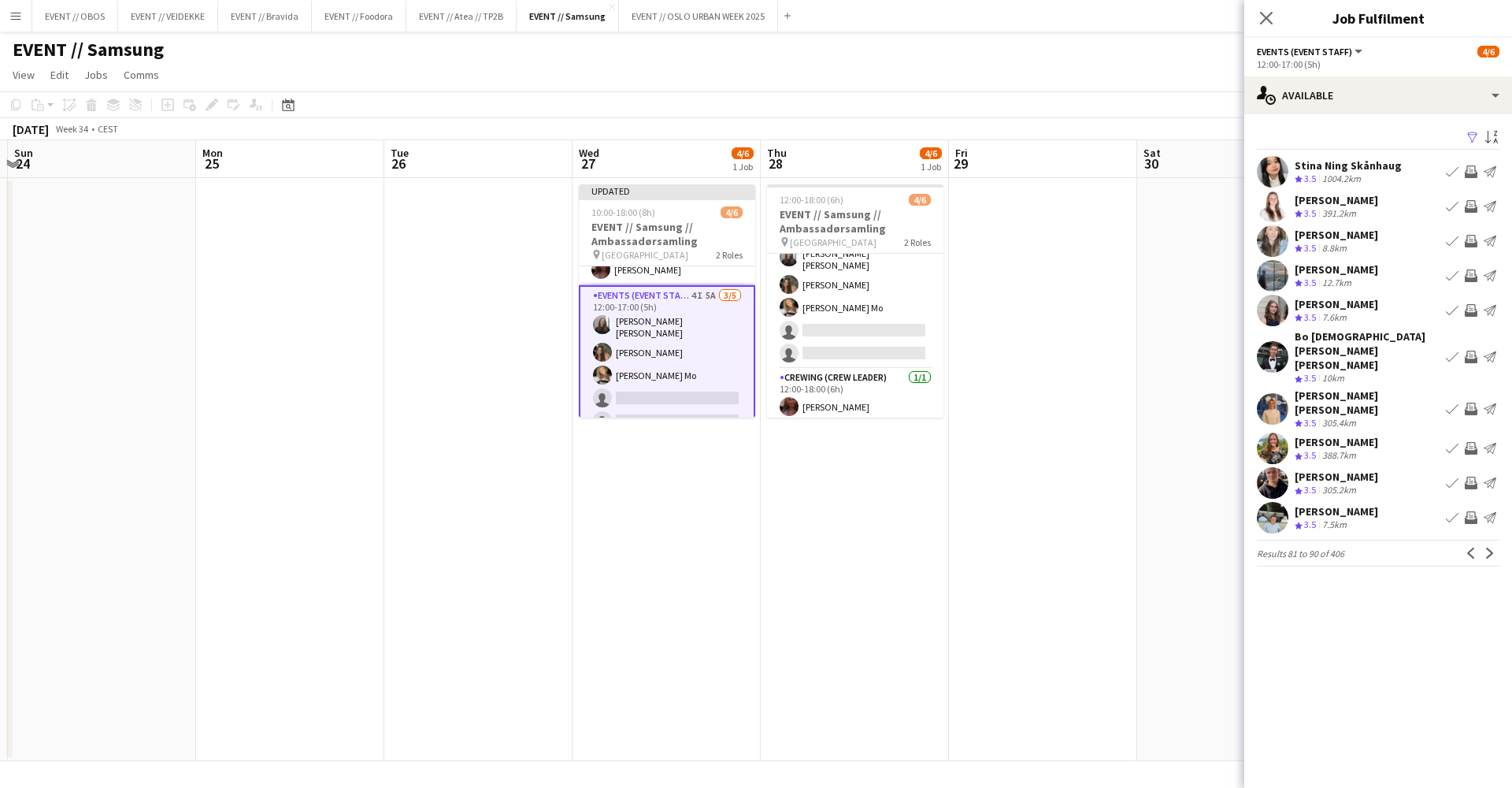
click at [1496, 544] on button "Next" at bounding box center [1490, 553] width 19 height 19
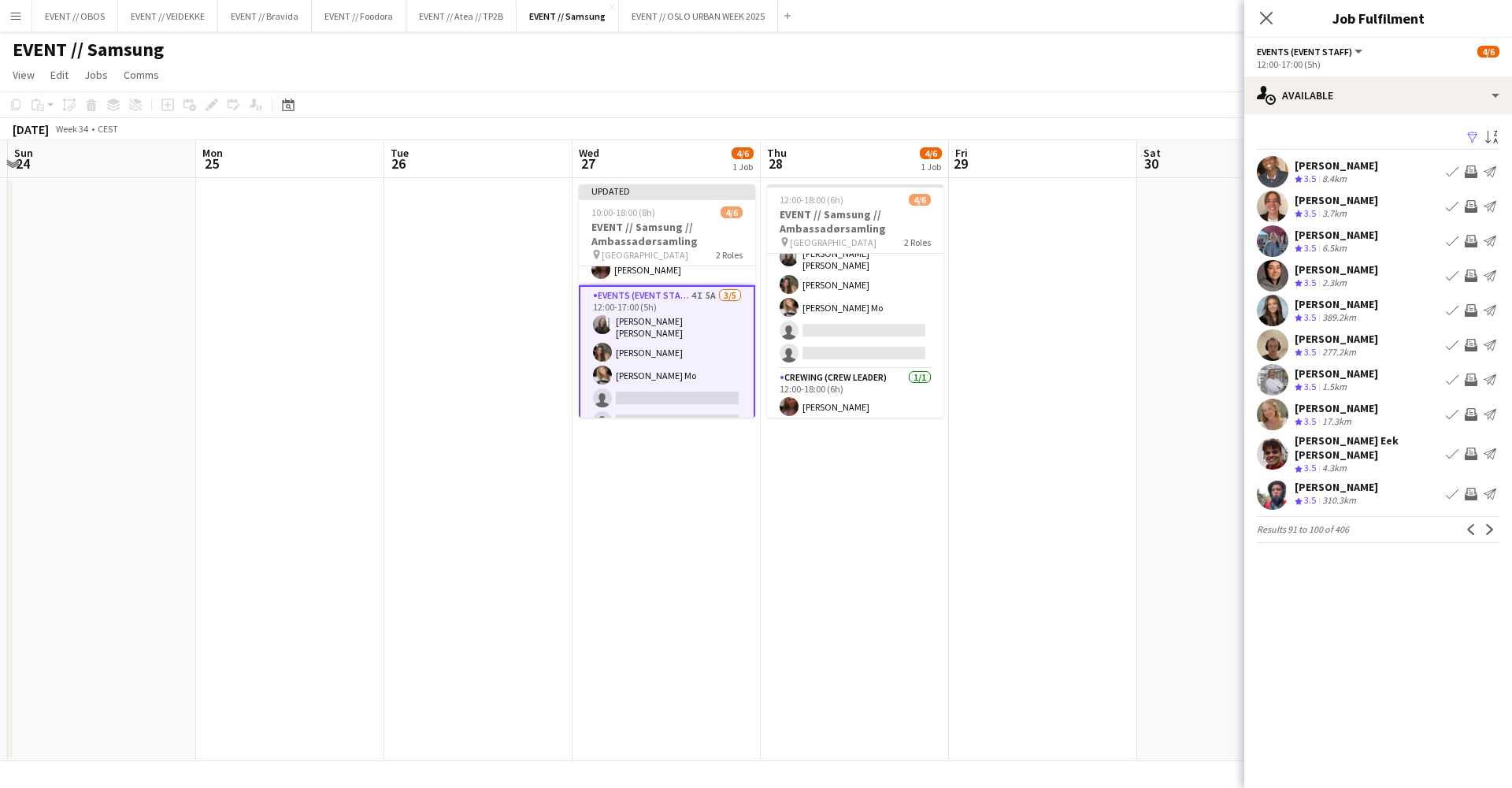
click at [1207, 334] on app-date-cell at bounding box center [1231, 469] width 188 height 583
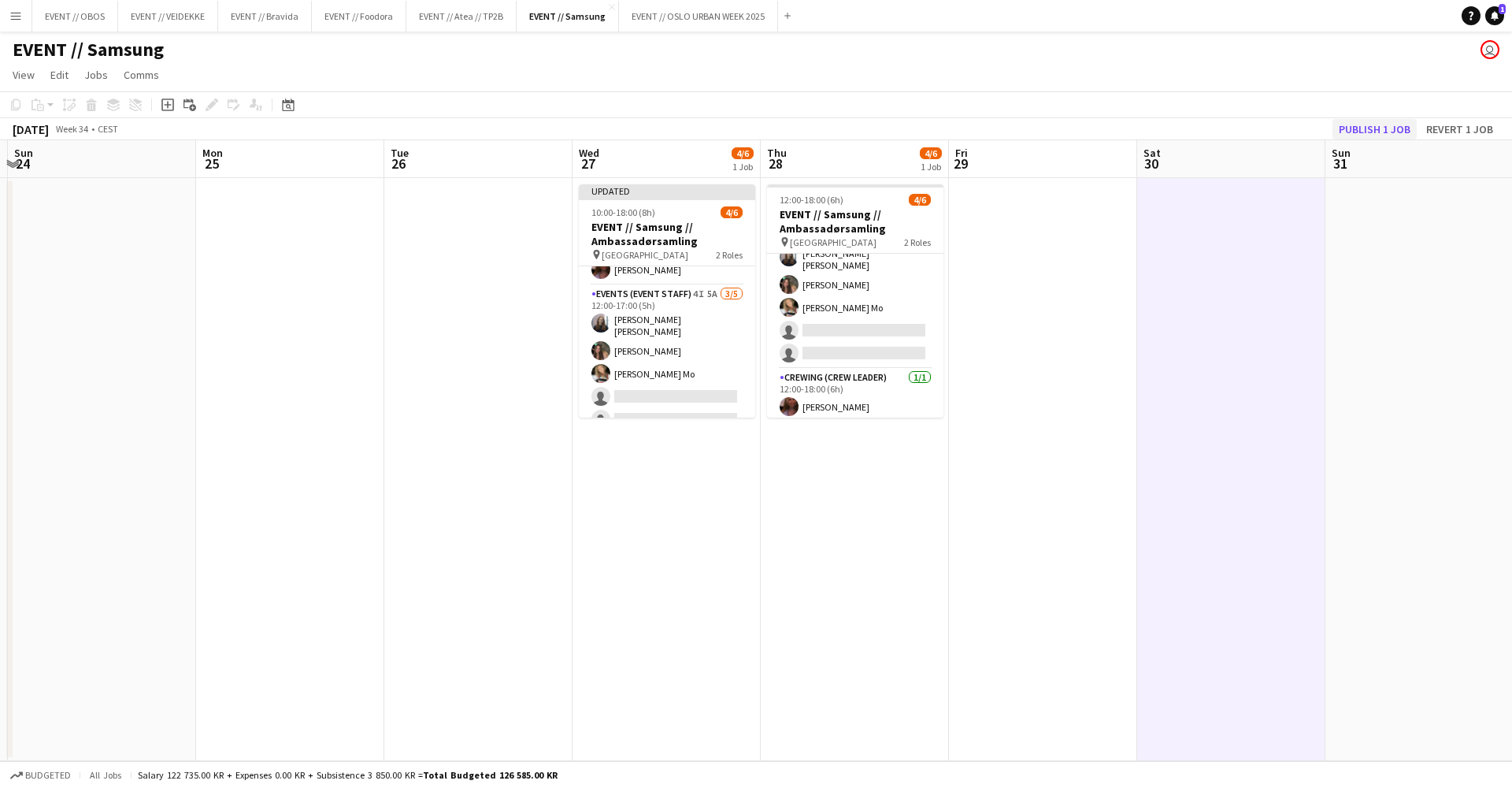
click at [1372, 134] on button "Publish 1 job" at bounding box center [1374, 129] width 84 height 21
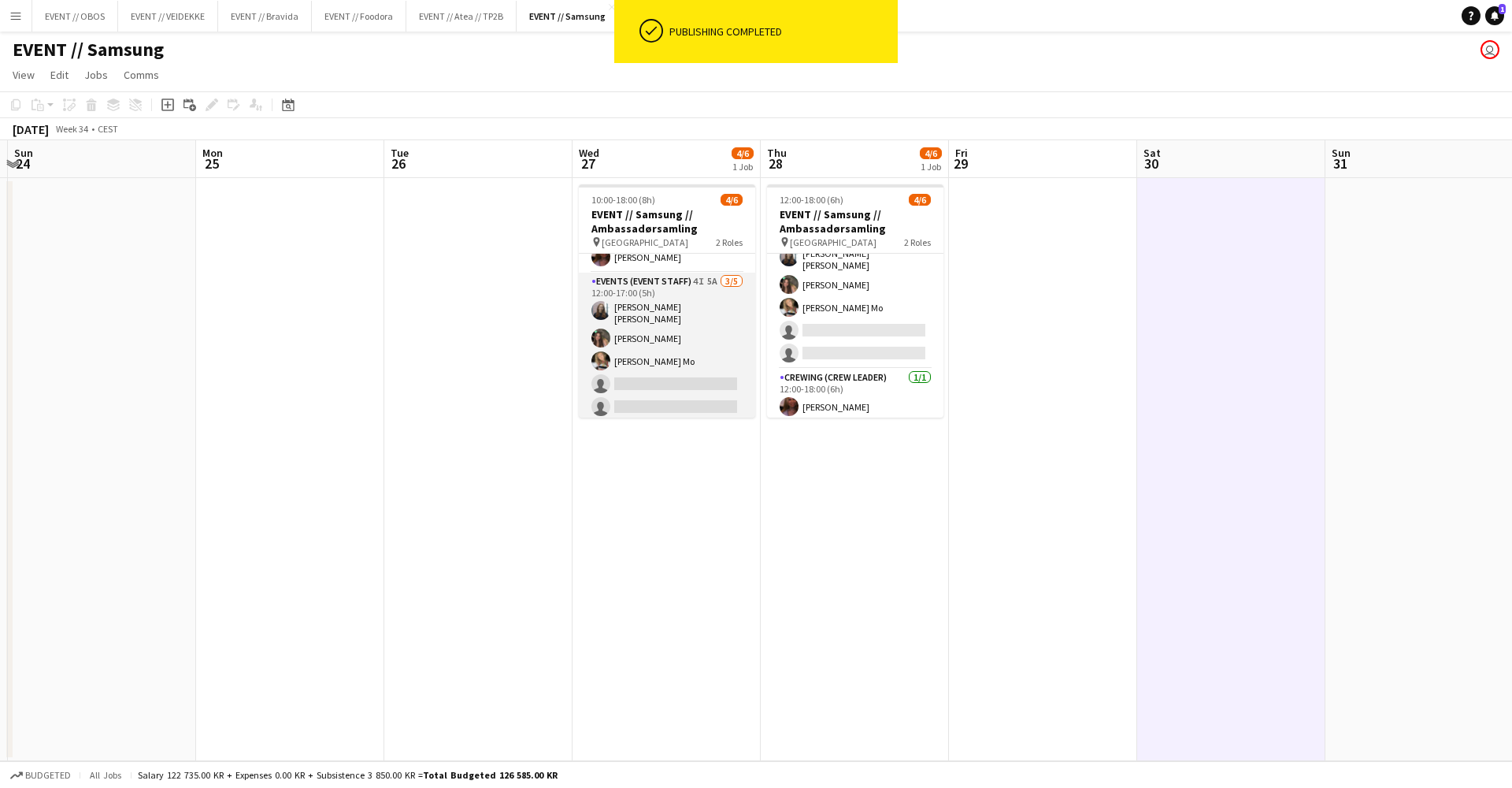
click at [697, 309] on app-card-role "Events (Event Staff) 4I 5A [DATE] 12:00-17:00 (5h) [PERSON_NAME] [PERSON_NAME] …" at bounding box center [667, 348] width 177 height 150
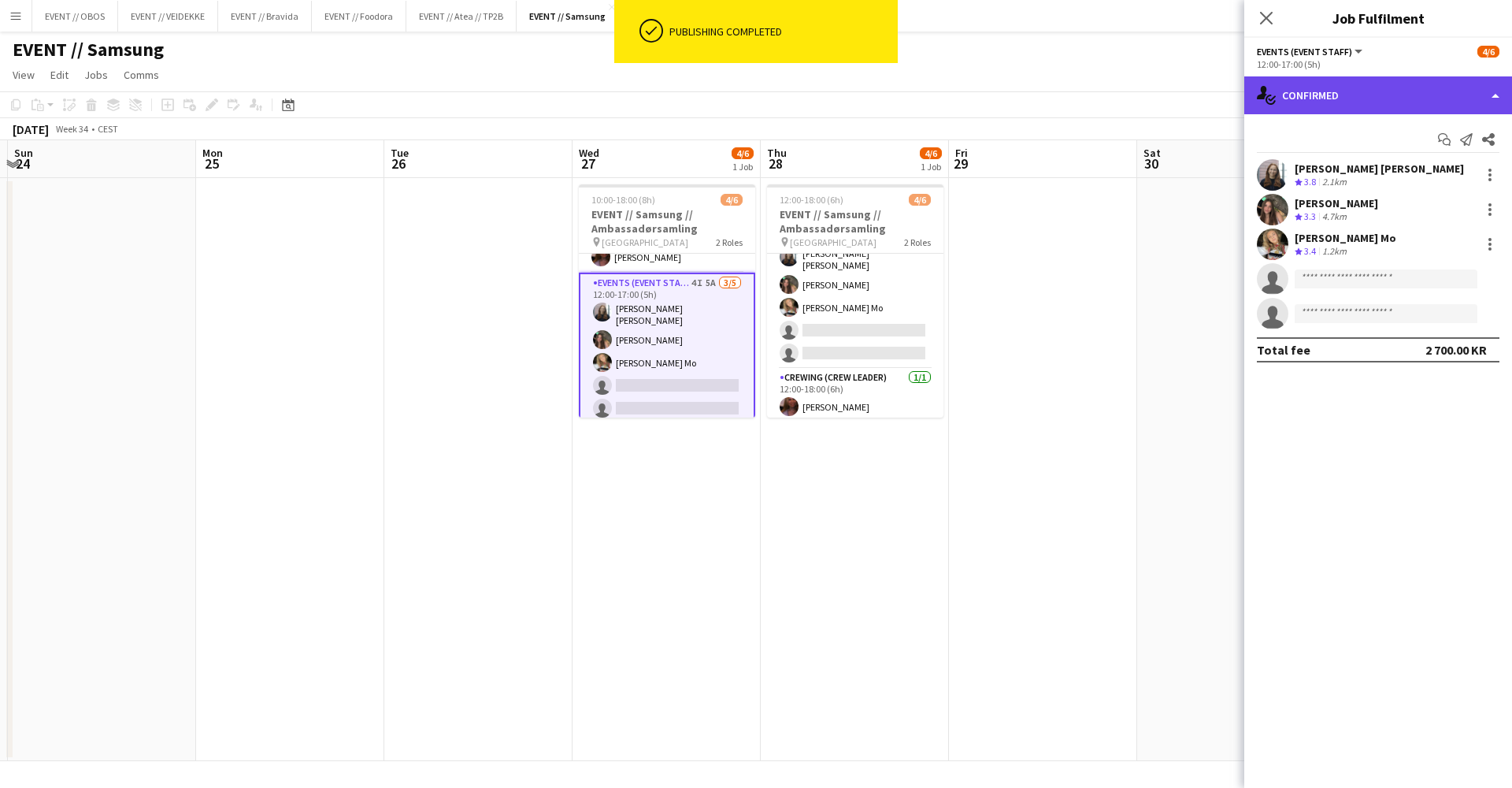
click at [1437, 98] on div "single-neutral-actions-check-2 Confirmed" at bounding box center [1378, 95] width 268 height 38
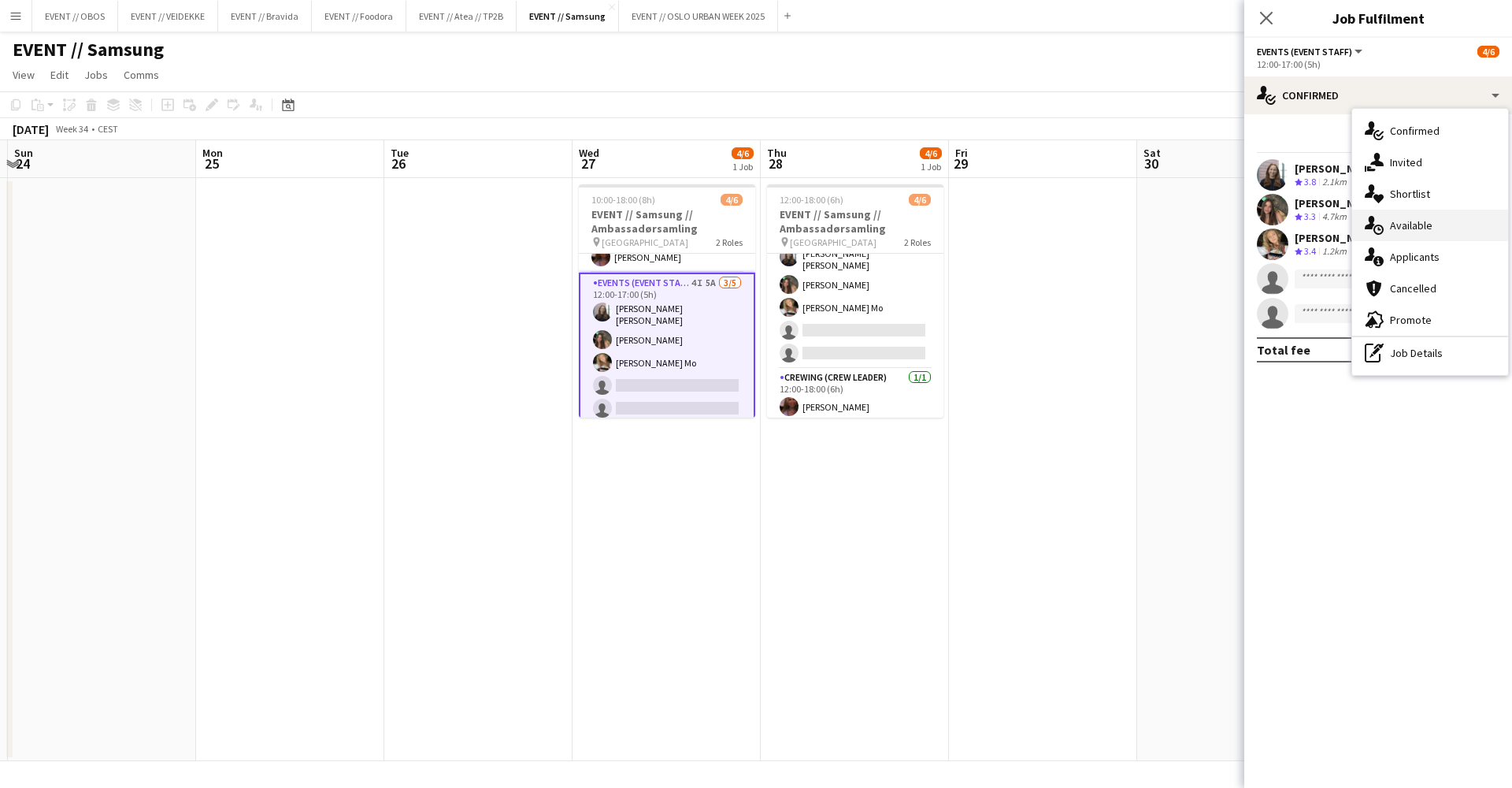
click at [1431, 231] on div "single-neutral-actions-upload Available" at bounding box center [1431, 225] width 156 height 31
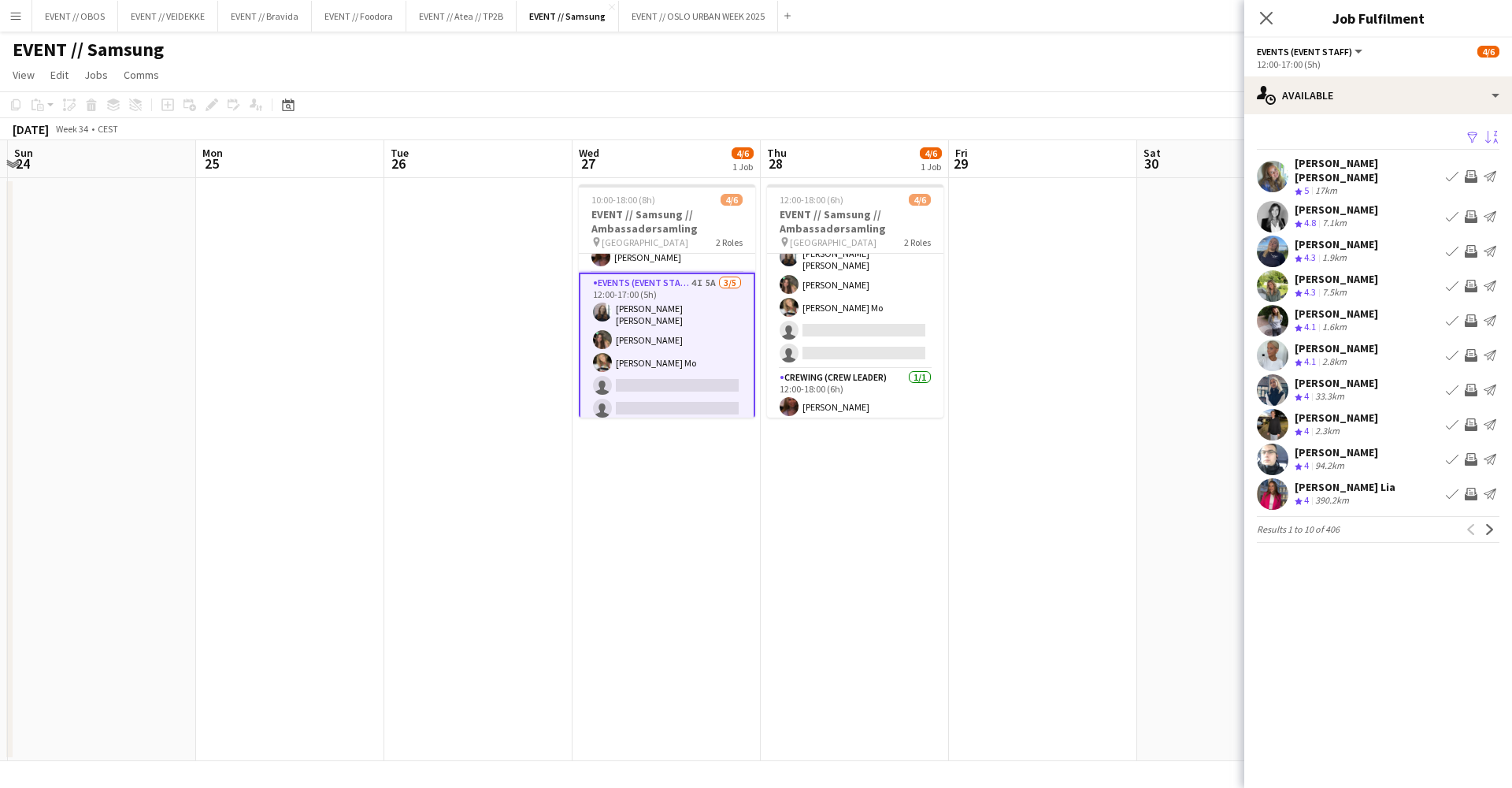
click at [1494, 139] on app-icon "Sort asc" at bounding box center [1491, 138] width 13 height 15
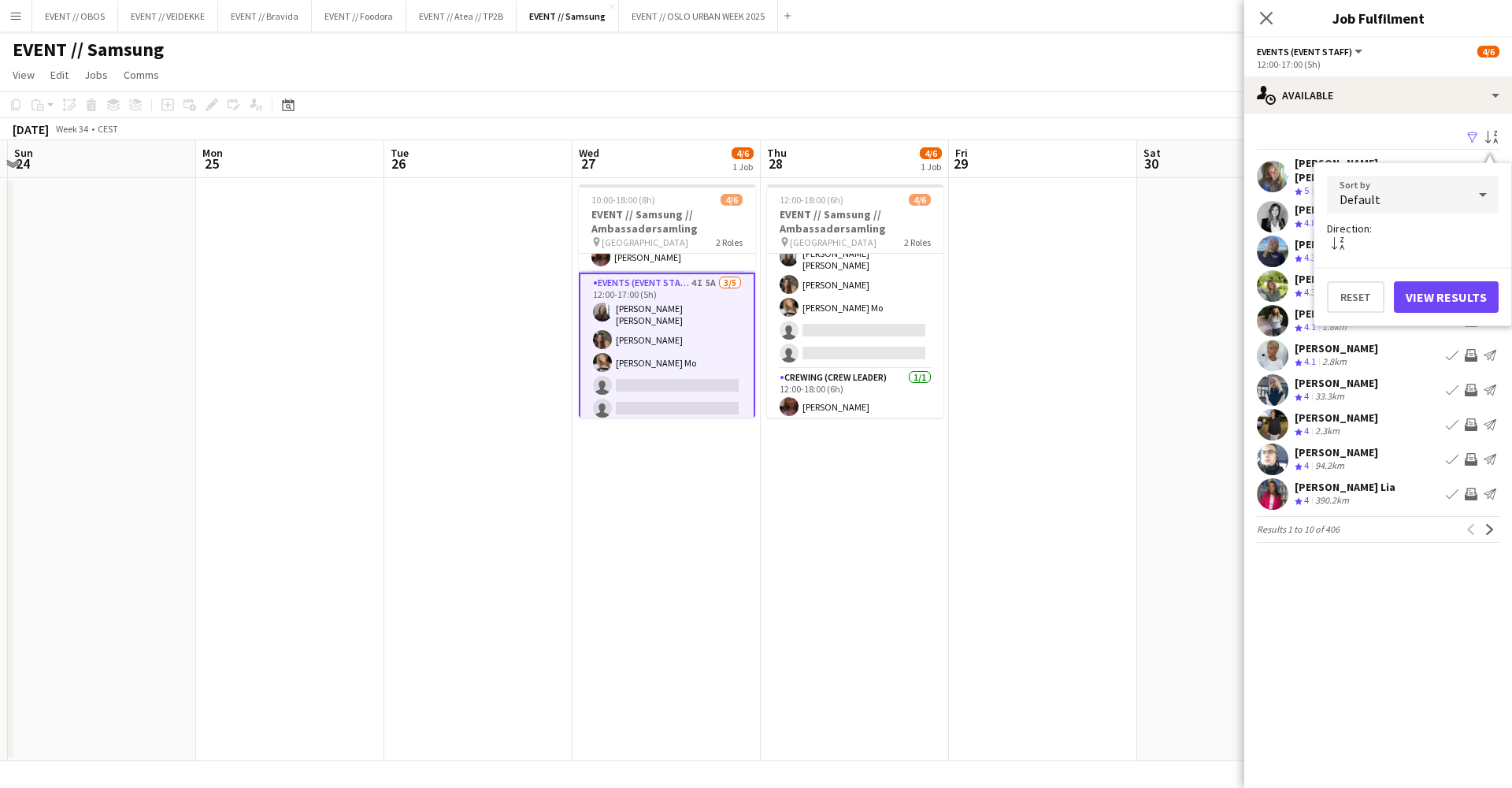
click at [1373, 200] on span "Default" at bounding box center [1360, 199] width 41 height 16
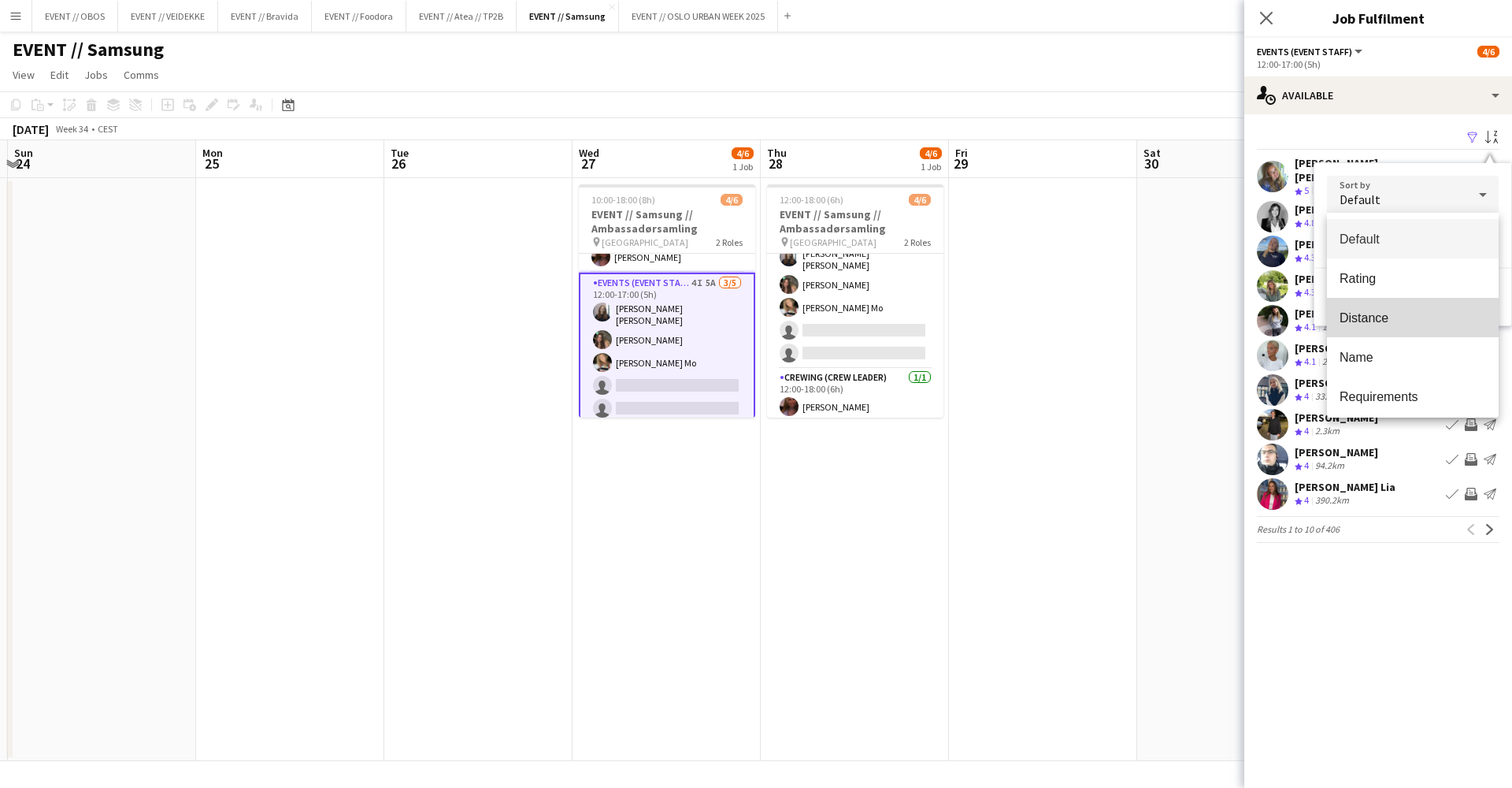
click at [1364, 309] on mat-option "Distance" at bounding box center [1413, 317] width 172 height 39
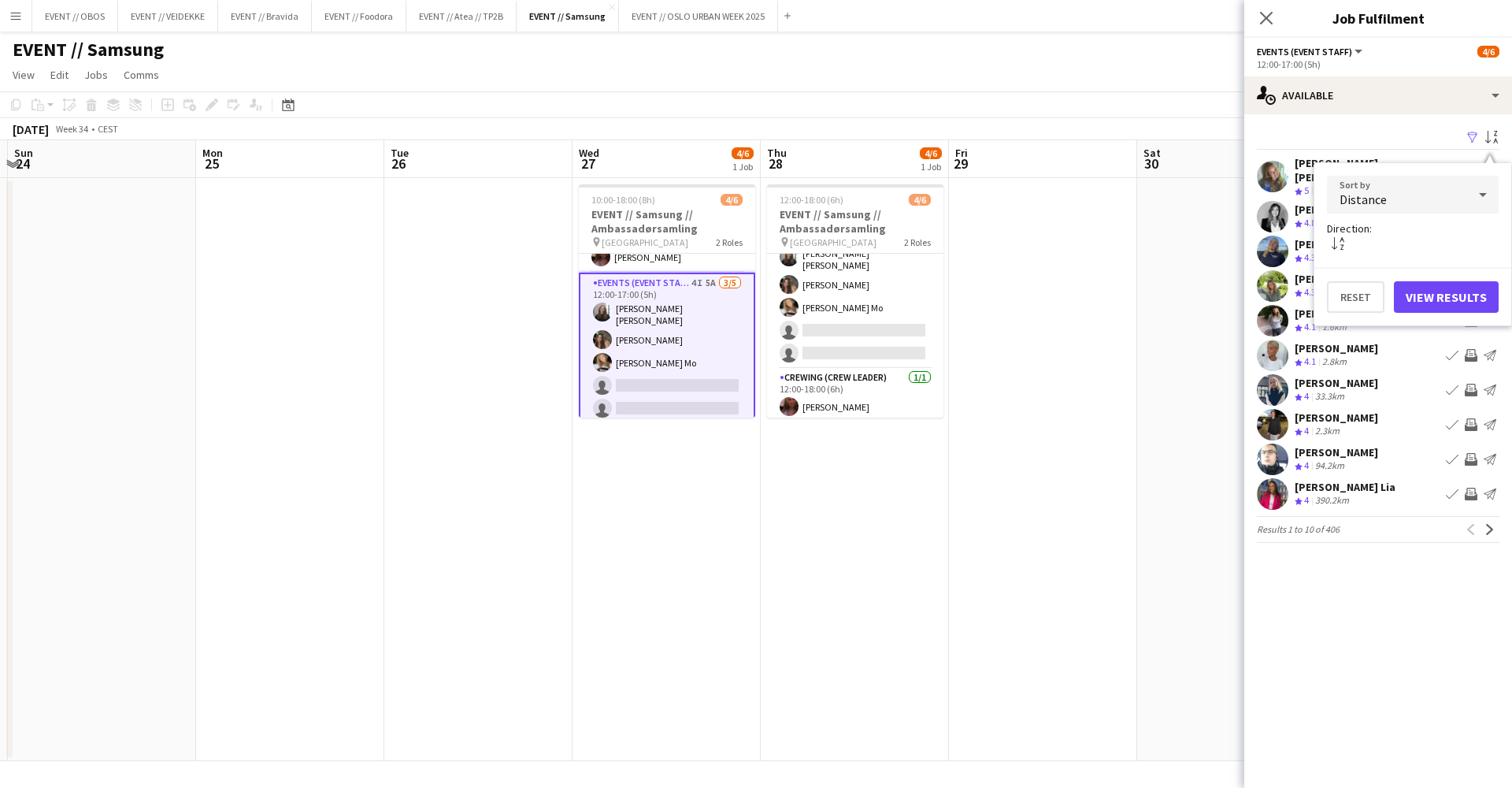
click at [1364, 241] on div "sort-alpha-asc" at bounding box center [1413, 245] width 172 height 19
click at [1421, 293] on button "View Results" at bounding box center [1446, 297] width 105 height 31
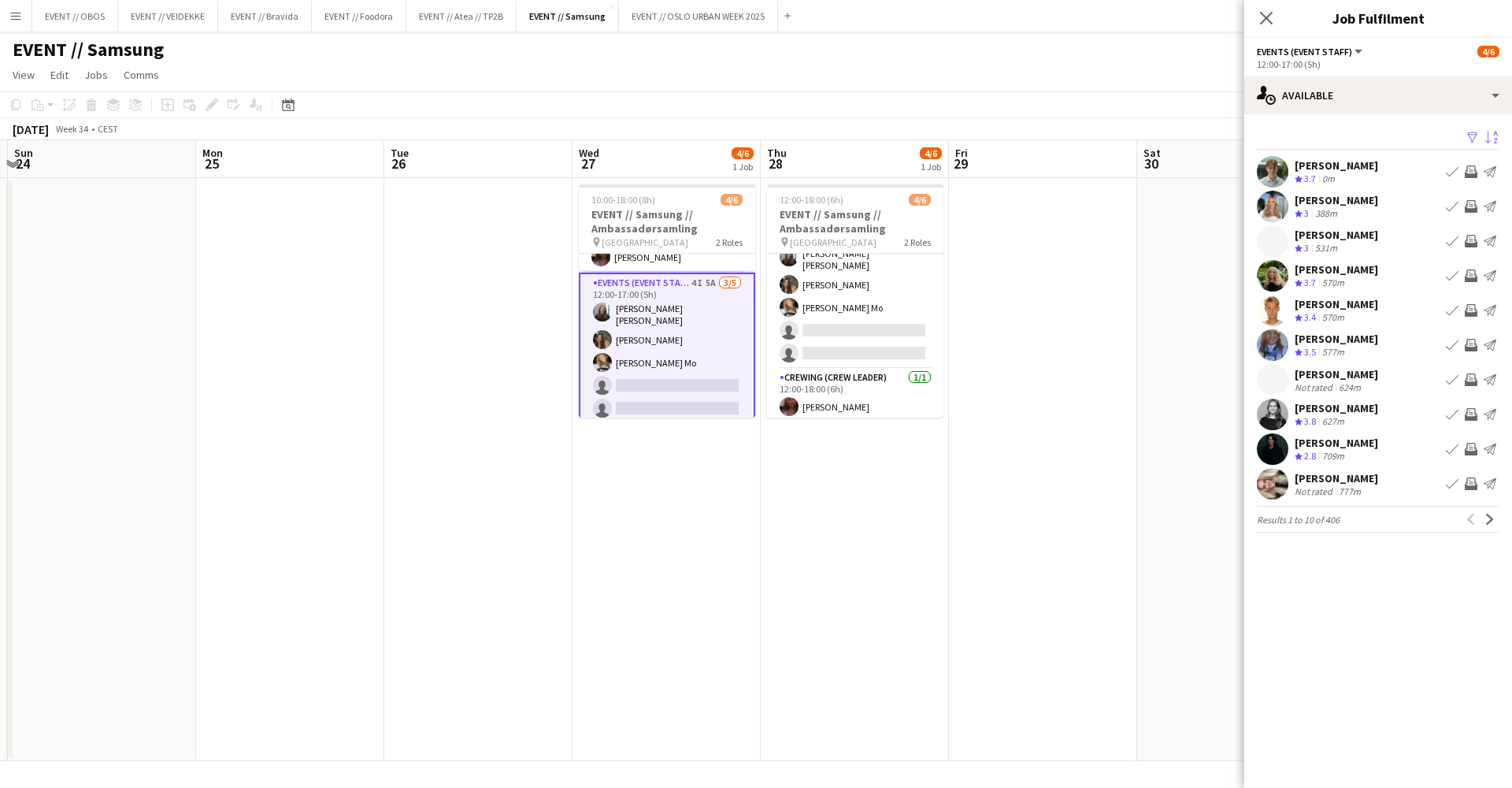
click at [1467, 138] on app-icon "Filter" at bounding box center [1473, 138] width 13 height 15
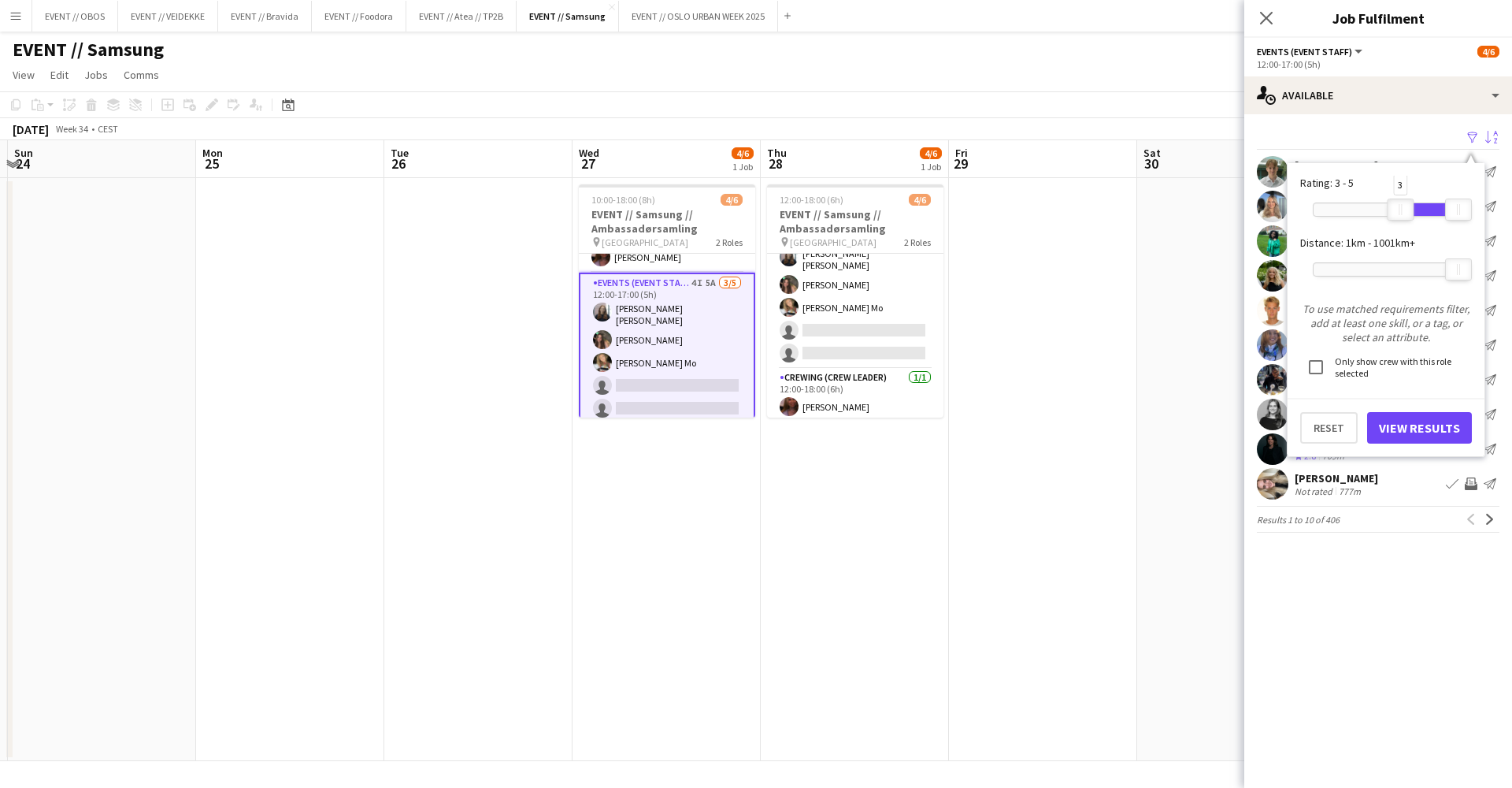
drag, startPoint x: 1308, startPoint y: 207, endPoint x: 1395, endPoint y: 234, distance: 91.1
click at [1395, 234] on form "Rating: 3 - 5 3 5 Distance: 1km - 1001km+ 1001km+ To use matched requirements f…" at bounding box center [1386, 309] width 172 height 268
click at [1398, 414] on button "View Results" at bounding box center [1419, 427] width 105 height 31
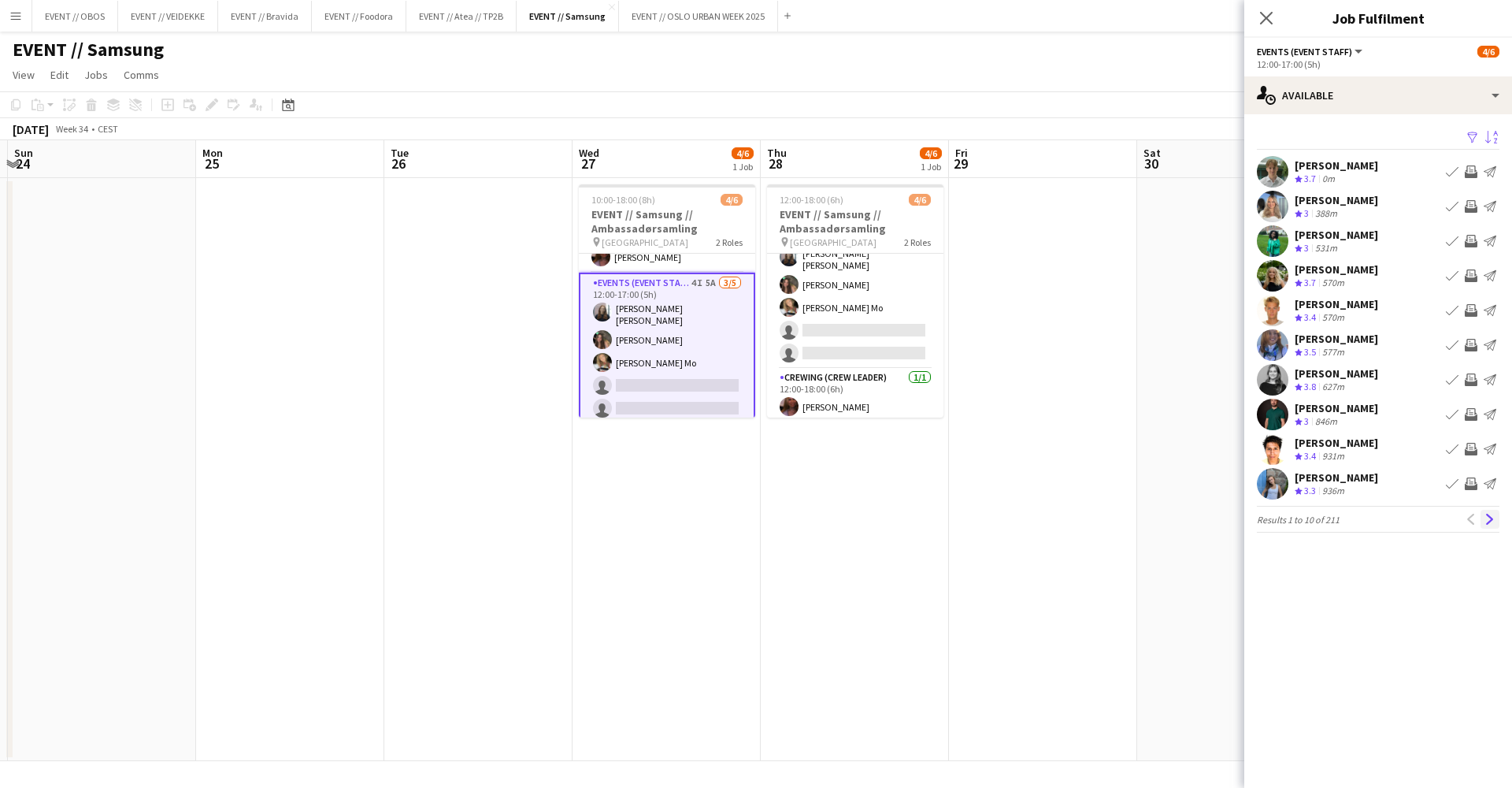
click at [1492, 520] on app-icon "Next" at bounding box center [1489, 519] width 11 height 11
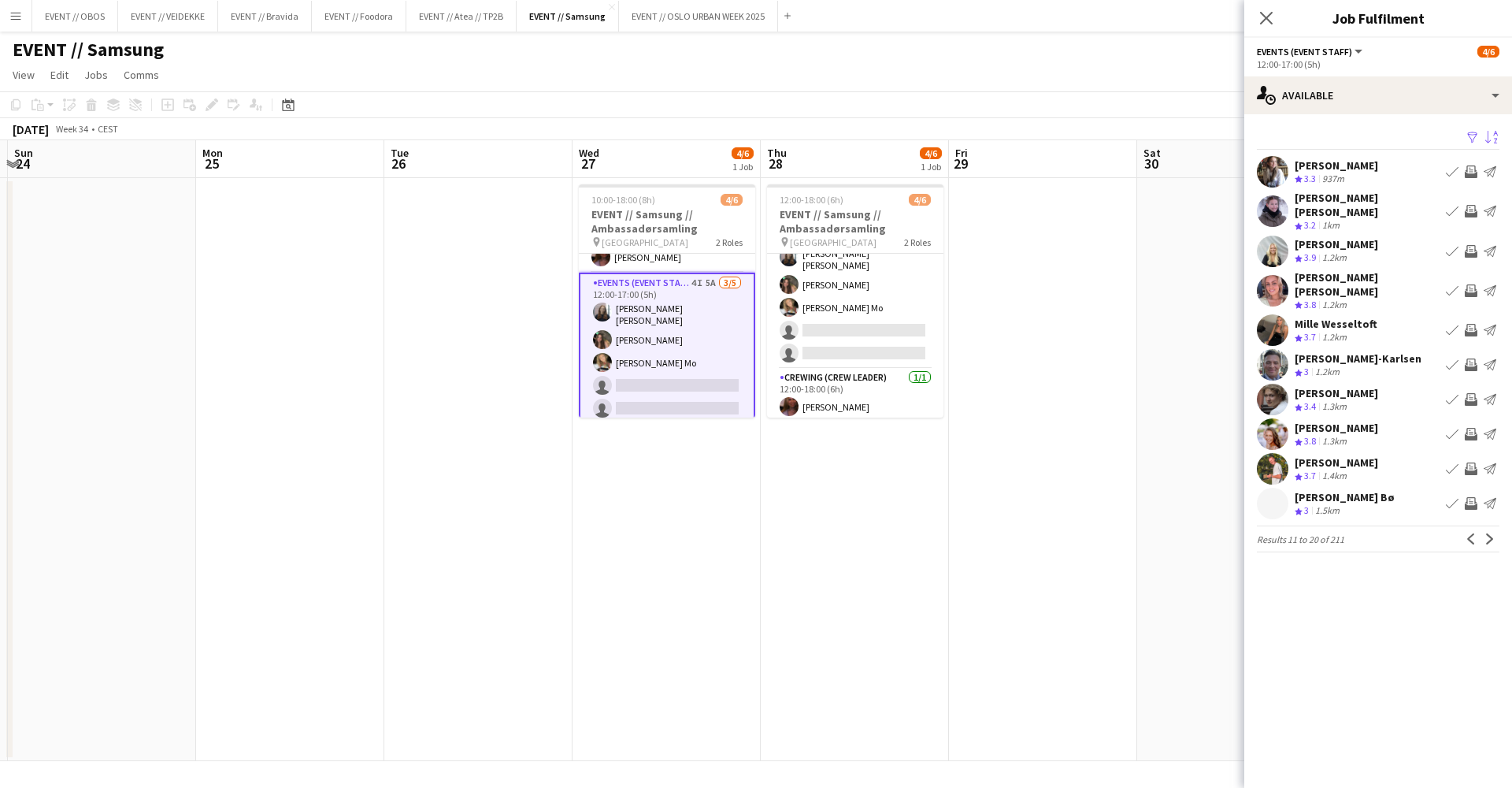
click at [1472, 205] on app-icon "Invite crew" at bounding box center [1471, 211] width 13 height 13
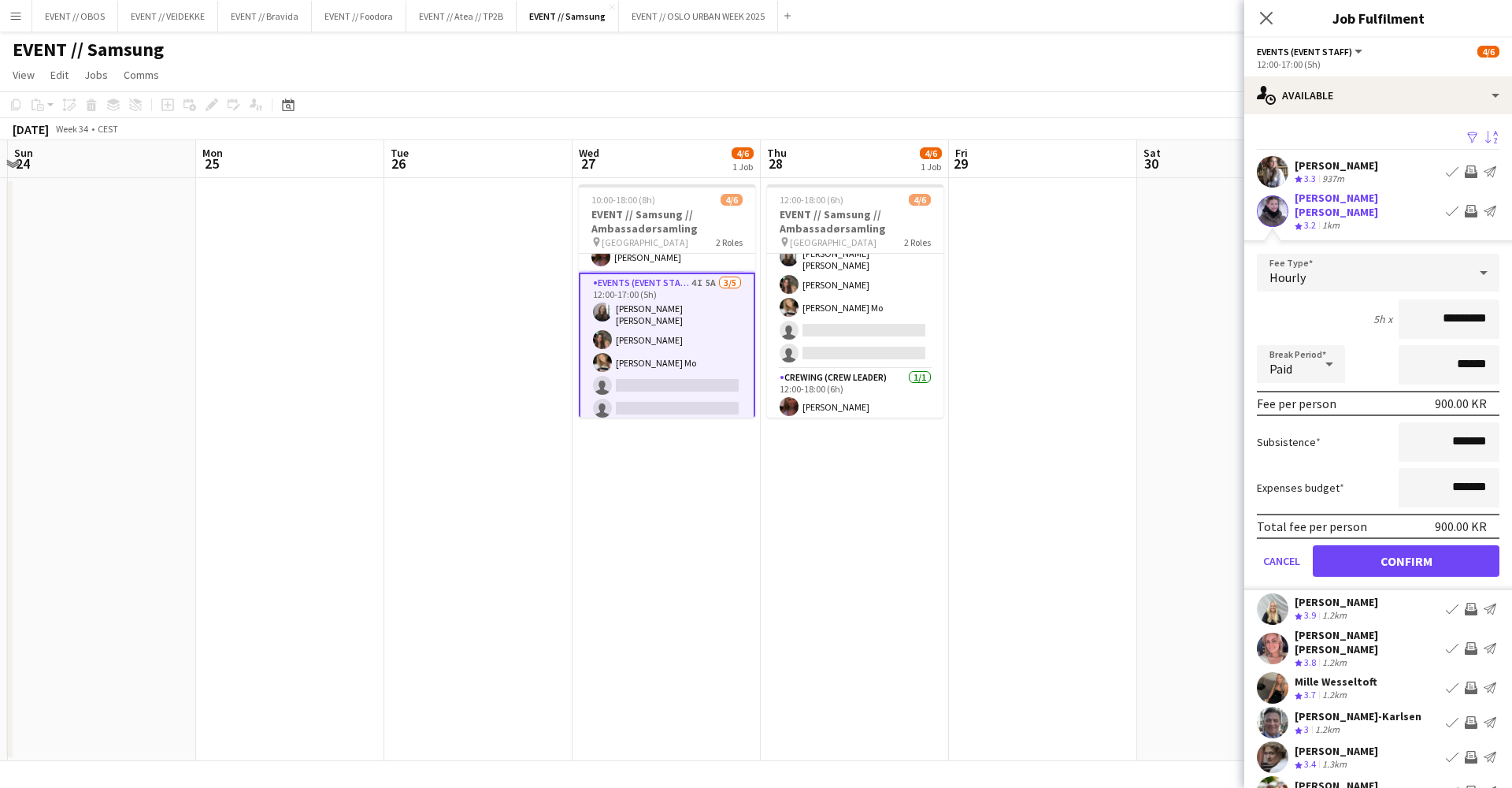
click at [1395, 545] on button "Confirm" at bounding box center [1405, 561] width 186 height 31
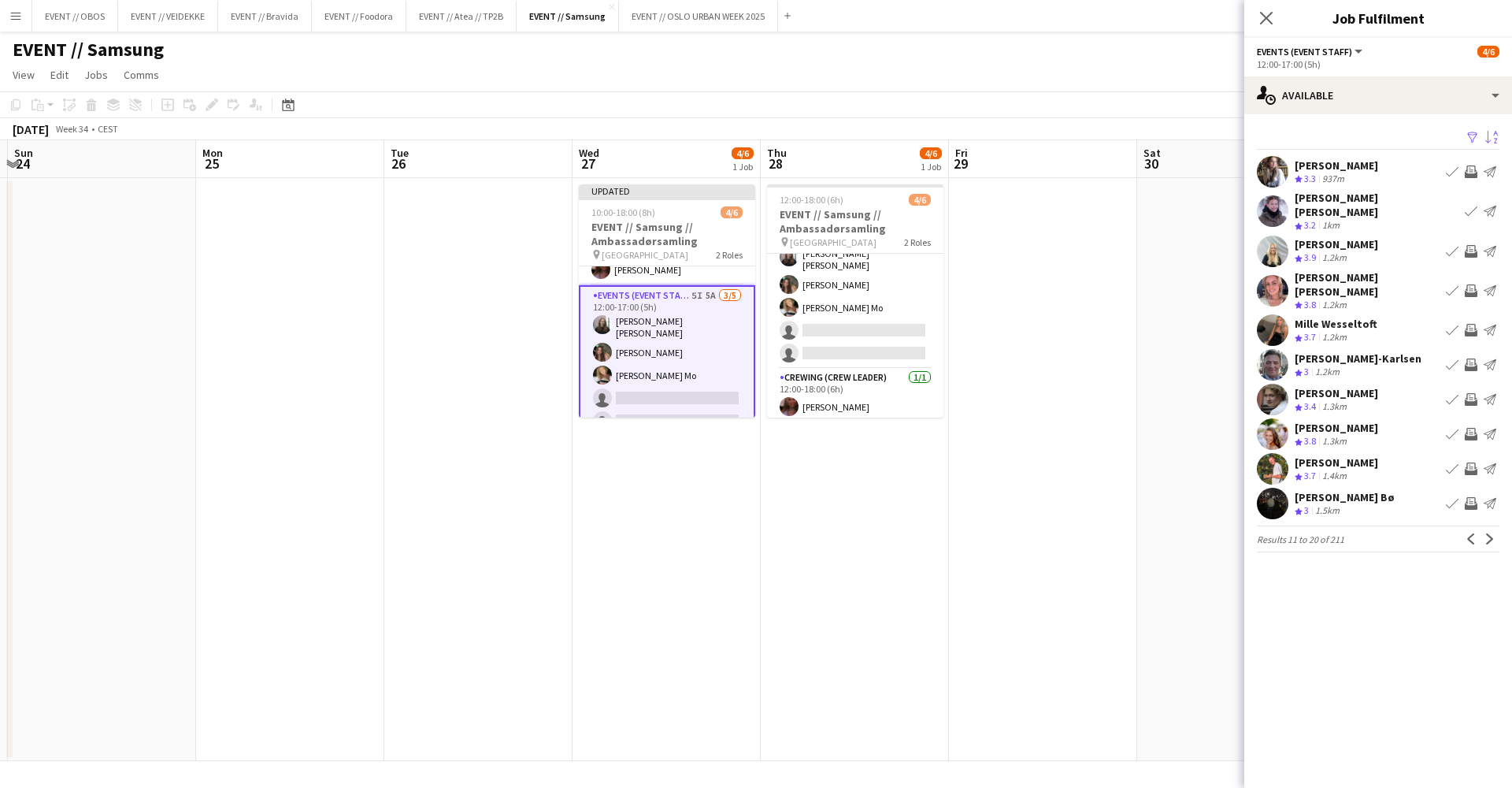
click at [1281, 349] on app-user-avatar at bounding box center [1273, 365] width 31 height 31
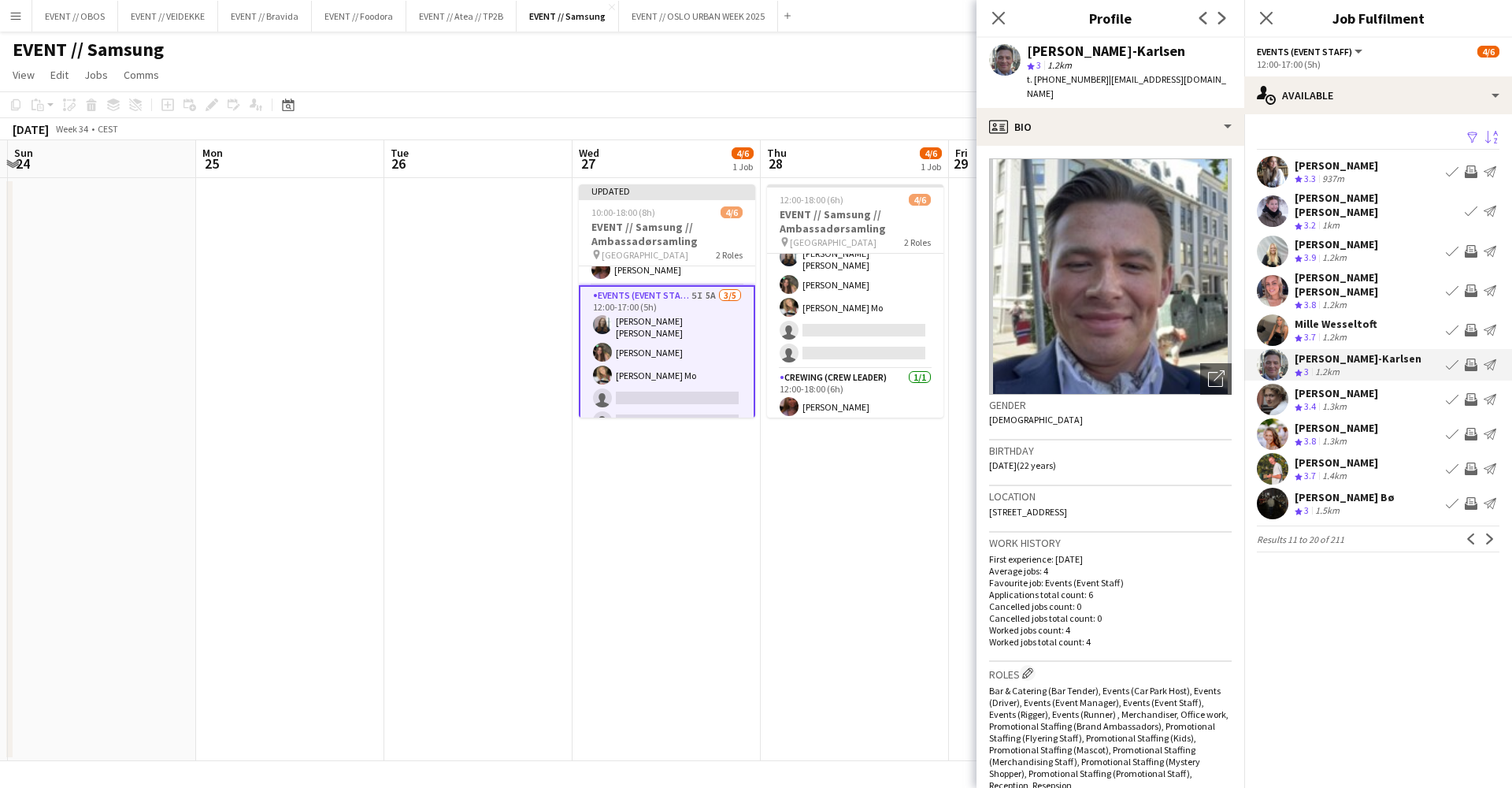
click at [1283, 391] on app-user-avatar at bounding box center [1273, 400] width 31 height 31
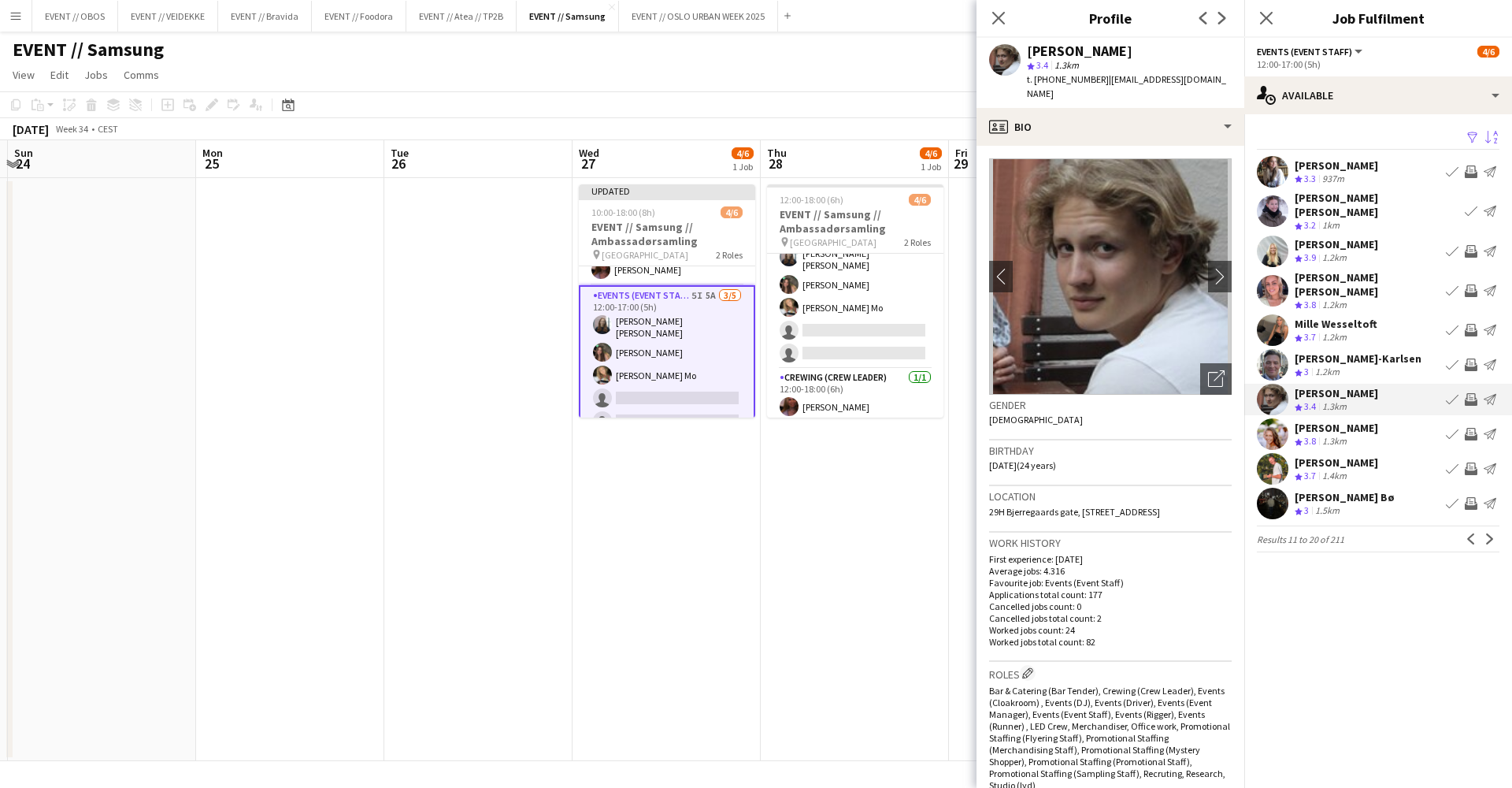
click at [965, 385] on app-date-cell at bounding box center [1042, 469] width 188 height 583
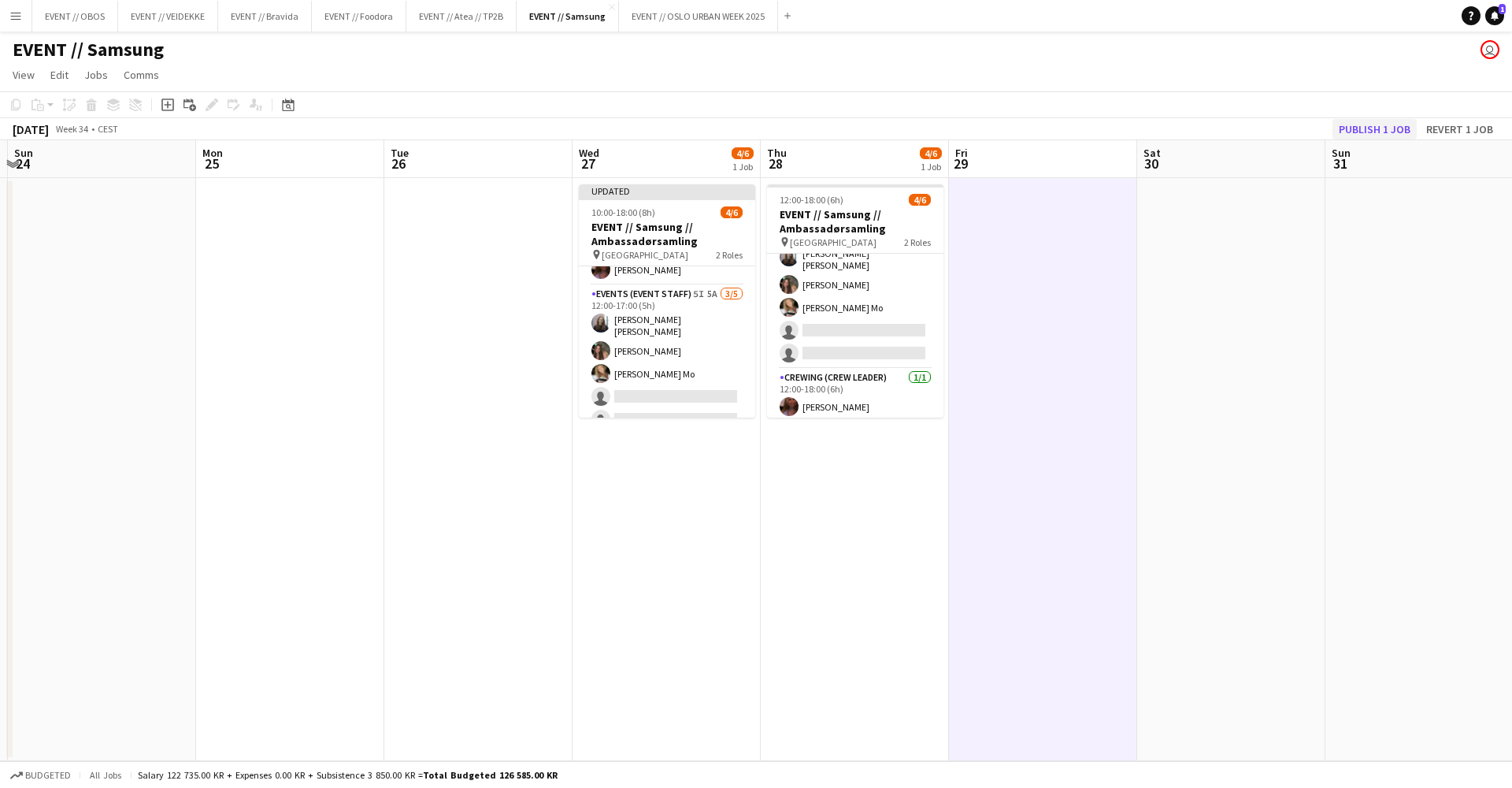
click at [1370, 126] on button "Publish 1 job" at bounding box center [1374, 129] width 84 height 21
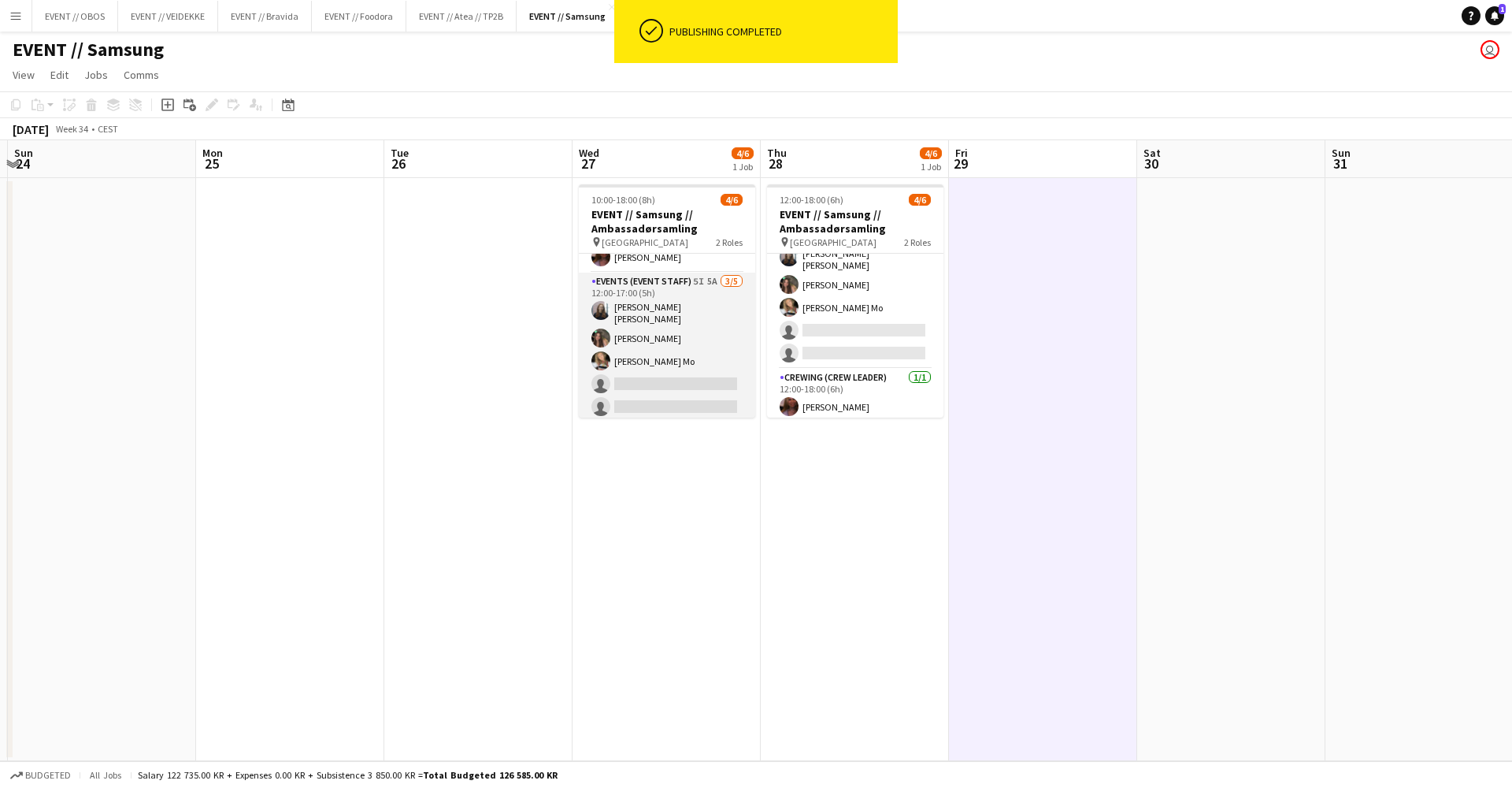
click at [667, 366] on app-card-role "Events (Event Staff) 5I 5A [DATE] 12:00-17:00 (5h) [PERSON_NAME] [PERSON_NAME] …" at bounding box center [667, 348] width 177 height 150
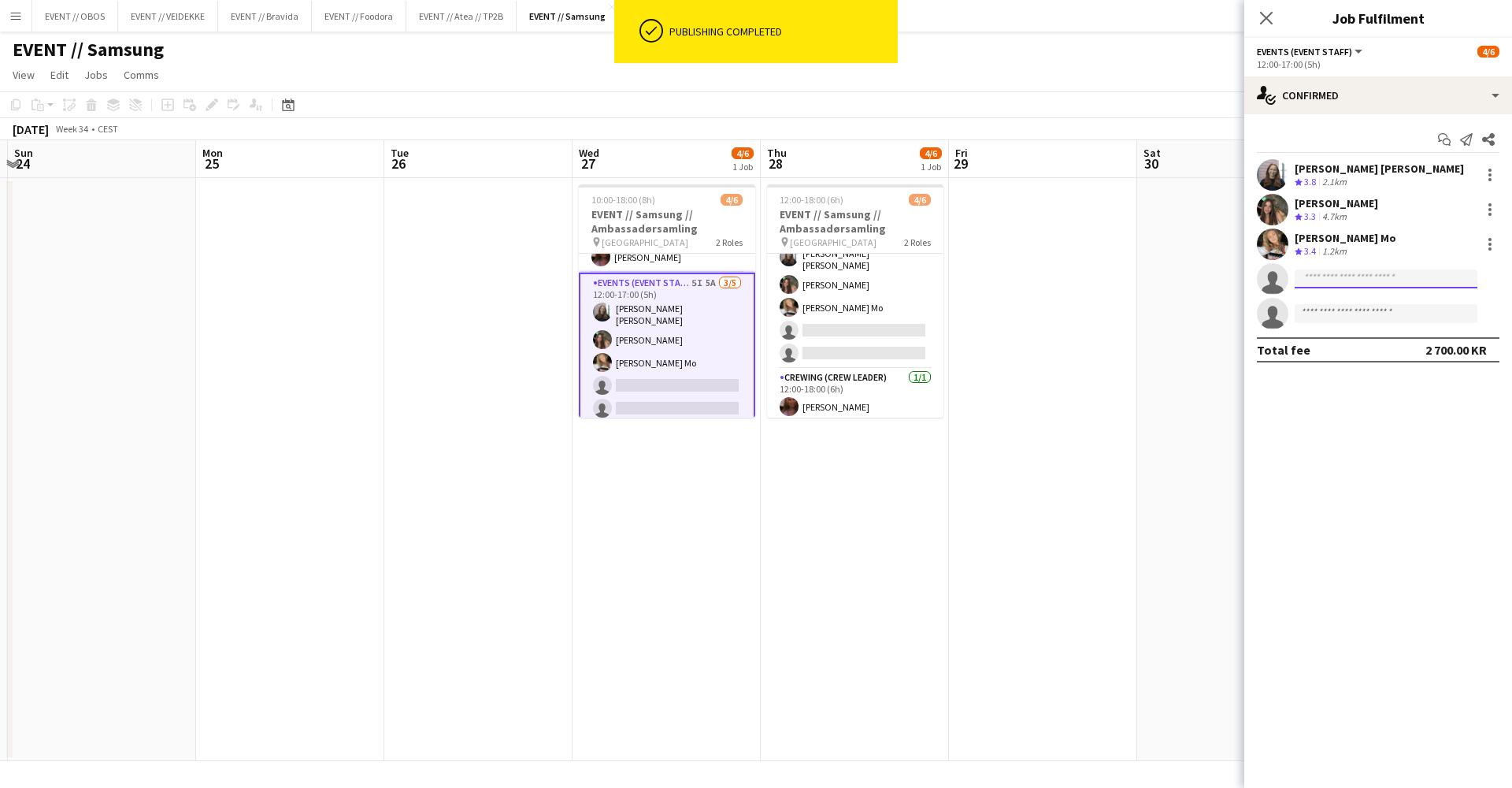
click at [1362, 283] on input at bounding box center [1385, 279] width 183 height 19
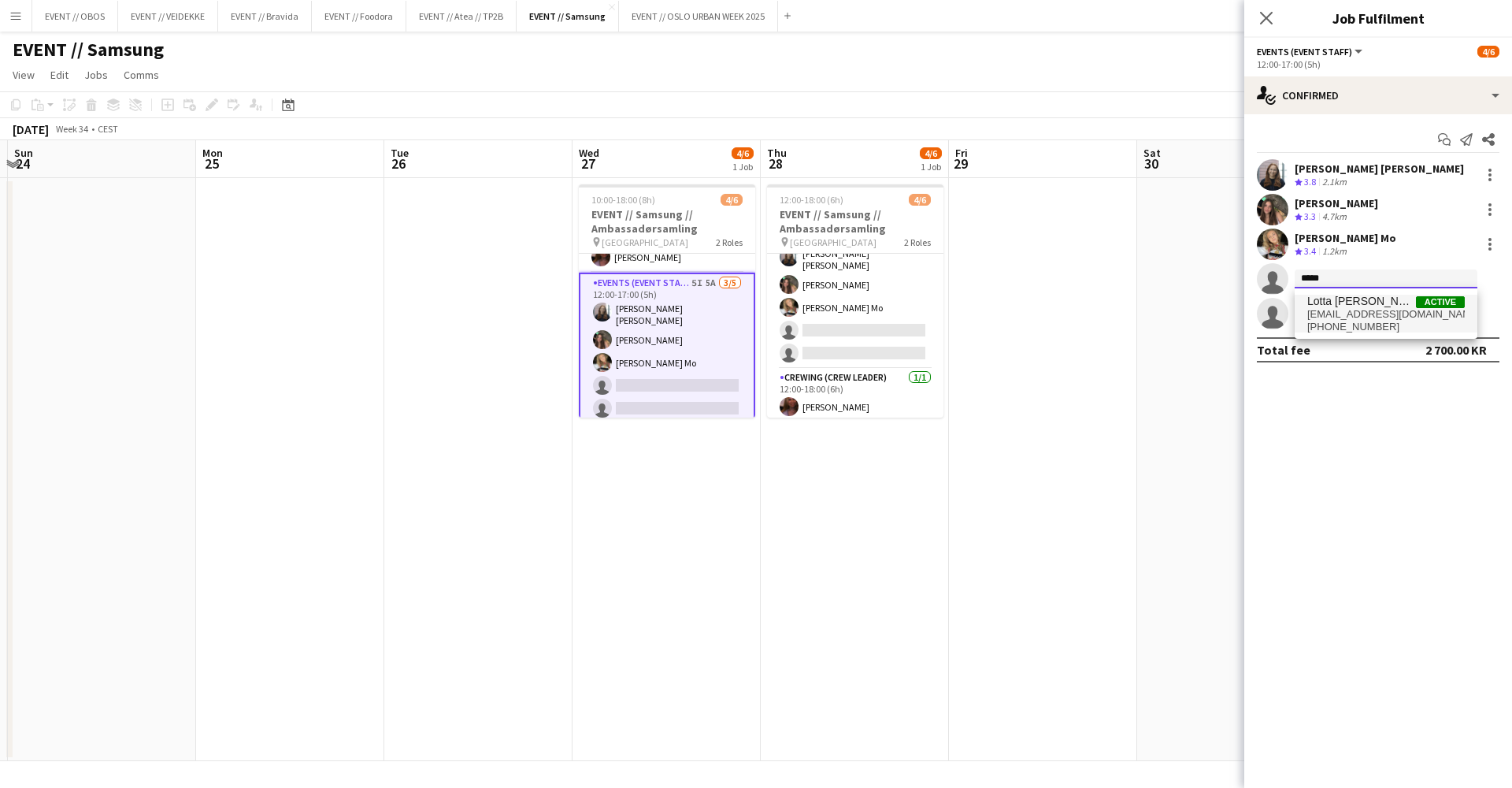
type input "*****"
click at [1366, 318] on span "[EMAIL_ADDRESS][DOMAIN_NAME]" at bounding box center [1386, 314] width 158 height 13
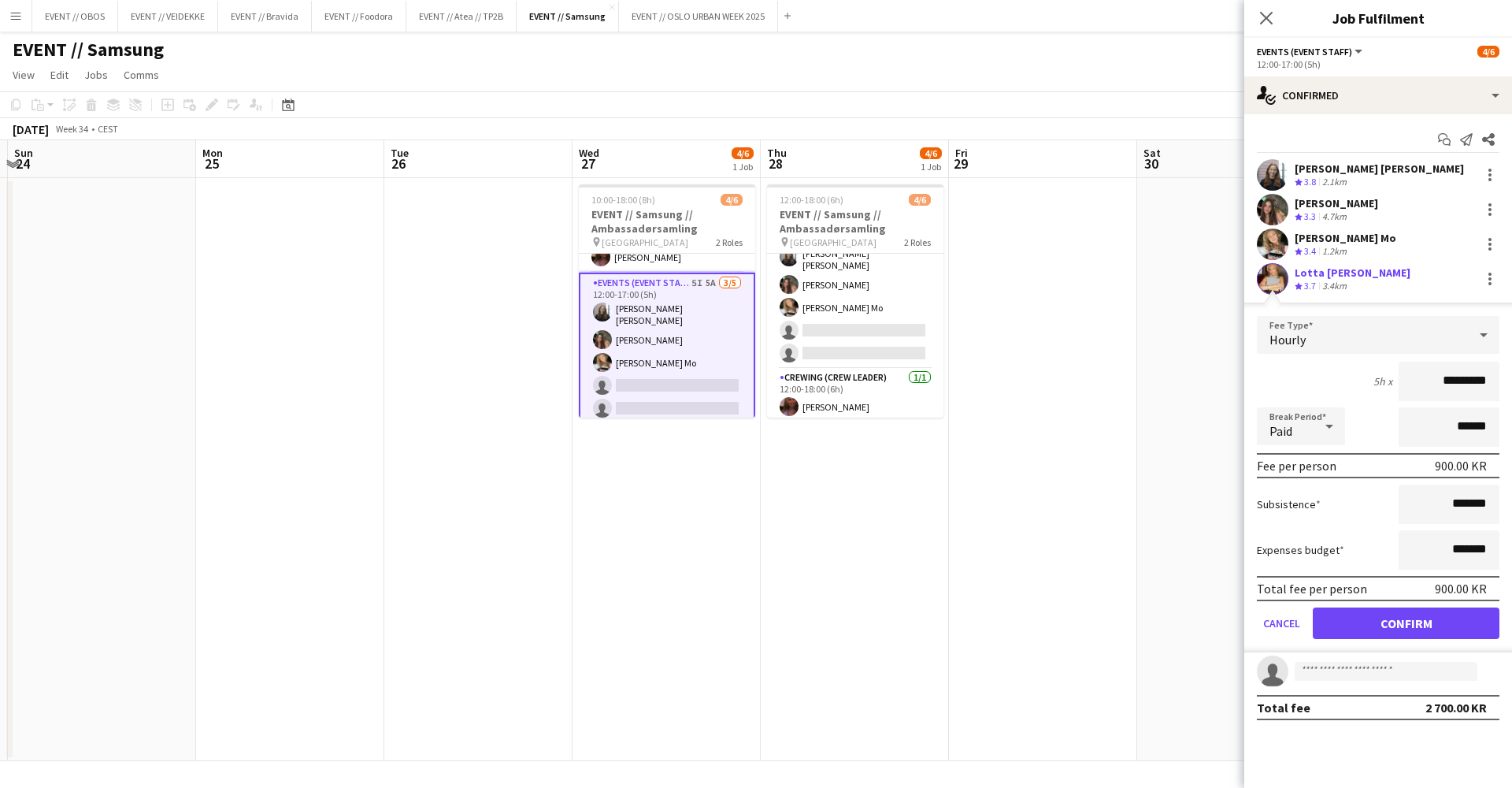
click at [1353, 634] on button "Confirm" at bounding box center [1405, 623] width 186 height 31
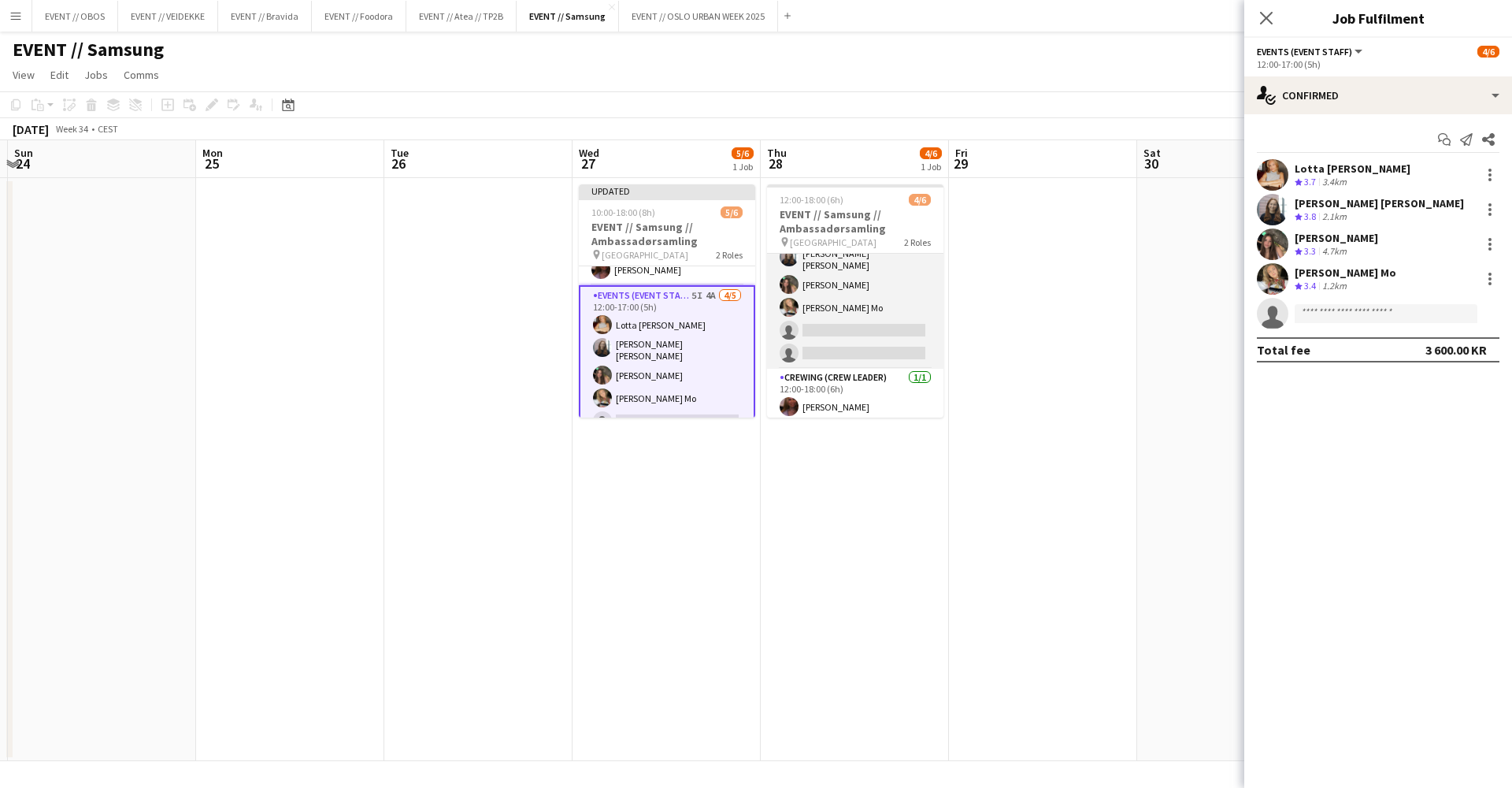
click at [905, 302] on app-card-role "Events (Event Staff) 9I 4A [DATE] 12:00-17:00 (5h) [PERSON_NAME] [PERSON_NAME] …" at bounding box center [855, 294] width 177 height 150
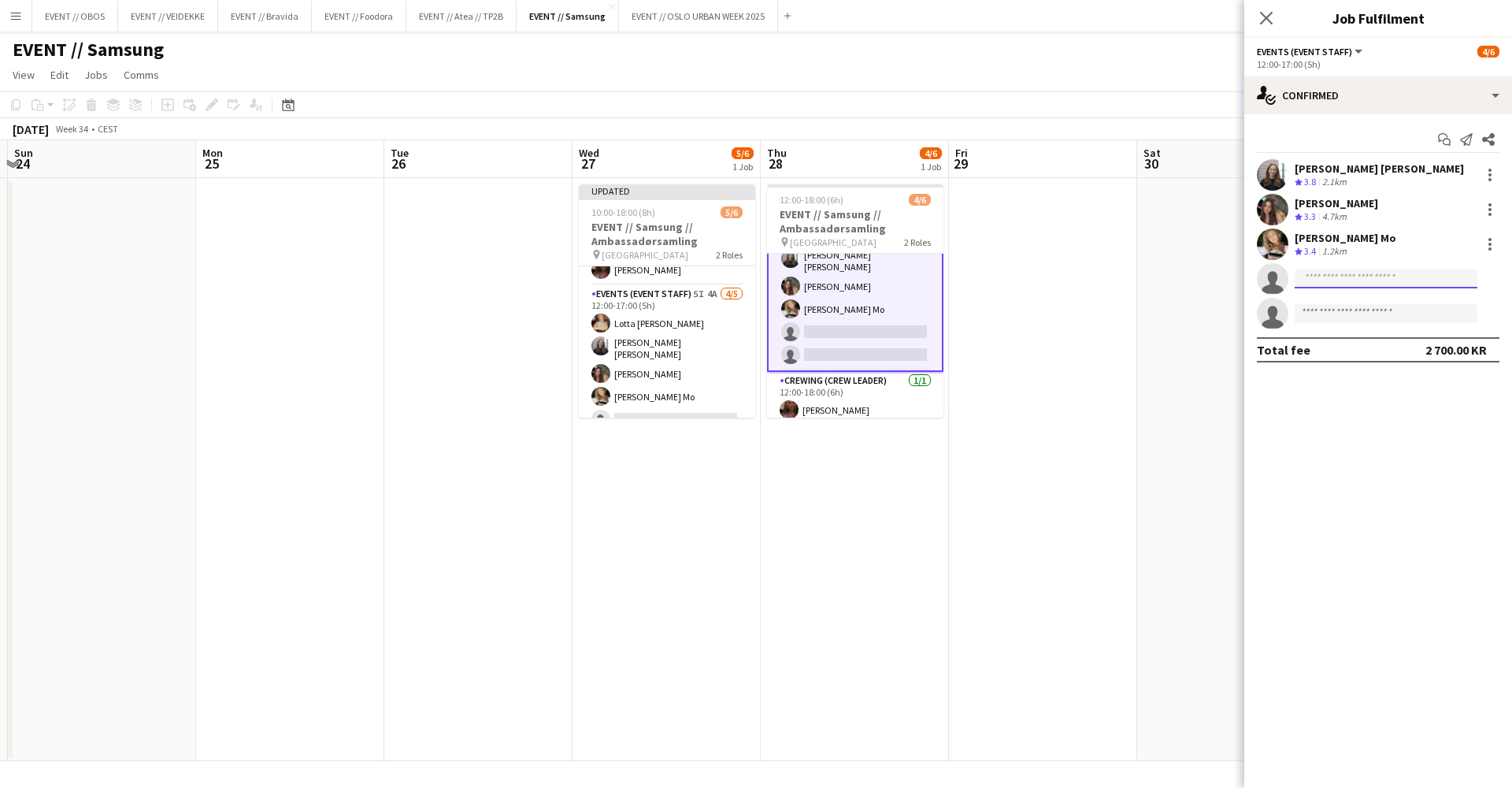
click at [1337, 281] on input at bounding box center [1385, 279] width 183 height 19
type input "*****"
click at [1348, 315] on span "[EMAIL_ADDRESS][DOMAIN_NAME]" at bounding box center [1386, 314] width 158 height 13
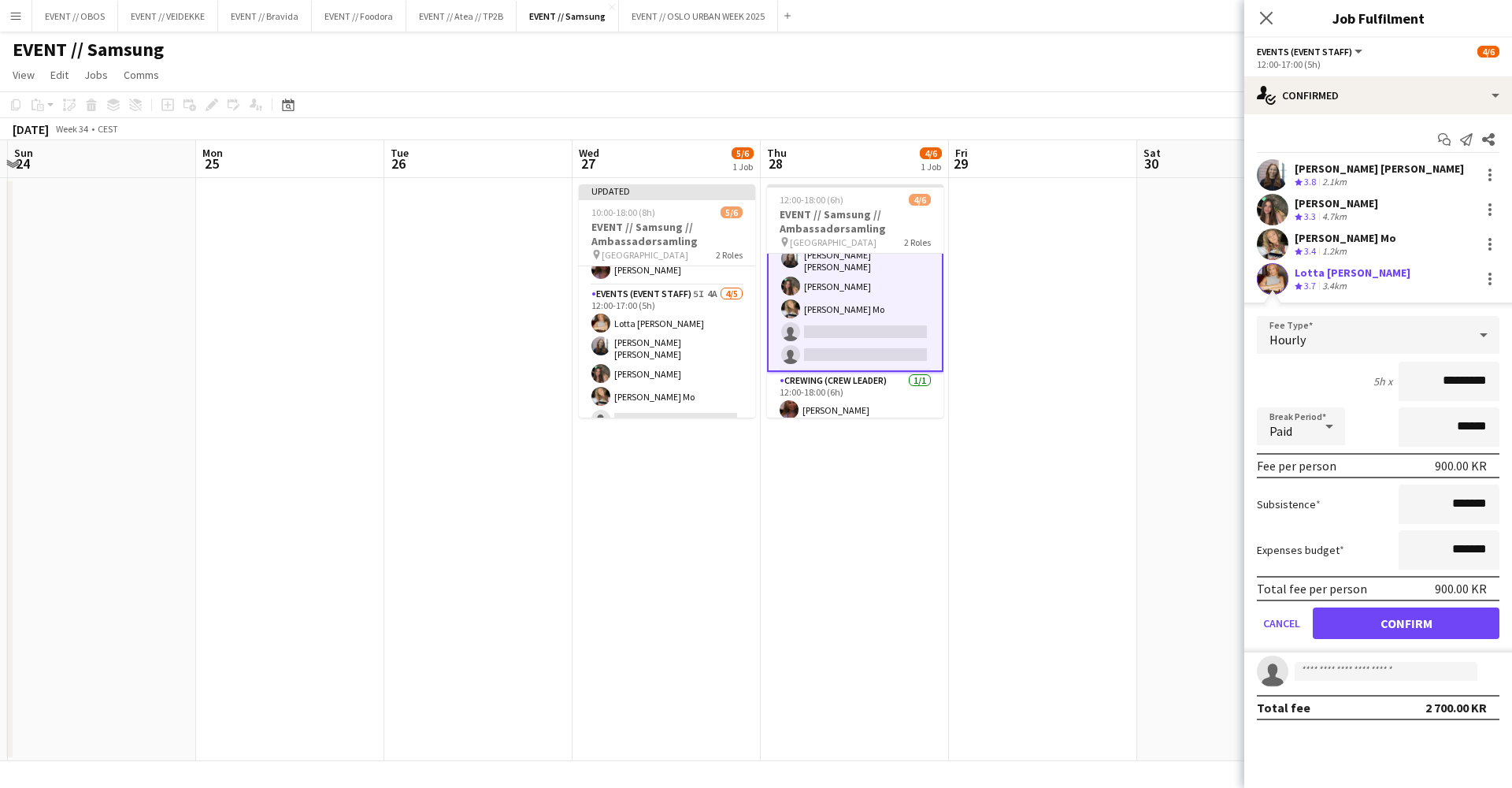
click at [1379, 626] on button "Confirm" at bounding box center [1405, 623] width 186 height 31
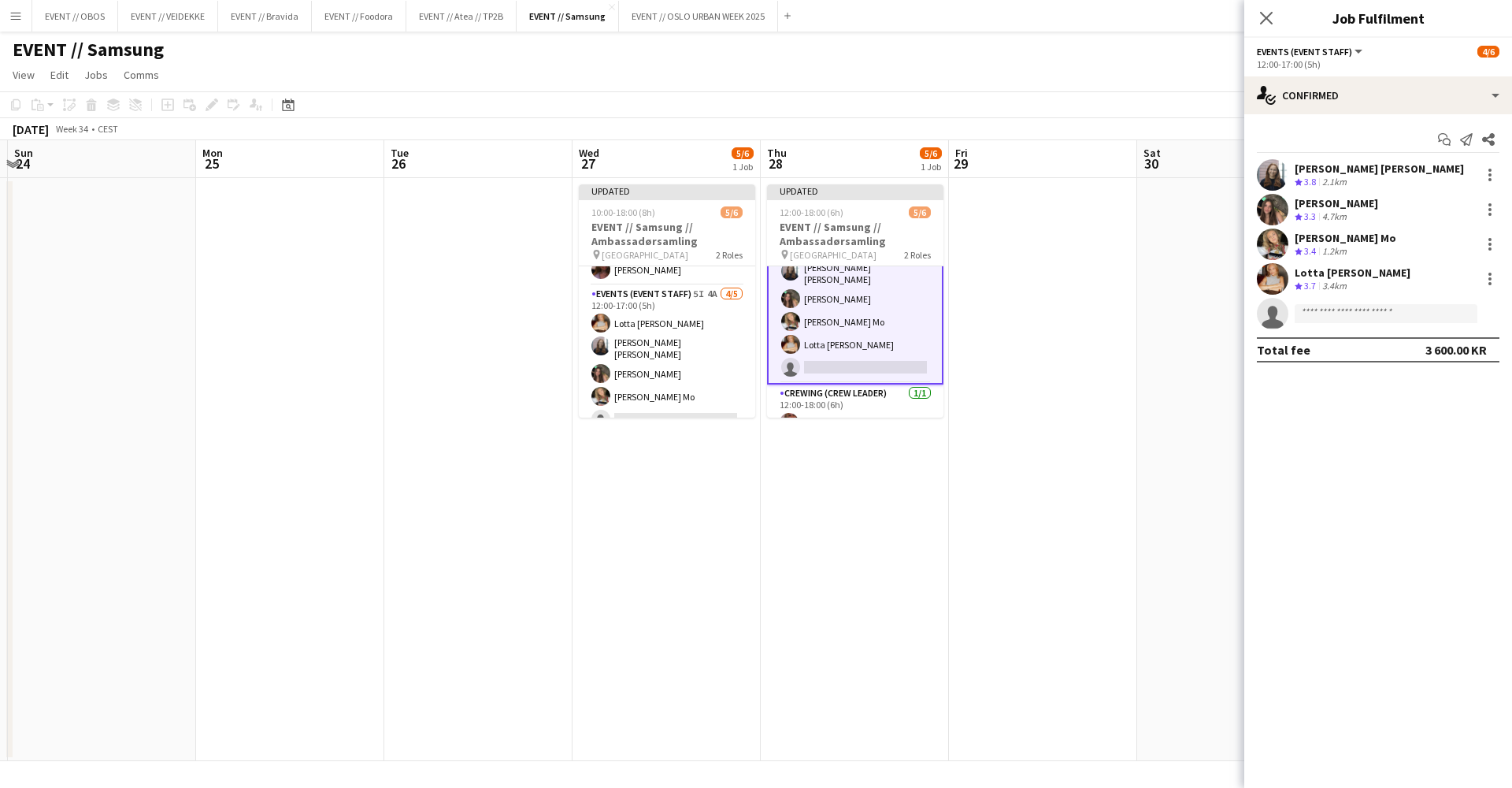
click at [1160, 399] on app-date-cell at bounding box center [1231, 469] width 188 height 583
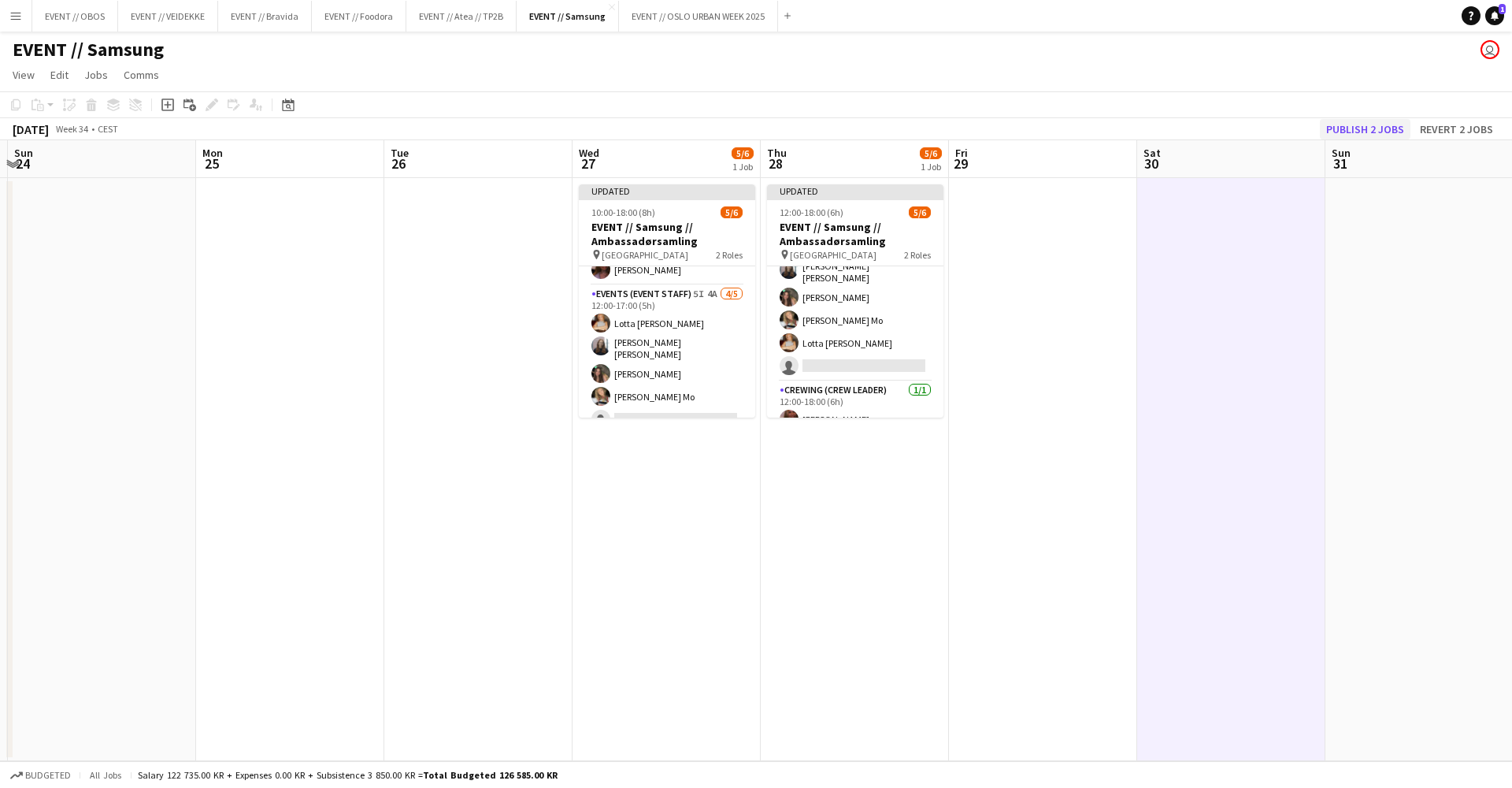
click at [1356, 126] on button "Publish 2 jobs" at bounding box center [1365, 129] width 91 height 21
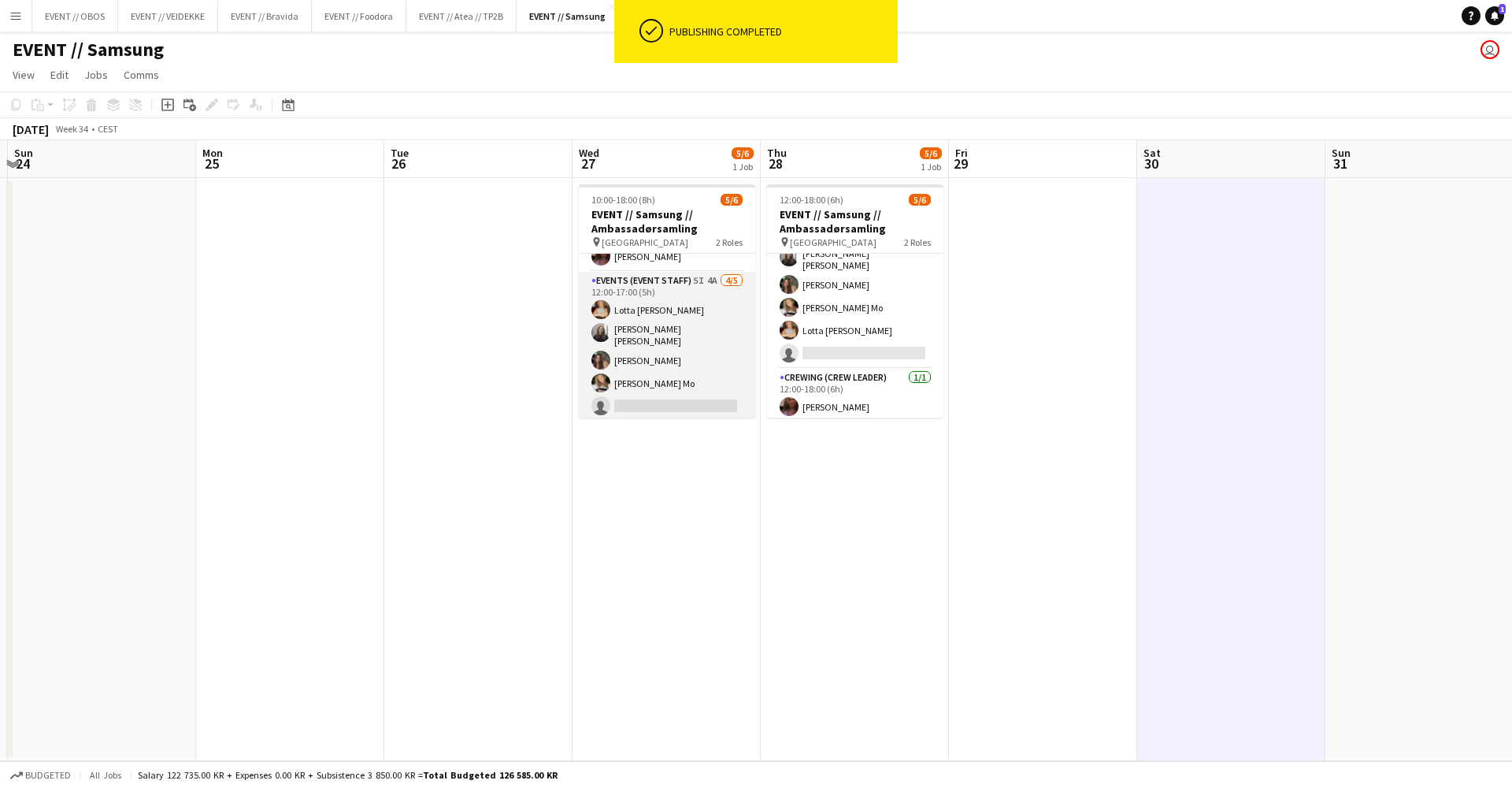
scroll to position [35, 0]
click at [706, 326] on app-card-role "Events (Event Staff) 5I 4A [DATE] 12:00-17:00 (5h) [PERSON_NAME] [PERSON_NAME] …" at bounding box center [667, 348] width 177 height 150
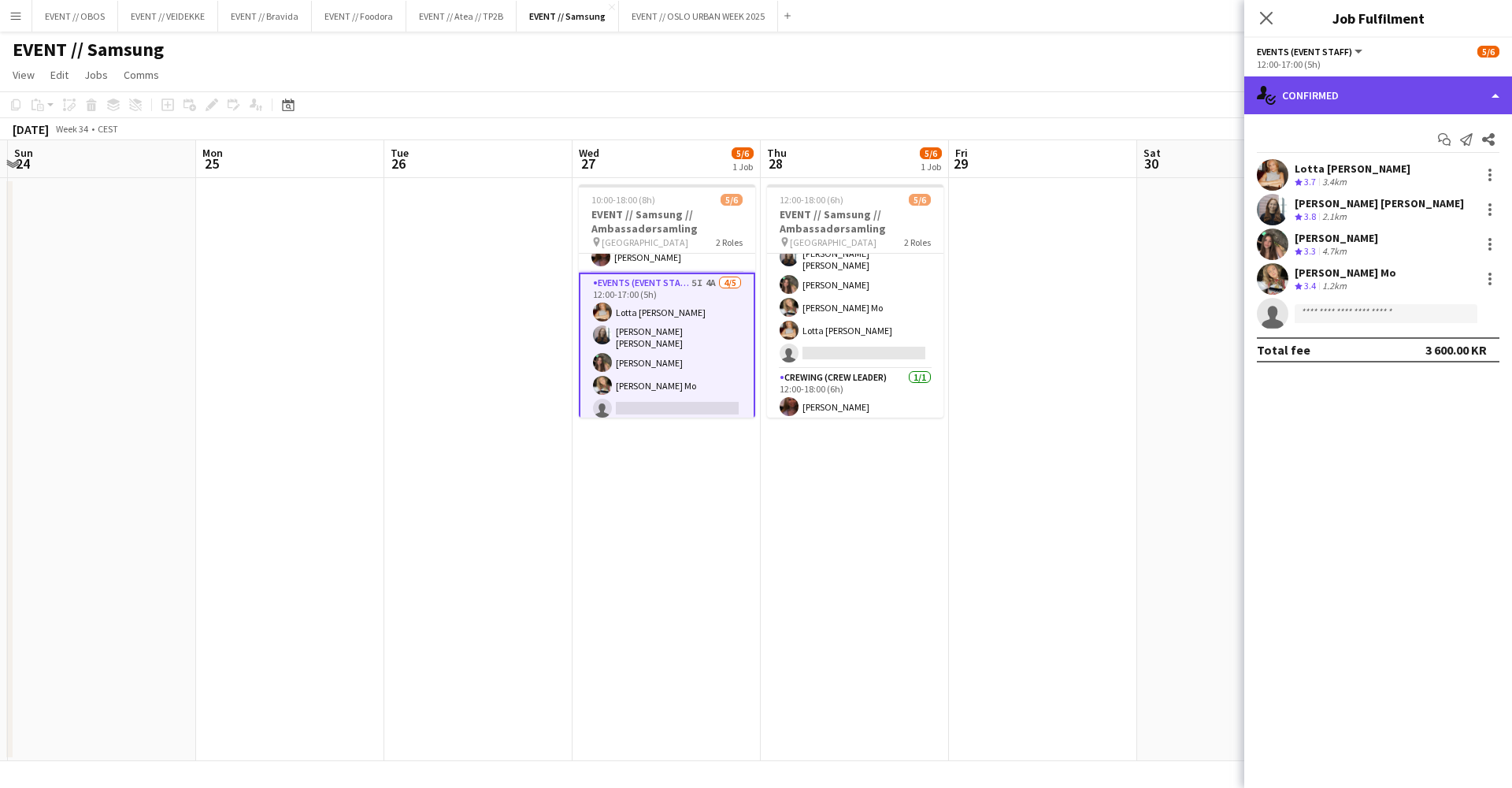
click at [1348, 91] on div "single-neutral-actions-check-2 Confirmed" at bounding box center [1378, 95] width 268 height 38
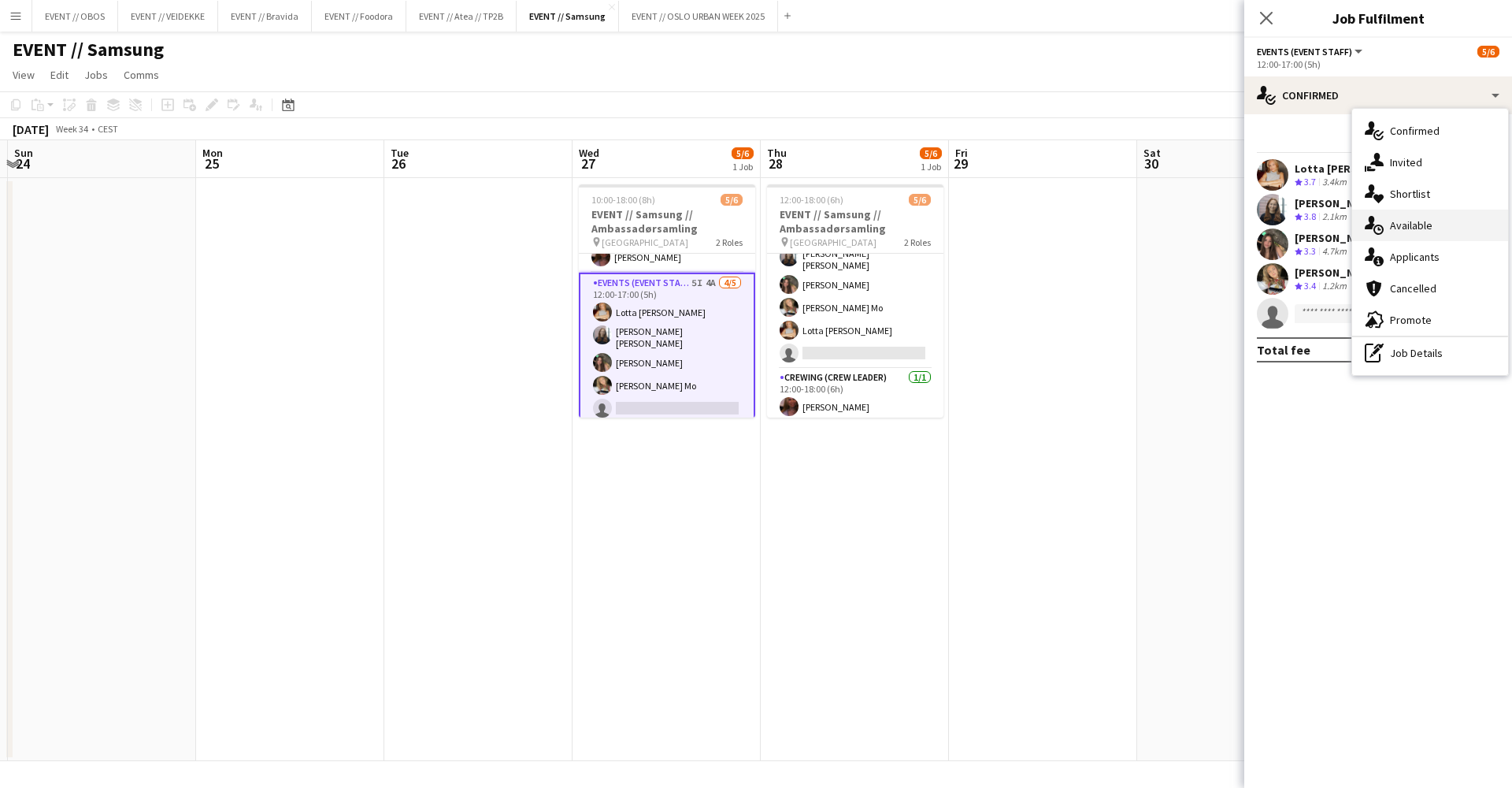
click at [1406, 222] on div "single-neutral-actions-upload Available" at bounding box center [1431, 225] width 156 height 31
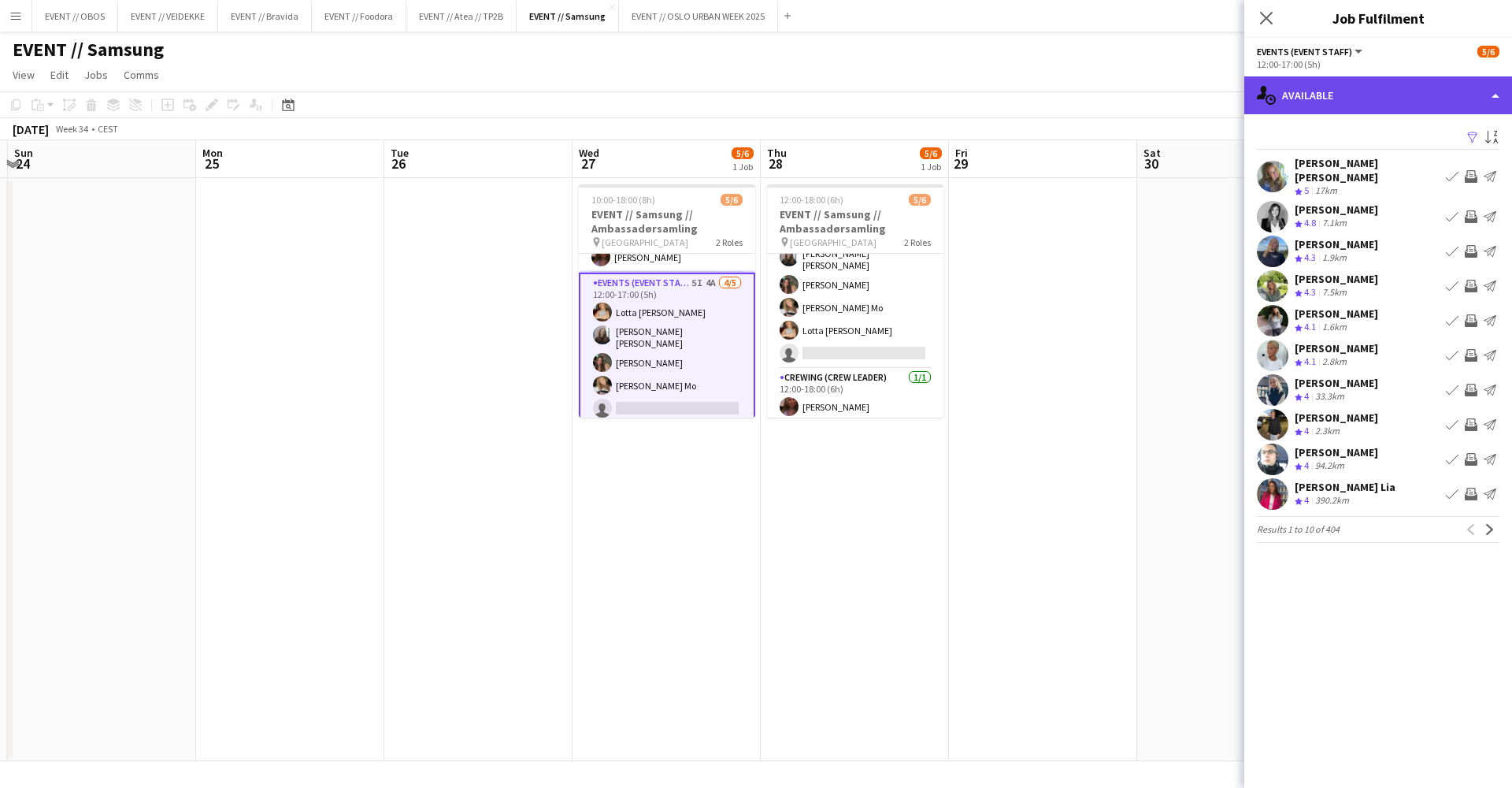
click at [1277, 100] on div "single-neutral-actions-upload Available" at bounding box center [1378, 95] width 268 height 38
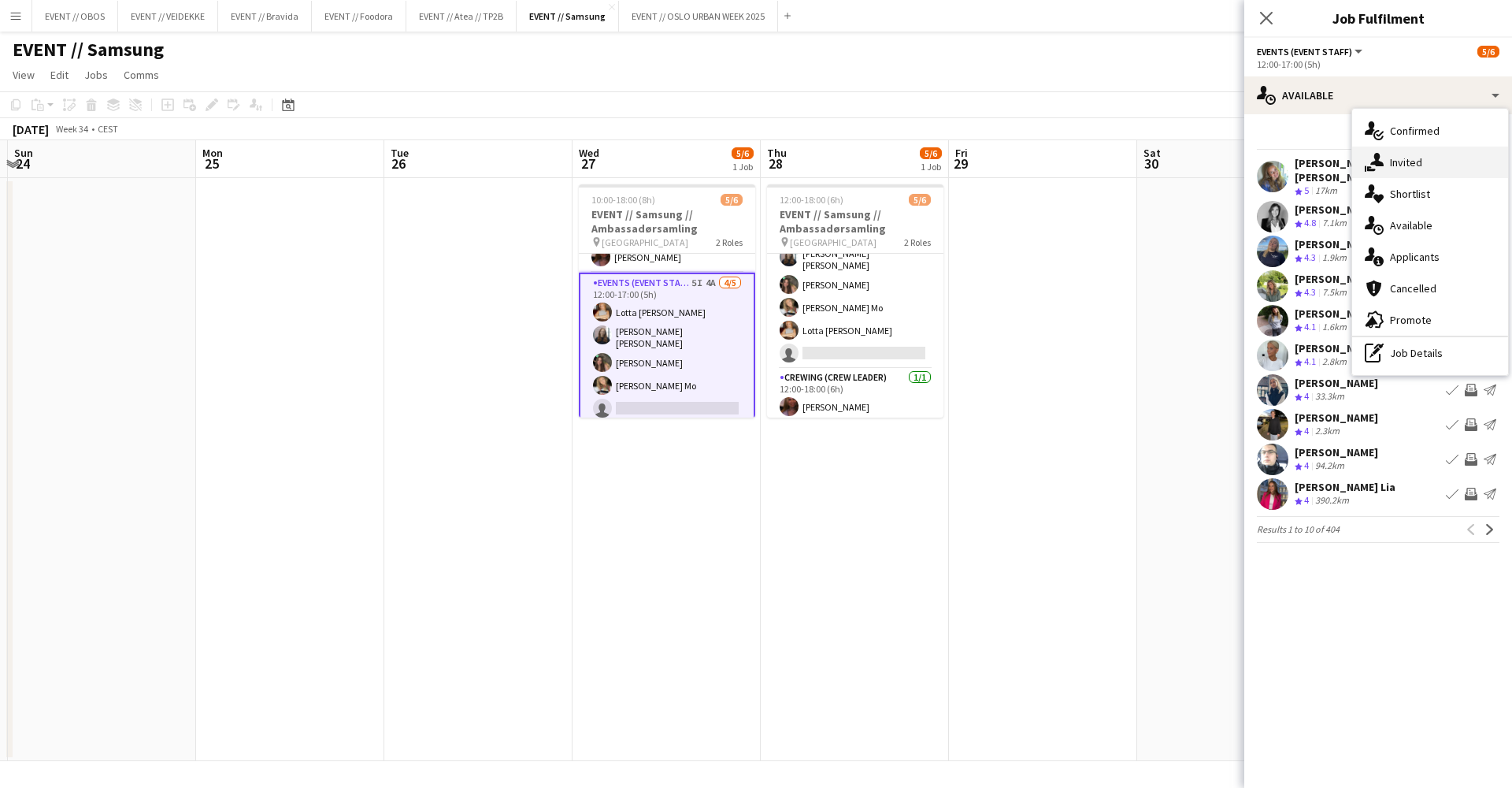
click at [1373, 160] on icon "single-neutral-actions-share-1" at bounding box center [1374, 162] width 19 height 19
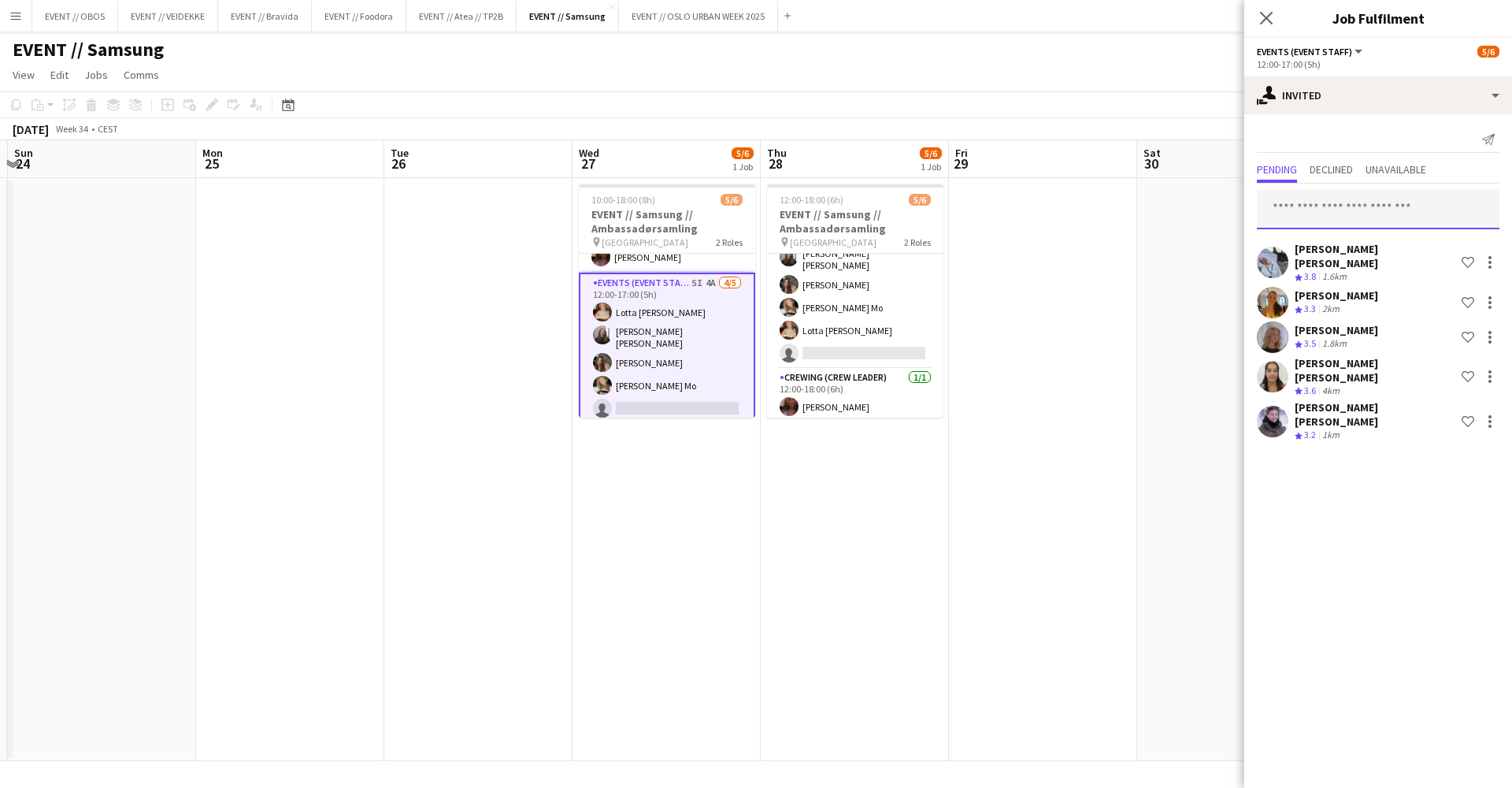
click at [1311, 217] on input "text" at bounding box center [1379, 209] width 243 height 39
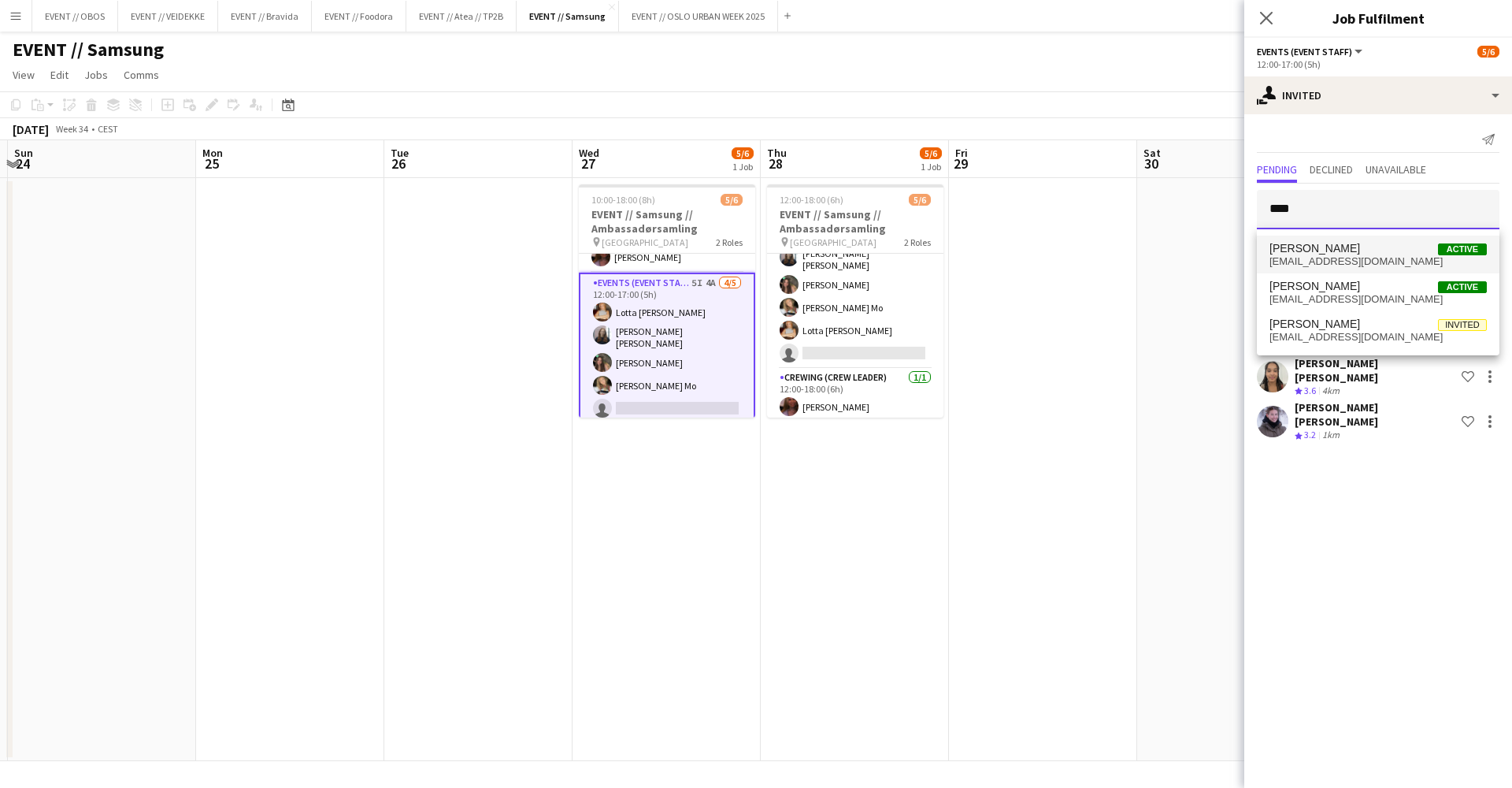
type input "****"
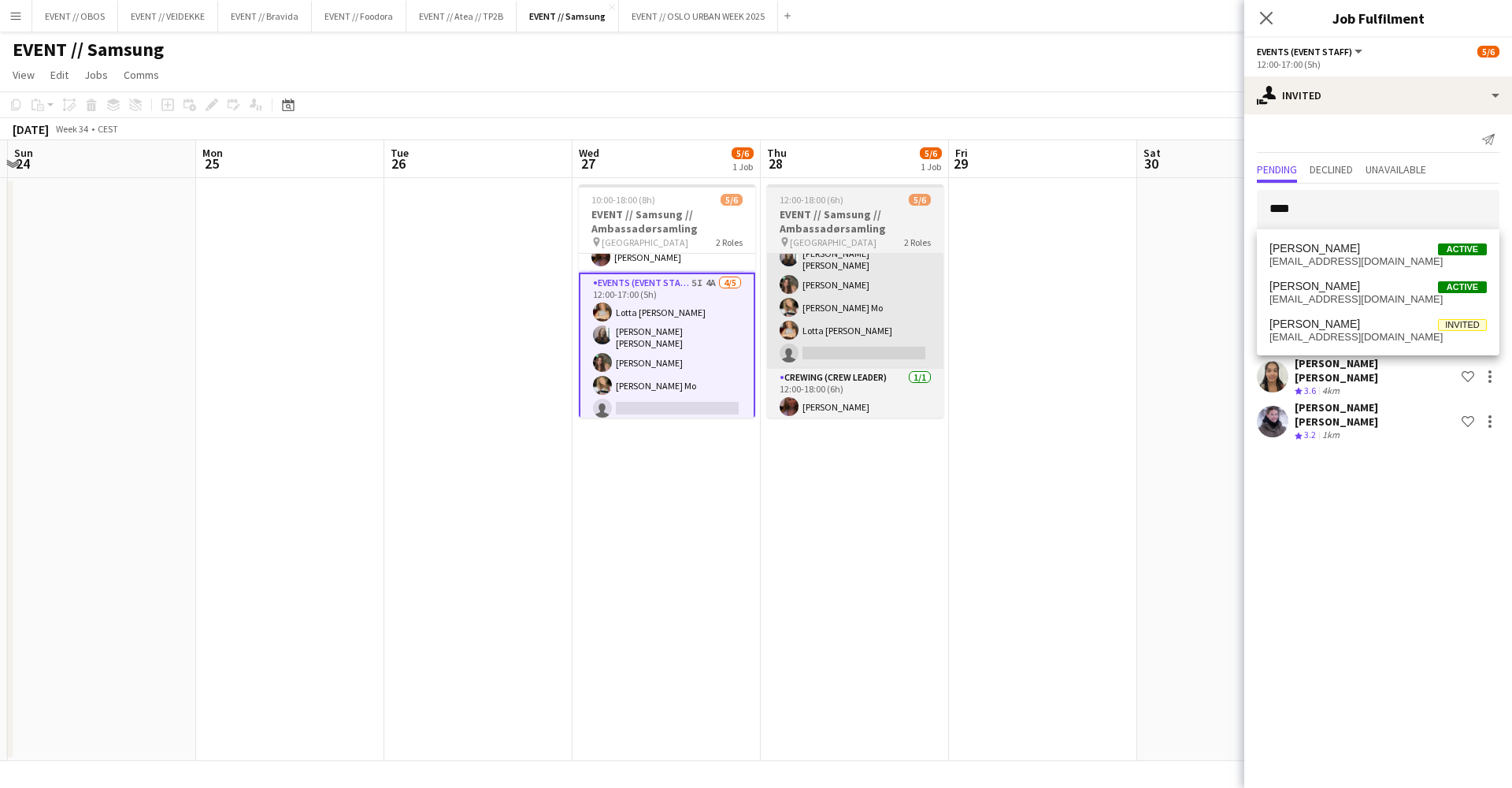
drag, startPoint x: 1275, startPoint y: 244, endPoint x: 860, endPoint y: 333, distance: 424.4
click at [860, 333] on app-card-role "Events (Event Staff) 9I 4A [DATE] 12:00-17:00 (5h) [PERSON_NAME] [PERSON_NAME] …" at bounding box center [855, 294] width 177 height 150
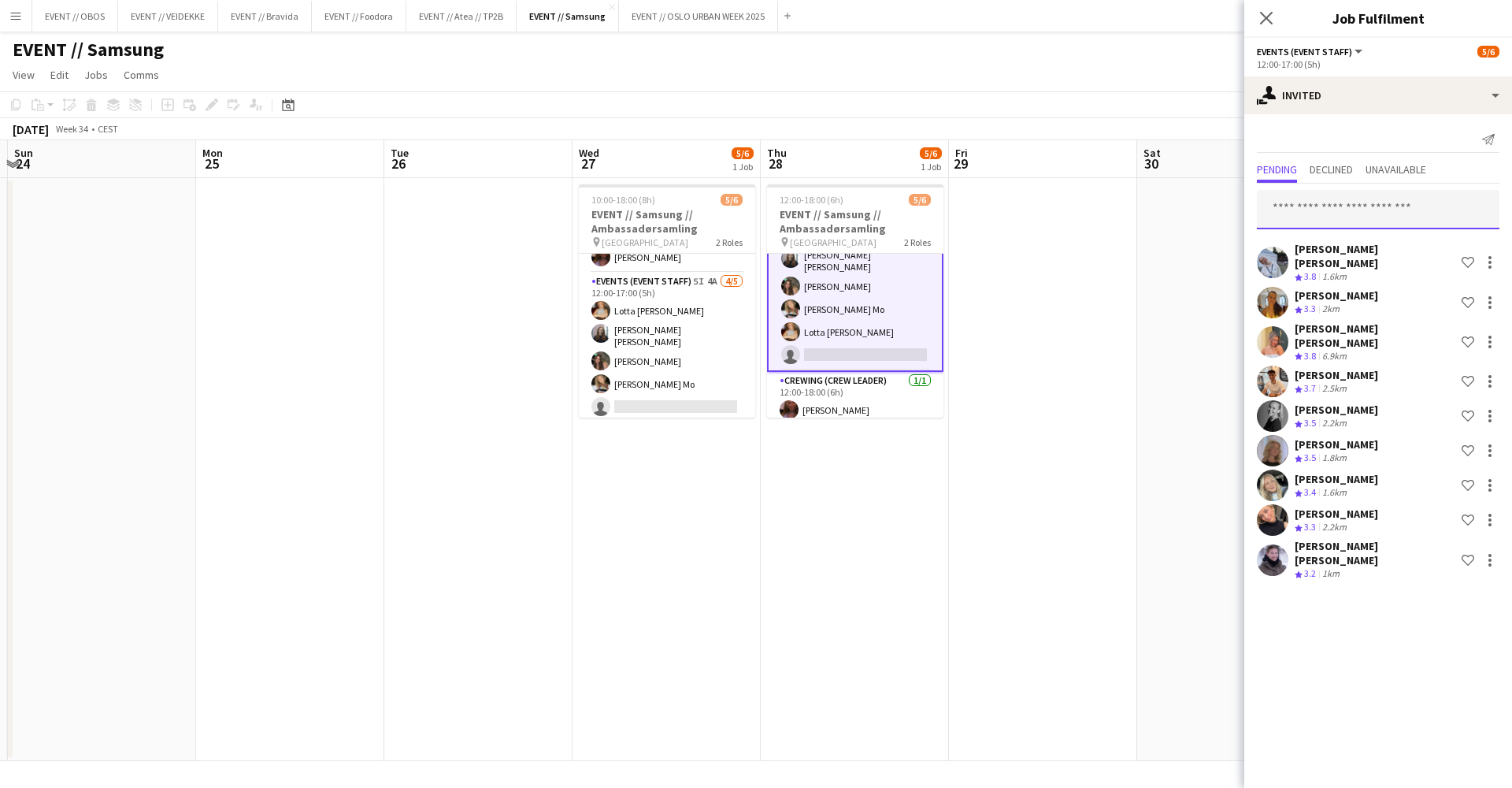
click at [1315, 205] on input "text" at bounding box center [1379, 209] width 243 height 39
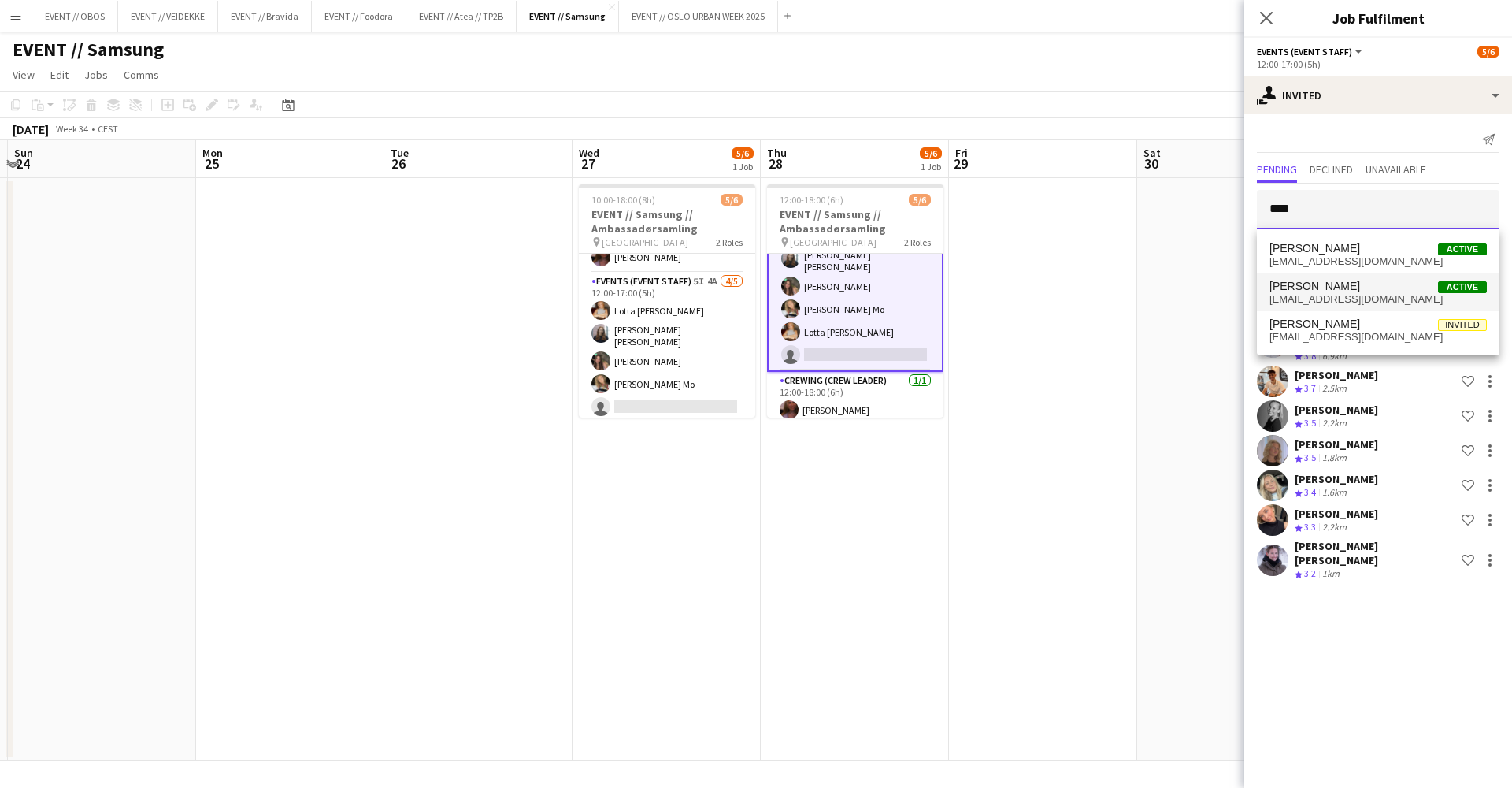
type input "****"
click at [1319, 287] on span "[PERSON_NAME]" at bounding box center [1314, 286] width 91 height 13
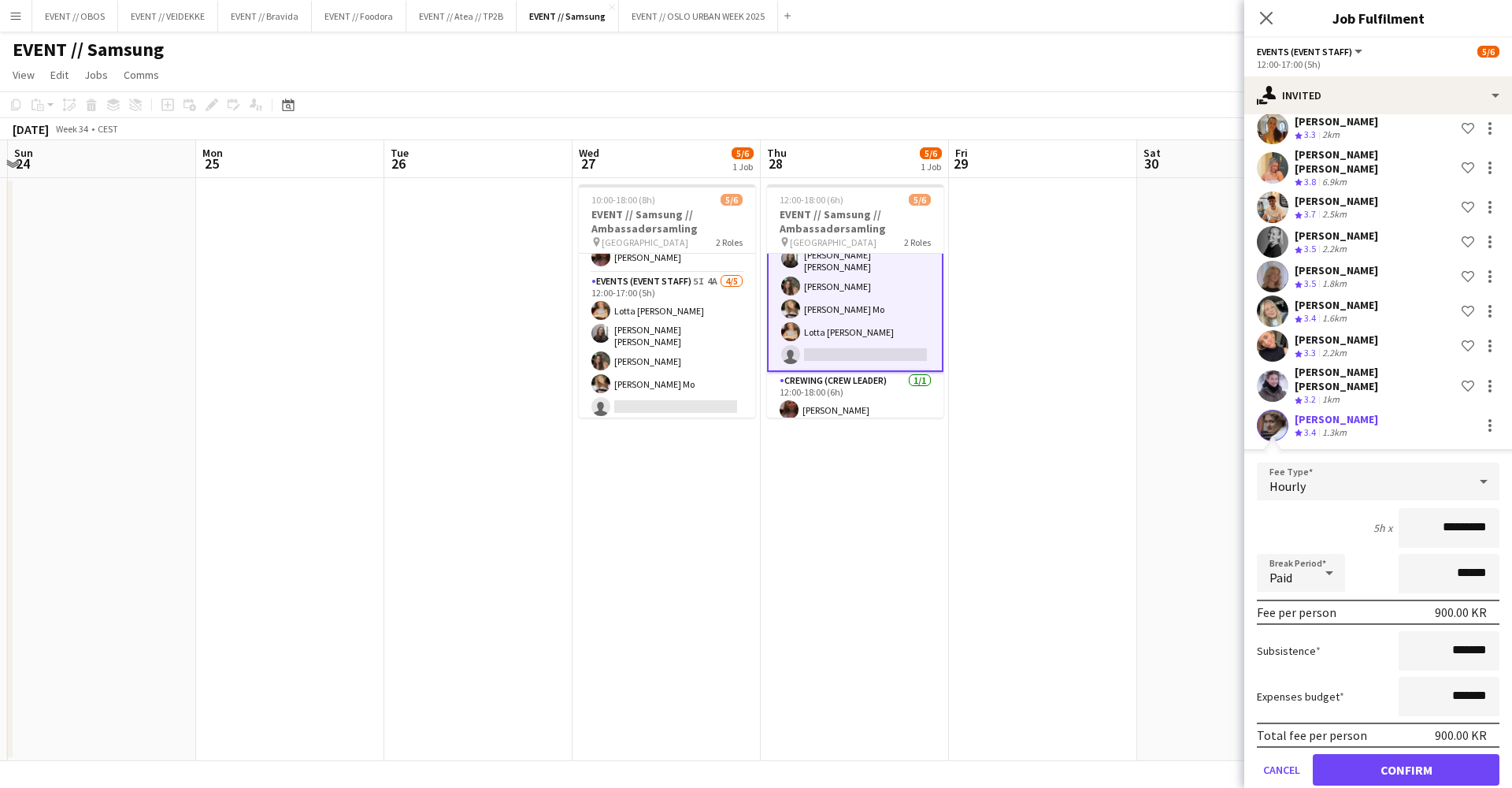
scroll to position [172, 0]
click at [1392, 757] on button "Confirm" at bounding box center [1405, 772] width 186 height 31
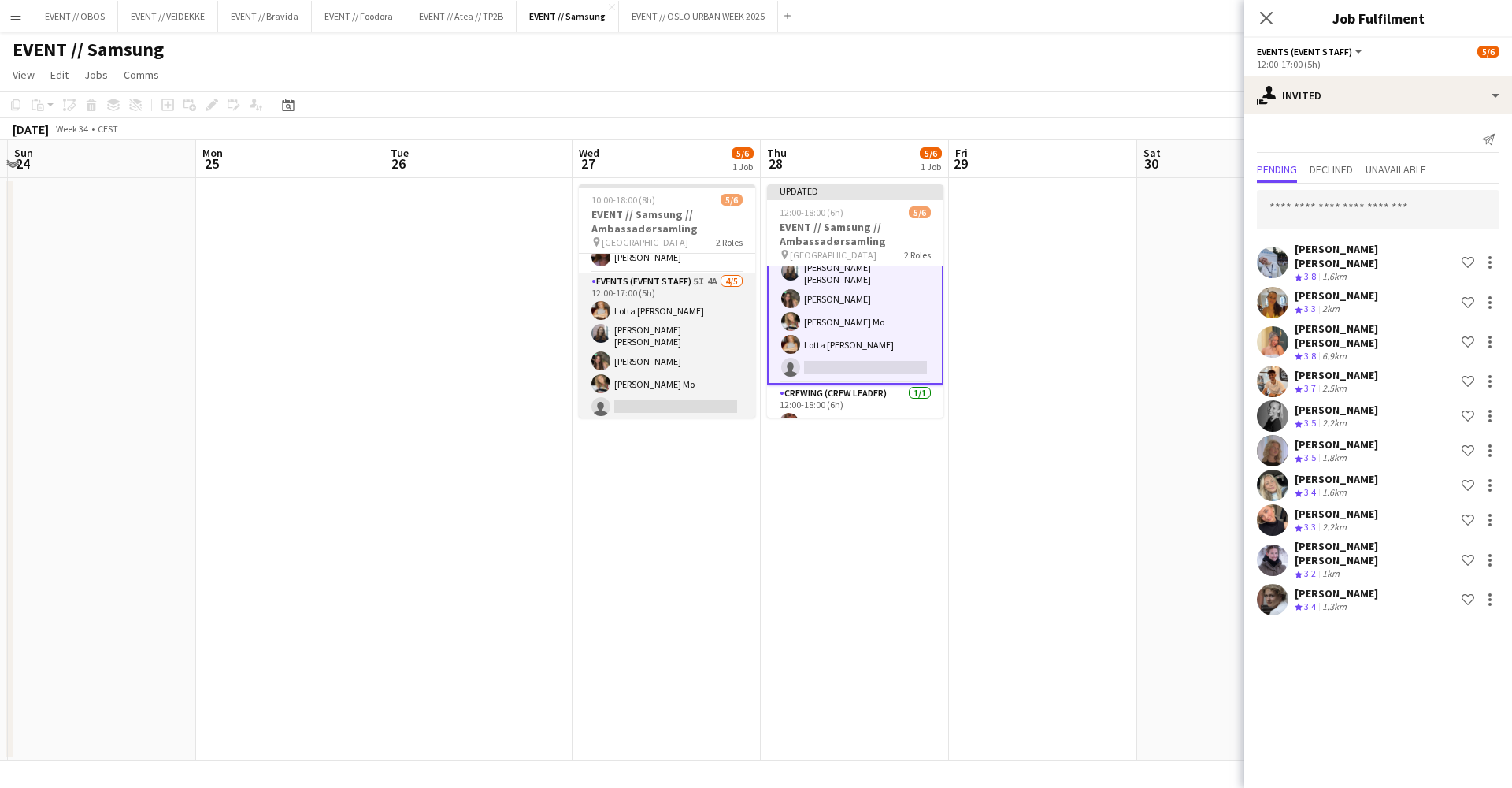
click at [652, 290] on app-card-role "Events (Event Staff) 5I 4A [DATE] 12:00-17:00 (5h) [PERSON_NAME] [PERSON_NAME] …" at bounding box center [667, 348] width 177 height 150
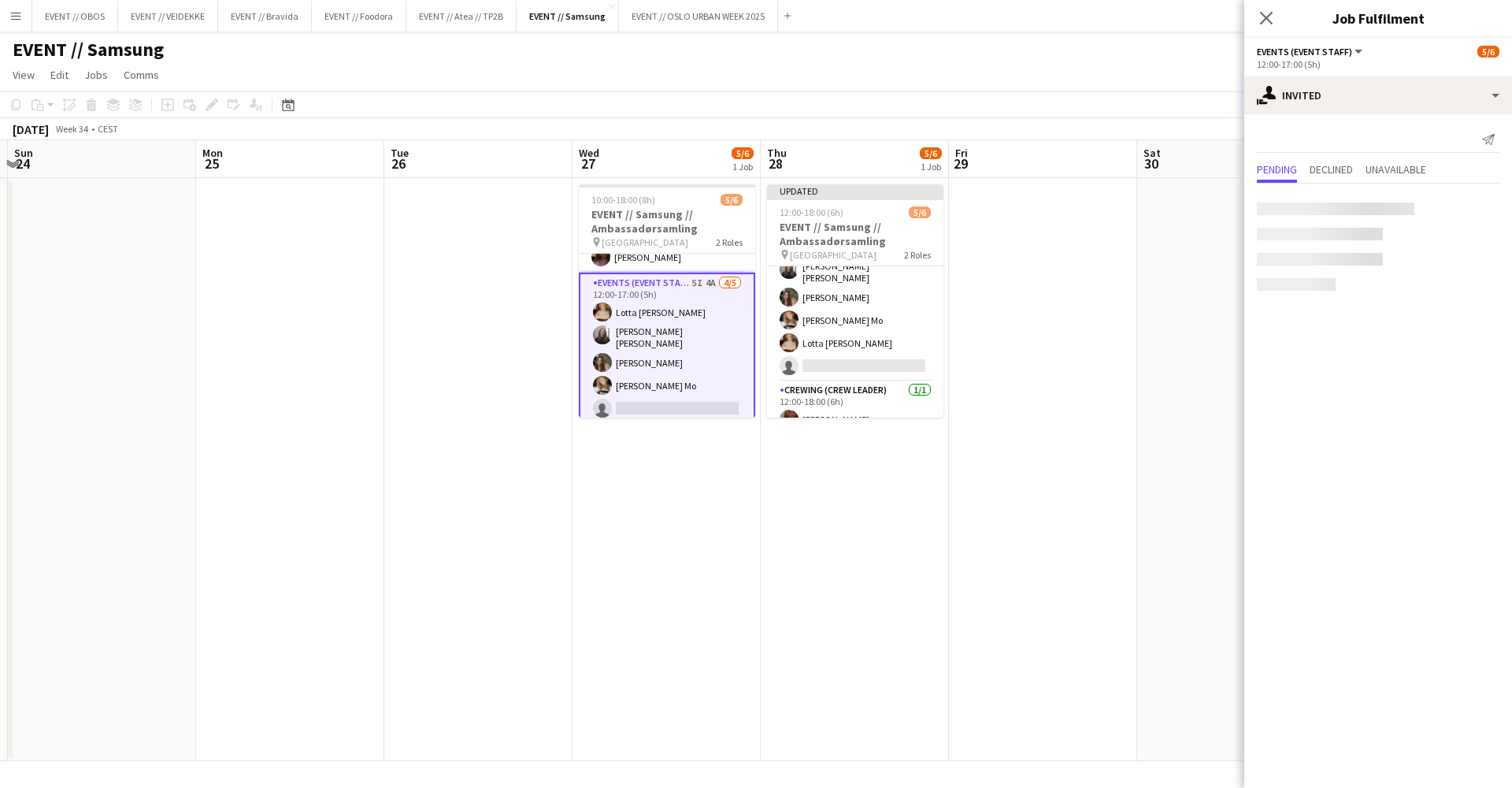
scroll to position [0, 0]
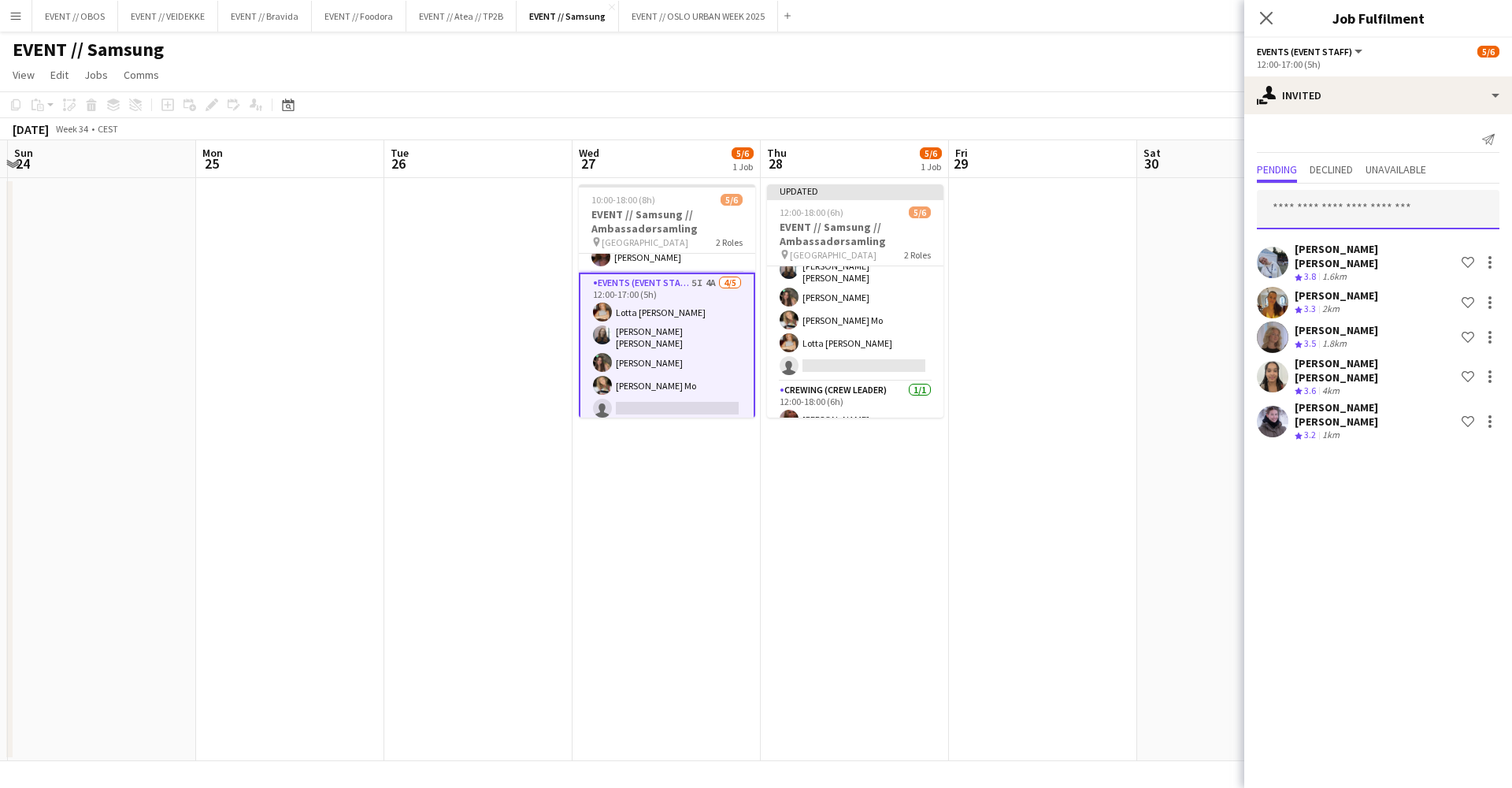
click at [1268, 221] on input "text" at bounding box center [1379, 209] width 243 height 39
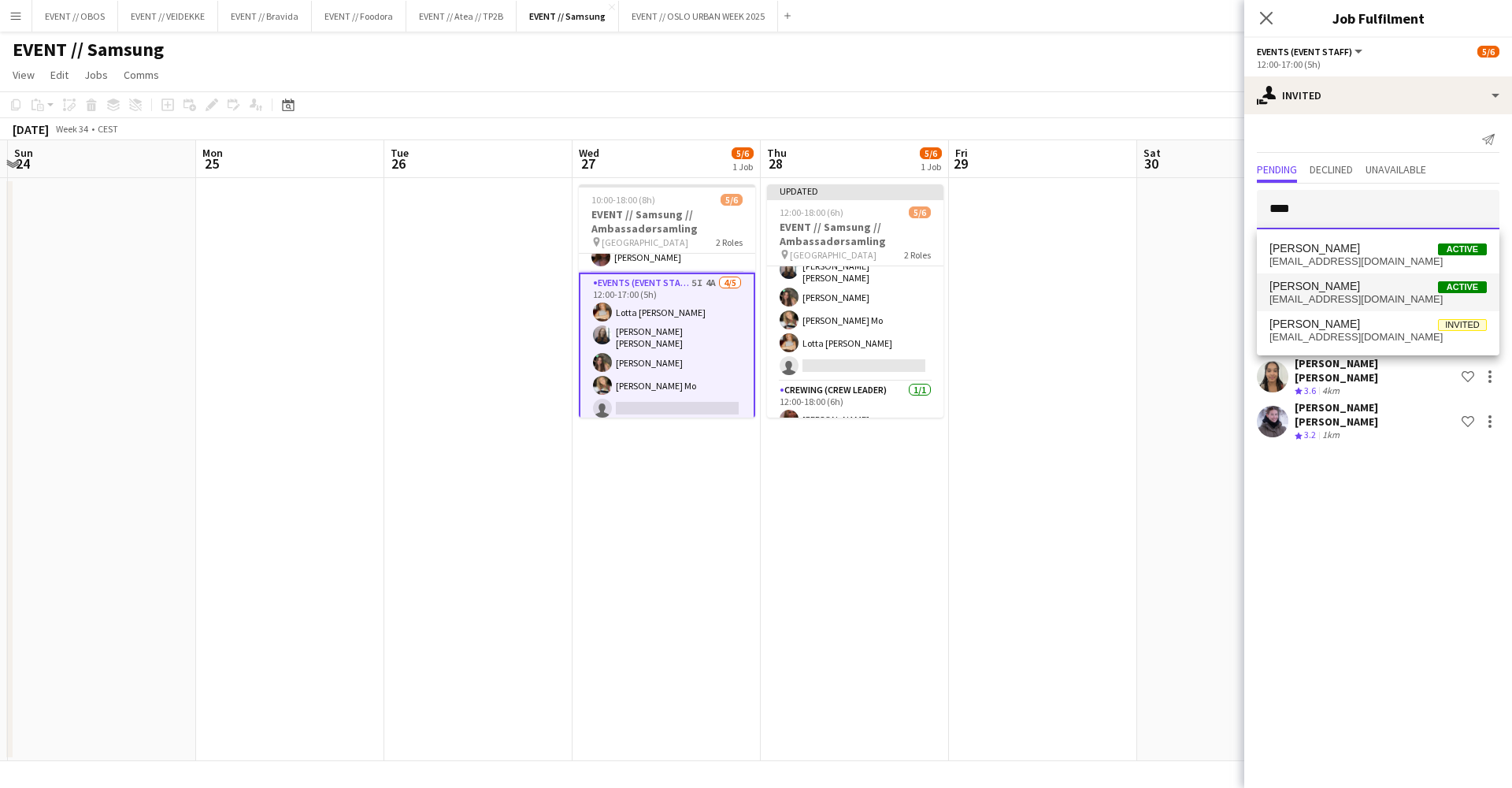
type input "****"
click at [1302, 295] on span "[EMAIL_ADDRESS][DOMAIN_NAME]" at bounding box center [1378, 299] width 217 height 13
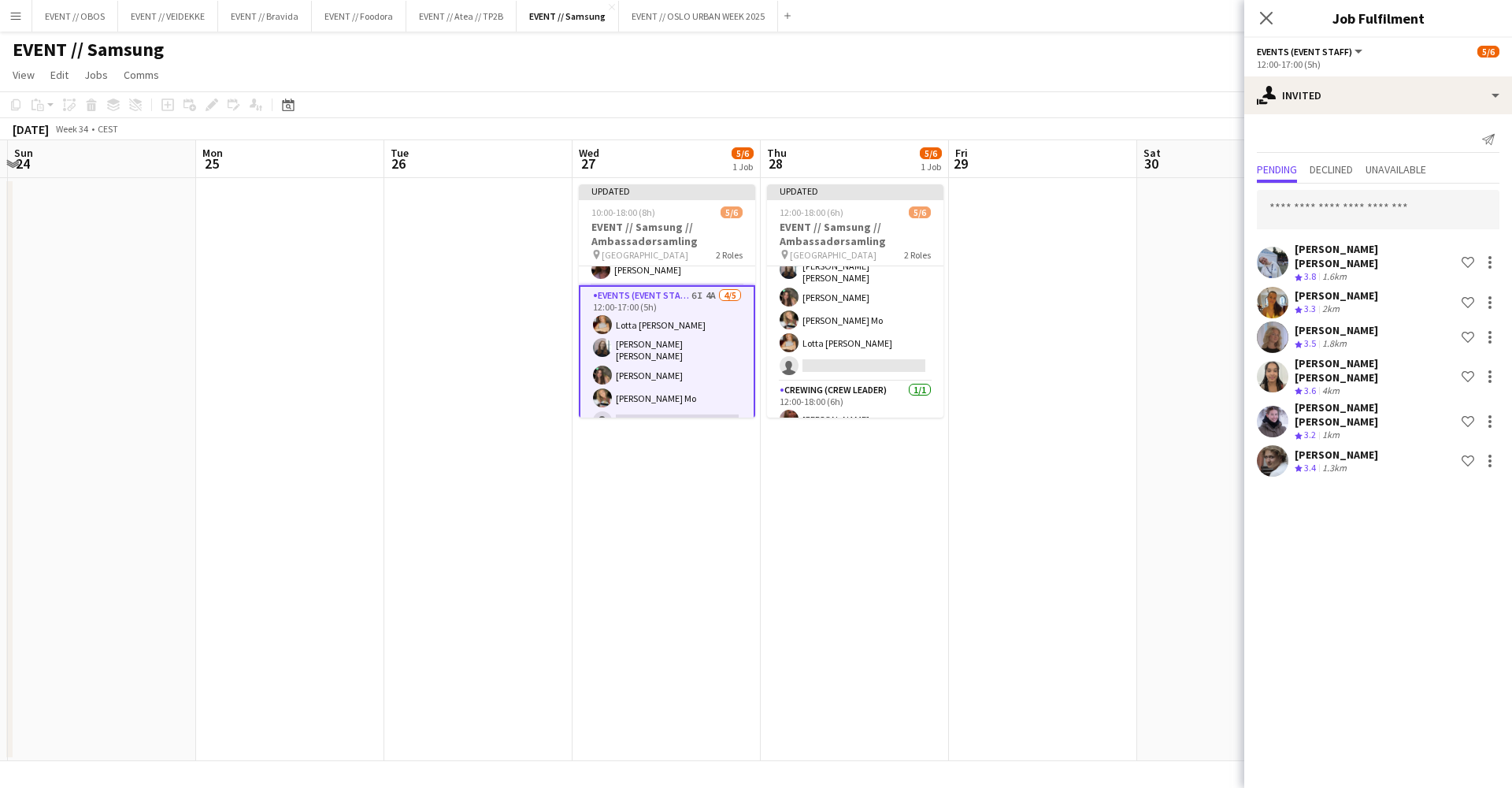
click at [1193, 350] on app-date-cell at bounding box center [1231, 469] width 188 height 583
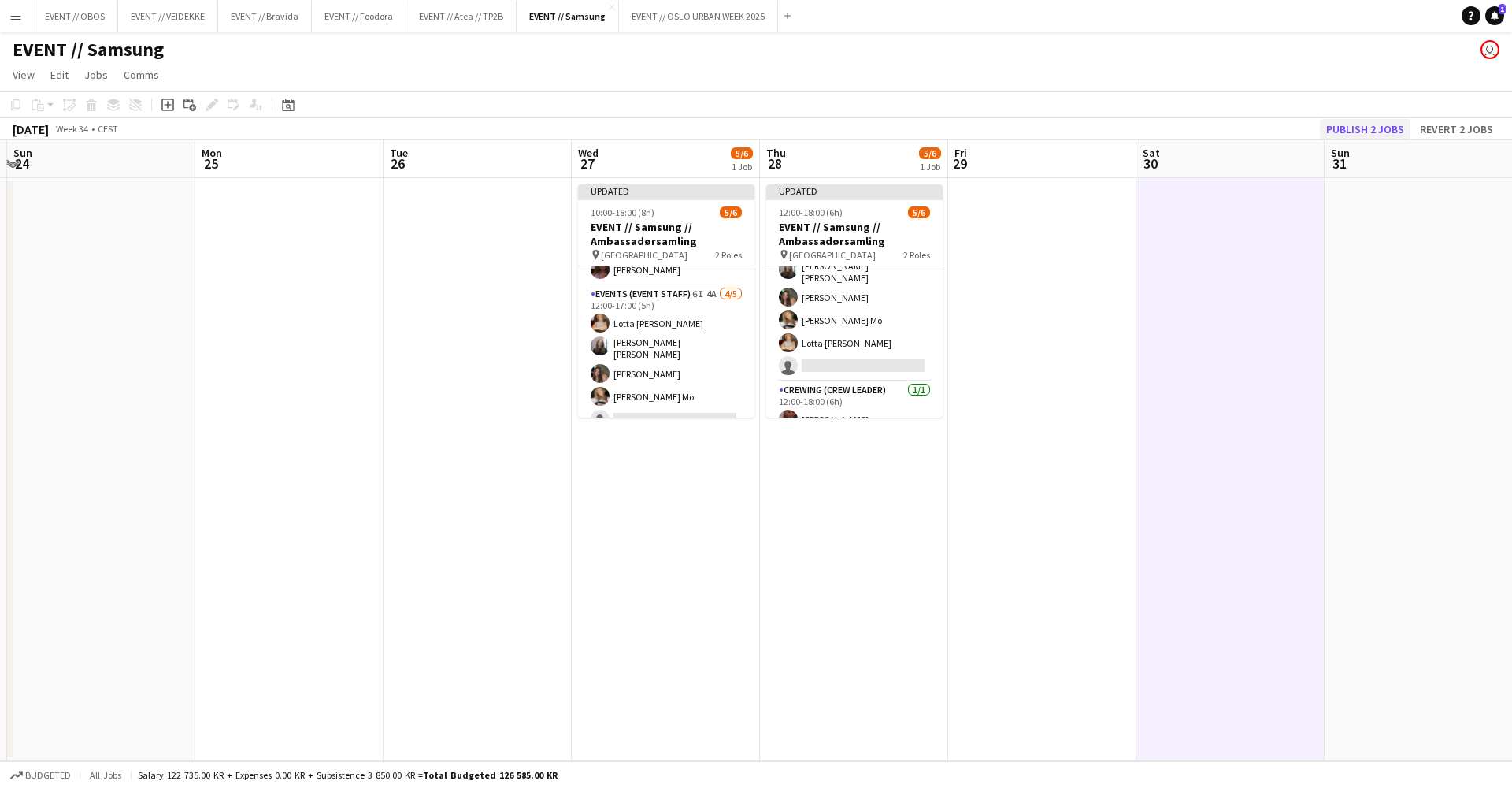
click at [1353, 131] on button "Publish 2 jobs" at bounding box center [1365, 129] width 91 height 21
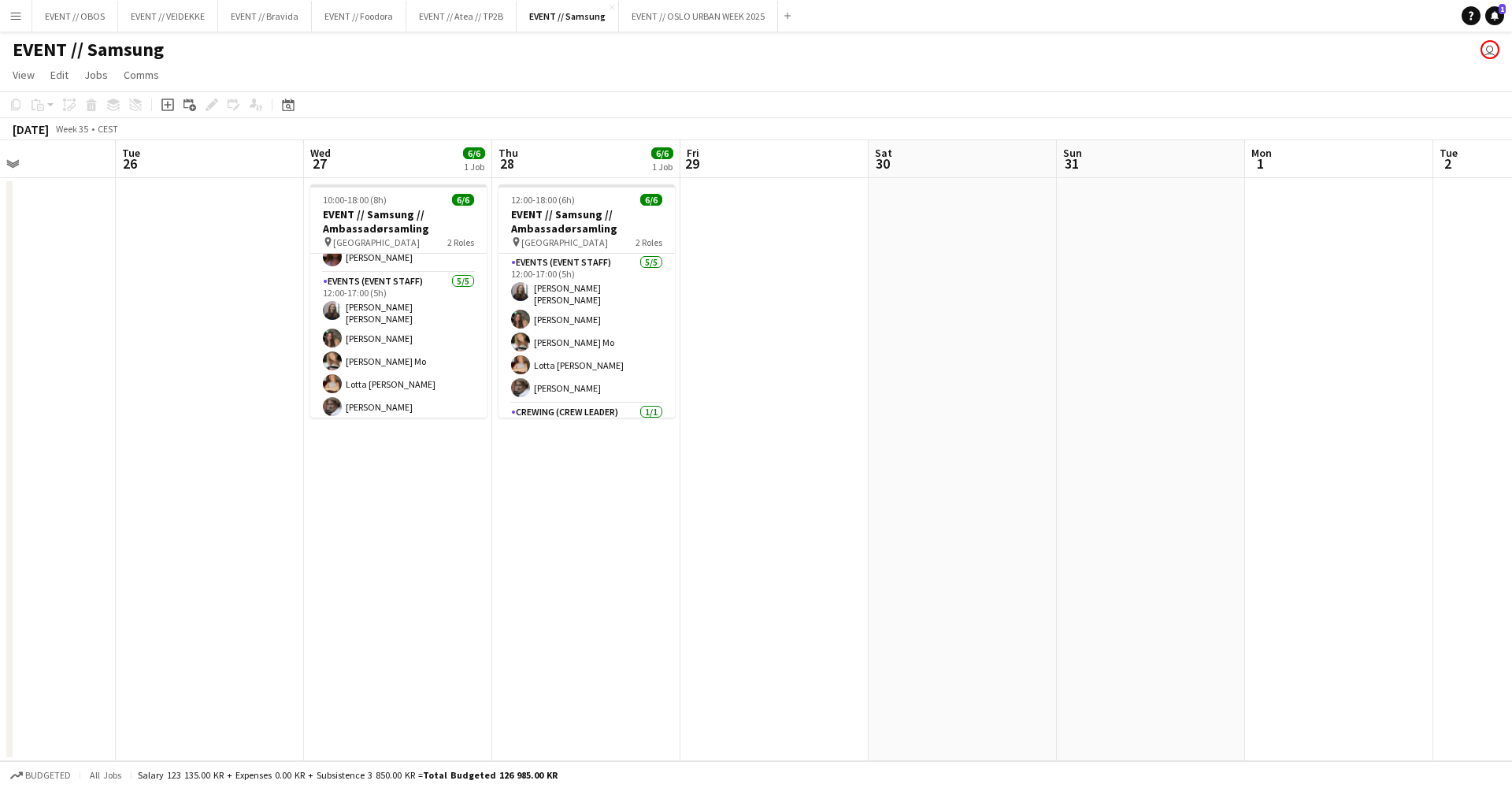
scroll to position [0, 520]
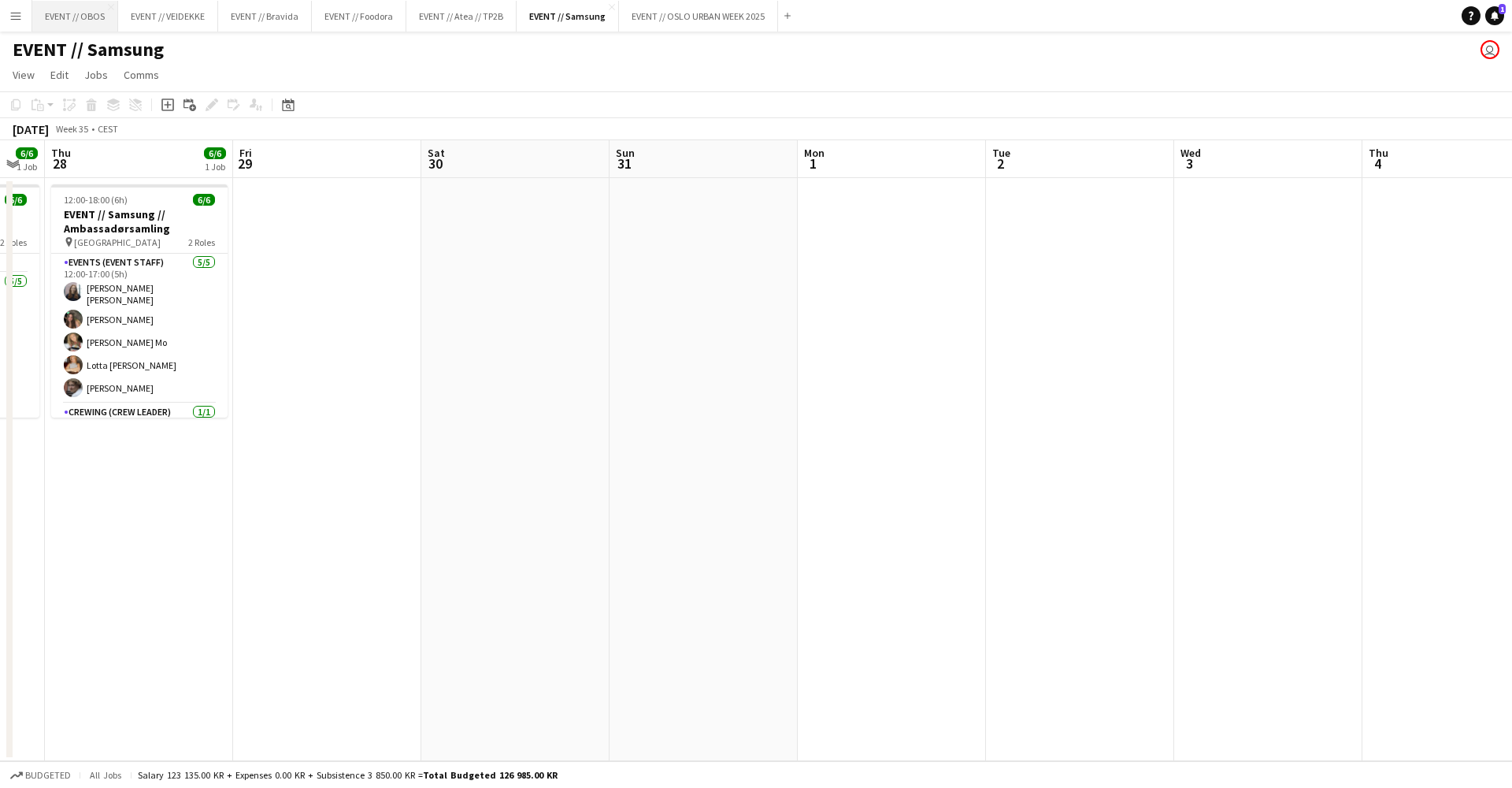
click at [79, 13] on button "EVENT // OBOS Close" at bounding box center [75, 16] width 86 height 30
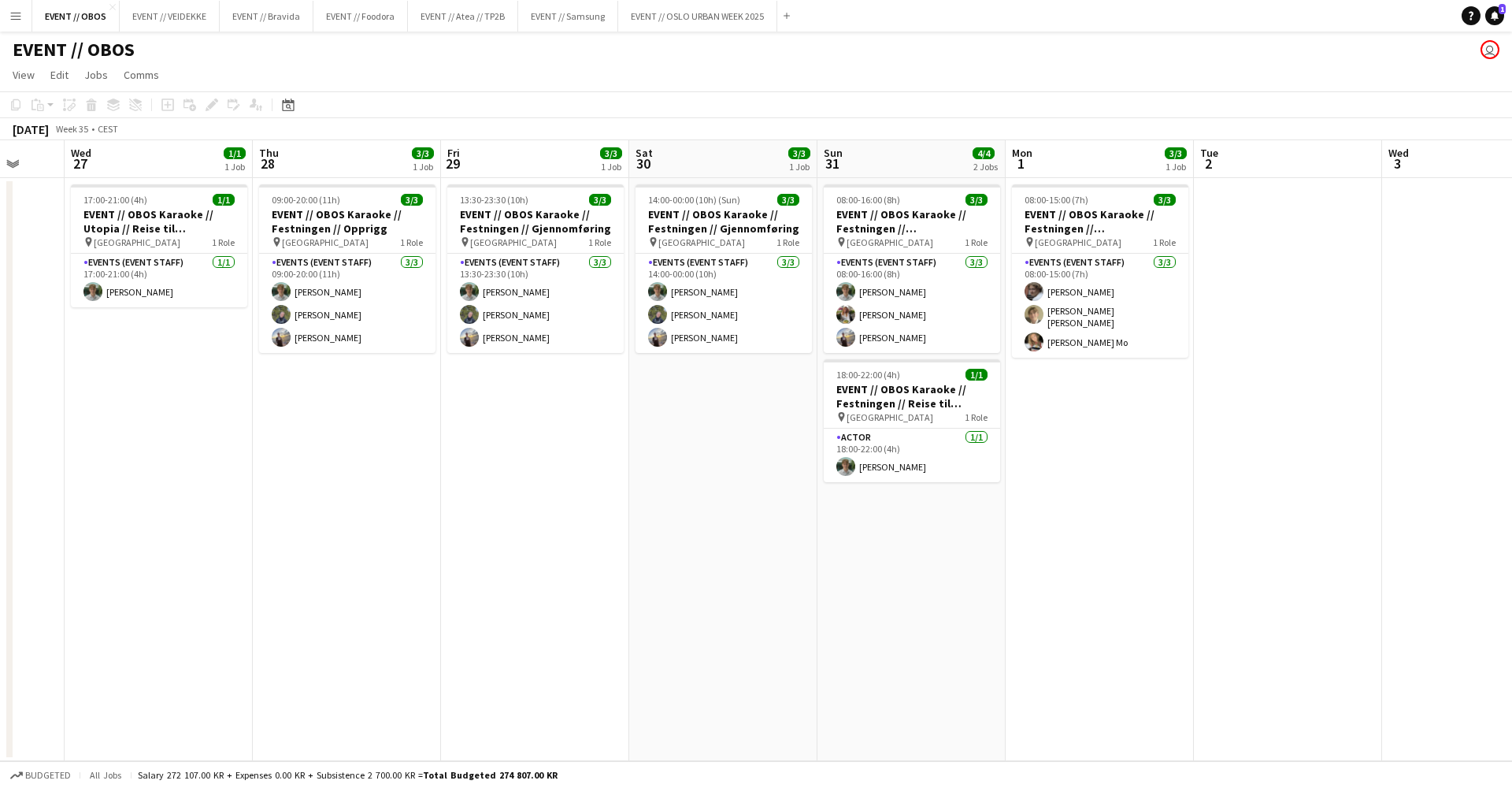
scroll to position [0, 649]
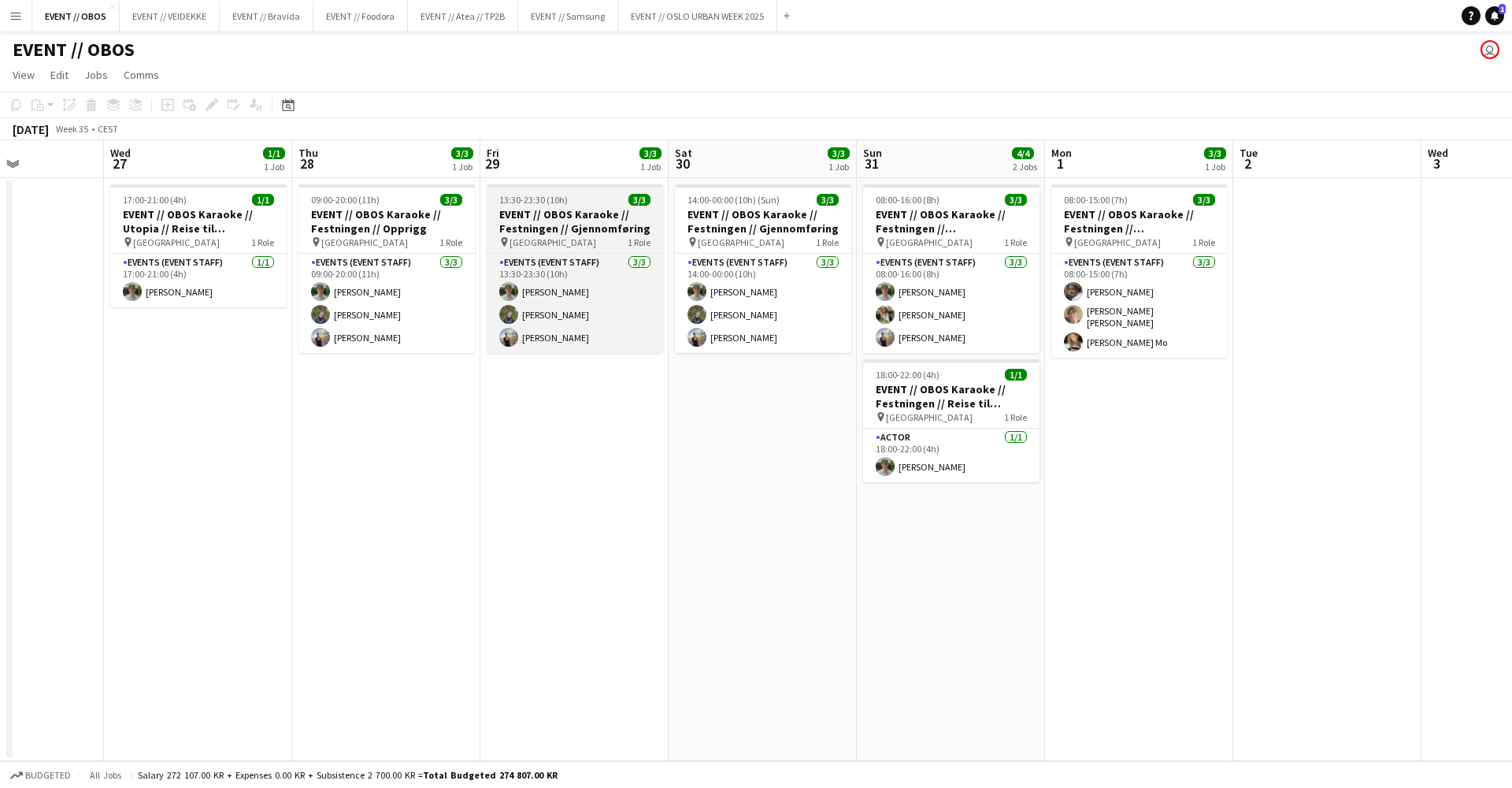
click at [542, 212] on h3 "EVENT // OBOS Karaoke // Festningen // Gjennomføring" at bounding box center [575, 221] width 177 height 29
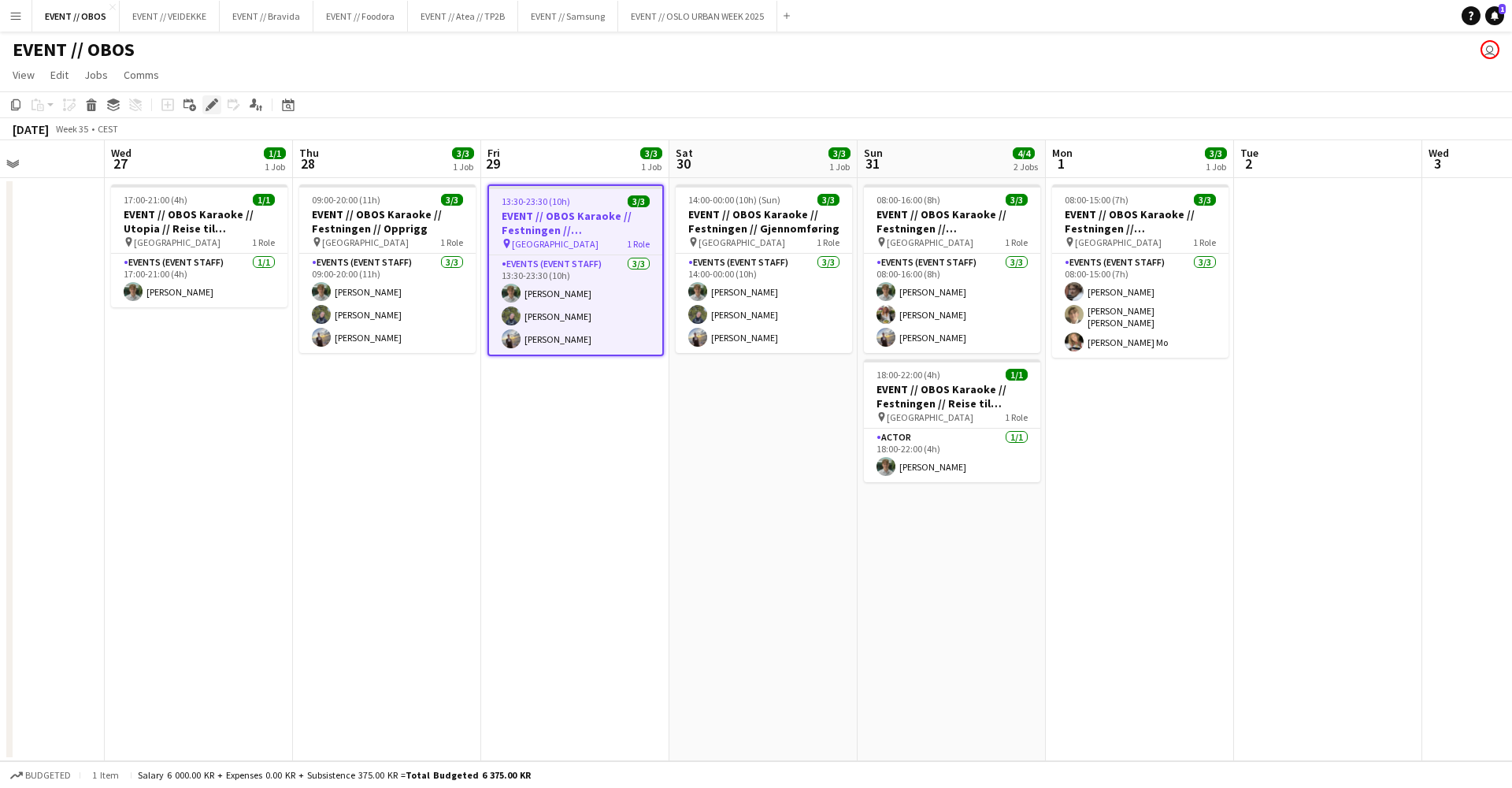
click at [204, 106] on div "Edit" at bounding box center [212, 105] width 19 height 19
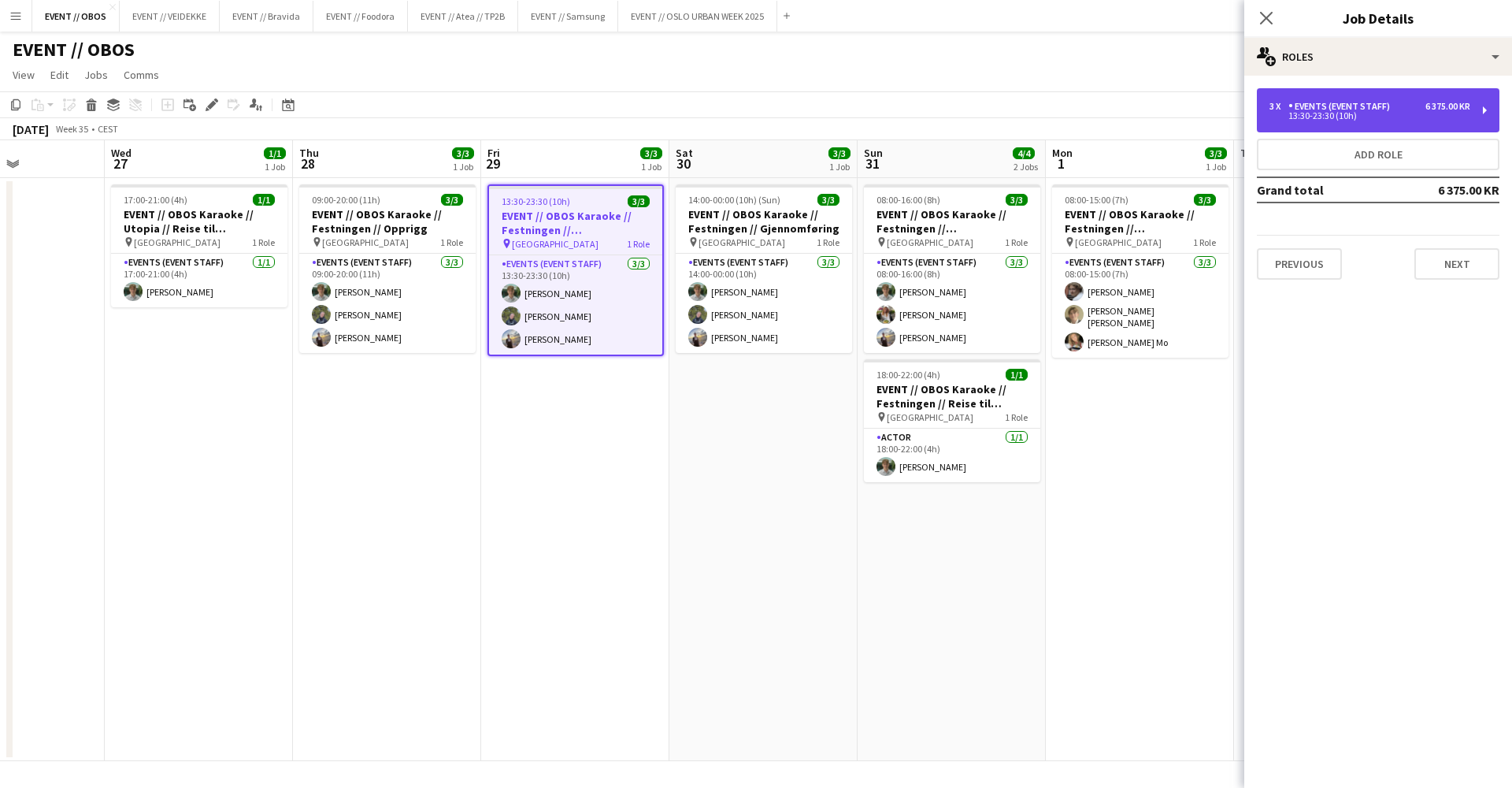
click at [1339, 107] on div "Events (Event Staff)" at bounding box center [1342, 106] width 108 height 11
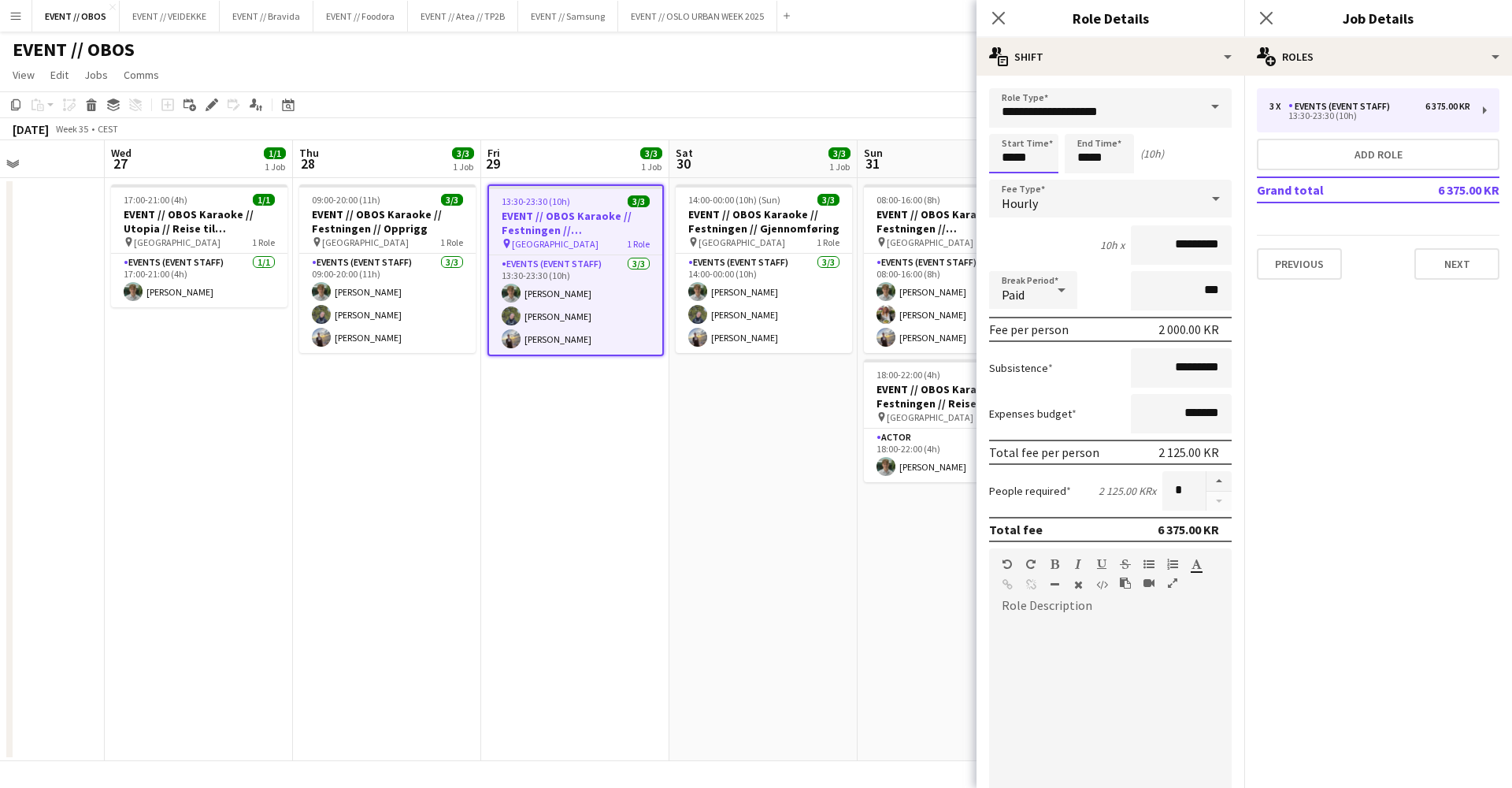
click at [995, 155] on input "*****" at bounding box center [1024, 153] width 69 height 39
click at [1013, 127] on div at bounding box center [1008, 126] width 31 height 16
click at [1035, 178] on div at bounding box center [1040, 181] width 31 height 16
type input "*****"
click at [1035, 178] on div at bounding box center [1040, 181] width 31 height 16
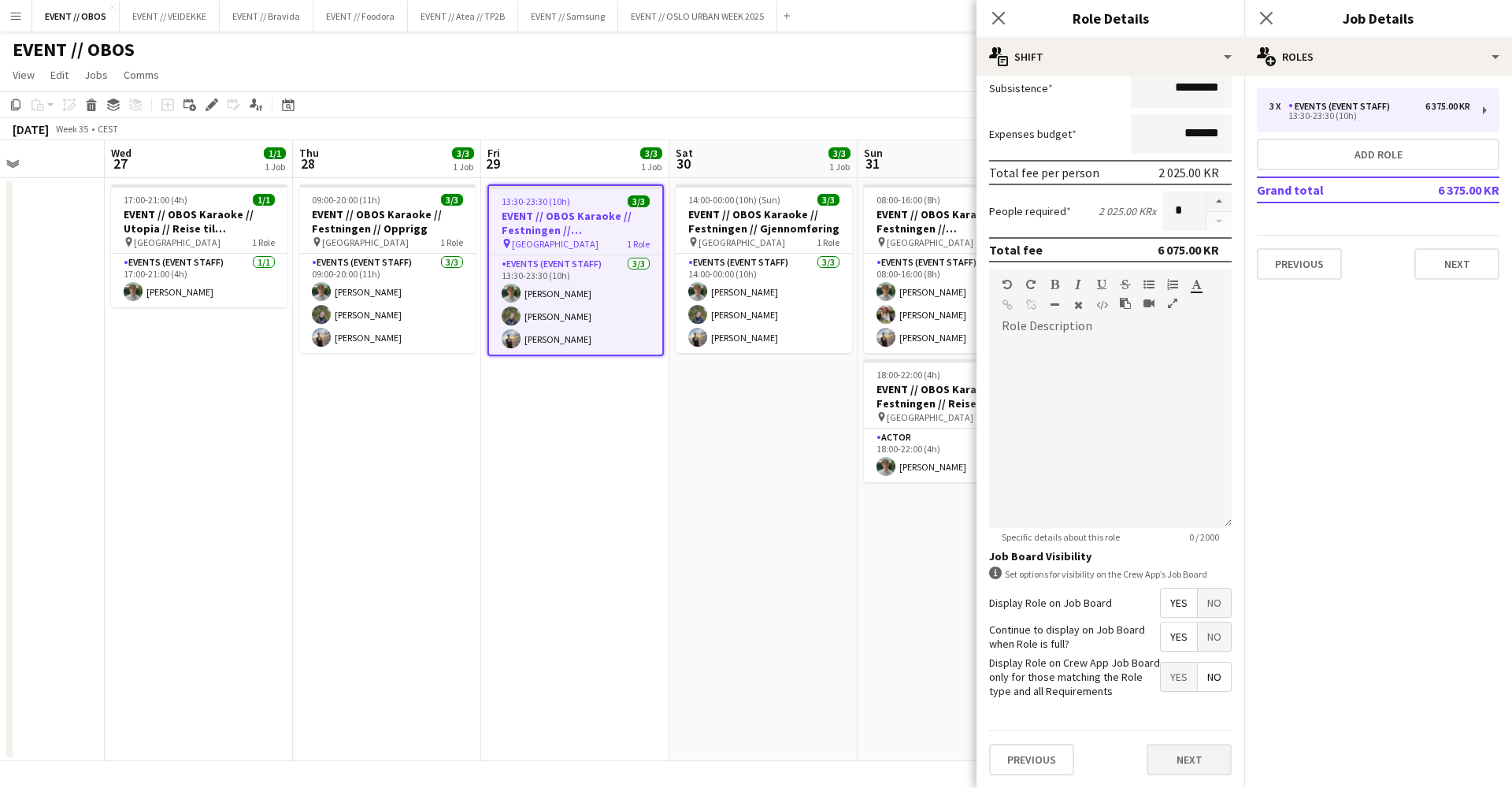
scroll to position [280, 0]
click at [1211, 765] on button "Next" at bounding box center [1189, 759] width 85 height 31
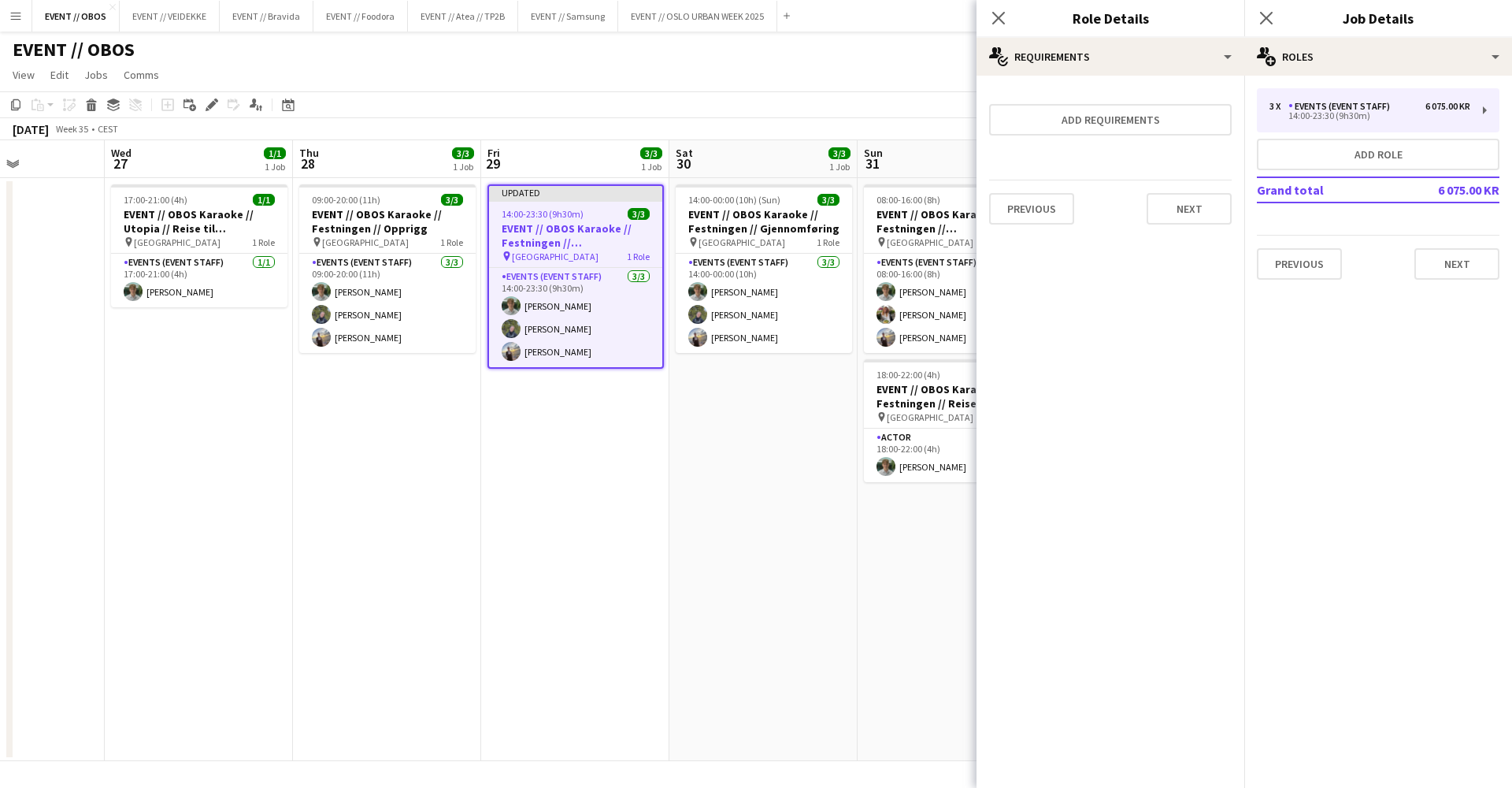
scroll to position [0, 0]
click at [1158, 201] on button "Next" at bounding box center [1189, 209] width 85 height 31
click at [1187, 206] on button "Finish" at bounding box center [1202, 211] width 59 height 31
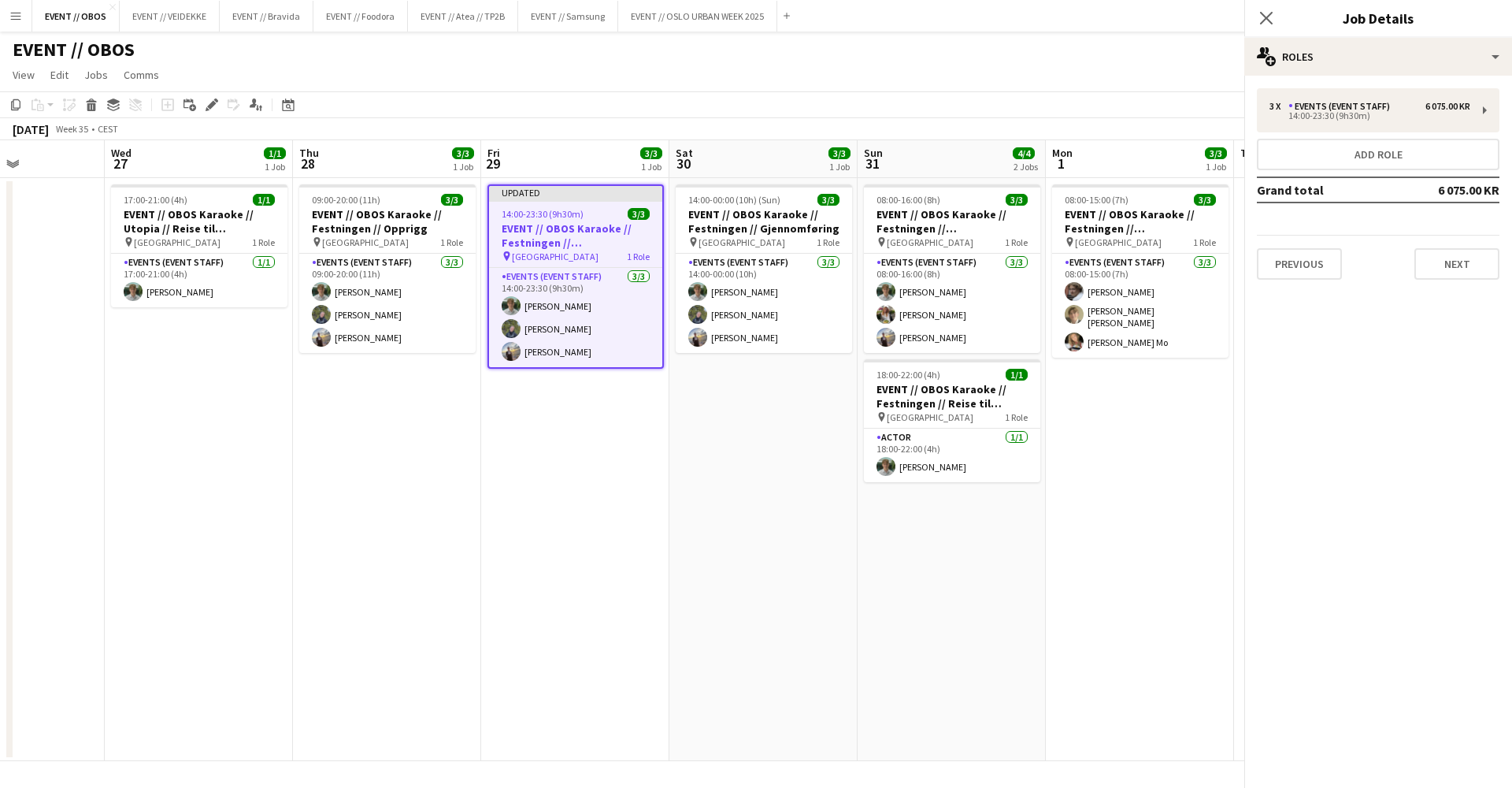
click at [1035, 82] on app-page-menu "View Day view expanded Day view collapsed Month view Date picker Jump to [DATE]…" at bounding box center [756, 76] width 1512 height 30
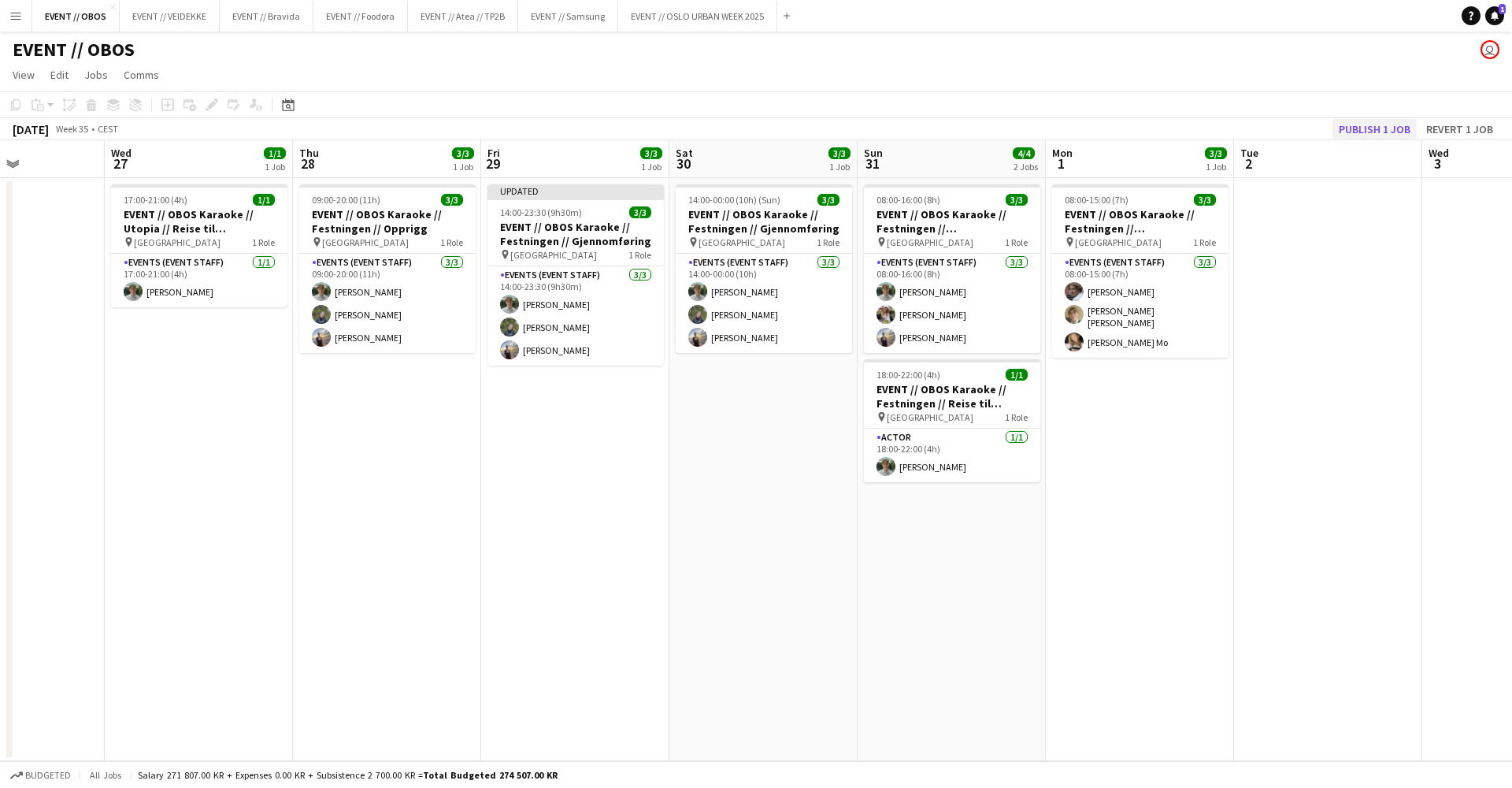
click at [1364, 134] on button "Publish 1 job" at bounding box center [1374, 129] width 84 height 21
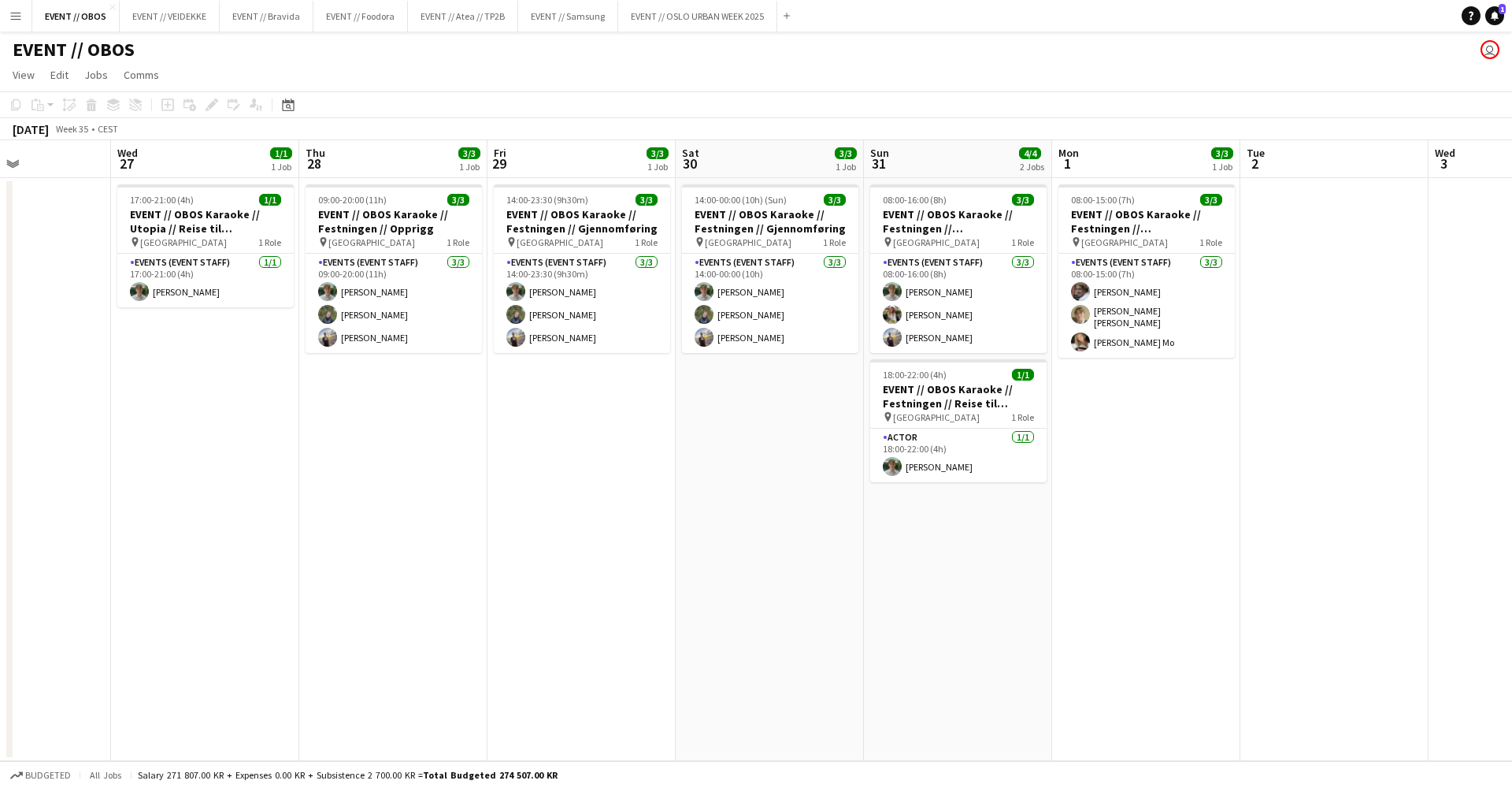
scroll to position [0, 641]
click at [354, 322] on app-card-role "Events (Event Staff) [DATE] 09:00-20:00 (11h) [PERSON_NAME] [PERSON_NAME] Noodt" at bounding box center [395, 303] width 177 height 100
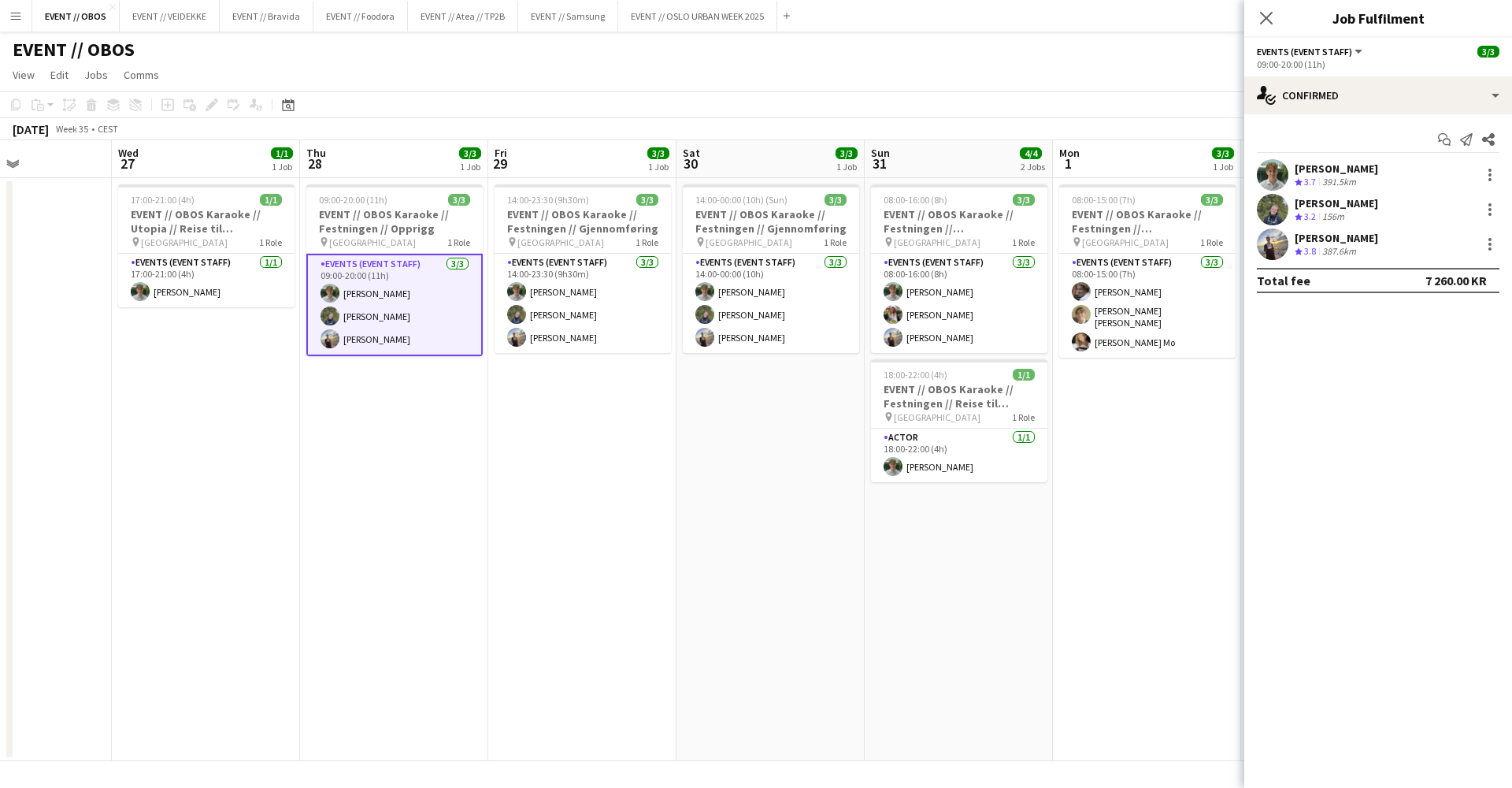
click at [249, 391] on app-date-cell "17:00-21:00 (4h) 1/1 EVENT // OBOS Karaoke // Utopia // Reise til [GEOGRAPHIC_D…" at bounding box center [205, 469] width 188 height 583
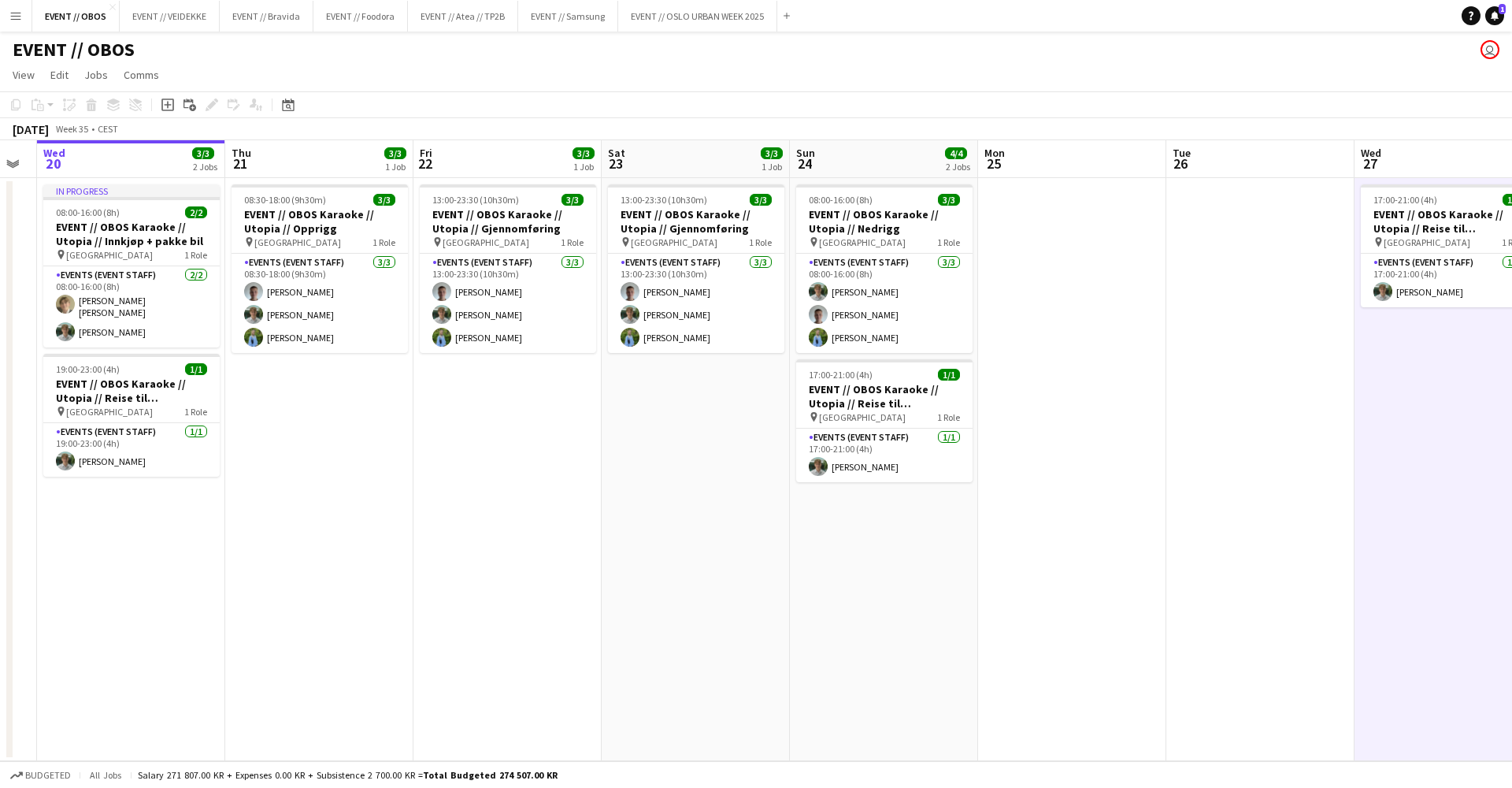
scroll to position [0, 483]
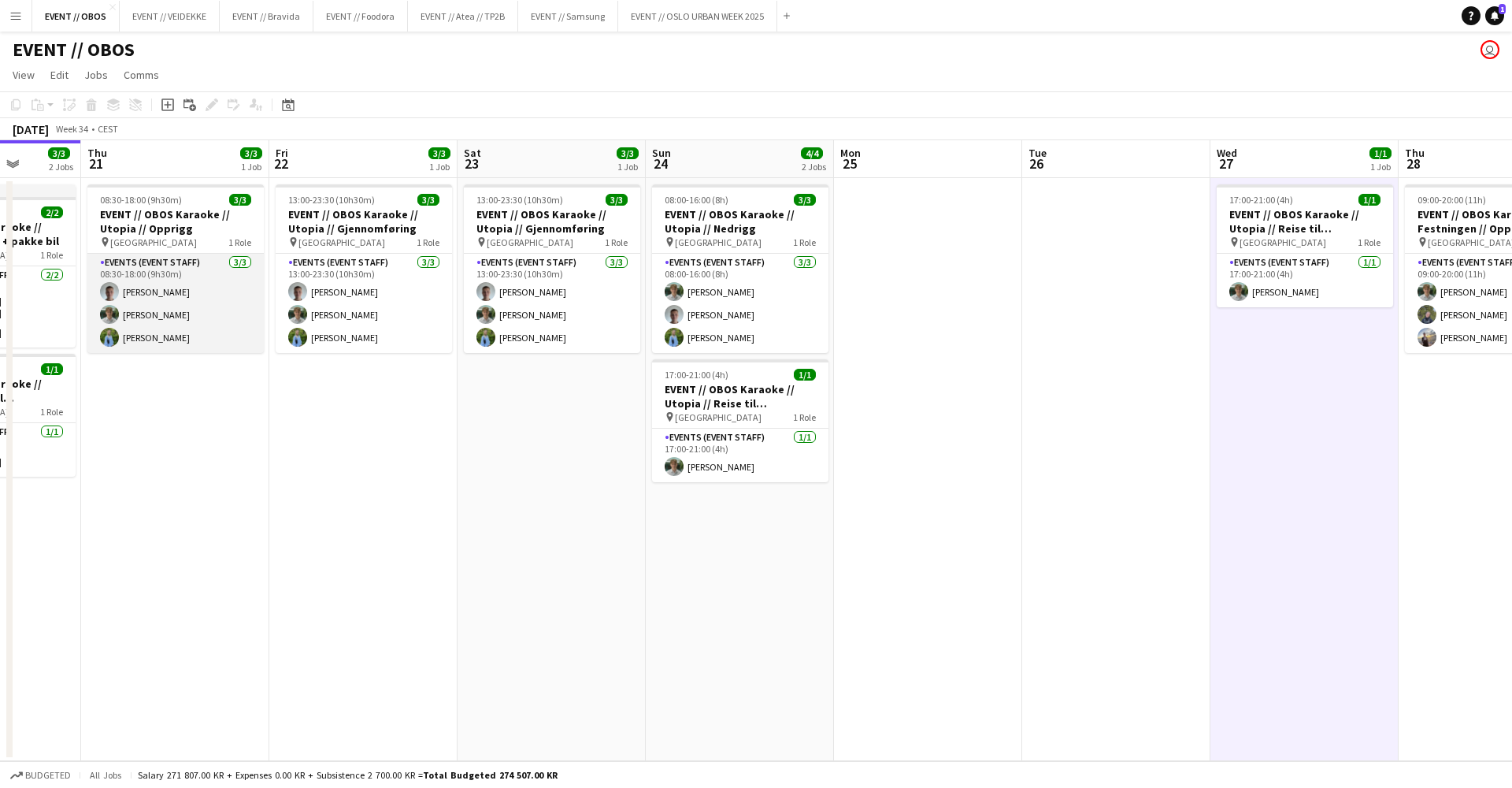
click at [242, 324] on app-card-role "Events (Event Staff) [DATE] 08:30-18:00 (9h30m) [PERSON_NAME] [PERSON_NAME] [PE…" at bounding box center [176, 303] width 177 height 100
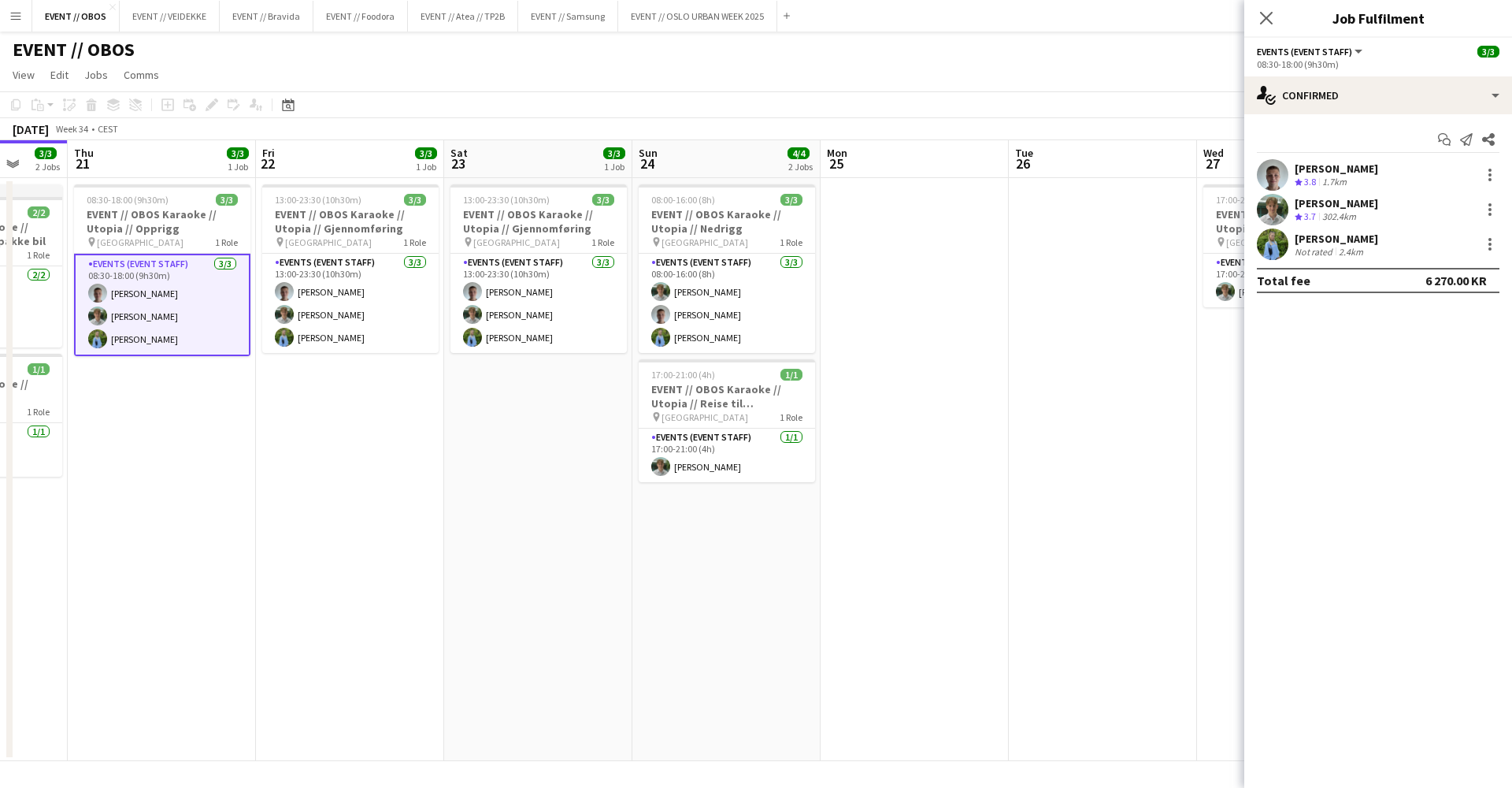
scroll to position [0, 376]
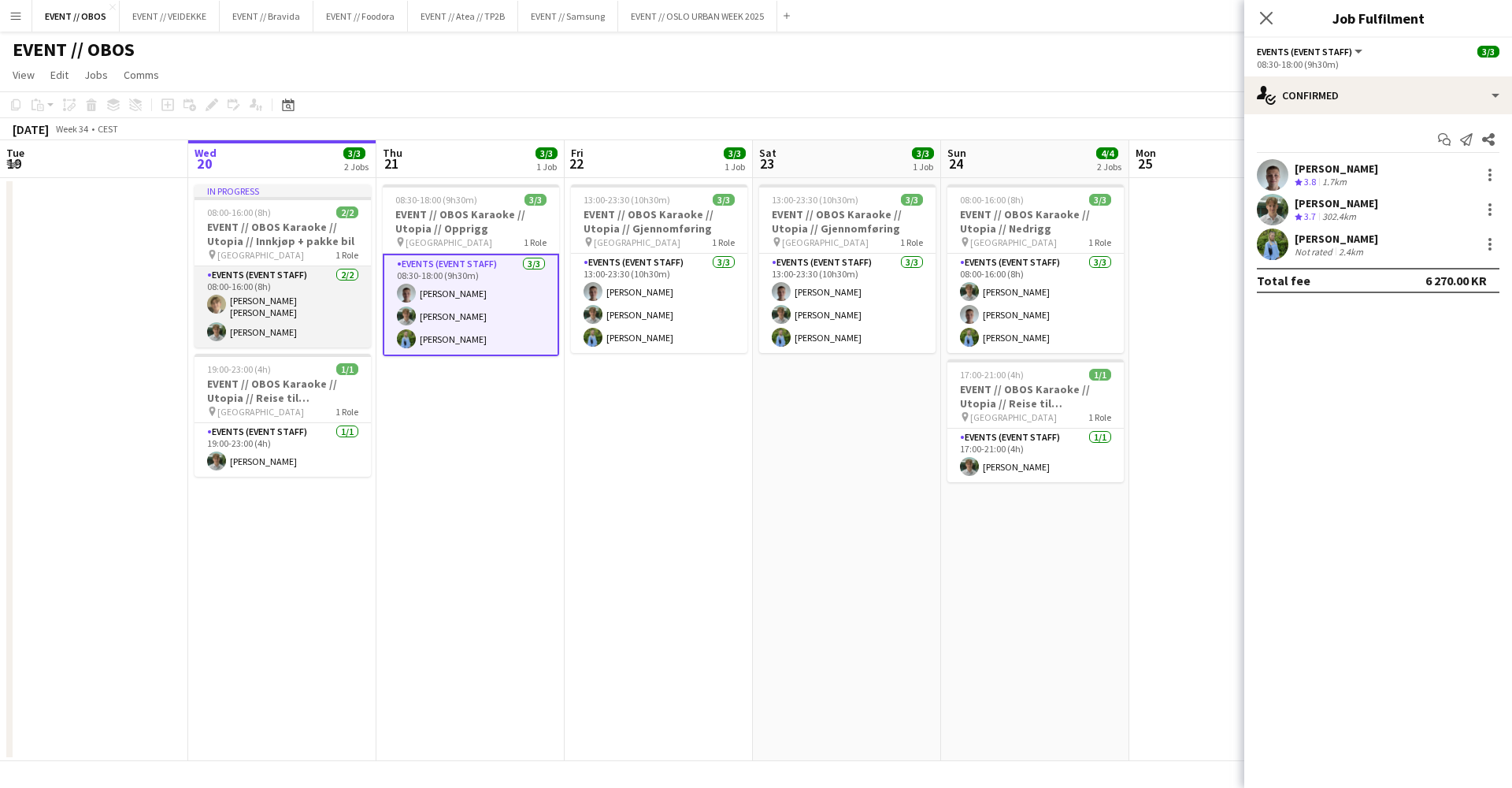
click at [343, 303] on app-card-role "Events (Event Staff) [DATE] 08:00-16:00 (8h) [PERSON_NAME] [PERSON_NAME] [PERSO…" at bounding box center [283, 307] width 177 height 81
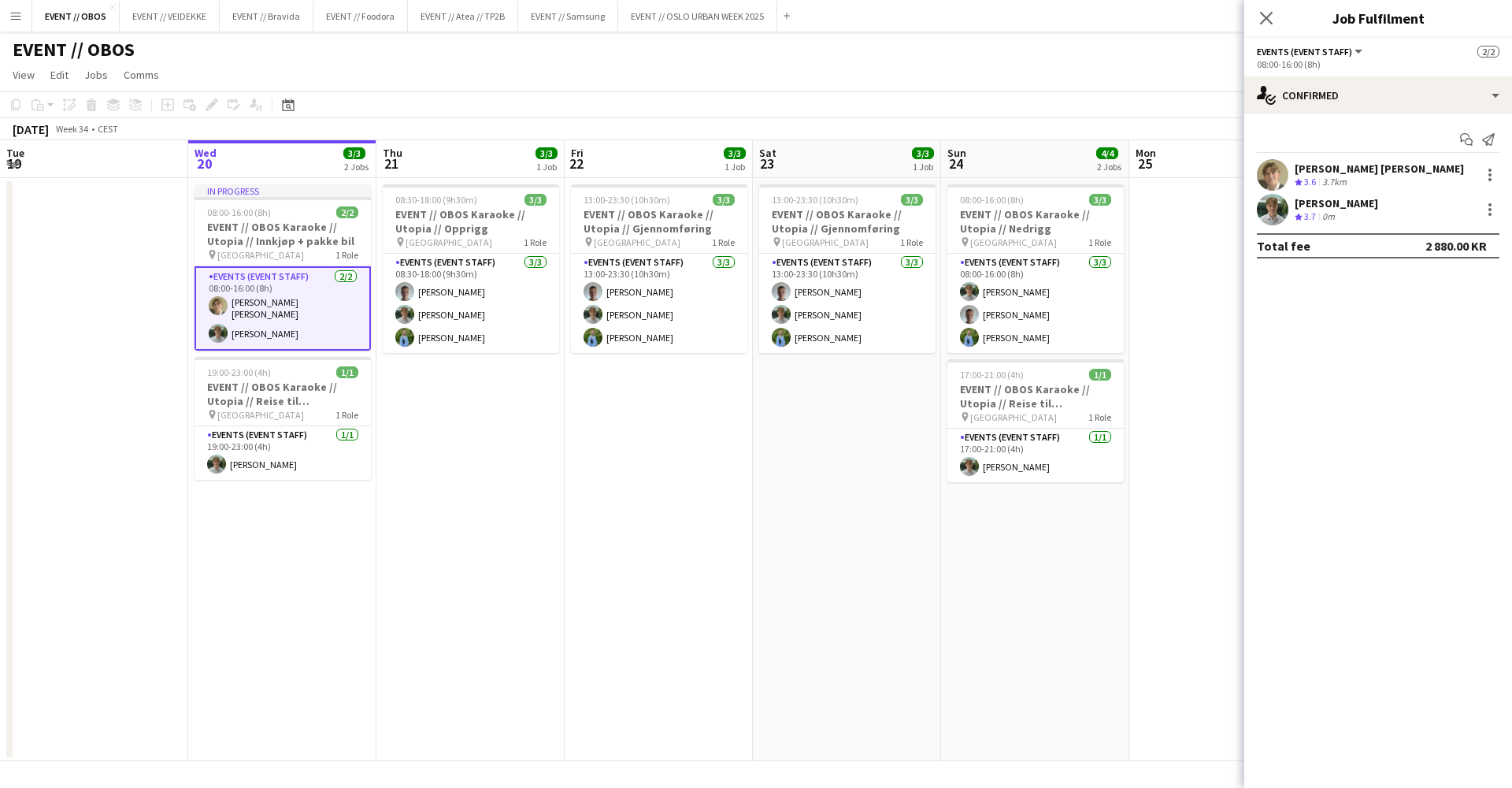
click at [1269, 180] on app-user-avatar at bounding box center [1273, 175] width 31 height 31
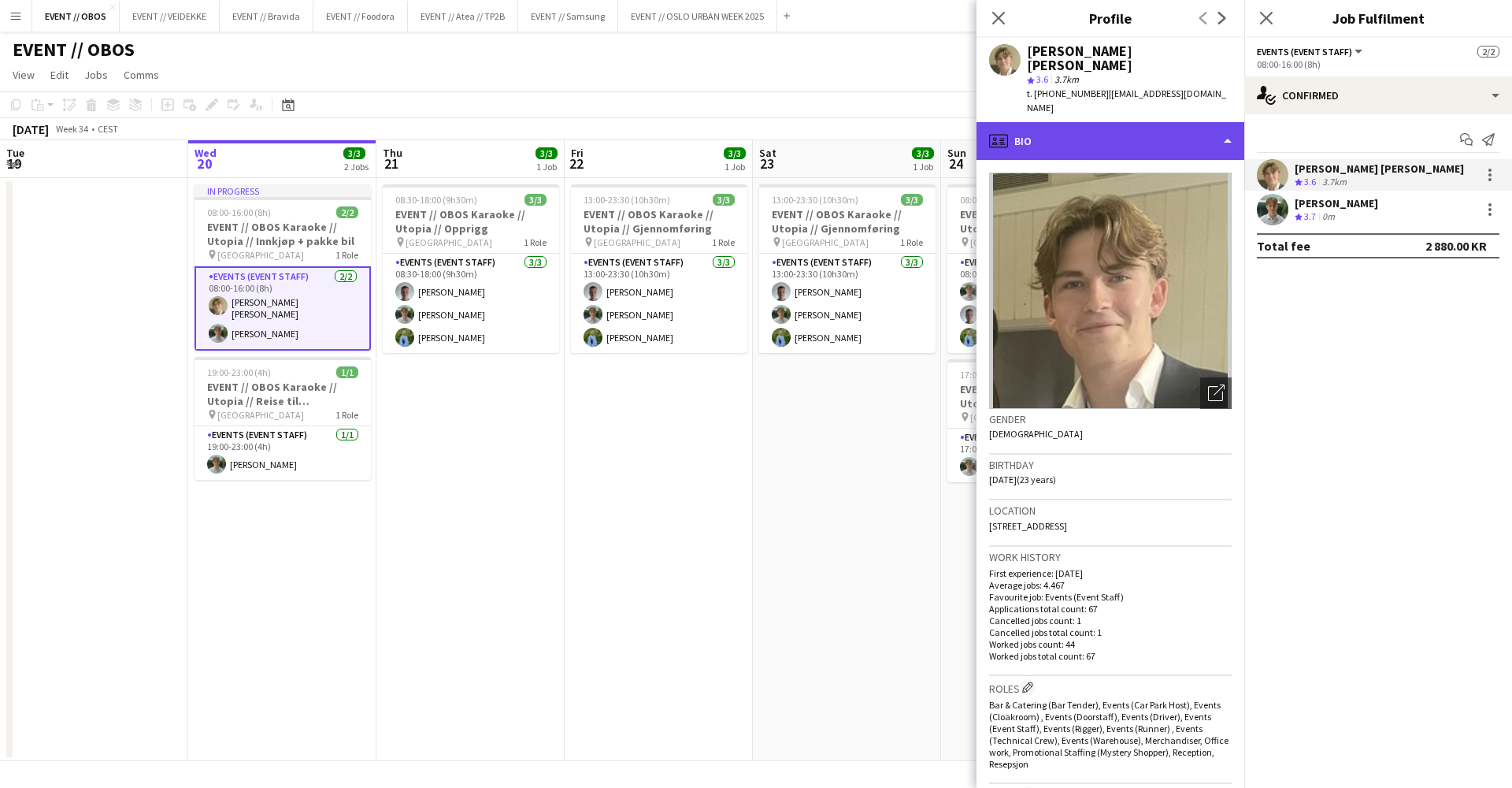
click at [1209, 122] on div "profile Bio" at bounding box center [1110, 141] width 268 height 38
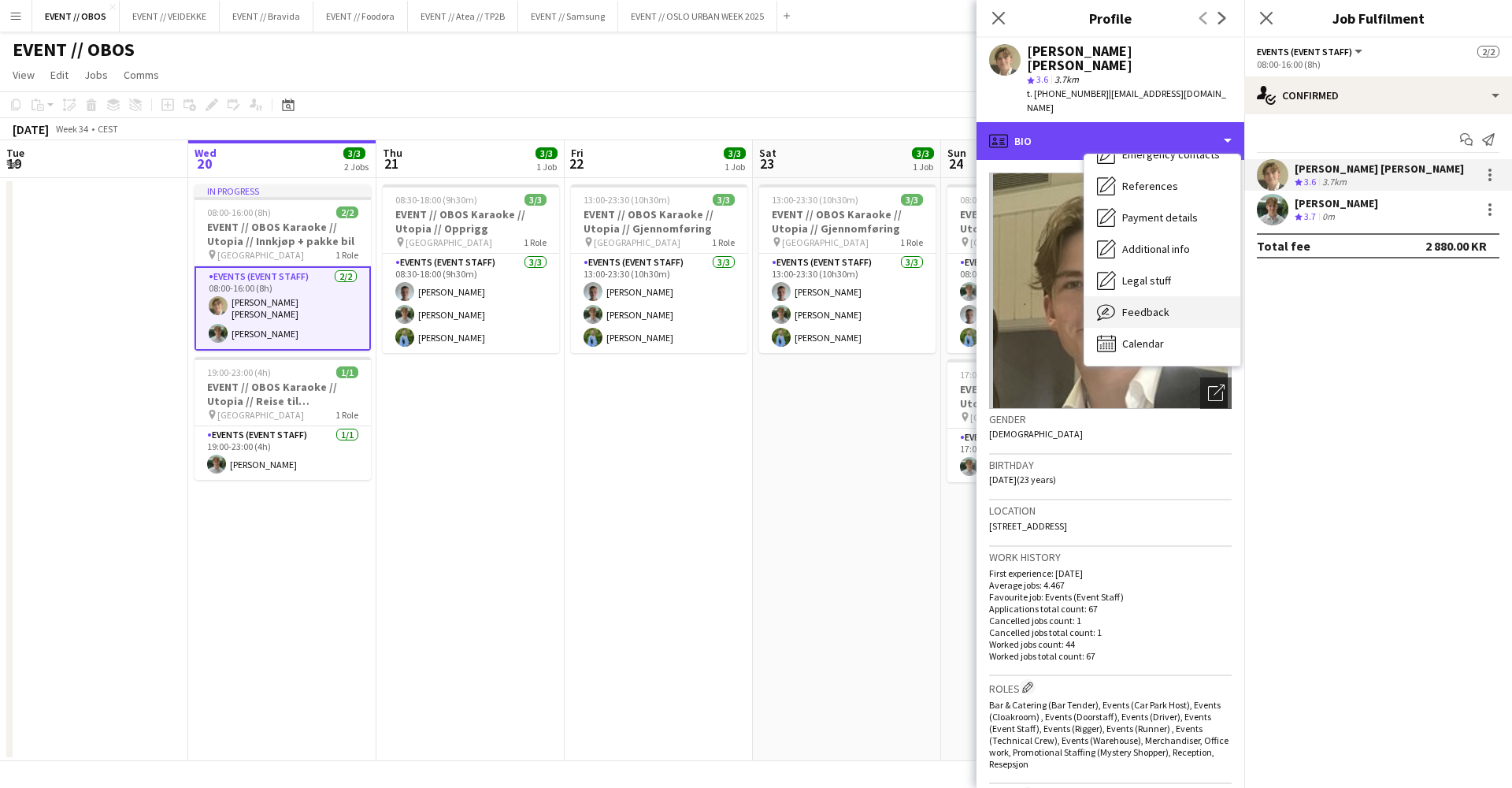
scroll to position [148, 0]
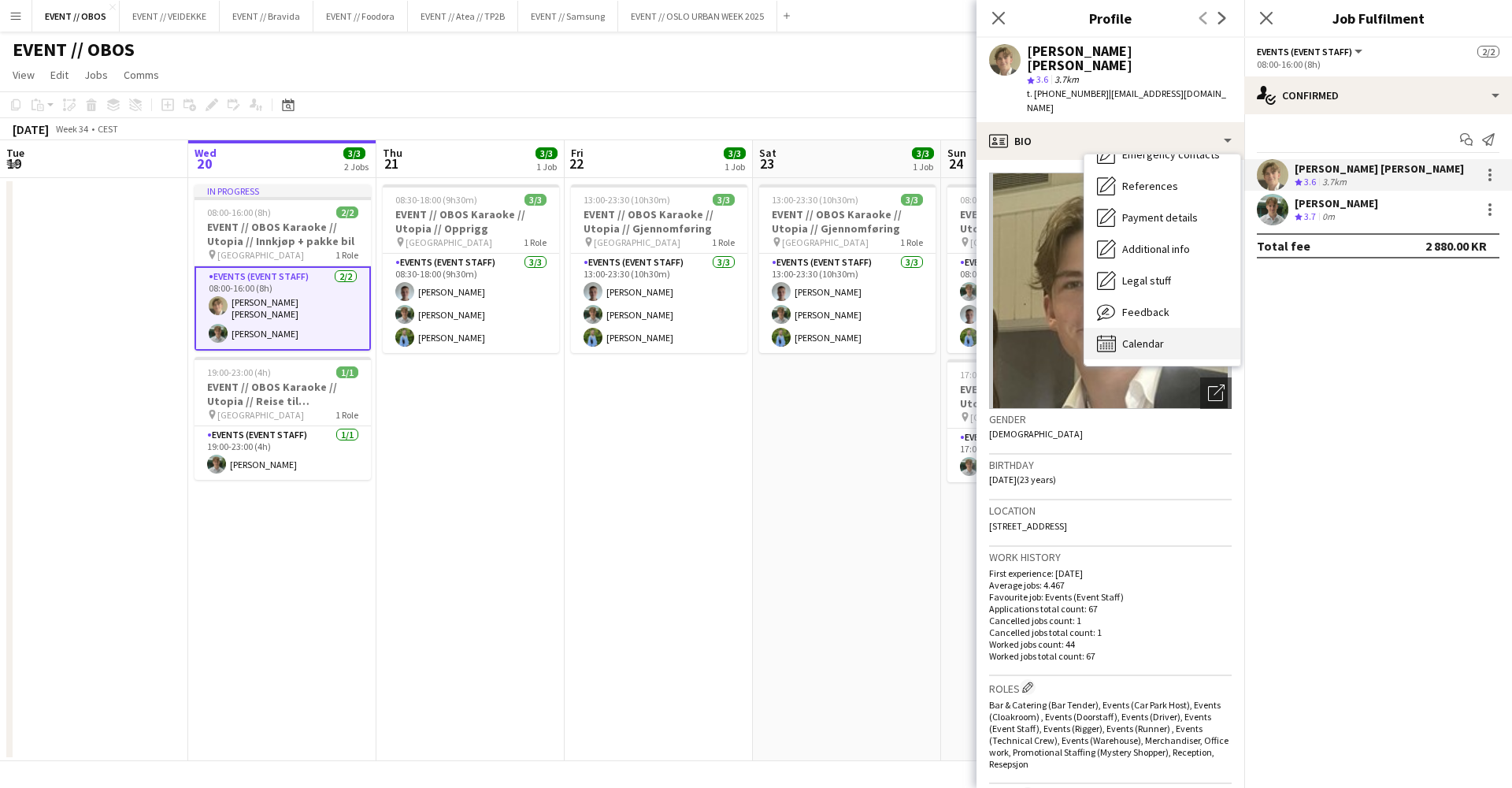
click at [1198, 328] on div "Calendar Calendar" at bounding box center [1163, 343] width 156 height 31
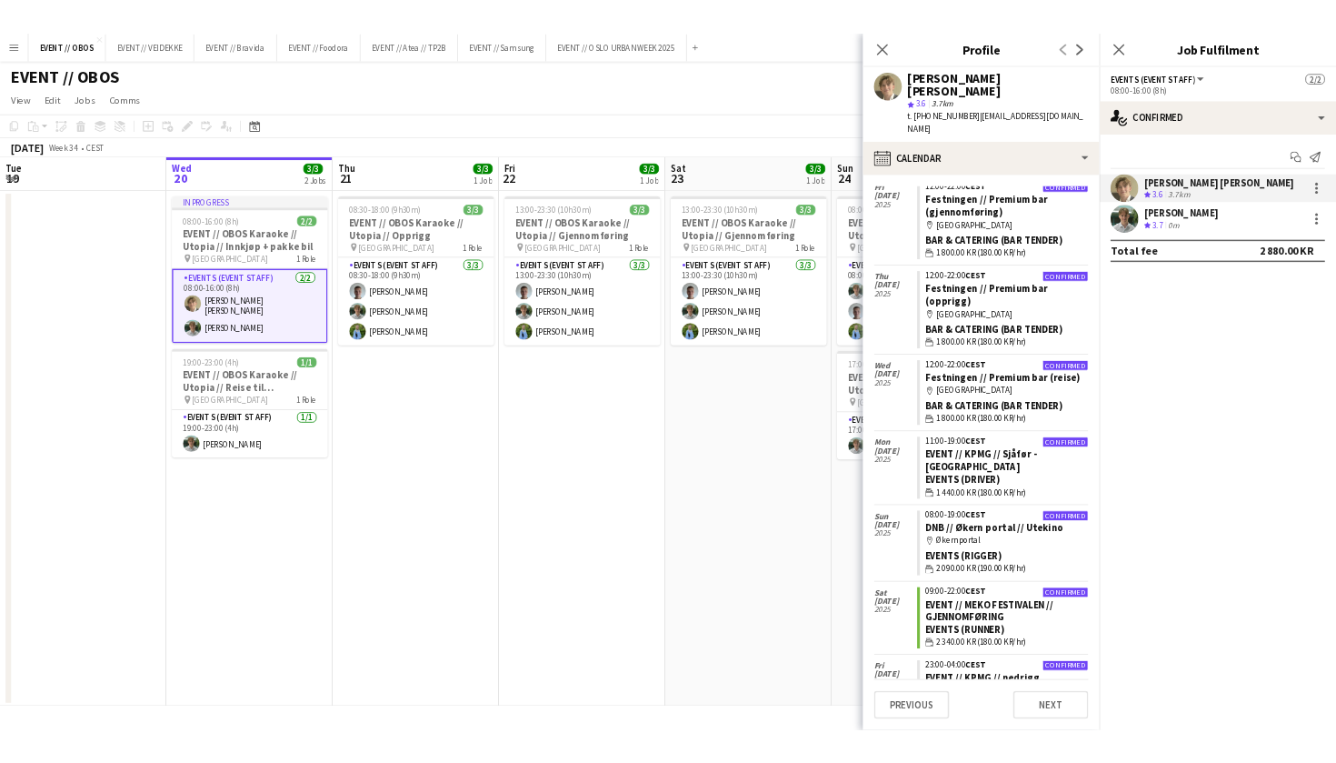
scroll to position [0, 509]
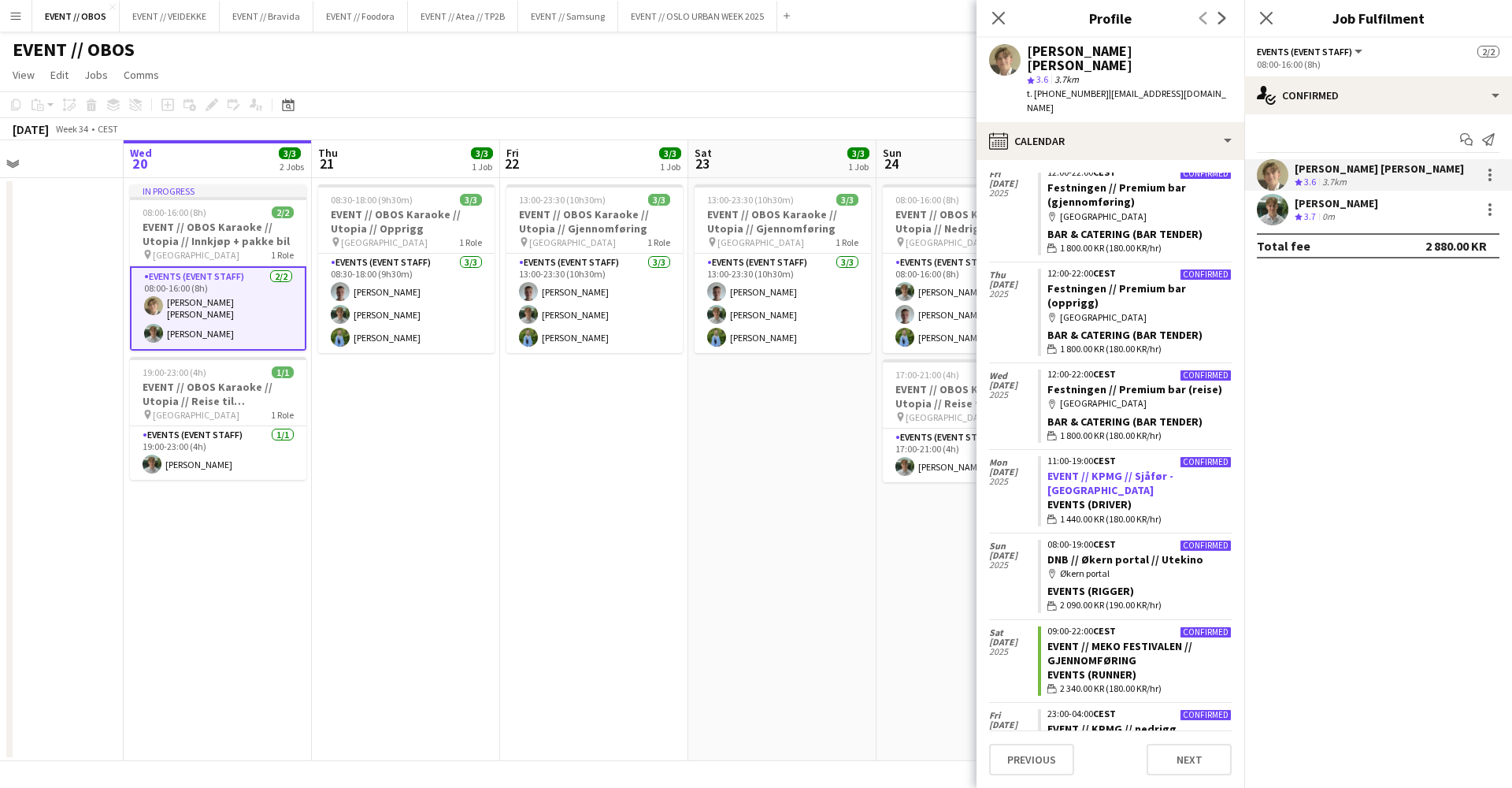
click at [1070, 469] on link "EVENT // KPMG // Sjåfør - [GEOGRAPHIC_DATA]" at bounding box center [1110, 483] width 126 height 29
click at [427, 487] on app-date-cell "08:30-18:00 (9h30m) 3/3 EVENT // OBOS Karaoke // Utopia // Opprigg pin Stavange…" at bounding box center [406, 469] width 188 height 583
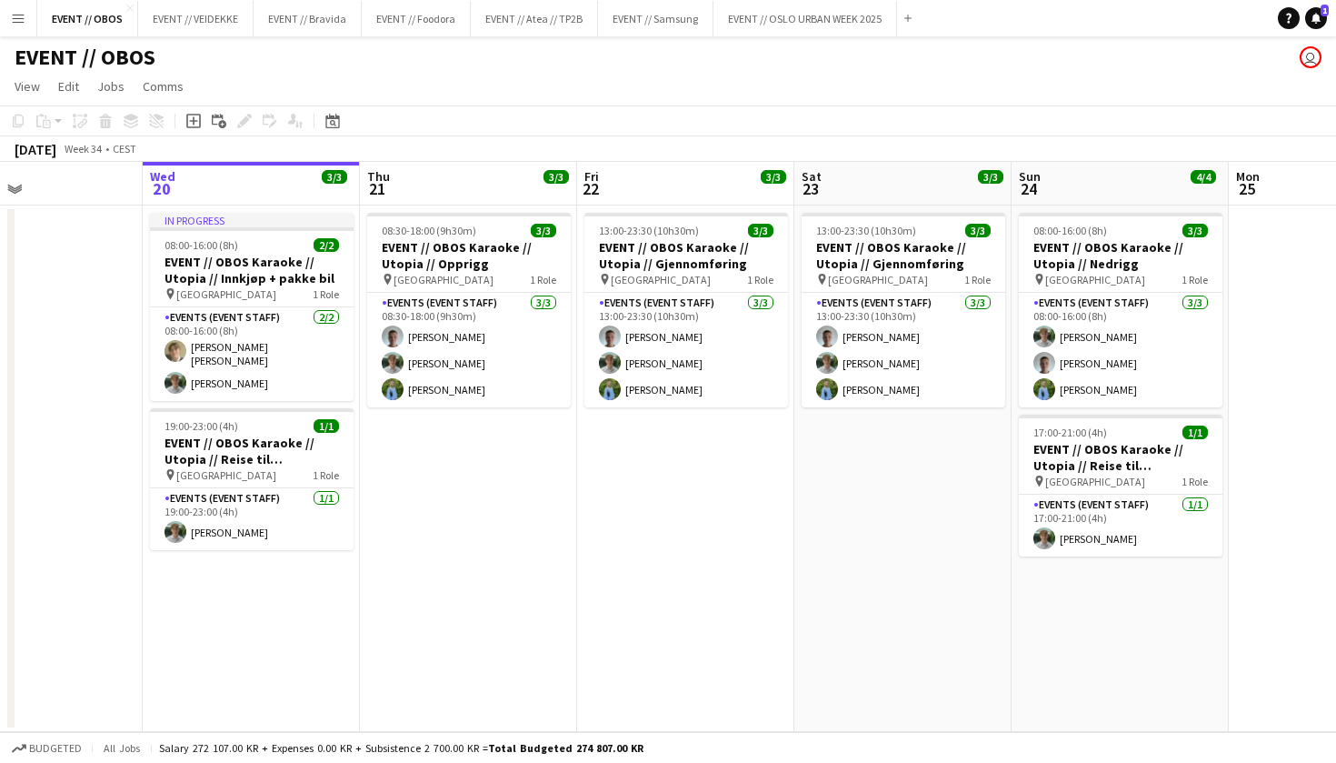
scroll to position [0, 0]
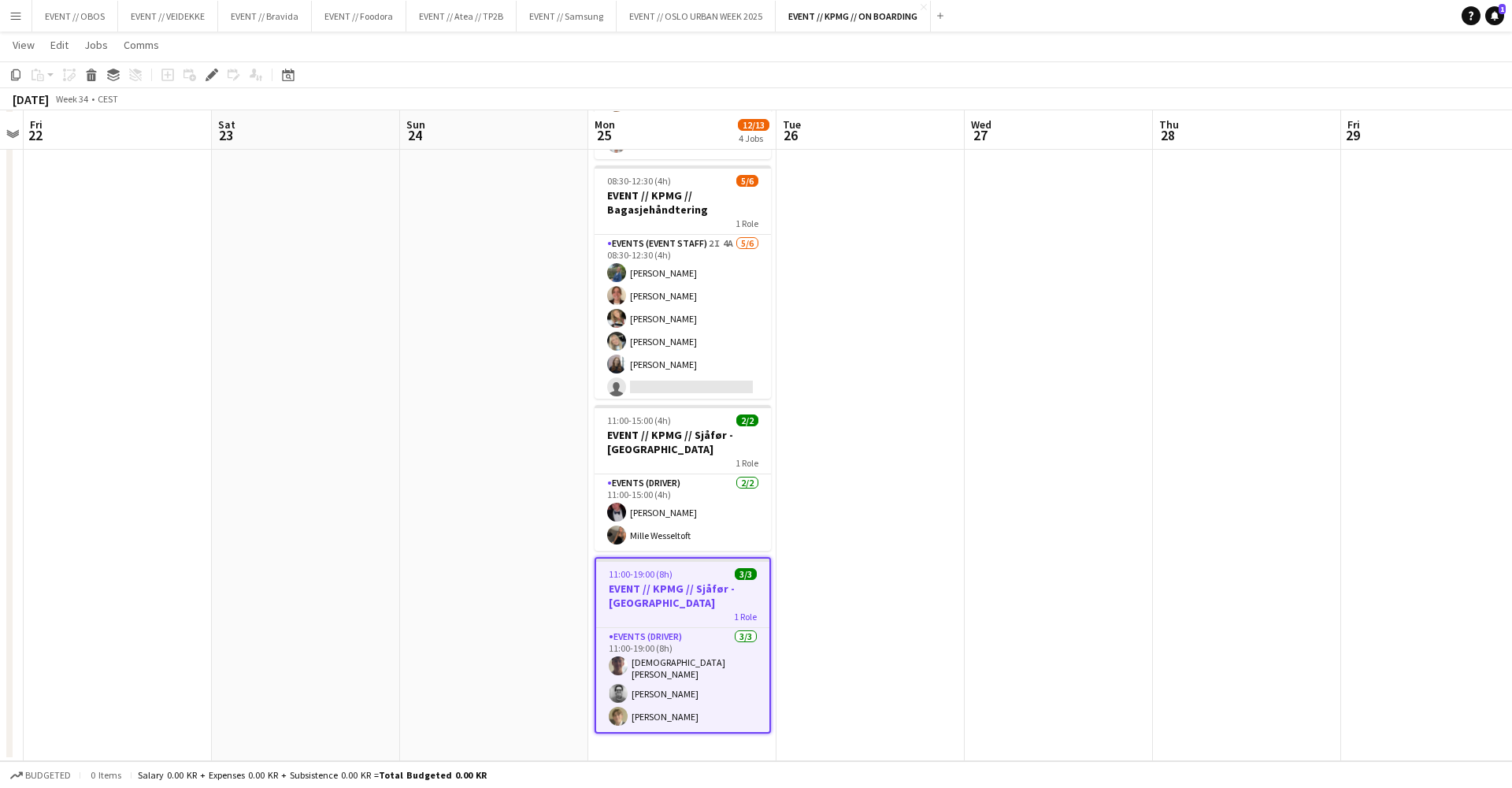
scroll to position [169, 0]
click at [84, 28] on button "EVENT // OBOS Close" at bounding box center [75, 16] width 86 height 30
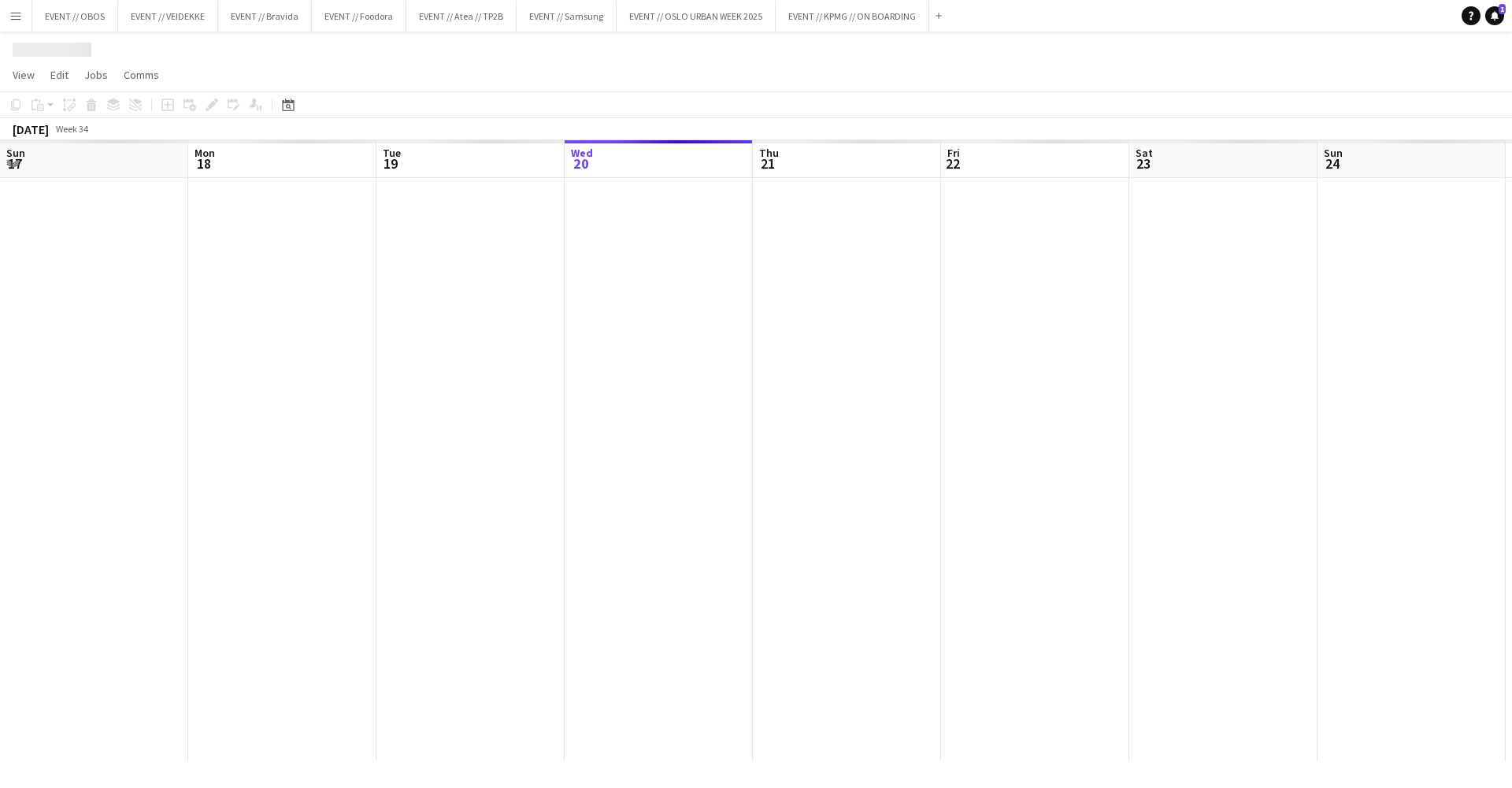
scroll to position [0, 376]
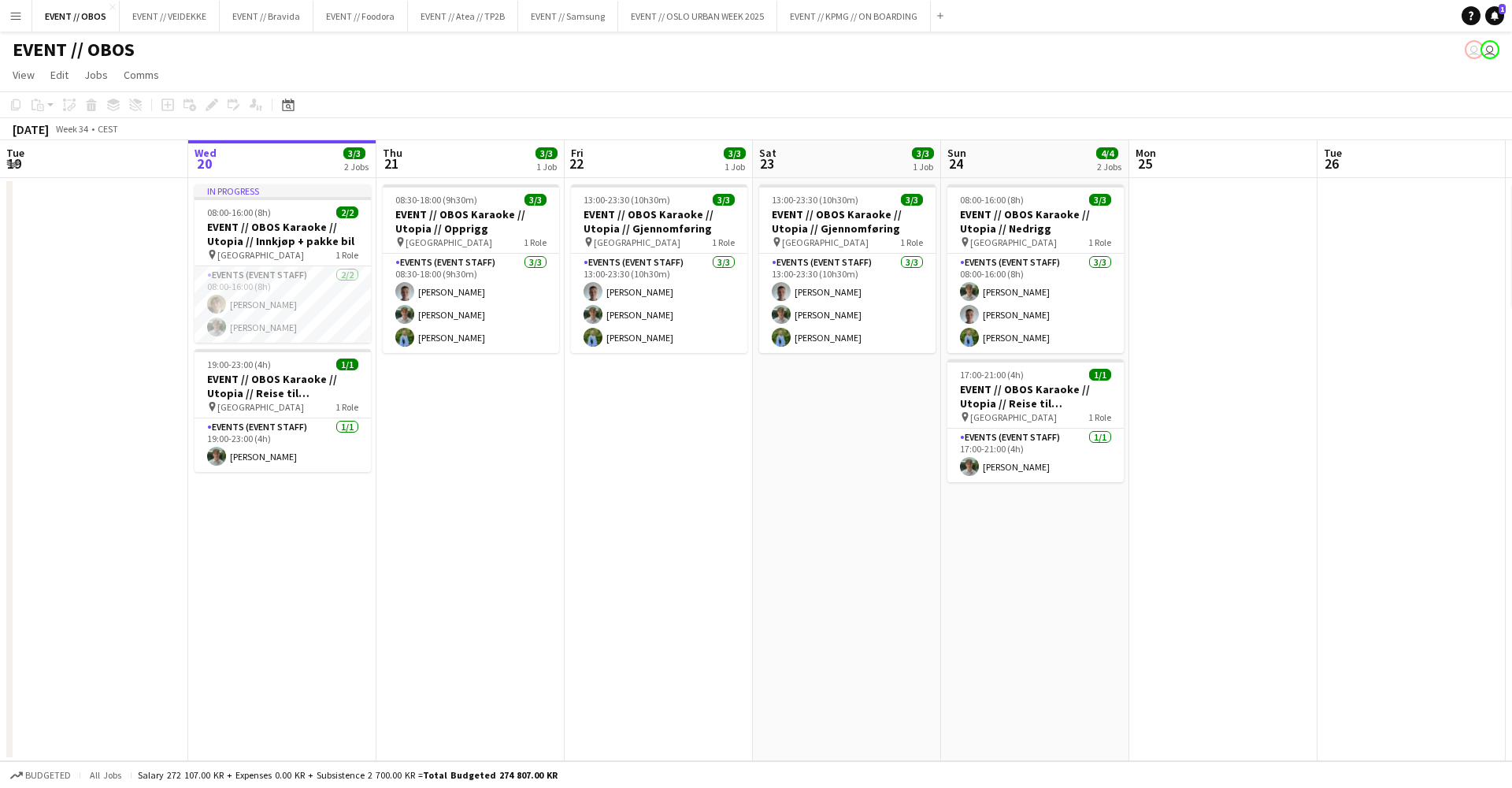
click at [480, 694] on app-date-cell "08:30-18:00 (9h30m) 3/3 EVENT // OBOS Karaoke // Utopia // Opprigg pin Stavange…" at bounding box center [470, 469] width 188 height 583
